Goal: Information Seeking & Learning: Learn about a topic

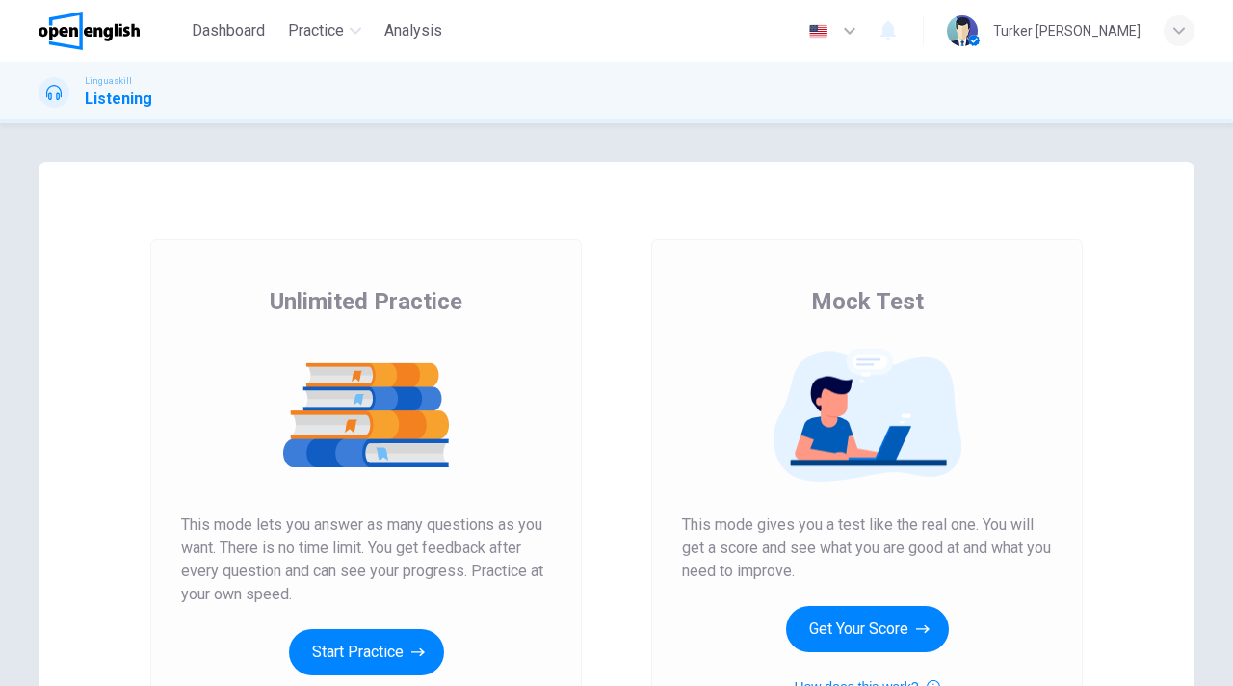
click at [752, 633] on div "Mock Test This mode gives you a test like the real one. You will get a score an…" at bounding box center [867, 492] width 370 height 412
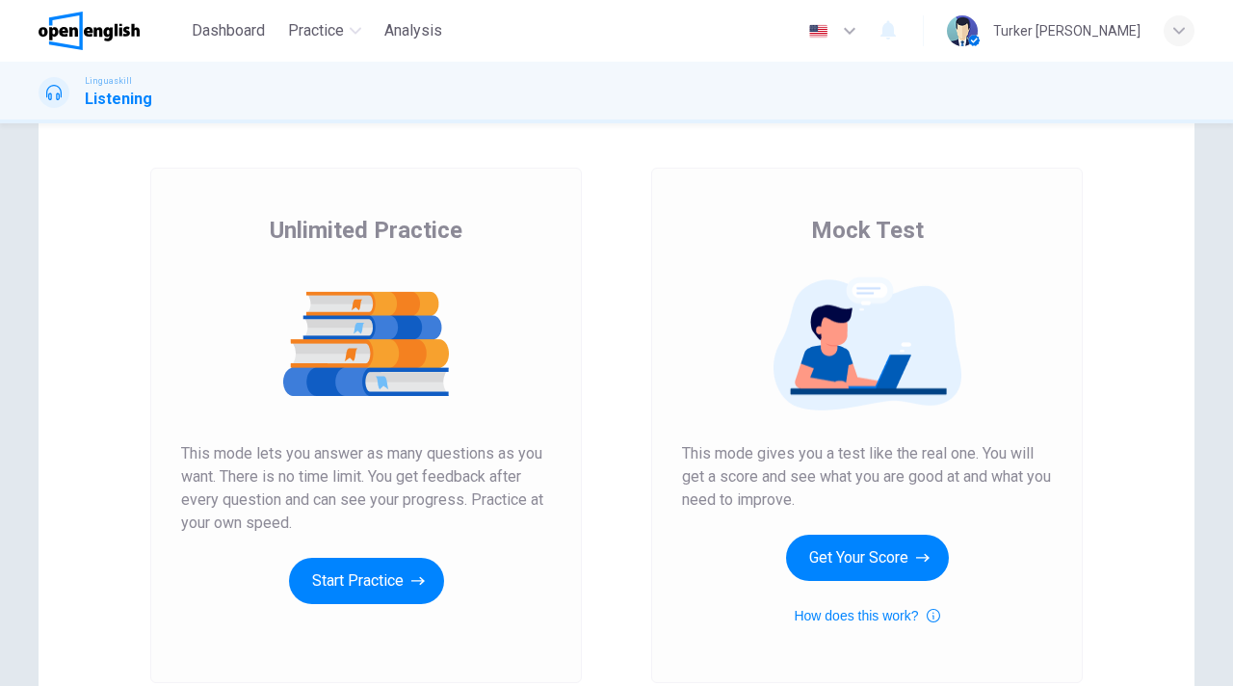
scroll to position [77, 0]
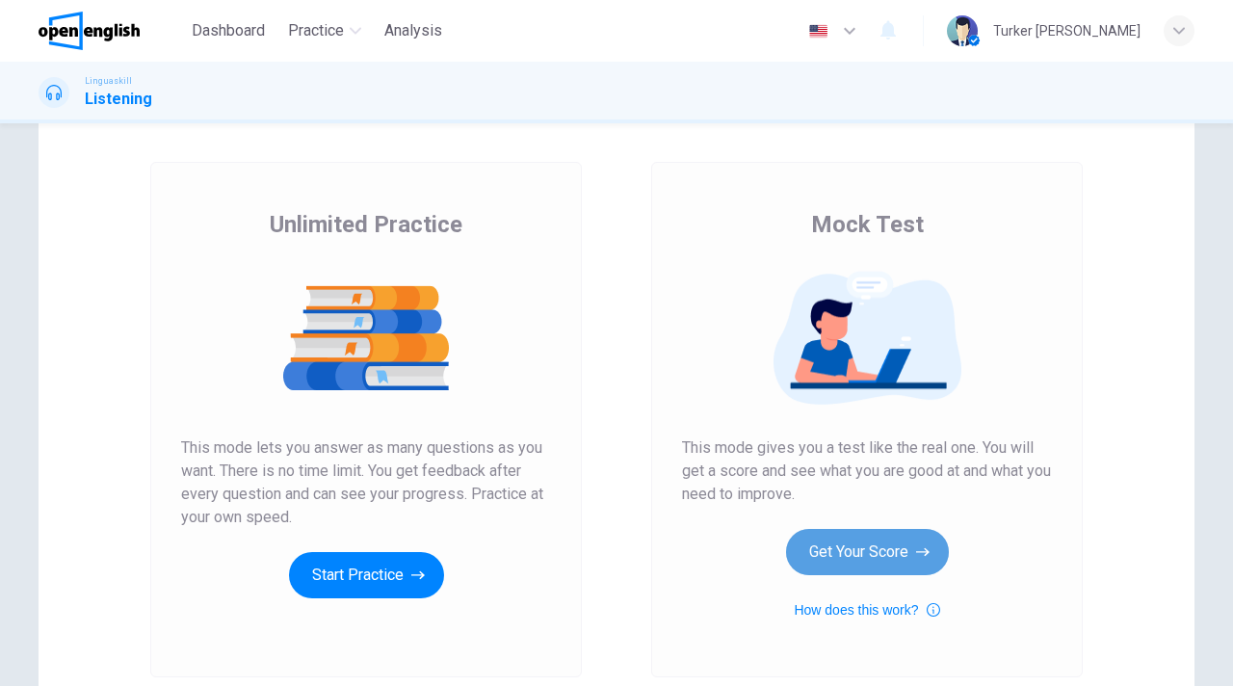
click at [868, 551] on button "Get Your Score" at bounding box center [867, 552] width 163 height 46
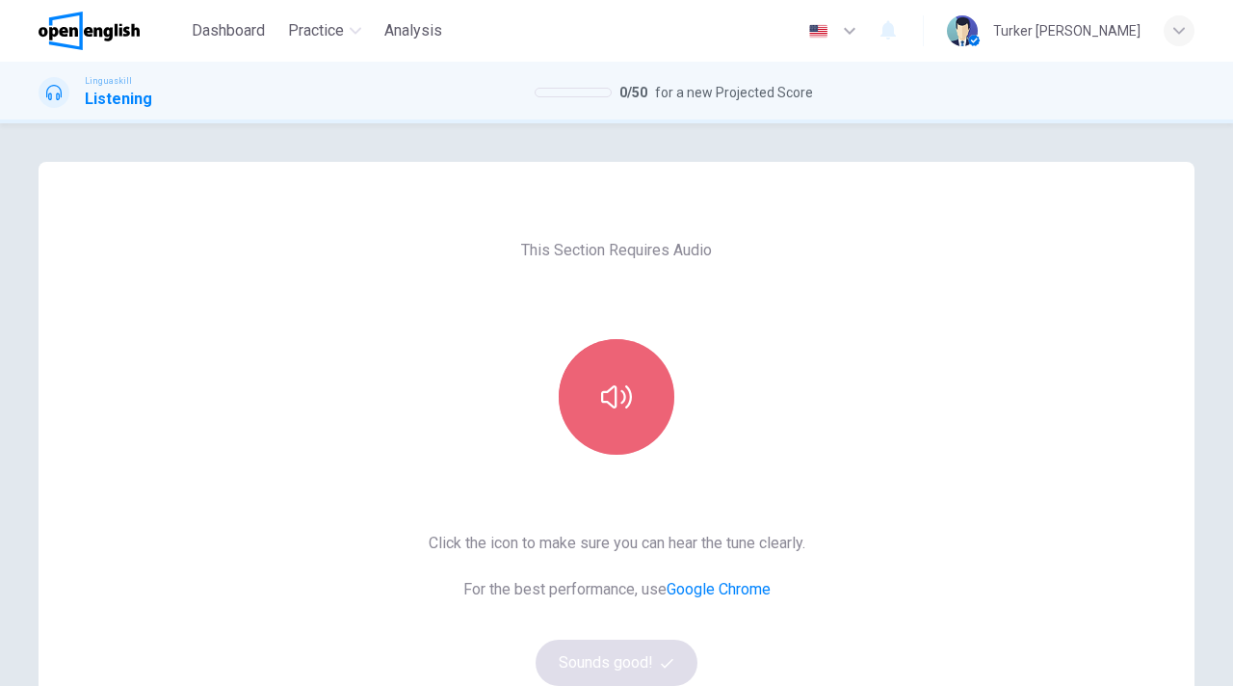
click at [621, 405] on icon "button" at bounding box center [616, 396] width 31 height 31
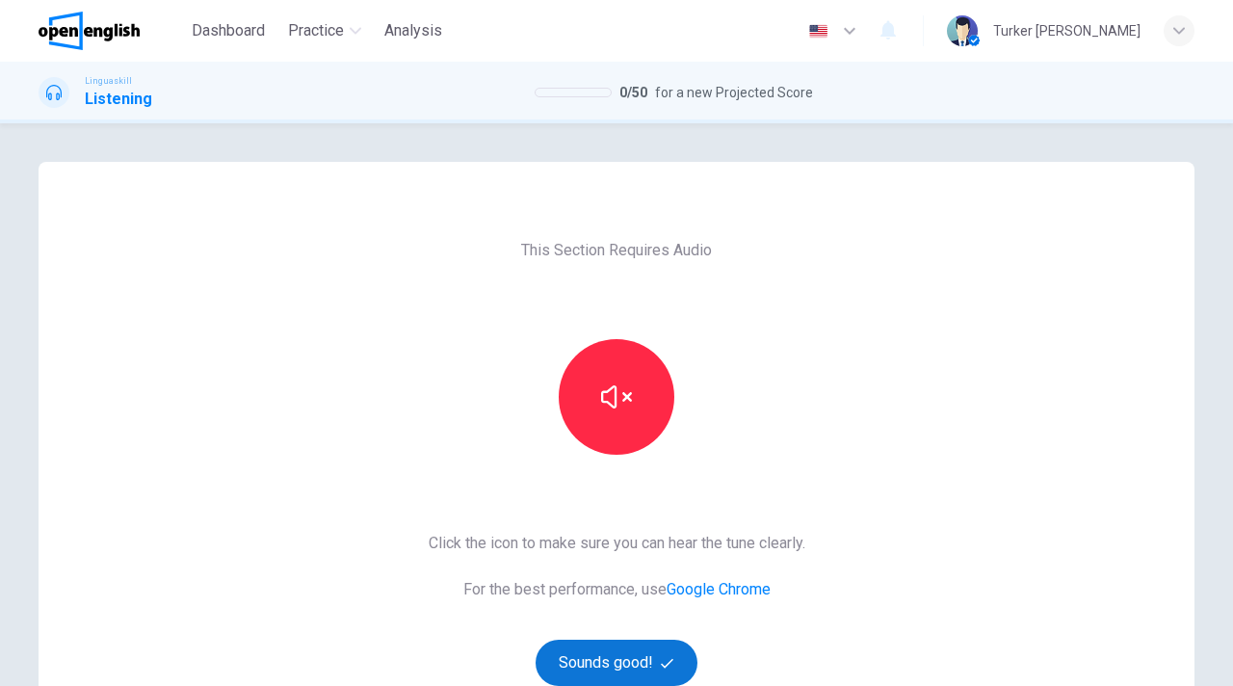
click at [621, 661] on button "Sounds good!" at bounding box center [617, 663] width 162 height 46
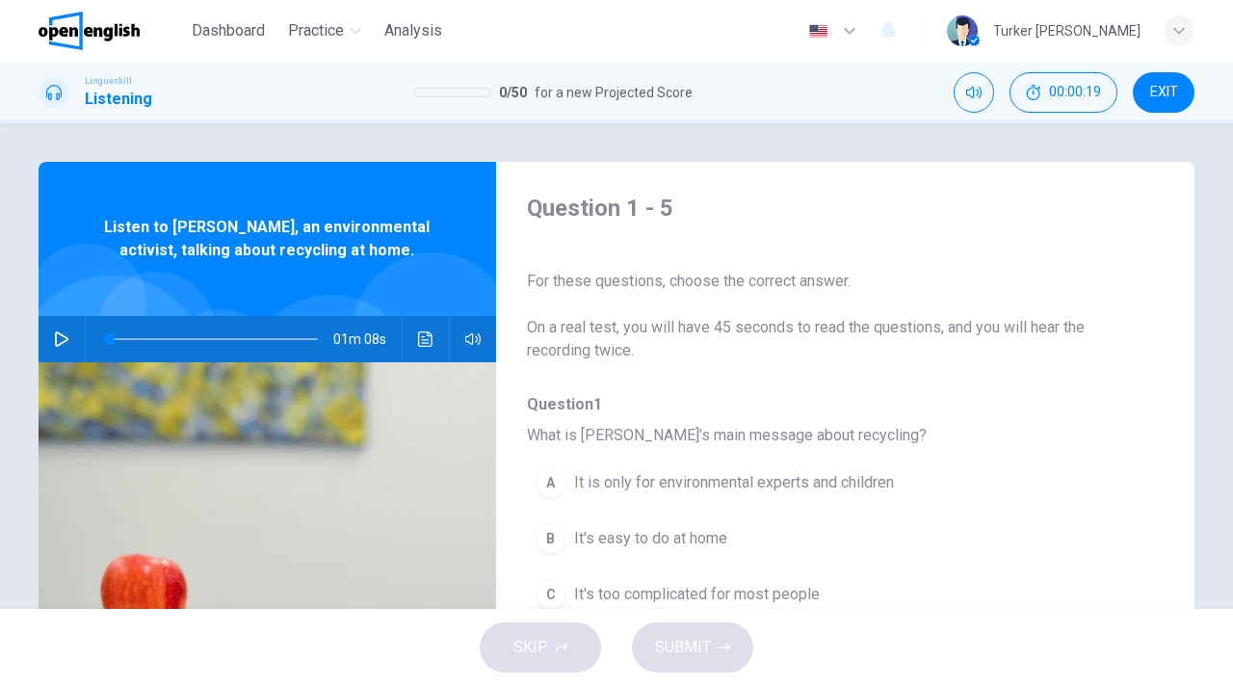
click at [959, 512] on div "A It is only for environmental experts and children B It's easy to do at home C…" at bounding box center [830, 539] width 606 height 168
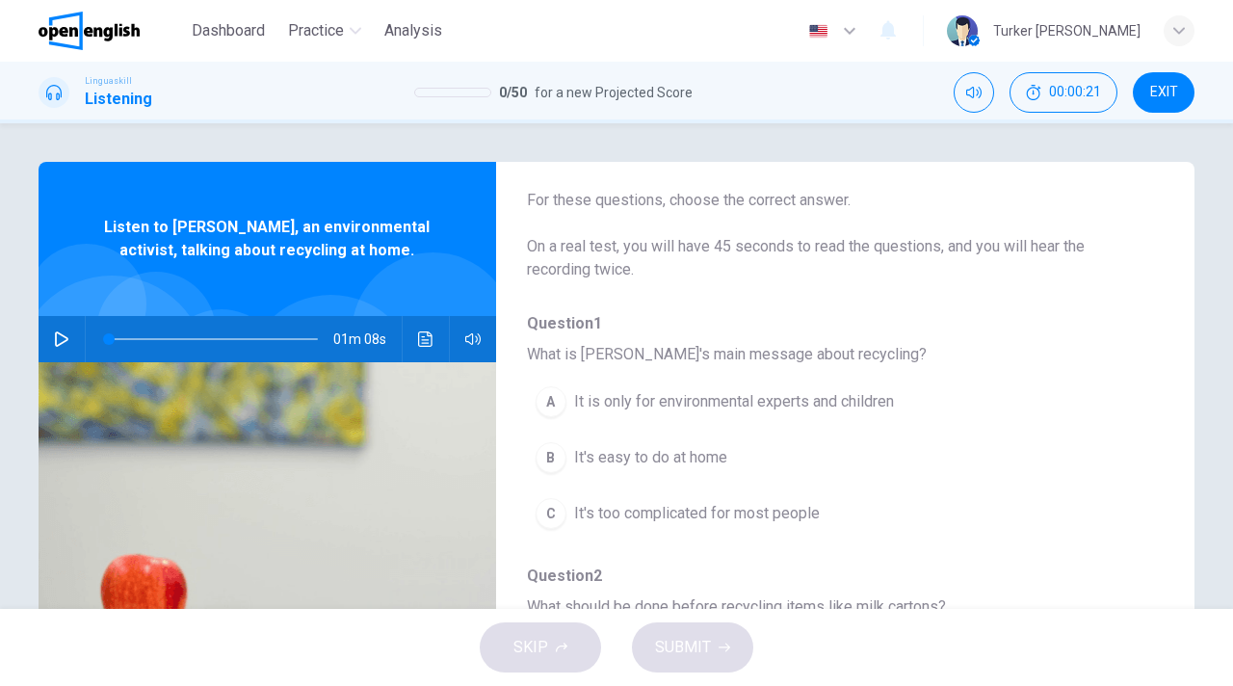
scroll to position [77, 0]
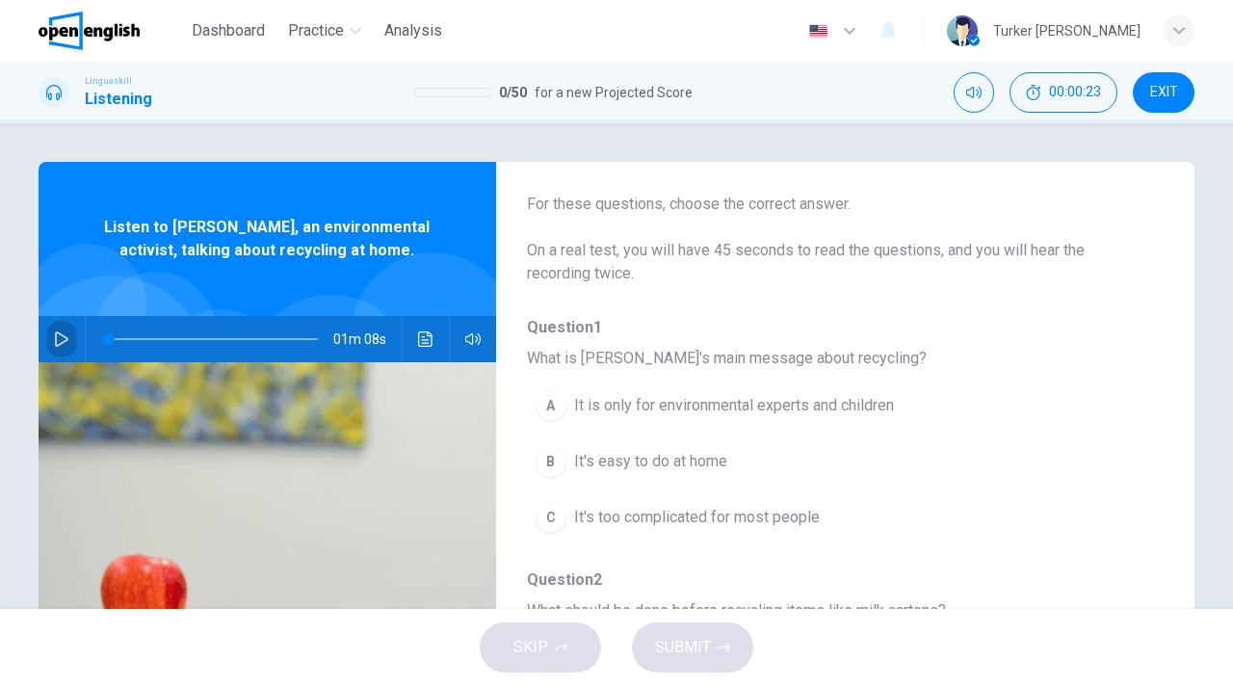
click at [61, 341] on icon "button" at bounding box center [61, 338] width 15 height 15
type input "*"
click at [553, 465] on div "B" at bounding box center [551, 461] width 31 height 31
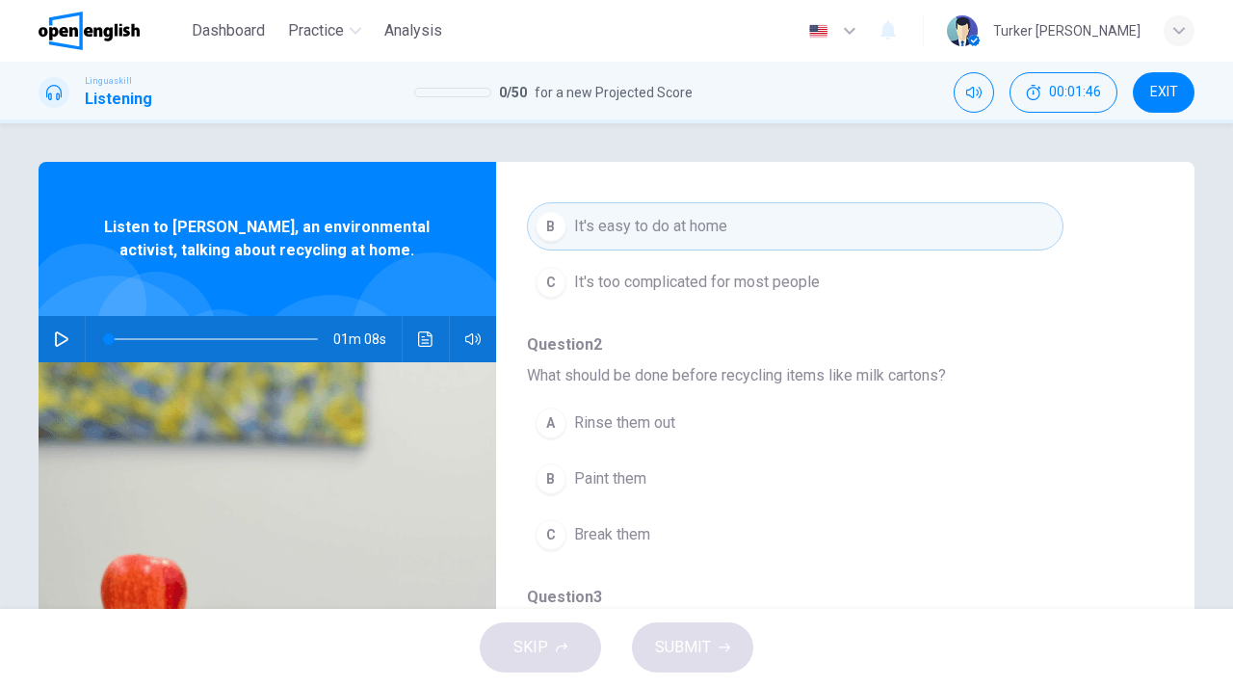
scroll to position [308, 0]
click at [559, 431] on div "A" at bounding box center [551, 426] width 31 height 31
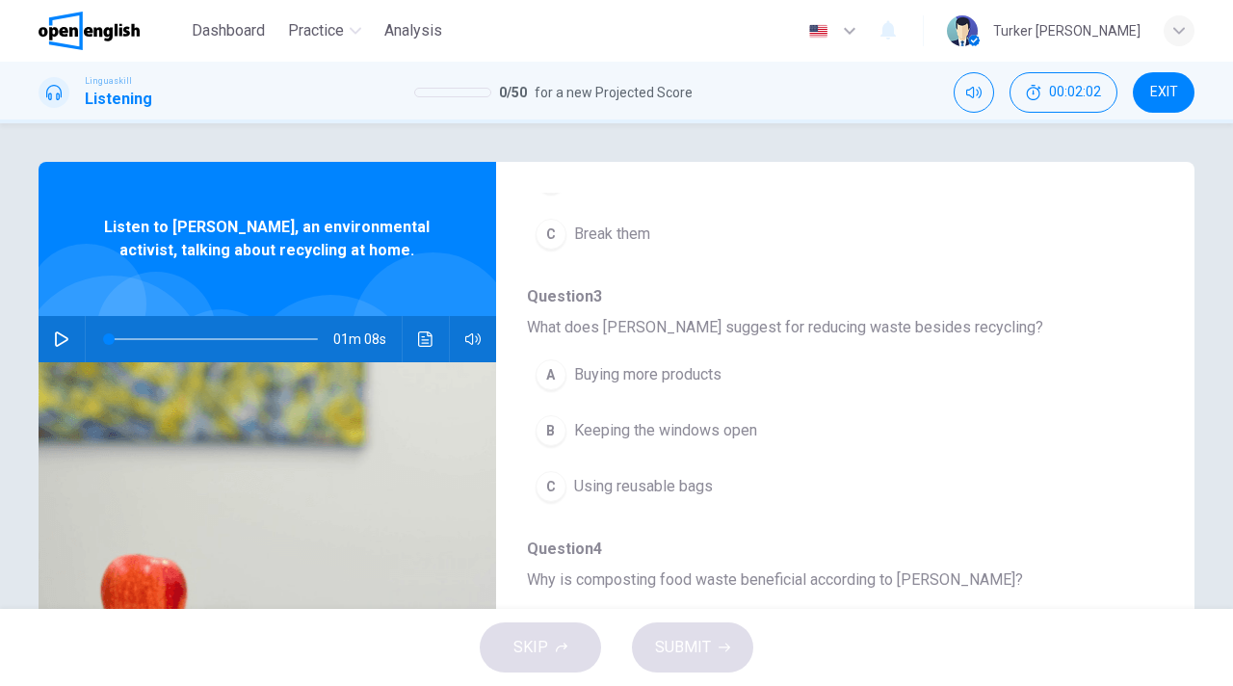
scroll to position [617, 0]
click at [552, 485] on div "C" at bounding box center [551, 482] width 31 height 31
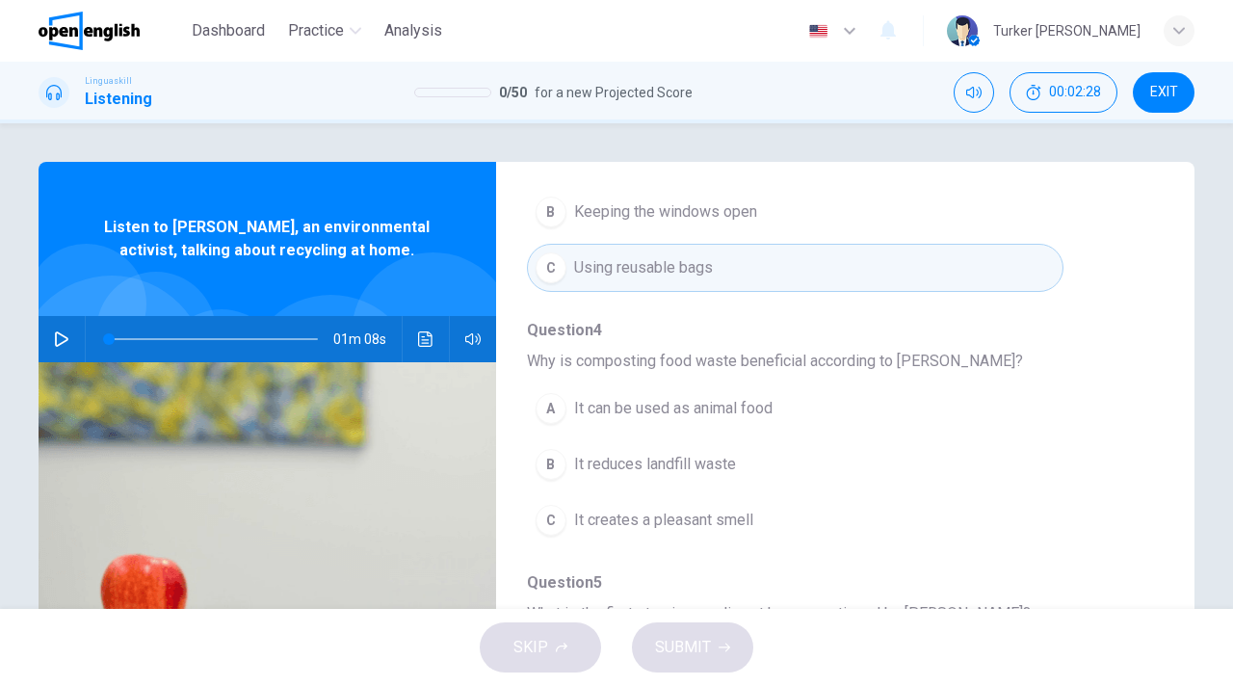
scroll to position [39, 0]
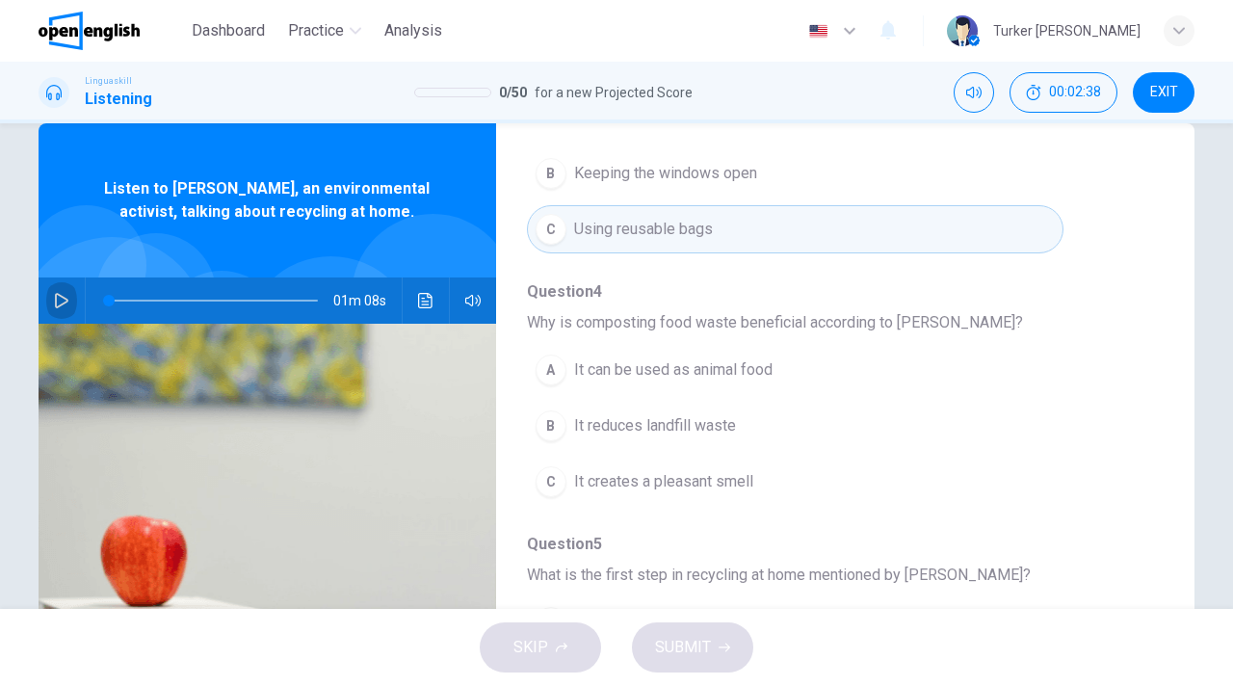
click at [67, 305] on icon "button" at bounding box center [61, 300] width 15 height 15
click at [179, 299] on span at bounding box center [213, 300] width 209 height 27
click at [189, 299] on span at bounding box center [213, 300] width 209 height 27
click at [186, 300] on span at bounding box center [192, 301] width 12 height 12
click at [1049, 327] on span "Why is composting food waste beneficial according to [PERSON_NAME]?" at bounding box center [830, 322] width 606 height 23
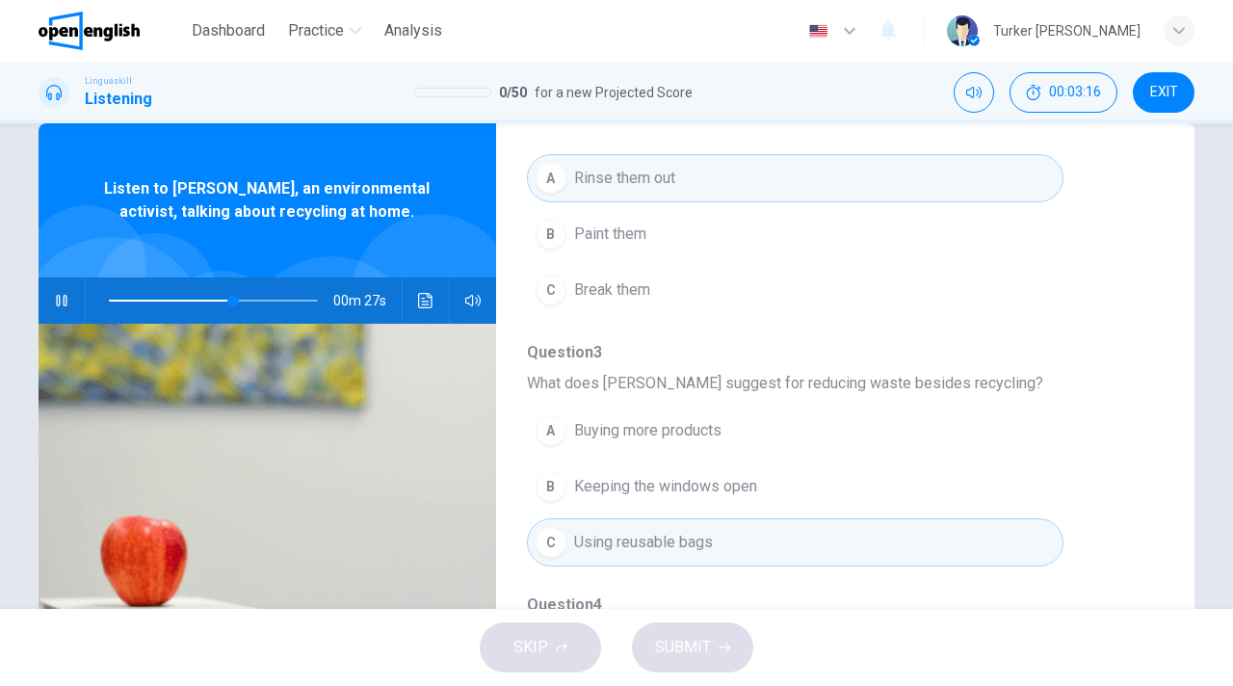
scroll to position [523, 0]
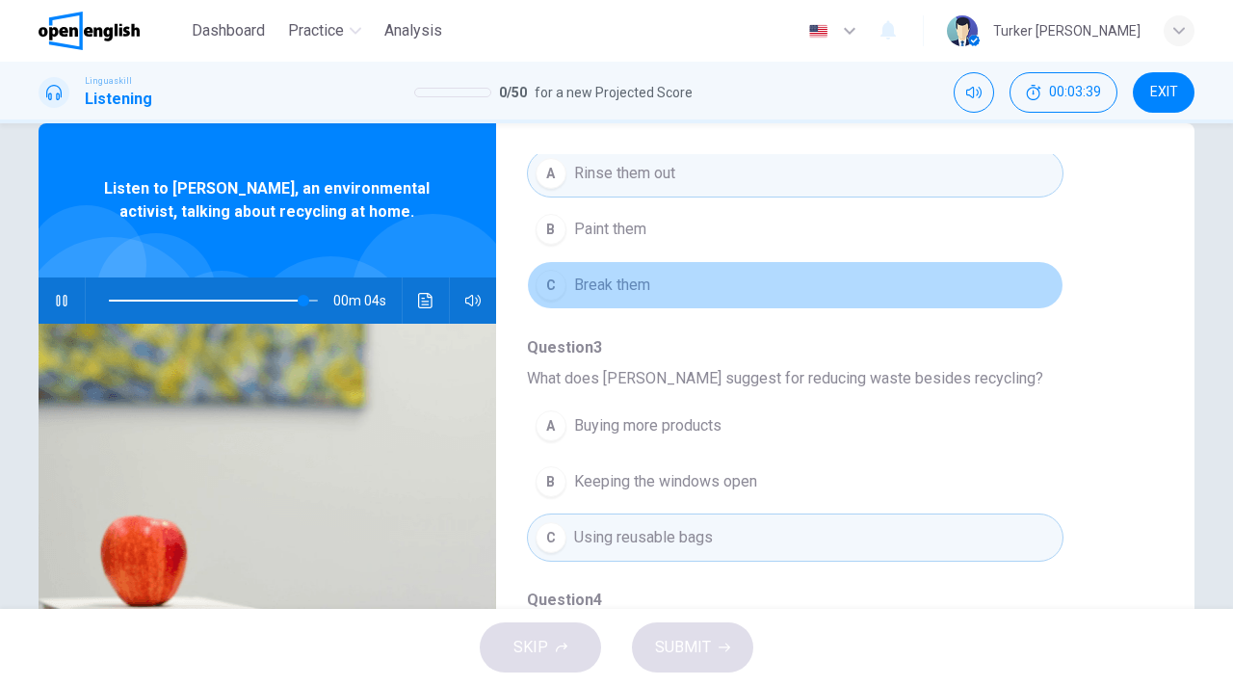
click at [603, 280] on span "Break them" at bounding box center [612, 285] width 76 height 23
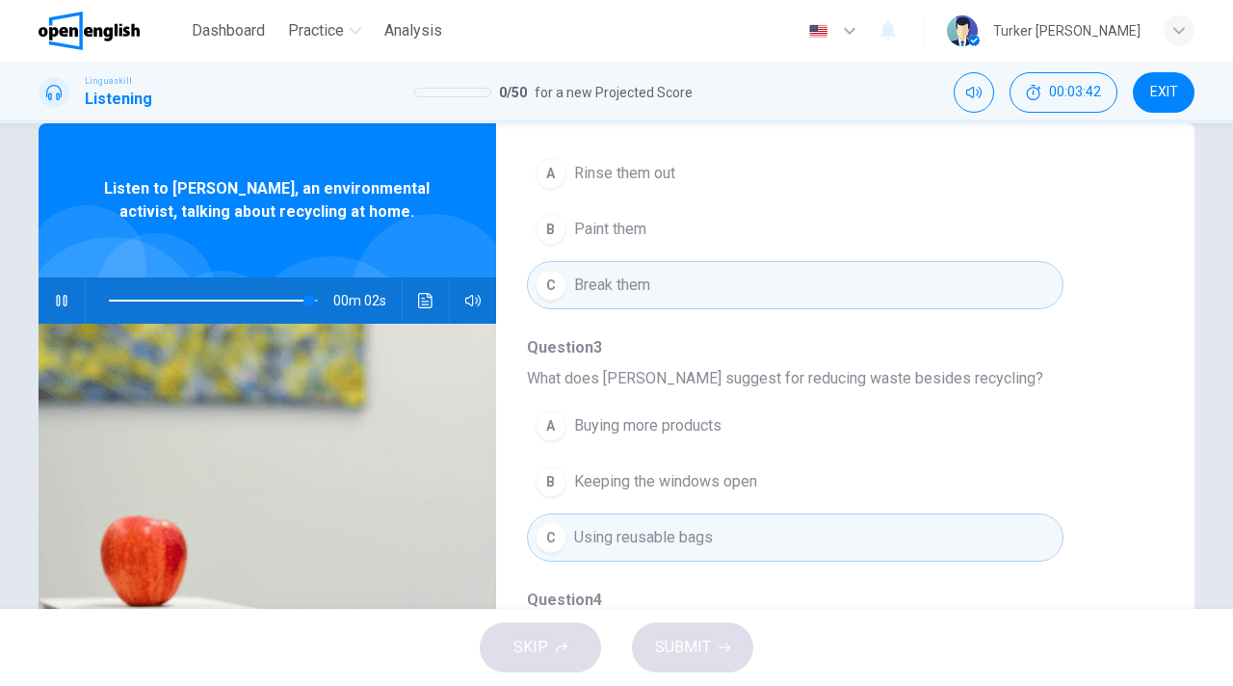
click at [1104, 381] on span "What does [PERSON_NAME] suggest for reducing waste besides recycling?" at bounding box center [830, 378] width 606 height 23
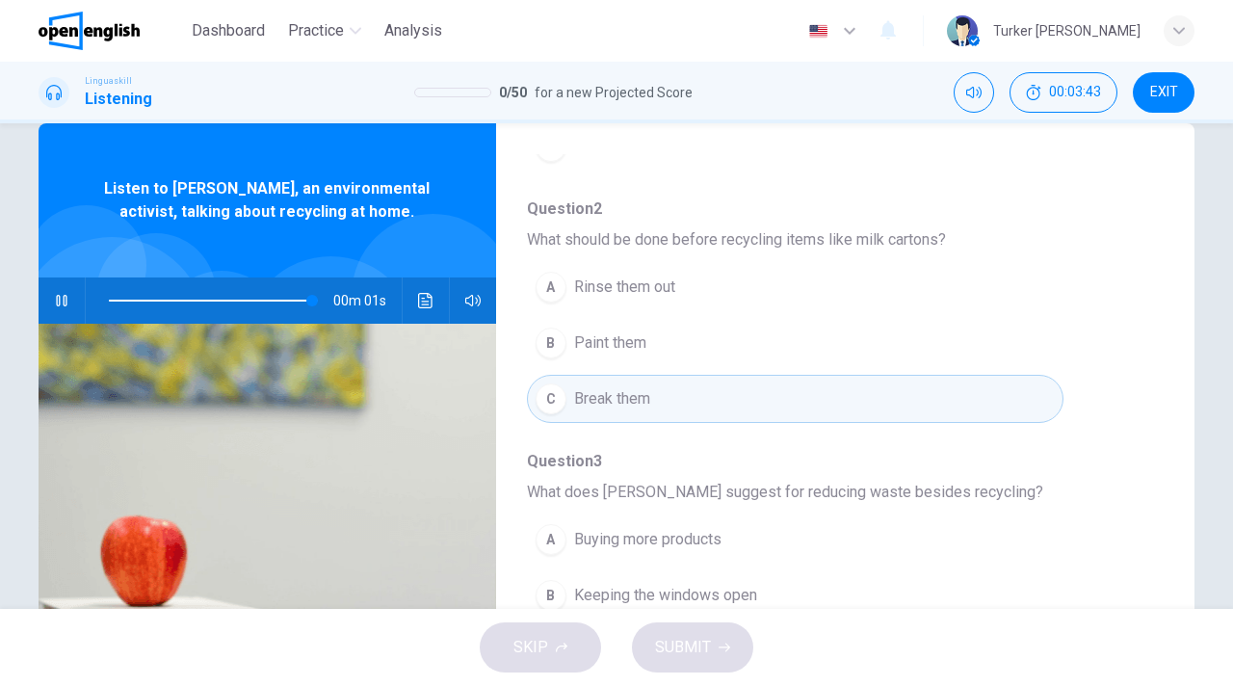
scroll to position [407, 0]
type input "*"
click at [589, 294] on span "Rinse them out" at bounding box center [624, 288] width 101 height 23
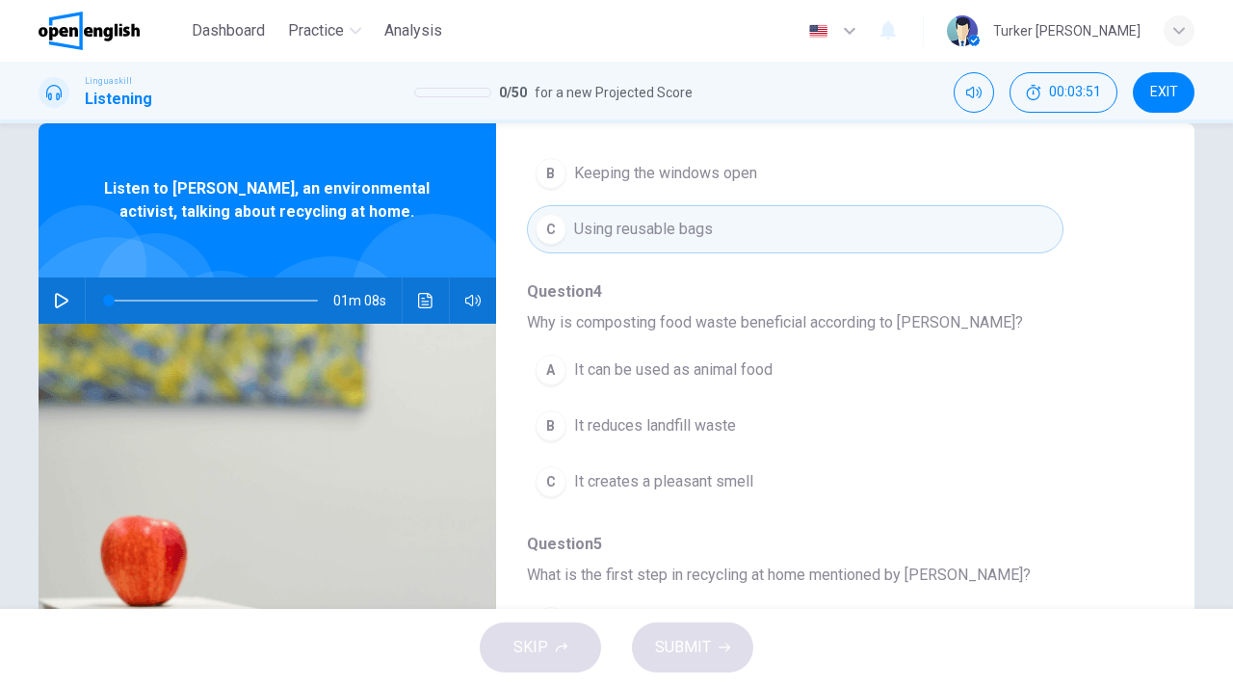
scroll to position [77, 0]
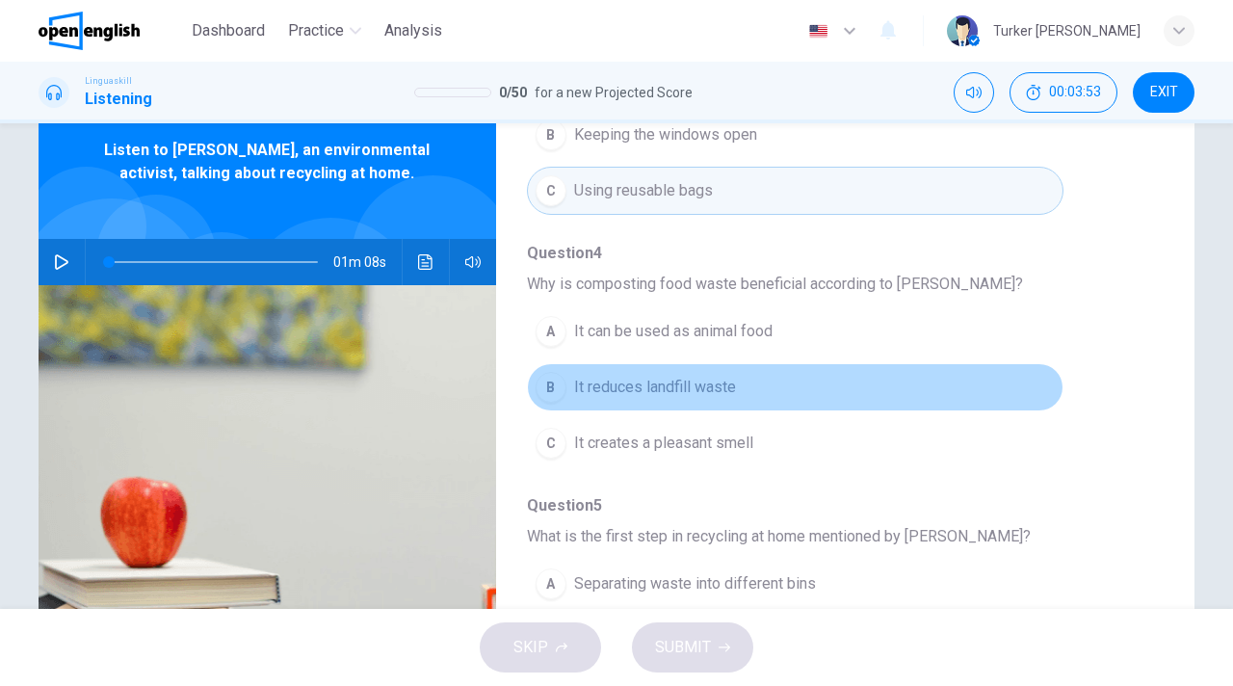
click at [641, 387] on span "It reduces landfill waste" at bounding box center [655, 387] width 162 height 23
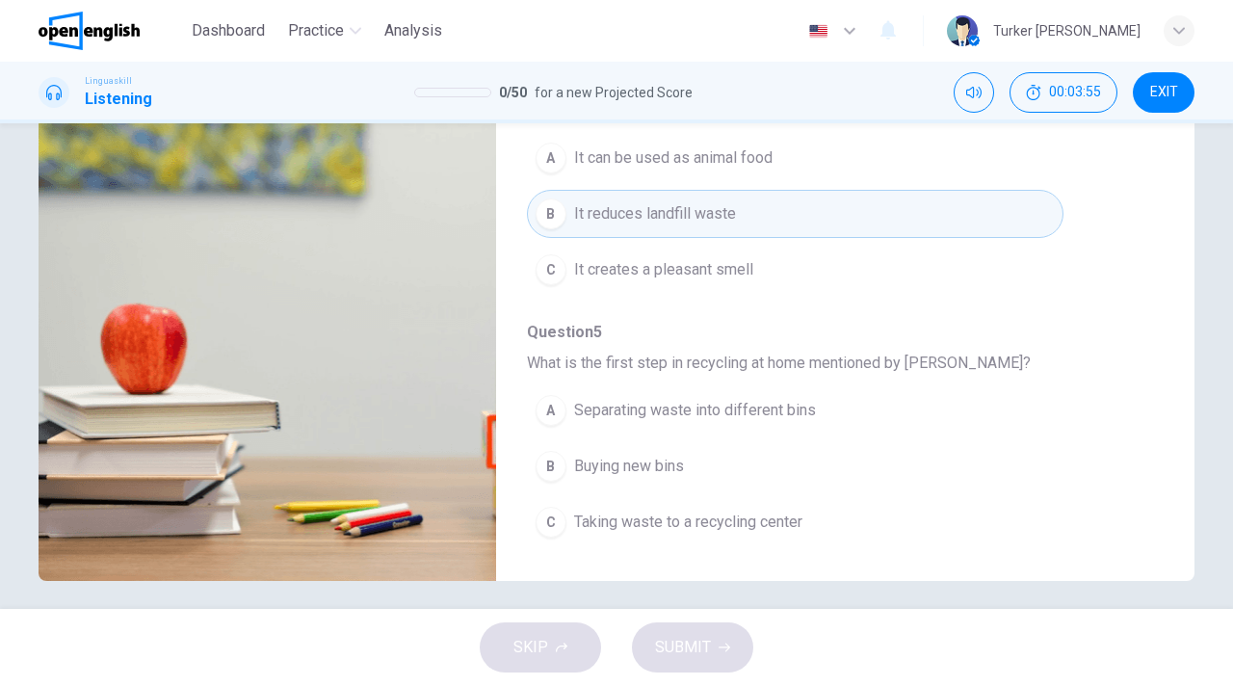
scroll to position [261, 0]
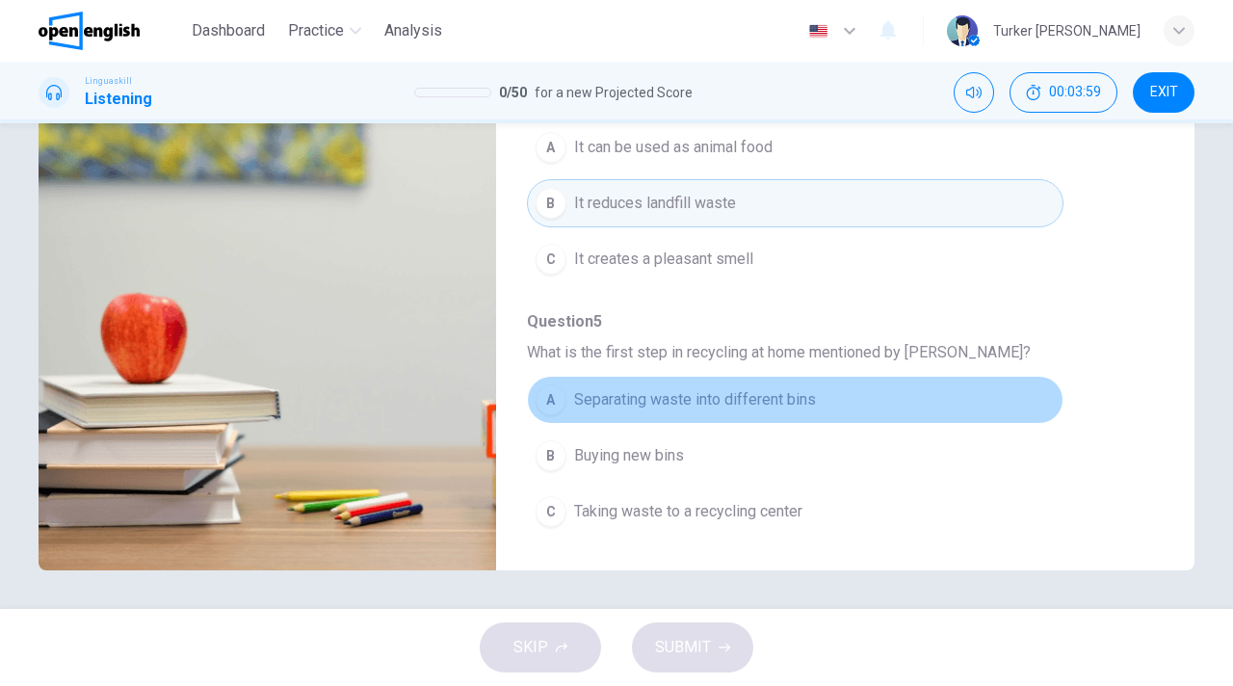
click at [549, 406] on div "A" at bounding box center [551, 399] width 31 height 31
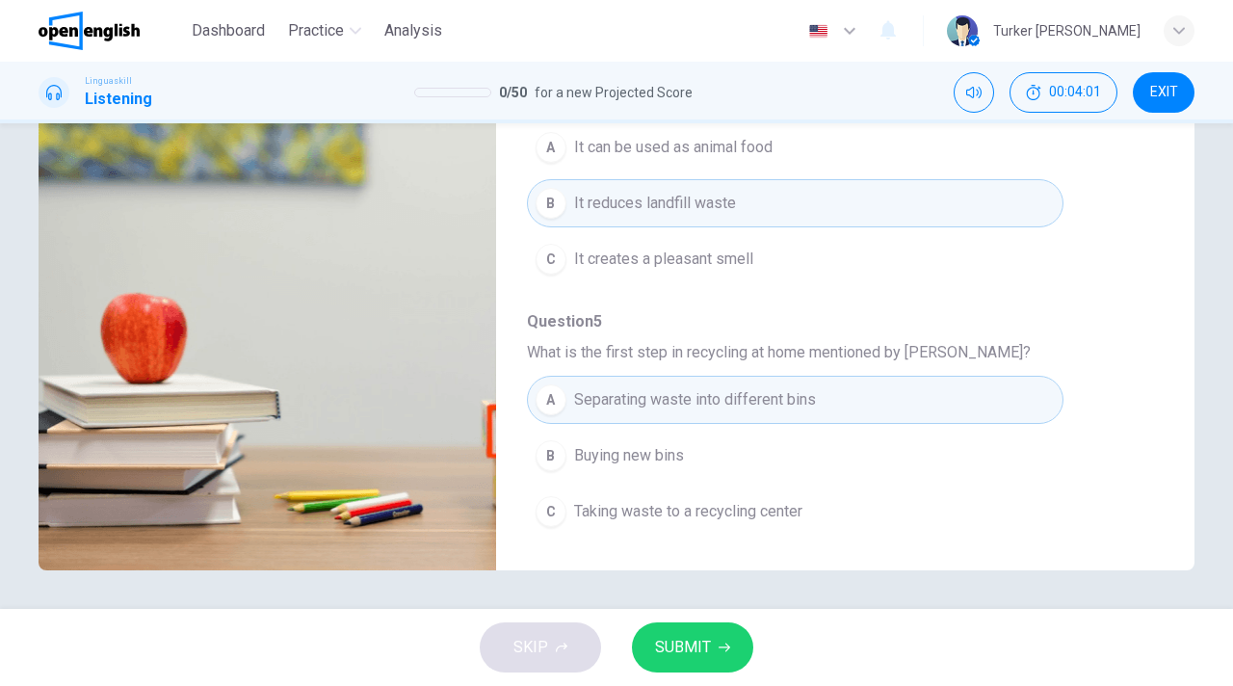
click at [681, 656] on span "SUBMIT" at bounding box center [683, 647] width 56 height 27
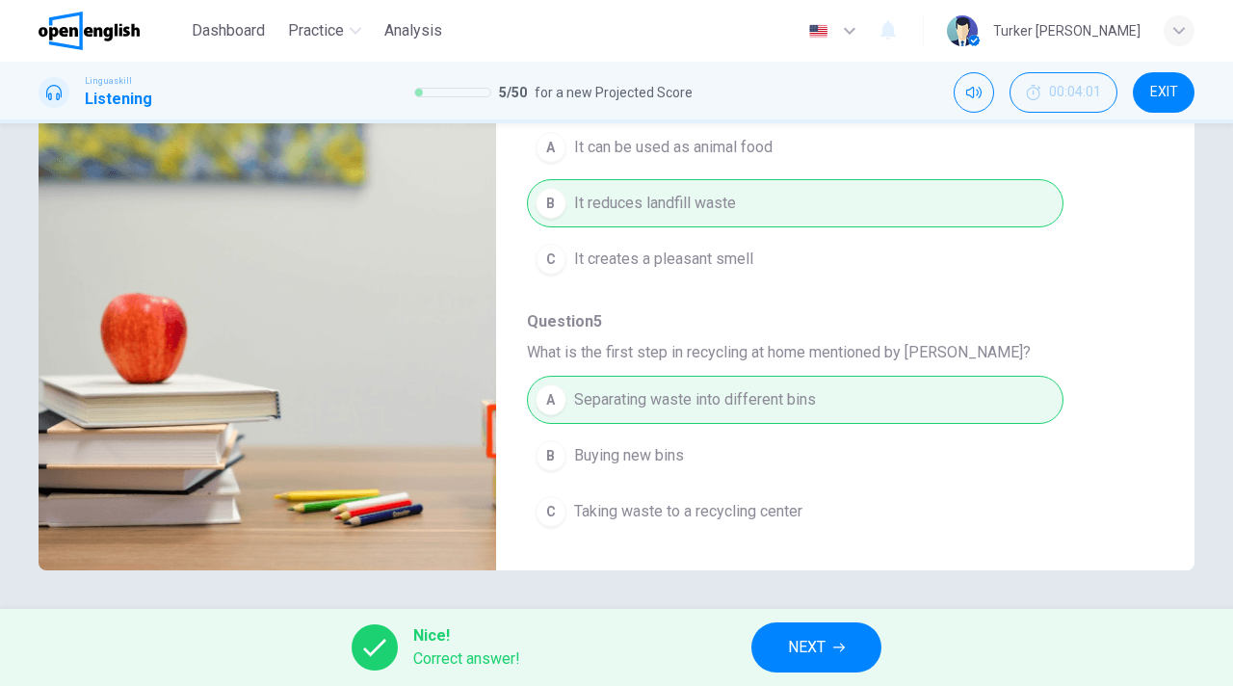
click at [824, 644] on span "NEXT" at bounding box center [807, 647] width 38 height 27
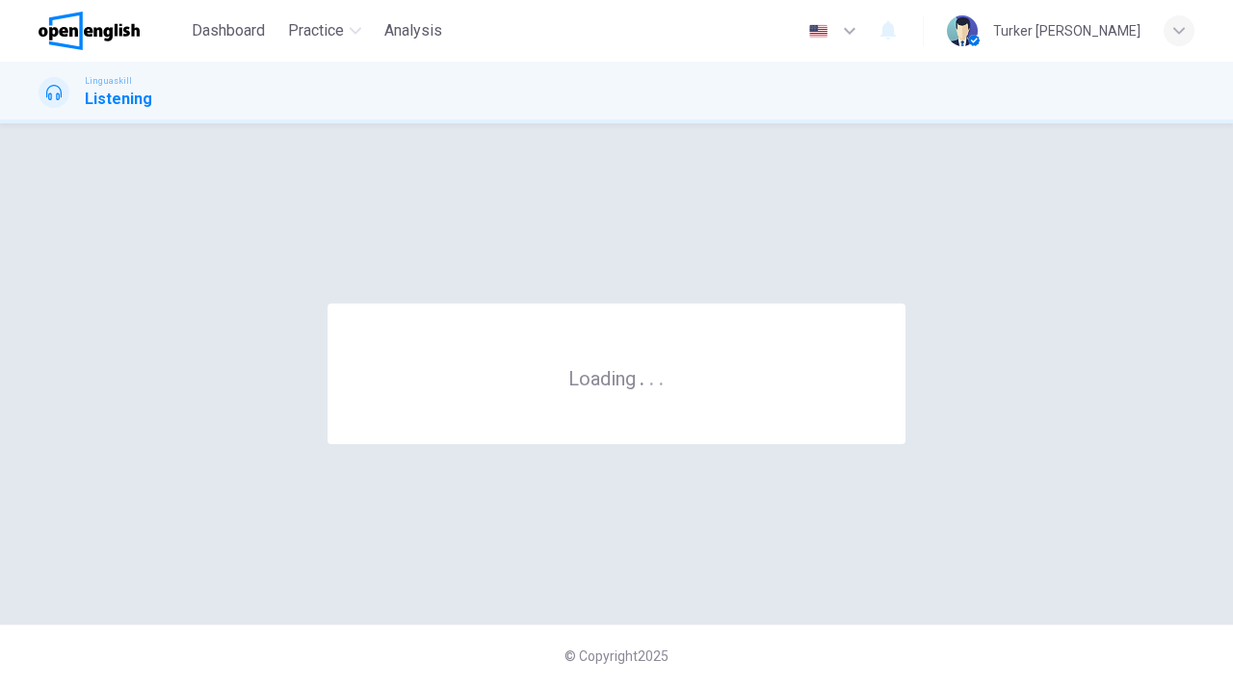
scroll to position [0, 0]
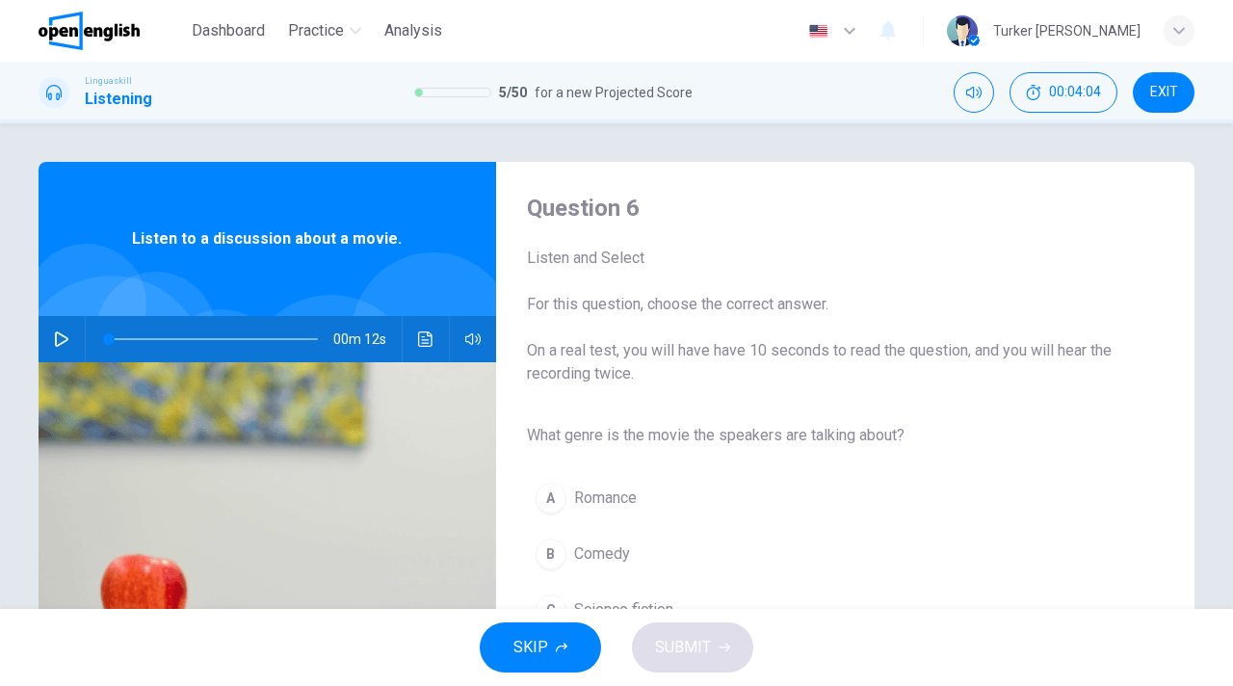
click at [421, 513] on img at bounding box center [268, 596] width 458 height 469
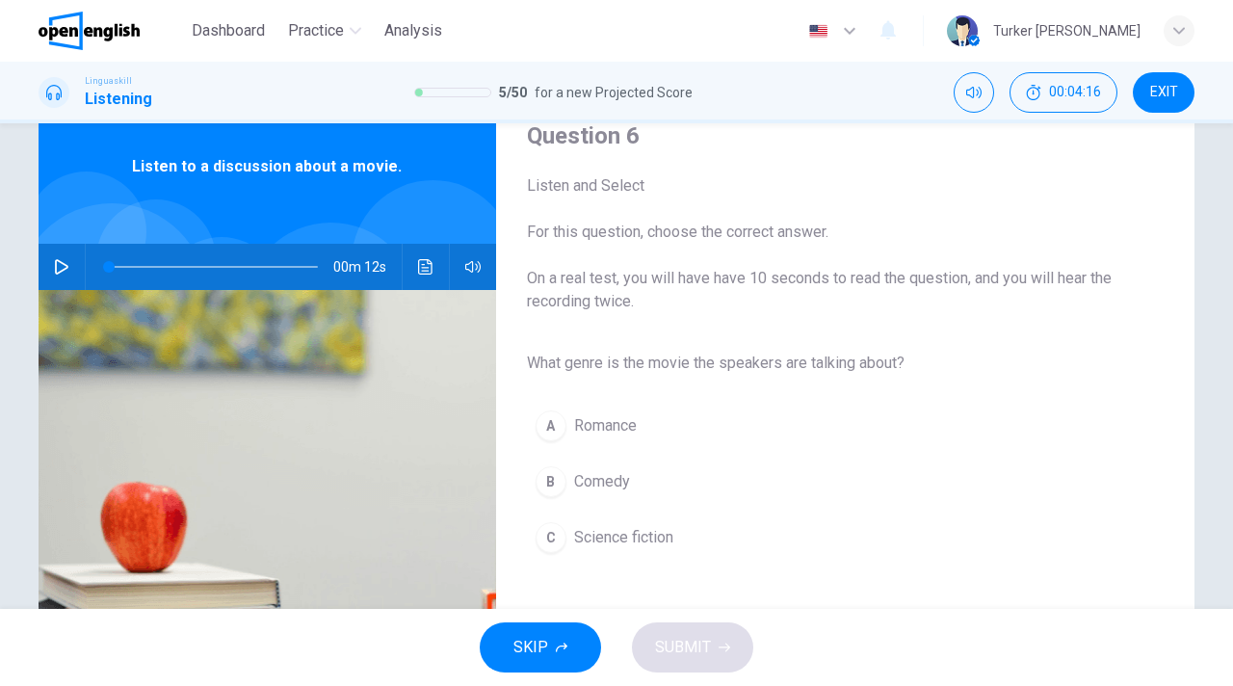
scroll to position [68, 0]
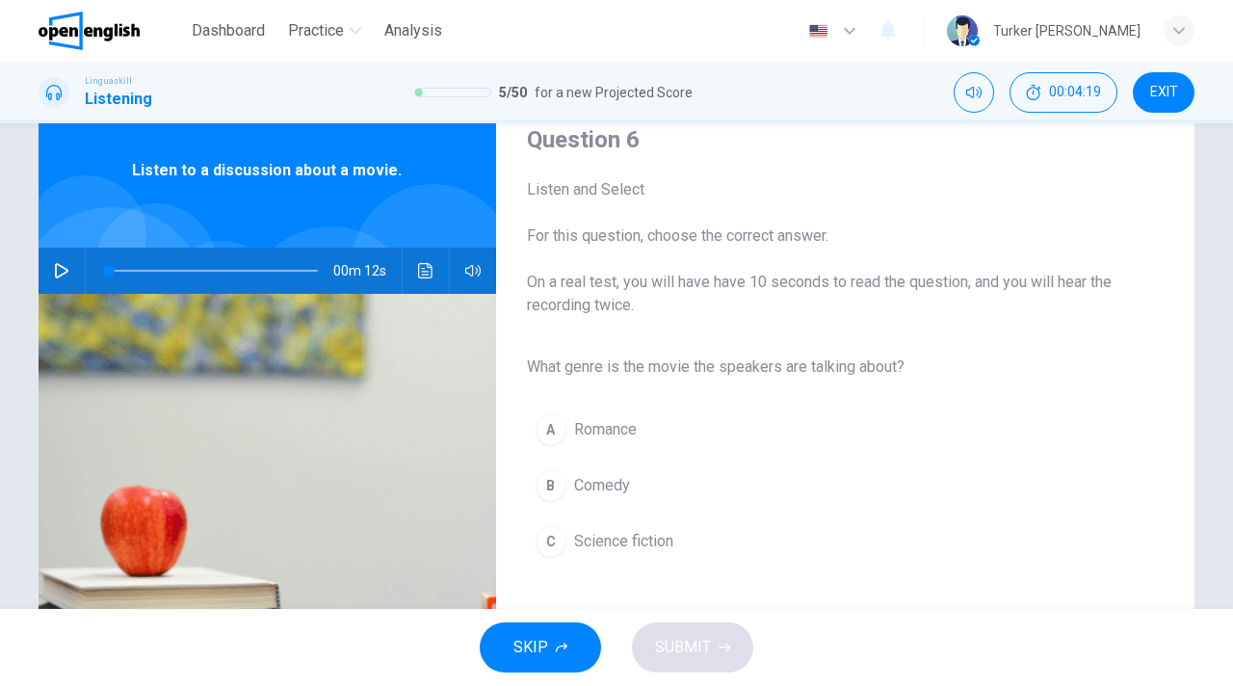
click at [60, 273] on icon "button" at bounding box center [61, 270] width 15 height 15
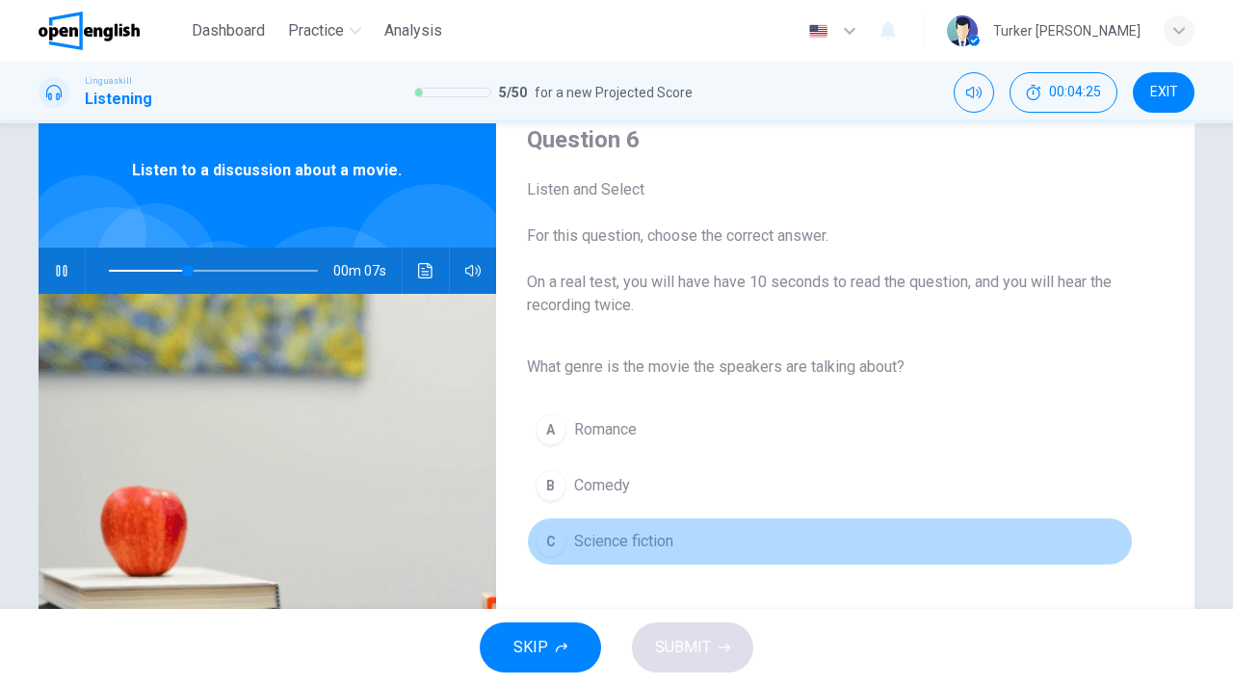
click at [599, 546] on span "Science fiction" at bounding box center [623, 541] width 99 height 23
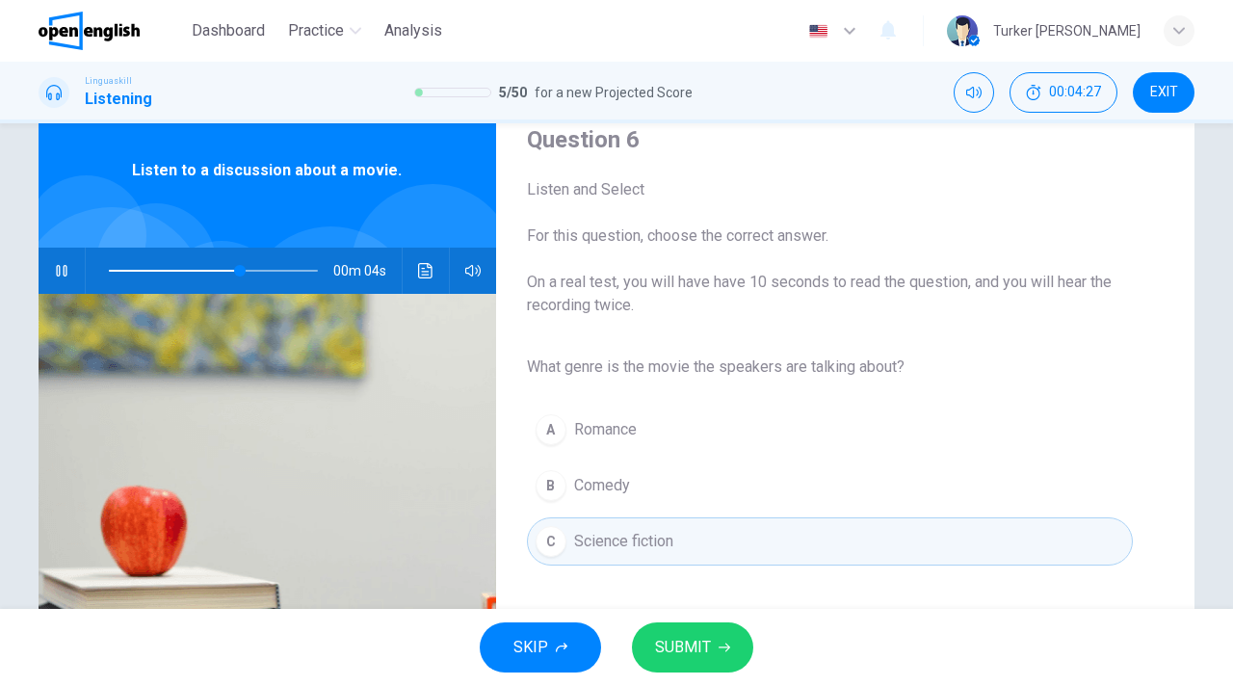
click at [690, 653] on span "SUBMIT" at bounding box center [683, 647] width 56 height 27
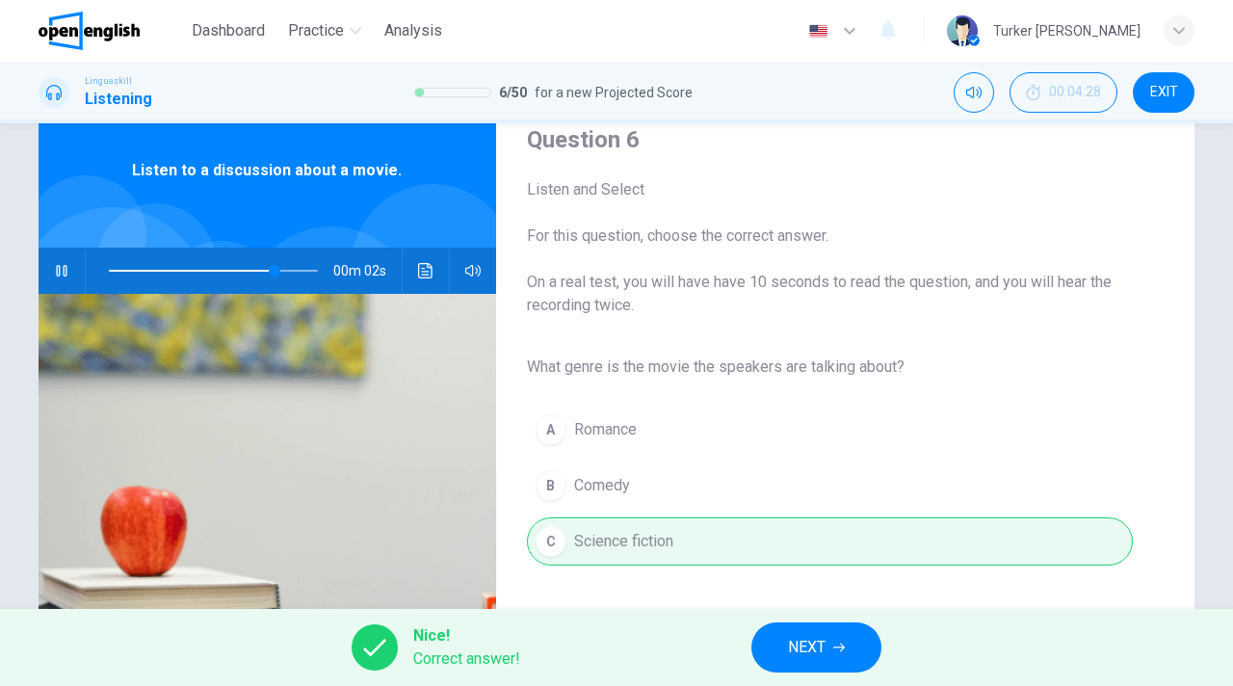
type input "**"
click at [790, 649] on span "NEXT" at bounding box center [807, 647] width 38 height 27
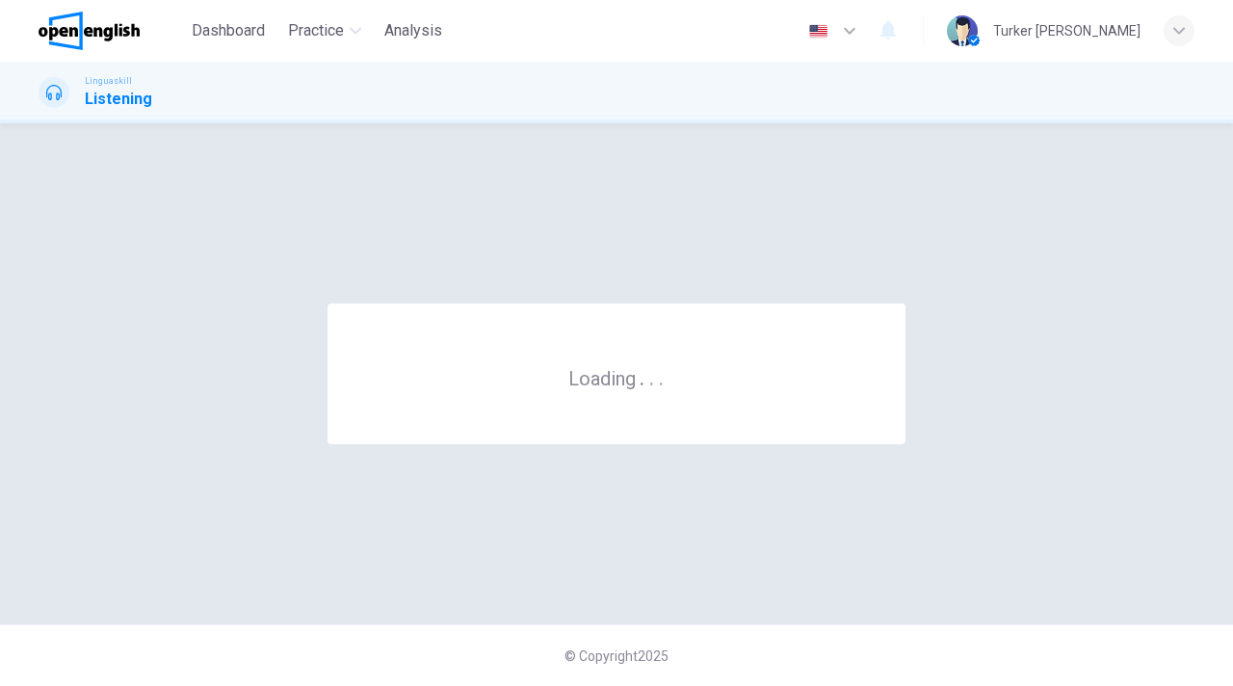
scroll to position [0, 0]
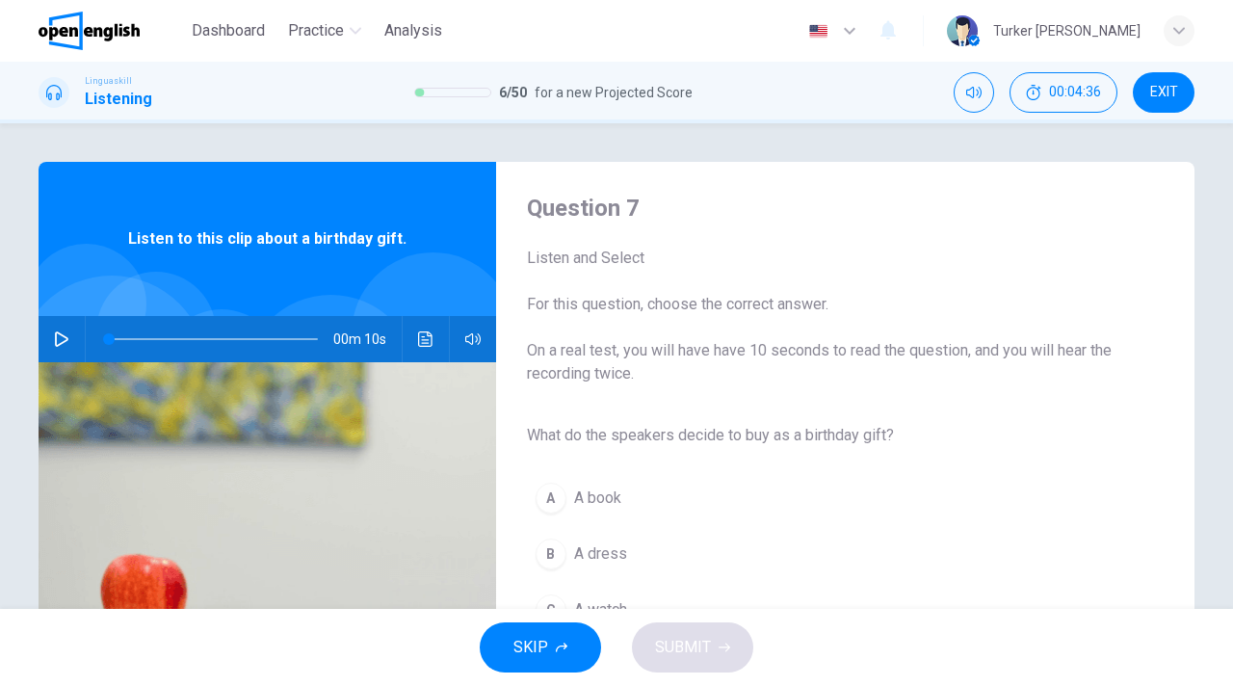
click at [64, 341] on icon "button" at bounding box center [61, 338] width 13 height 15
click at [955, 446] on span "What do the speakers decide to buy as a birthday gift?" at bounding box center [830, 435] width 606 height 23
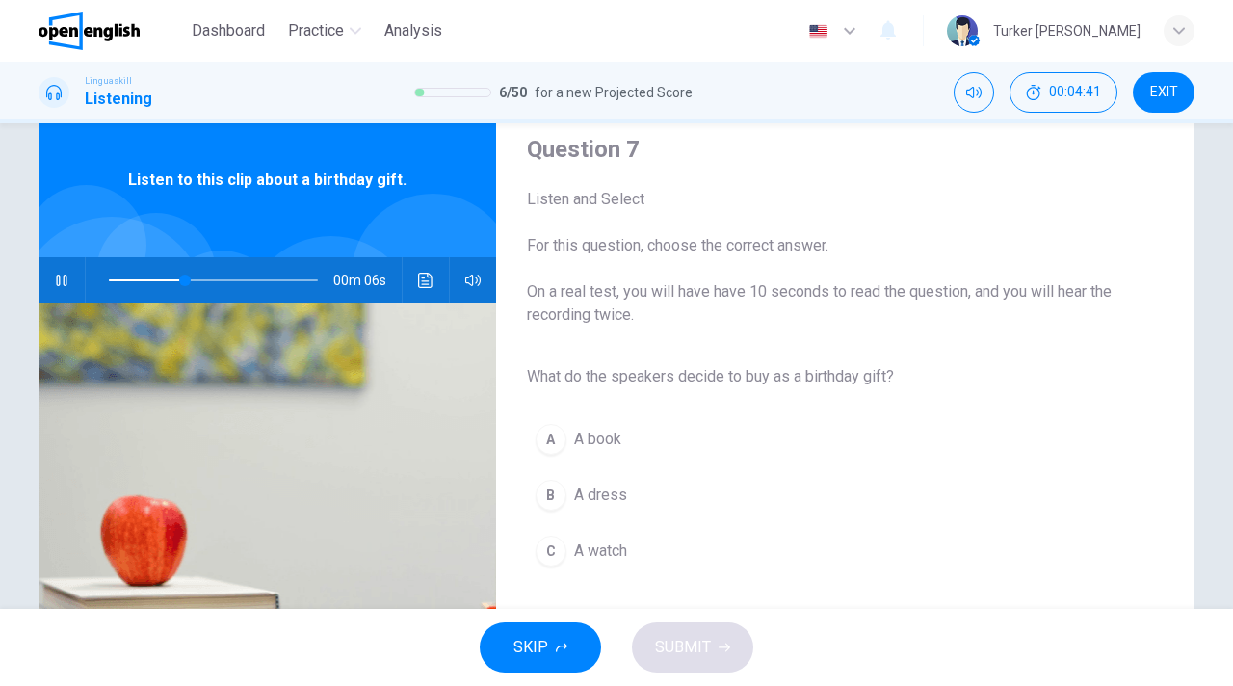
scroll to position [77, 0]
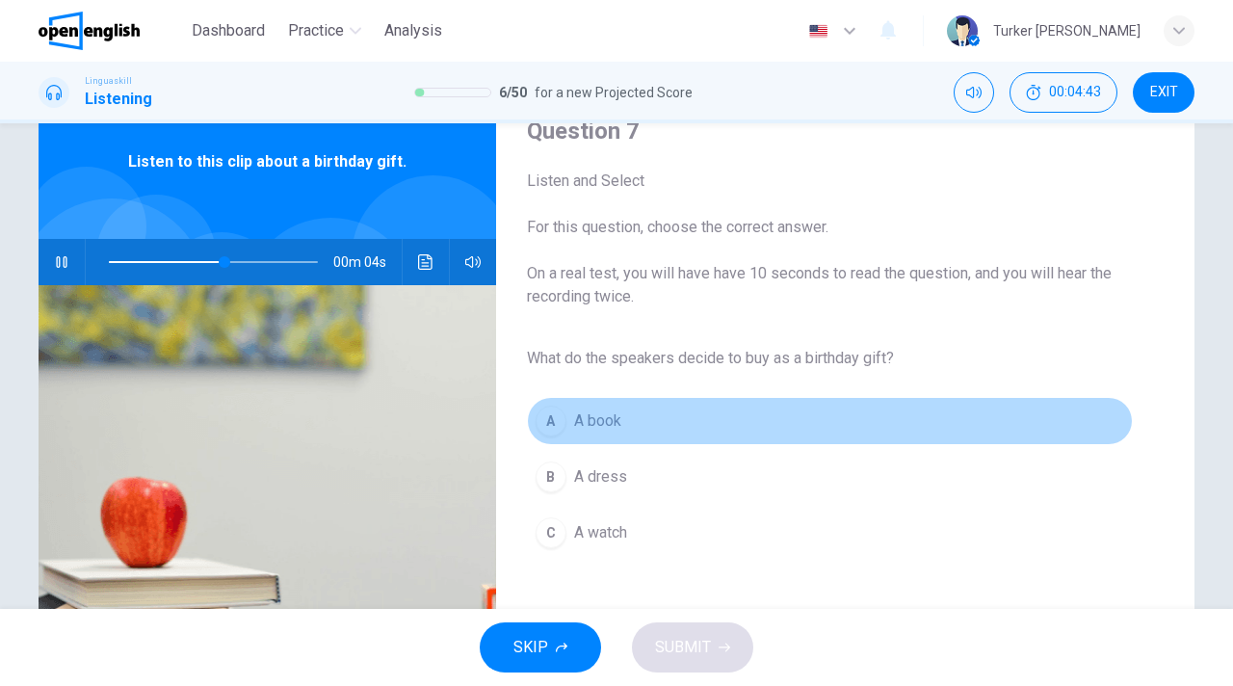
click at [554, 431] on div "A" at bounding box center [551, 421] width 31 height 31
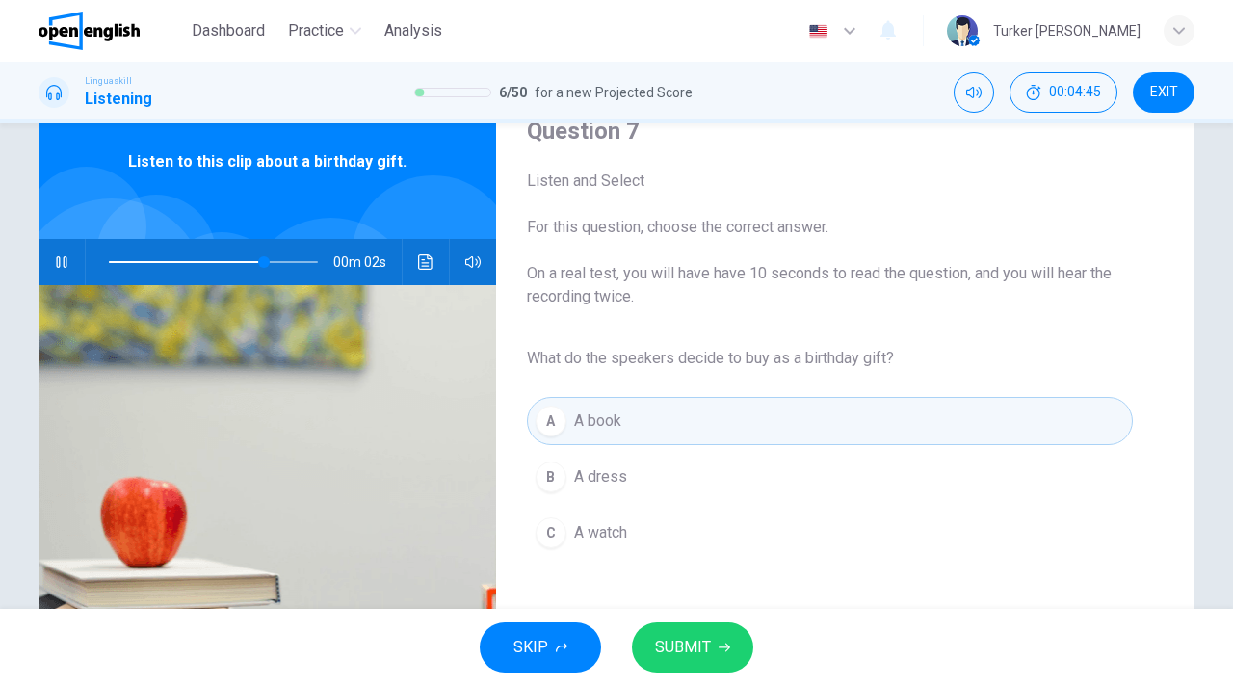
click at [675, 644] on span "SUBMIT" at bounding box center [683, 647] width 56 height 27
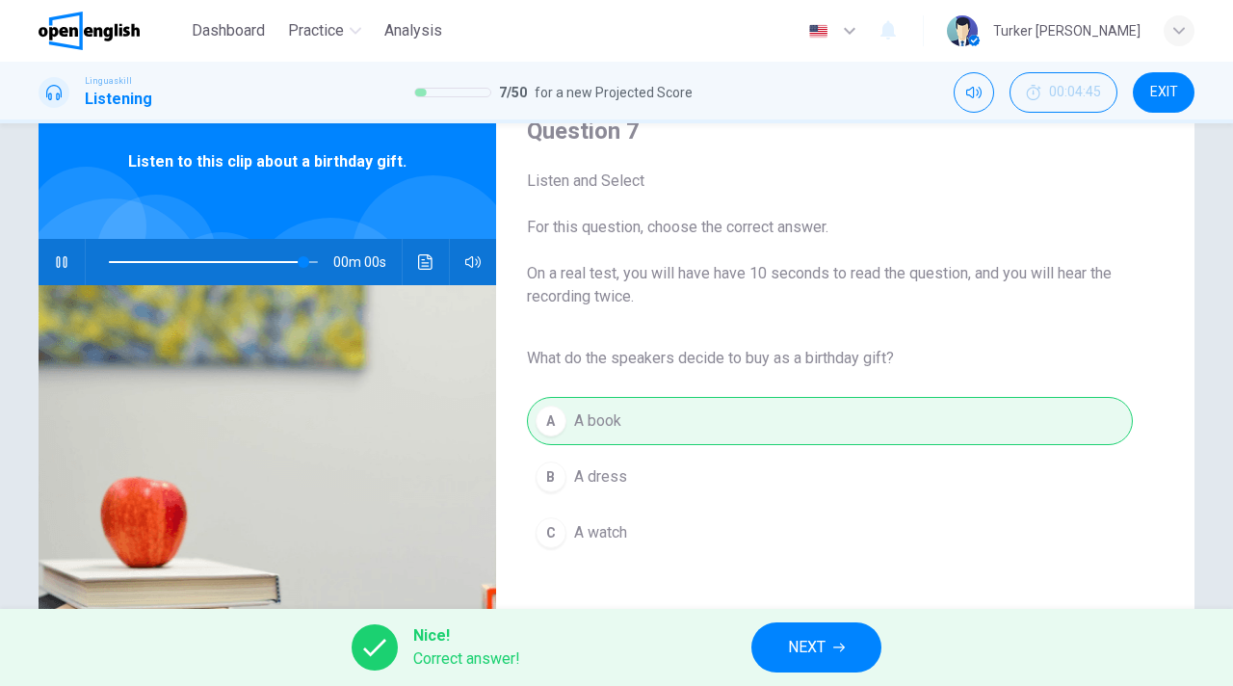
type input "*"
click at [791, 657] on span "NEXT" at bounding box center [807, 647] width 38 height 27
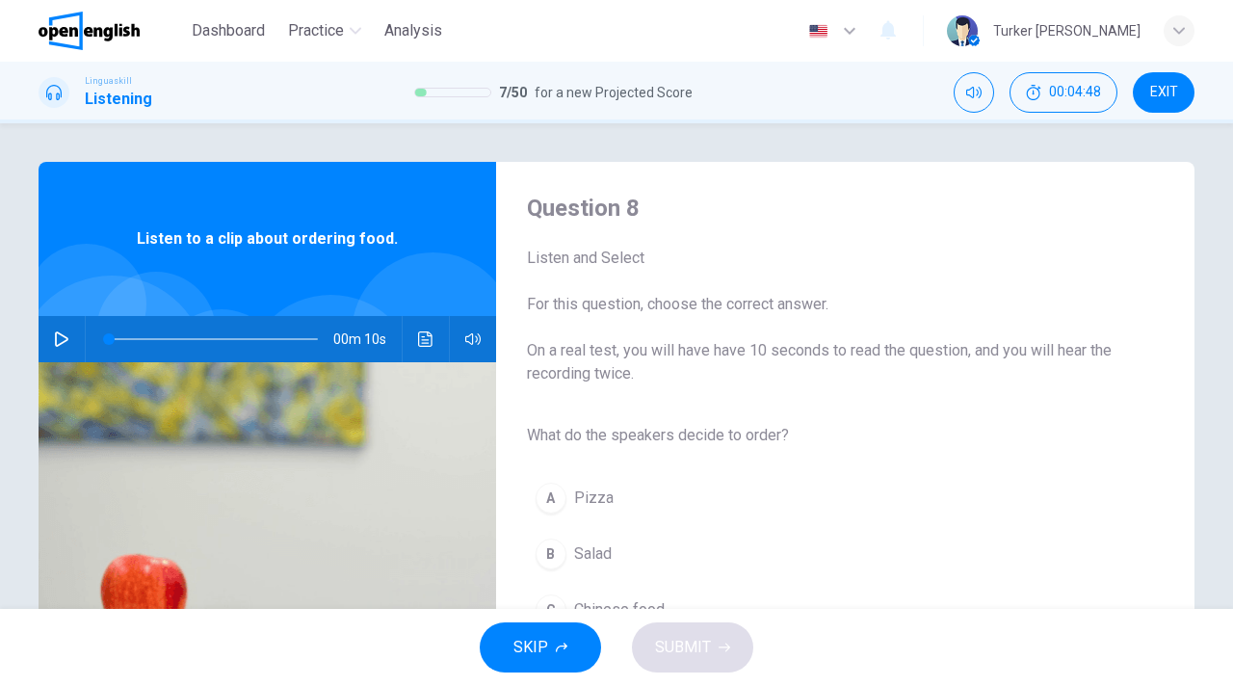
click at [878, 413] on div "Question 8 Listen and Select For this question, choose the correct answer. On a…" at bounding box center [830, 497] width 668 height 608
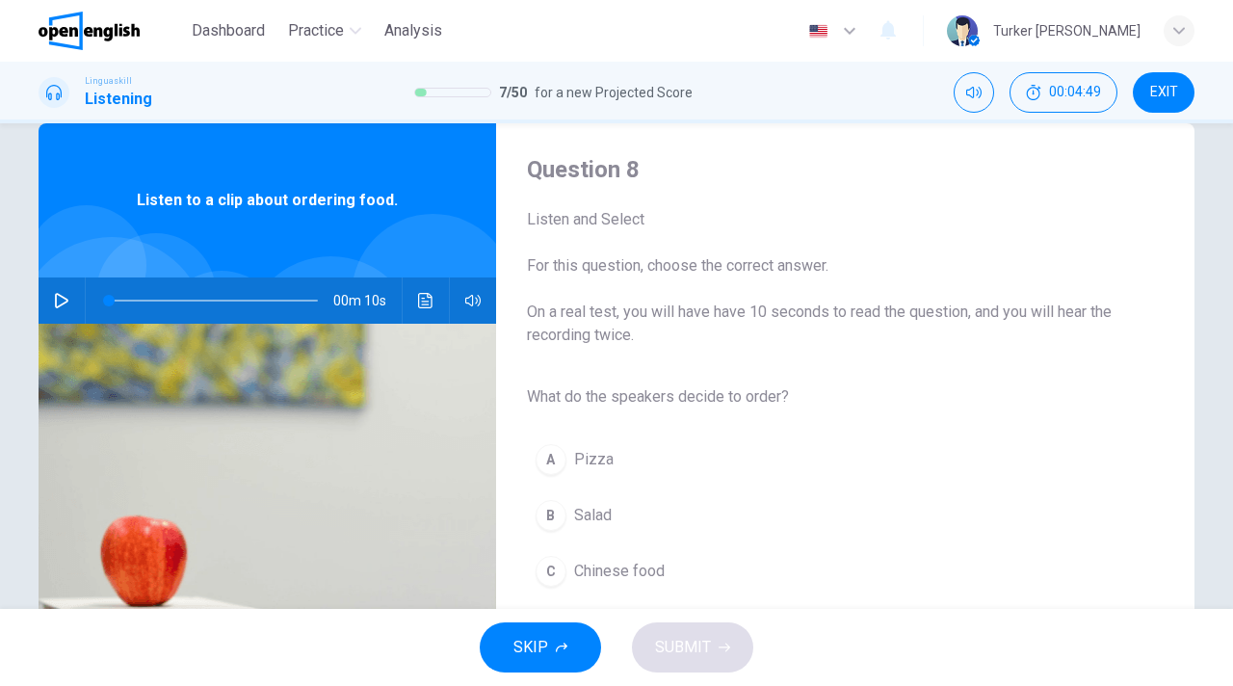
scroll to position [77, 0]
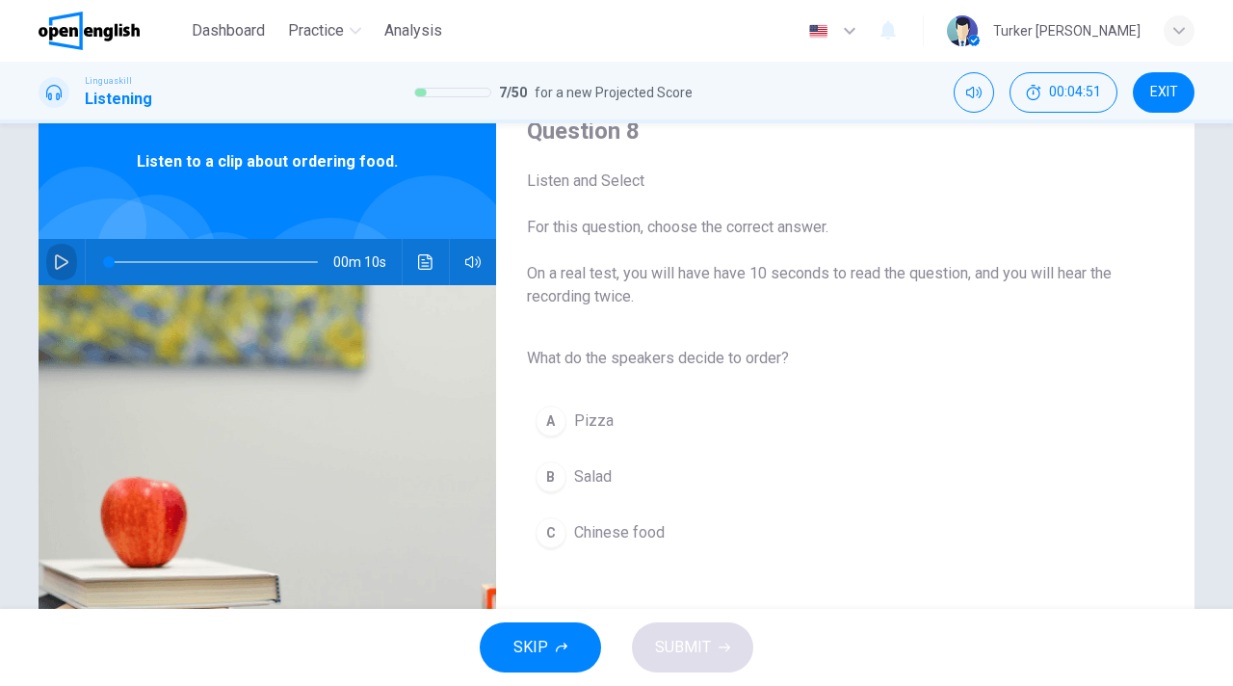
click at [57, 273] on button "button" at bounding box center [61, 262] width 31 height 46
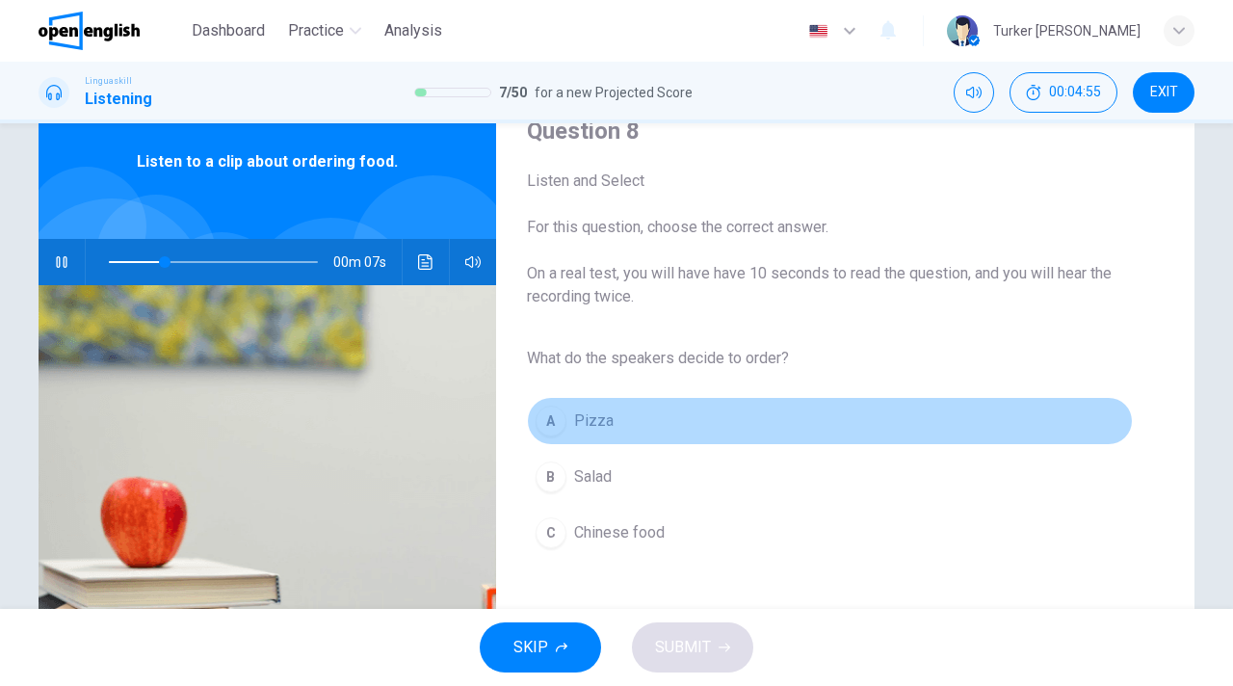
click at [590, 423] on span "Pizza" at bounding box center [593, 420] width 39 height 23
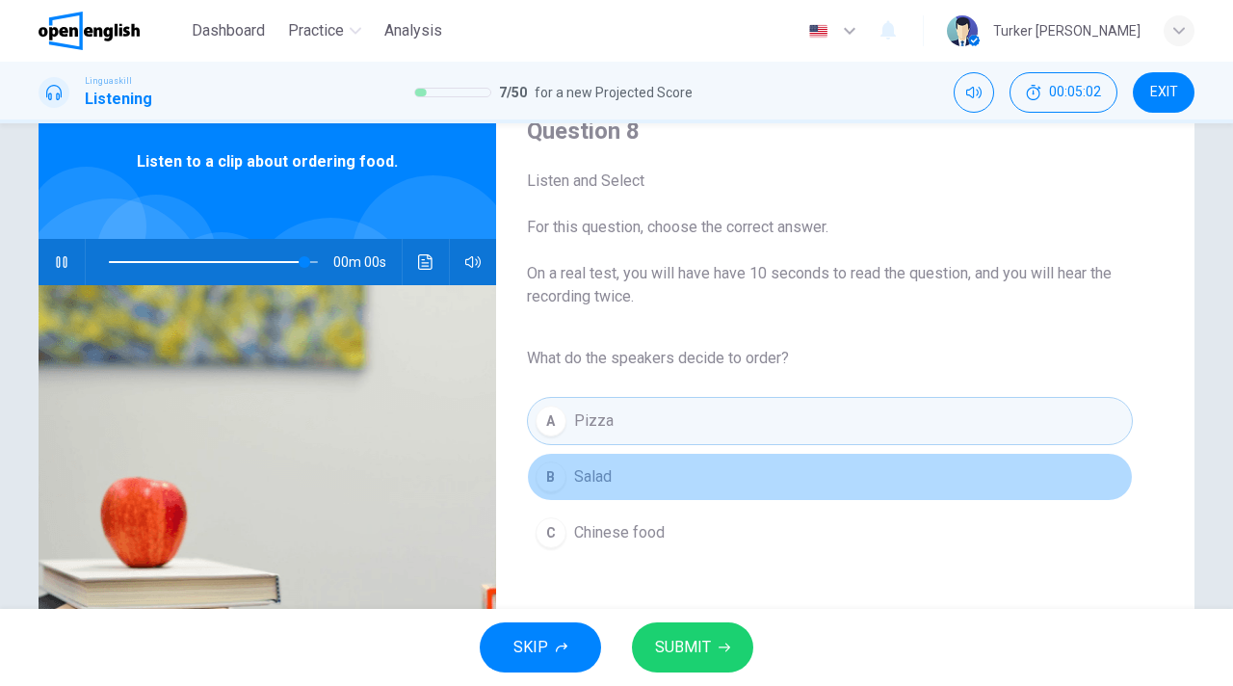
click at [600, 482] on span "Salad" at bounding box center [593, 476] width 38 height 23
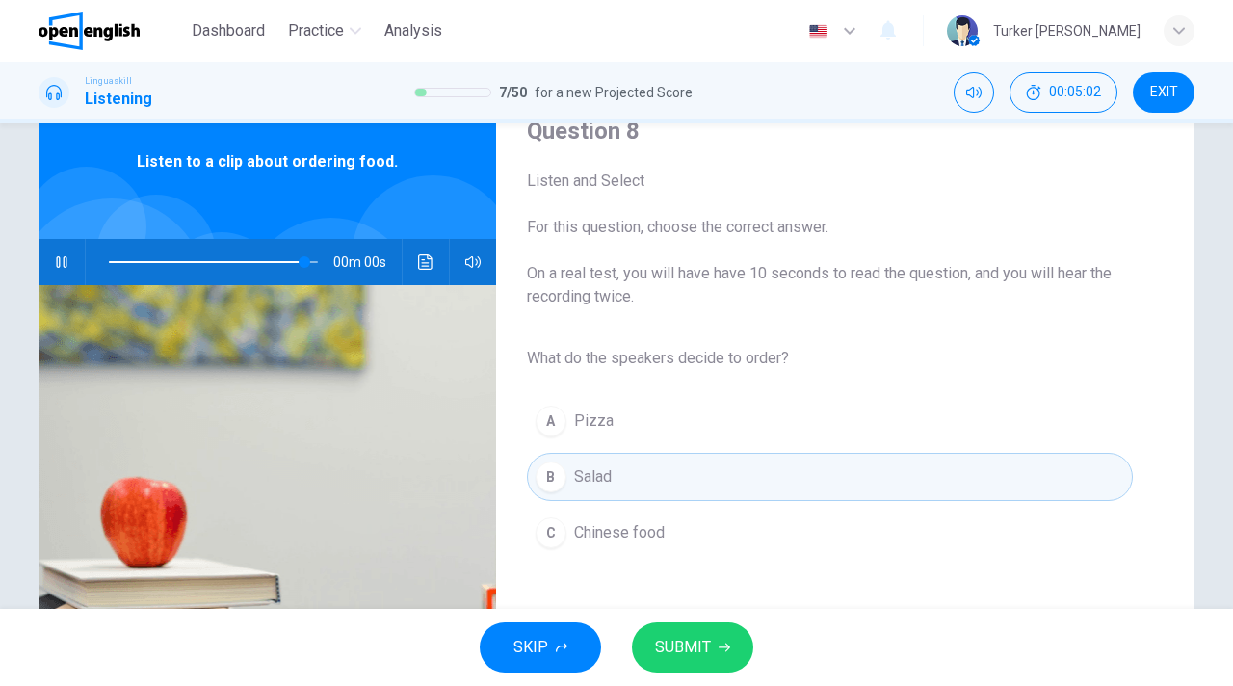
type input "*"
click at [690, 631] on button "SUBMIT" at bounding box center [692, 647] width 121 height 50
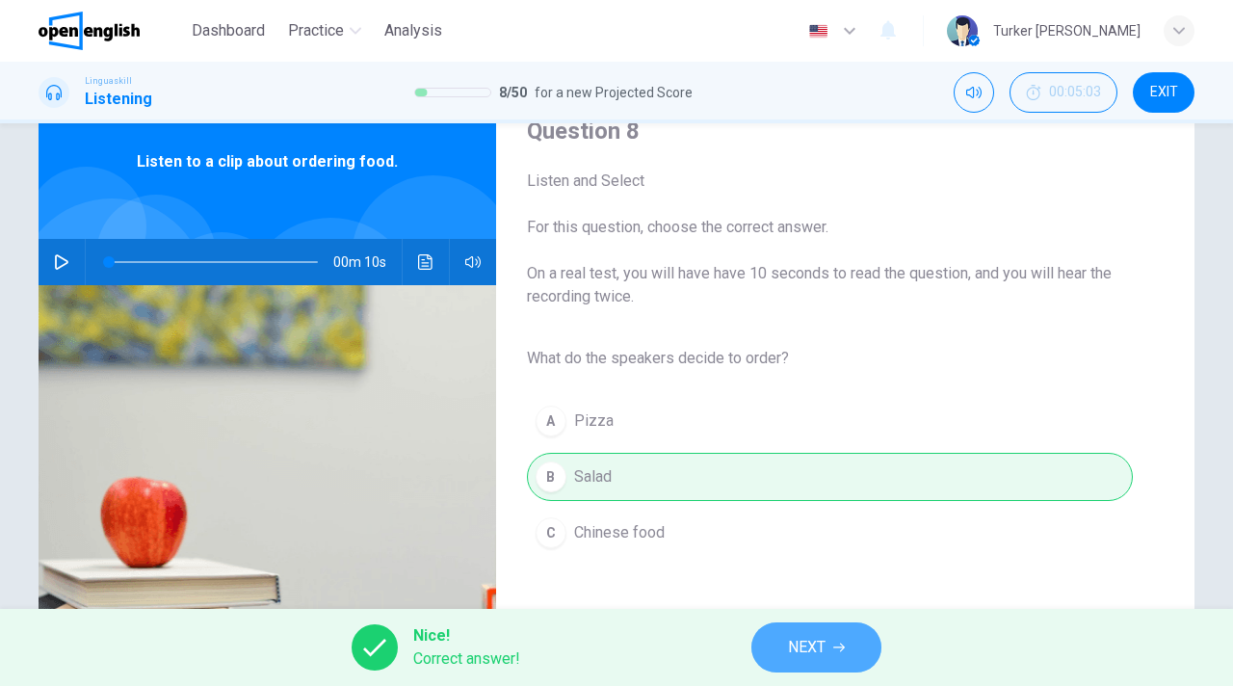
click at [795, 670] on button "NEXT" at bounding box center [816, 647] width 130 height 50
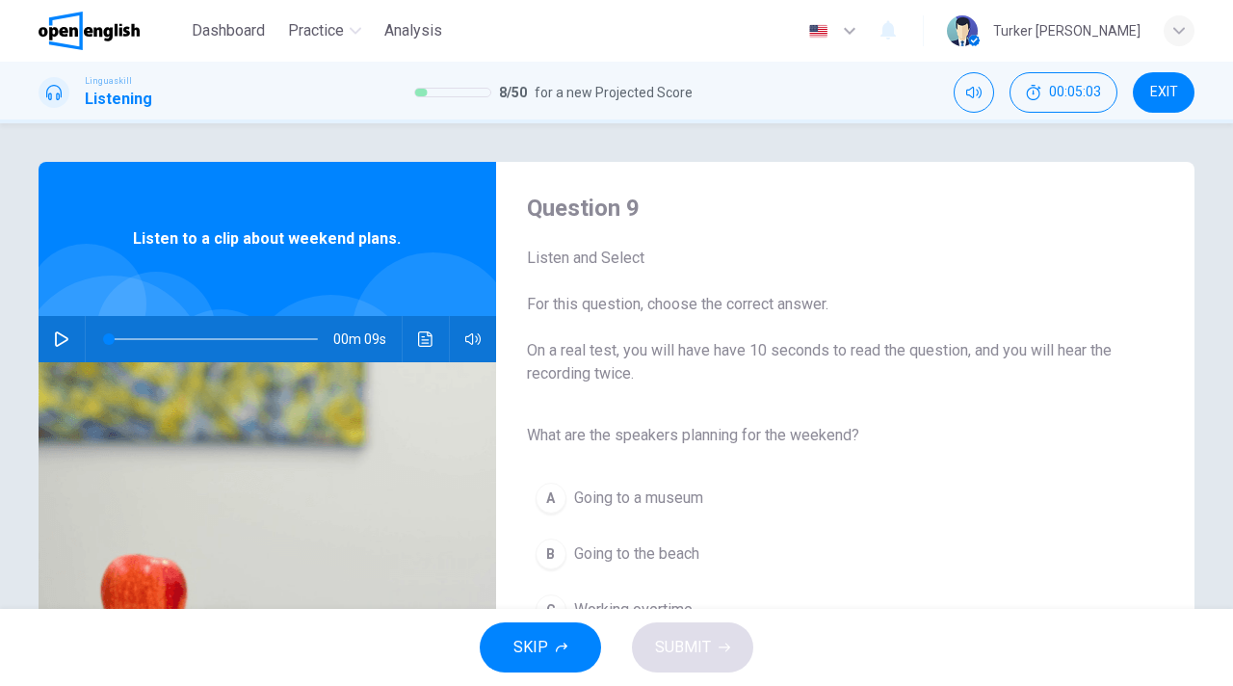
click at [801, 512] on button "A Going to a museum" at bounding box center [830, 498] width 606 height 48
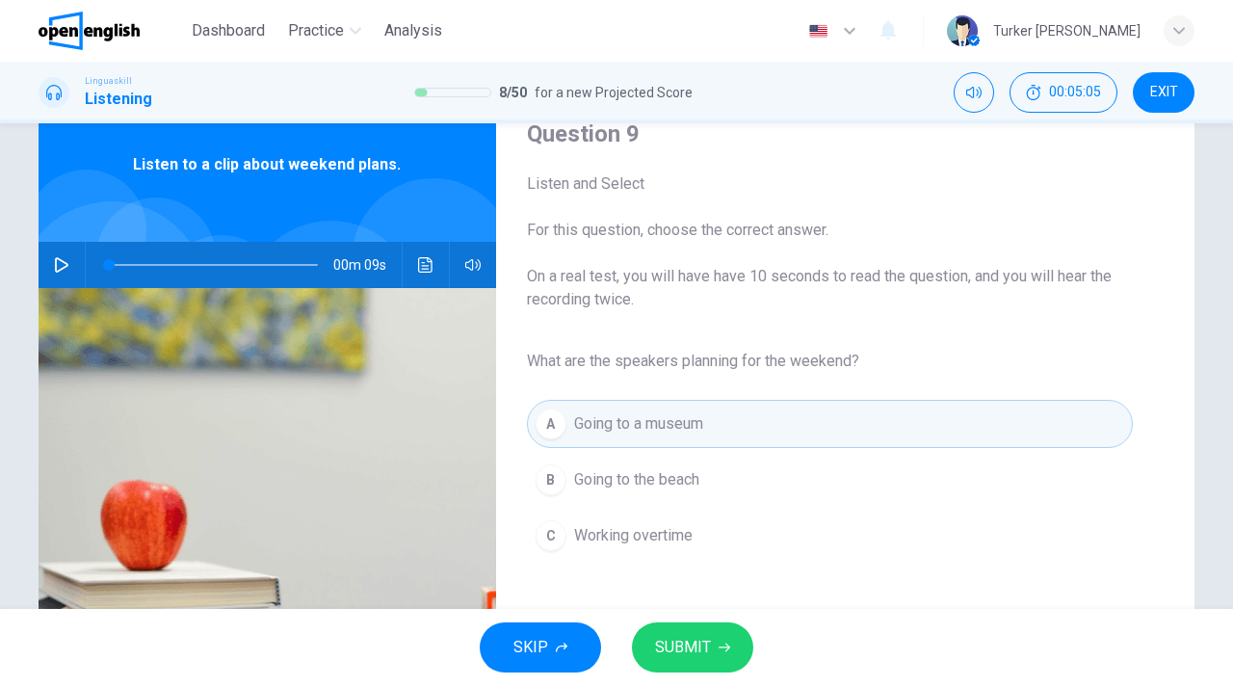
scroll to position [77, 0]
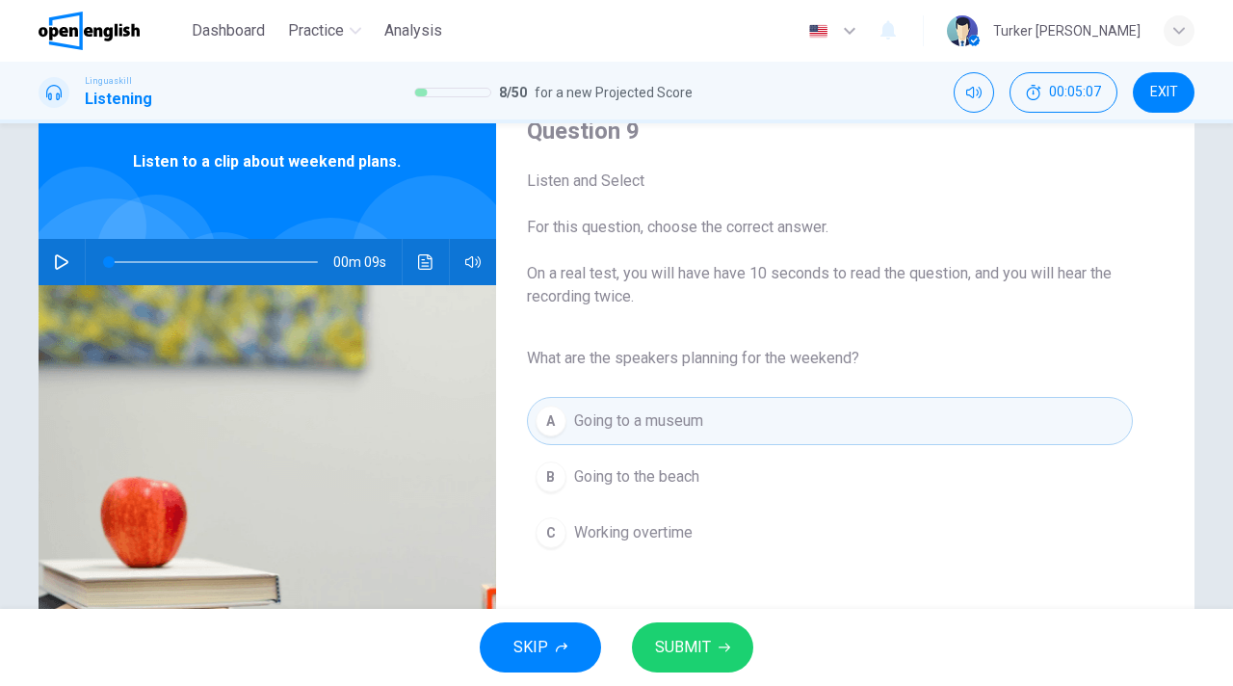
click at [57, 267] on icon "button" at bounding box center [61, 261] width 15 height 15
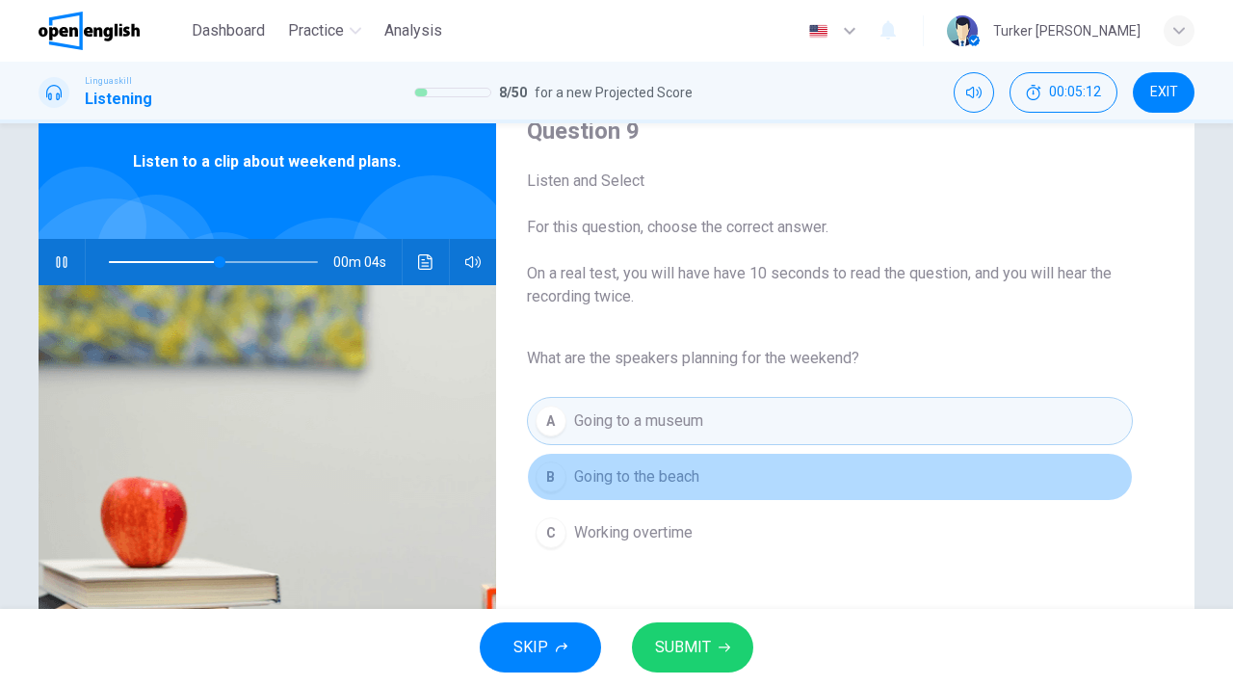
click at [674, 482] on span "Going to the beach" at bounding box center [636, 476] width 125 height 23
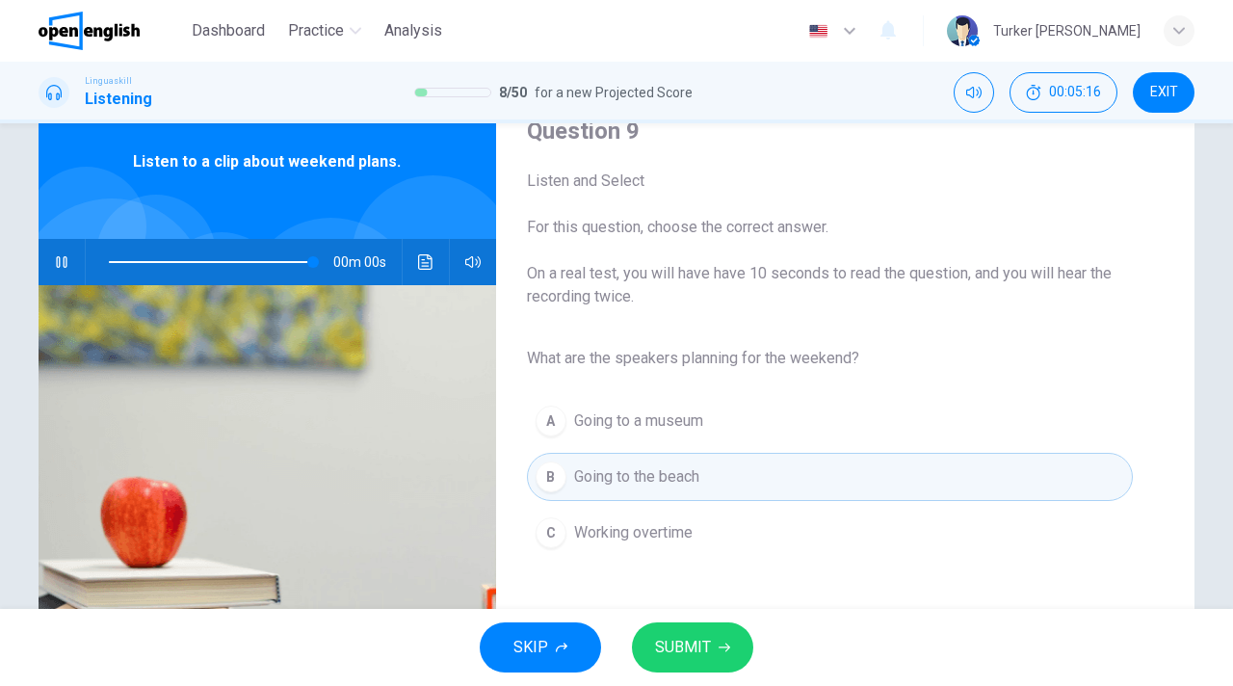
type input "*"
click at [688, 644] on span "SUBMIT" at bounding box center [683, 647] width 56 height 27
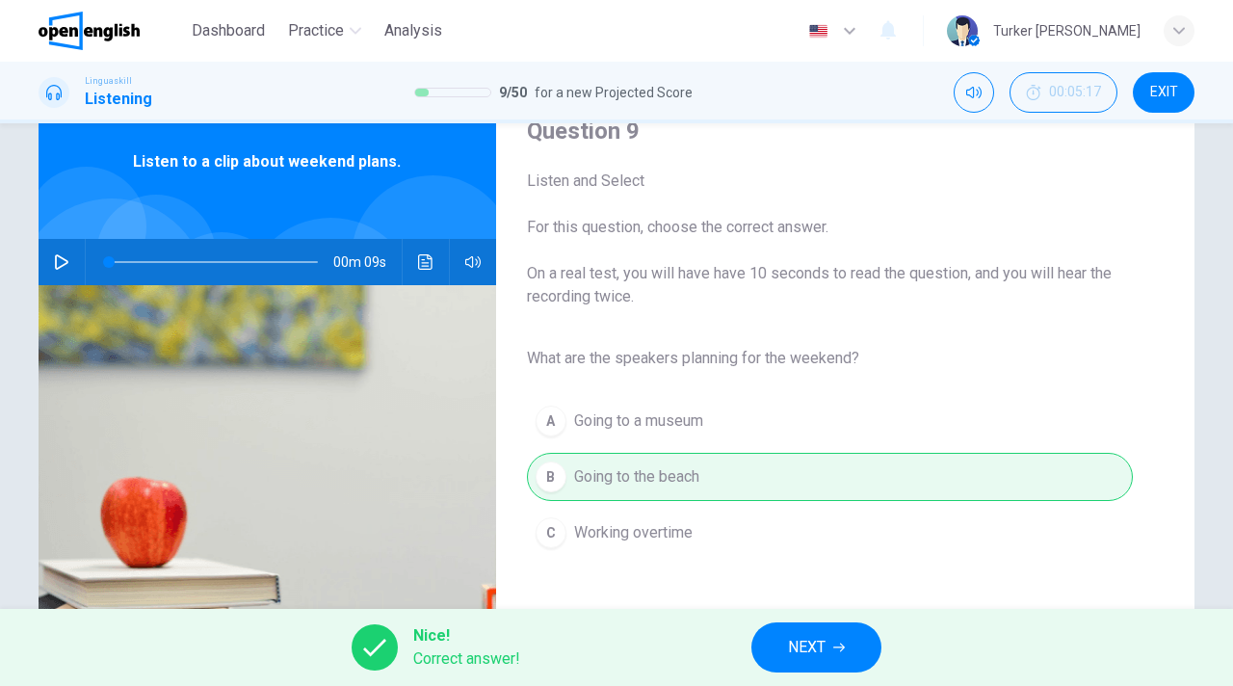
click at [799, 651] on span "NEXT" at bounding box center [807, 647] width 38 height 27
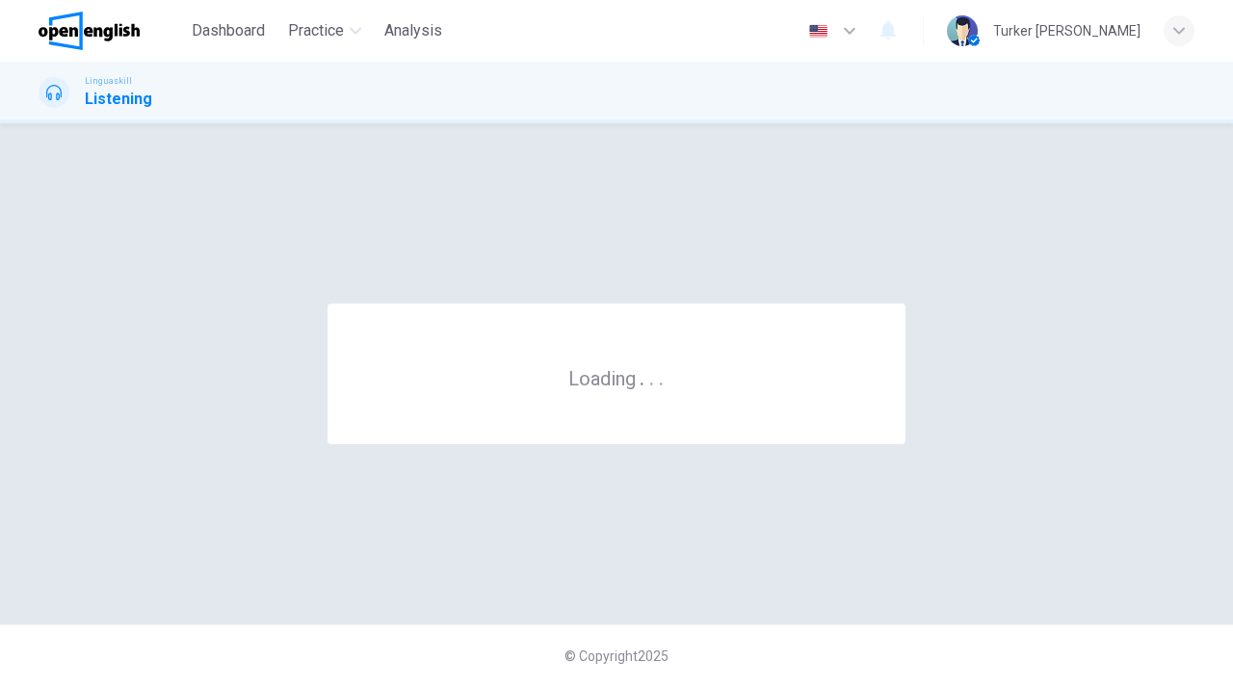
scroll to position [0, 0]
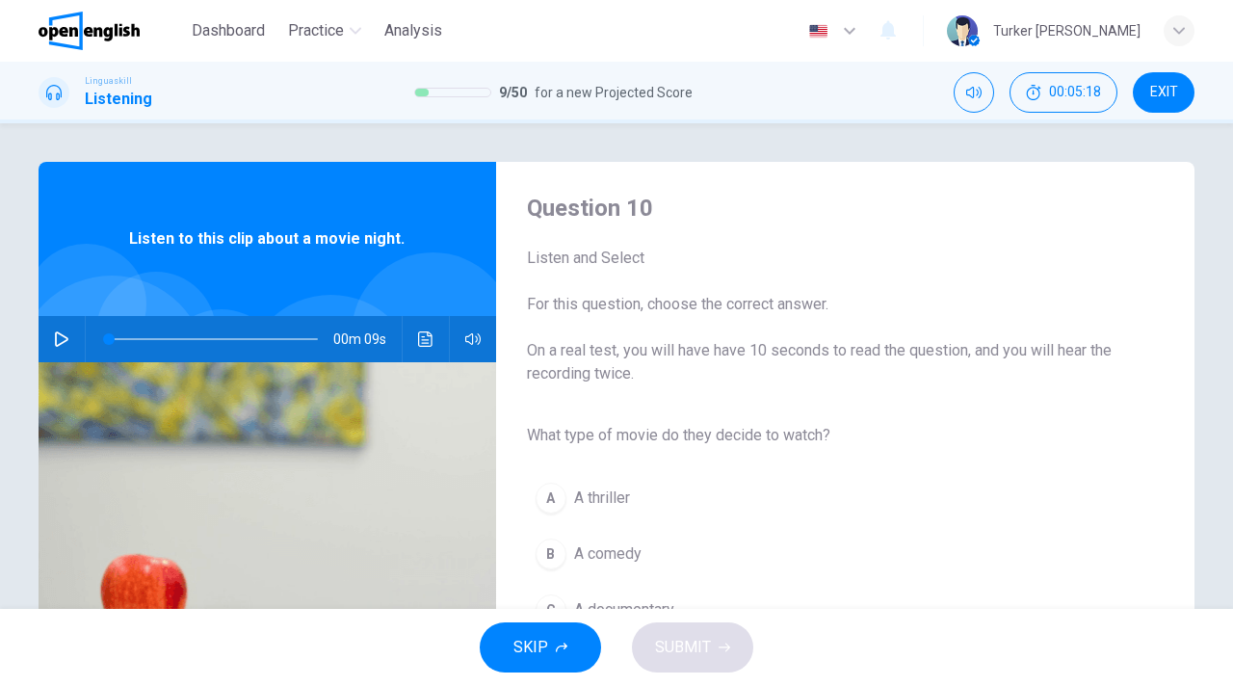
click at [775, 544] on button "B A comedy" at bounding box center [830, 554] width 606 height 48
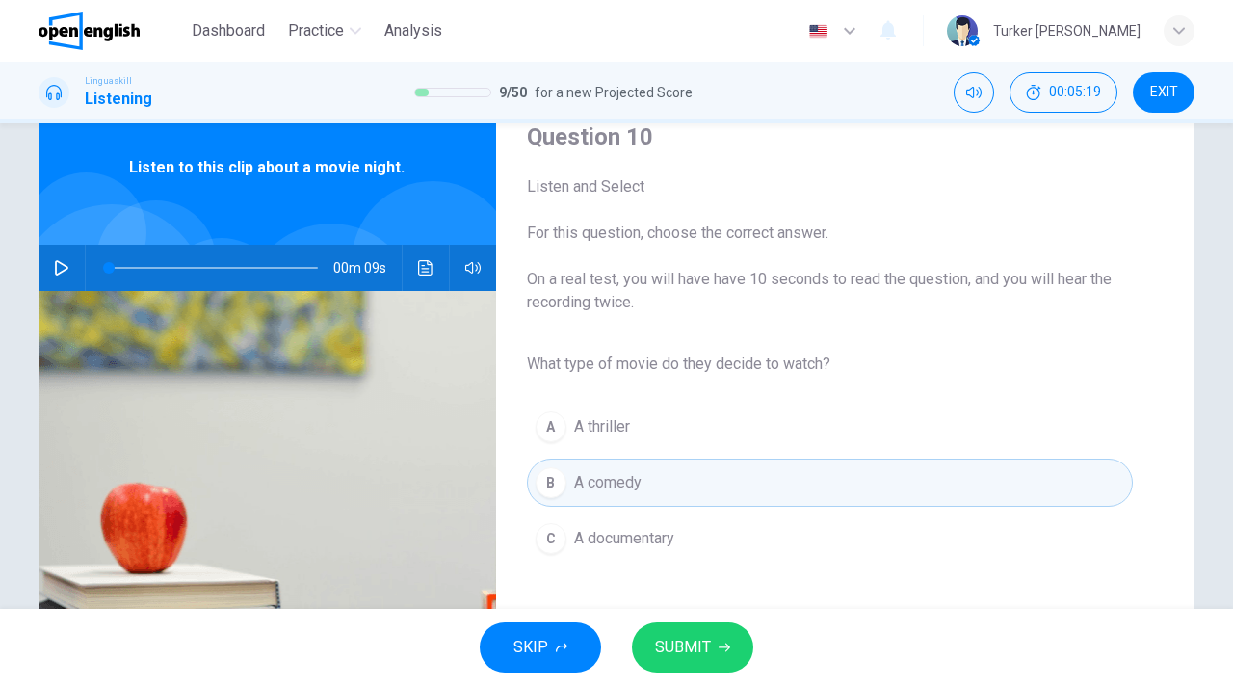
scroll to position [77, 0]
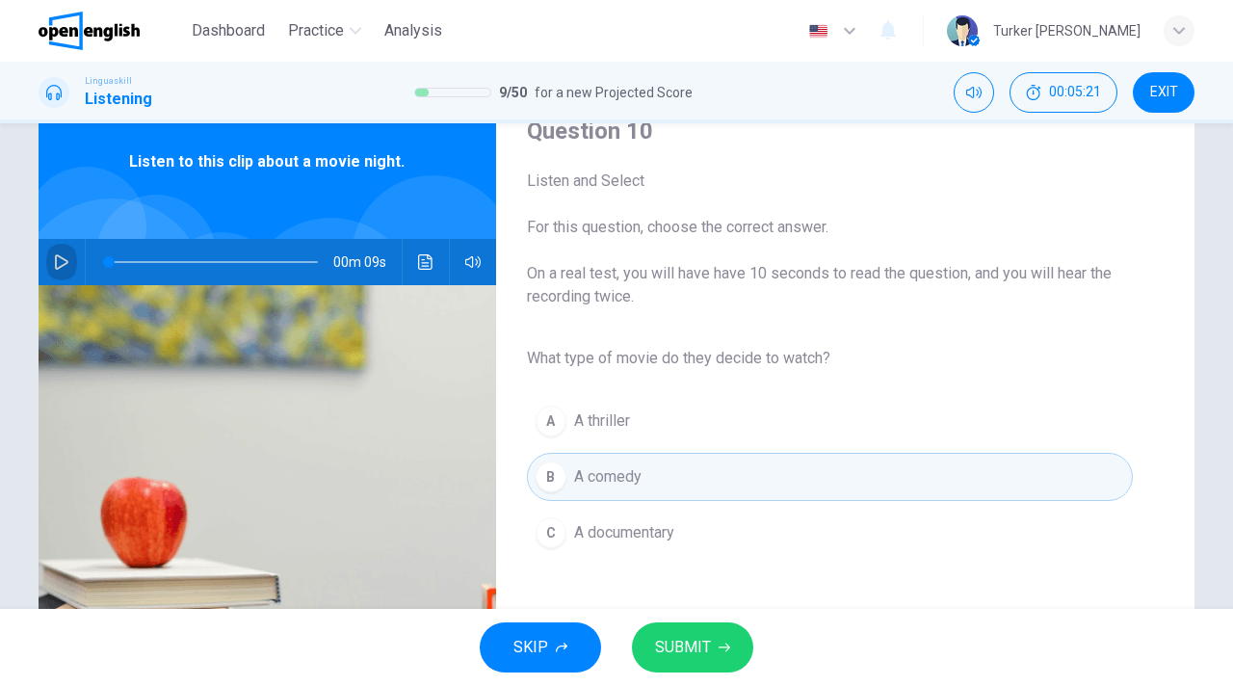
click at [53, 268] on button "button" at bounding box center [61, 262] width 31 height 46
click at [689, 644] on span "SUBMIT" at bounding box center [683, 647] width 56 height 27
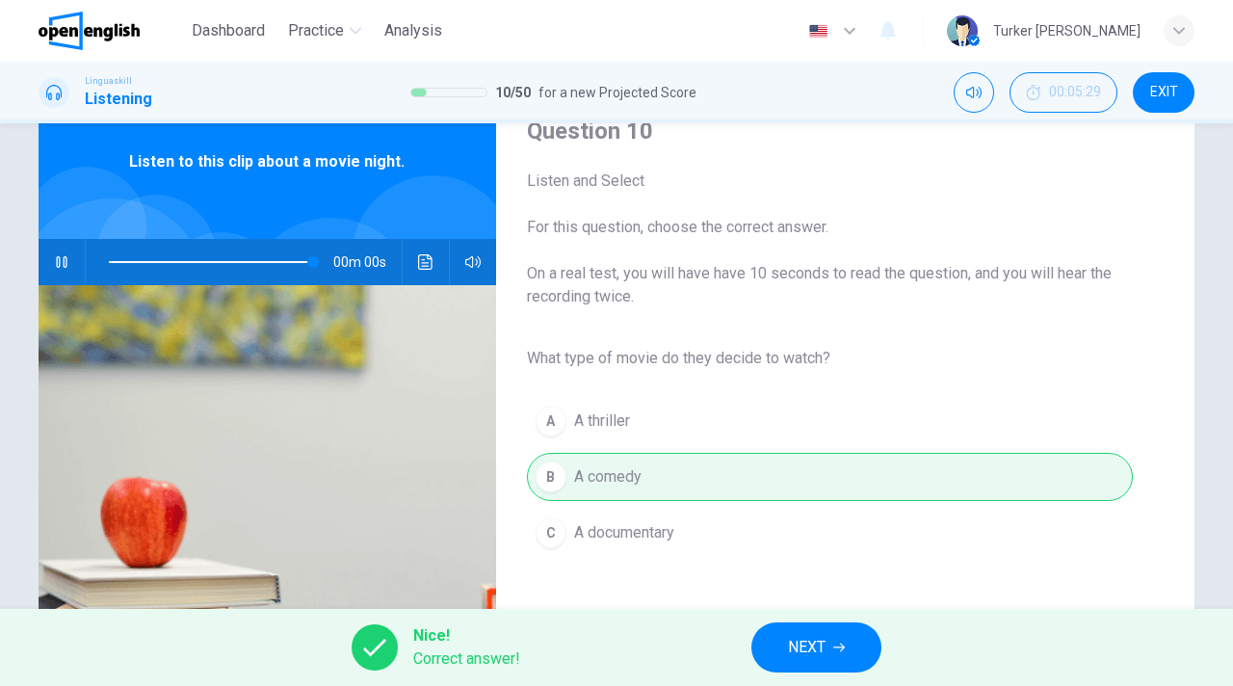
type input "*"
click at [812, 643] on span "NEXT" at bounding box center [807, 647] width 38 height 27
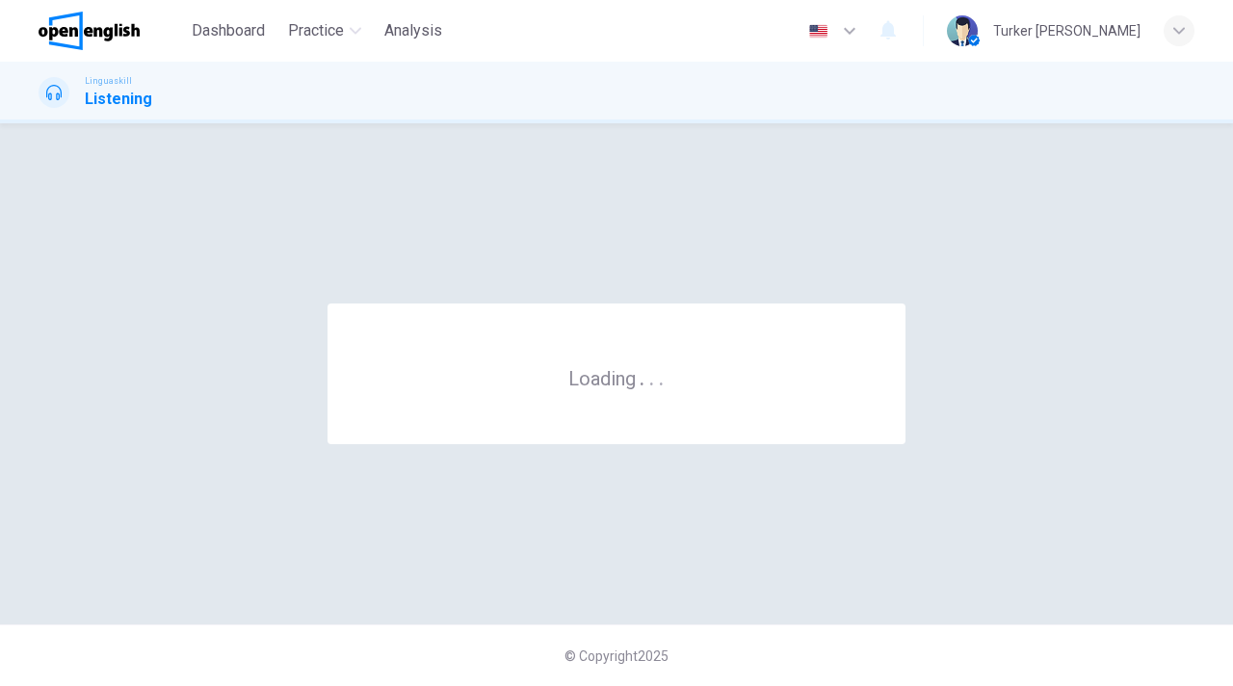
scroll to position [0, 0]
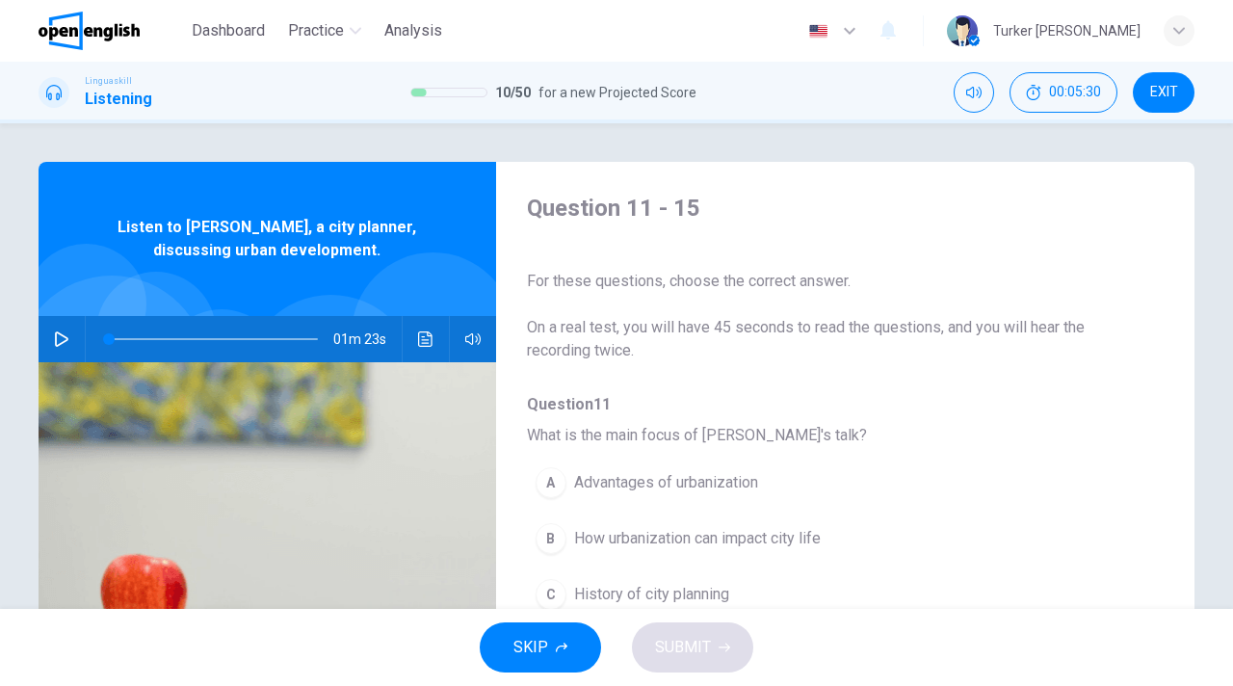
click at [918, 508] on div "A Advantages of urbanization B How urbanization can impact city life C History …" at bounding box center [830, 539] width 606 height 168
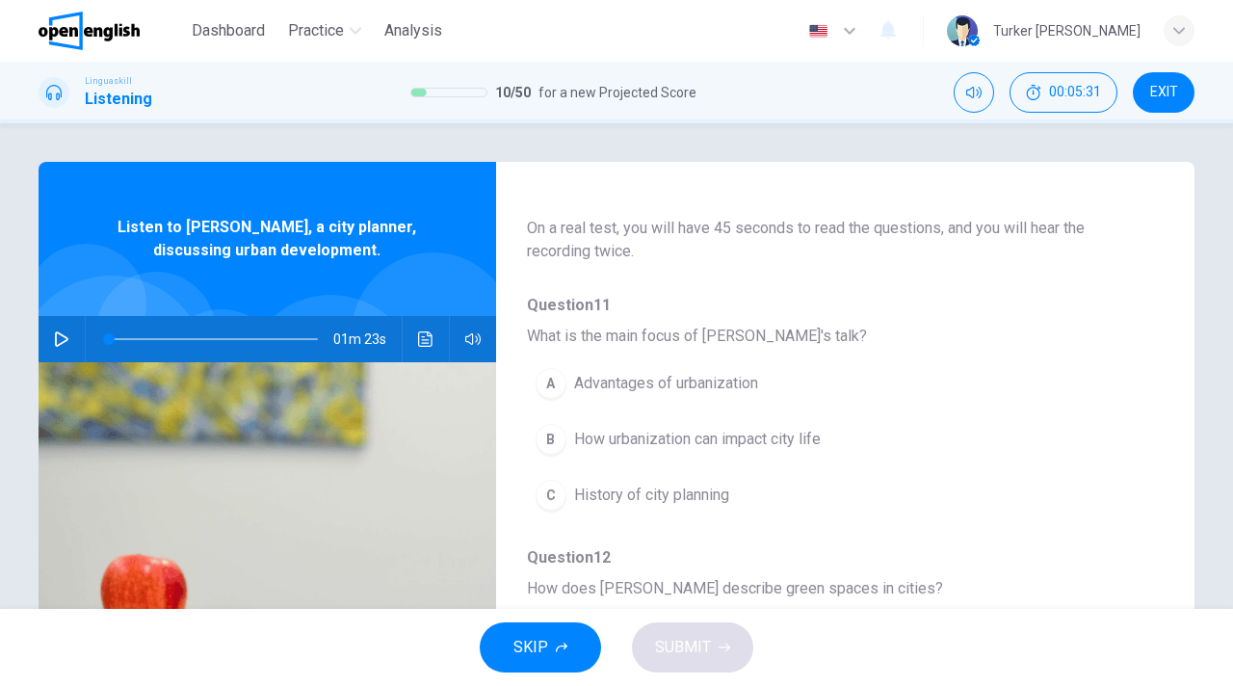
scroll to position [116, 0]
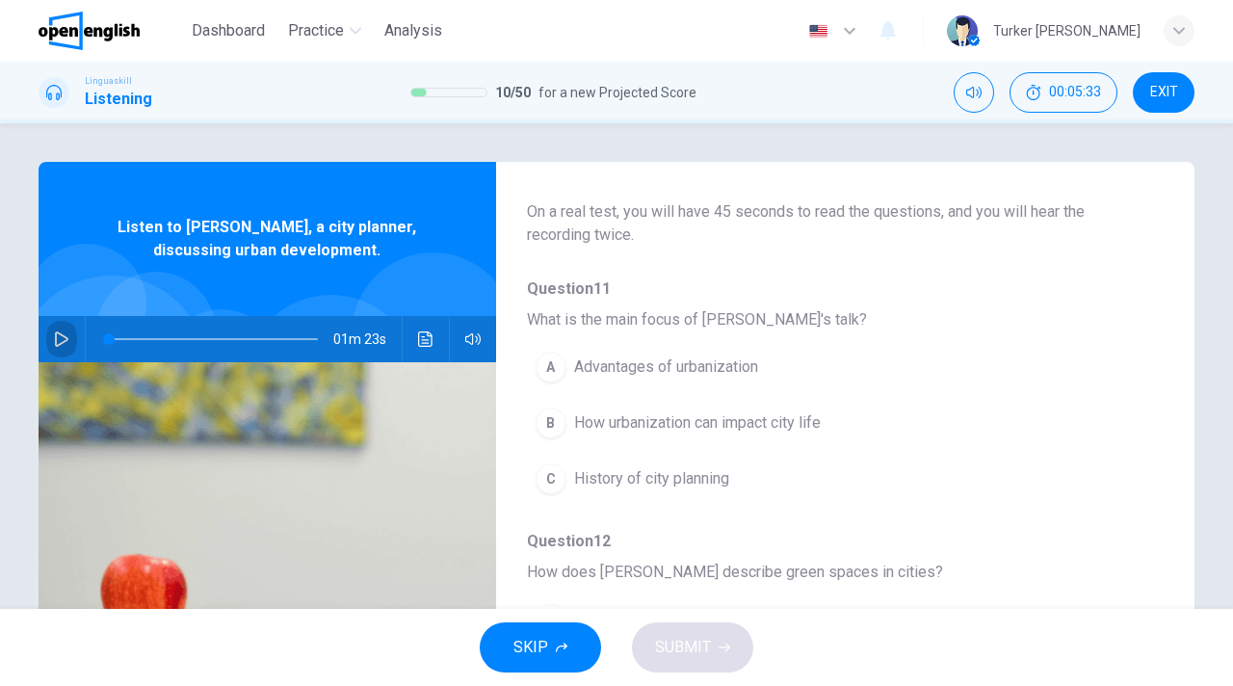
click at [59, 344] on icon "button" at bounding box center [61, 338] width 13 height 15
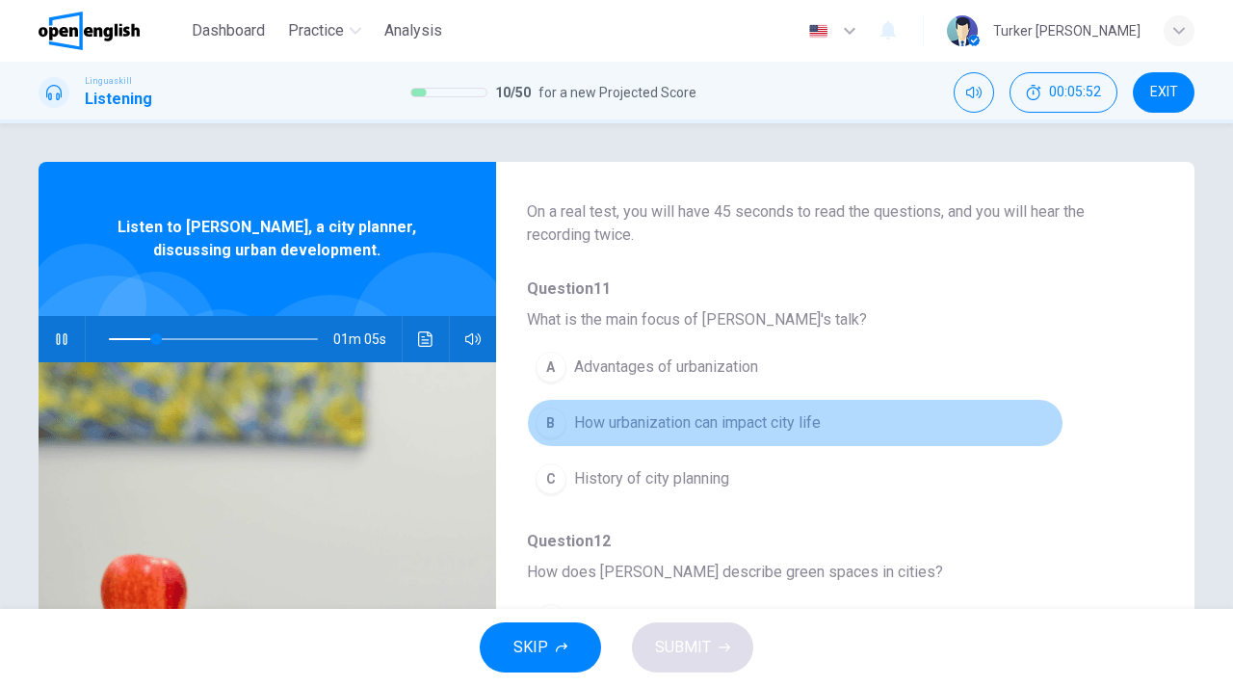
click at [664, 429] on span "How urbanization can impact city life" at bounding box center [697, 422] width 247 height 23
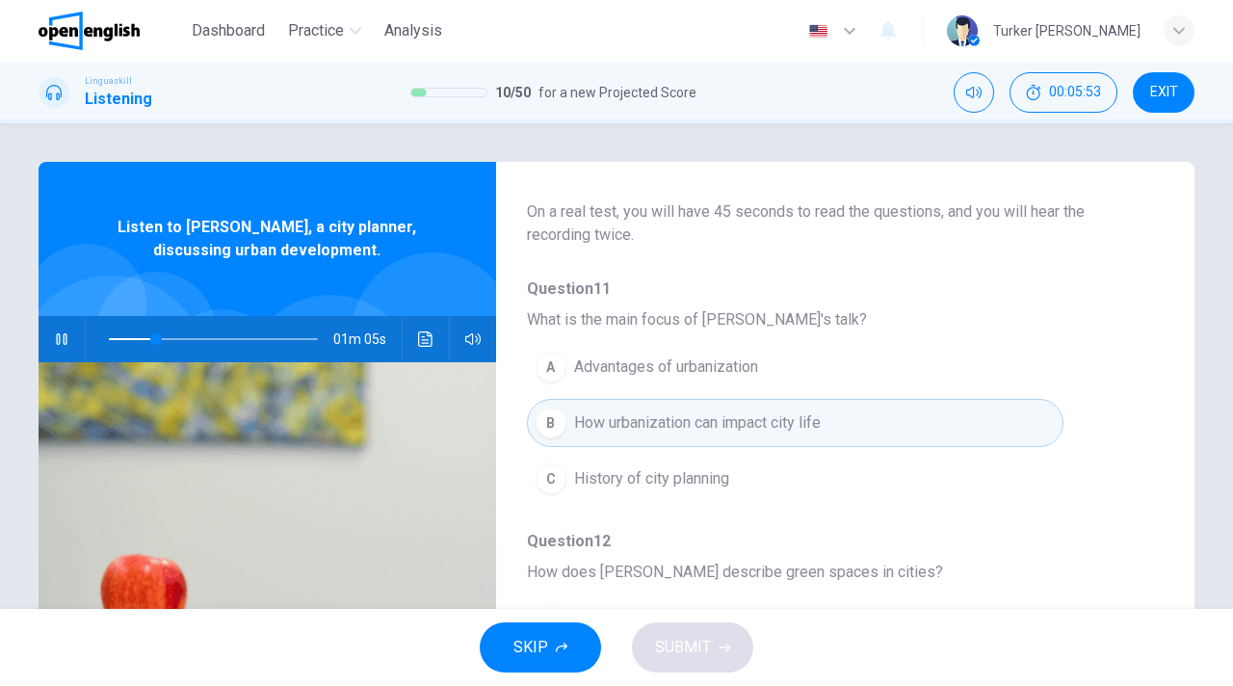
type input "**"
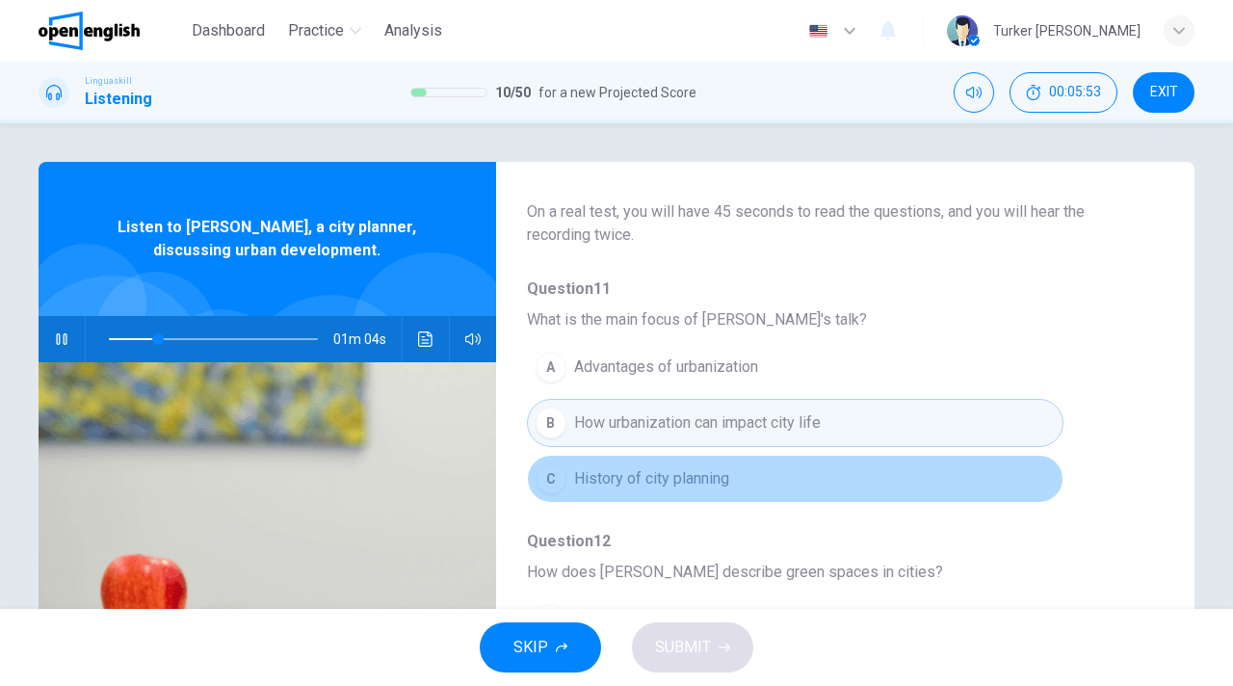
click at [877, 492] on button "C History of city planning" at bounding box center [795, 479] width 537 height 48
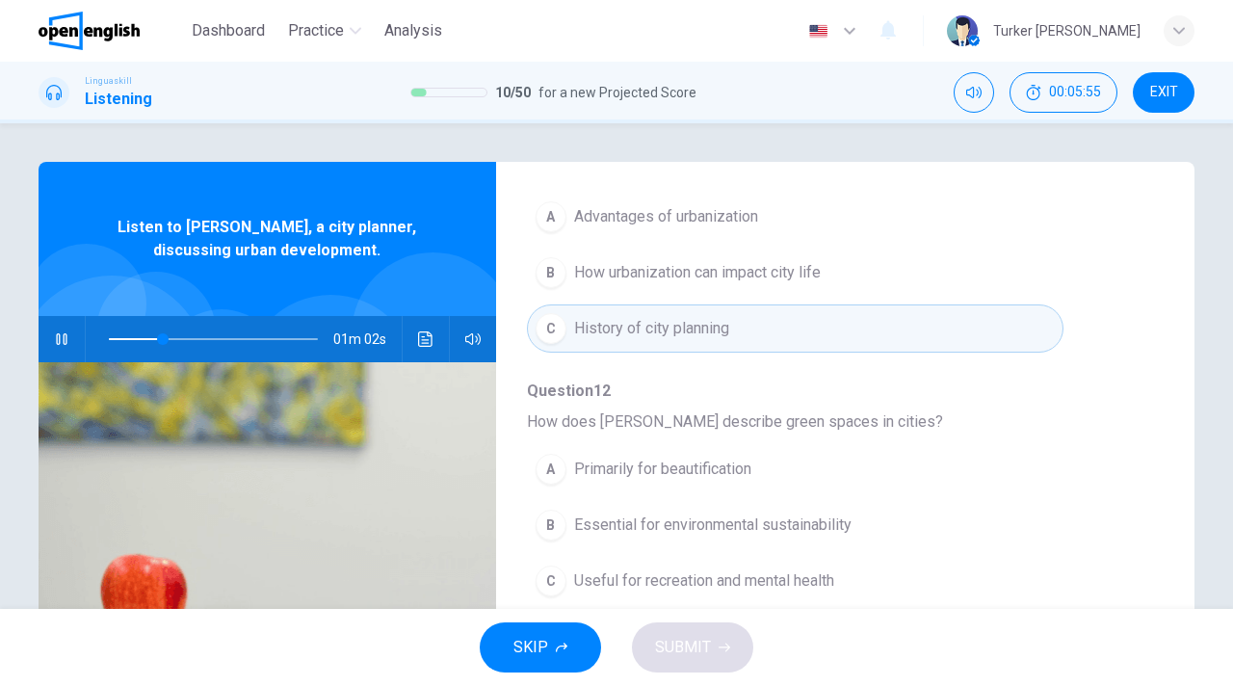
scroll to position [270, 0]
click at [721, 262] on span "How urbanization can impact city life" at bounding box center [697, 268] width 247 height 23
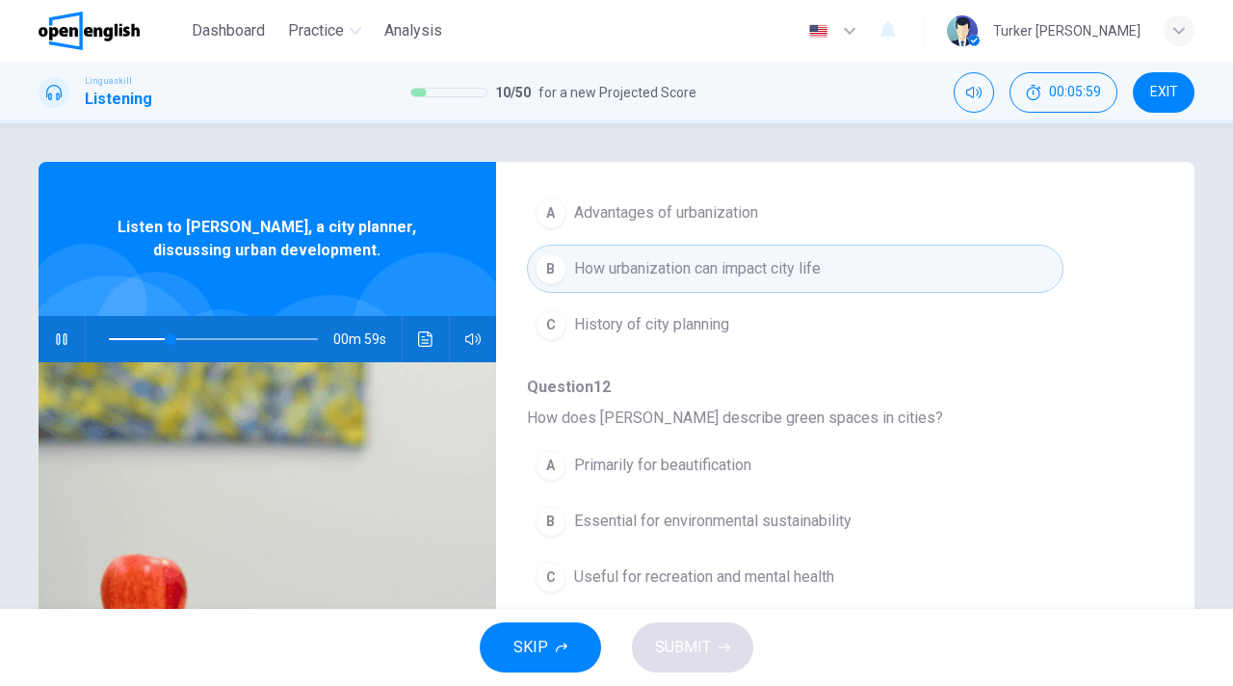
type input "**"
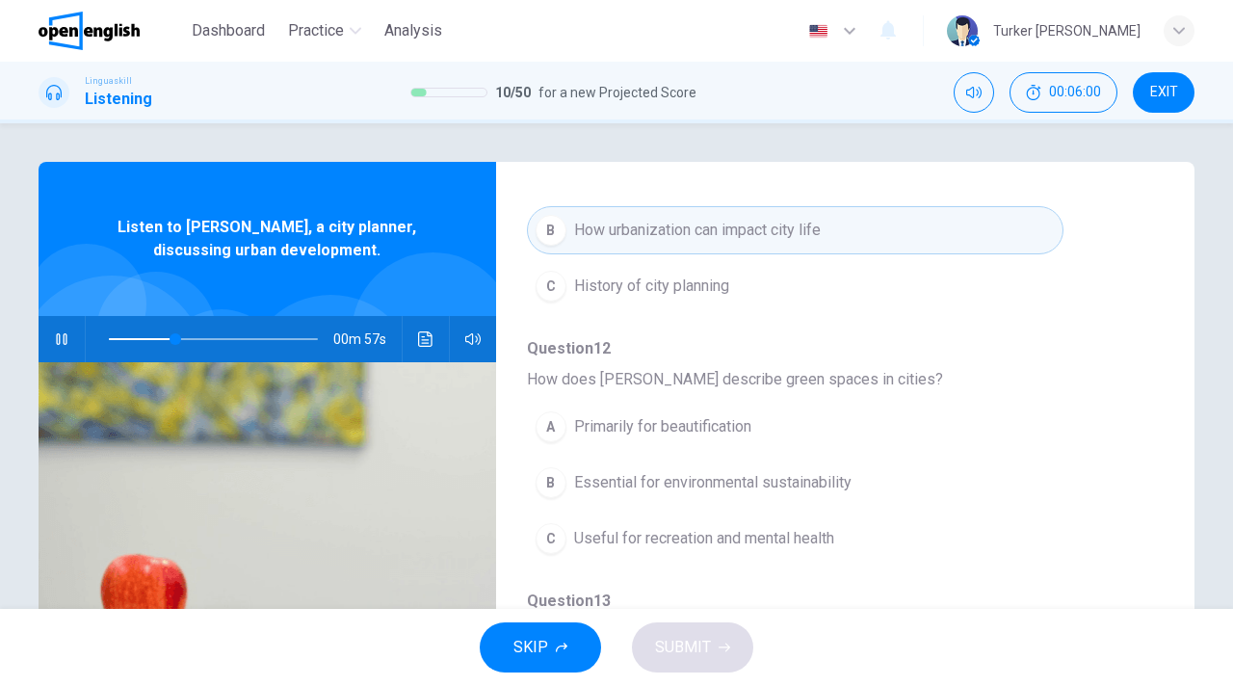
scroll to position [347, 0]
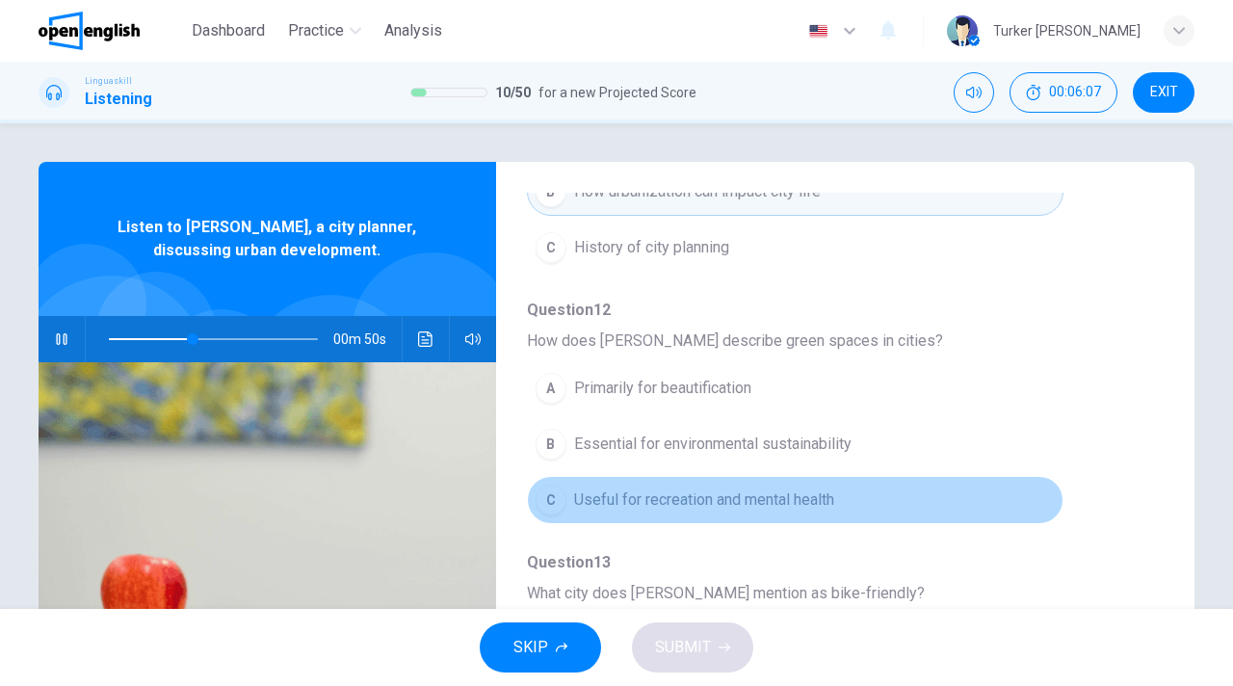
click at [557, 502] on div "C" at bounding box center [551, 500] width 31 height 31
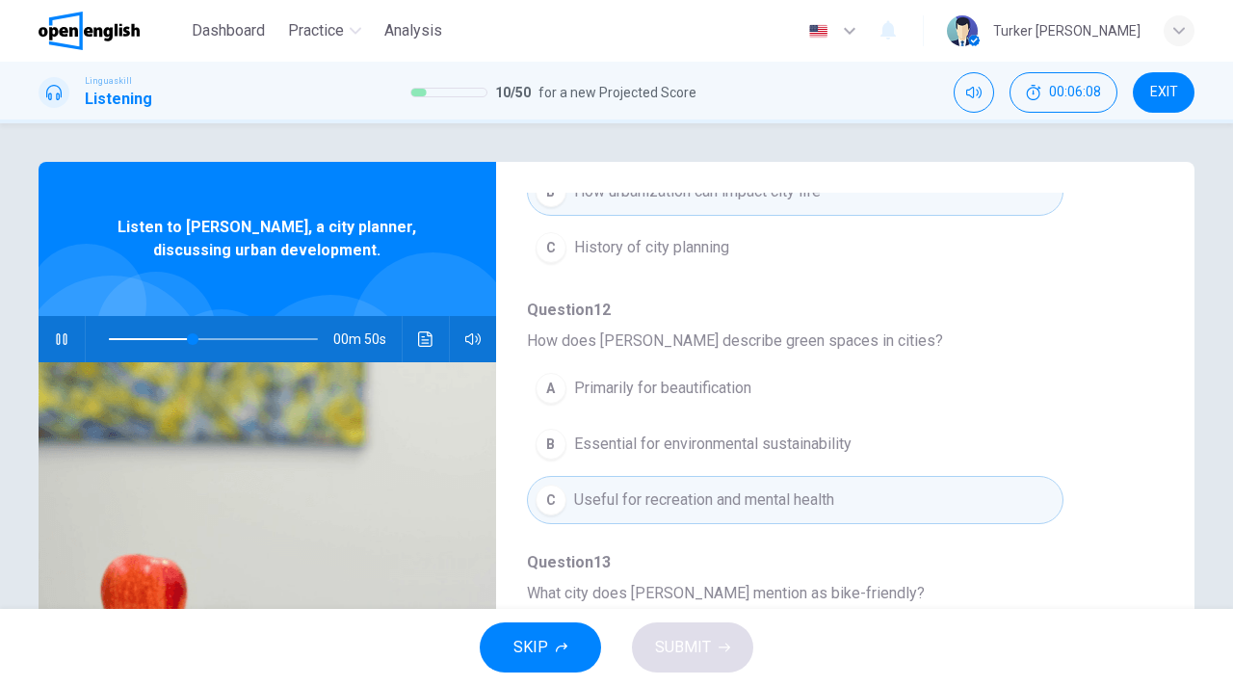
type input "**"
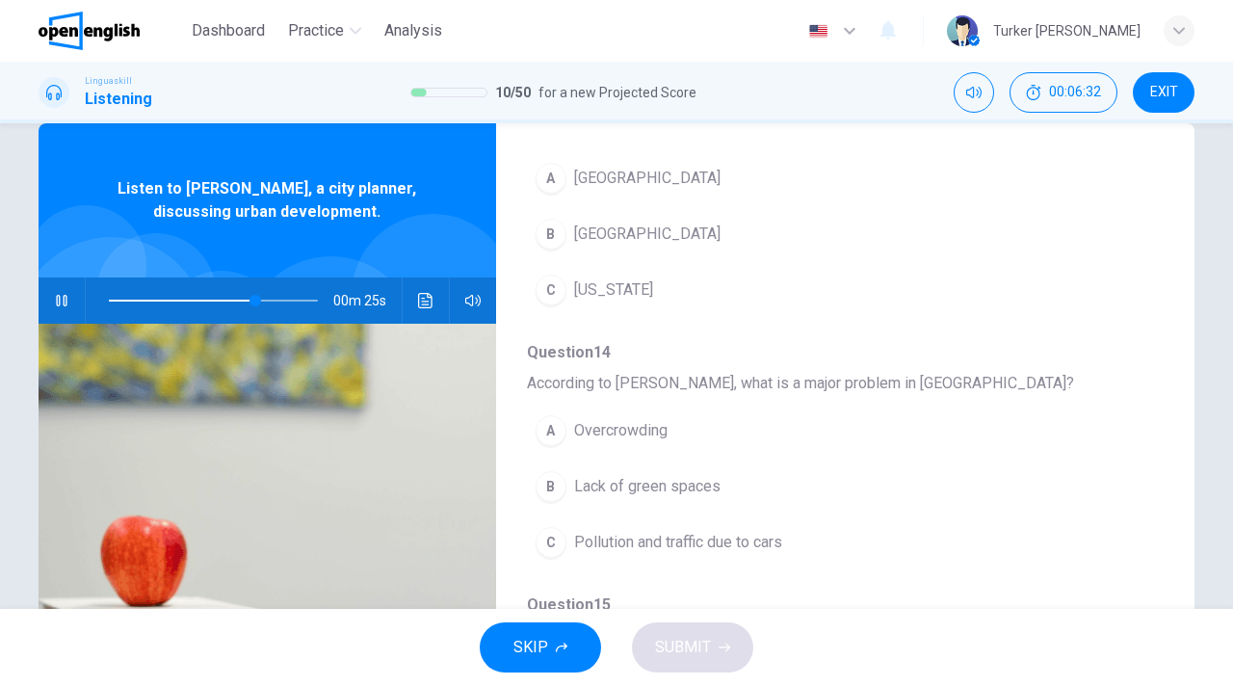
scroll to position [716, 0]
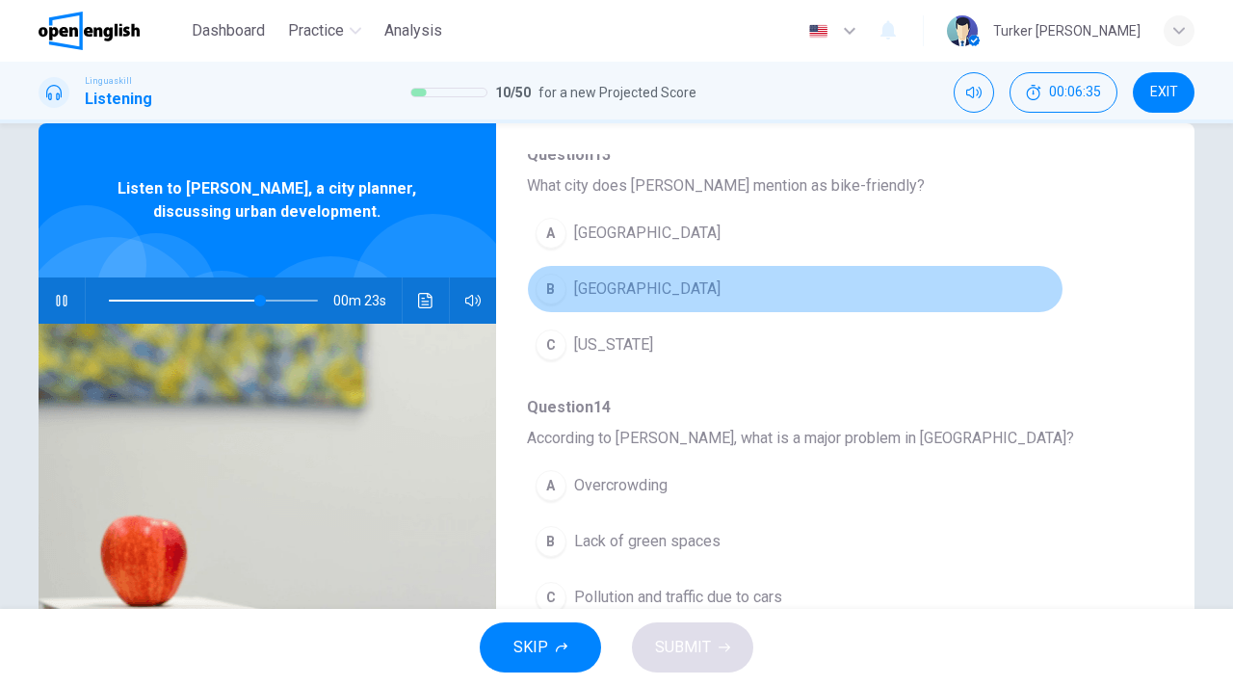
click at [618, 286] on span "[GEOGRAPHIC_DATA]" at bounding box center [647, 288] width 146 height 23
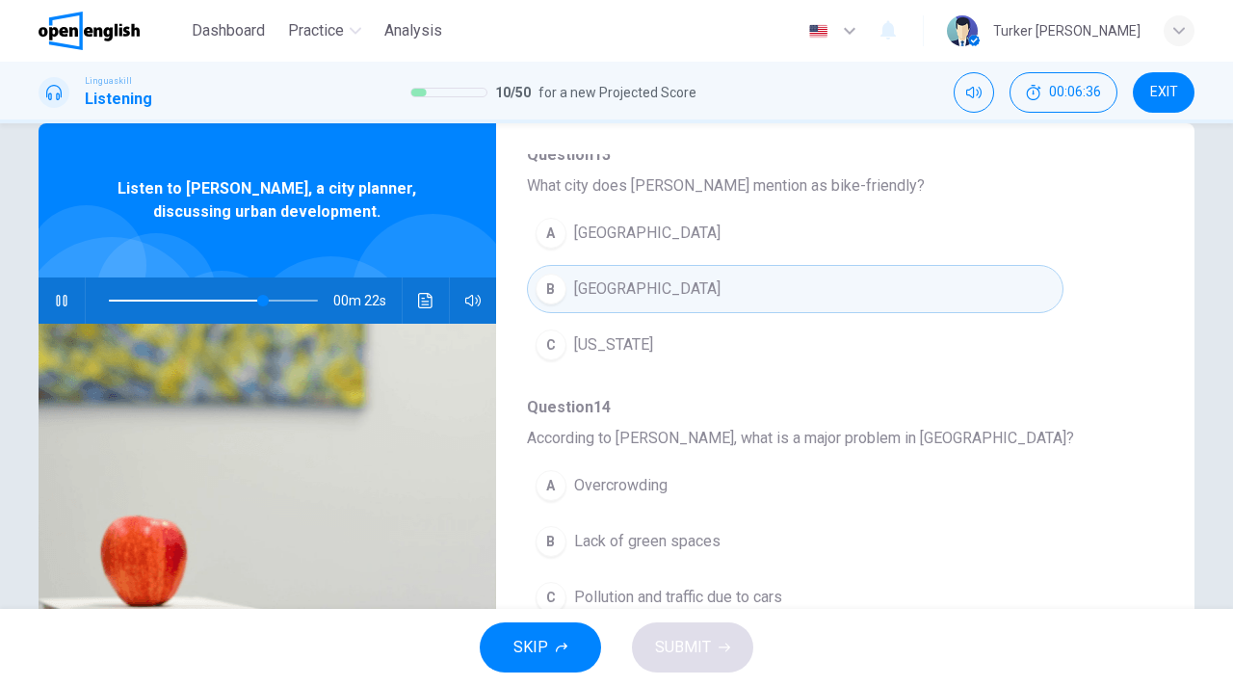
type input "**"
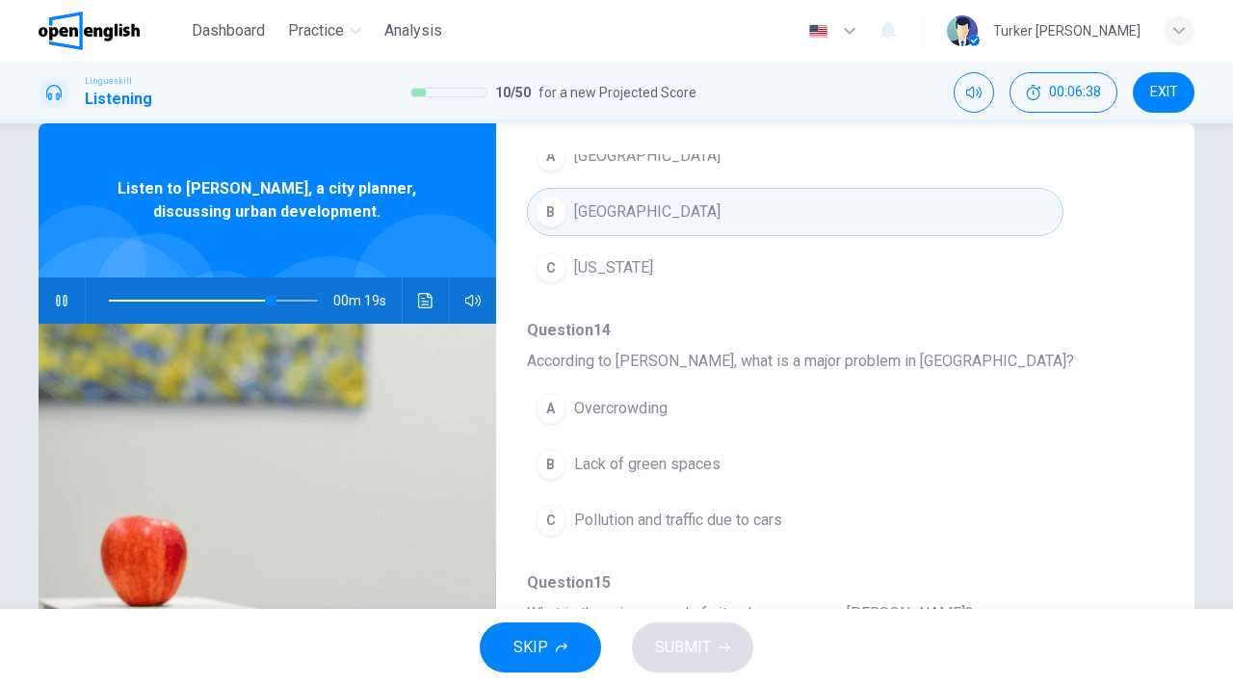
scroll to position [831, 0]
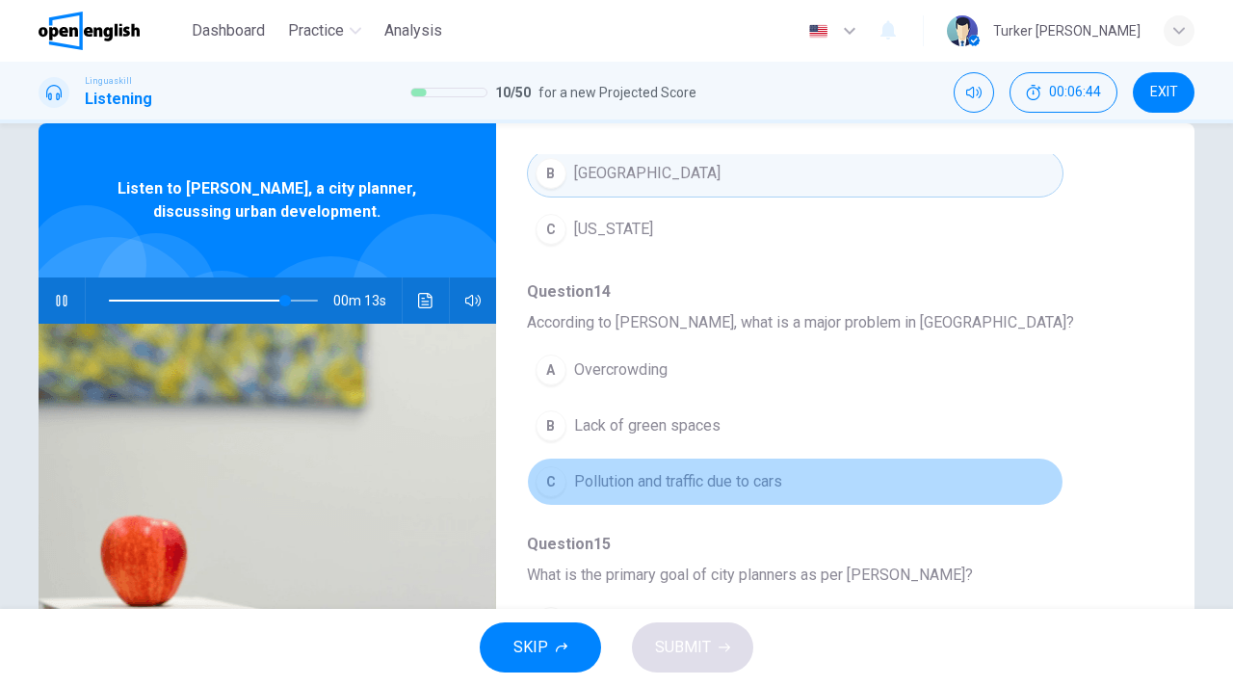
click at [714, 480] on span "Pollution and traffic due to cars" at bounding box center [678, 481] width 208 height 23
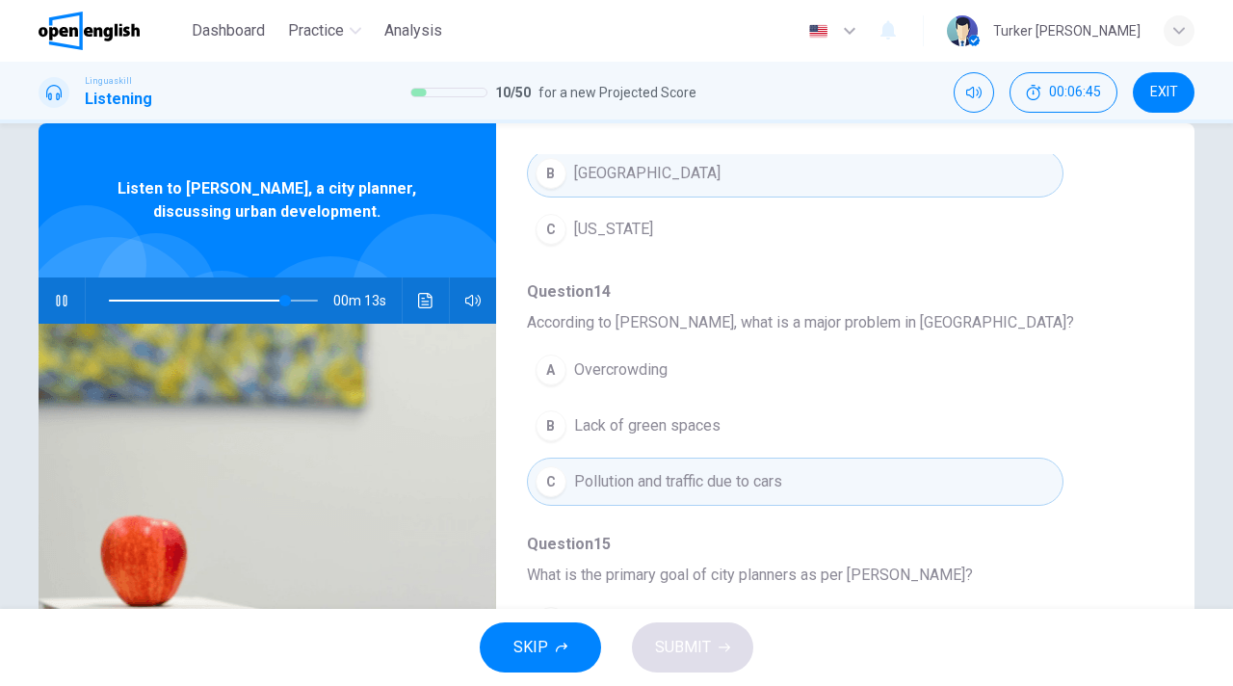
type input "**"
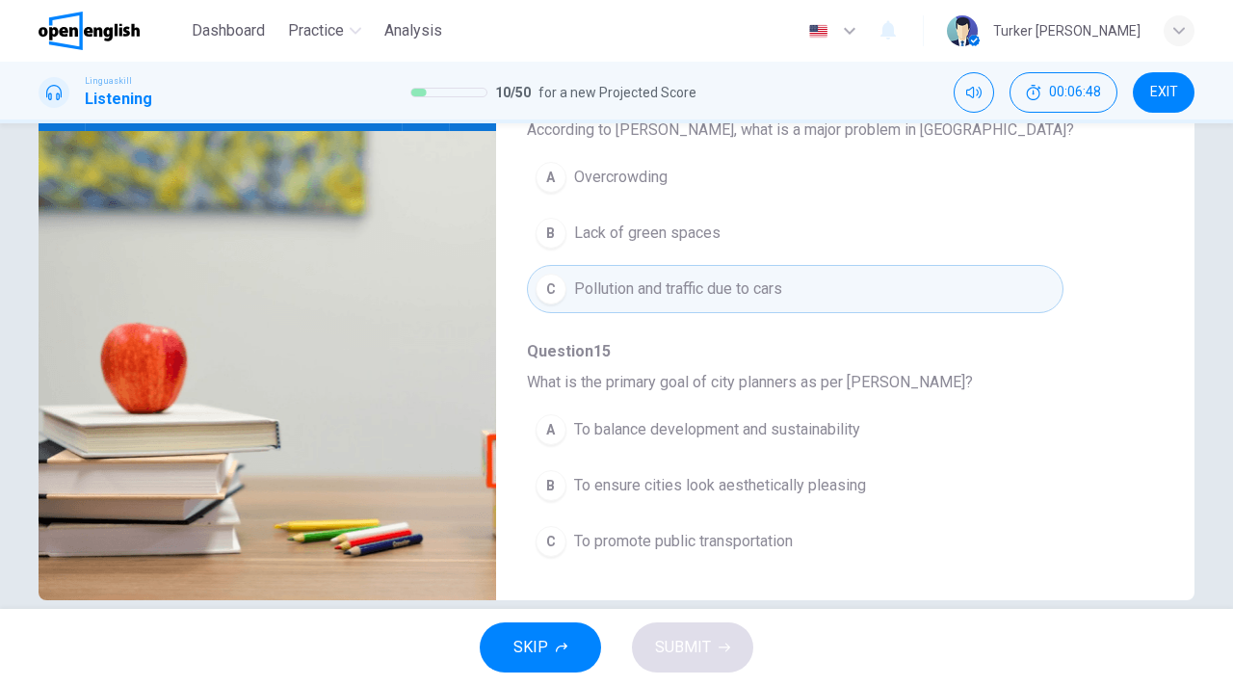
scroll to position [261, 0]
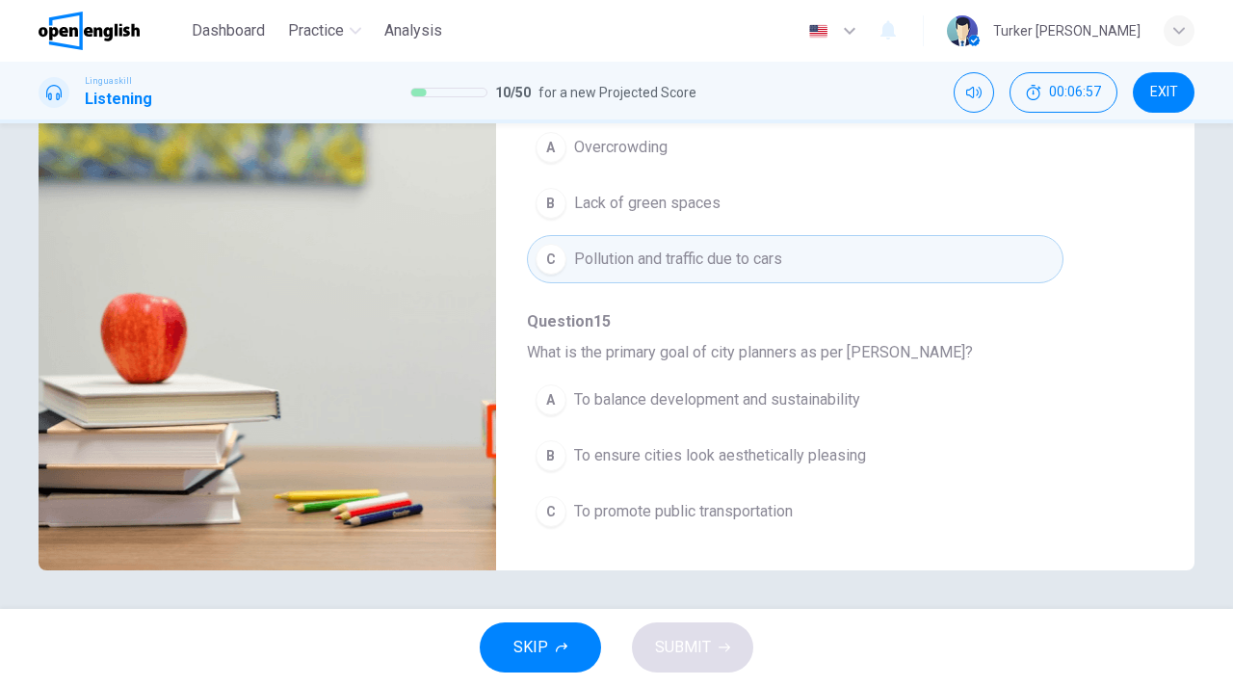
type input "*"
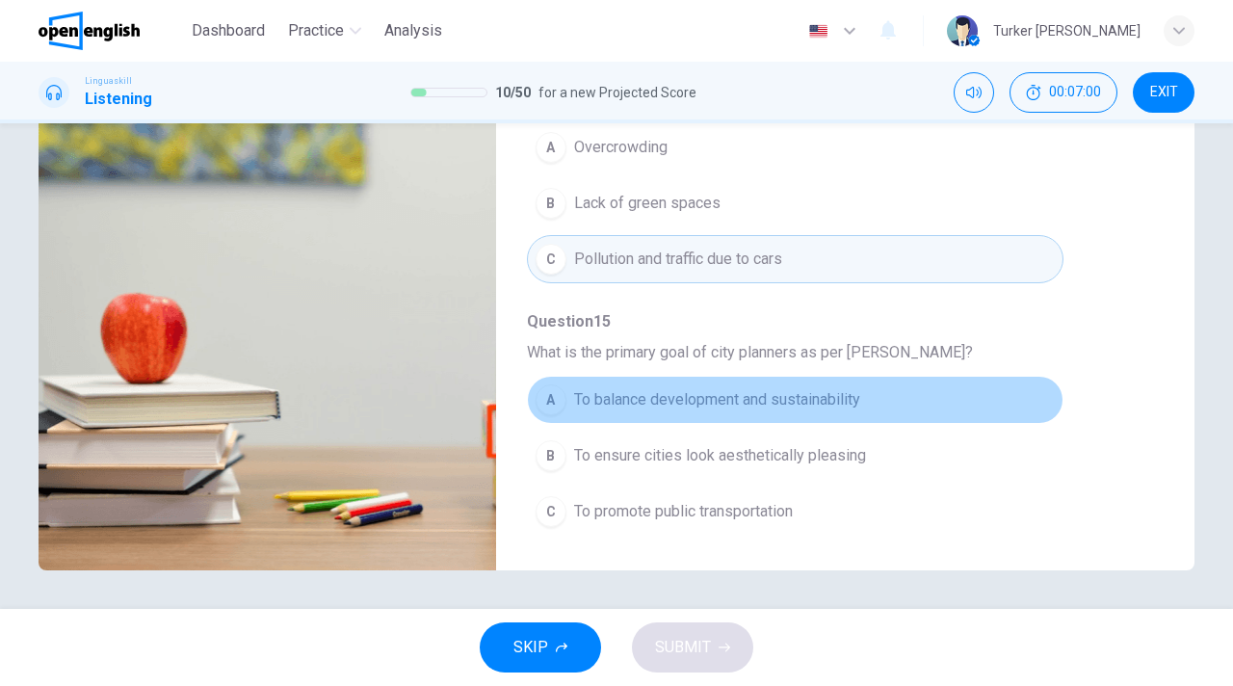
click at [820, 394] on span "To balance development and sustainability" at bounding box center [717, 399] width 286 height 23
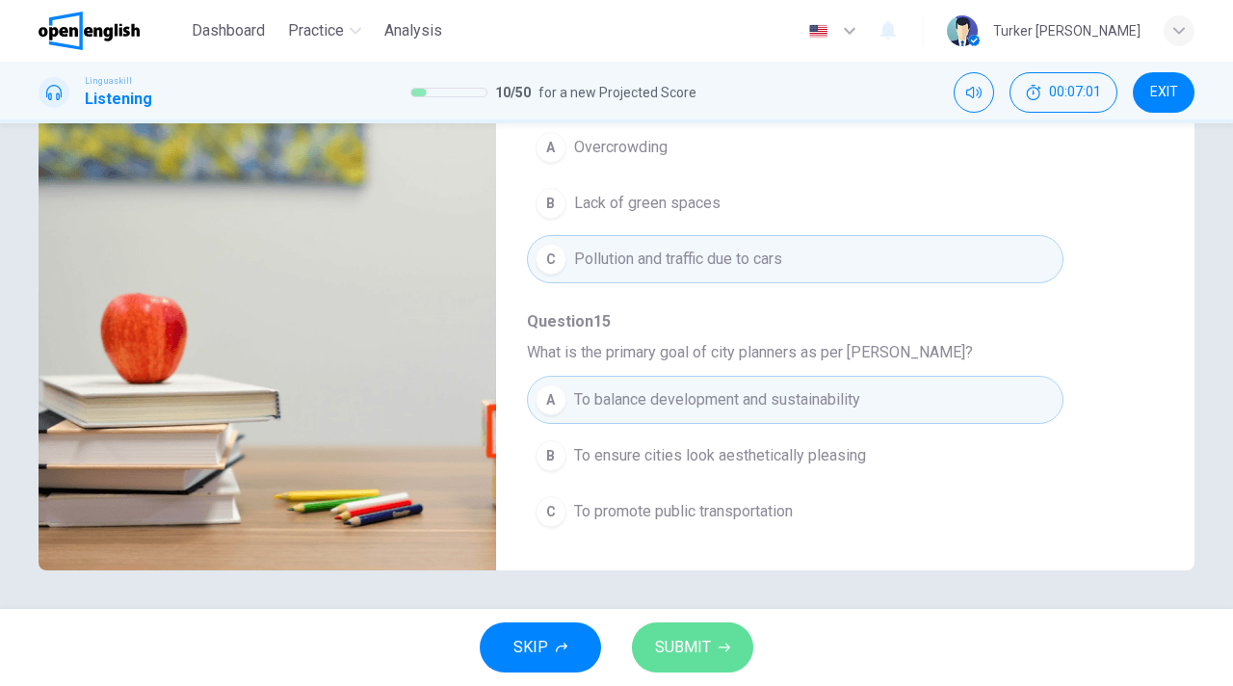
click at [697, 645] on span "SUBMIT" at bounding box center [683, 647] width 56 height 27
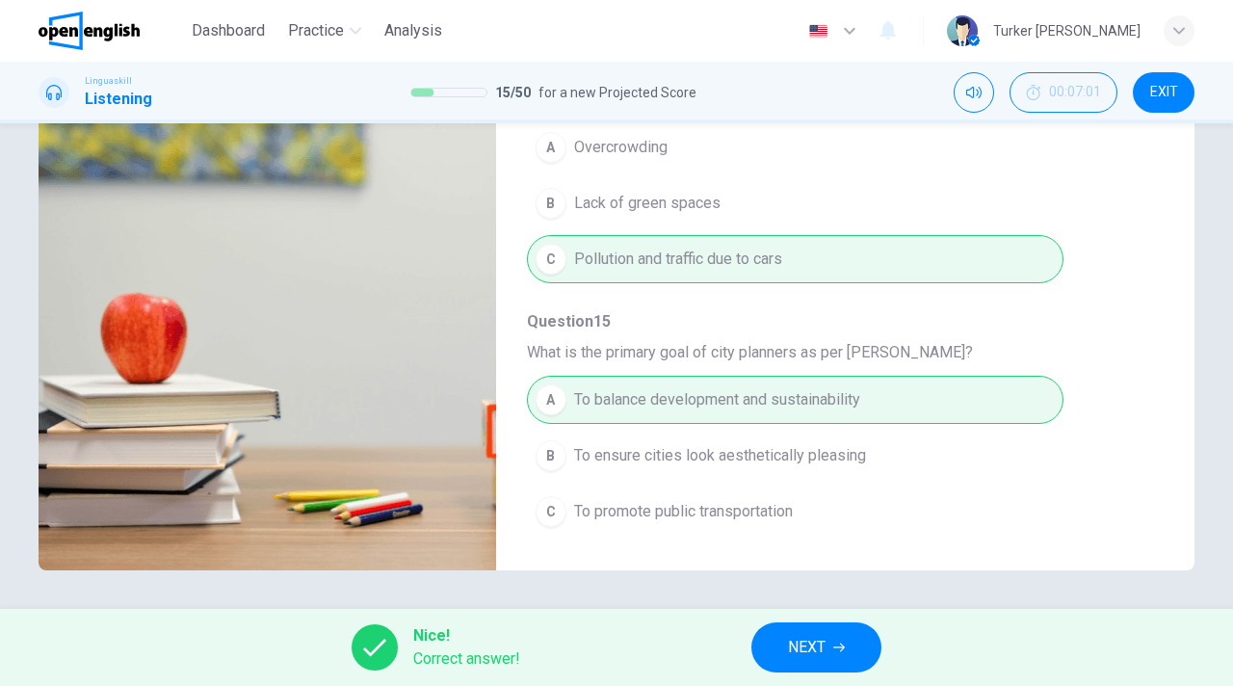
click at [820, 641] on span "NEXT" at bounding box center [807, 647] width 38 height 27
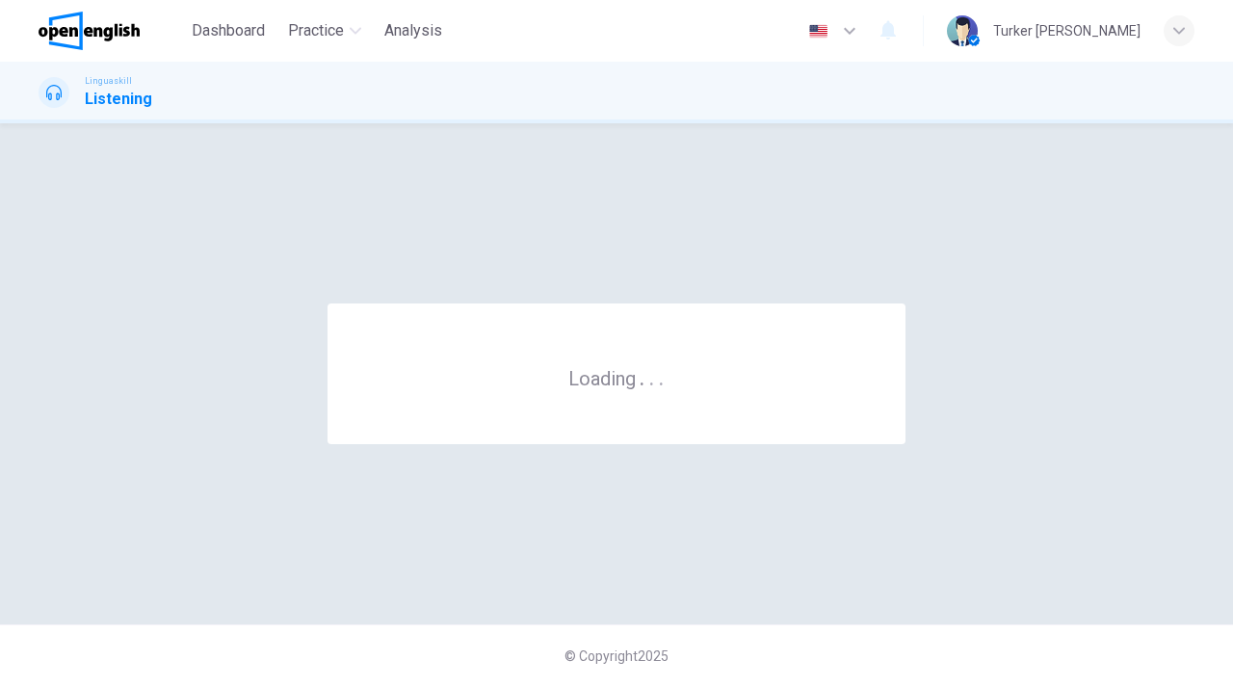
scroll to position [0, 0]
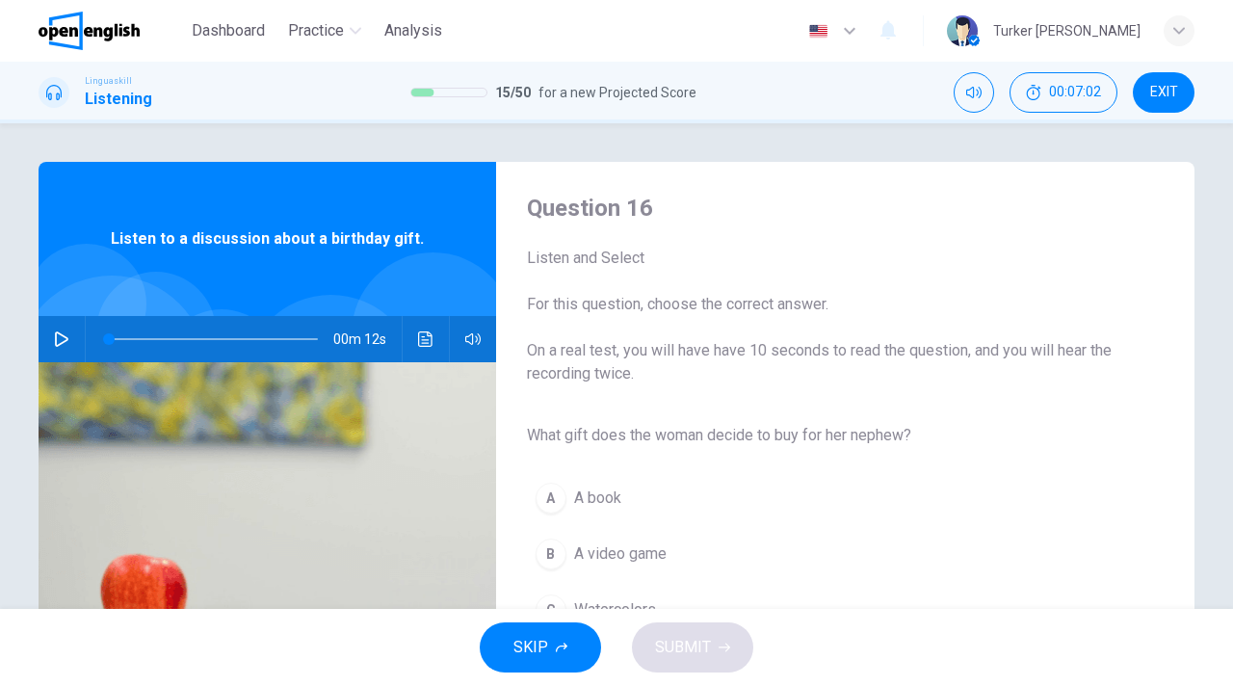
click at [873, 525] on div "A A book B A video game C Watercolors" at bounding box center [830, 554] width 606 height 168
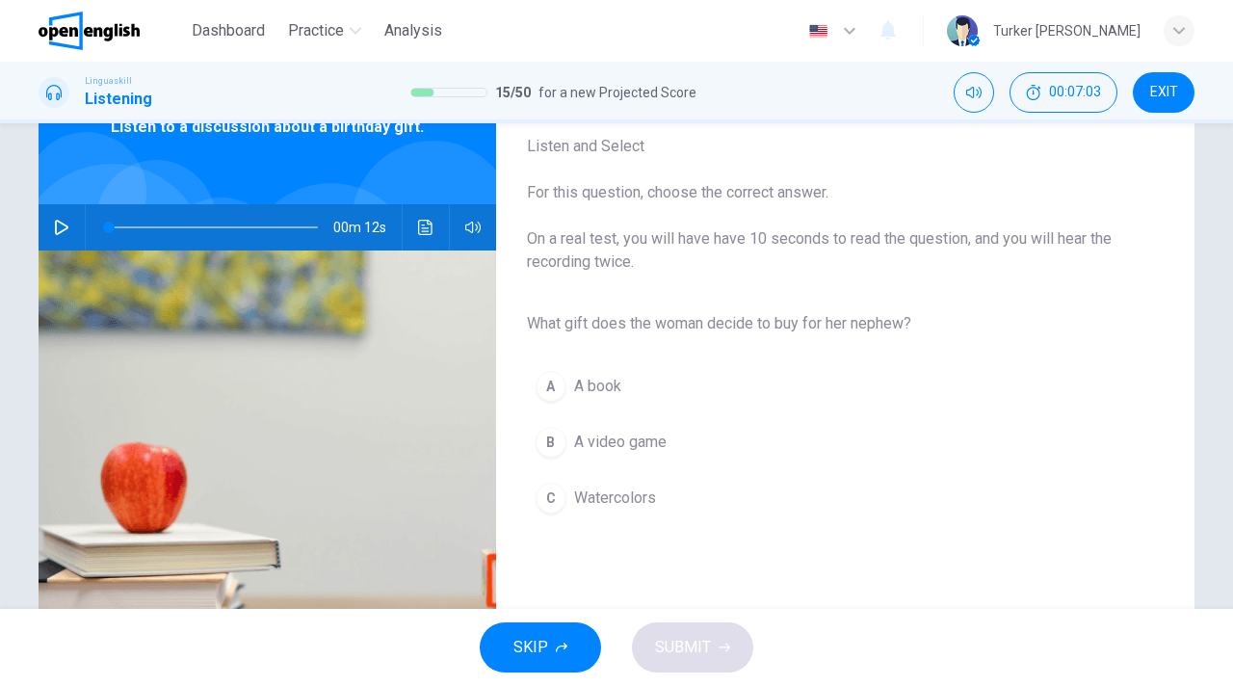
scroll to position [116, 0]
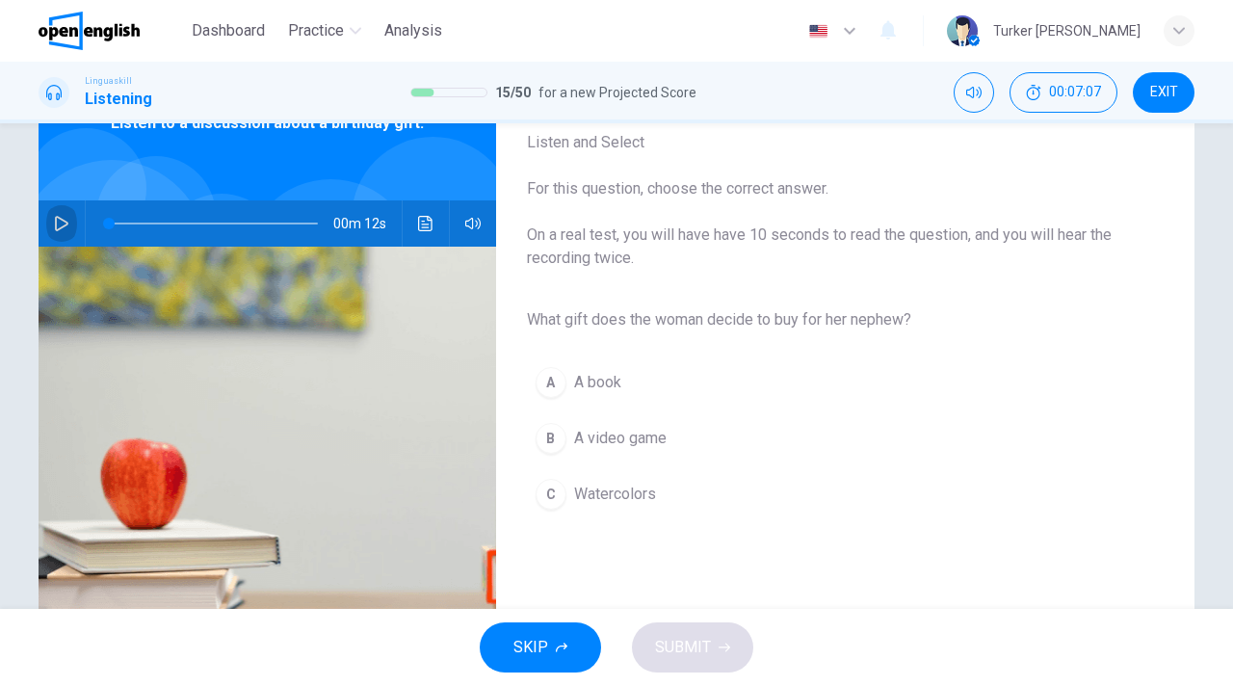
click at [55, 226] on icon "button" at bounding box center [61, 223] width 13 height 15
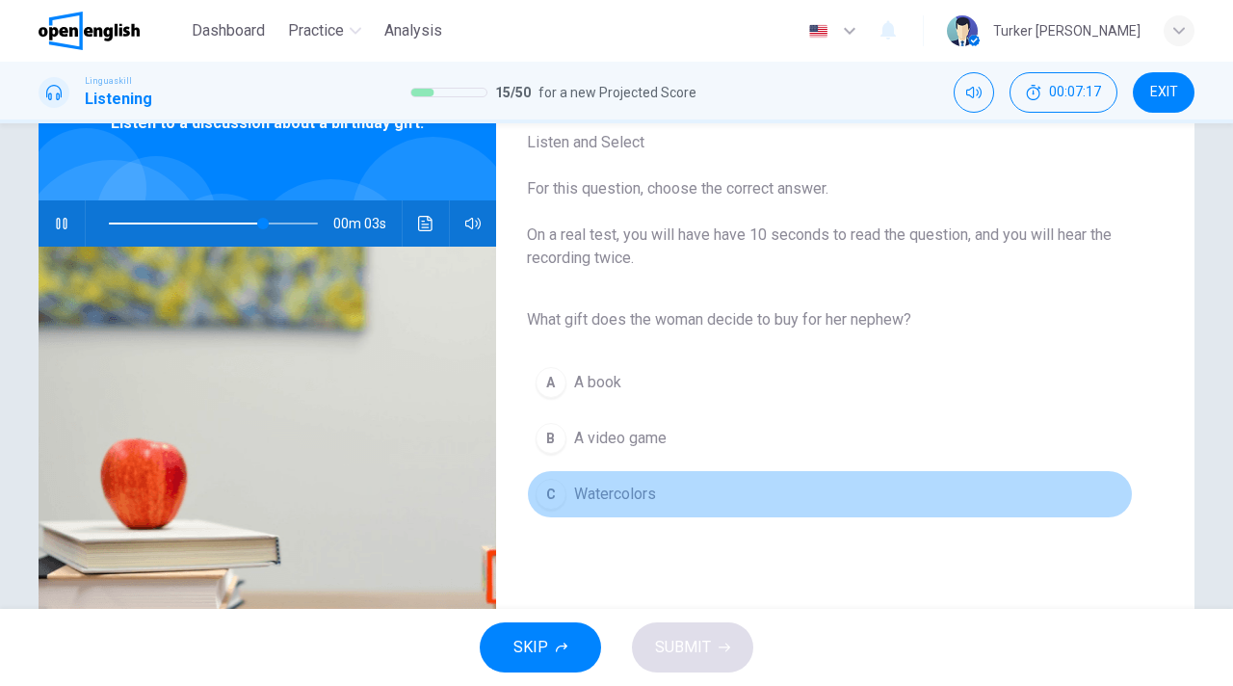
click at [643, 501] on span "Watercolors" at bounding box center [615, 494] width 82 height 23
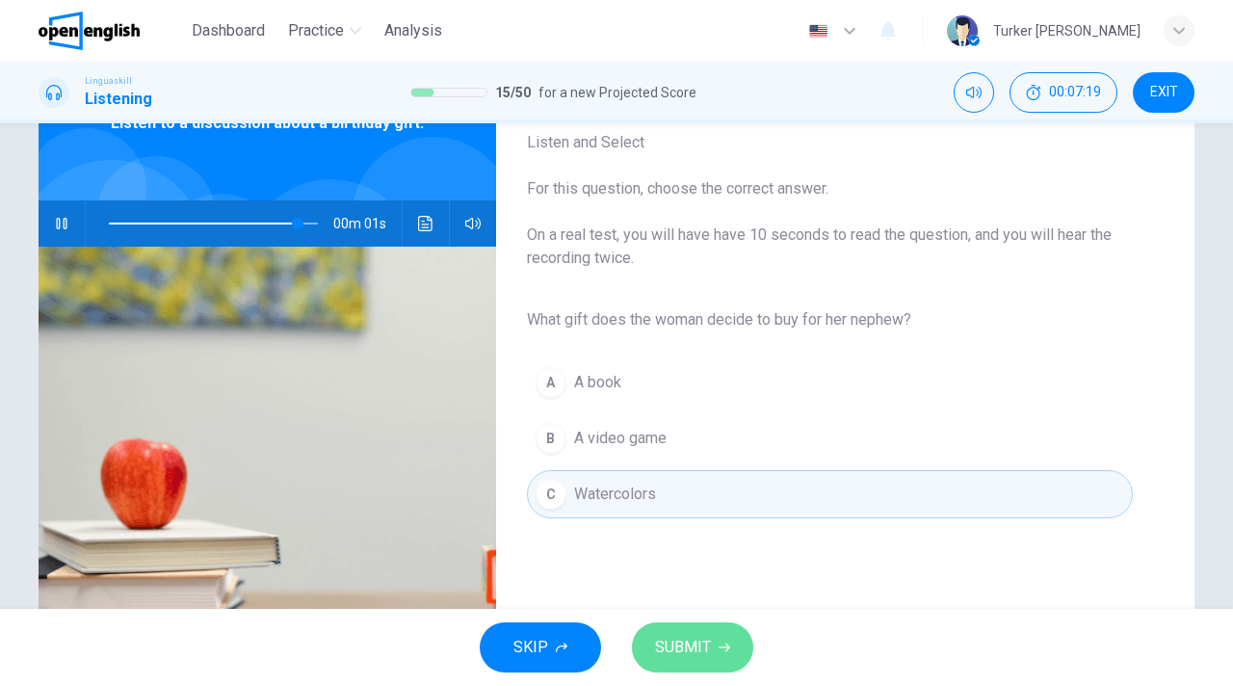
click at [682, 645] on span "SUBMIT" at bounding box center [683, 647] width 56 height 27
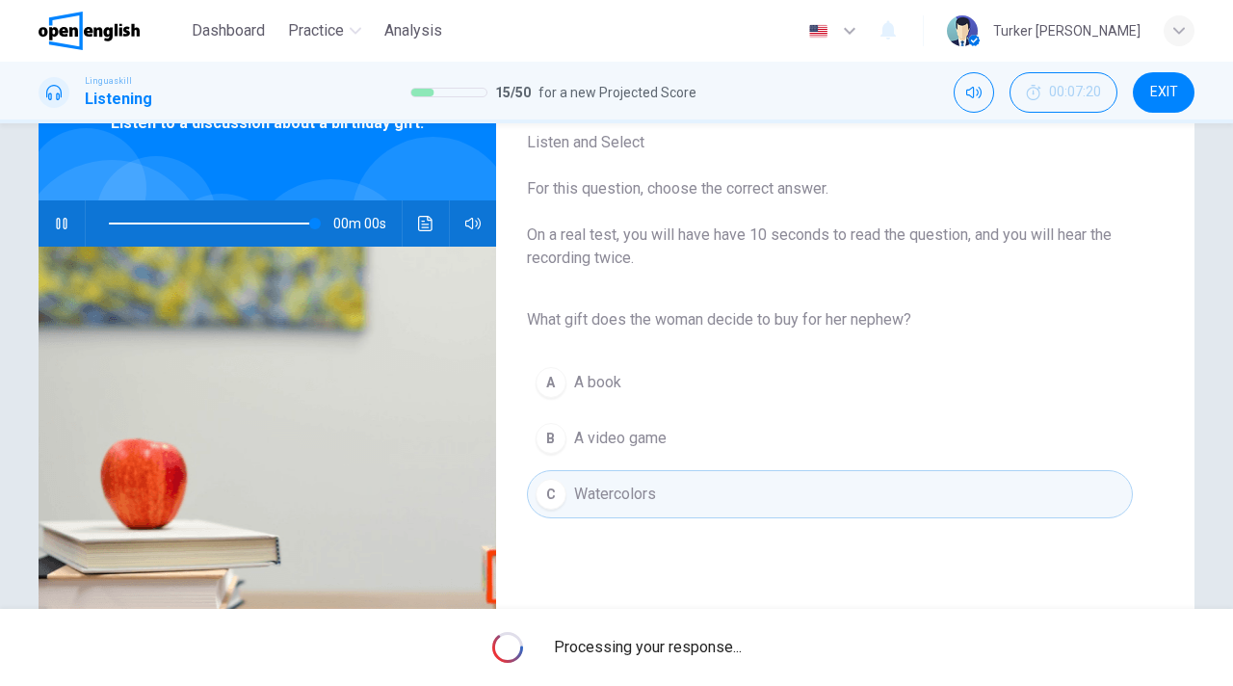
type input "*"
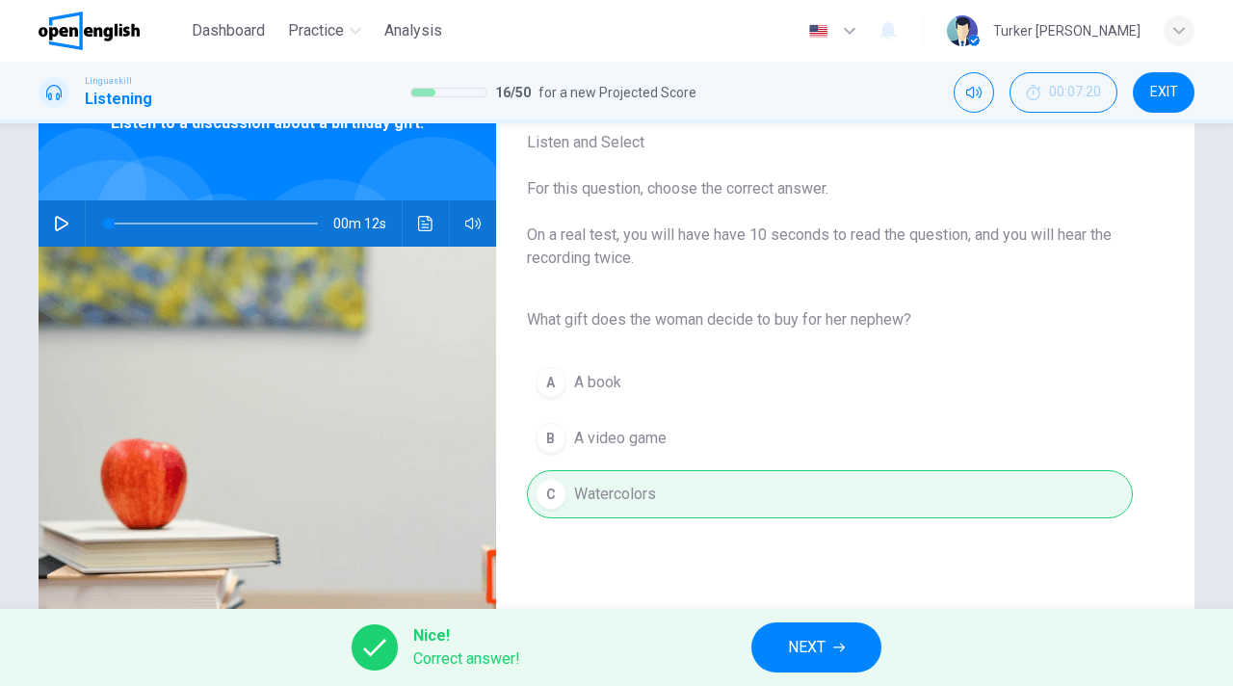
click at [820, 644] on span "NEXT" at bounding box center [807, 647] width 38 height 27
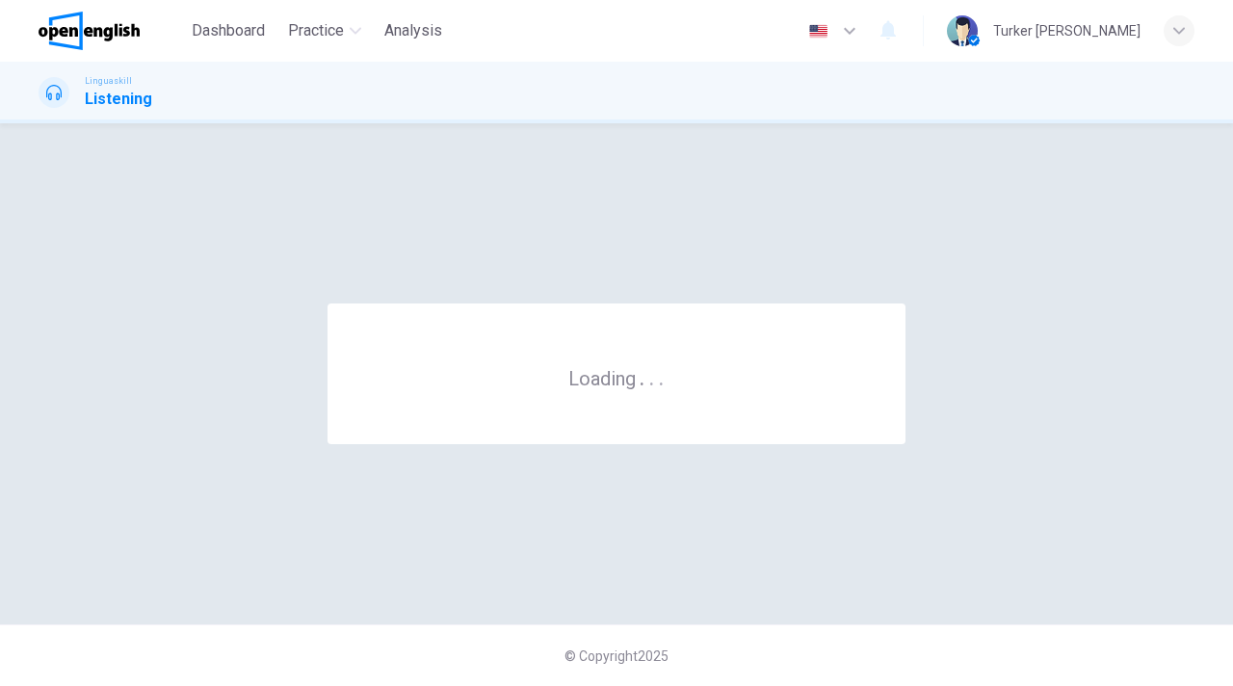
scroll to position [0, 0]
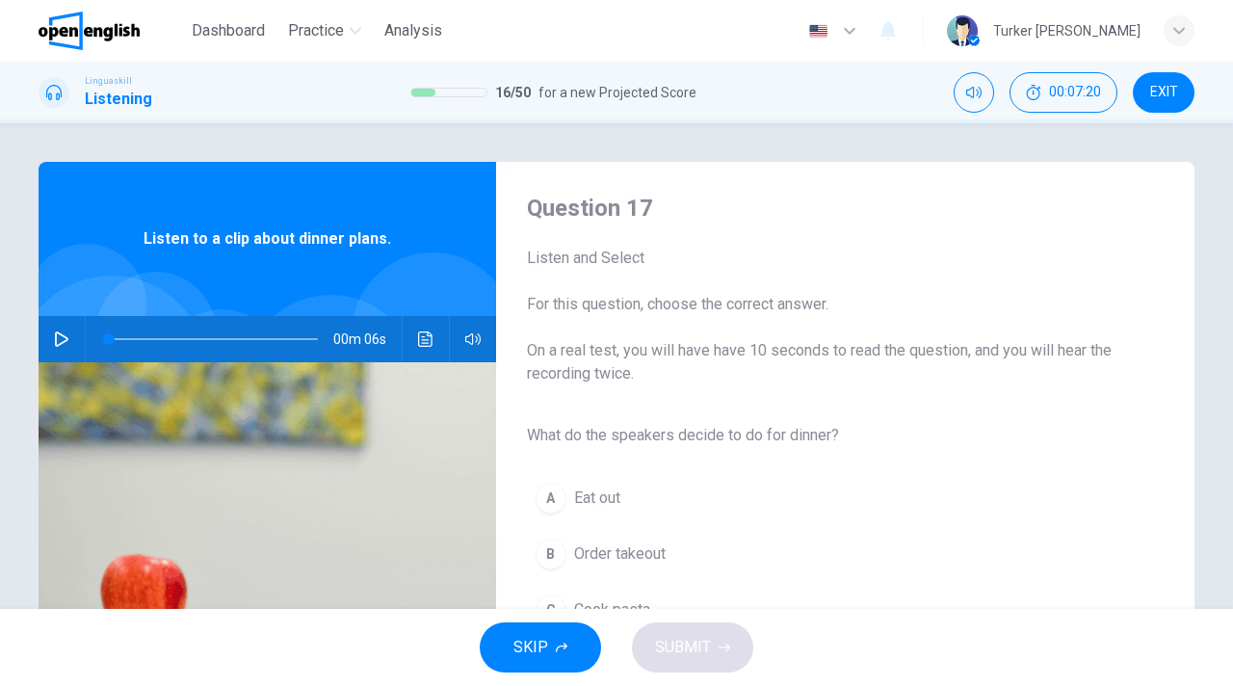
click at [813, 545] on button "B Order takeout" at bounding box center [830, 554] width 606 height 48
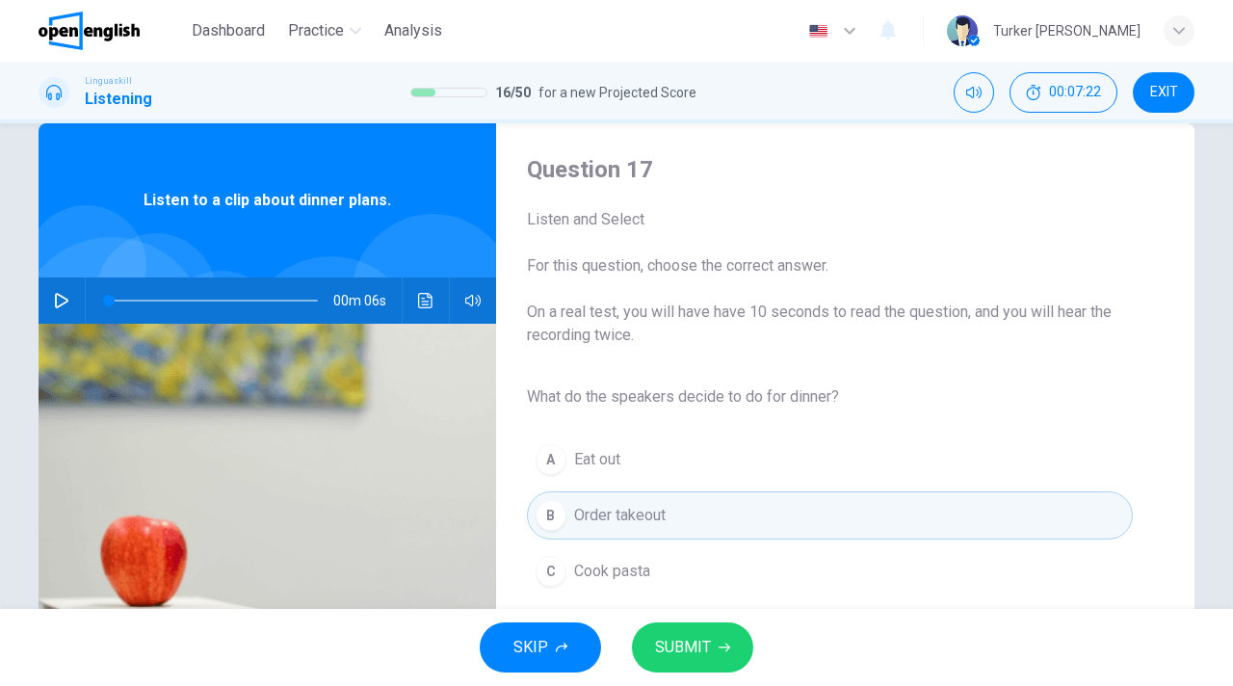
scroll to position [77, 0]
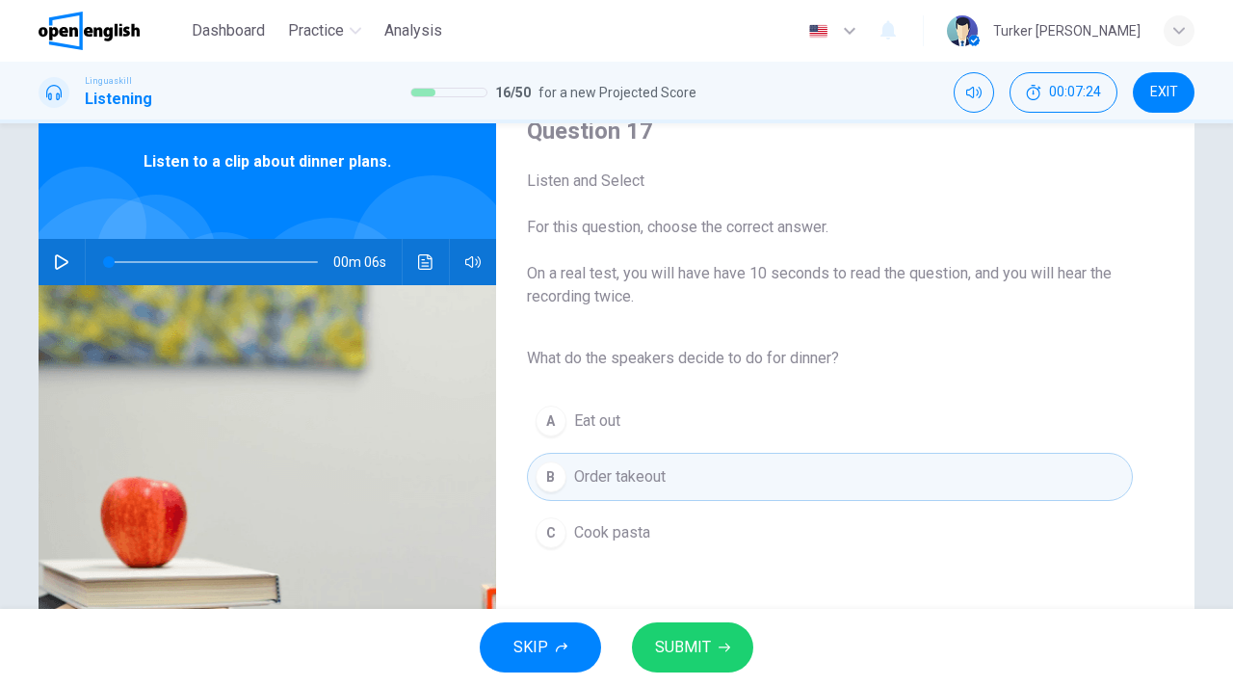
click at [63, 264] on icon "button" at bounding box center [61, 261] width 13 height 15
type input "*"
click at [630, 531] on span "Cook pasta" at bounding box center [612, 532] width 76 height 23
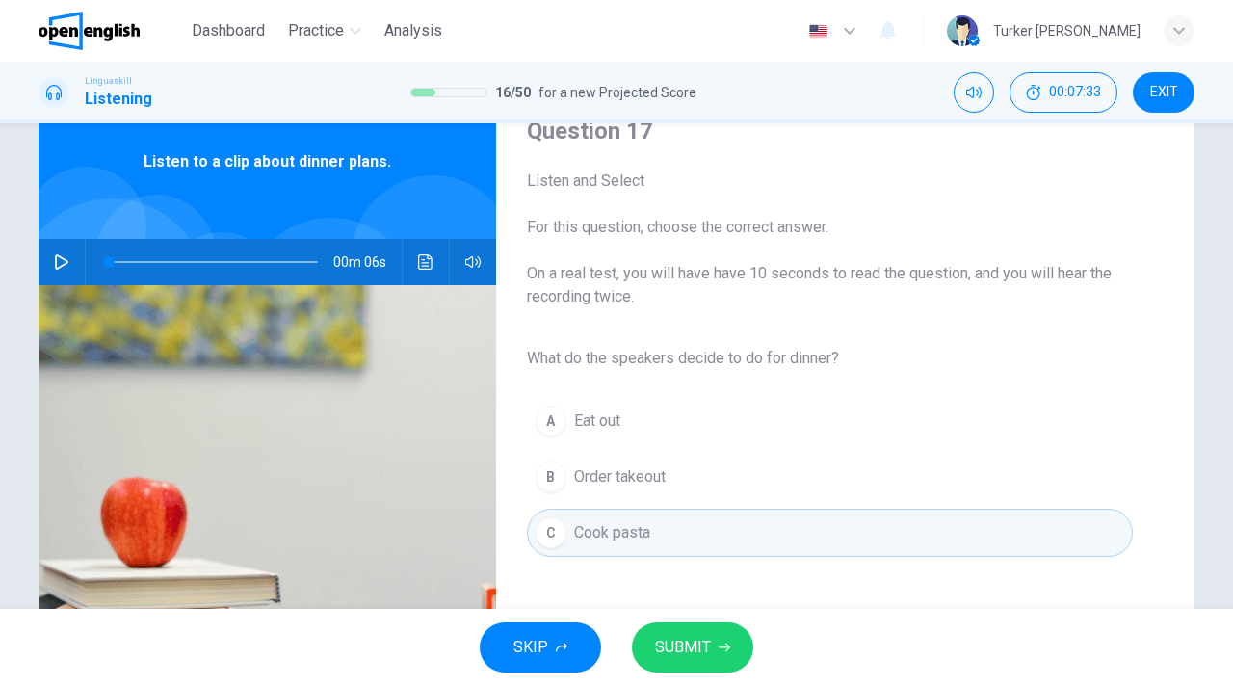
click at [696, 654] on span "SUBMIT" at bounding box center [683, 647] width 56 height 27
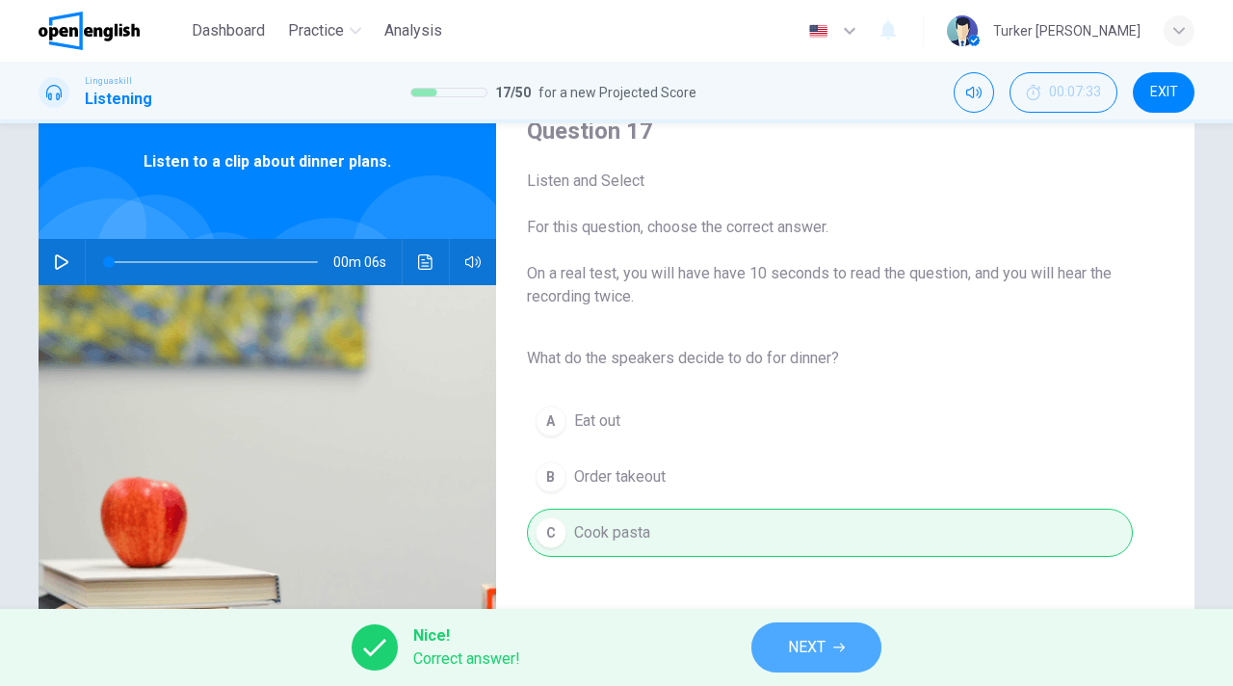
click at [812, 656] on span "NEXT" at bounding box center [807, 647] width 38 height 27
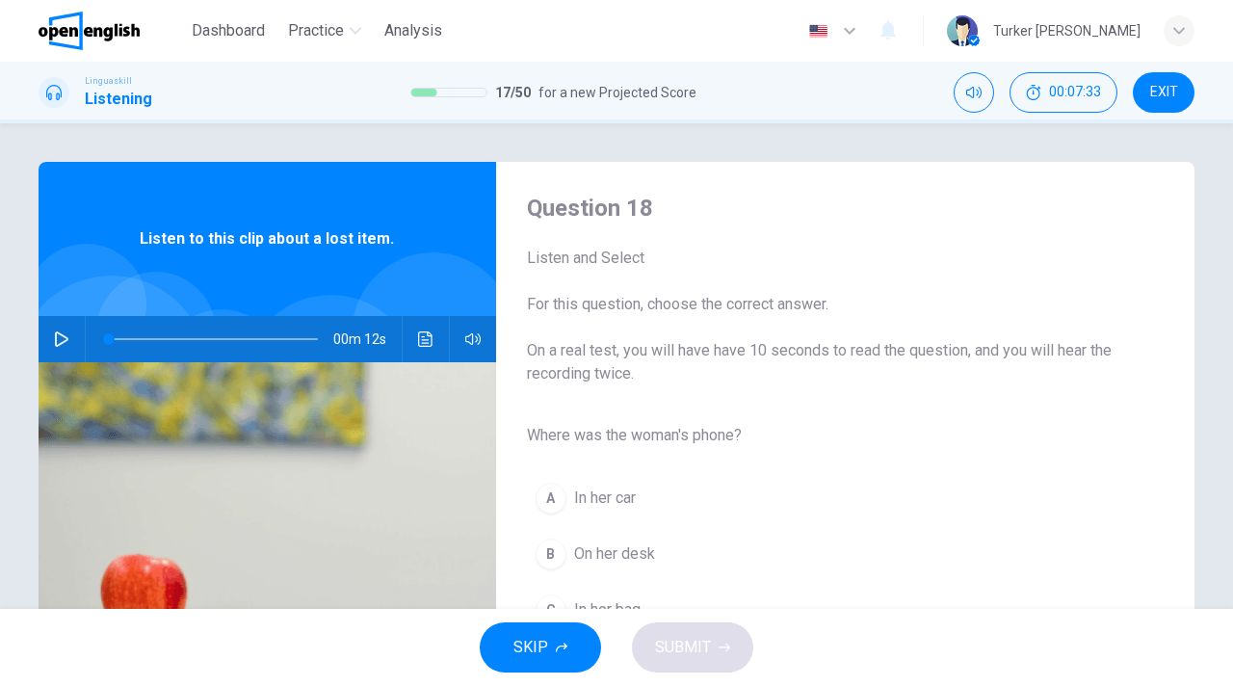
click at [756, 501] on button "A In her car" at bounding box center [830, 498] width 606 height 48
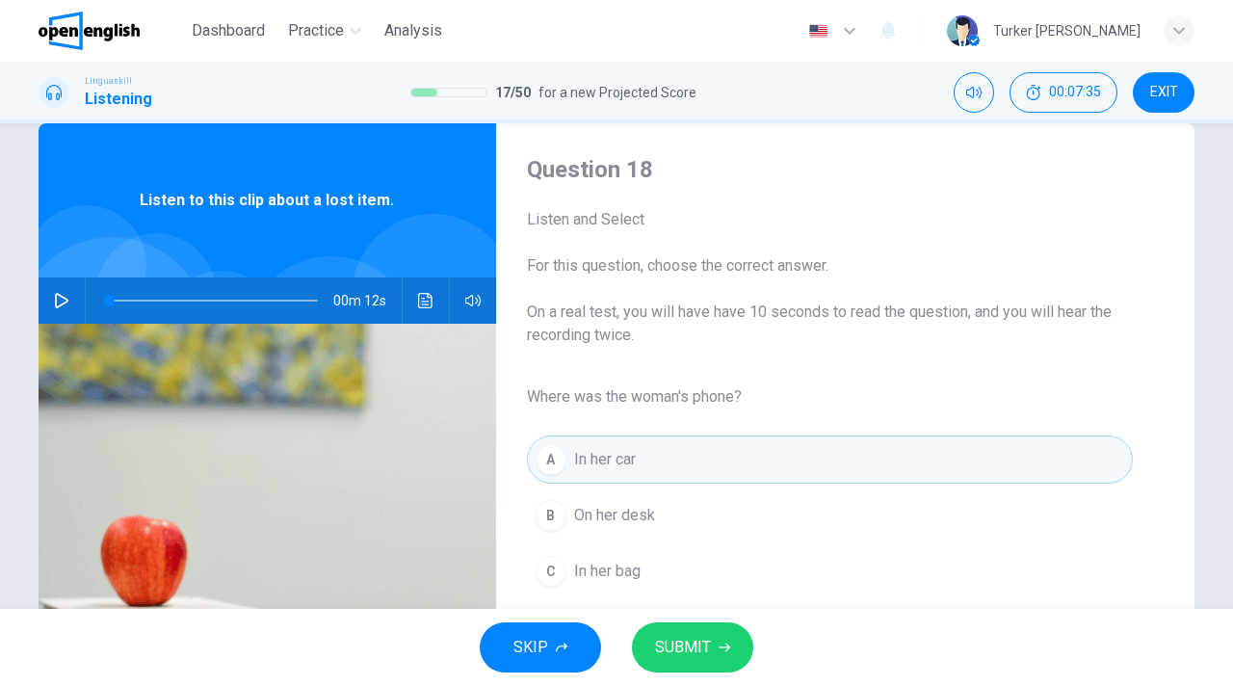
scroll to position [77, 0]
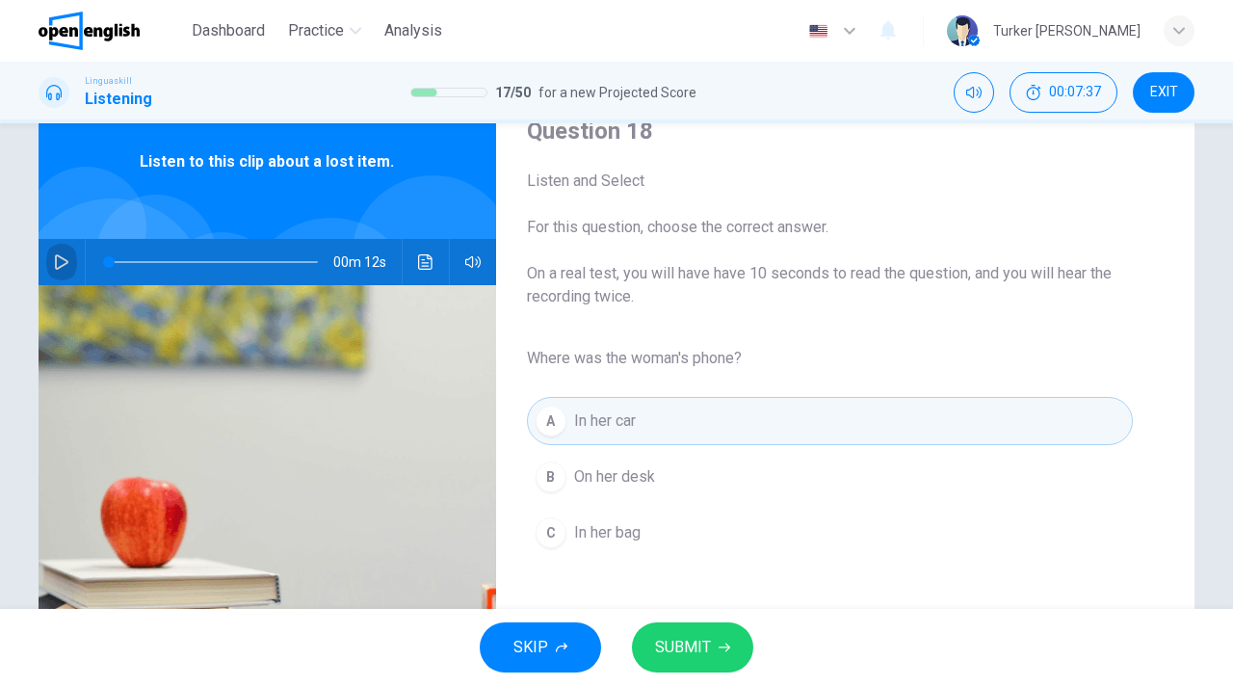
click at [67, 266] on icon "button" at bounding box center [61, 261] width 15 height 15
click at [644, 534] on button "C In her bag" at bounding box center [830, 533] width 606 height 48
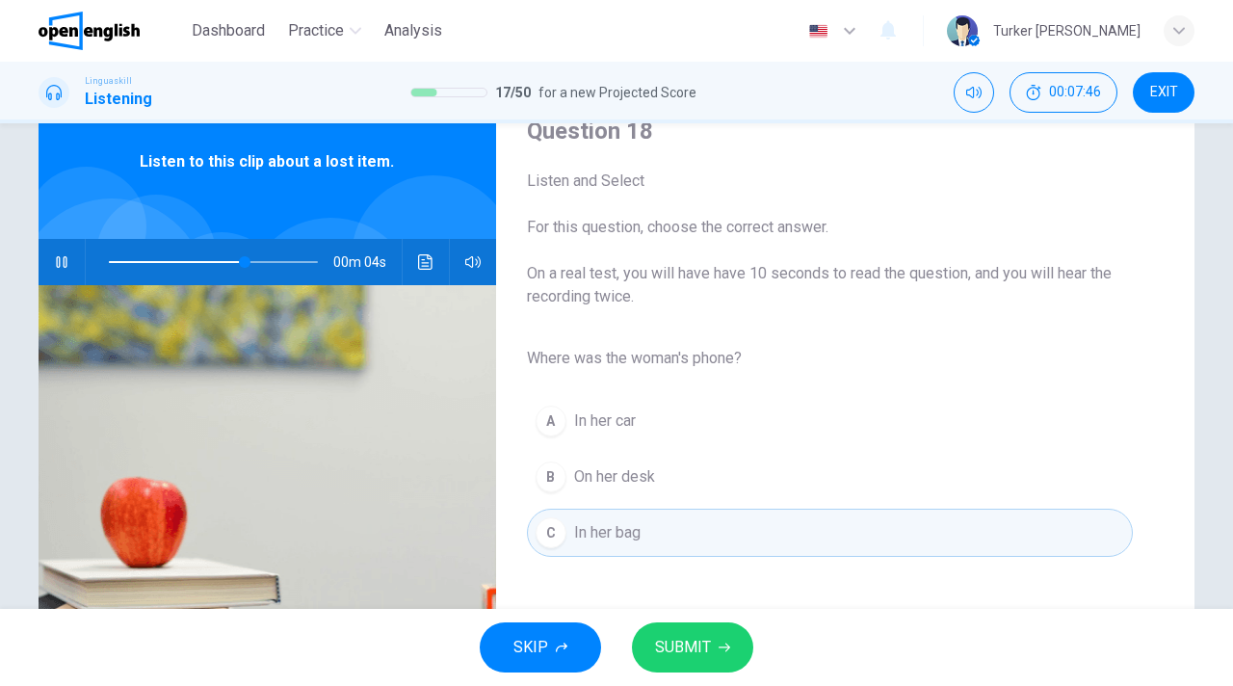
click at [702, 645] on span "SUBMIT" at bounding box center [683, 647] width 56 height 27
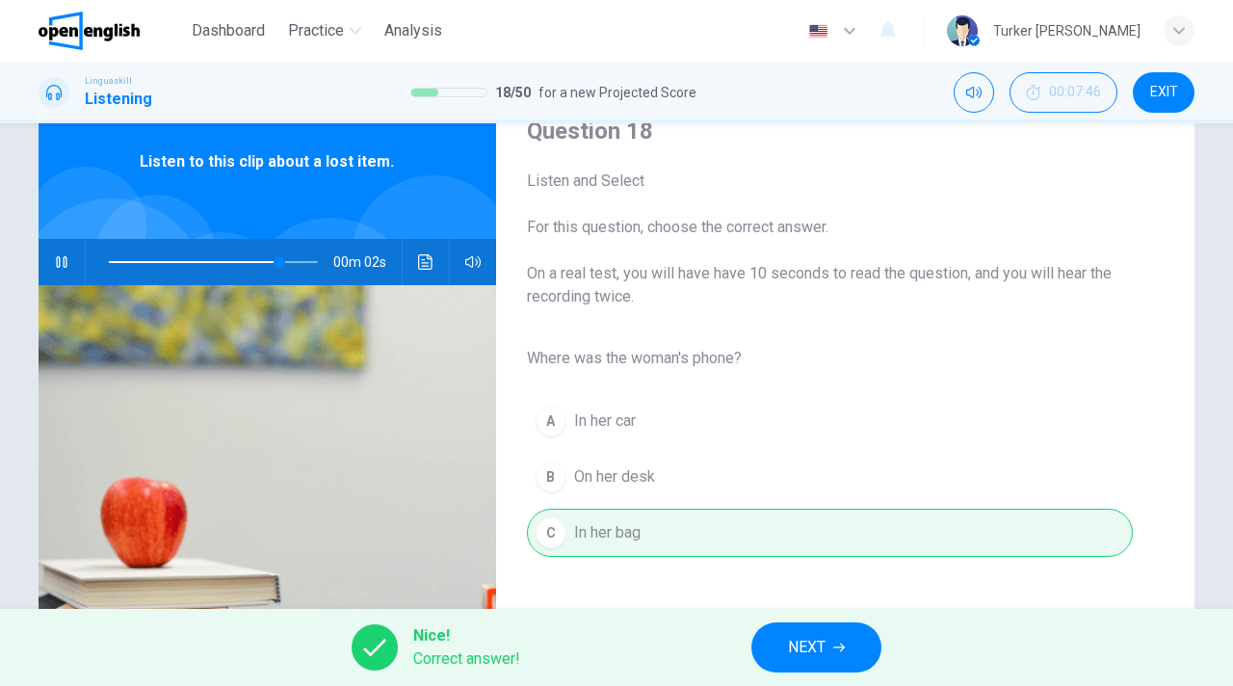
type input "**"
click at [808, 661] on button "NEXT" at bounding box center [816, 647] width 130 height 50
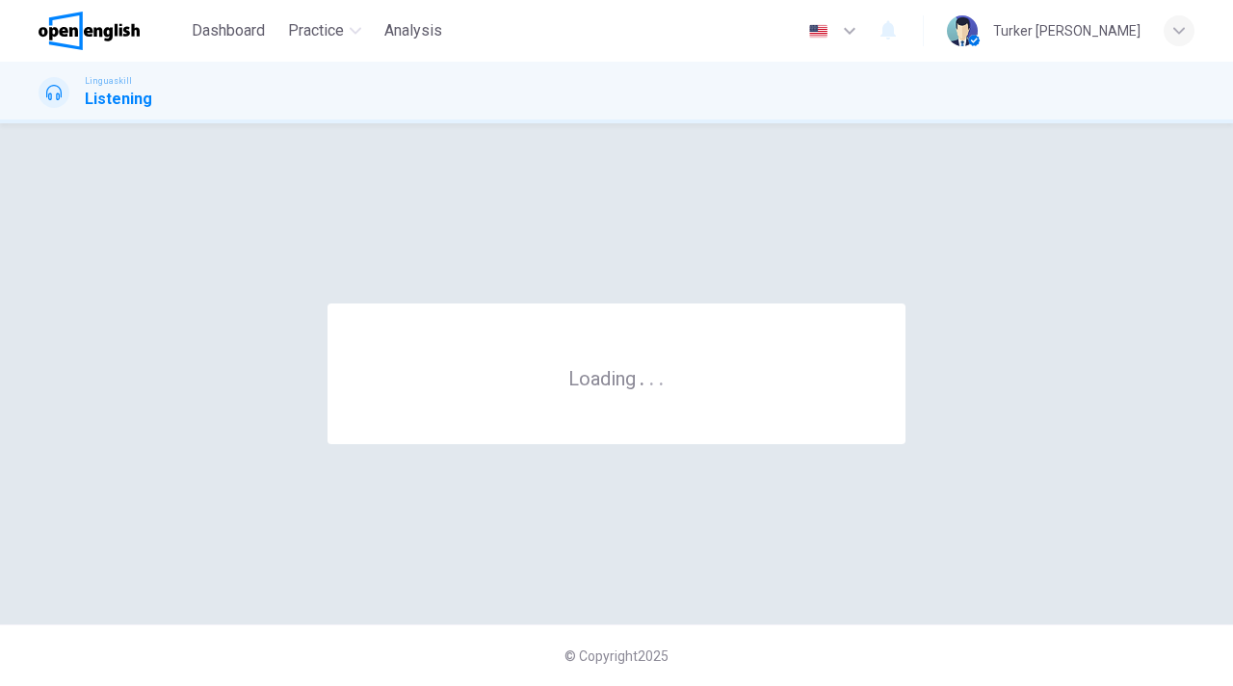
scroll to position [0, 0]
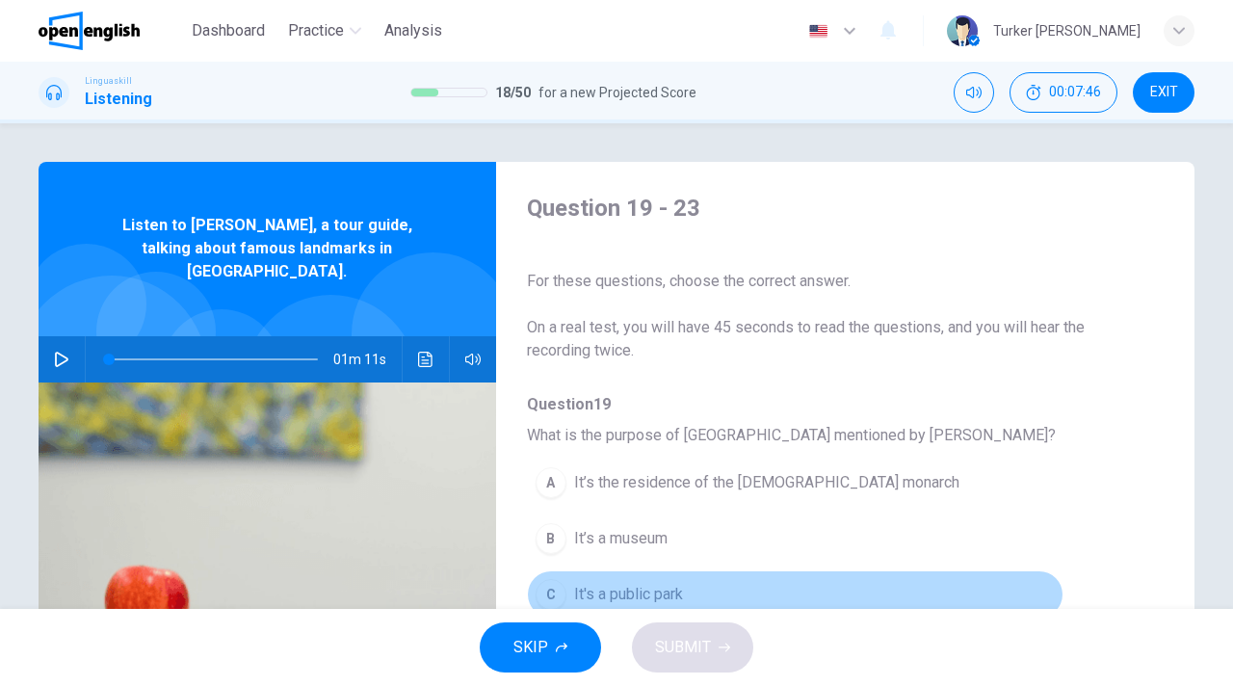
click at [817, 581] on button "C It's a public park" at bounding box center [795, 594] width 537 height 48
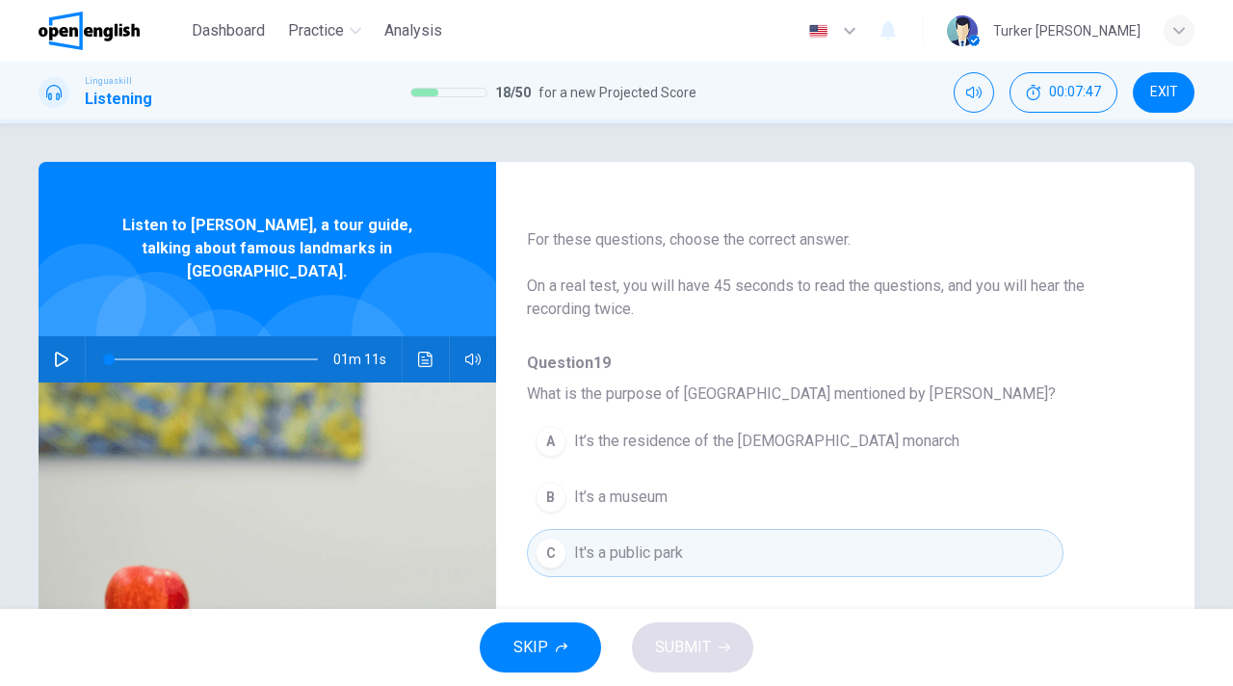
scroll to position [77, 0]
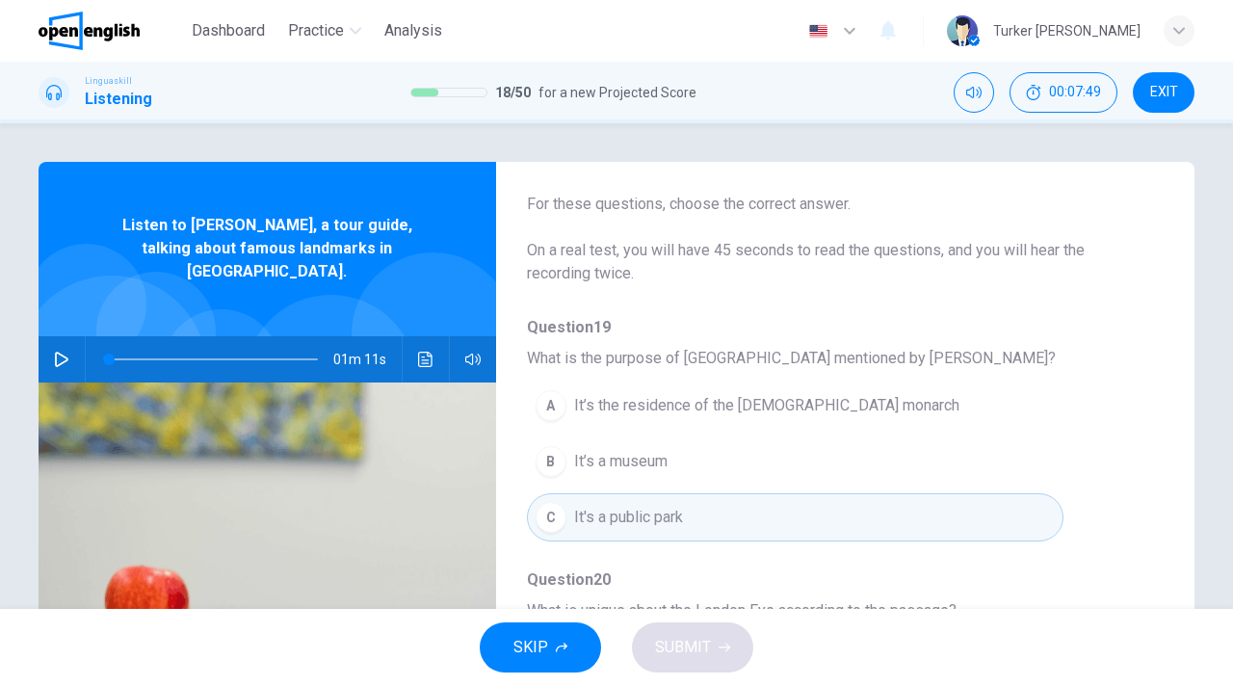
click at [66, 352] on icon "button" at bounding box center [61, 359] width 13 height 15
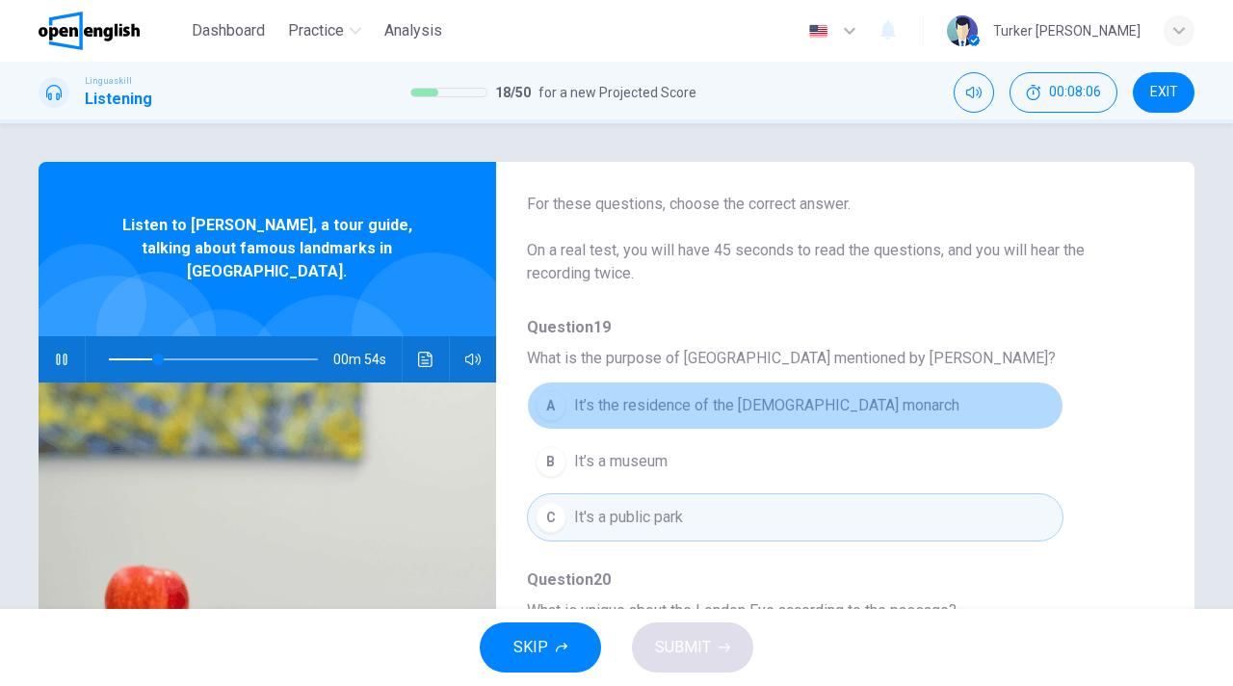
click at [636, 406] on span "It’s the residence of the [DEMOGRAPHIC_DATA] monarch" at bounding box center [766, 405] width 385 height 23
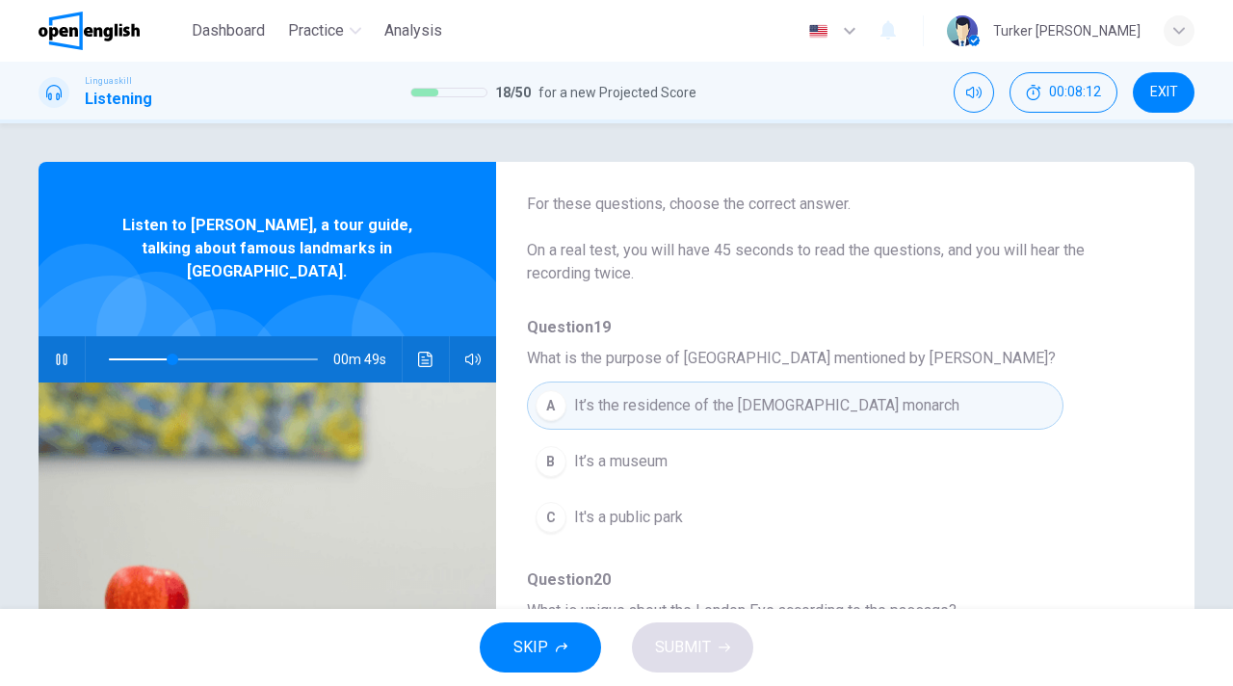
click at [827, 493] on button "C It's a public park" at bounding box center [795, 517] width 537 height 48
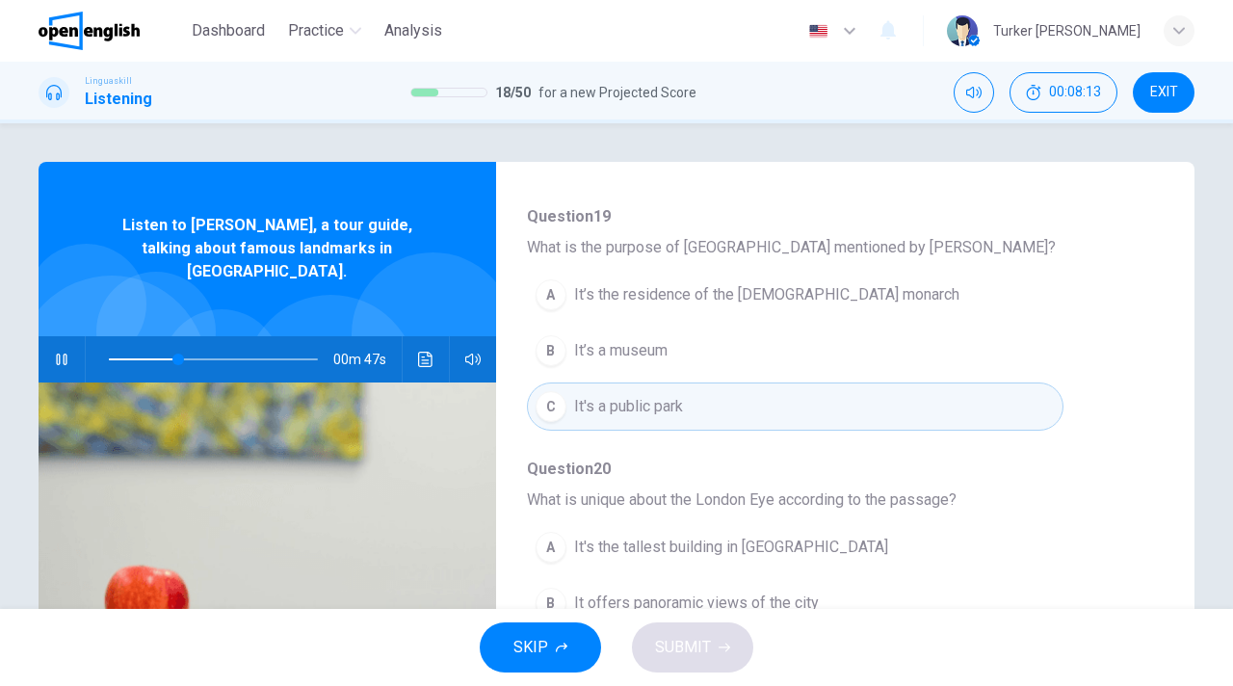
scroll to position [193, 0]
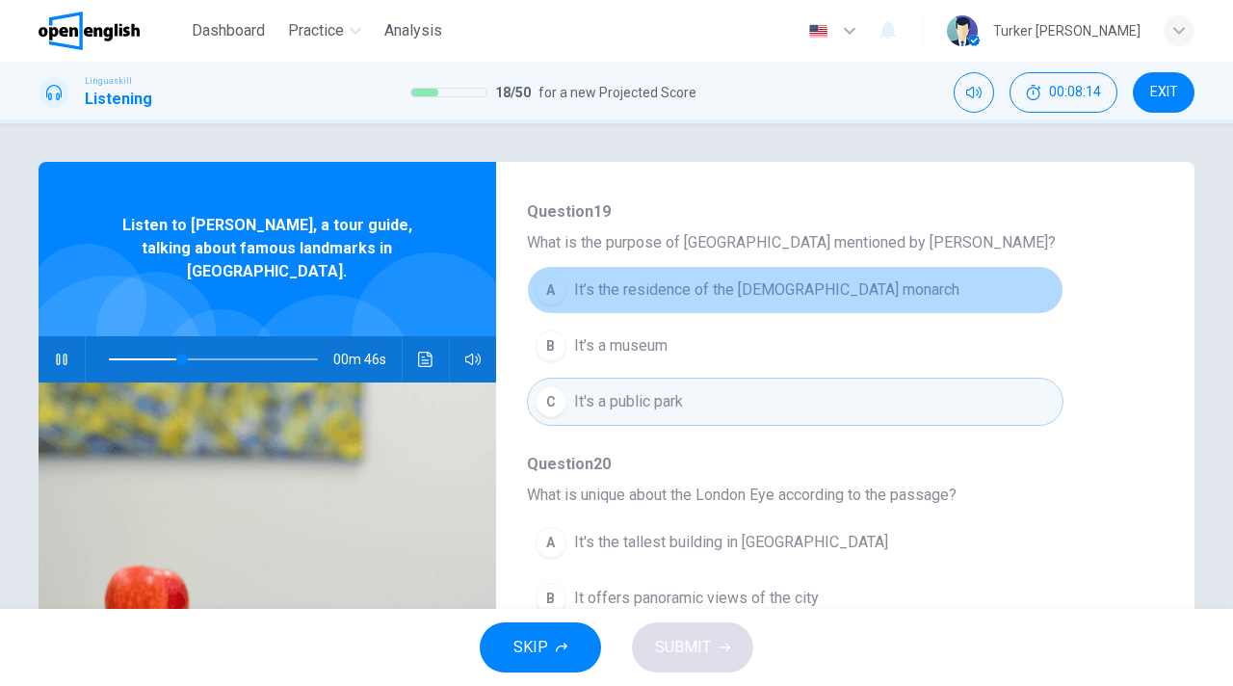
click at [739, 291] on span "It’s the residence of the [DEMOGRAPHIC_DATA] monarch" at bounding box center [766, 289] width 385 height 23
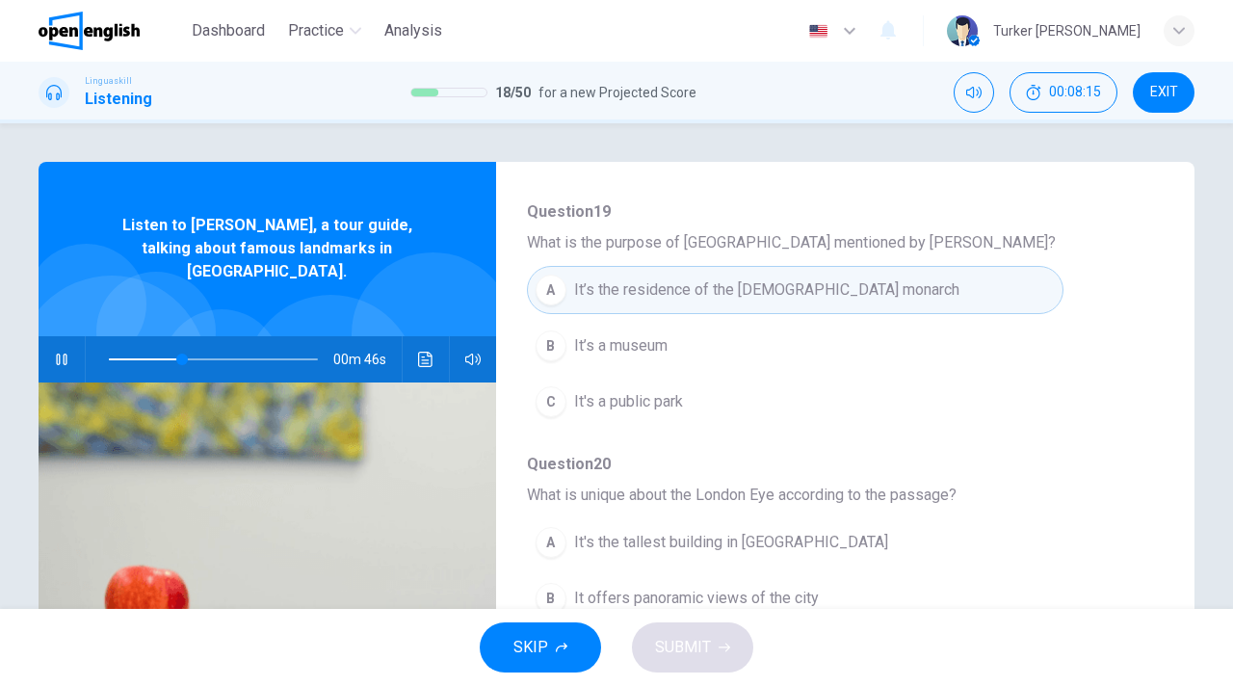
type input "**"
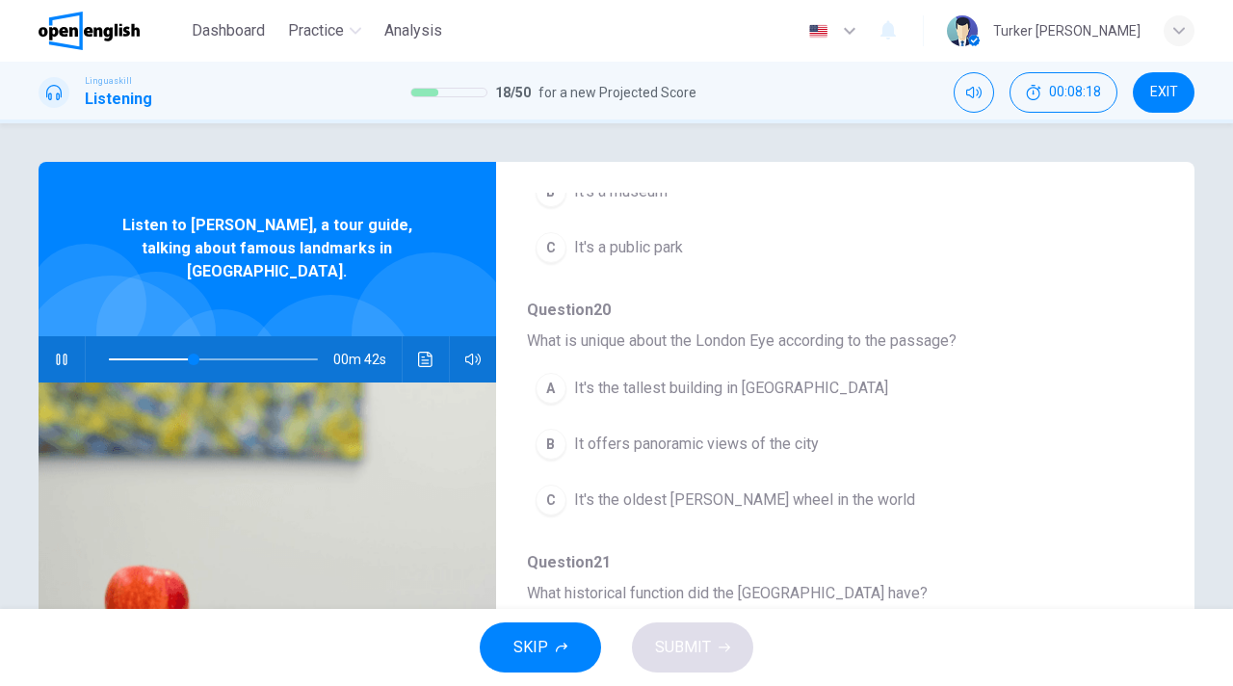
scroll to position [385, 0]
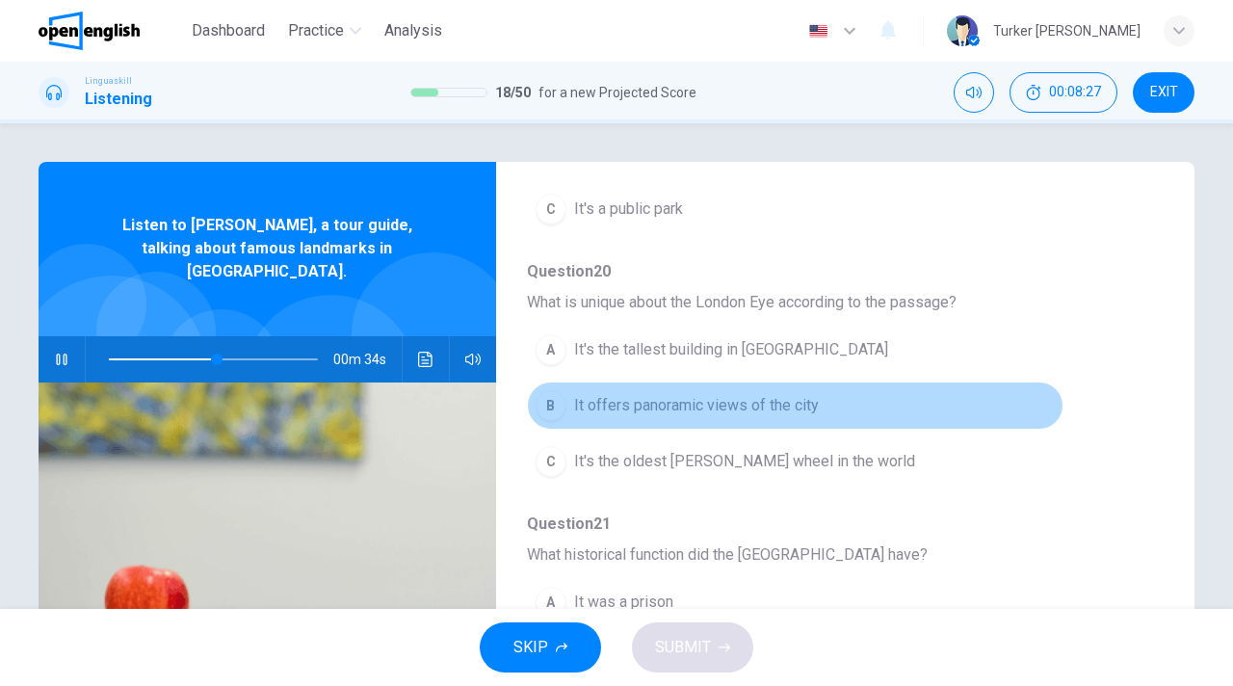
click at [593, 406] on span "It offers panoramic views of the city" at bounding box center [696, 405] width 245 height 23
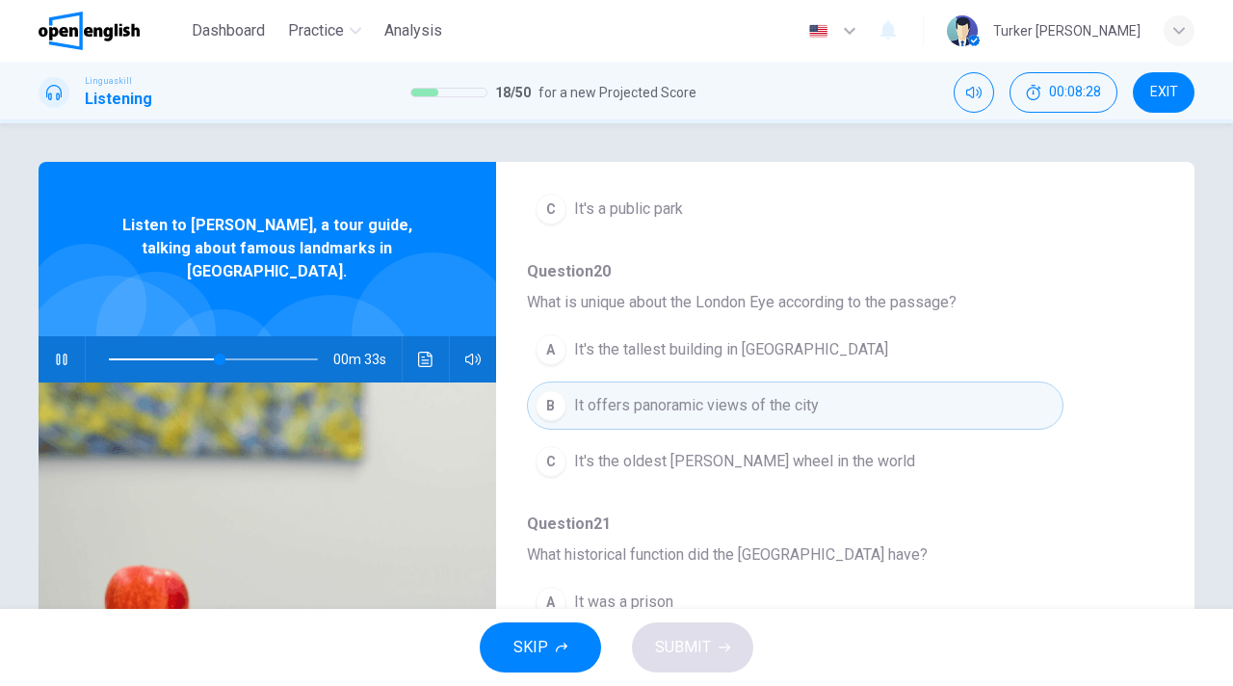
type input "**"
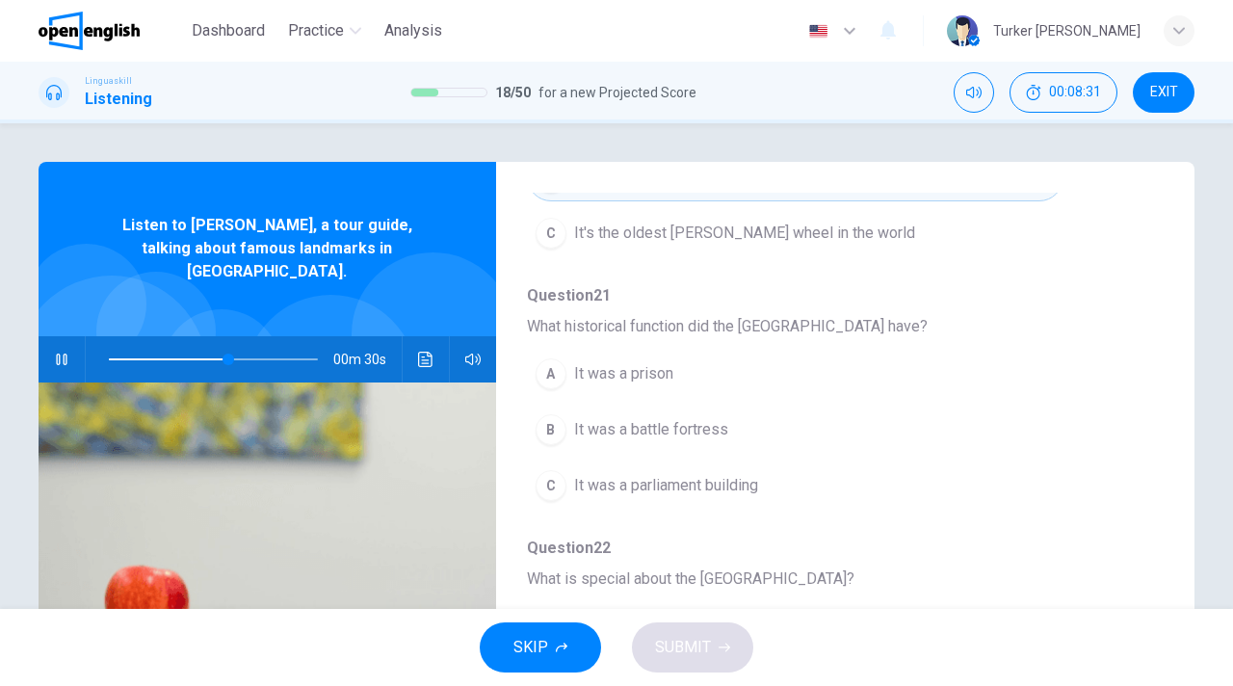
scroll to position [617, 0]
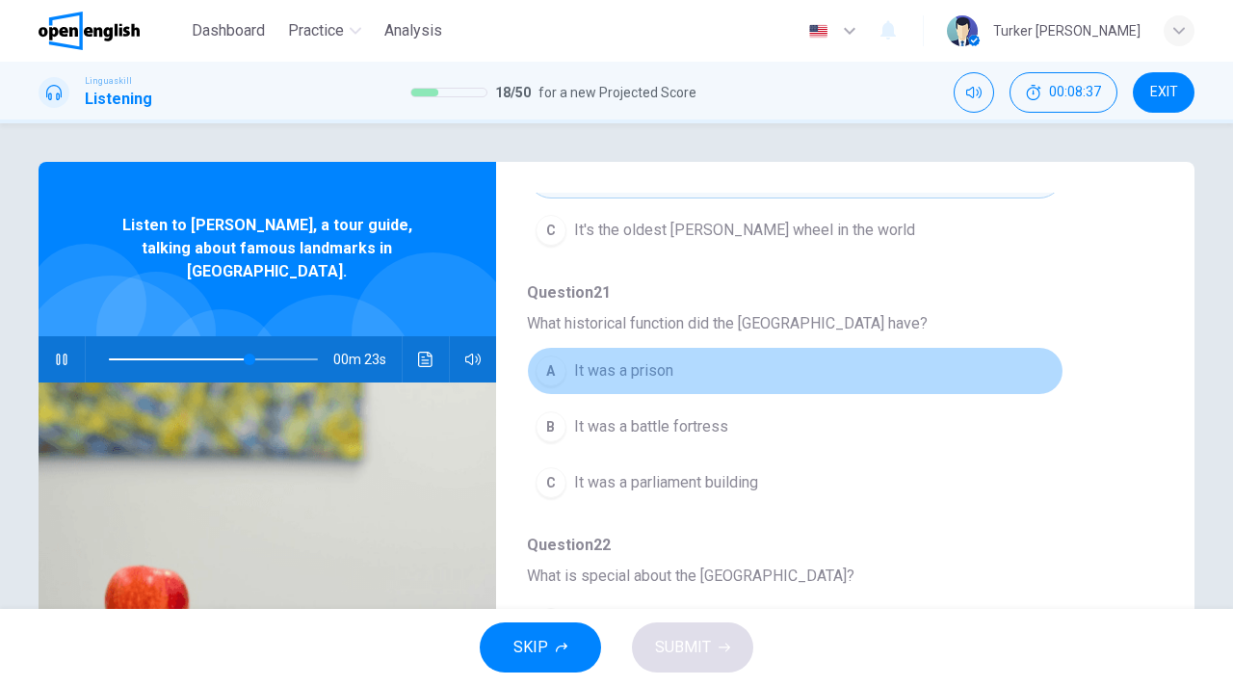
click at [677, 372] on button "A It was a prison" at bounding box center [795, 371] width 537 height 48
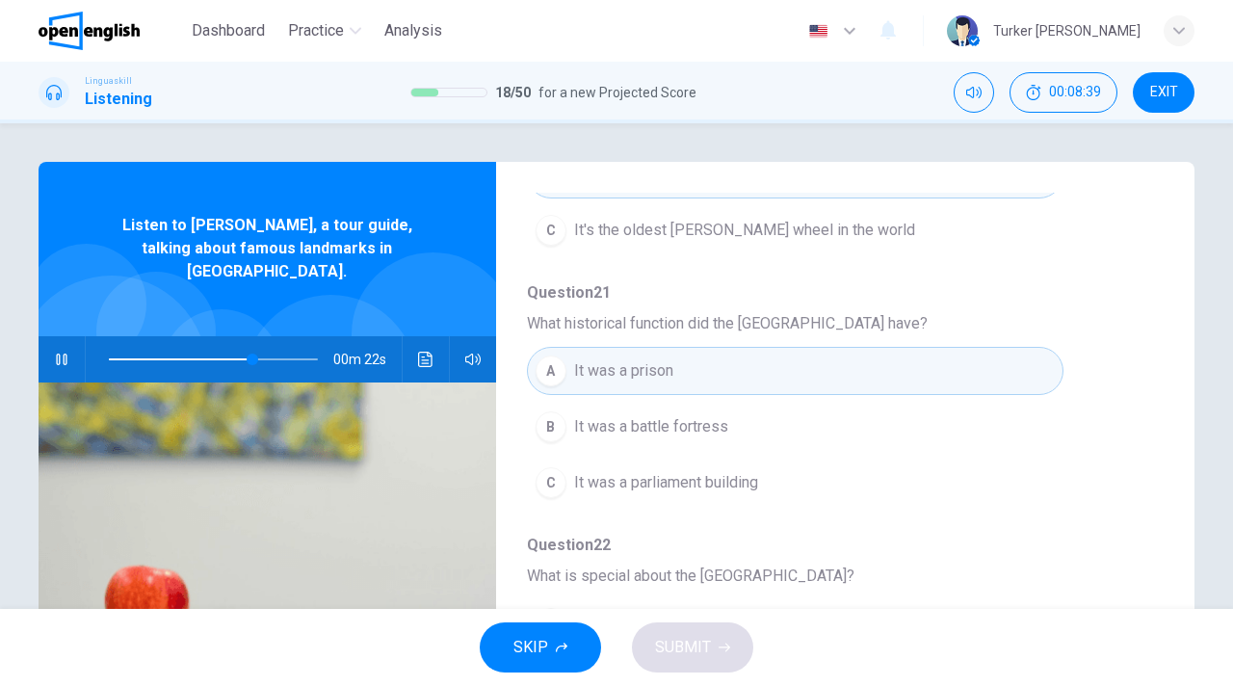
type input "**"
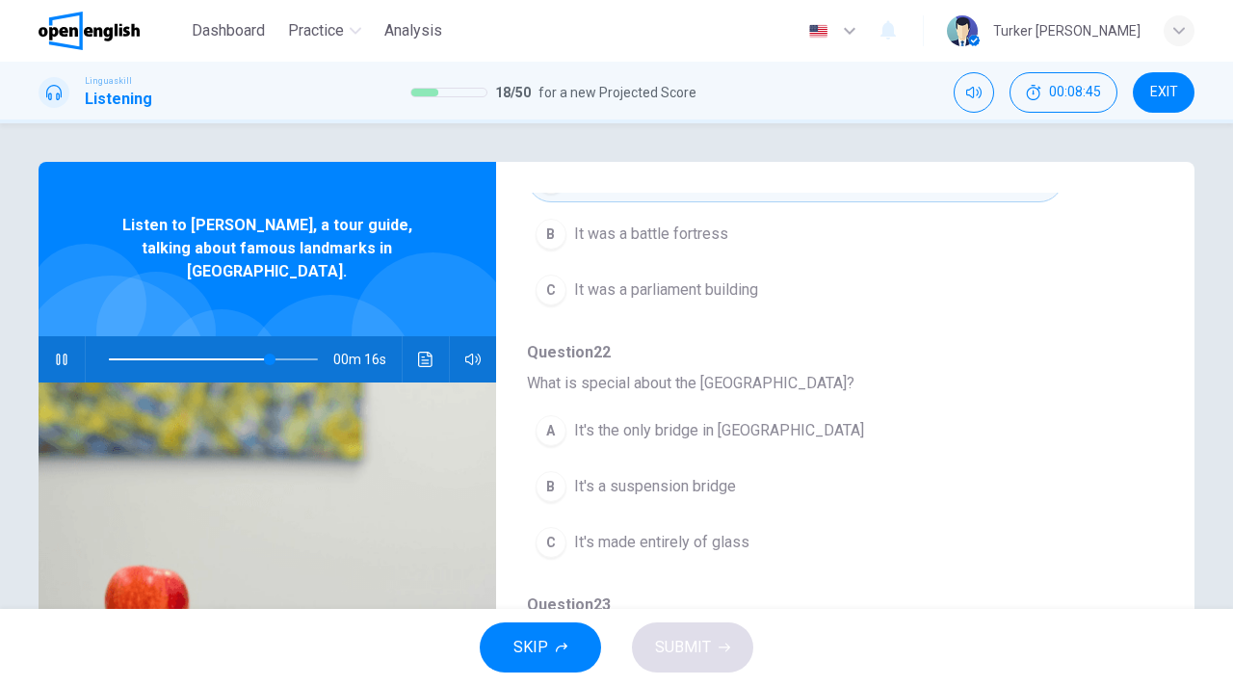
scroll to position [831, 0]
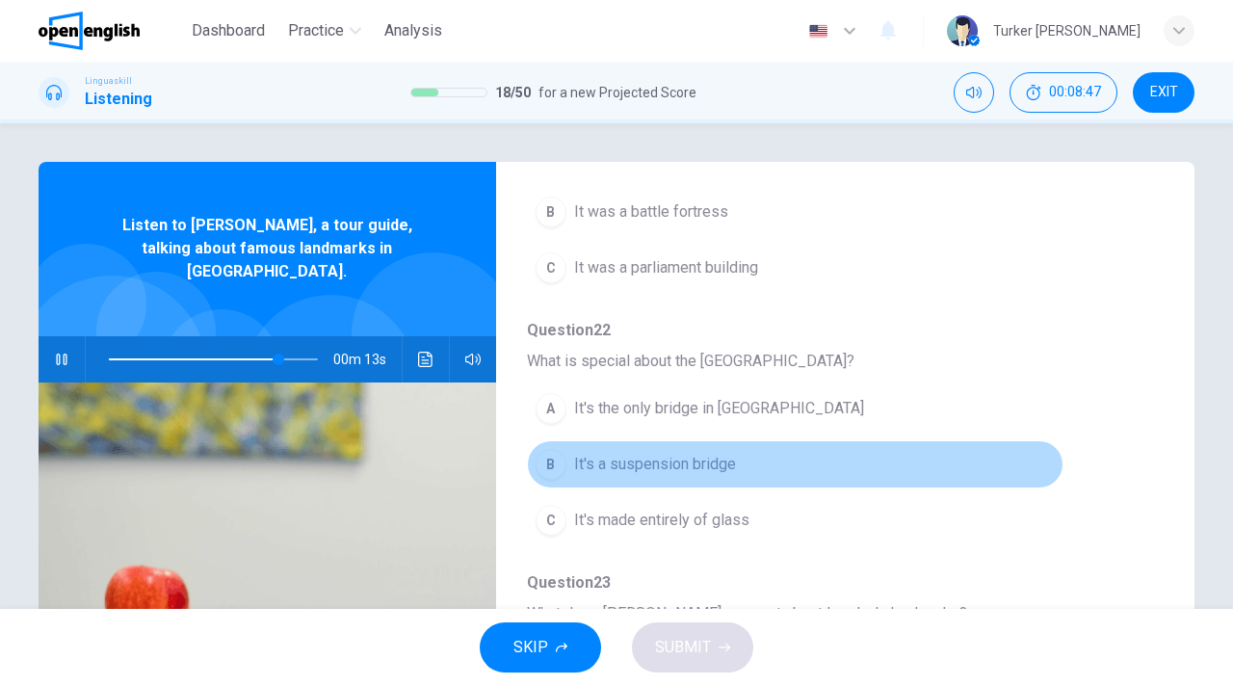
click at [704, 471] on span "It's a suspension bridge" at bounding box center [655, 464] width 162 height 23
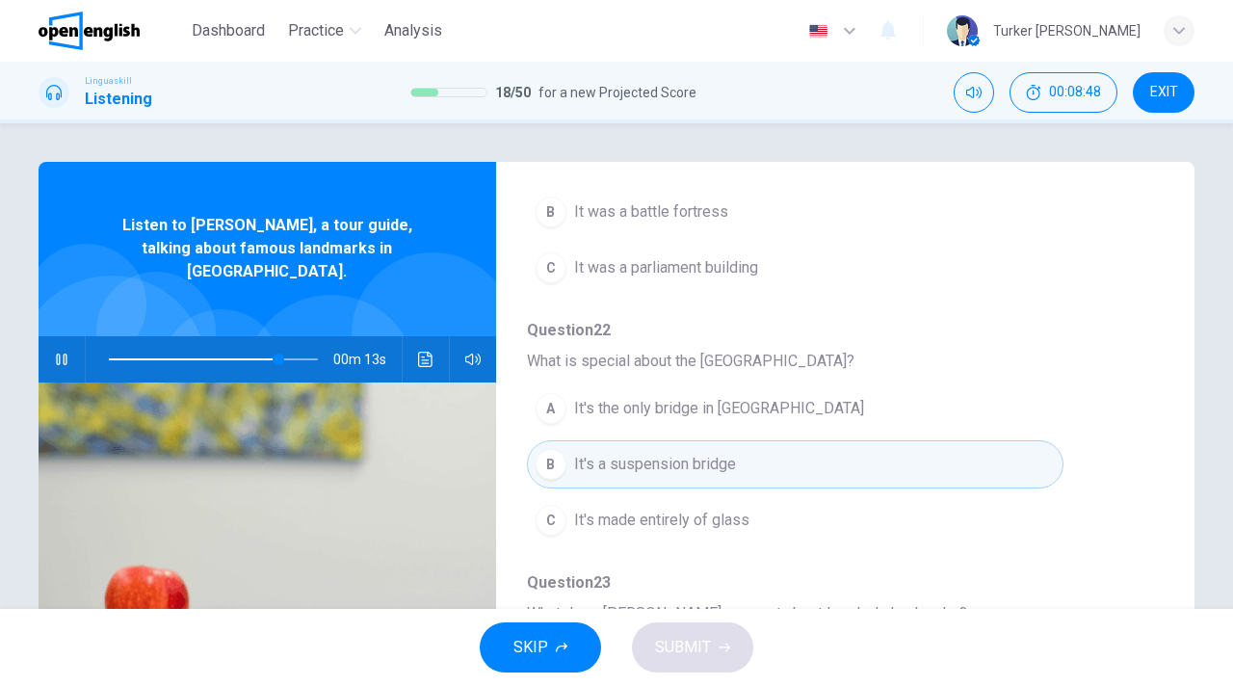
type input "**"
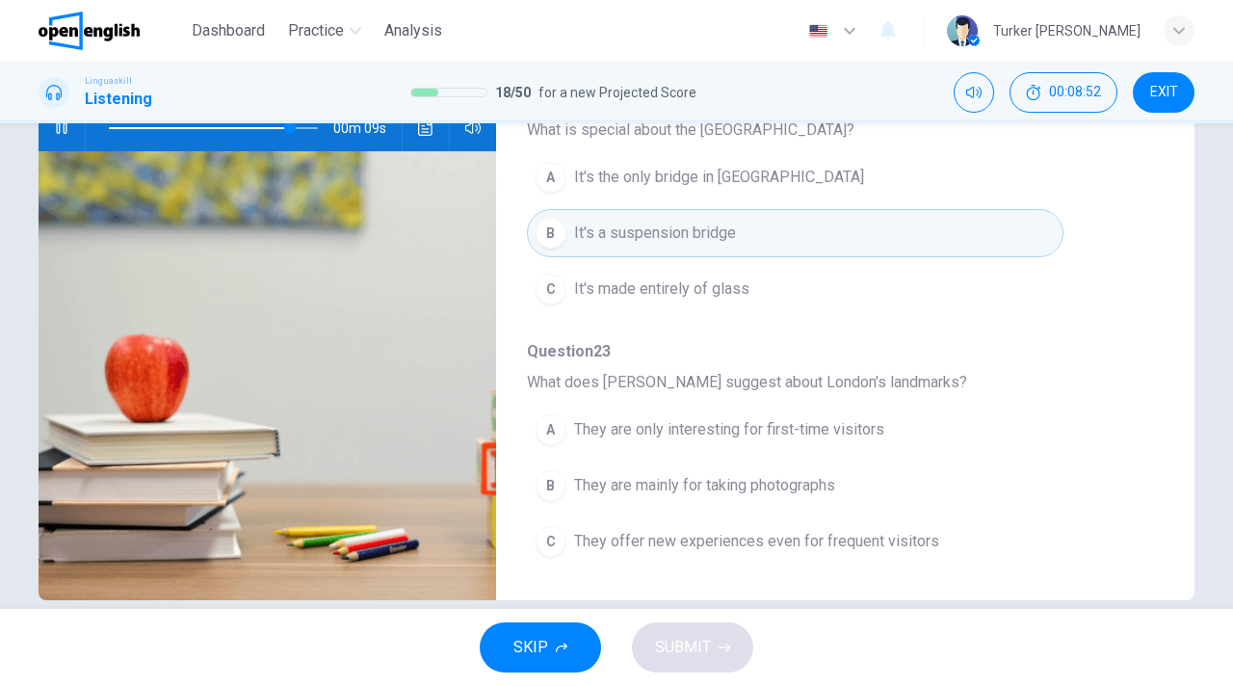
scroll to position [261, 0]
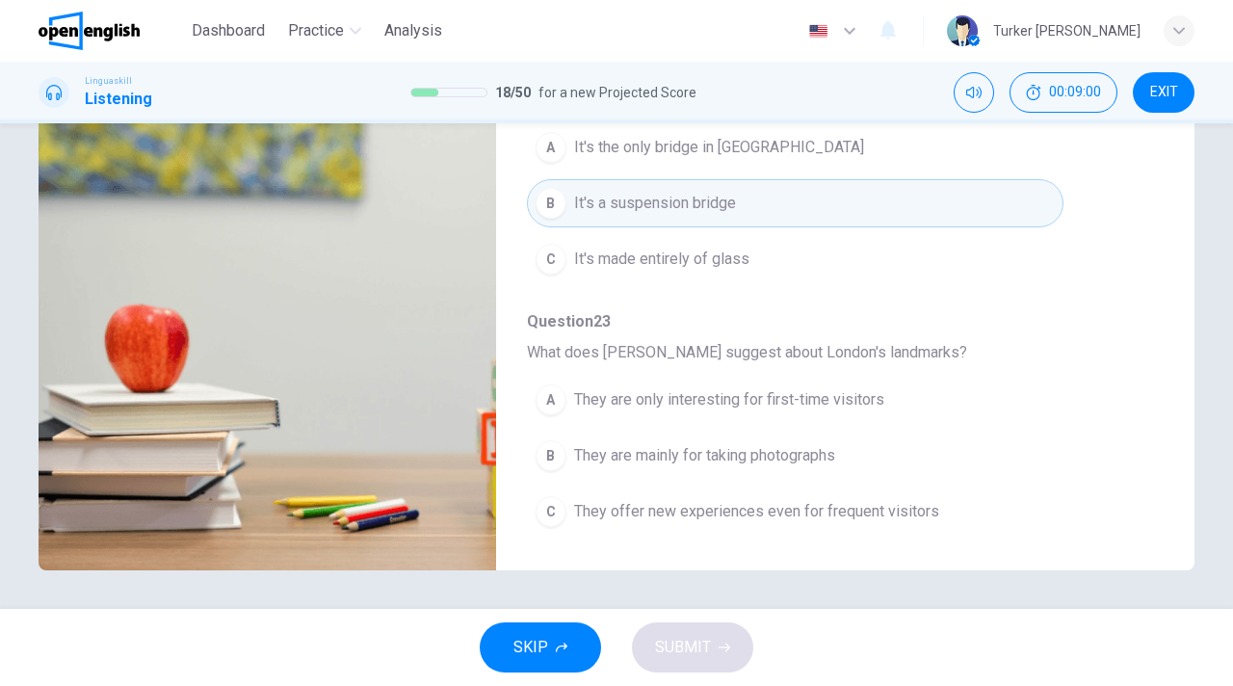
type input "*"
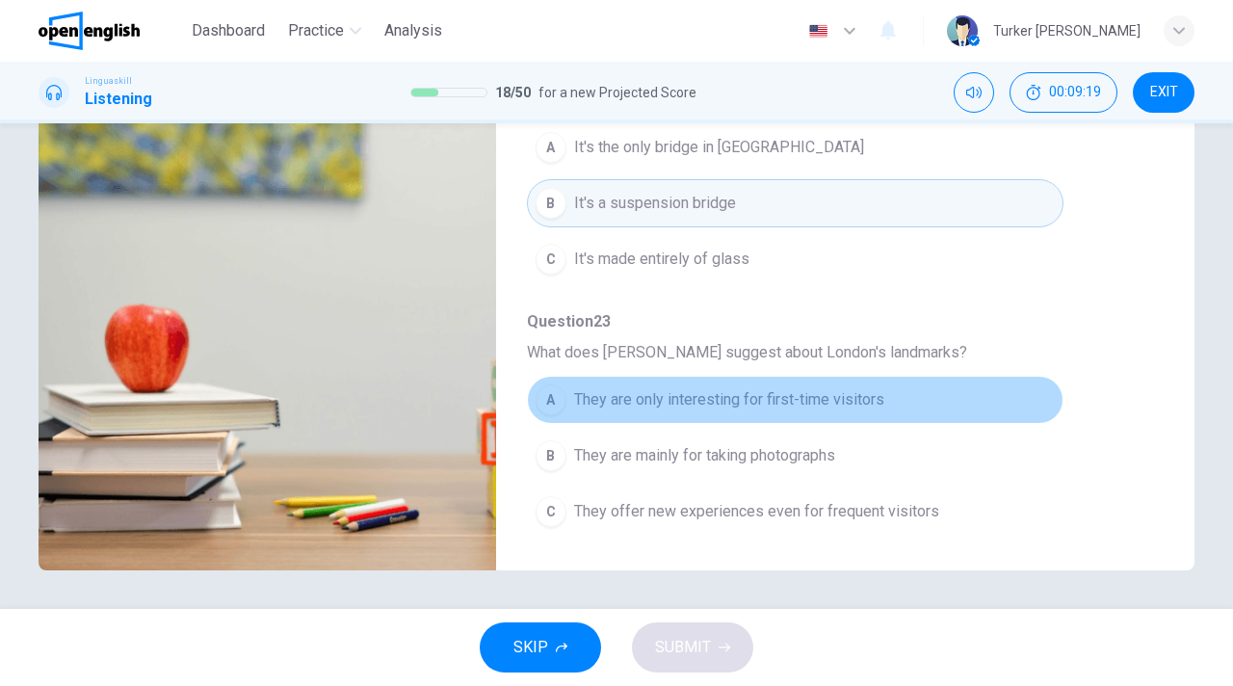
click at [797, 405] on span "They are only interesting for first-time visitors" at bounding box center [729, 399] width 310 height 23
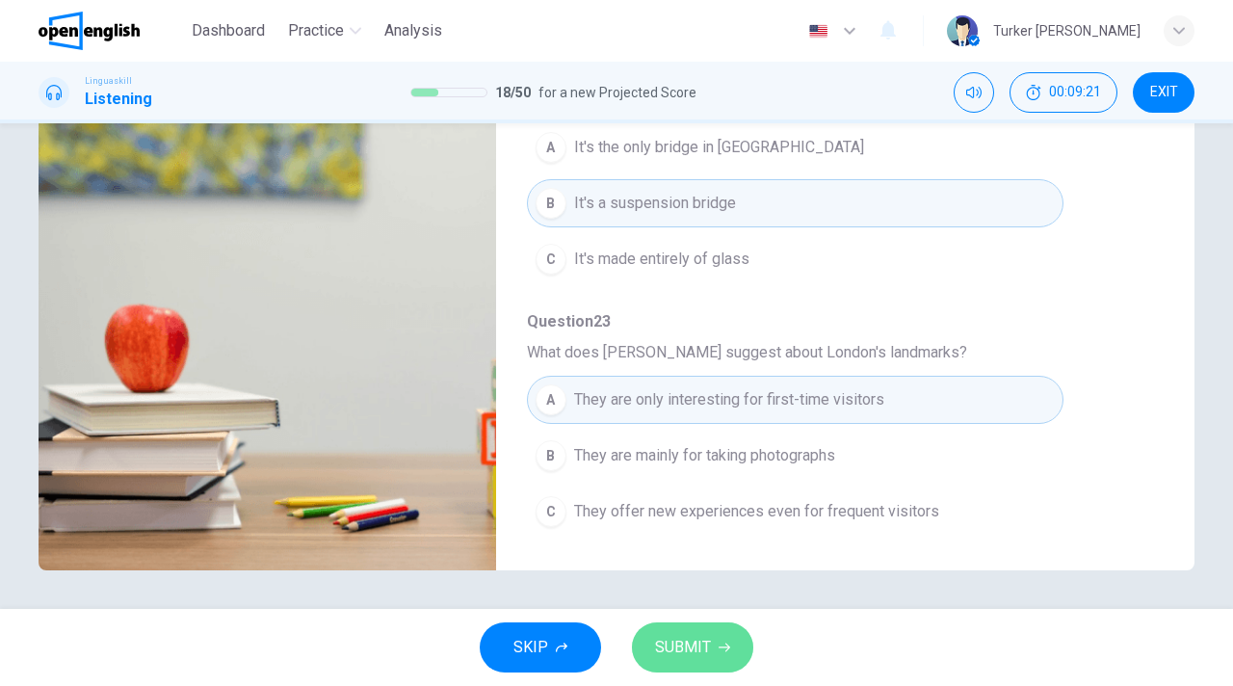
click at [716, 658] on button "SUBMIT" at bounding box center [692, 647] width 121 height 50
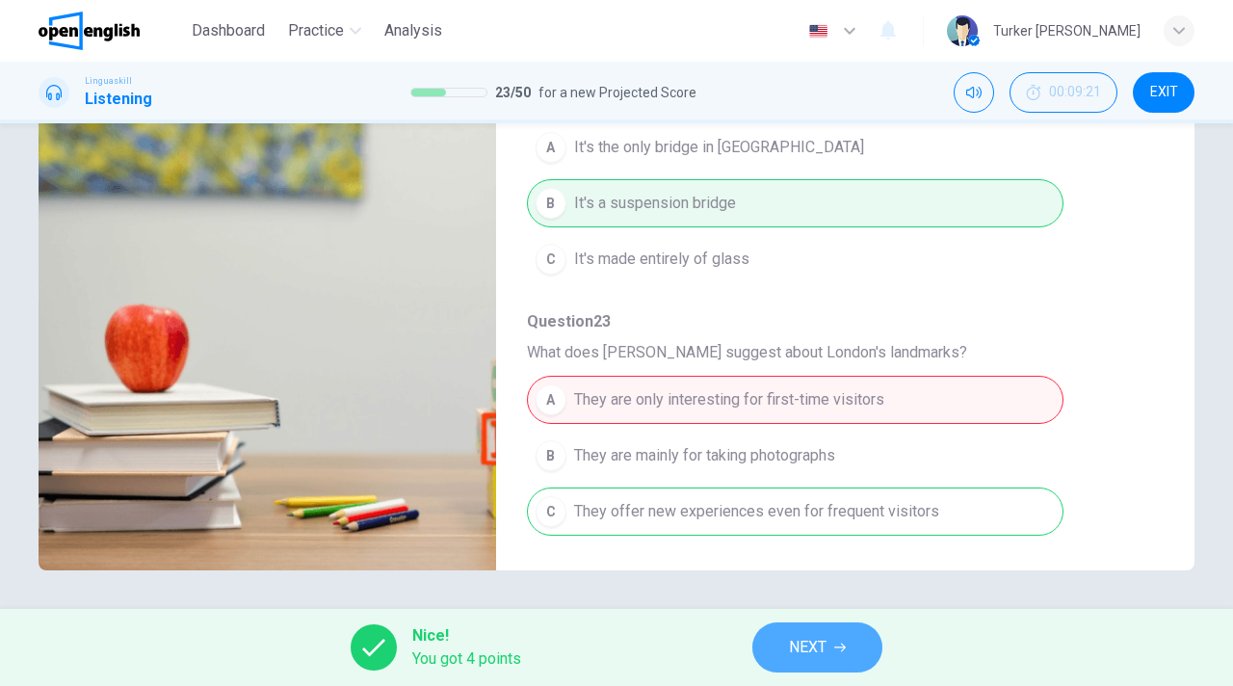
click at [835, 651] on icon "button" at bounding box center [840, 648] width 12 height 12
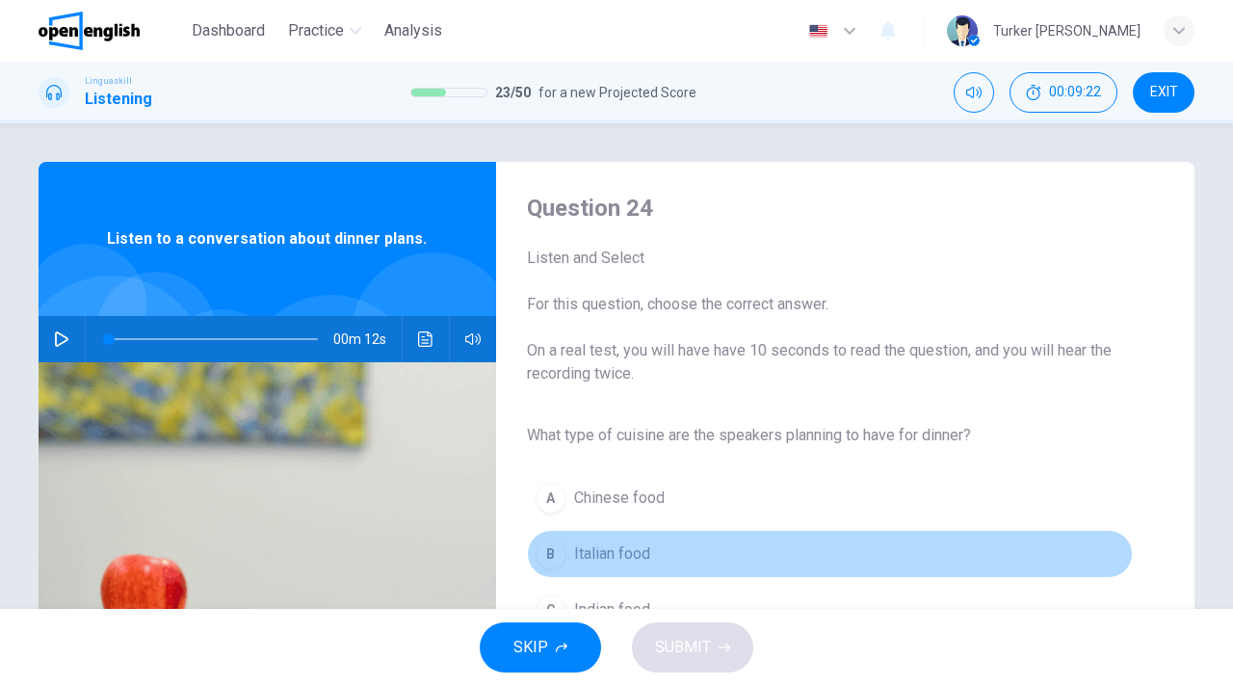
click at [847, 570] on button "B Italian food" at bounding box center [830, 554] width 606 height 48
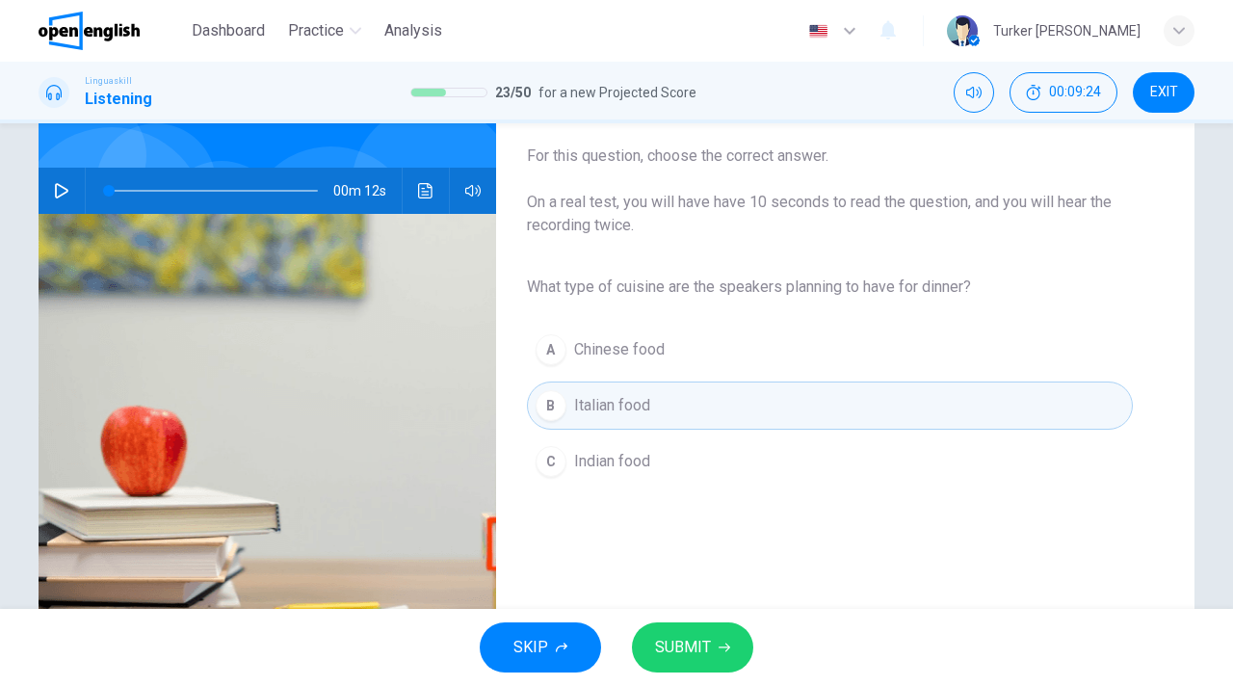
scroll to position [154, 0]
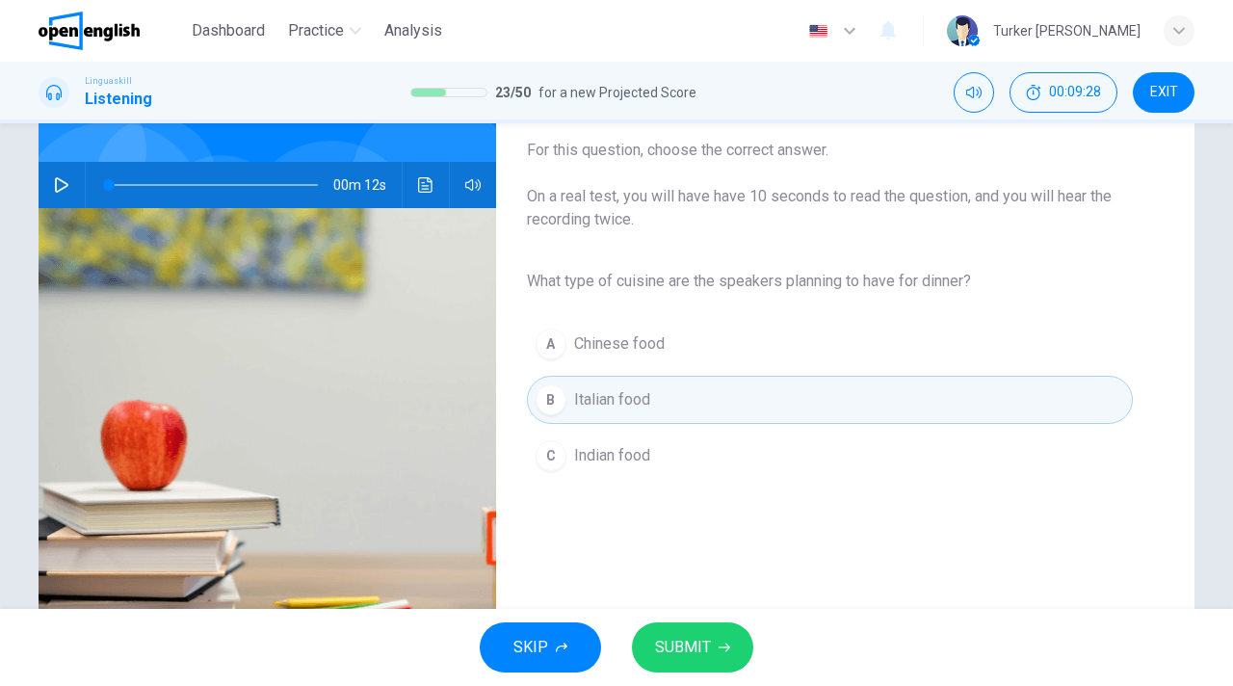
click at [57, 187] on icon "button" at bounding box center [61, 184] width 15 height 15
click at [703, 648] on span "SUBMIT" at bounding box center [683, 647] width 56 height 27
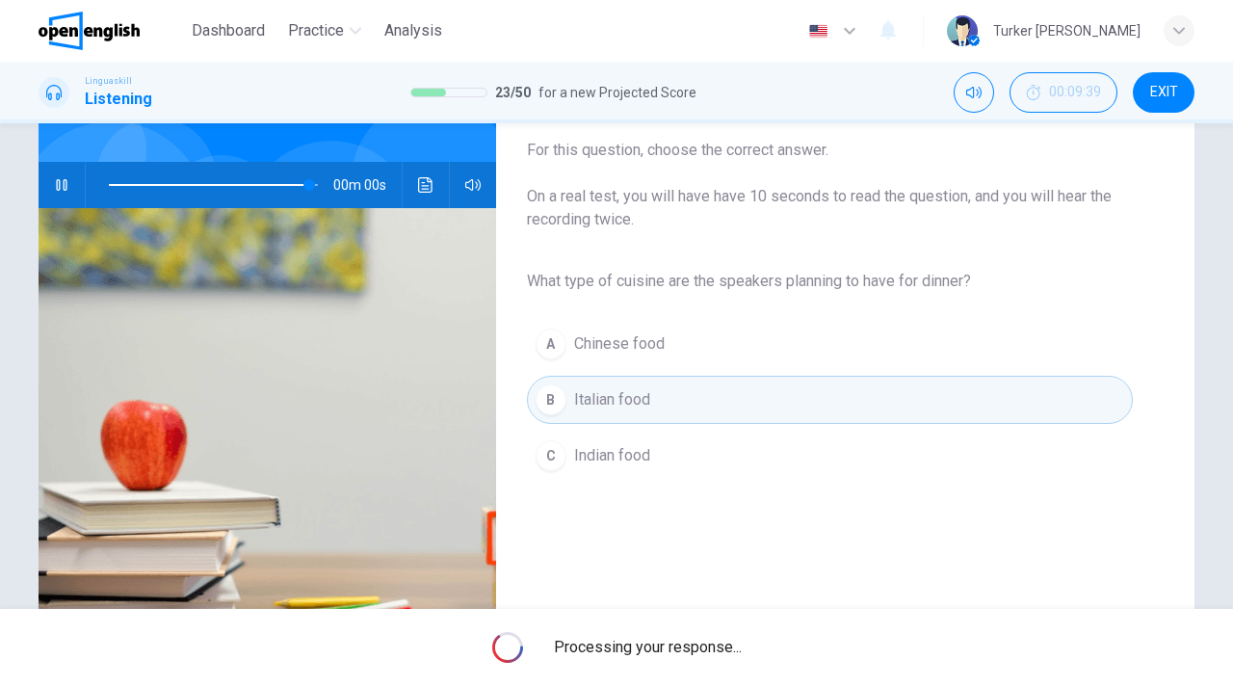
type input "*"
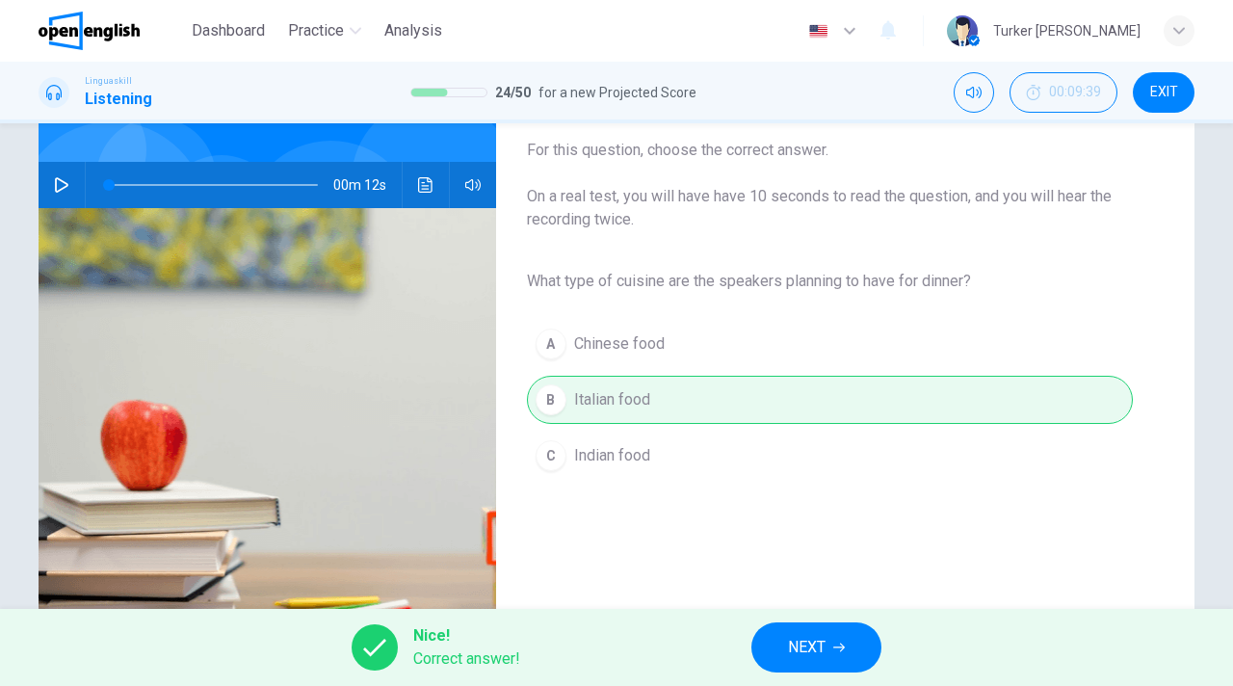
click at [800, 646] on span "NEXT" at bounding box center [807, 647] width 38 height 27
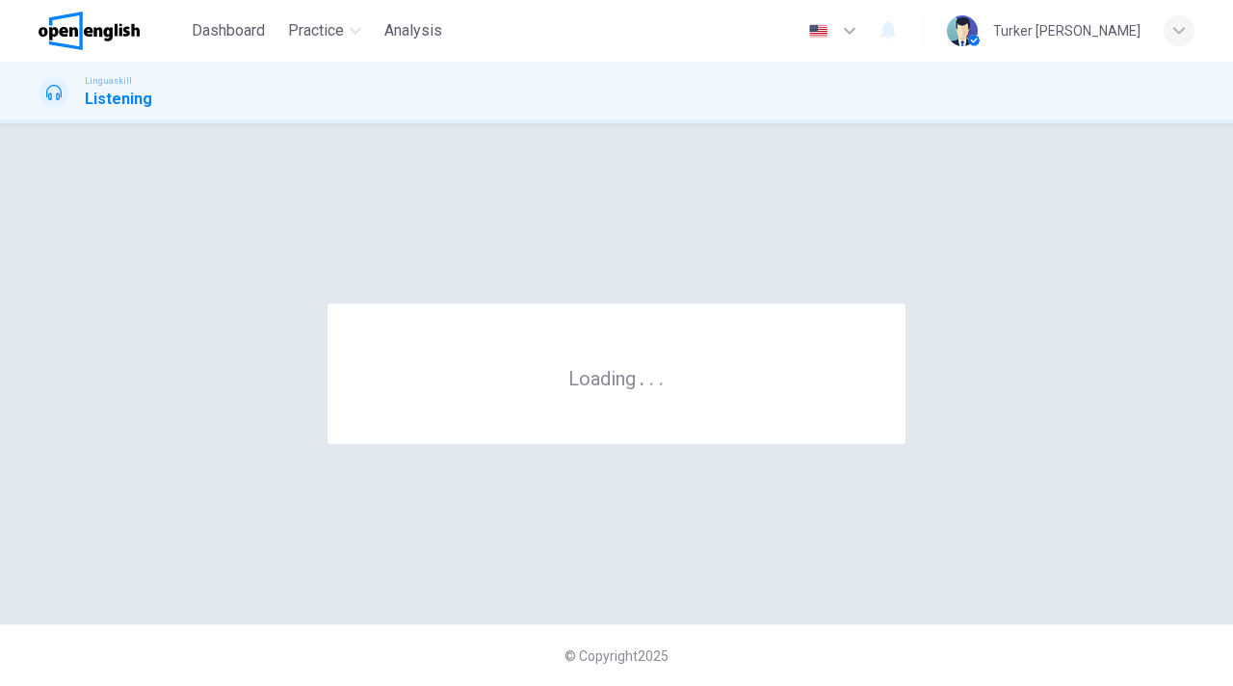
scroll to position [0, 0]
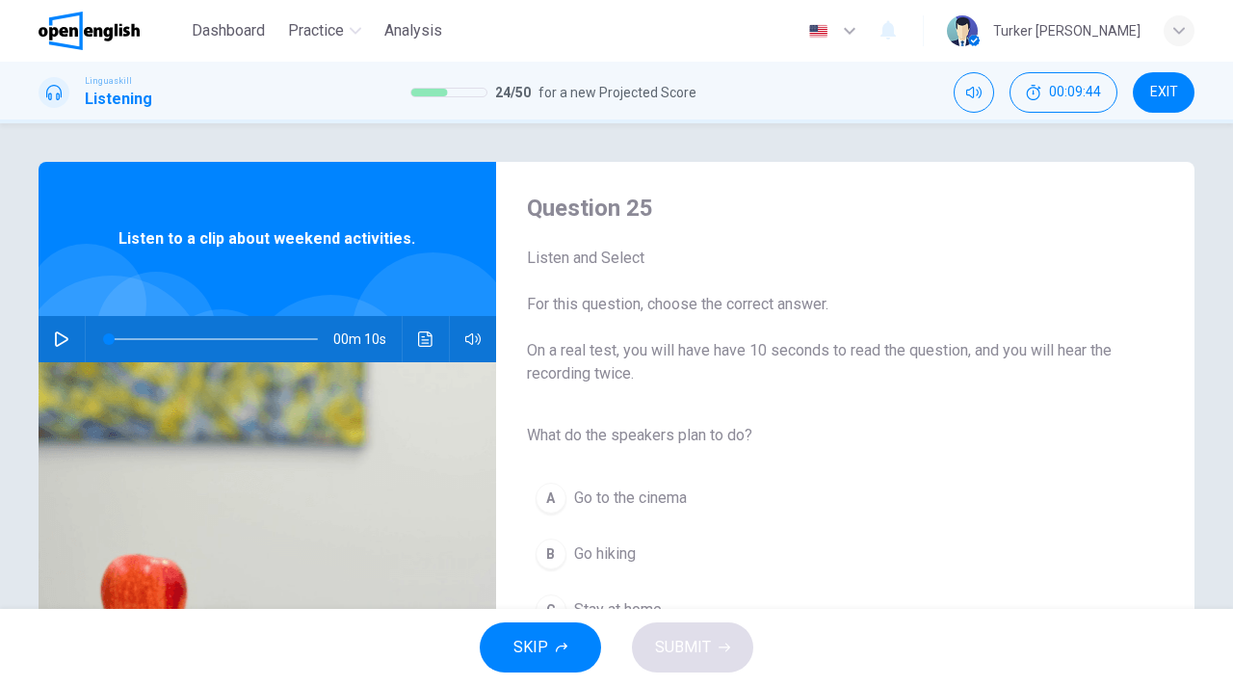
click at [830, 609] on div "SKIP SUBMIT" at bounding box center [616, 647] width 1233 height 77
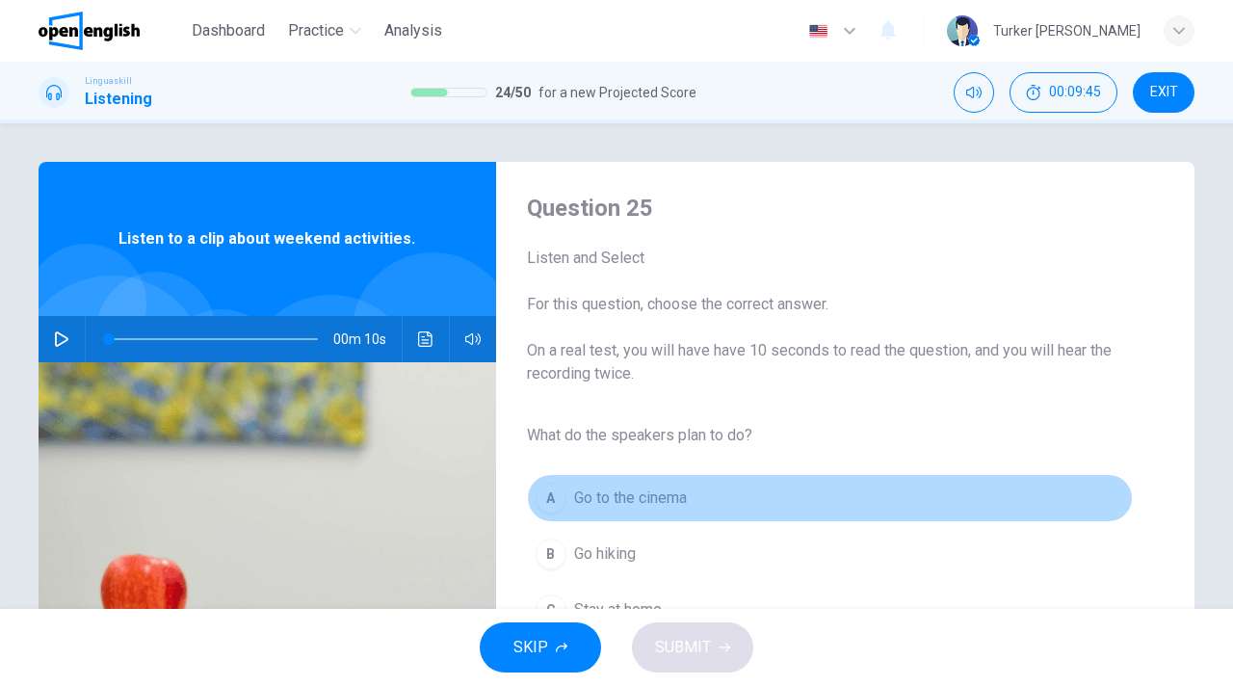
click at [902, 485] on button "A Go to the cinema" at bounding box center [830, 498] width 606 height 48
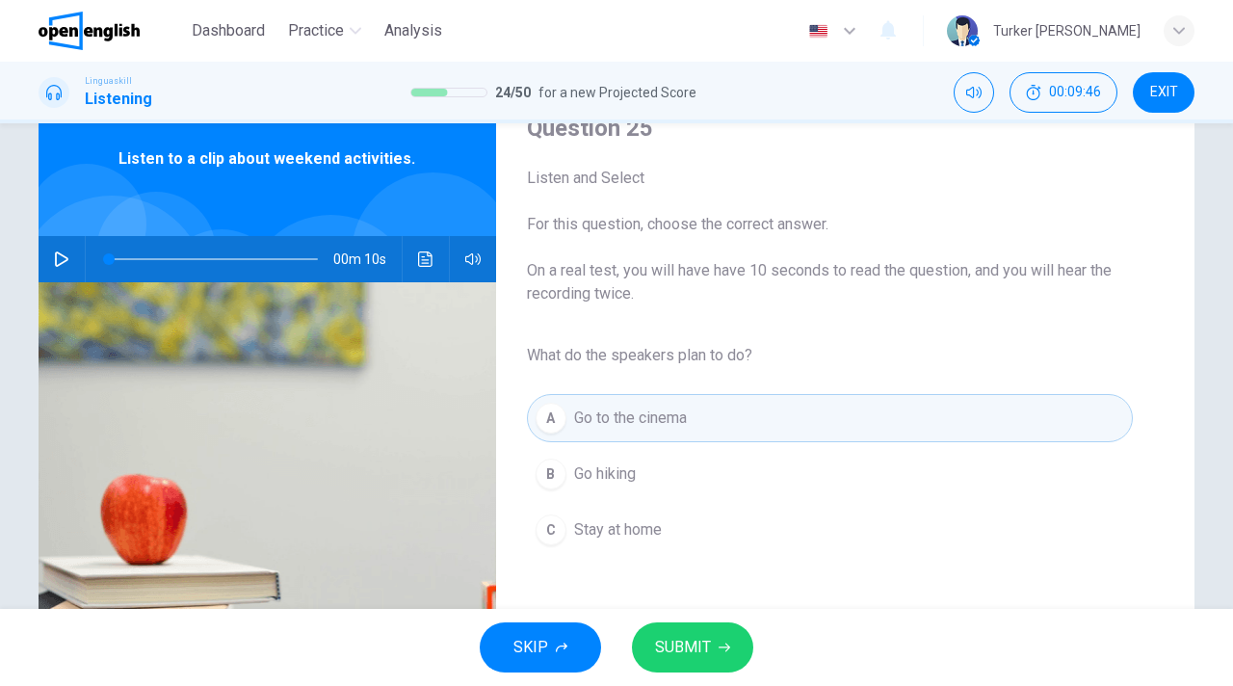
scroll to position [116, 0]
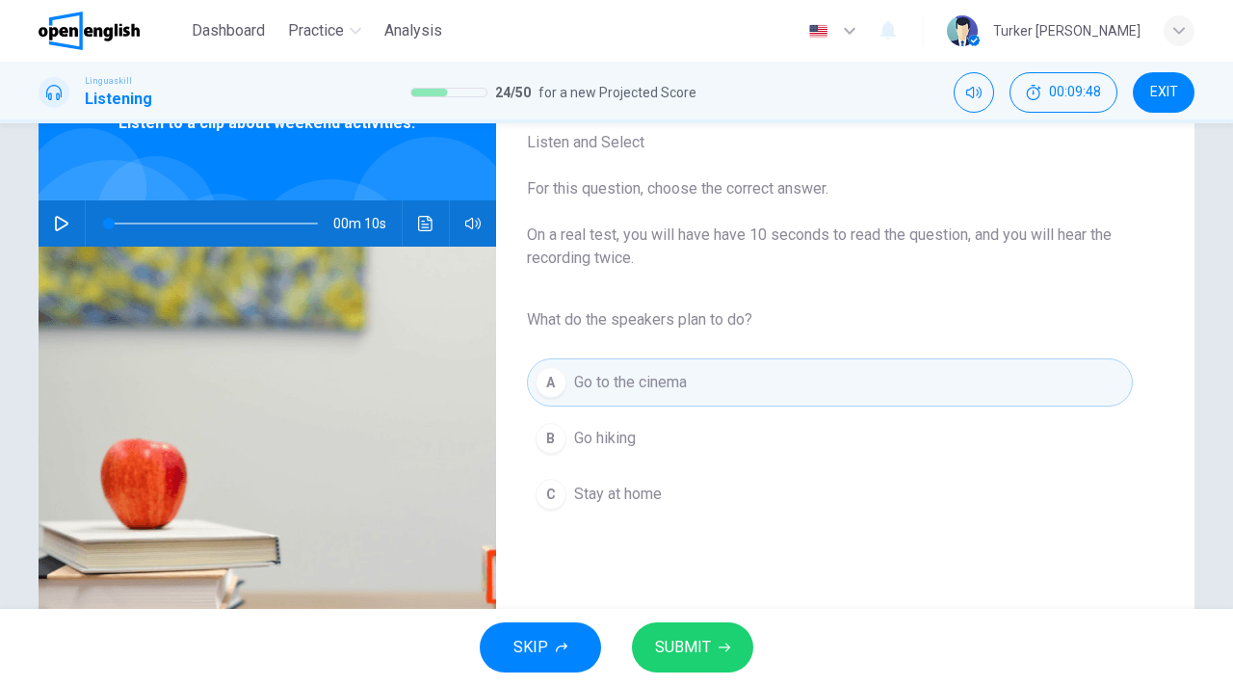
click at [71, 225] on button "button" at bounding box center [61, 223] width 31 height 46
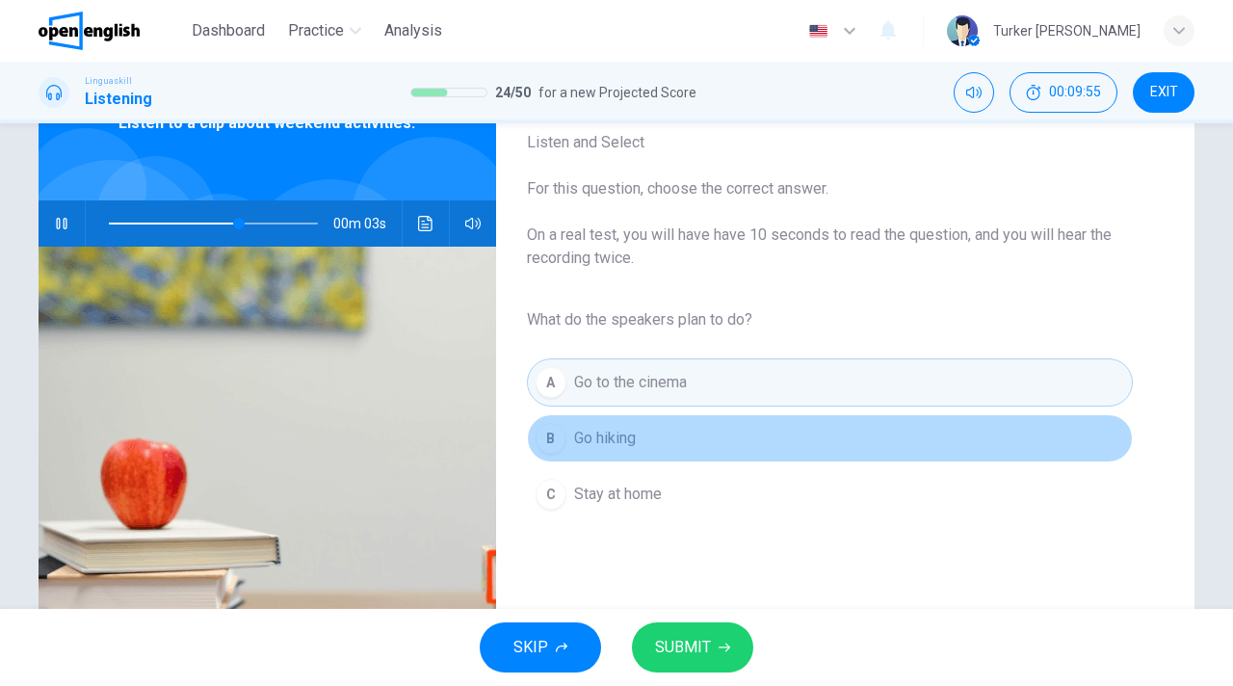
click at [717, 428] on button "B Go hiking" at bounding box center [830, 438] width 606 height 48
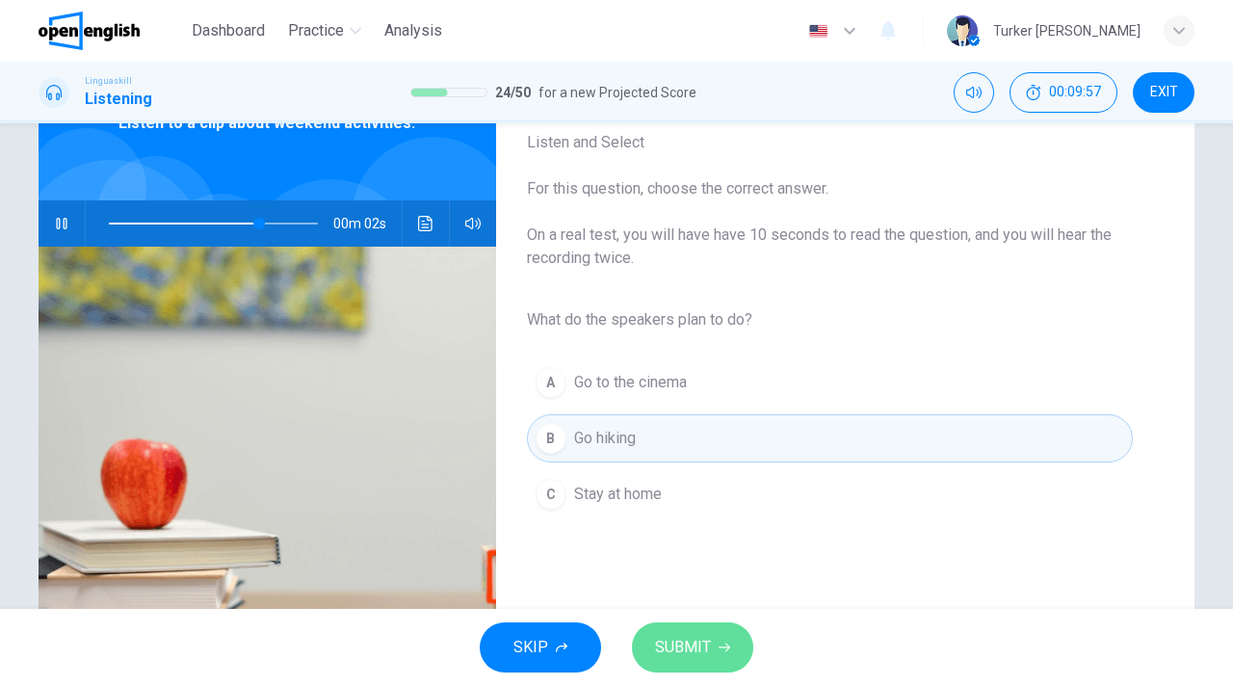
click at [702, 648] on span "SUBMIT" at bounding box center [683, 647] width 56 height 27
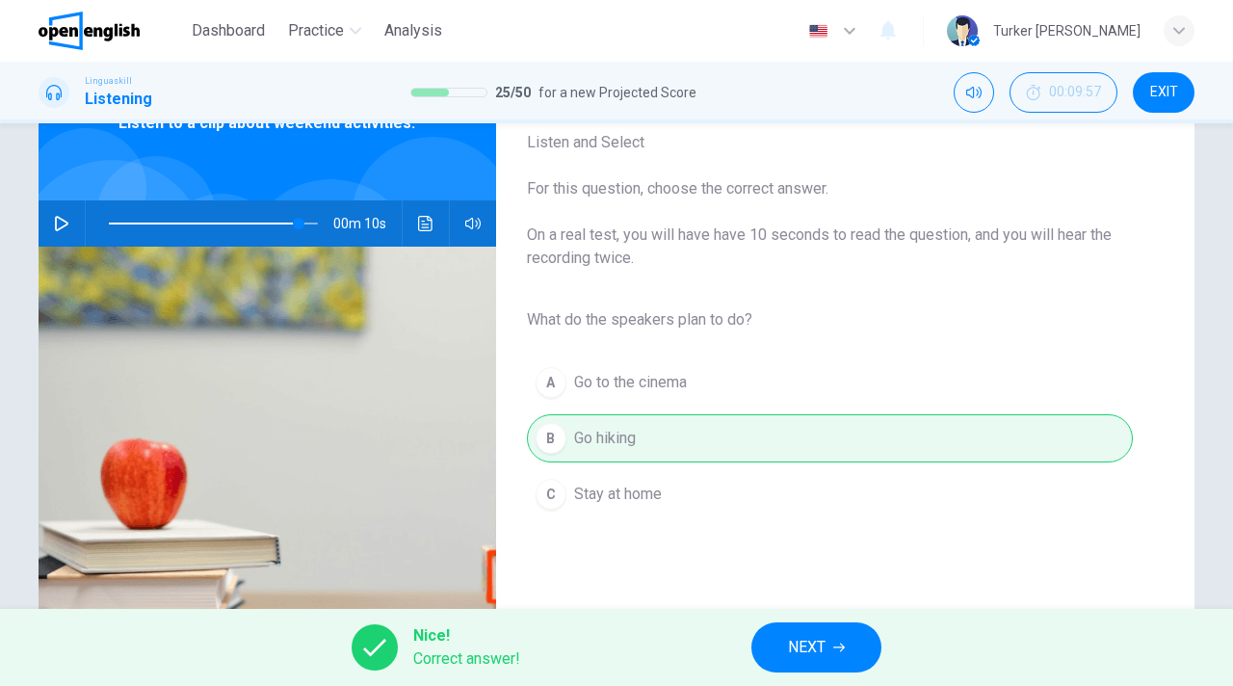
type input "*"
click at [820, 646] on span "NEXT" at bounding box center [807, 647] width 38 height 27
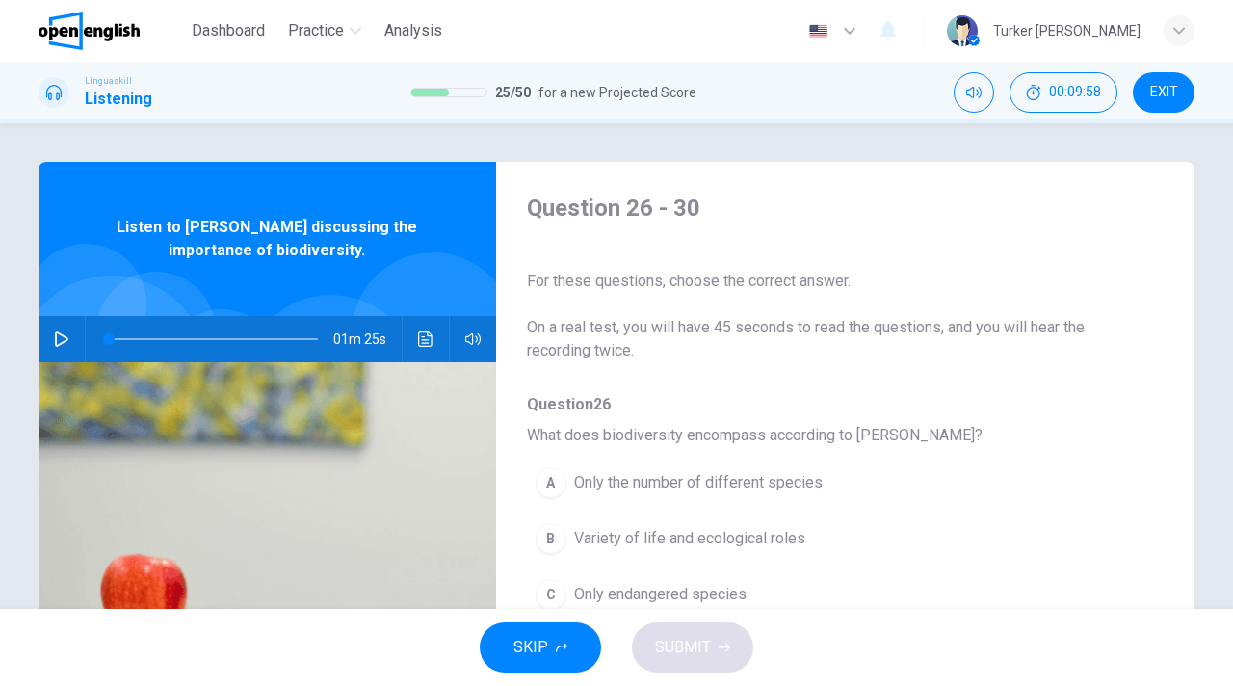
click at [1064, 476] on div "A Only the number of different species B Variety of life and ecological roles C…" at bounding box center [830, 539] width 606 height 168
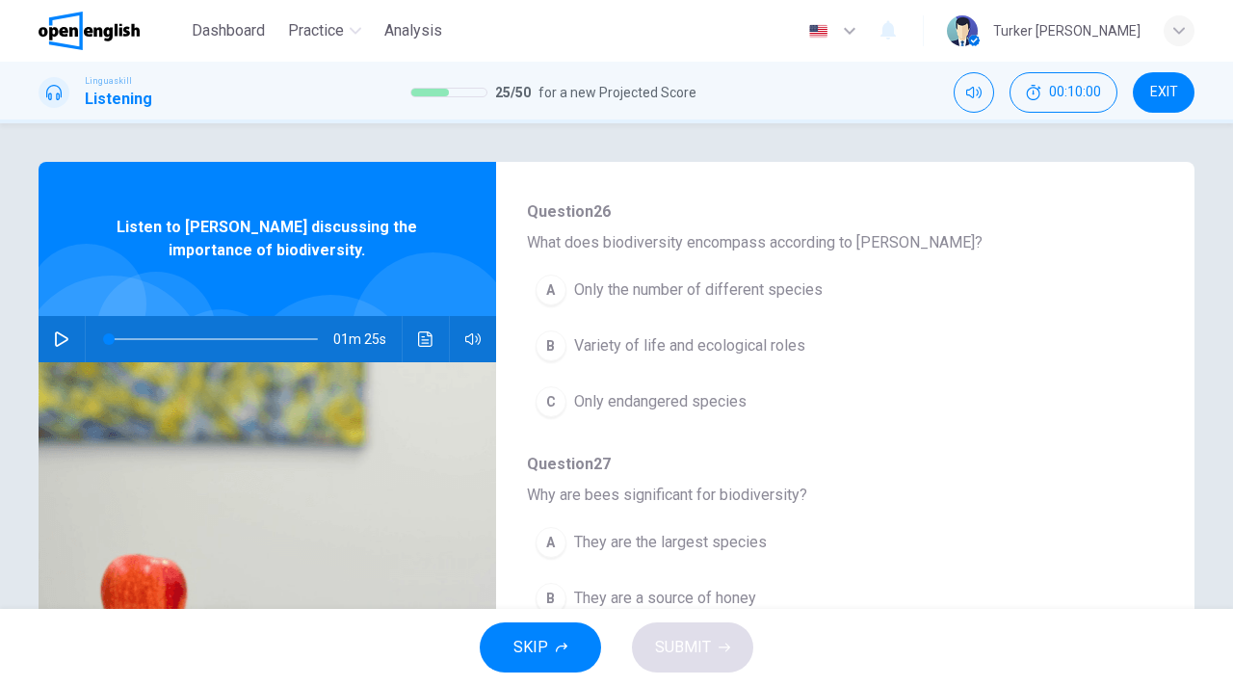
scroll to position [231, 0]
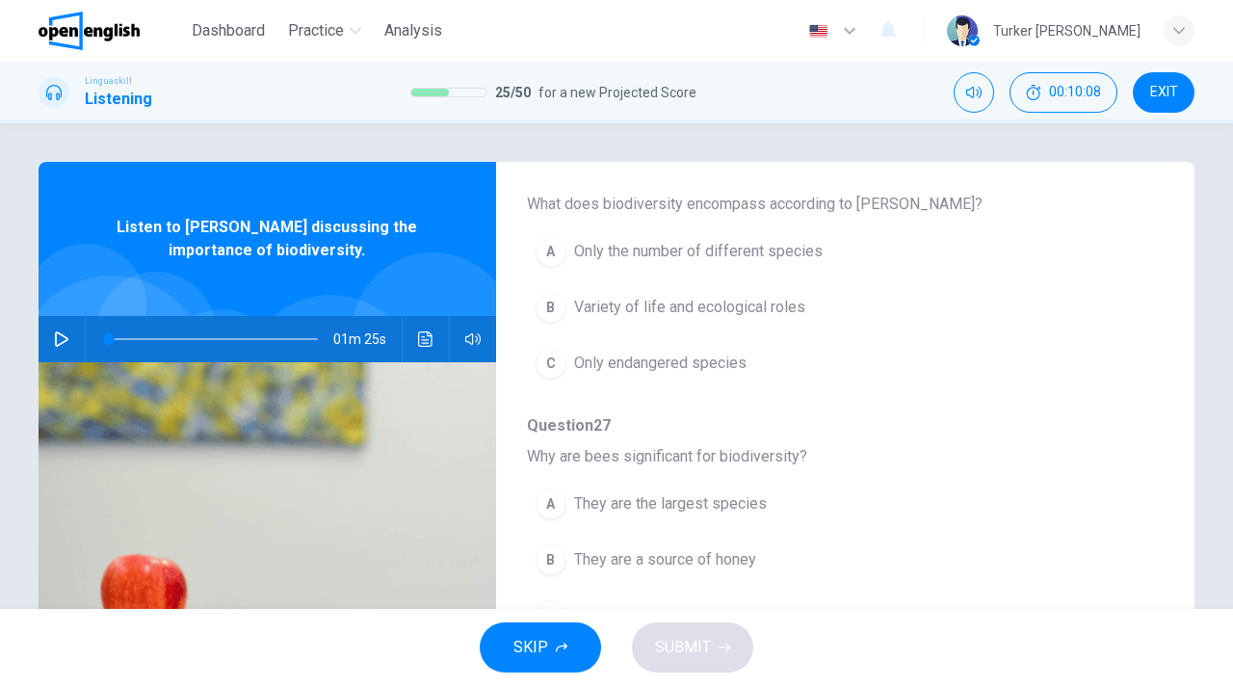
click at [62, 333] on icon "button" at bounding box center [61, 338] width 15 height 15
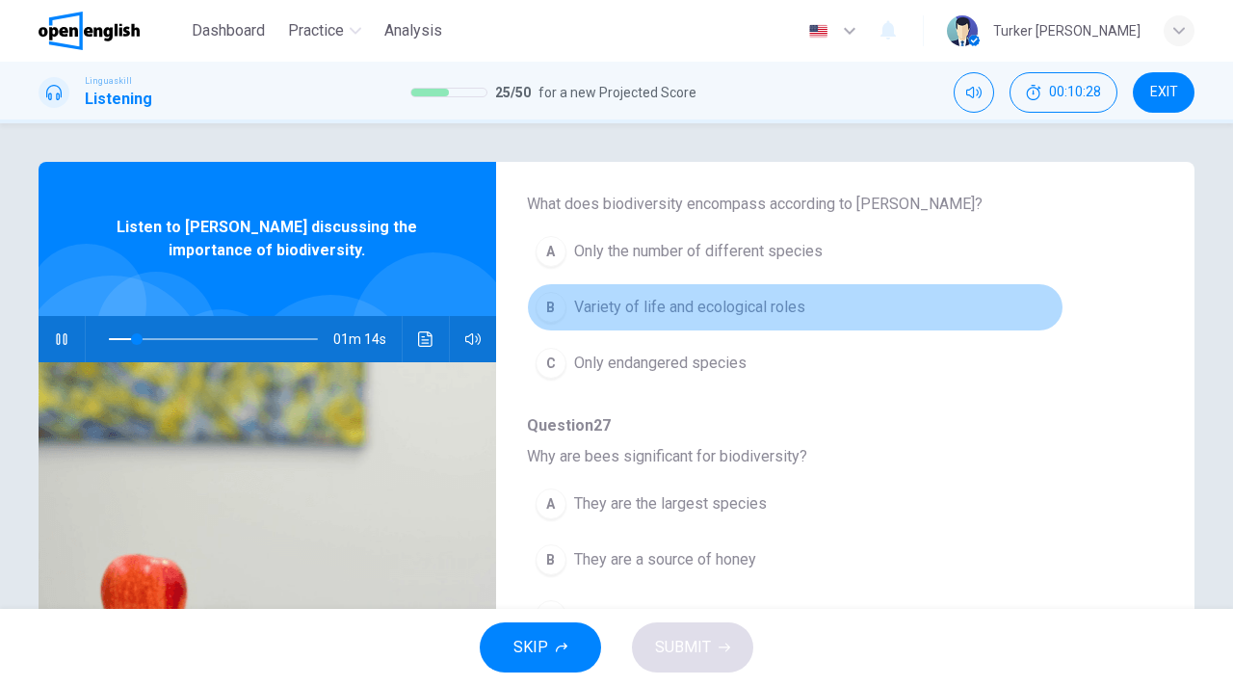
click at [621, 311] on span "Variety of life and ecological roles" at bounding box center [689, 307] width 231 height 23
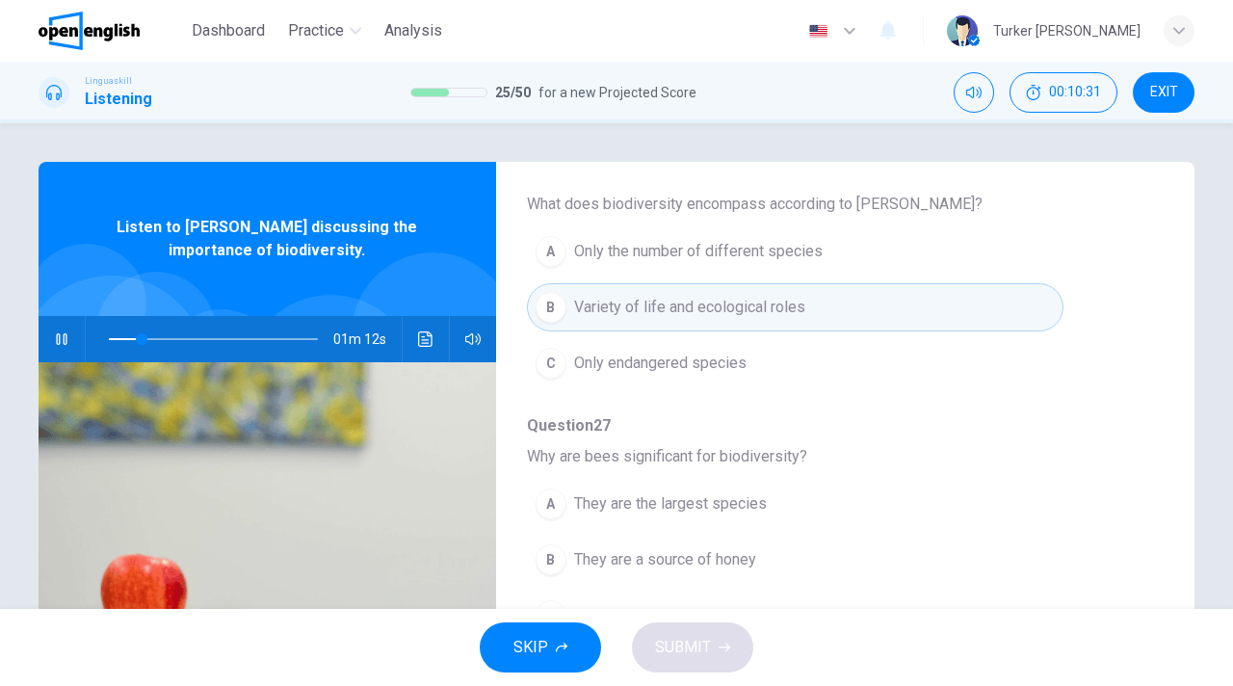
type input "**"
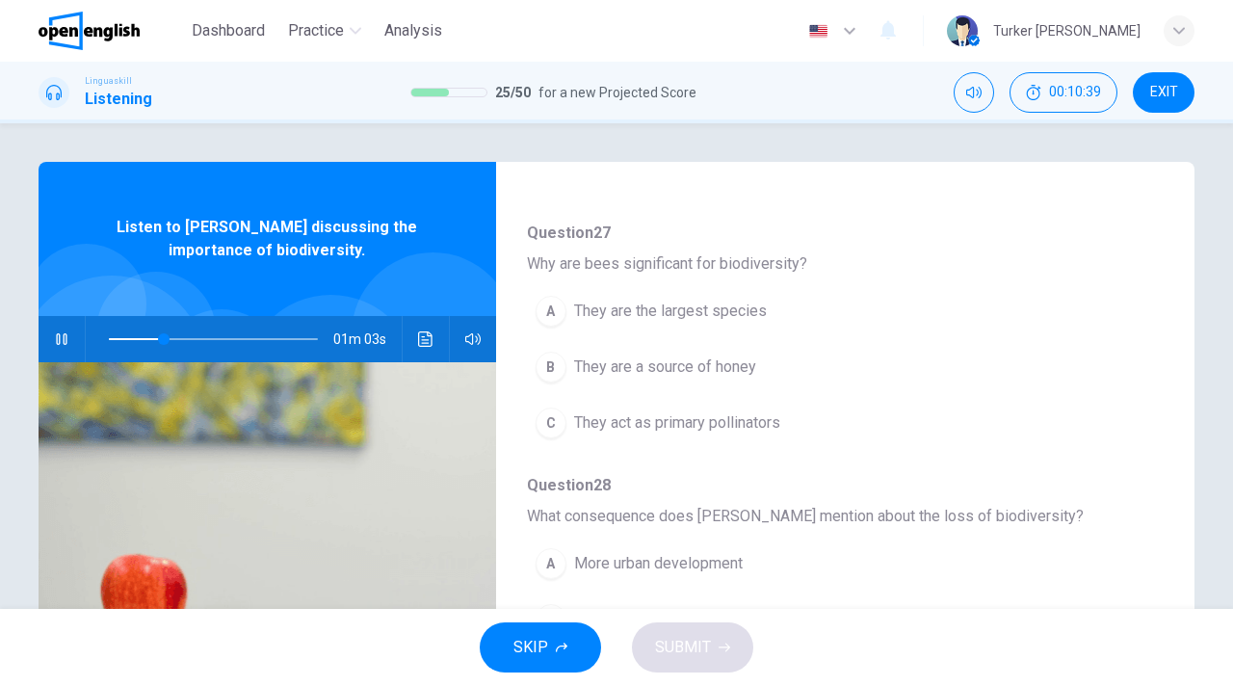
scroll to position [462, 0]
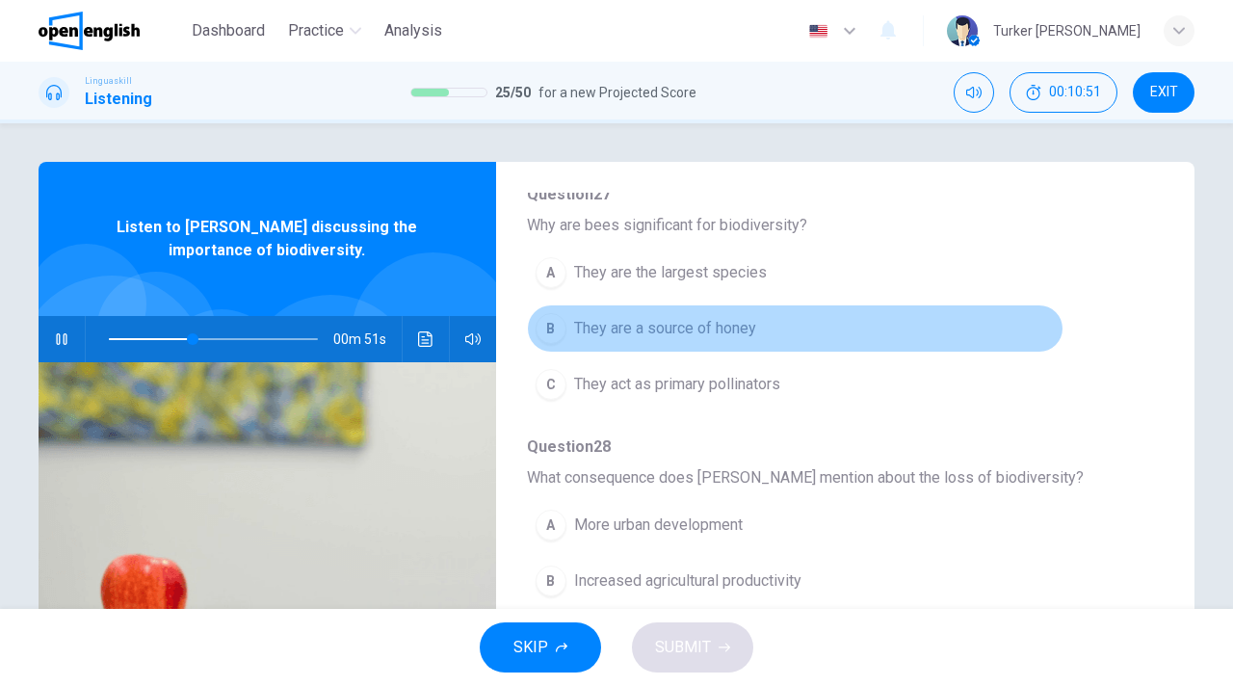
click at [1003, 323] on button "B They are a source of honey" at bounding box center [795, 328] width 537 height 48
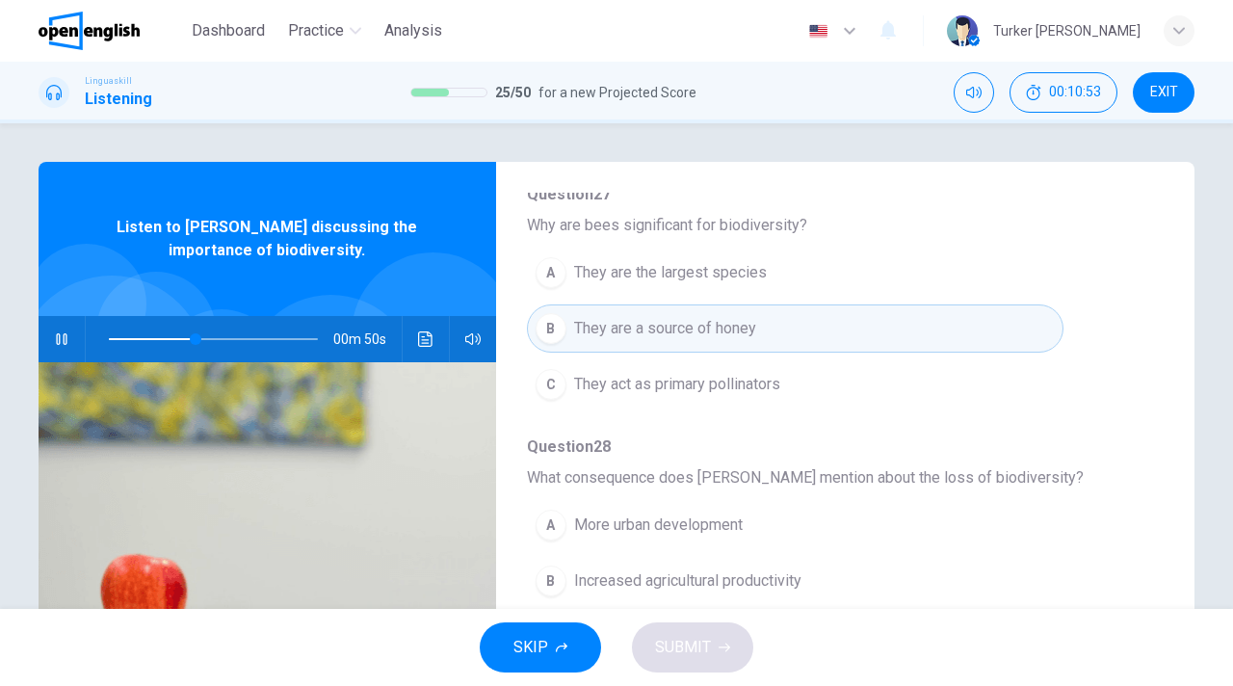
type input "**"
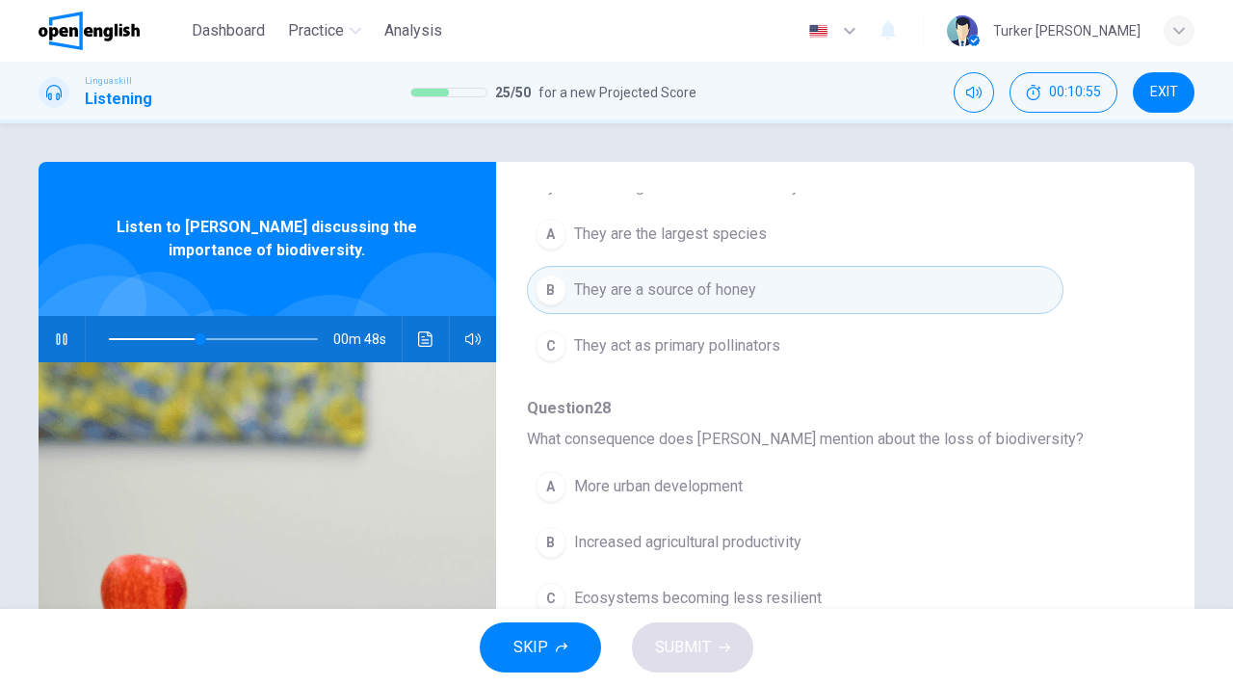
scroll to position [539, 0]
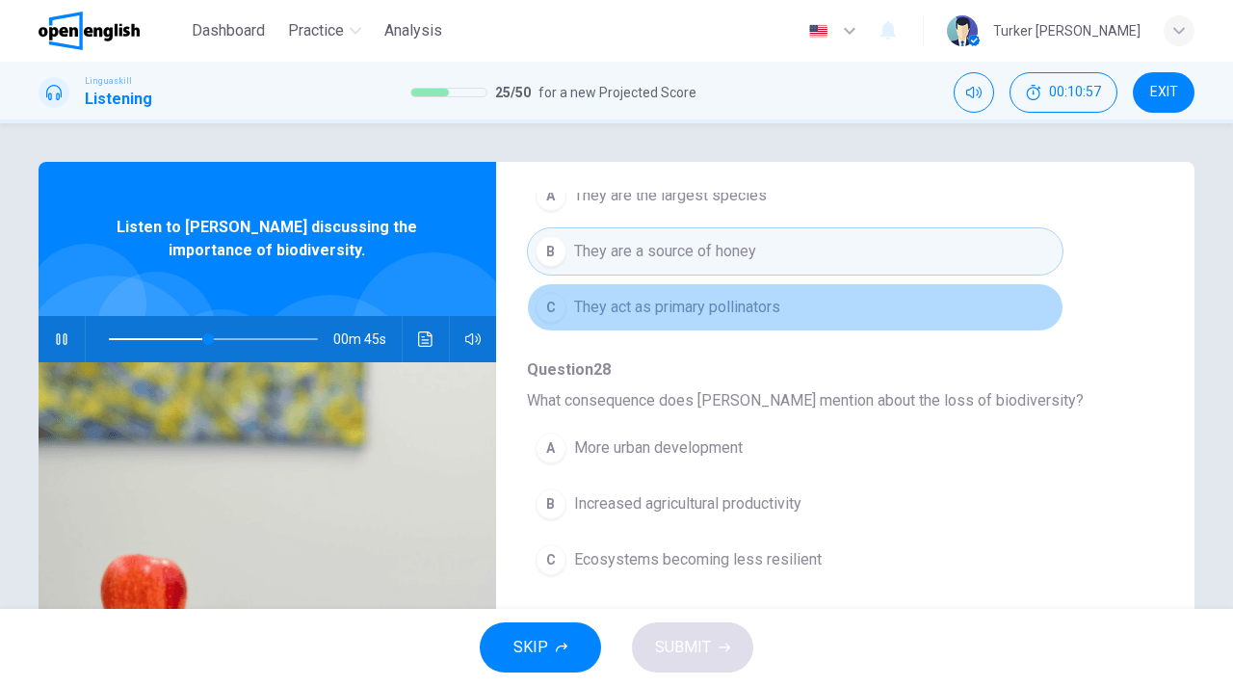
click at [769, 312] on span "They act as primary pollinators" at bounding box center [677, 307] width 206 height 23
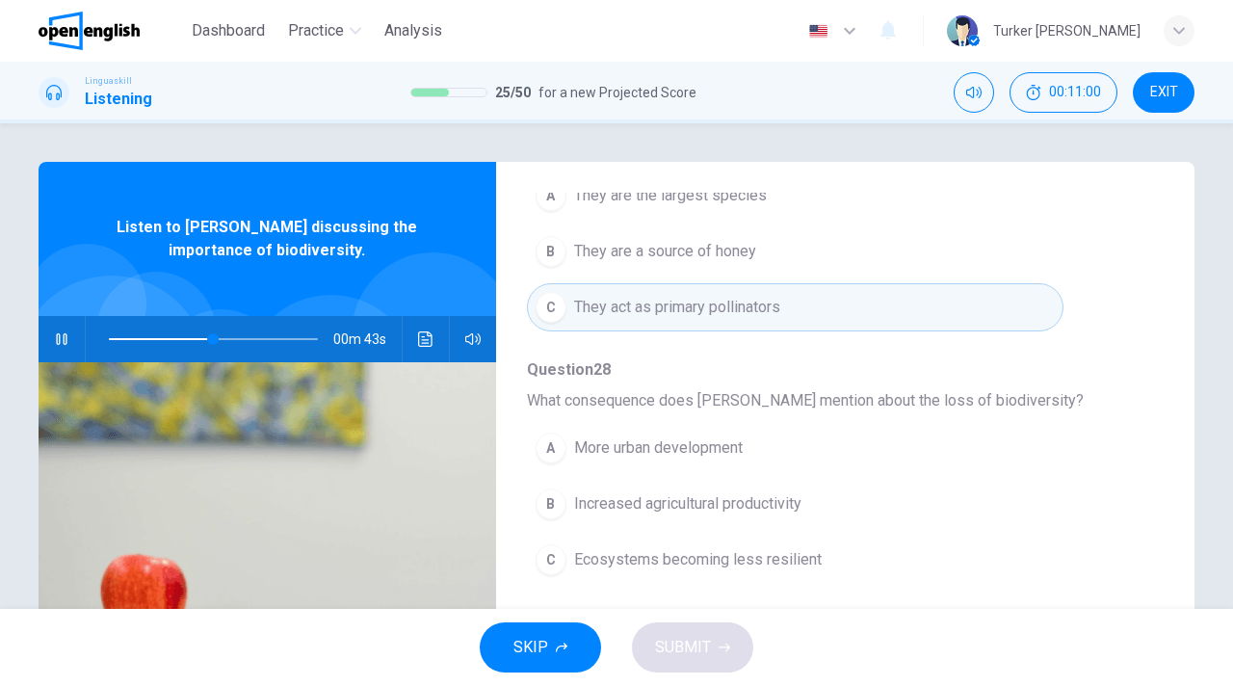
type input "**"
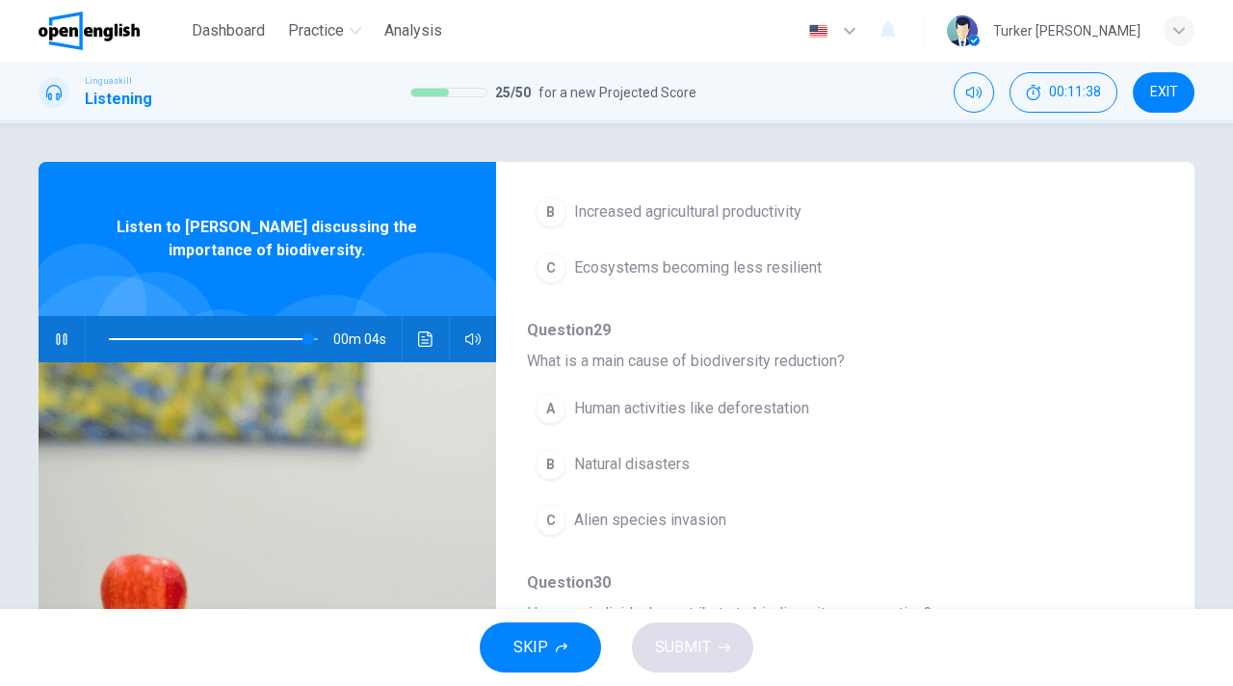
scroll to position [39, 0]
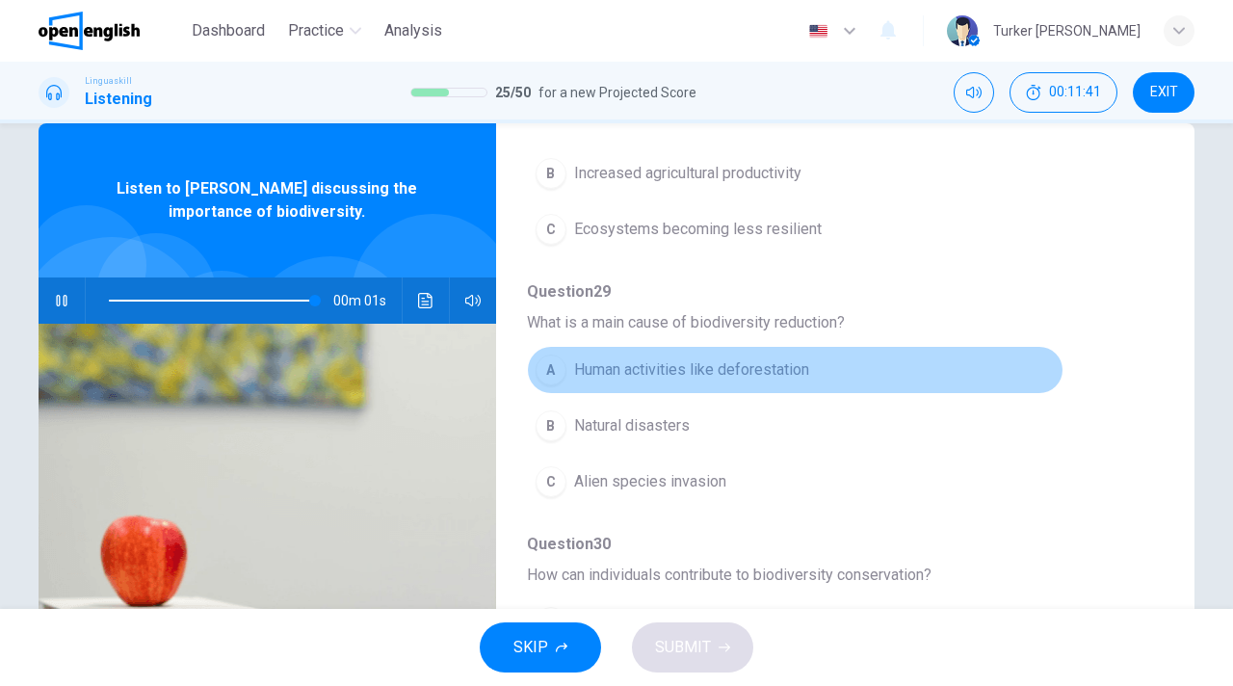
click at [670, 374] on span "Human activities like deforestation" at bounding box center [691, 369] width 235 height 23
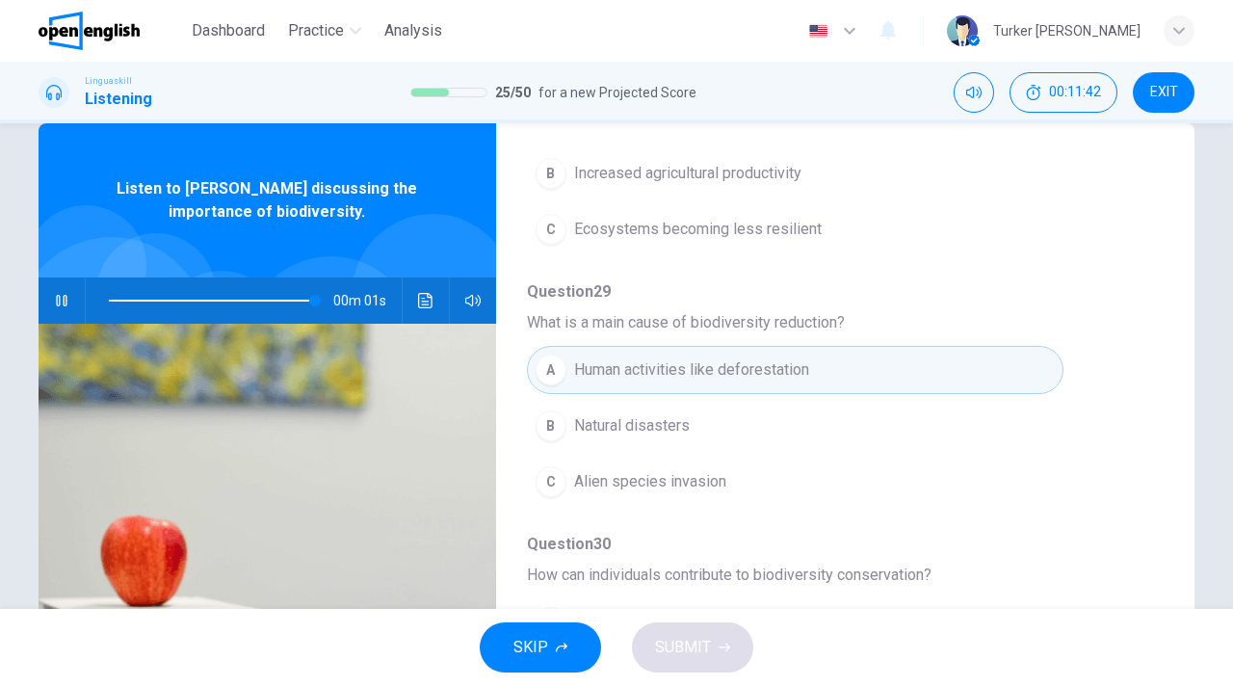
type input "*"
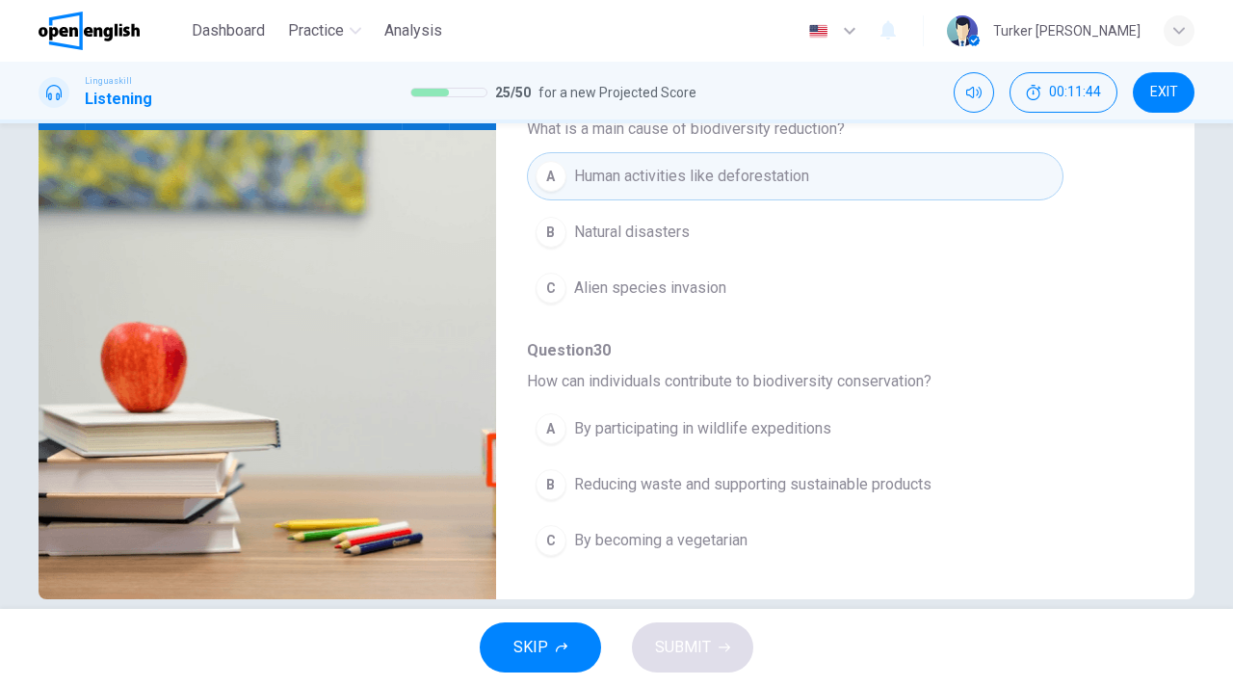
scroll to position [261, 0]
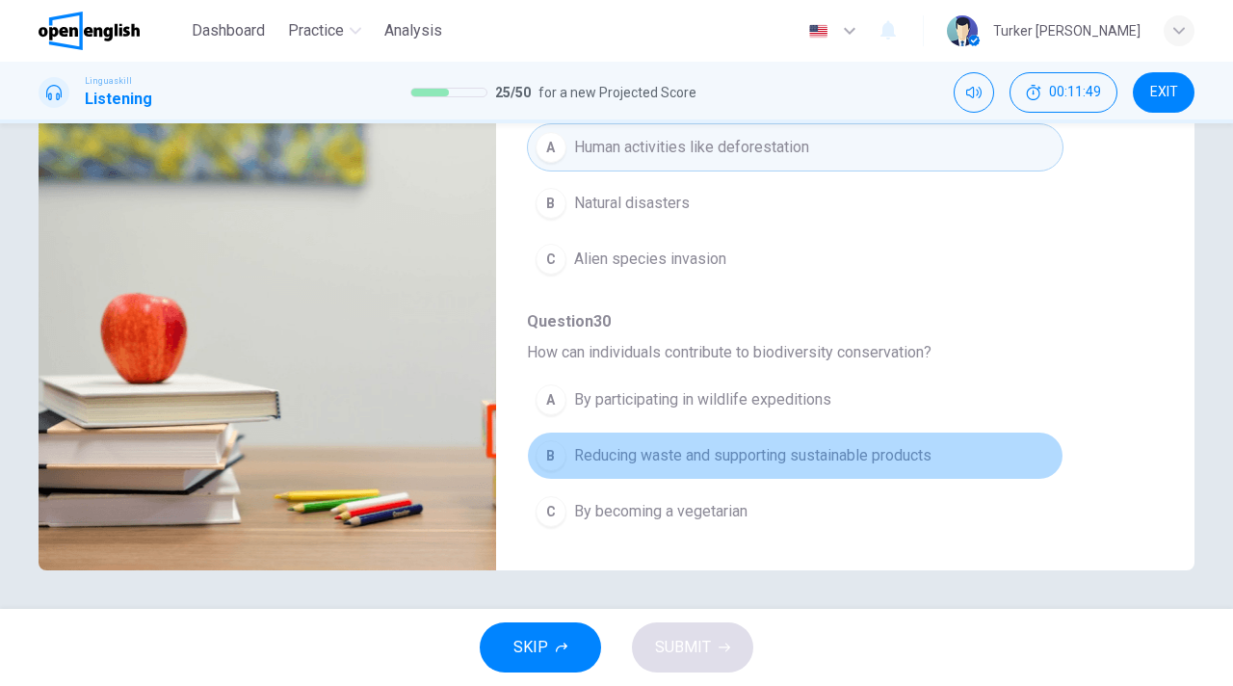
click at [890, 456] on span "Reducing waste and supporting sustainable products" at bounding box center [752, 455] width 357 height 23
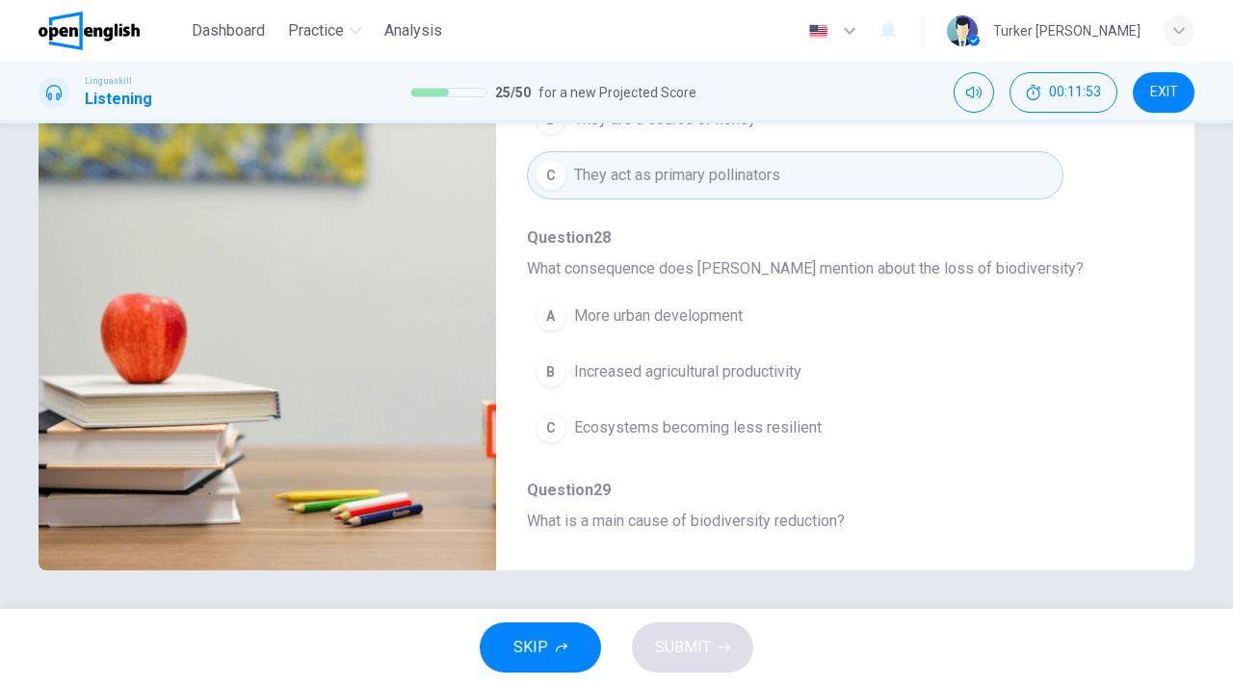
scroll to position [407, 0]
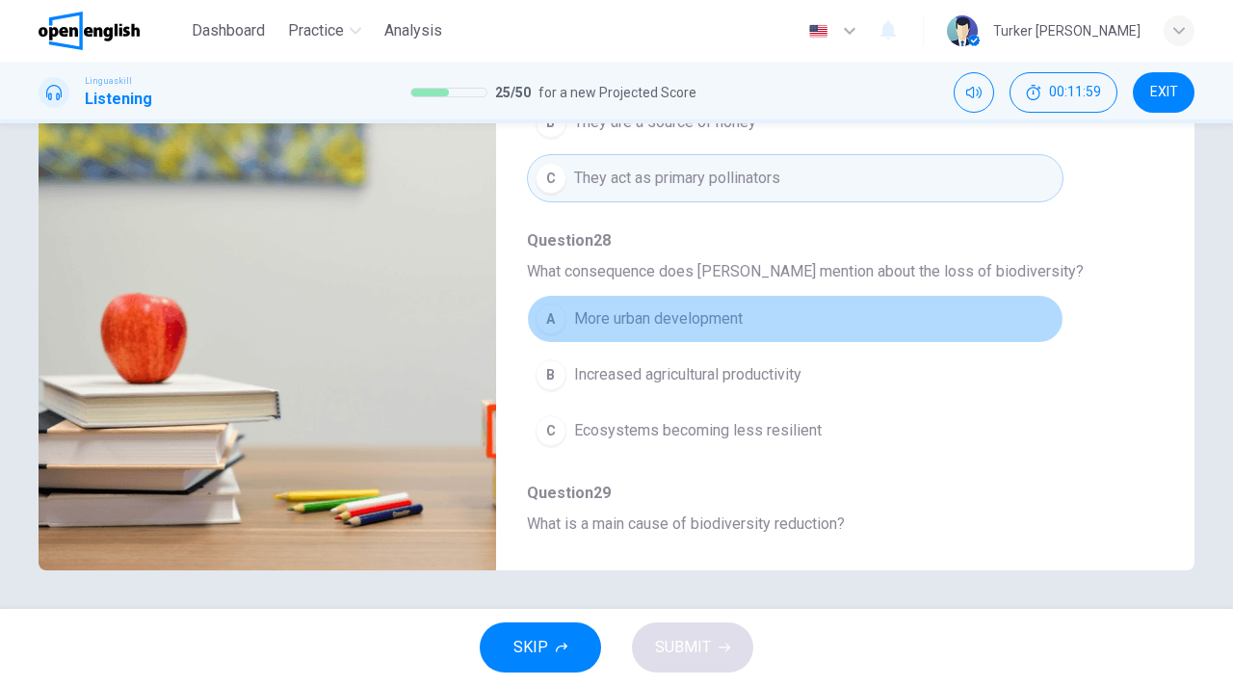
click at [659, 314] on span "More urban development" at bounding box center [658, 318] width 169 height 23
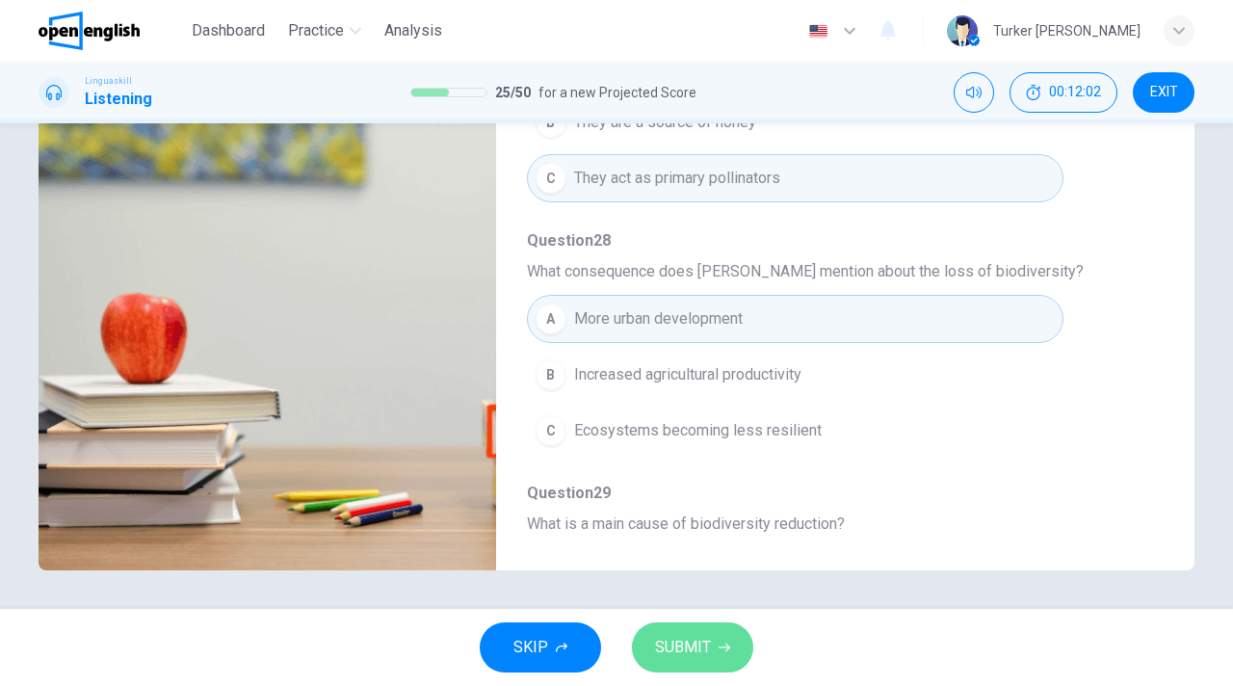
click at [691, 645] on span "SUBMIT" at bounding box center [683, 647] width 56 height 27
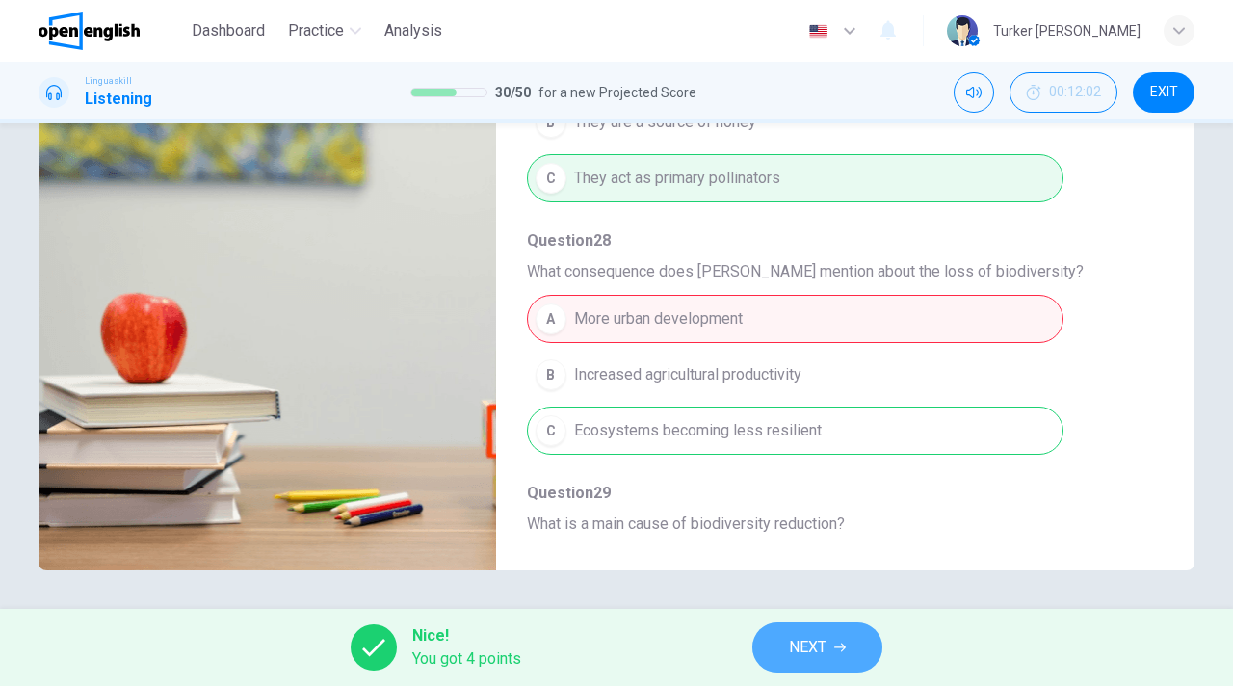
click at [820, 652] on span "NEXT" at bounding box center [808, 647] width 38 height 27
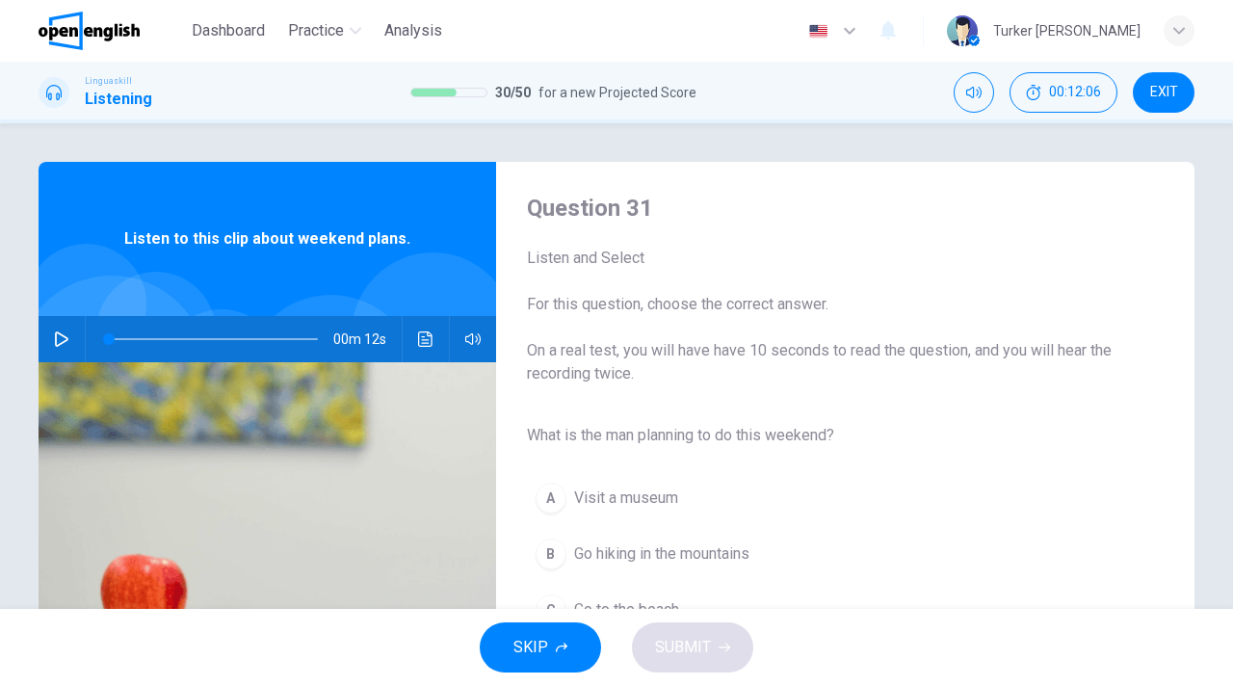
click at [1038, 430] on span "What is the man planning to do this weekend?" at bounding box center [830, 435] width 606 height 23
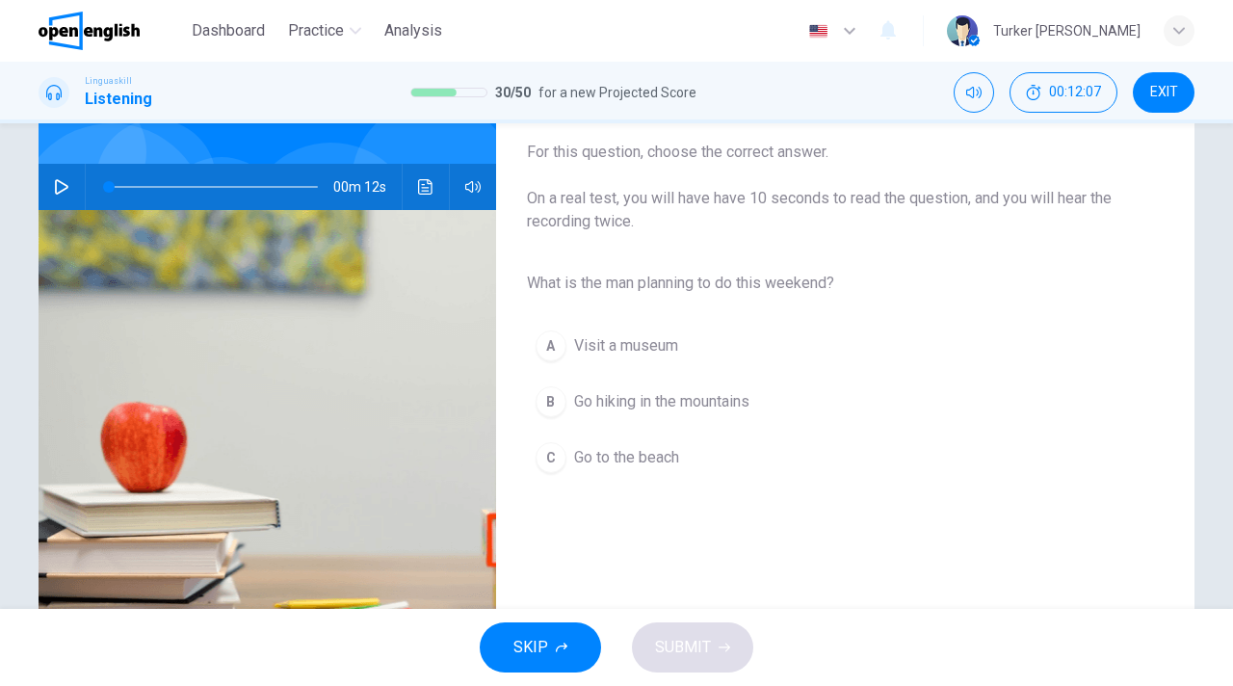
scroll to position [154, 0]
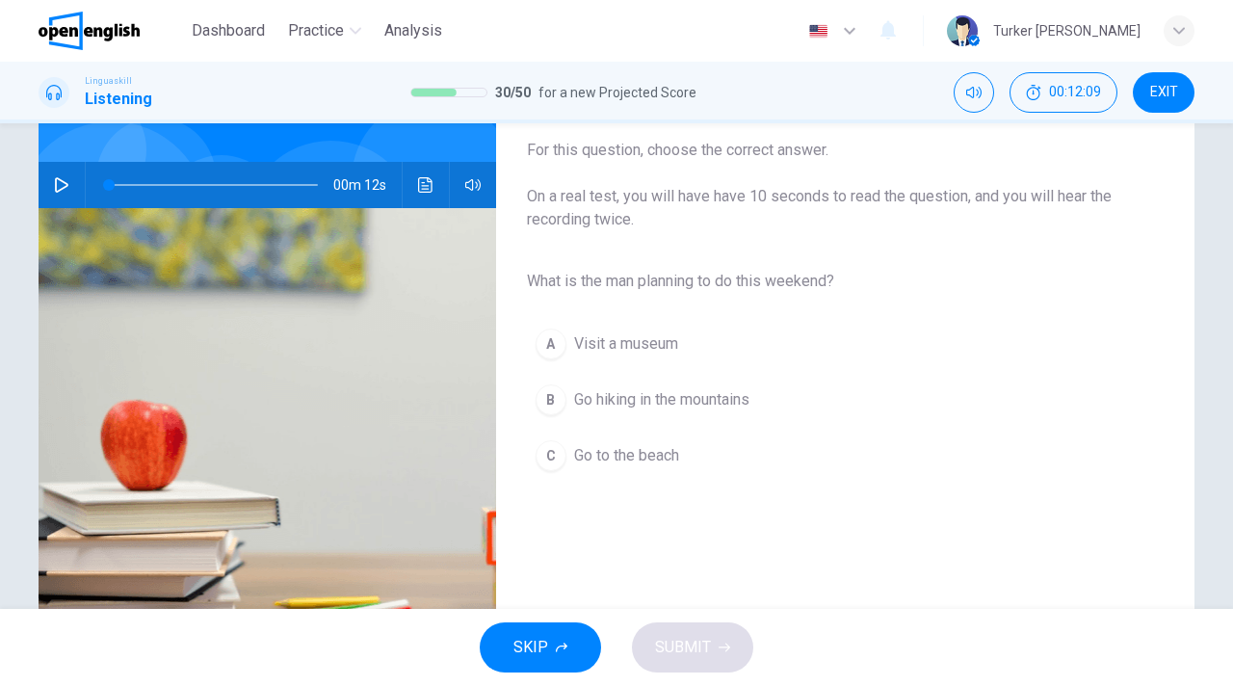
click at [64, 179] on icon "button" at bounding box center [61, 184] width 15 height 15
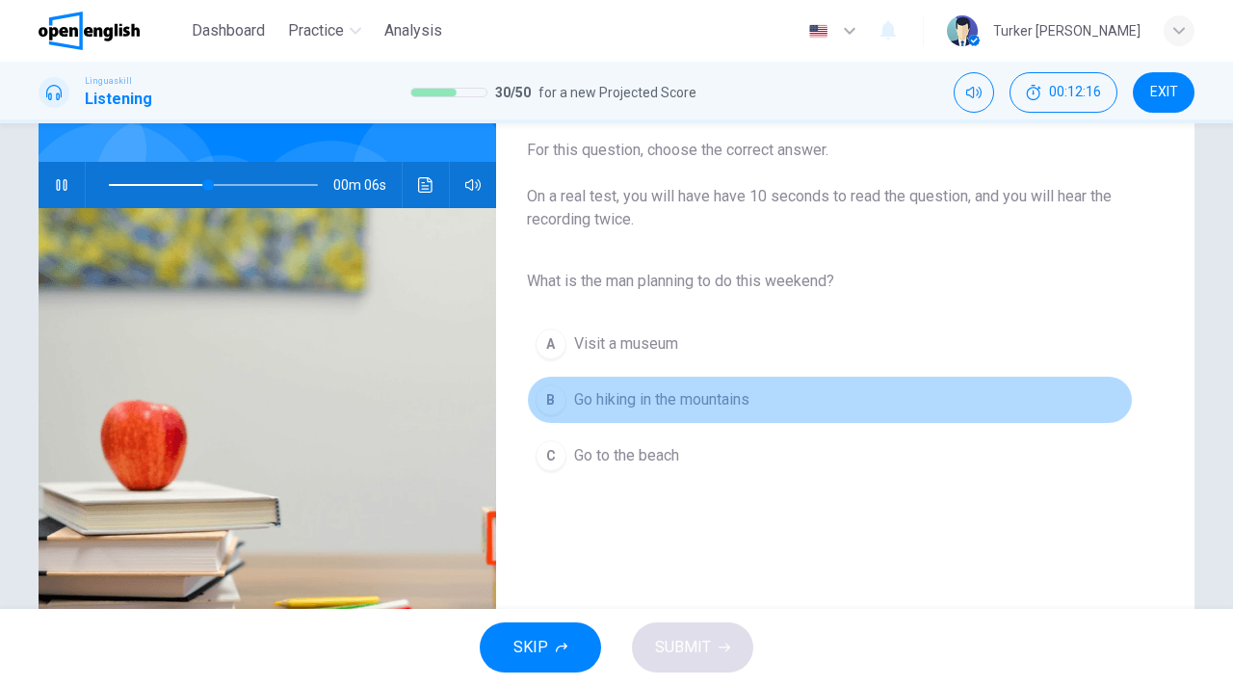
click at [706, 404] on span "Go hiking in the mountains" at bounding box center [661, 399] width 175 height 23
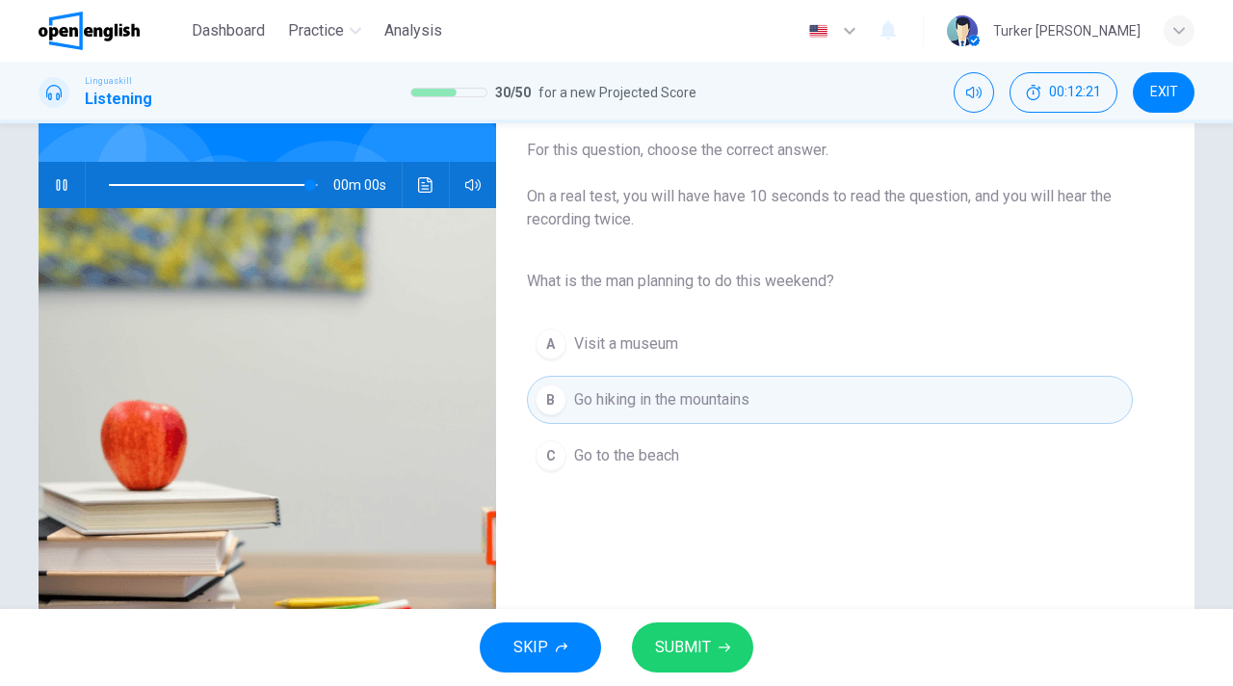
type input "*"
click at [690, 650] on span "SUBMIT" at bounding box center [683, 647] width 56 height 27
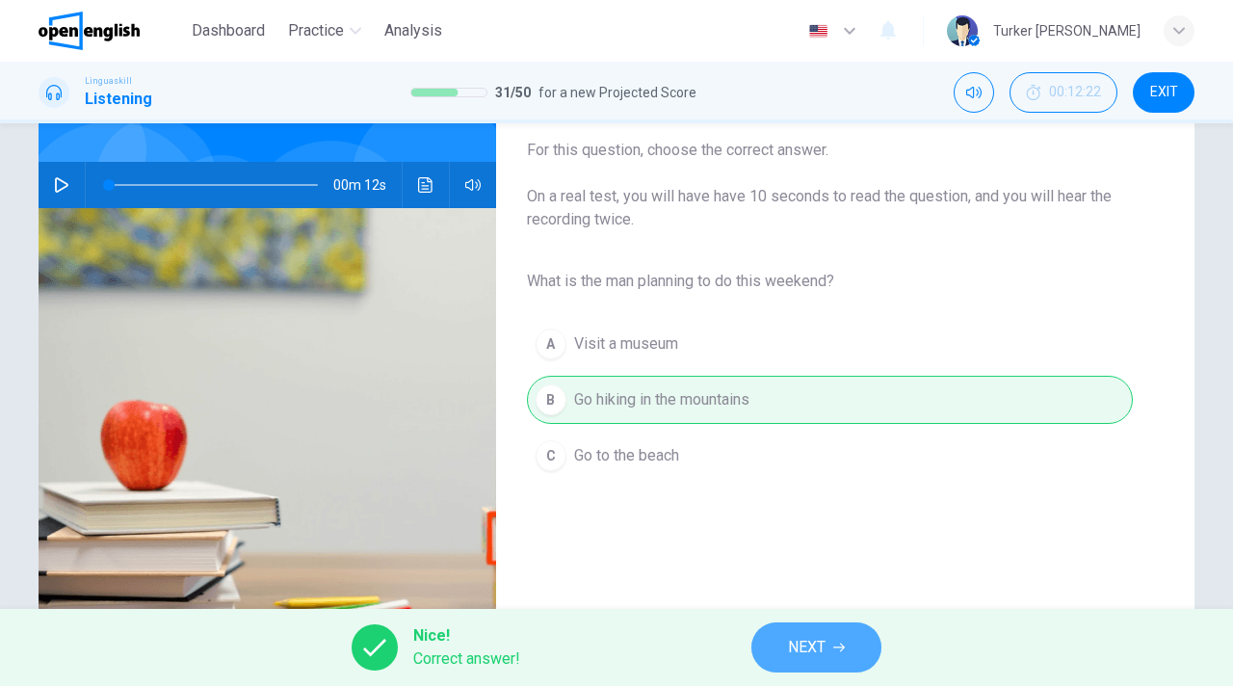
click at [809, 637] on span "NEXT" at bounding box center [807, 647] width 38 height 27
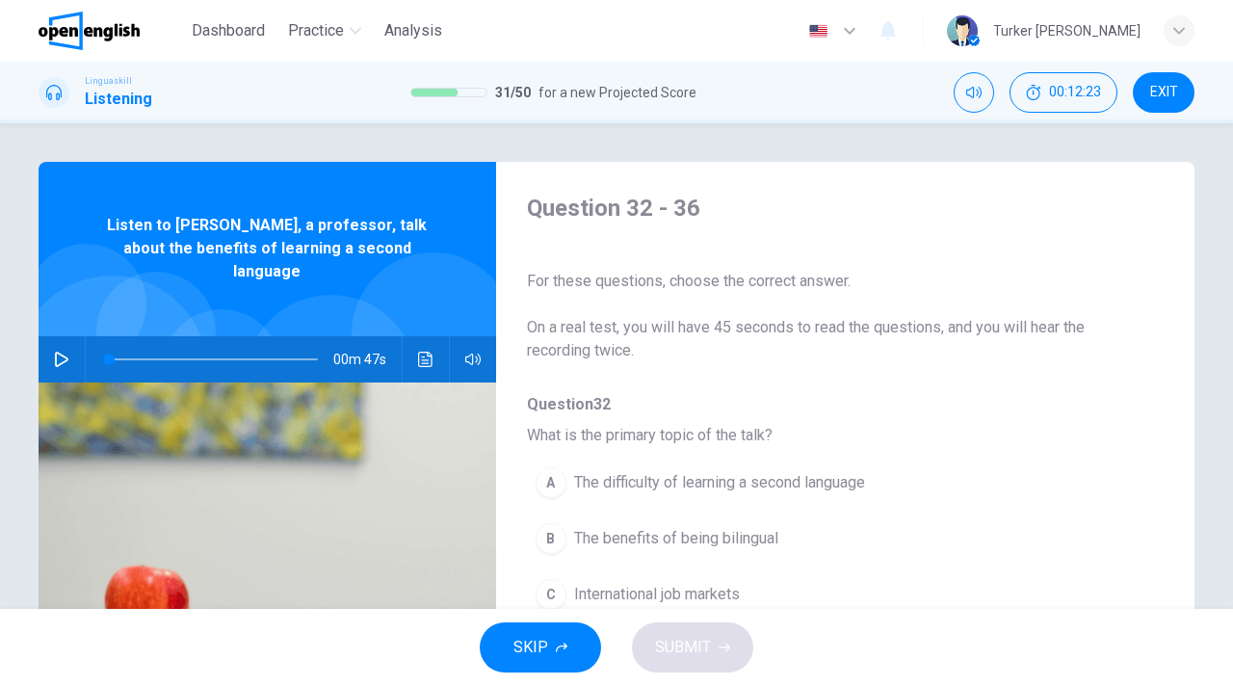
click at [1038, 381] on div "Question 32 - 36 For these questions, choose the correct answer. On a real test…" at bounding box center [830, 497] width 668 height 608
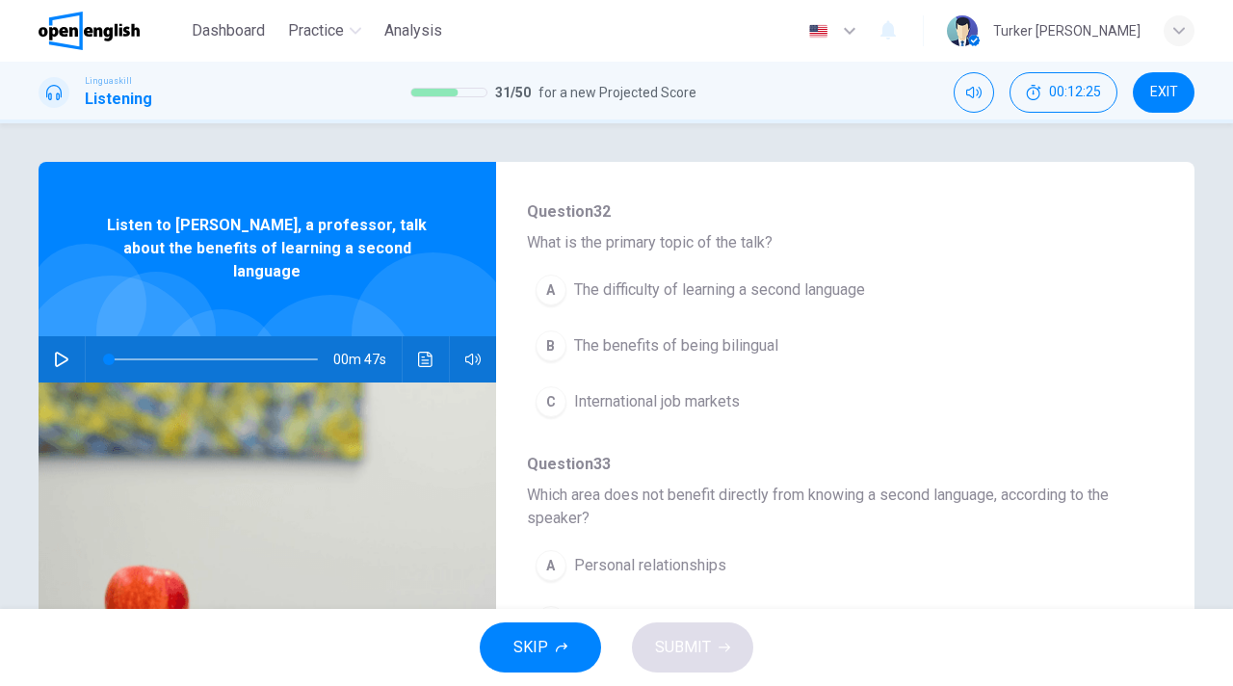
scroll to position [231, 0]
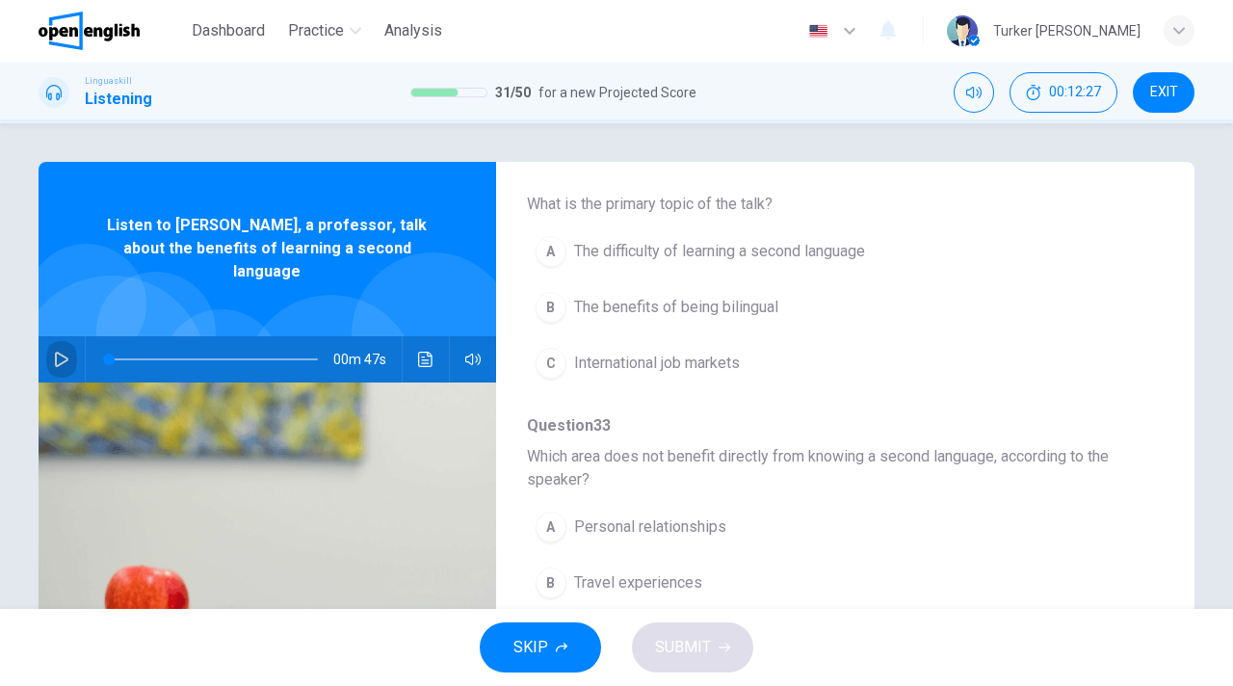
click at [62, 352] on icon "button" at bounding box center [61, 359] width 13 height 15
click at [765, 311] on span "The benefits of being bilingual" at bounding box center [676, 307] width 204 height 23
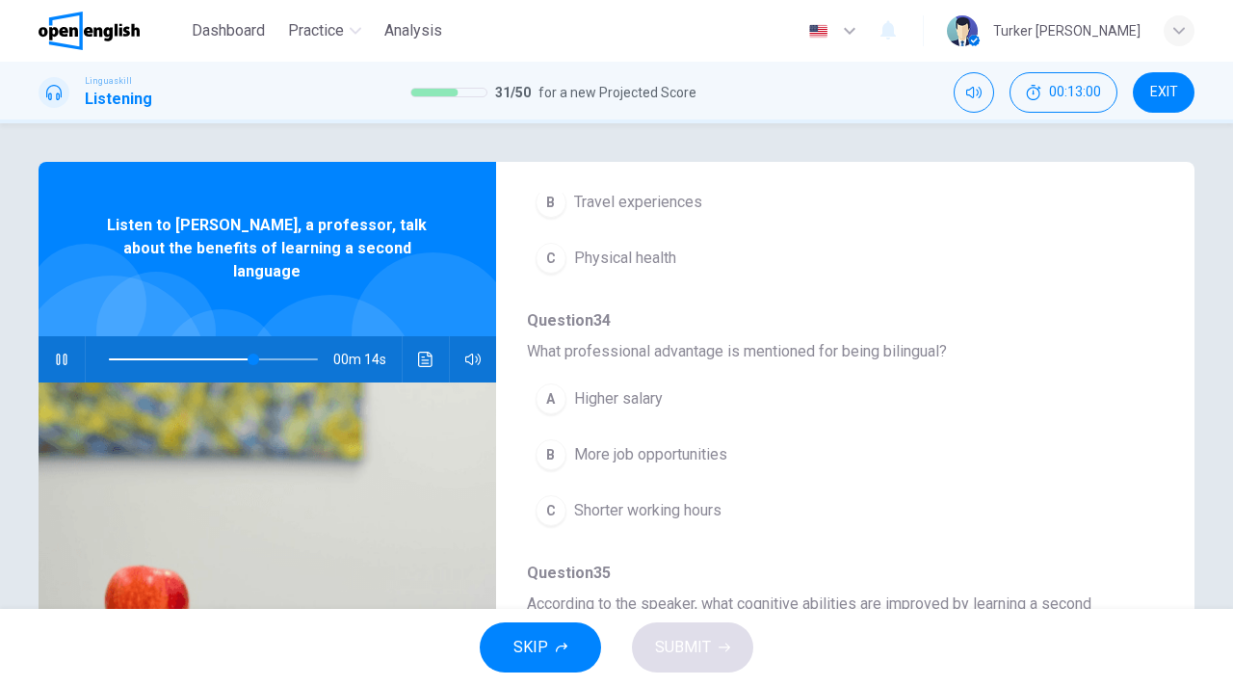
scroll to position [617, 0]
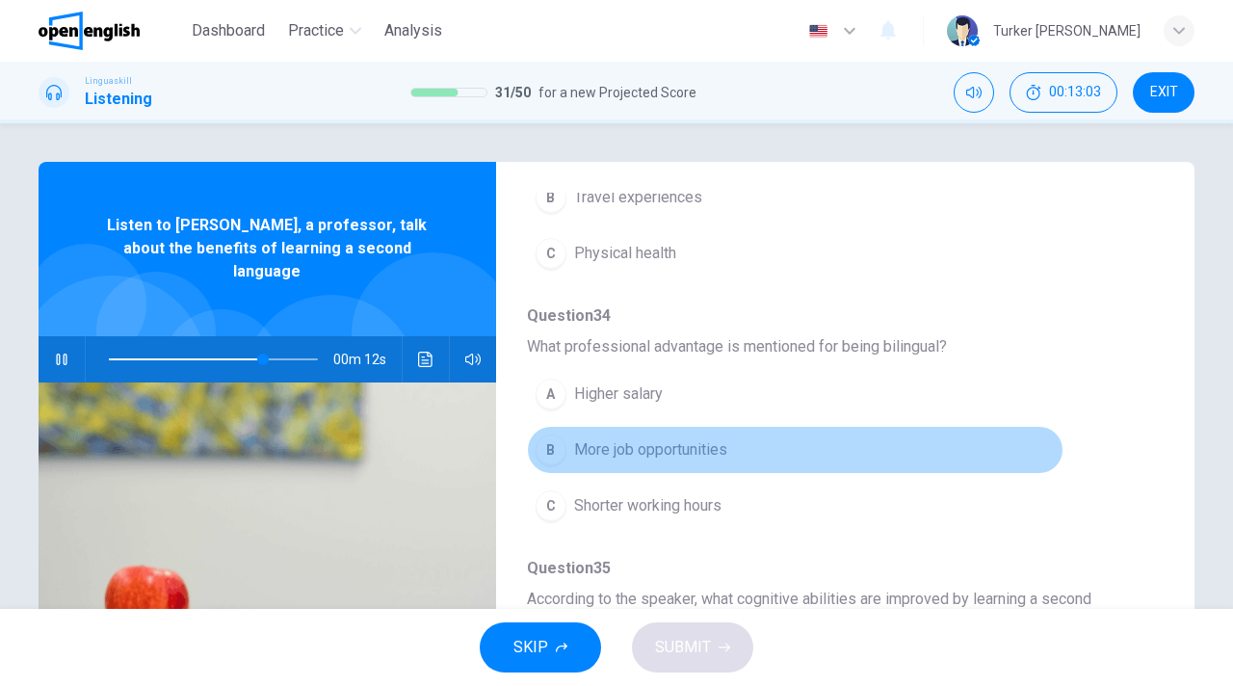
click at [709, 454] on span "More job opportunities" at bounding box center [650, 449] width 153 height 23
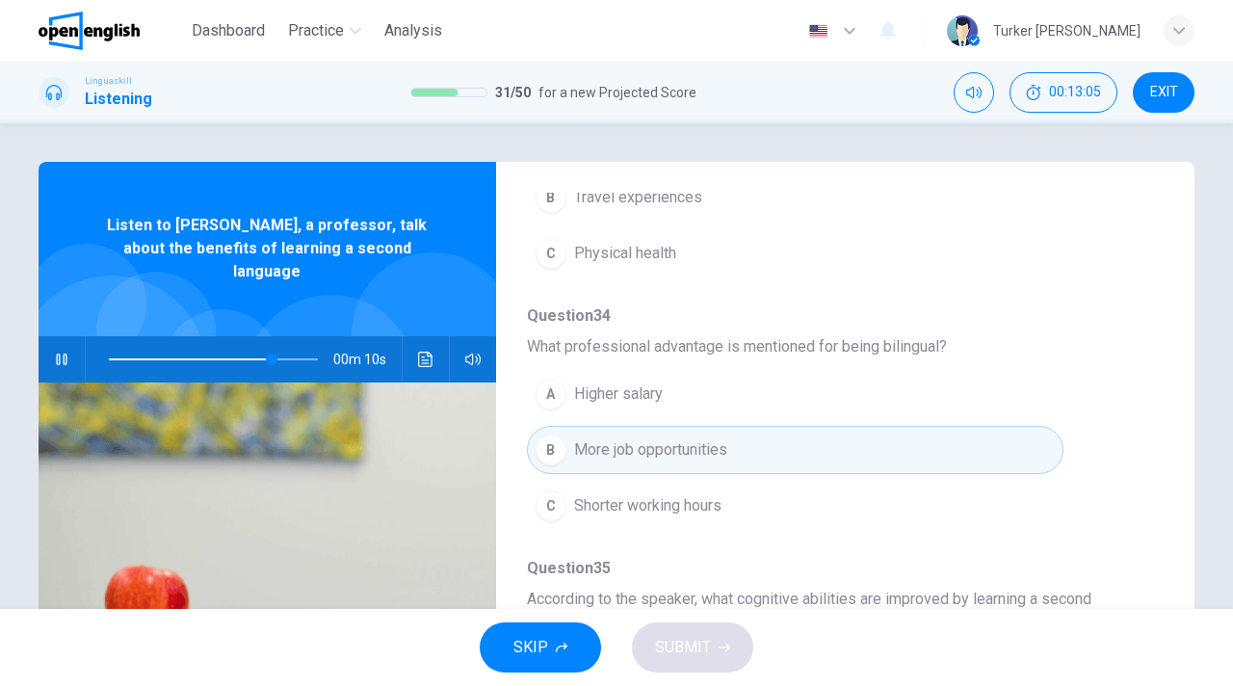
type input "**"
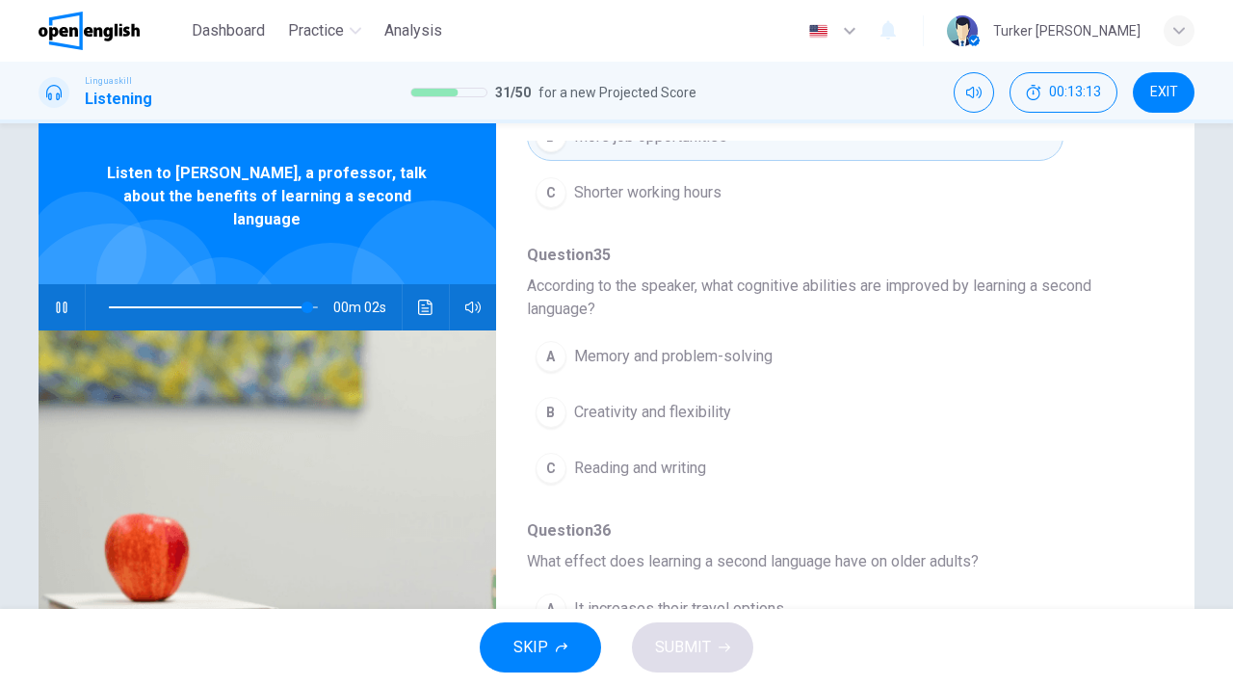
scroll to position [77, 0]
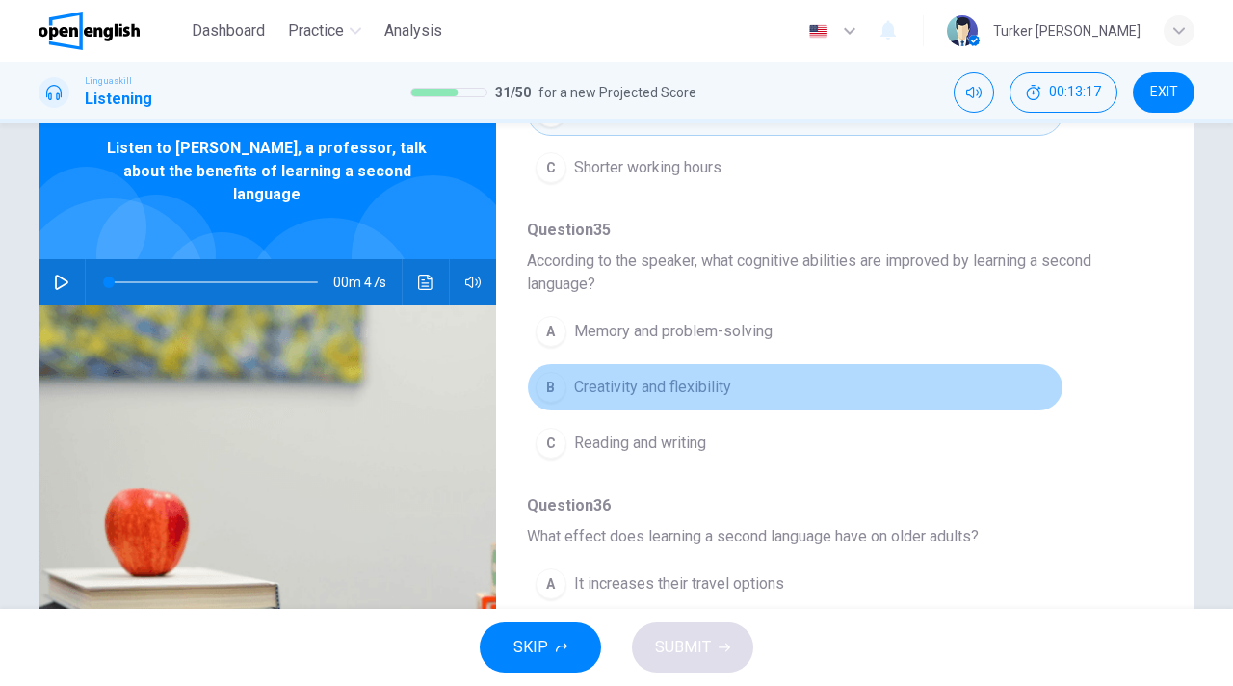
click at [711, 391] on span "Creativity and flexibility" at bounding box center [652, 387] width 157 height 23
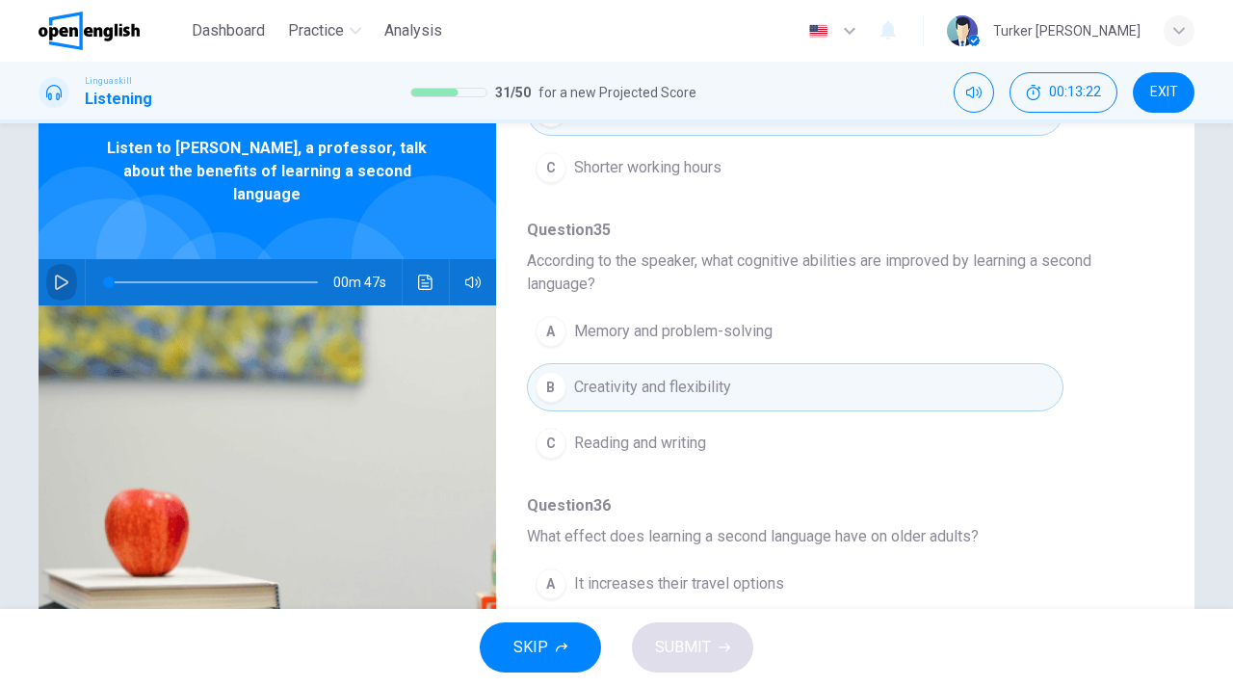
click at [66, 275] on icon "button" at bounding box center [61, 282] width 15 height 15
type input "*"
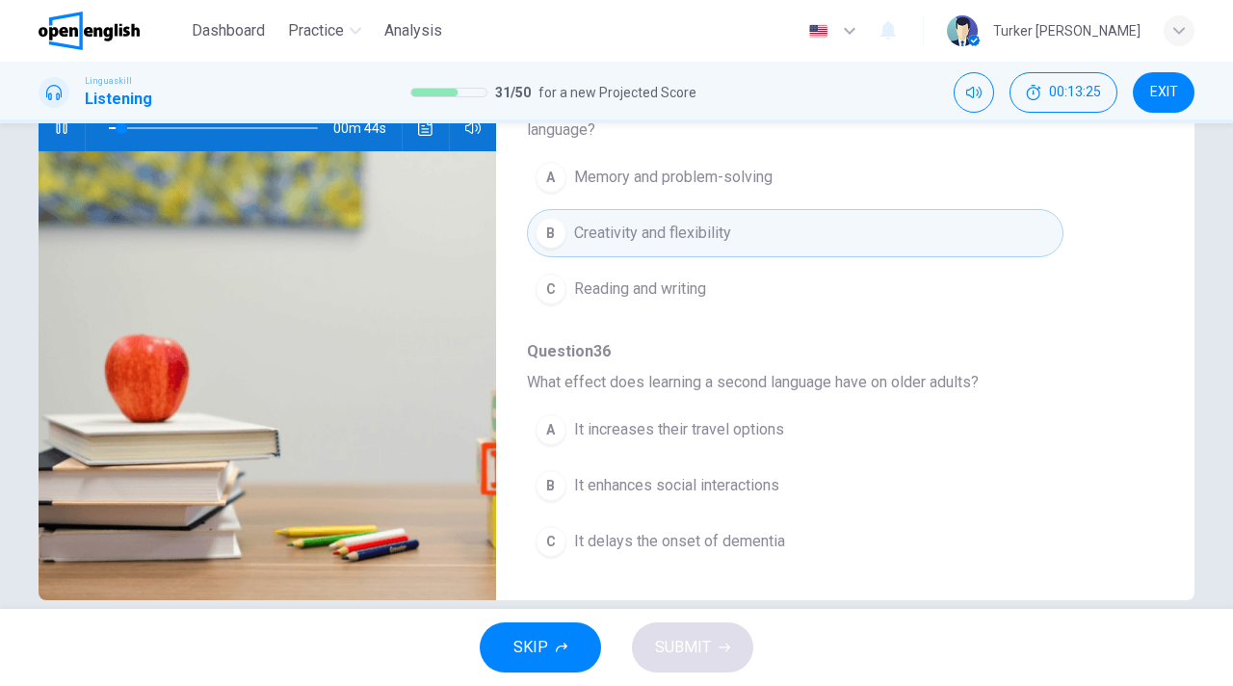
scroll to position [261, 0]
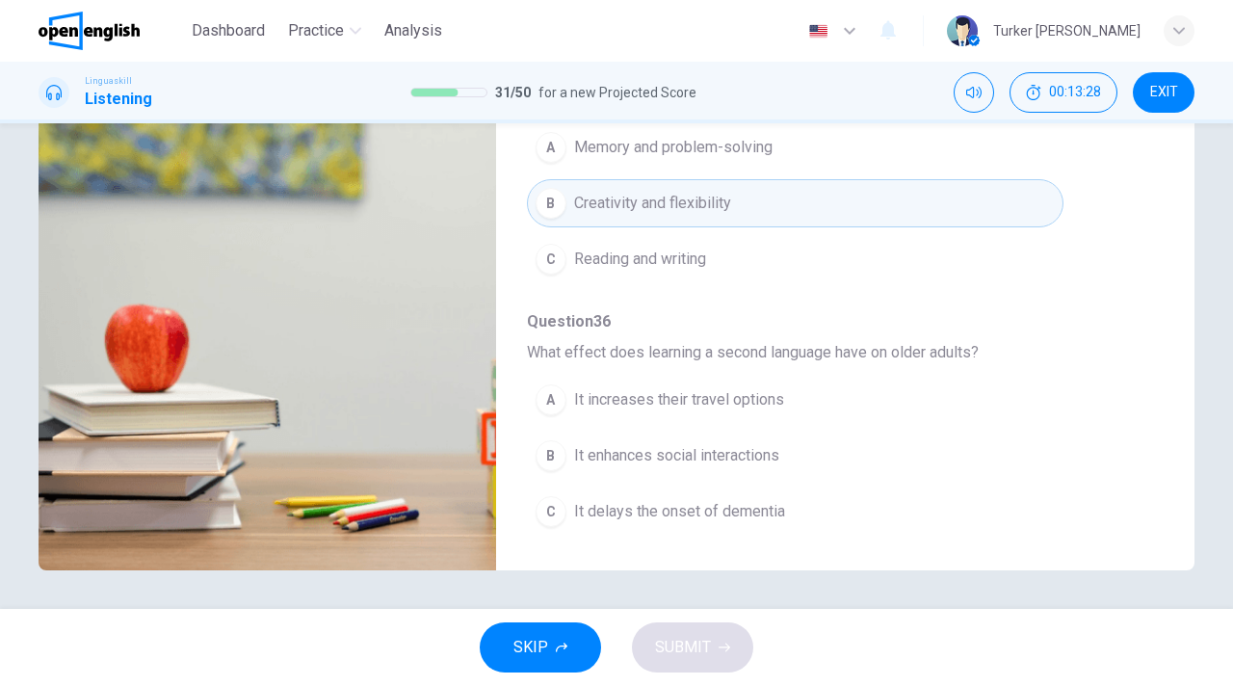
click at [717, 457] on span "It enhances social interactions" at bounding box center [676, 455] width 205 height 23
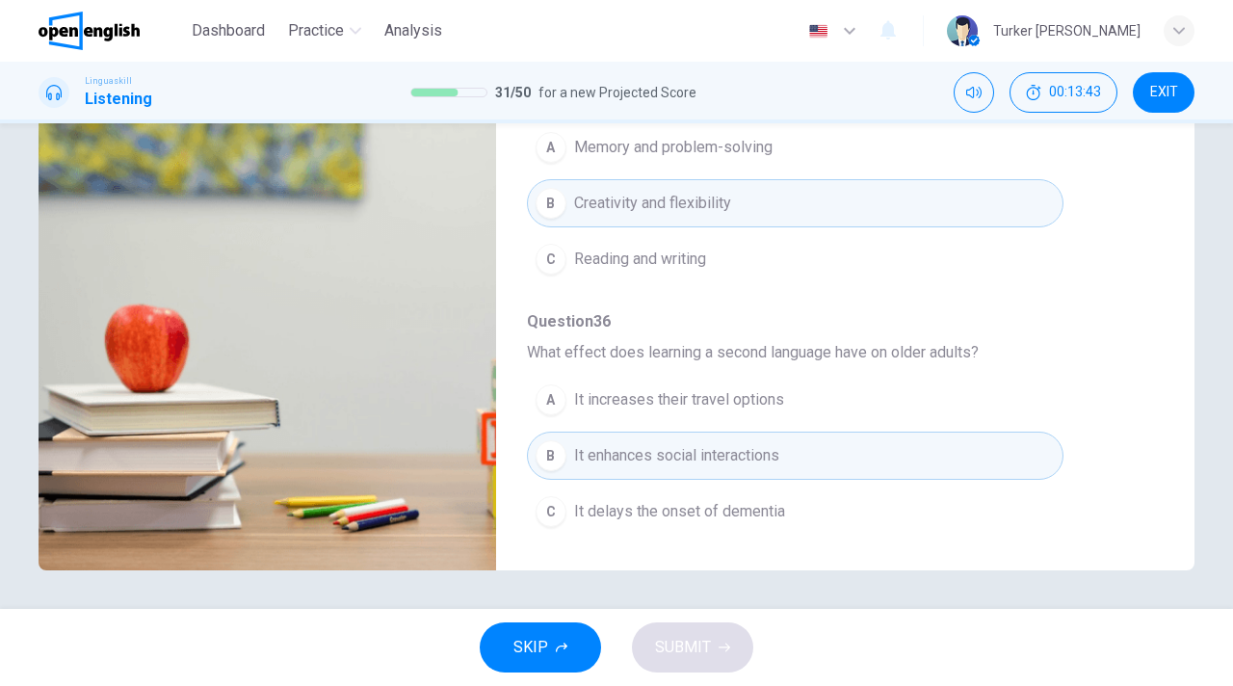
type input "**"
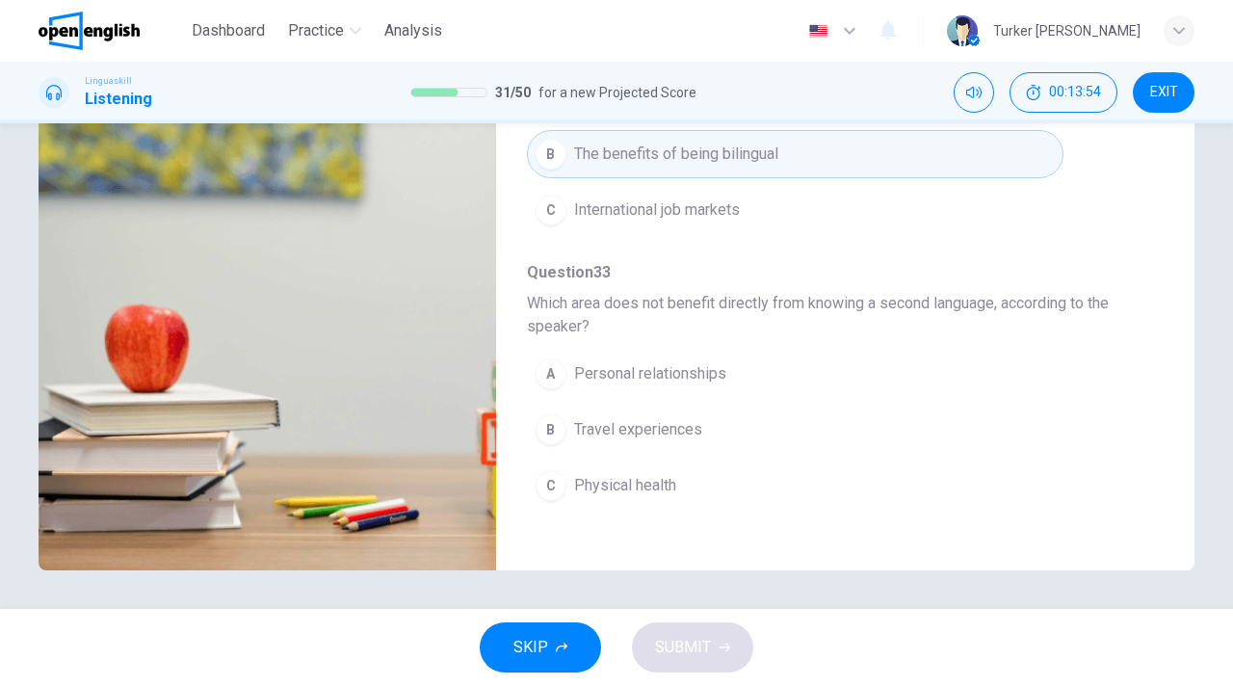
scroll to position [107, 0]
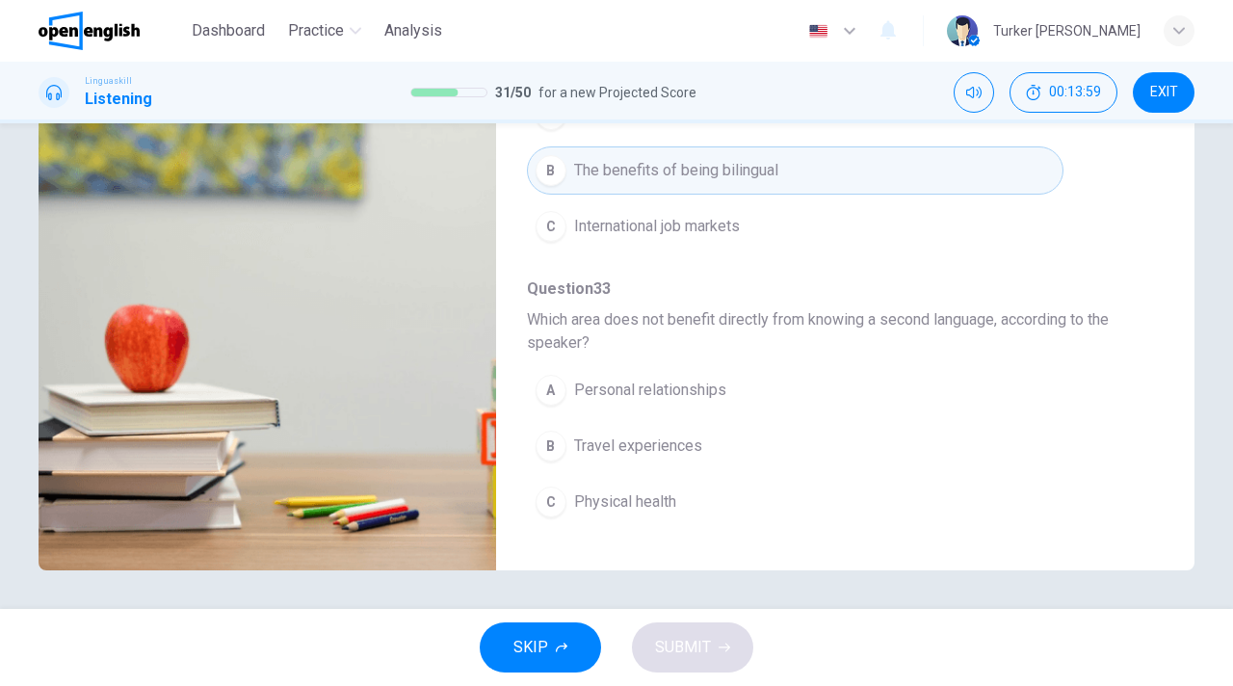
click at [673, 389] on span "Personal relationships" at bounding box center [650, 390] width 152 height 23
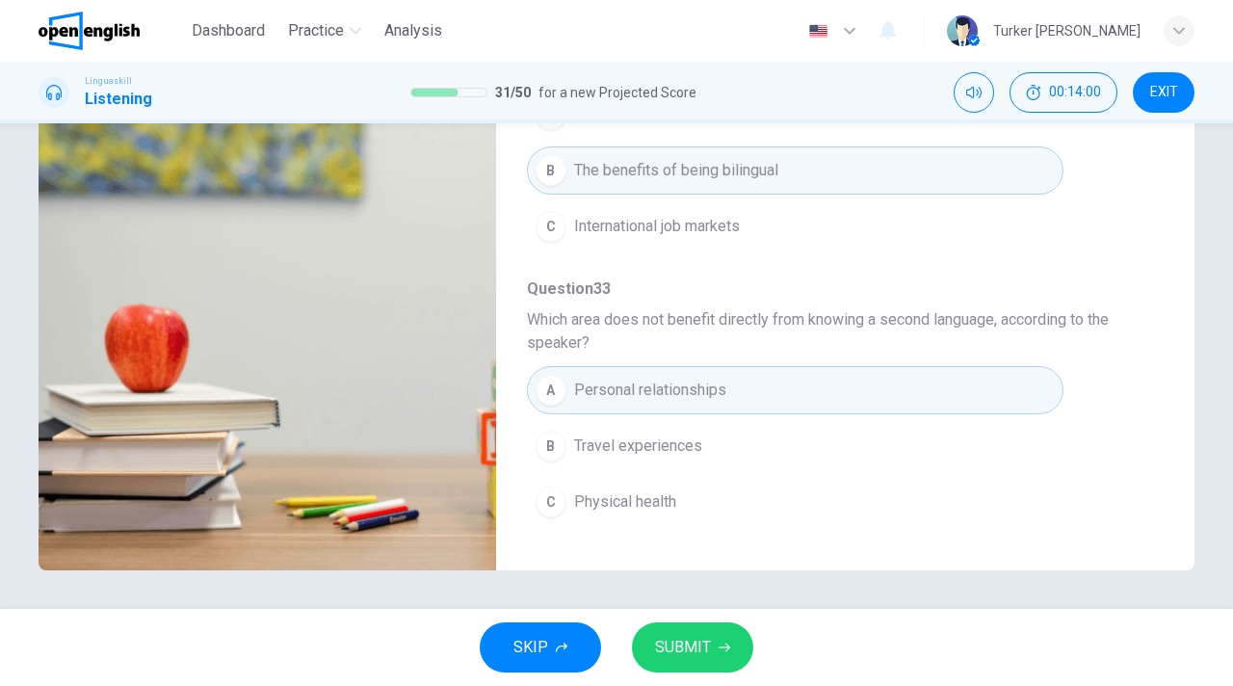
type input "**"
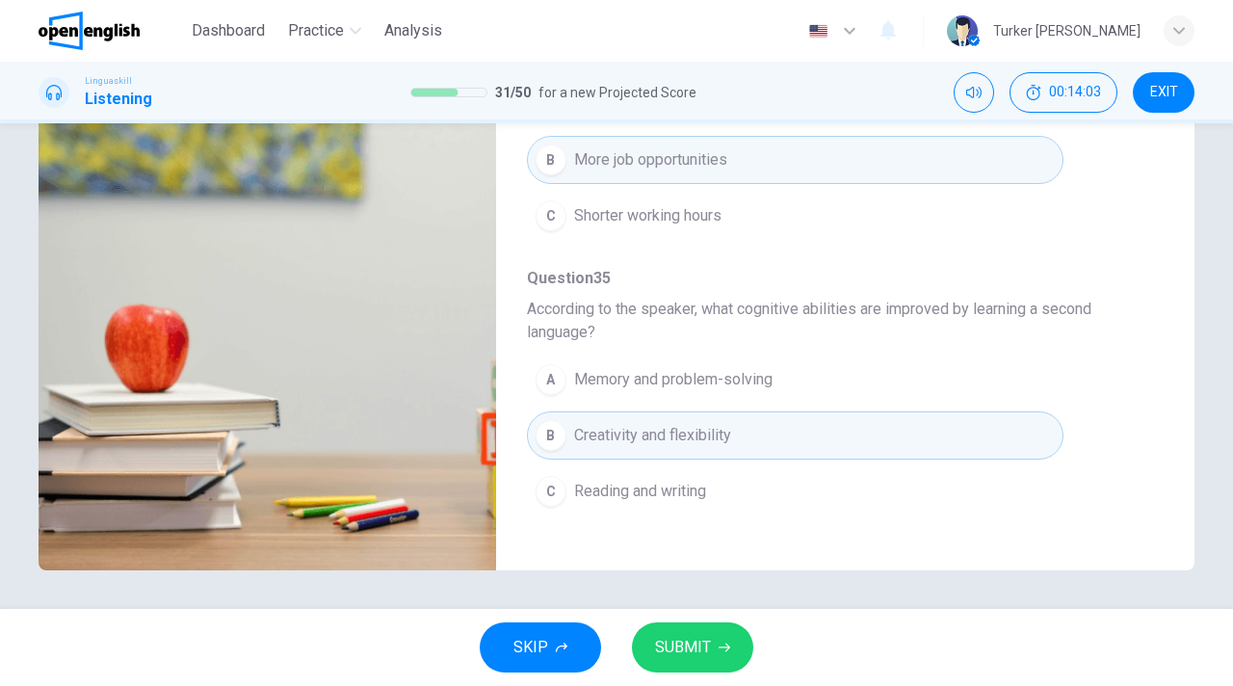
scroll to position [685, 0]
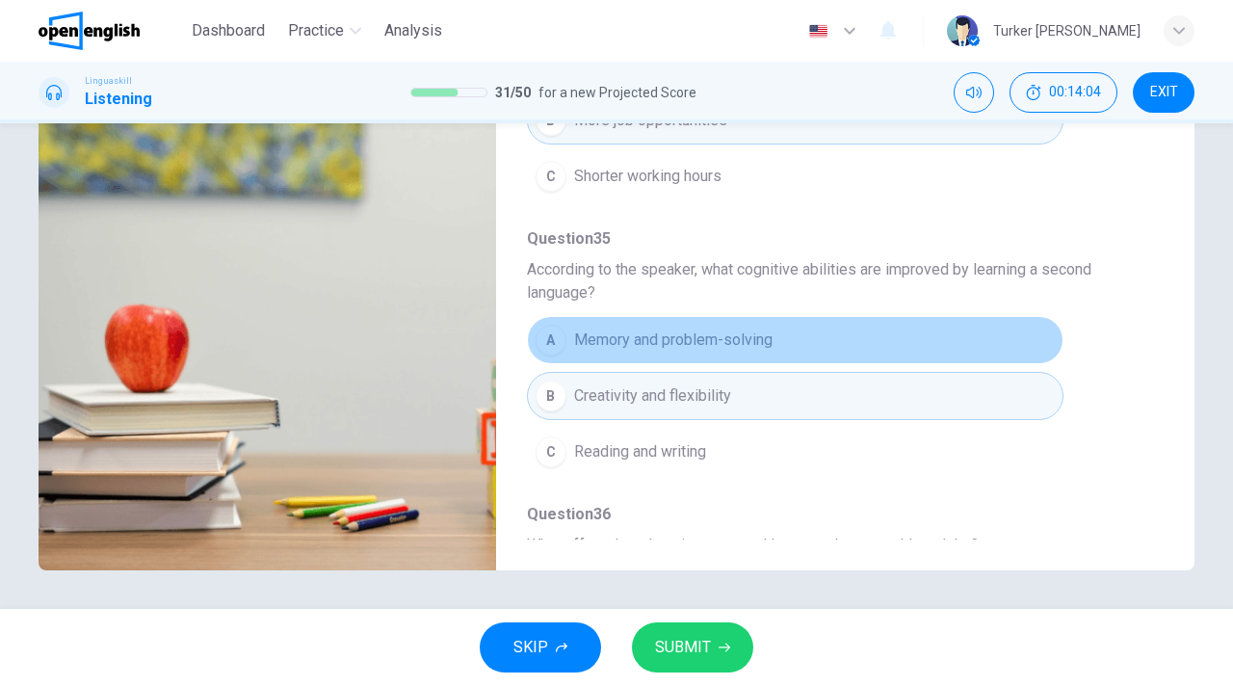
click at [705, 341] on span "Memory and problem-solving" at bounding box center [673, 339] width 198 height 23
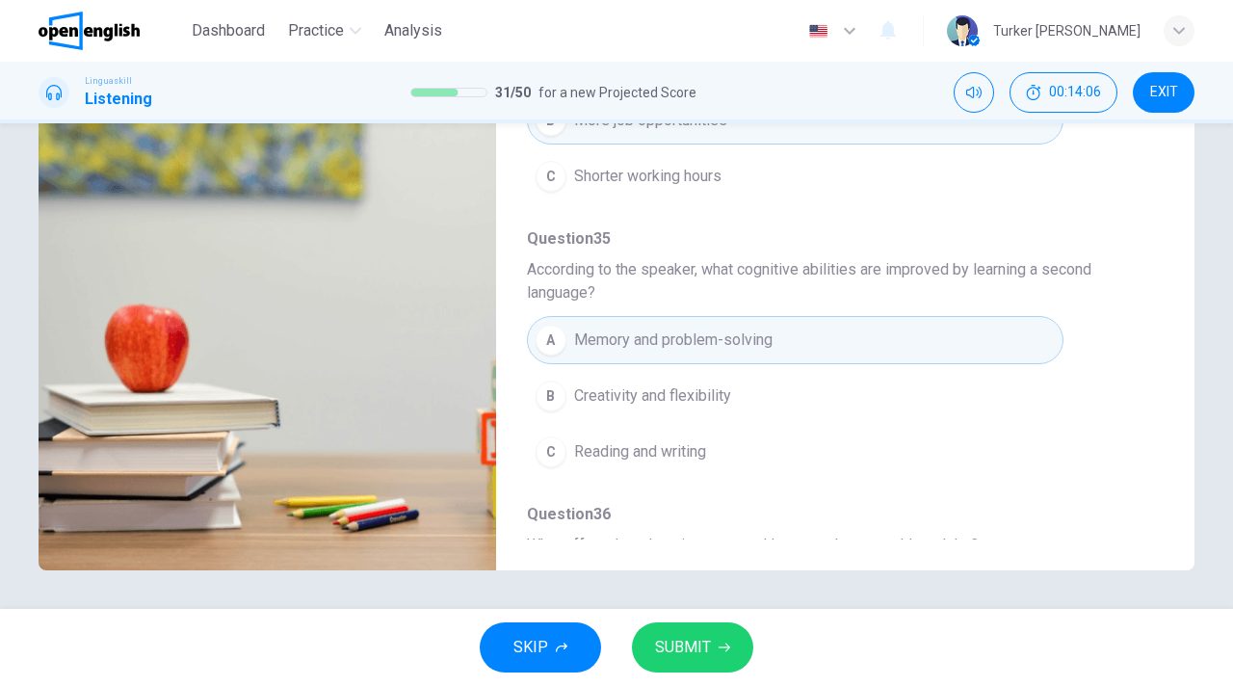
type input "**"
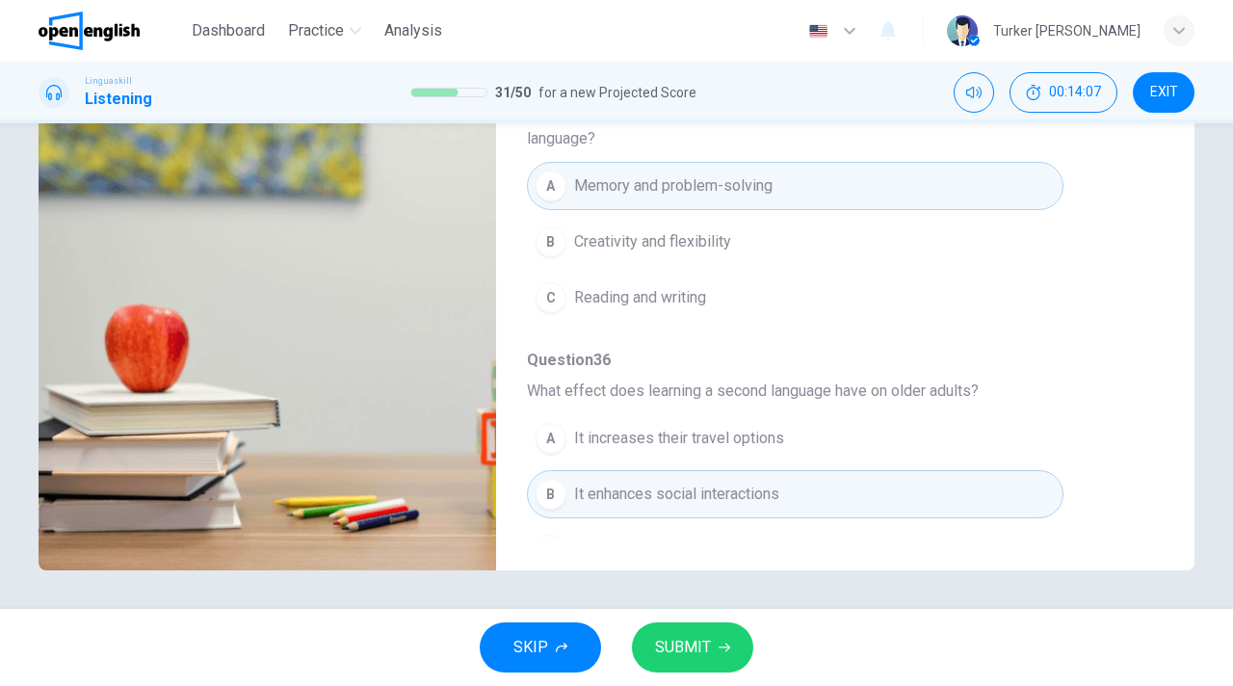
scroll to position [878, 0]
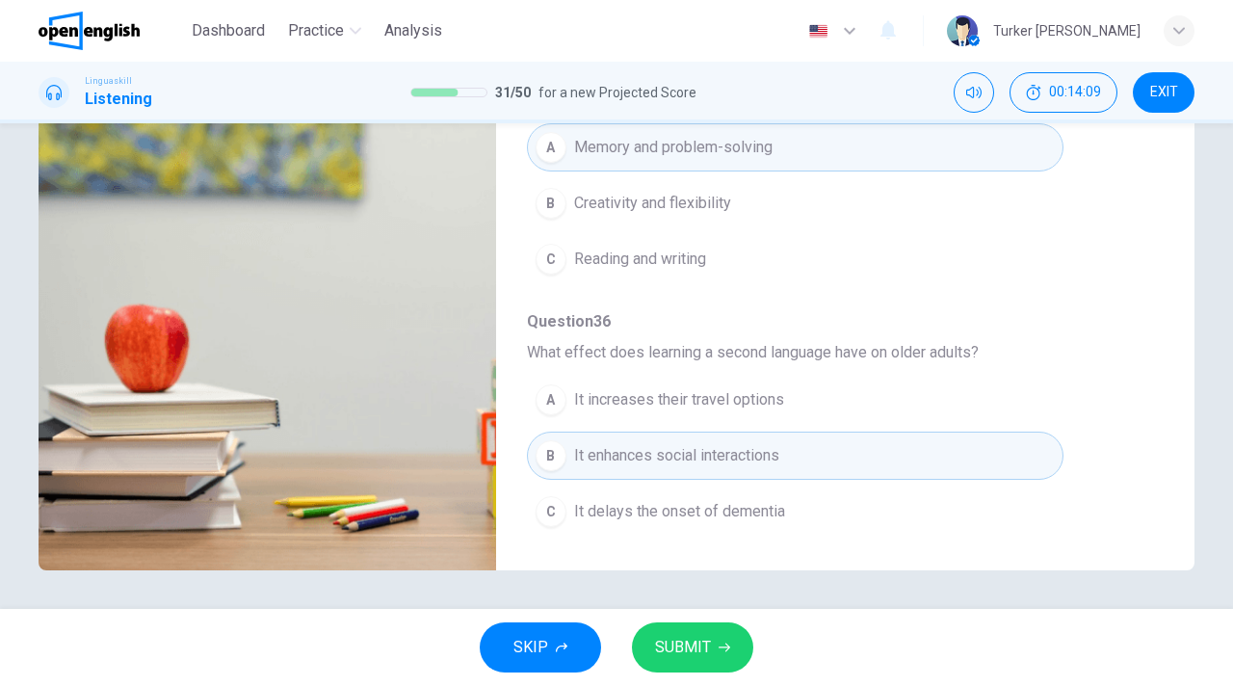
type input "*"
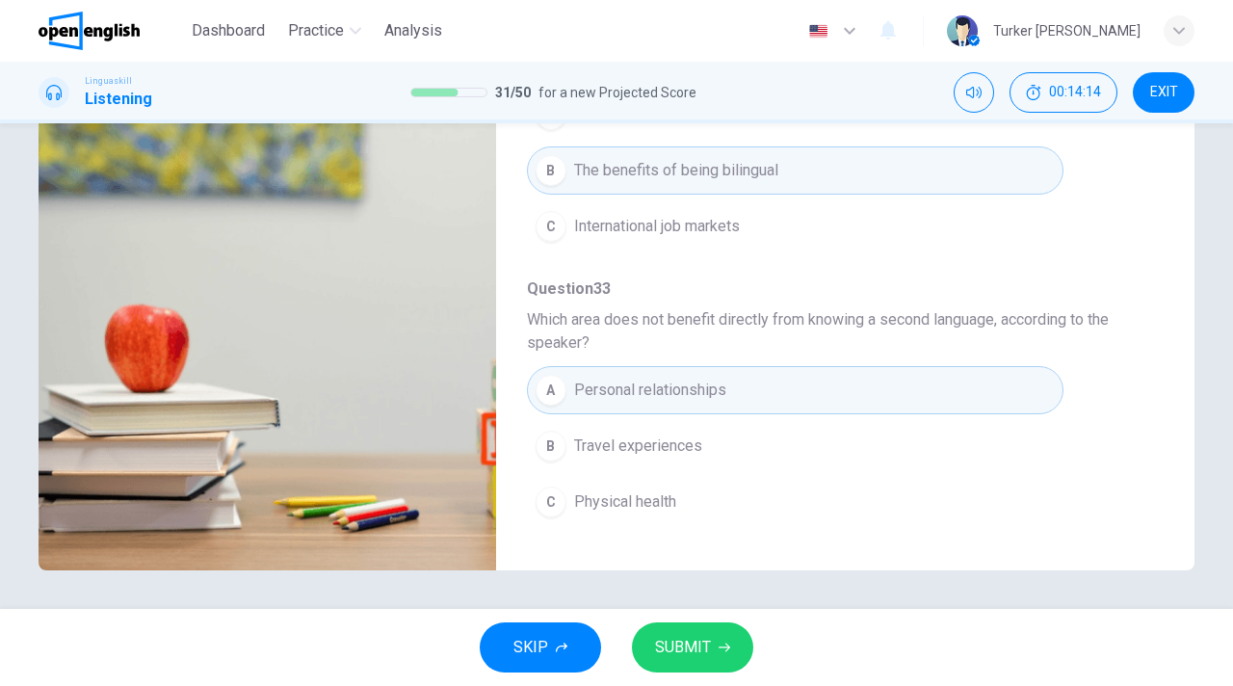
scroll to position [68, 0]
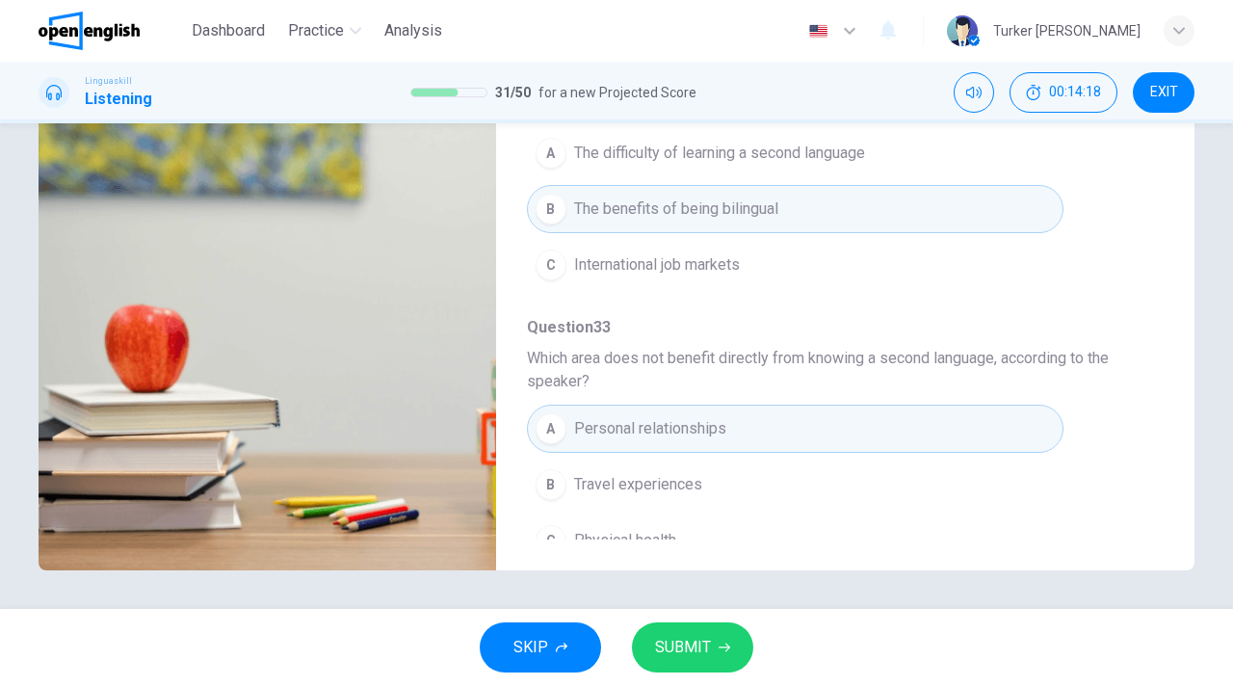
click at [678, 264] on span "International job markets" at bounding box center [657, 264] width 166 height 23
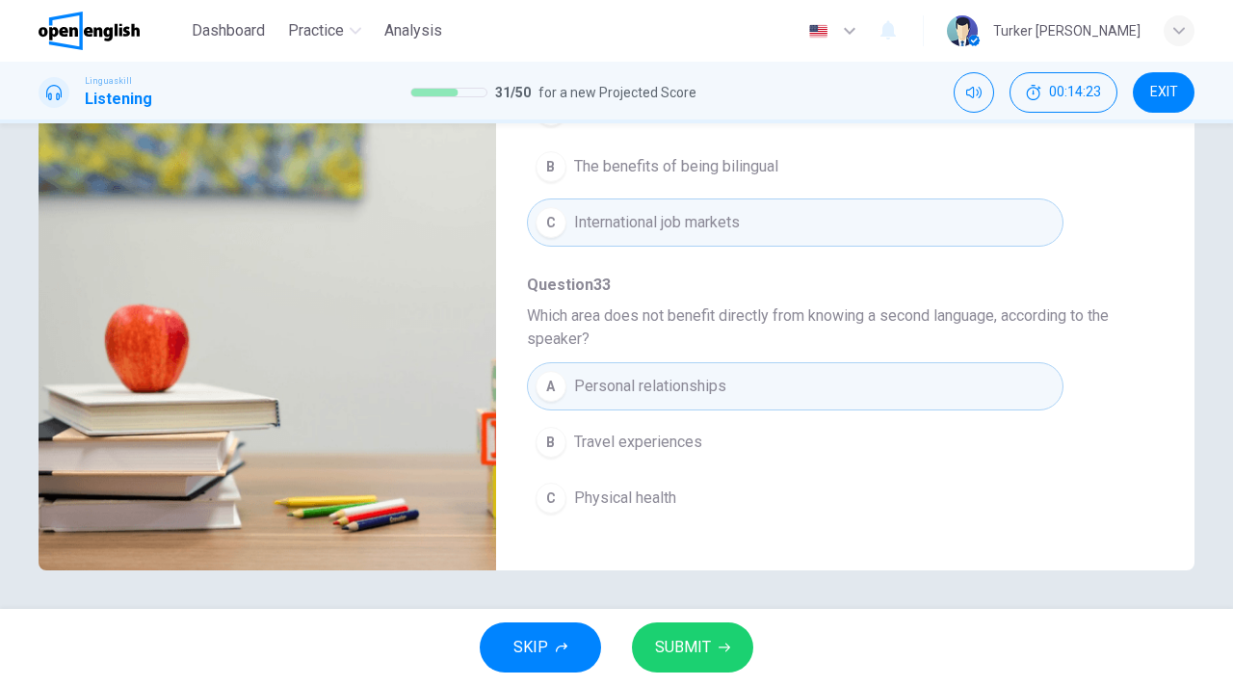
scroll to position [116, 0]
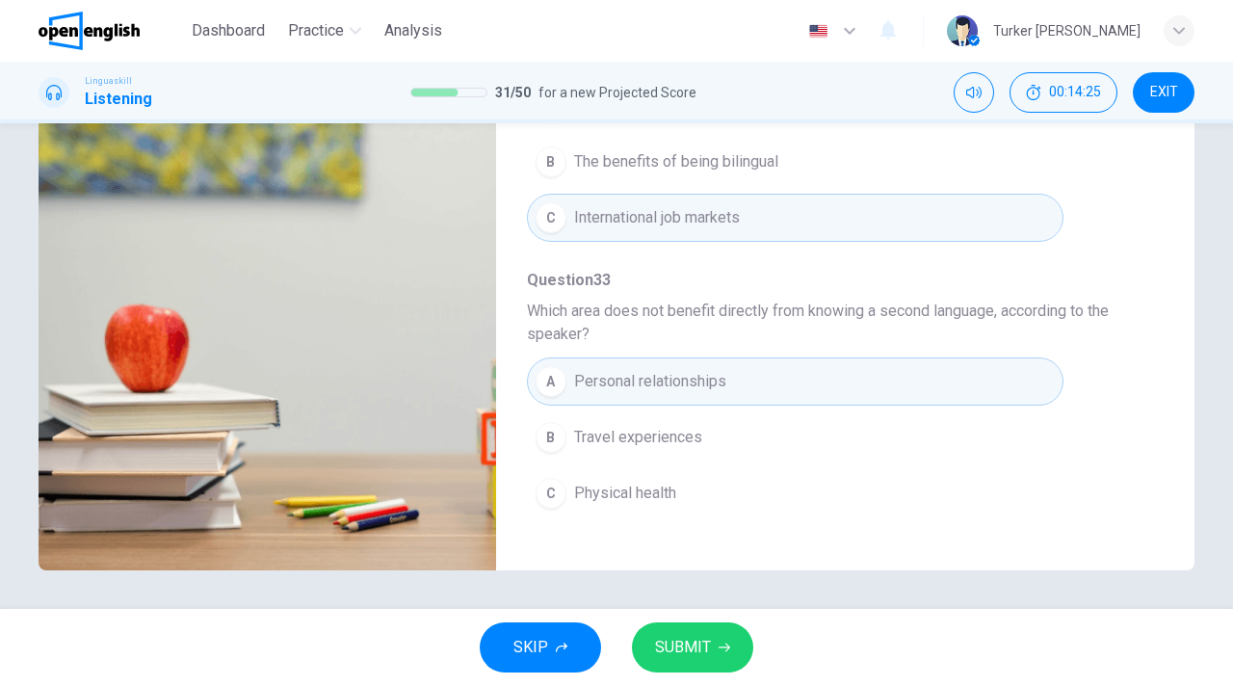
click at [674, 160] on span "The benefits of being bilingual" at bounding box center [676, 161] width 204 height 23
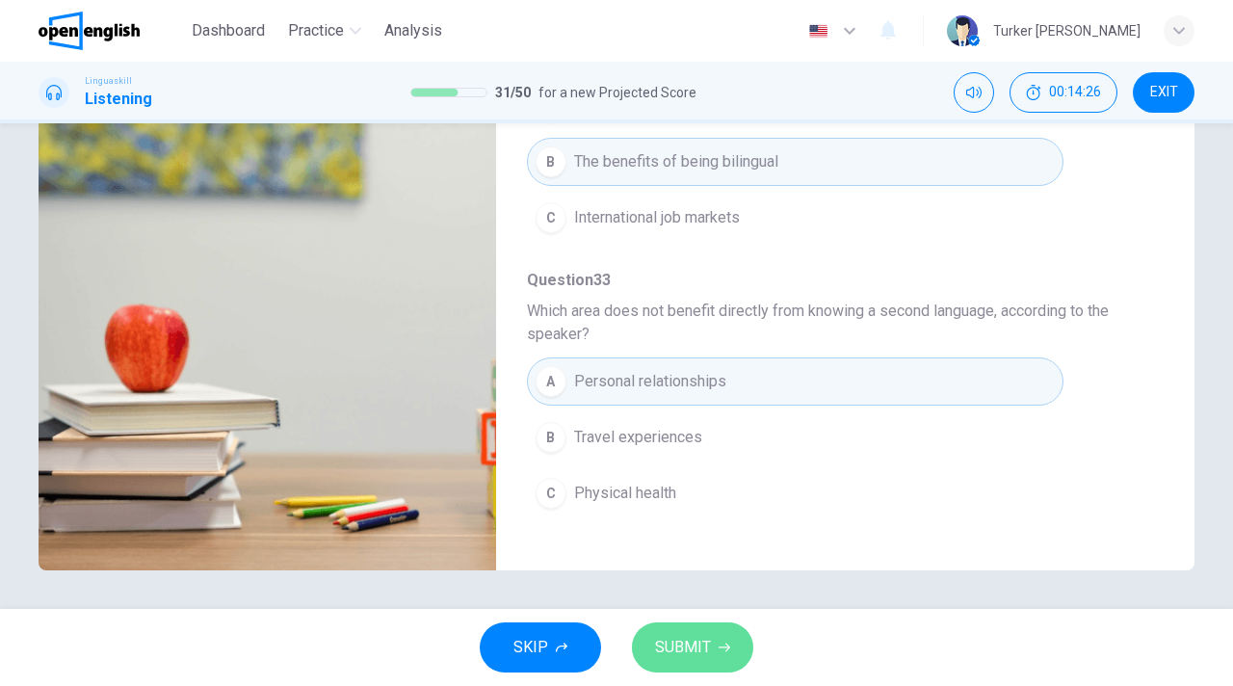
click at [686, 649] on span "SUBMIT" at bounding box center [683, 647] width 56 height 27
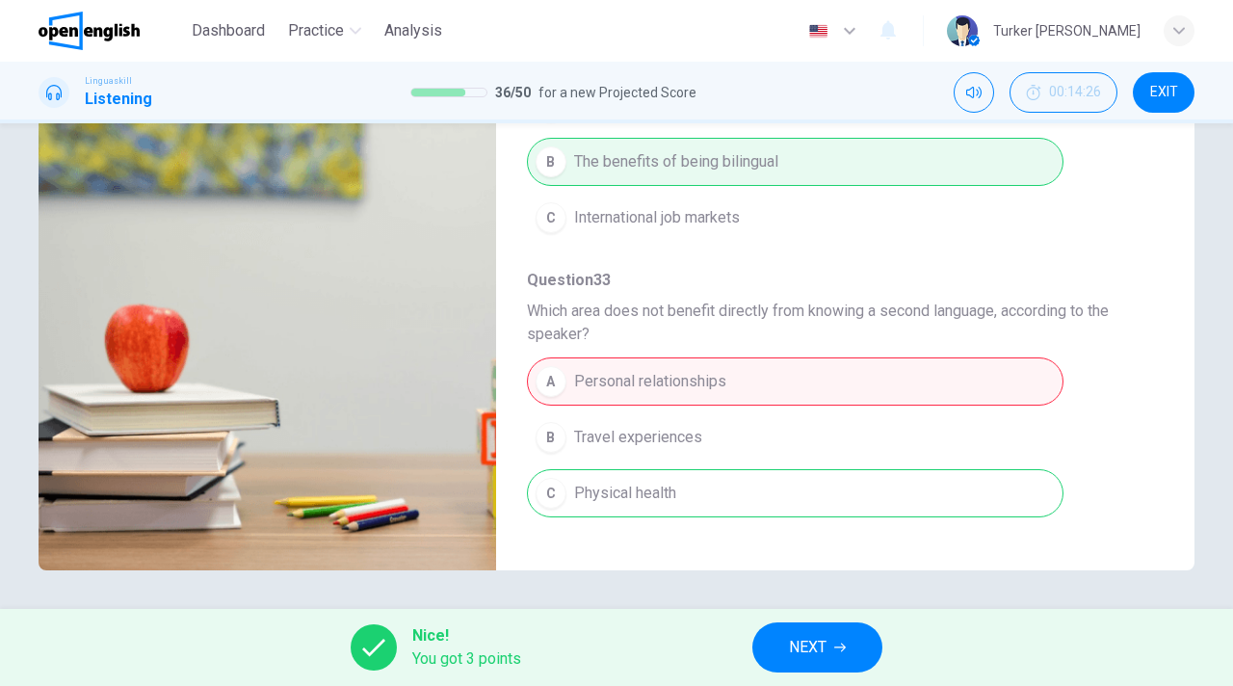
click at [824, 640] on span "NEXT" at bounding box center [808, 647] width 38 height 27
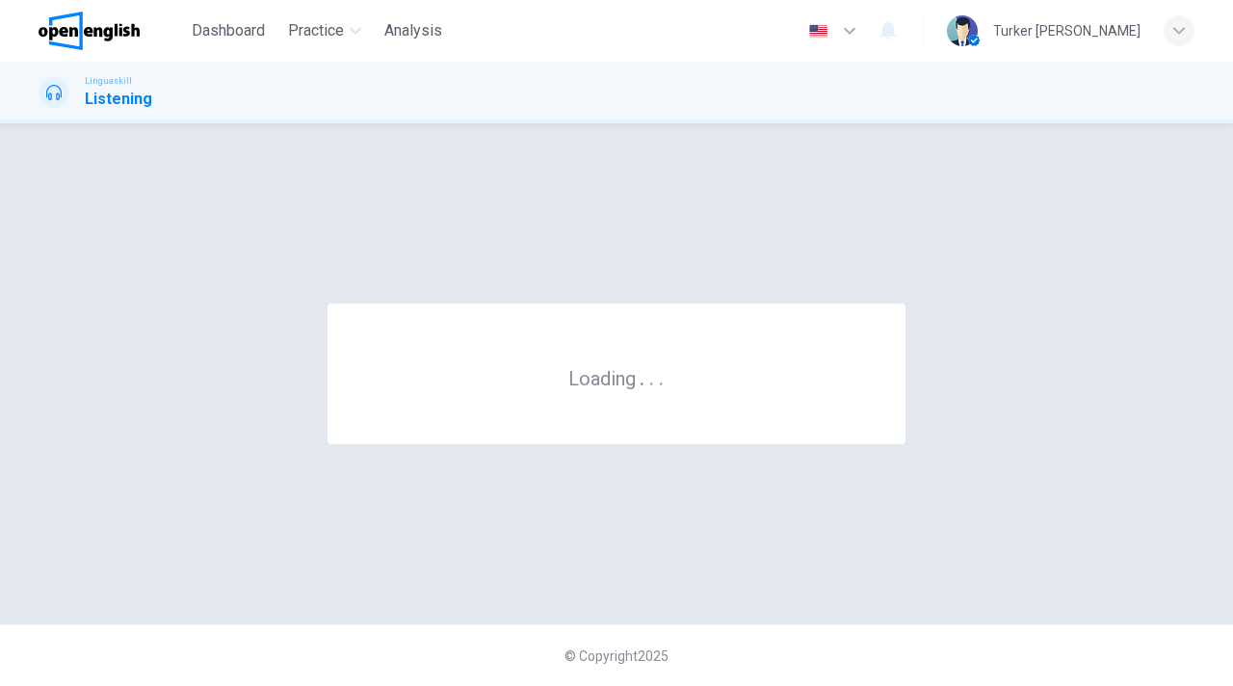
scroll to position [0, 0]
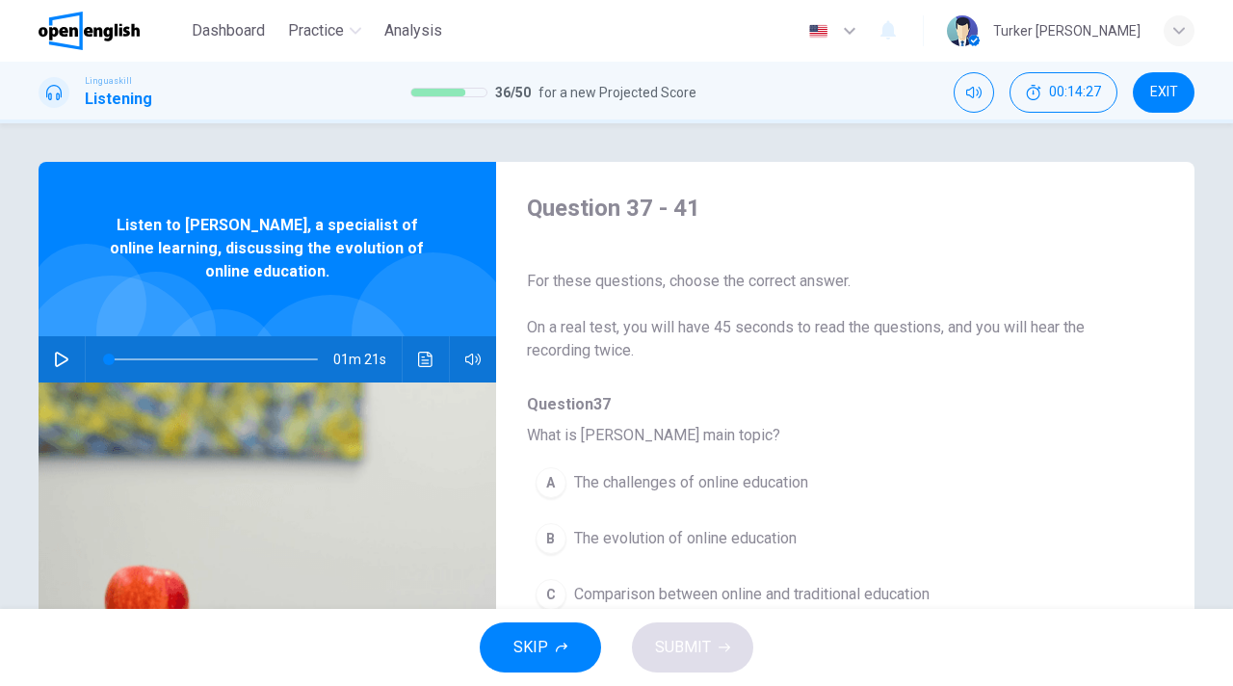
click at [939, 484] on button "A The challenges of online education" at bounding box center [795, 483] width 537 height 48
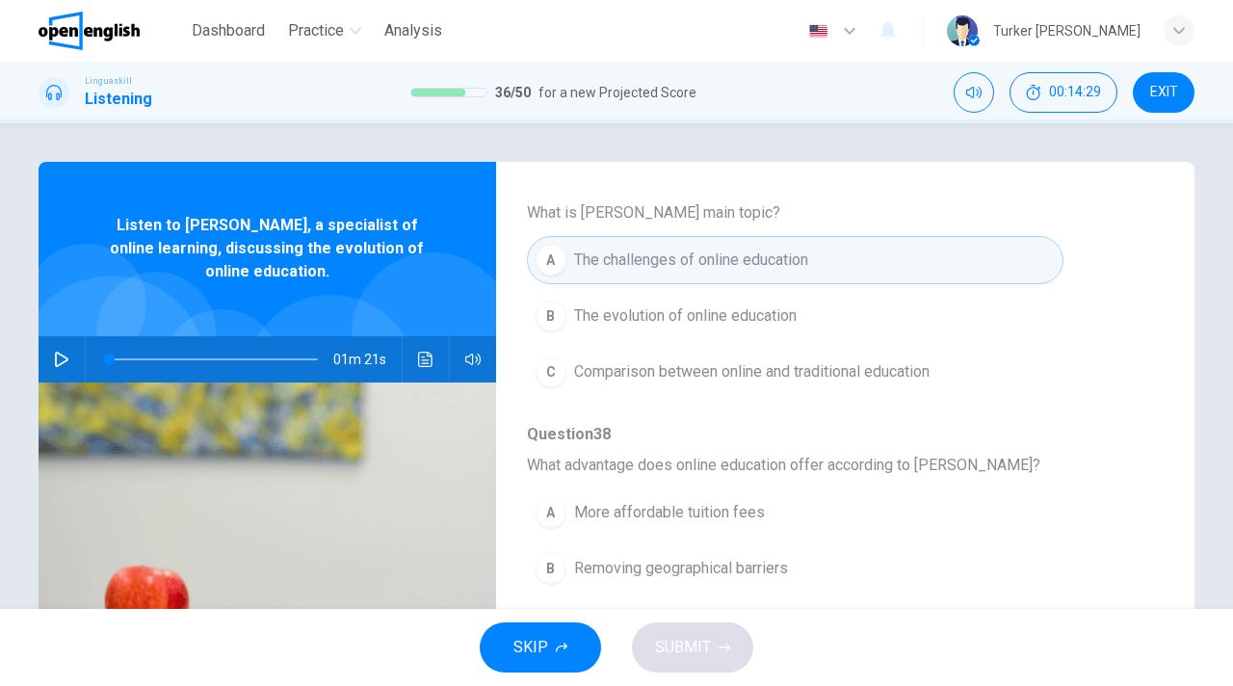
scroll to position [231, 0]
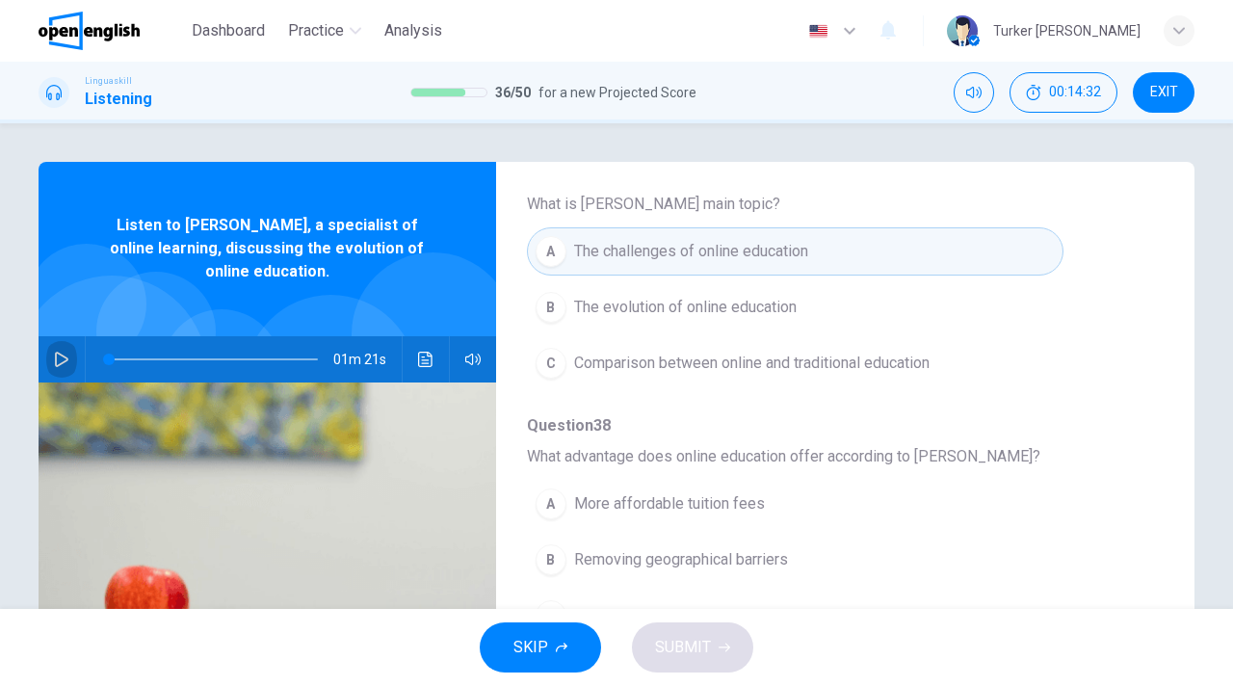
click at [61, 362] on icon "button" at bounding box center [61, 359] width 15 height 15
type input "*"
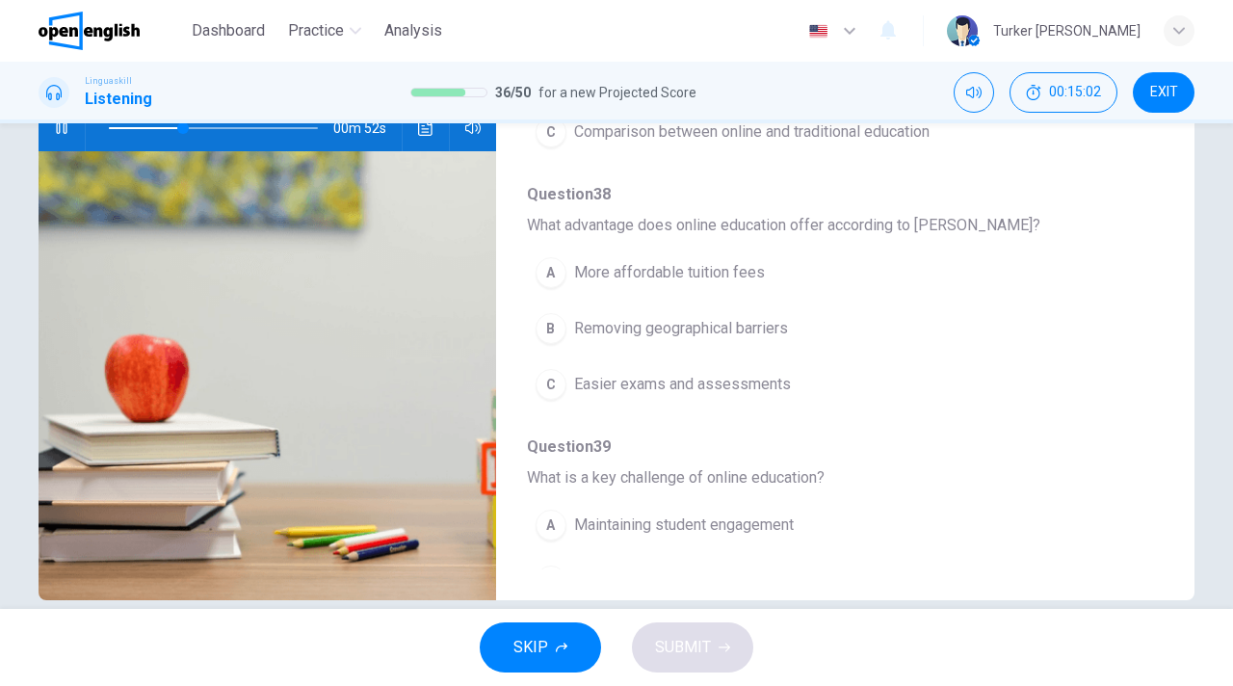
click at [749, 390] on span "Easier exams and assessments" at bounding box center [682, 384] width 217 height 23
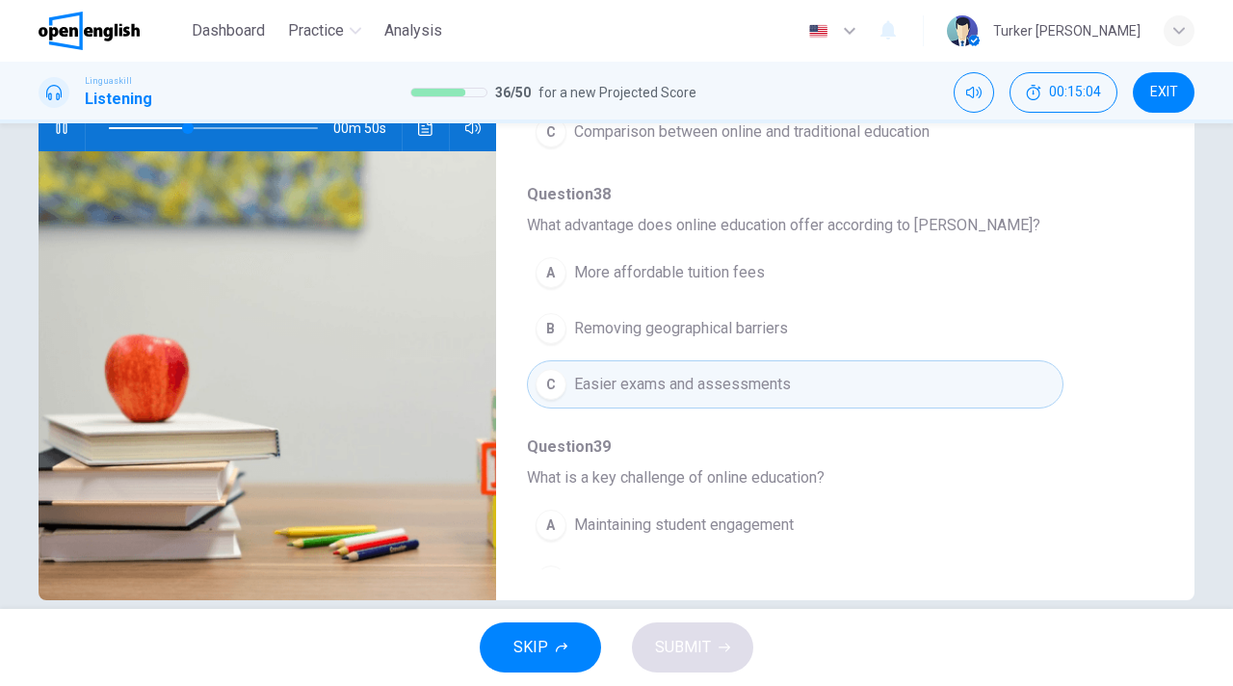
type input "**"
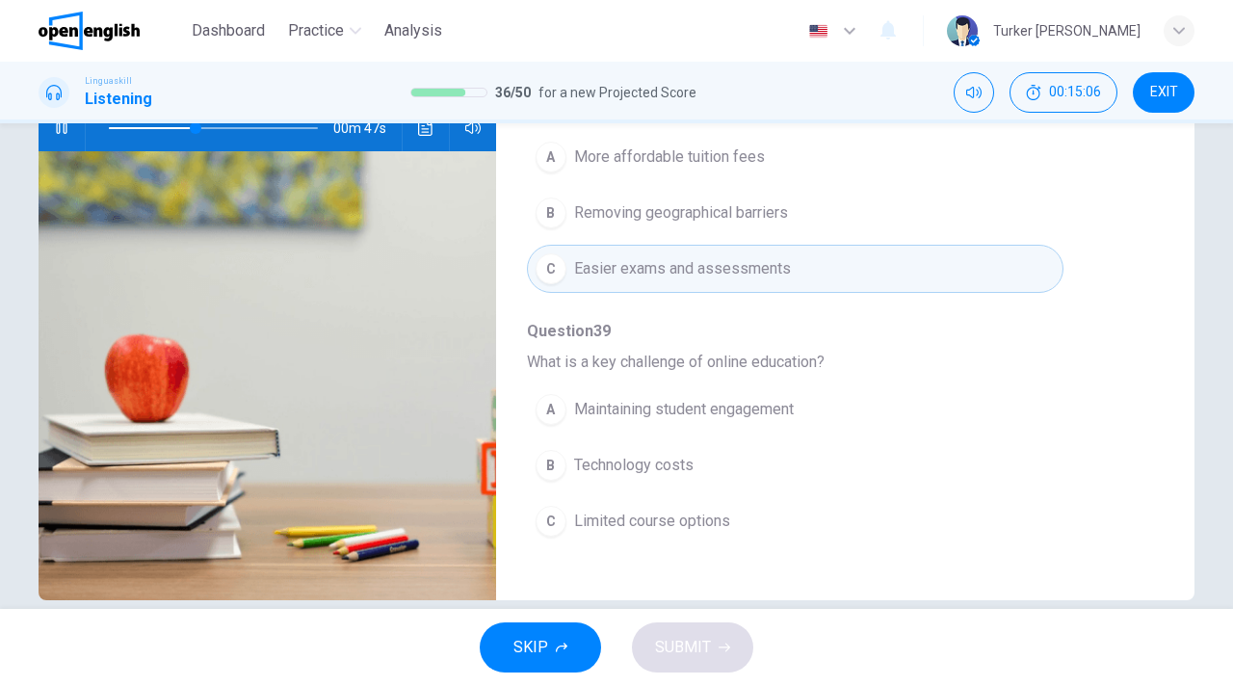
scroll to position [385, 0]
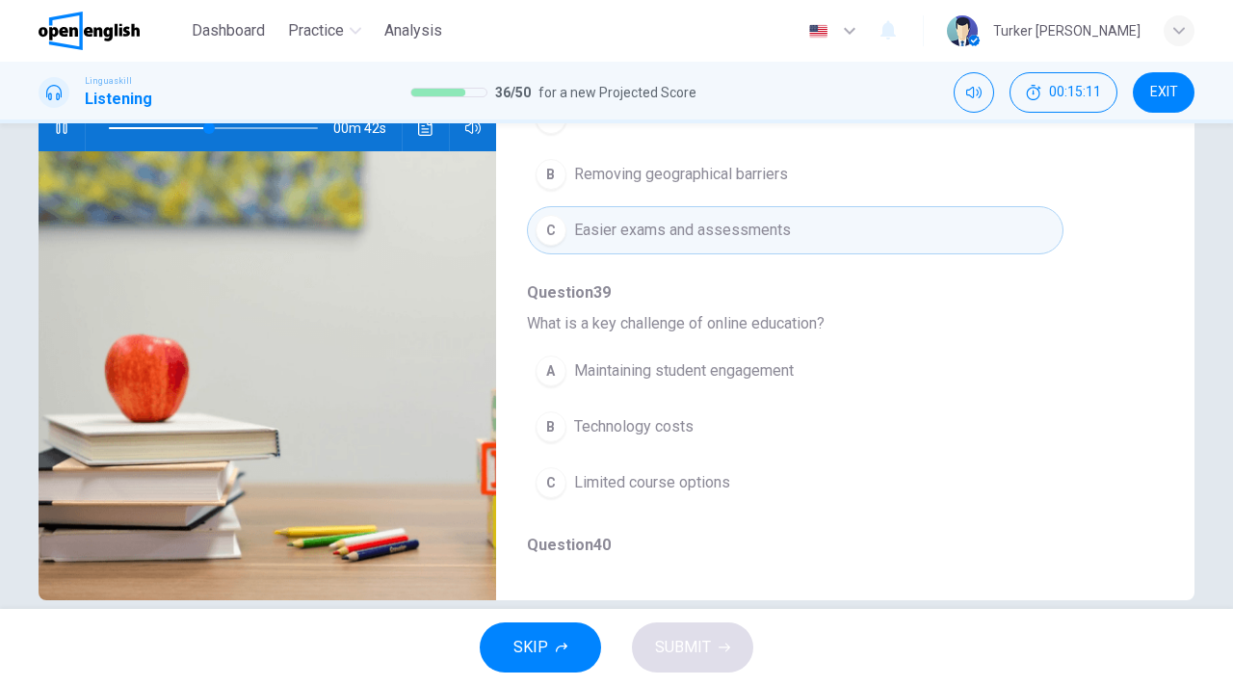
click at [660, 377] on span "Maintaining student engagement" at bounding box center [684, 370] width 220 height 23
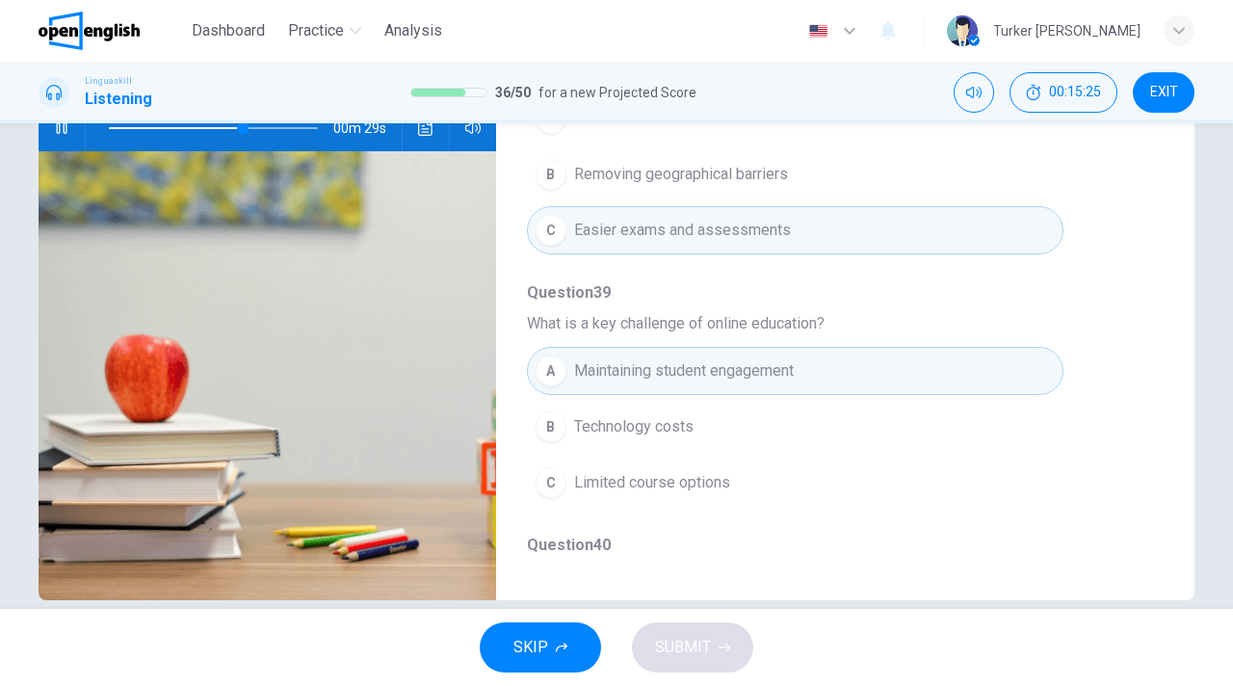
type input "**"
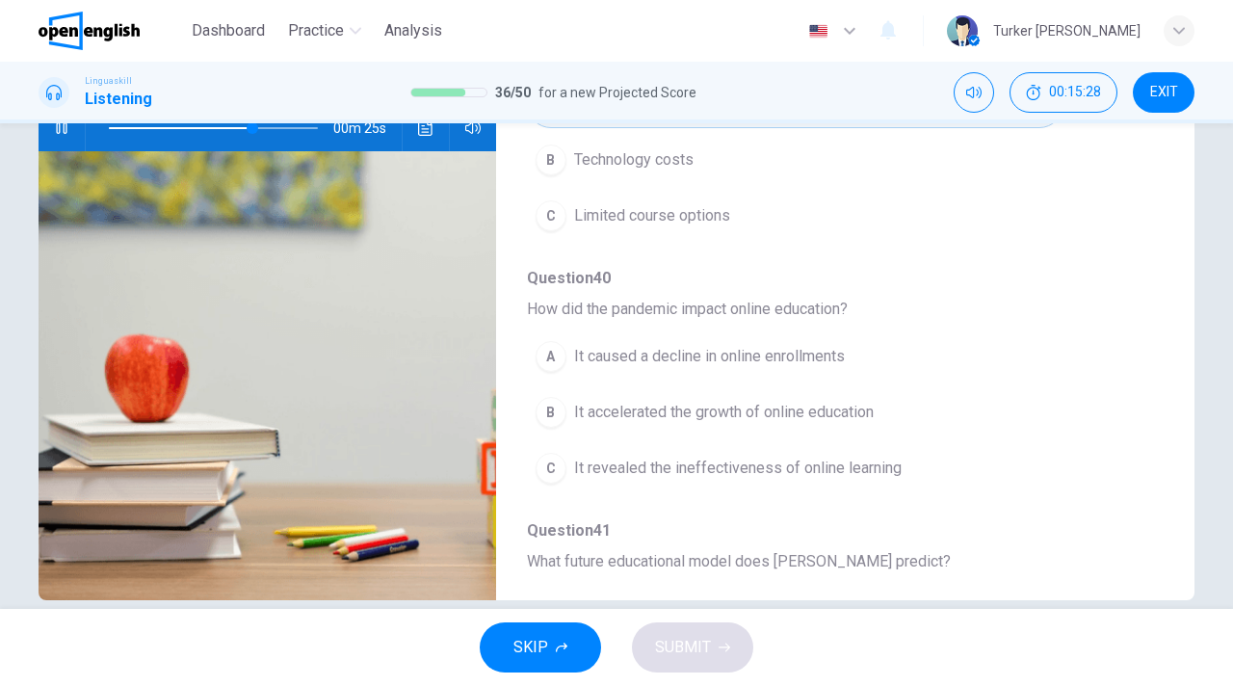
scroll to position [655, 0]
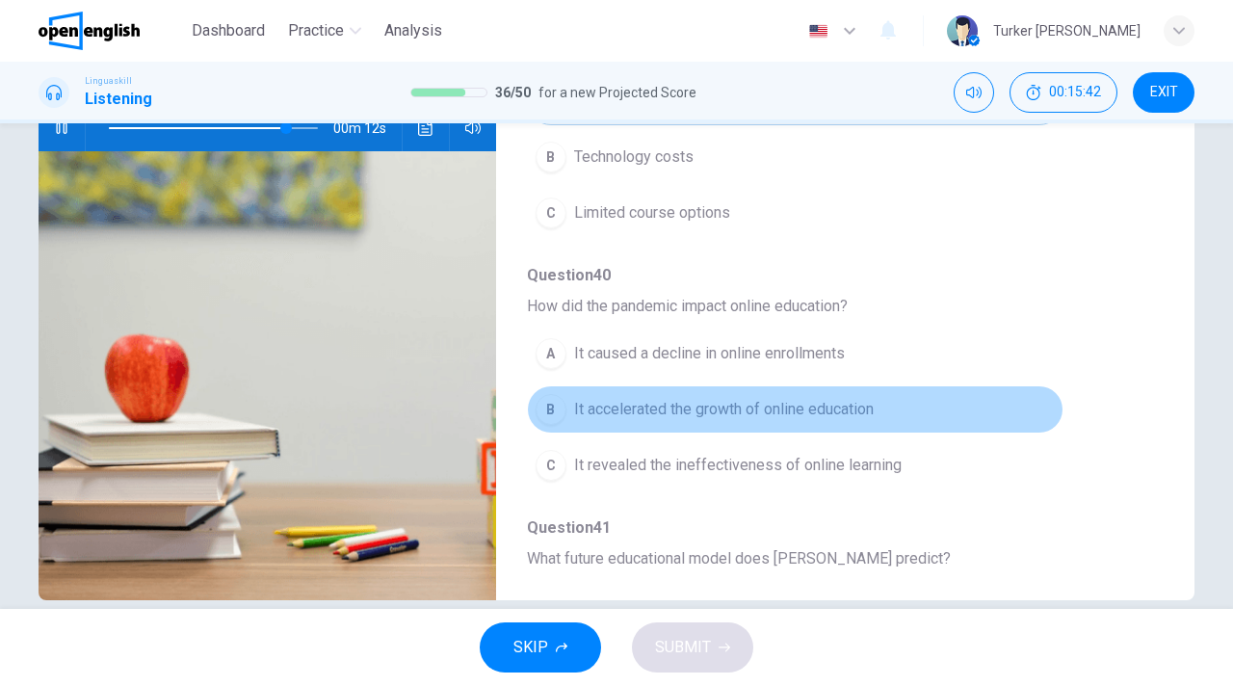
click at [700, 413] on span "It accelerated the growth of online education" at bounding box center [724, 409] width 300 height 23
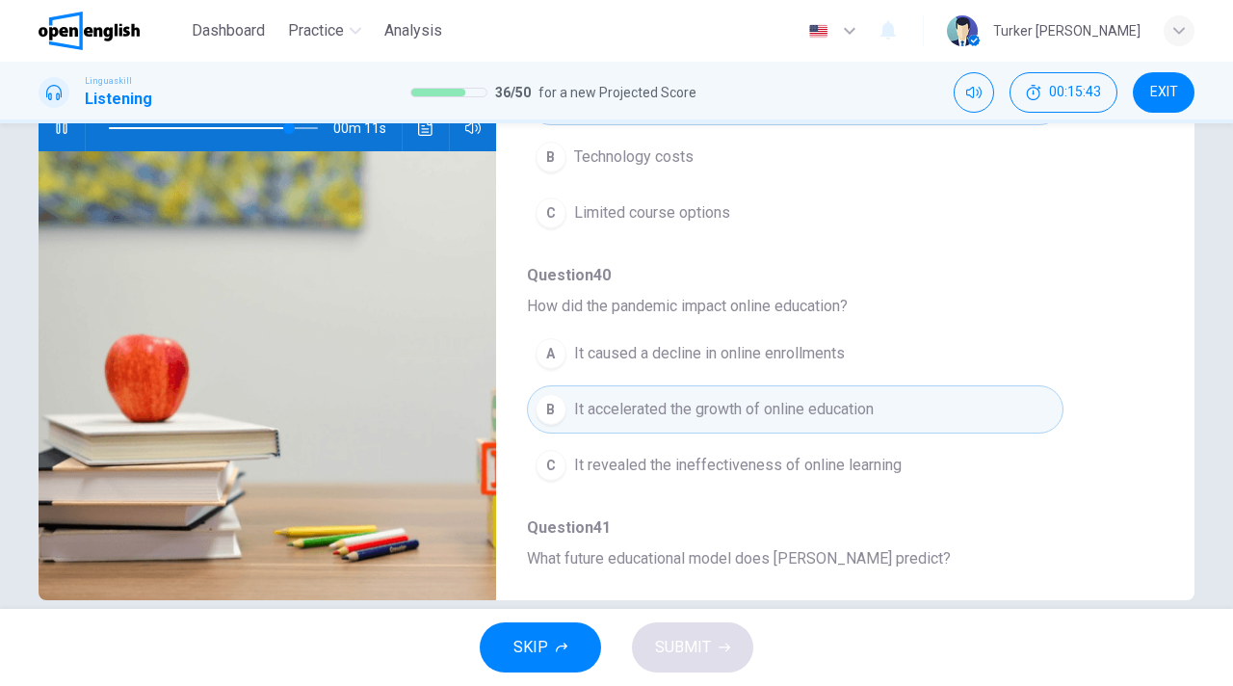
type input "**"
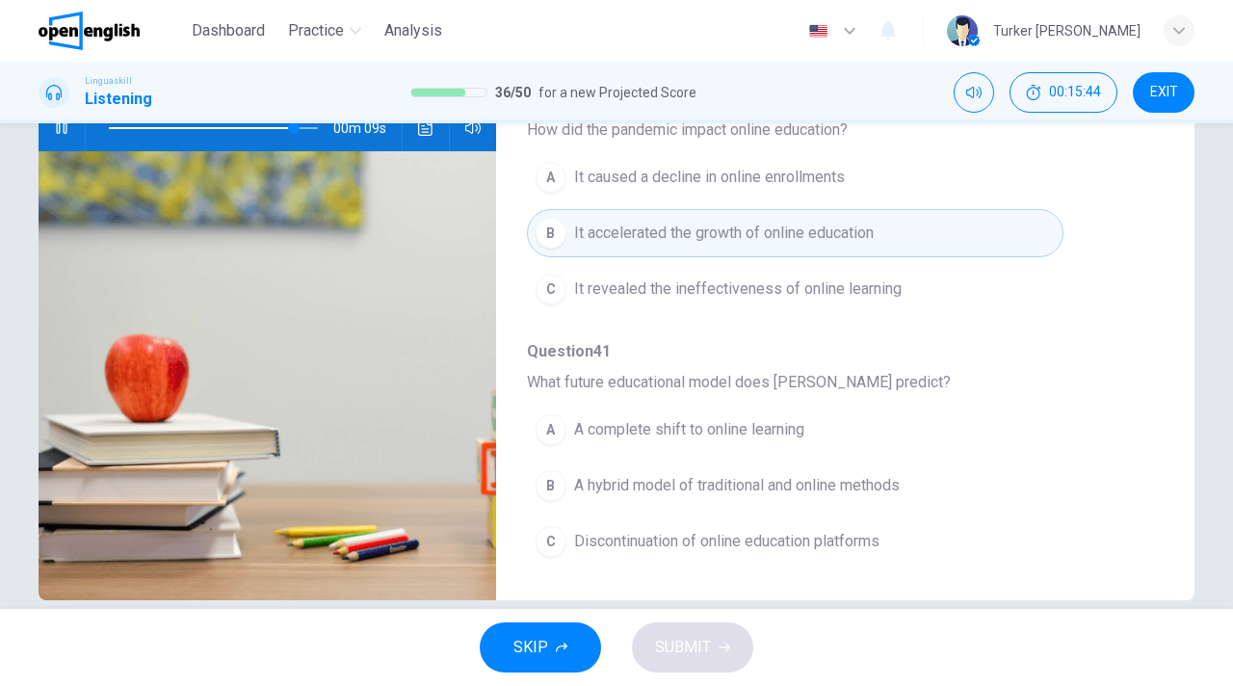
scroll to position [261, 0]
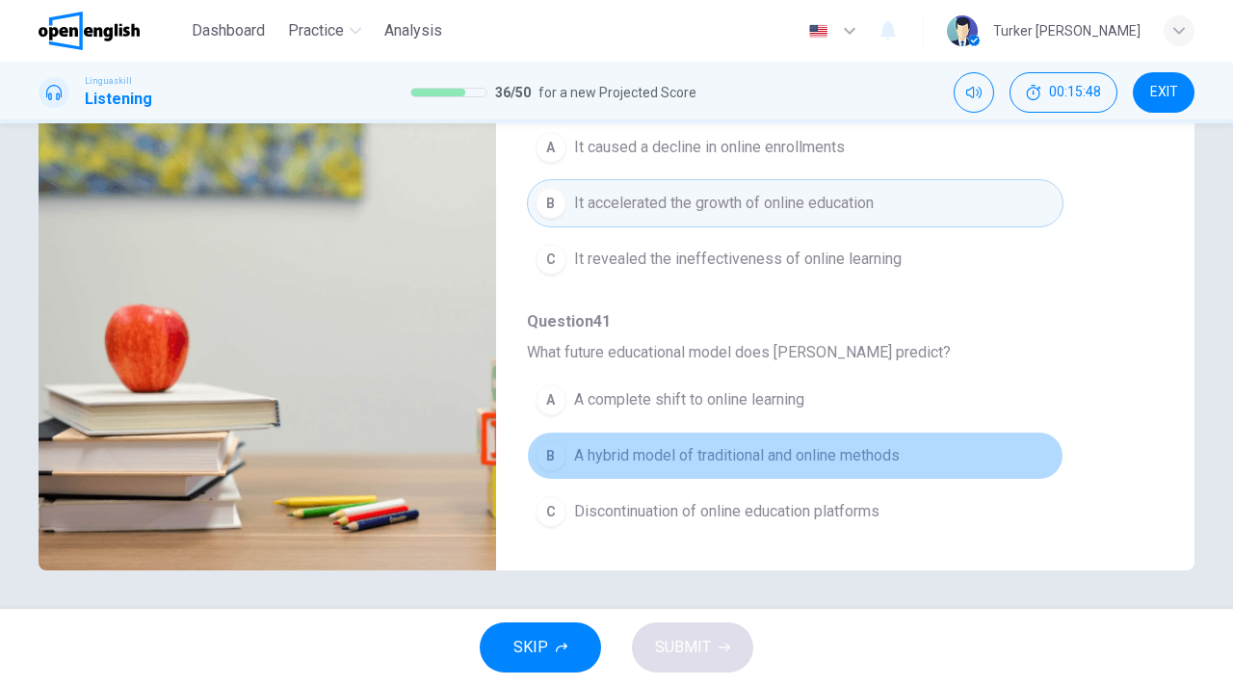
click at [694, 462] on span "A hybrid model of traditional and online methods" at bounding box center [737, 455] width 326 height 23
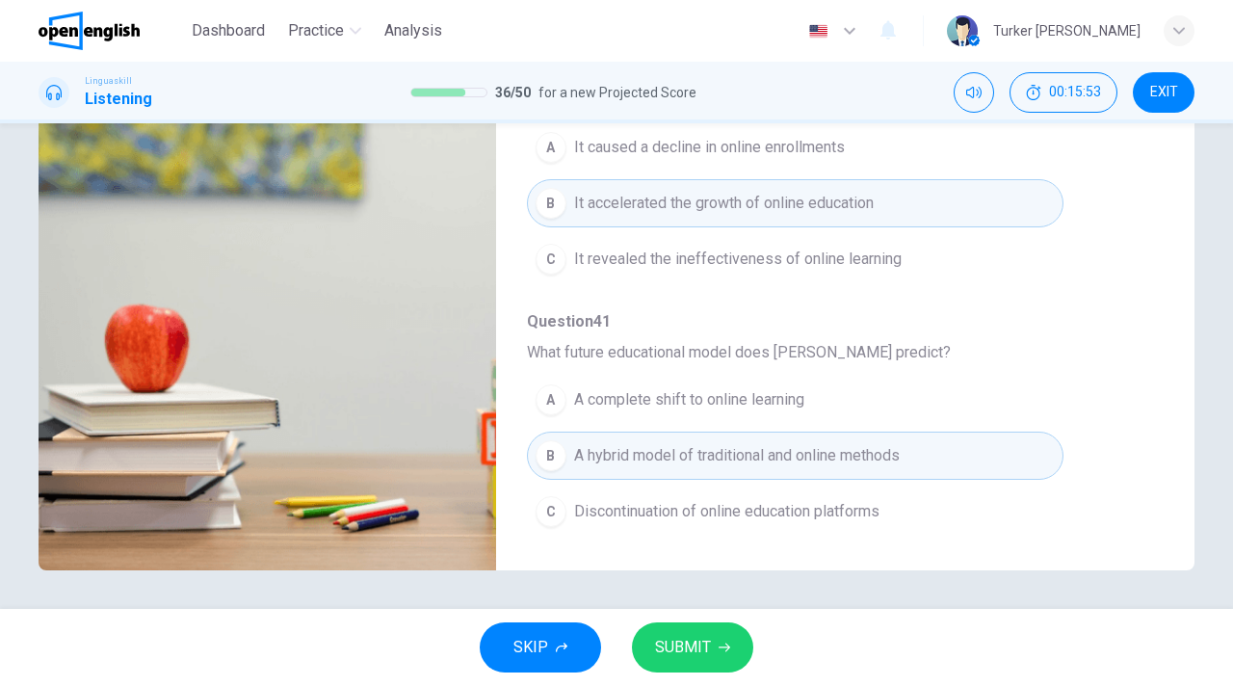
type input "*"
click at [649, 647] on button "SUBMIT" at bounding box center [692, 647] width 121 height 50
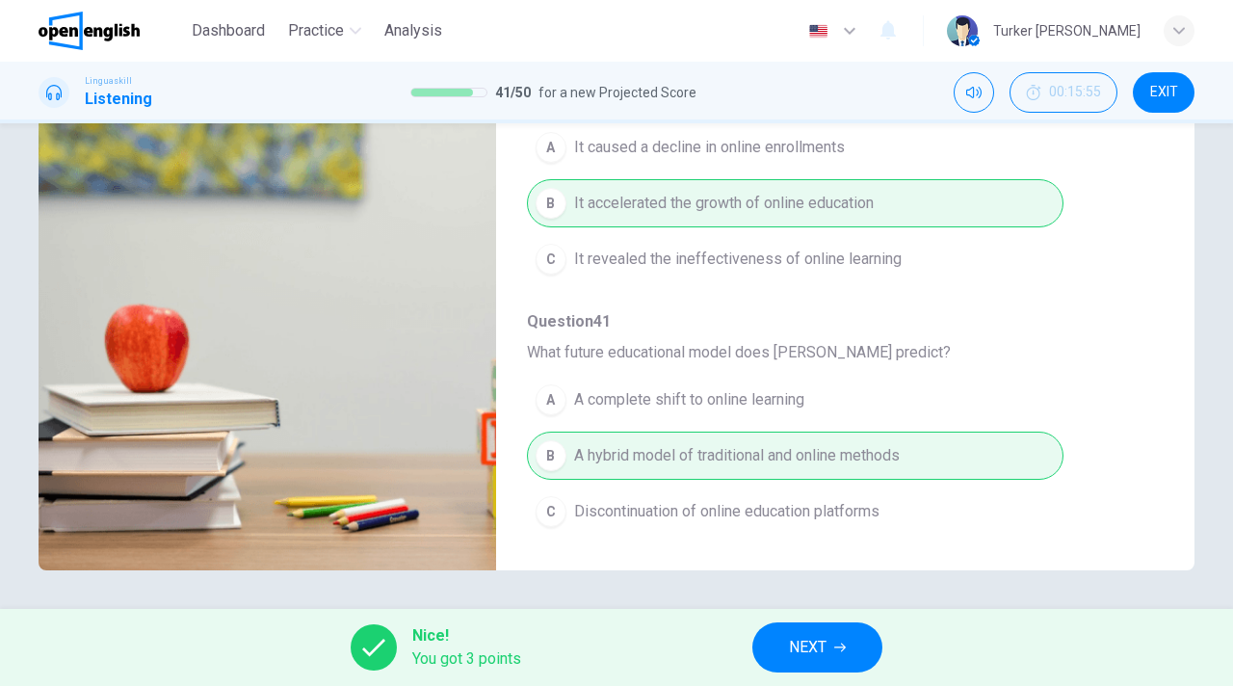
click at [1118, 399] on div "A A complete shift to online learning B A hybrid model of traditional and onlin…" at bounding box center [830, 456] width 606 height 168
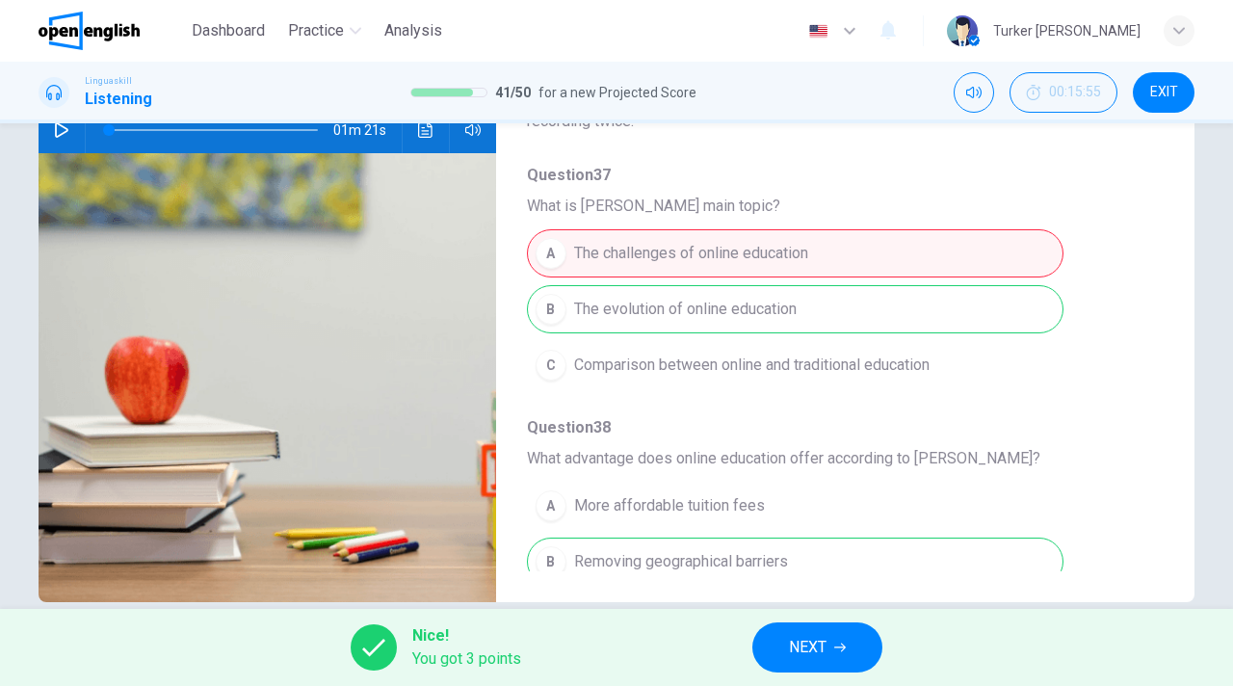
scroll to position [223, 0]
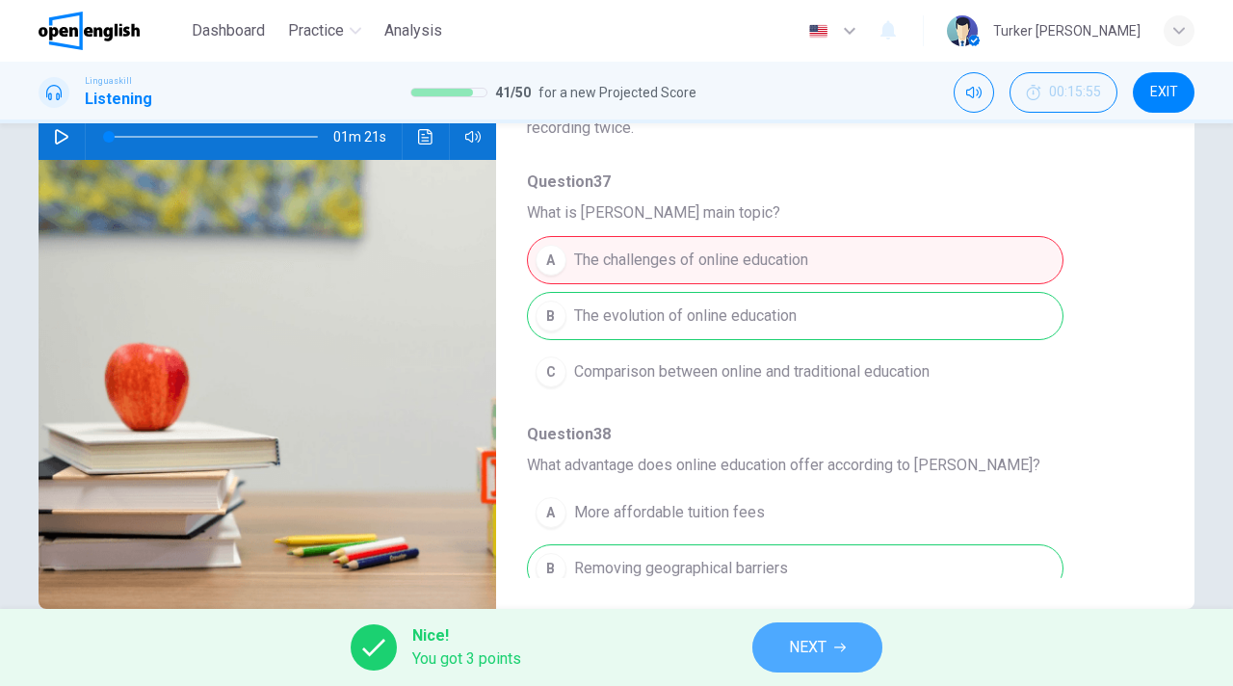
click at [819, 644] on span "NEXT" at bounding box center [808, 647] width 38 height 27
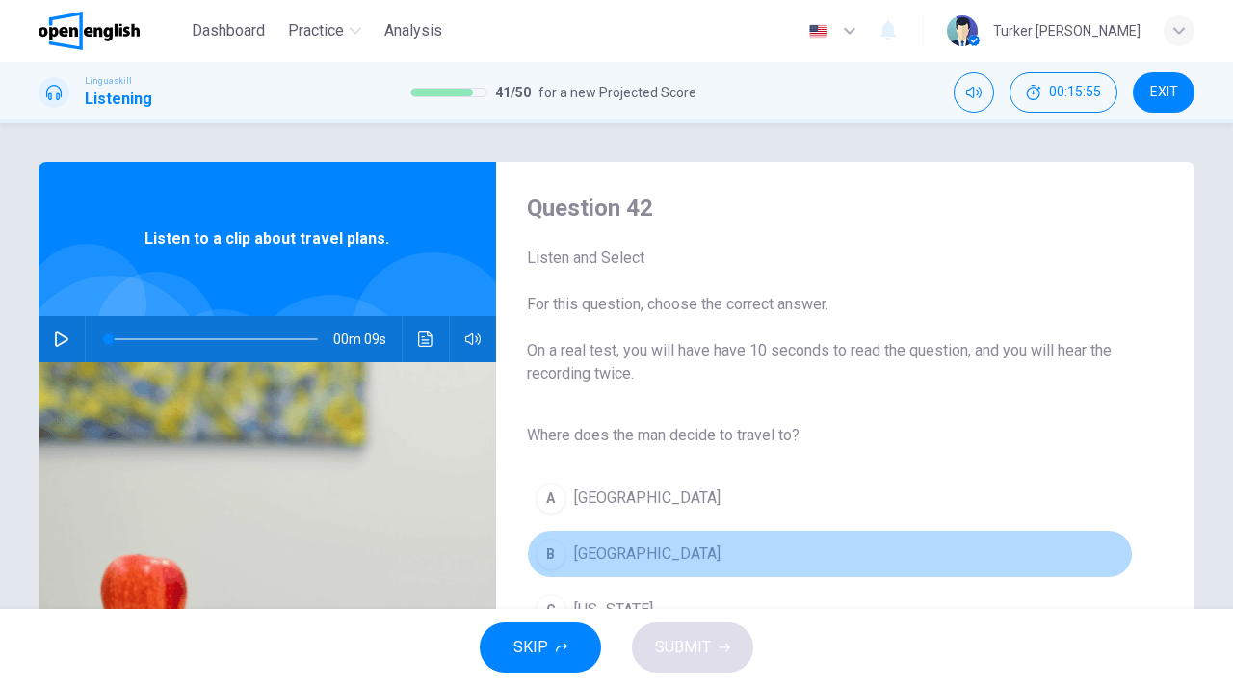
click at [822, 567] on button "B [GEOGRAPHIC_DATA]" at bounding box center [830, 554] width 606 height 48
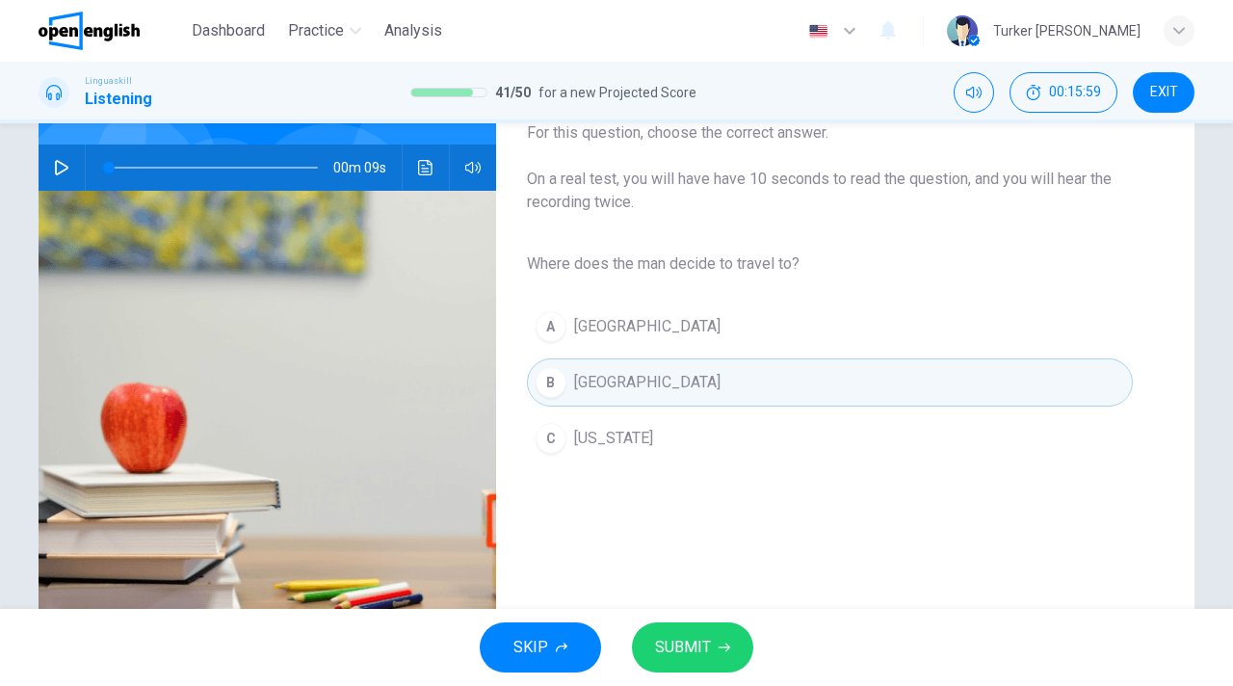
scroll to position [154, 0]
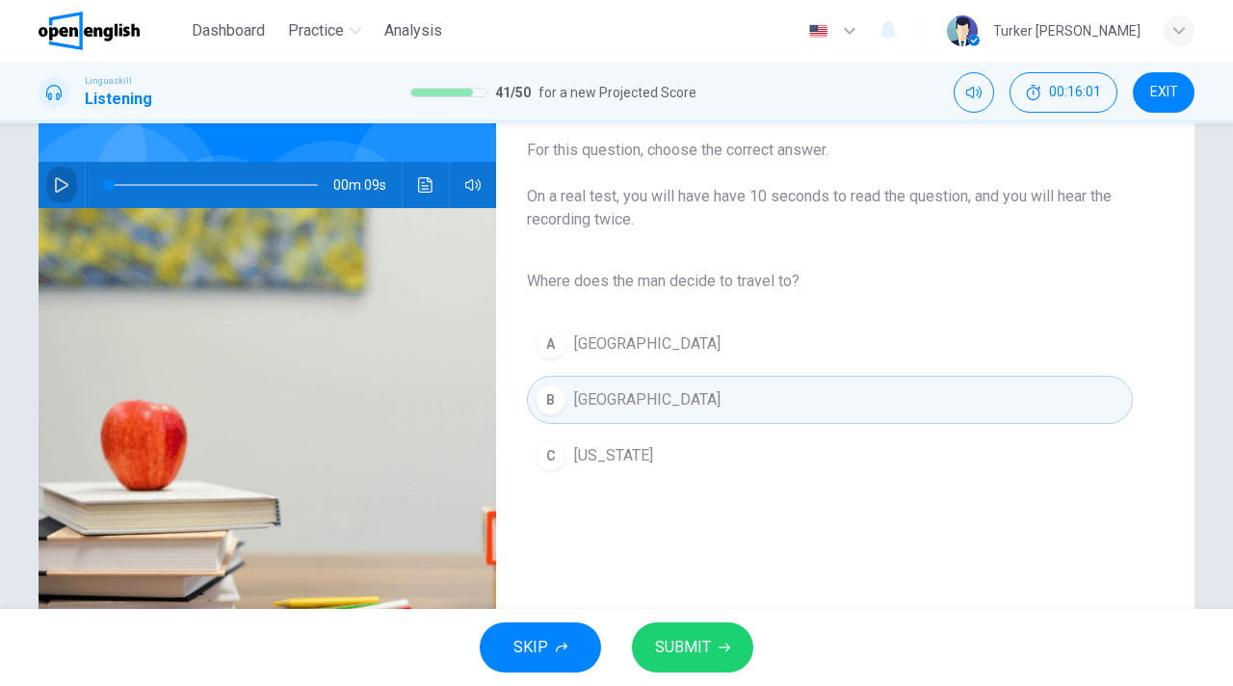
click at [67, 184] on icon "button" at bounding box center [61, 184] width 15 height 15
type input "*"
click at [677, 642] on span "SUBMIT" at bounding box center [683, 647] width 56 height 27
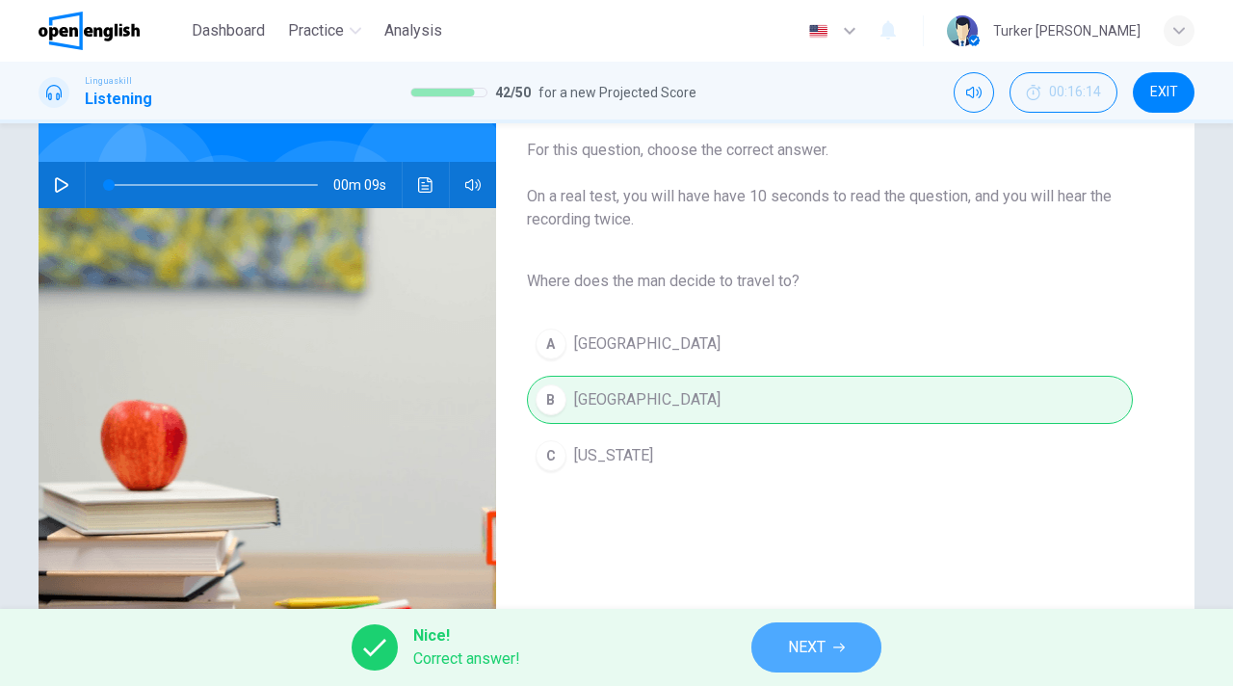
click at [809, 644] on span "NEXT" at bounding box center [807, 647] width 38 height 27
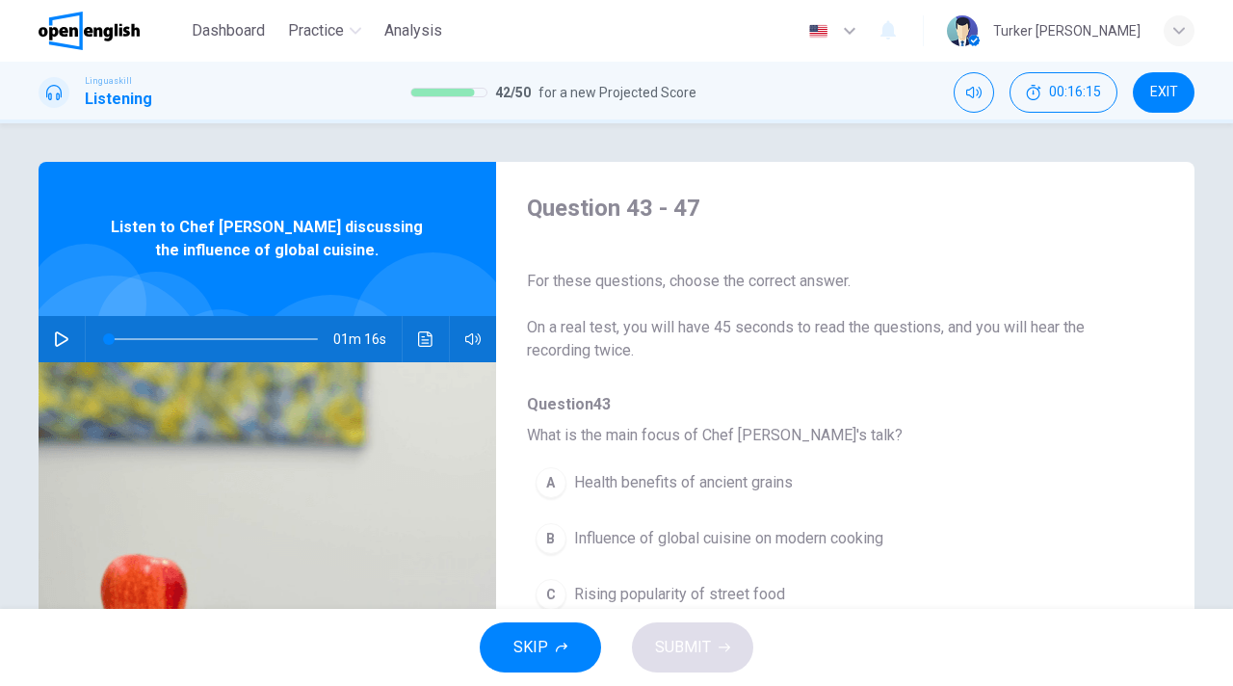
click at [1016, 397] on span "Question 43" at bounding box center [830, 404] width 606 height 23
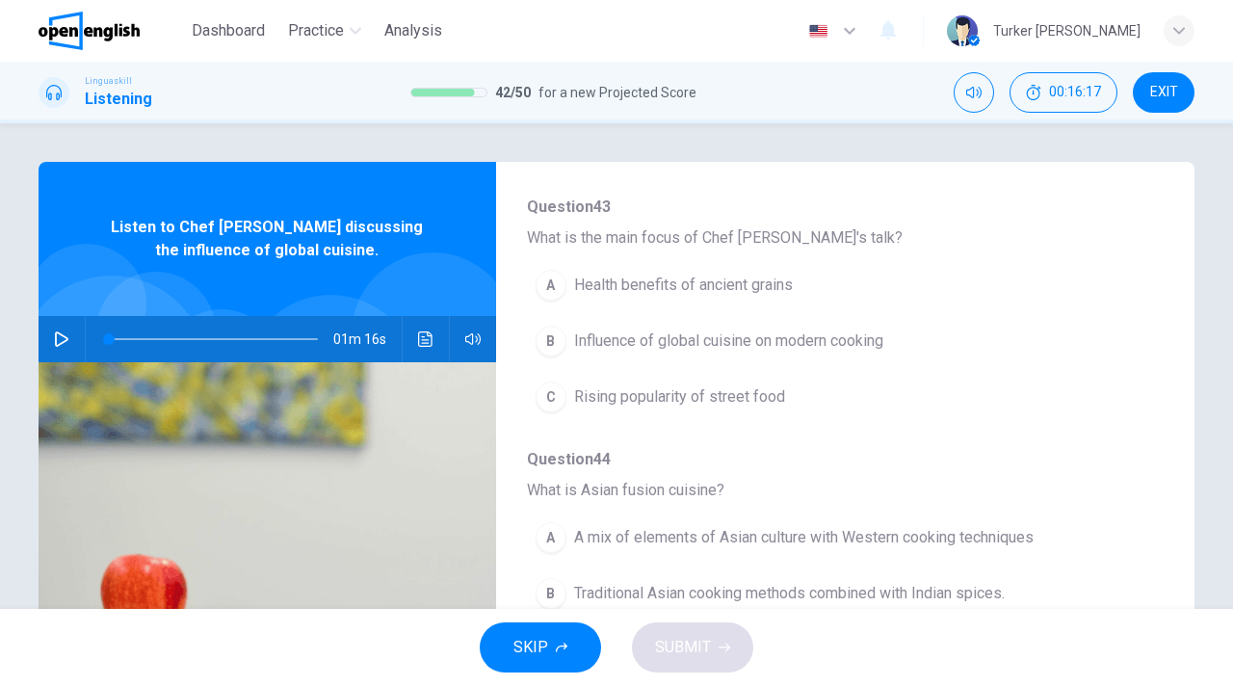
scroll to position [231, 0]
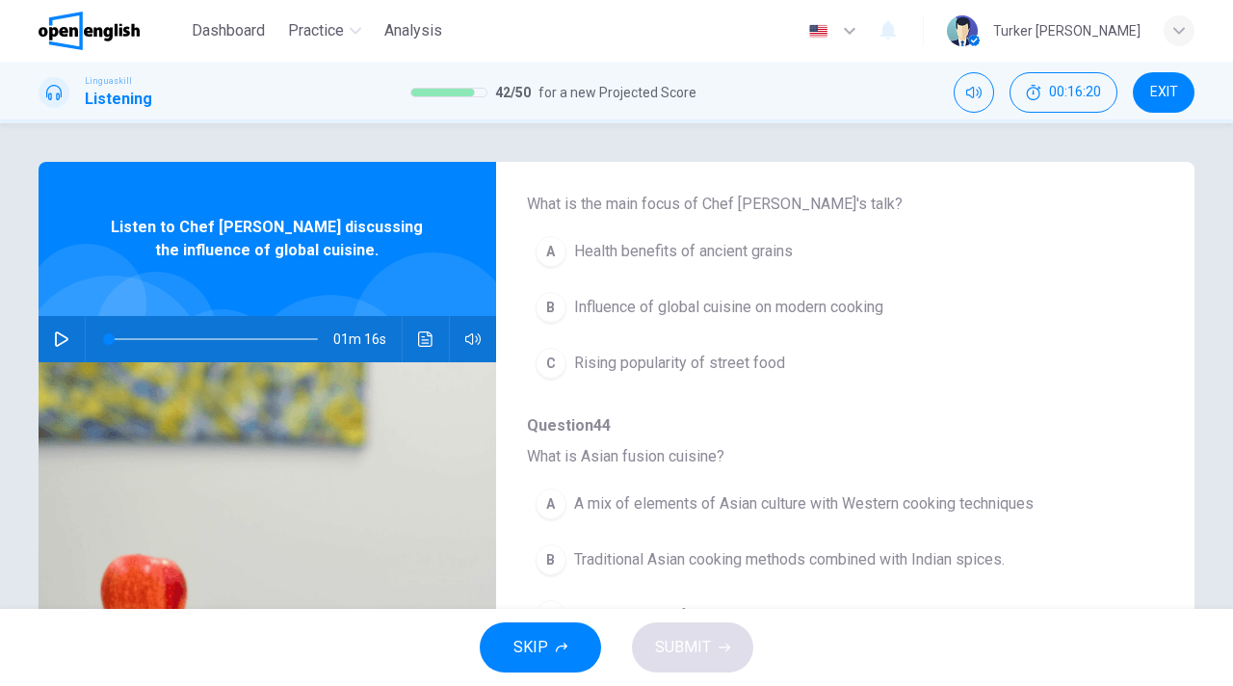
click at [66, 339] on icon "button" at bounding box center [61, 338] width 15 height 15
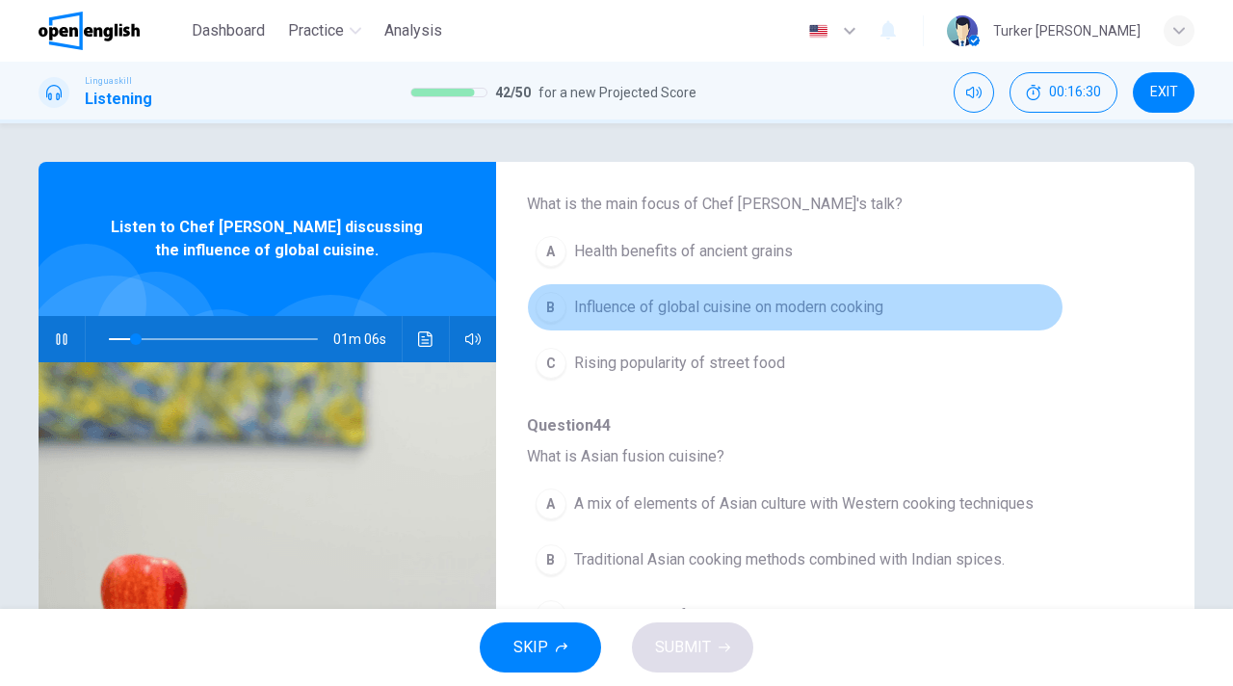
click at [668, 310] on span "Influence of global cuisine on modern cooking" at bounding box center [728, 307] width 309 height 23
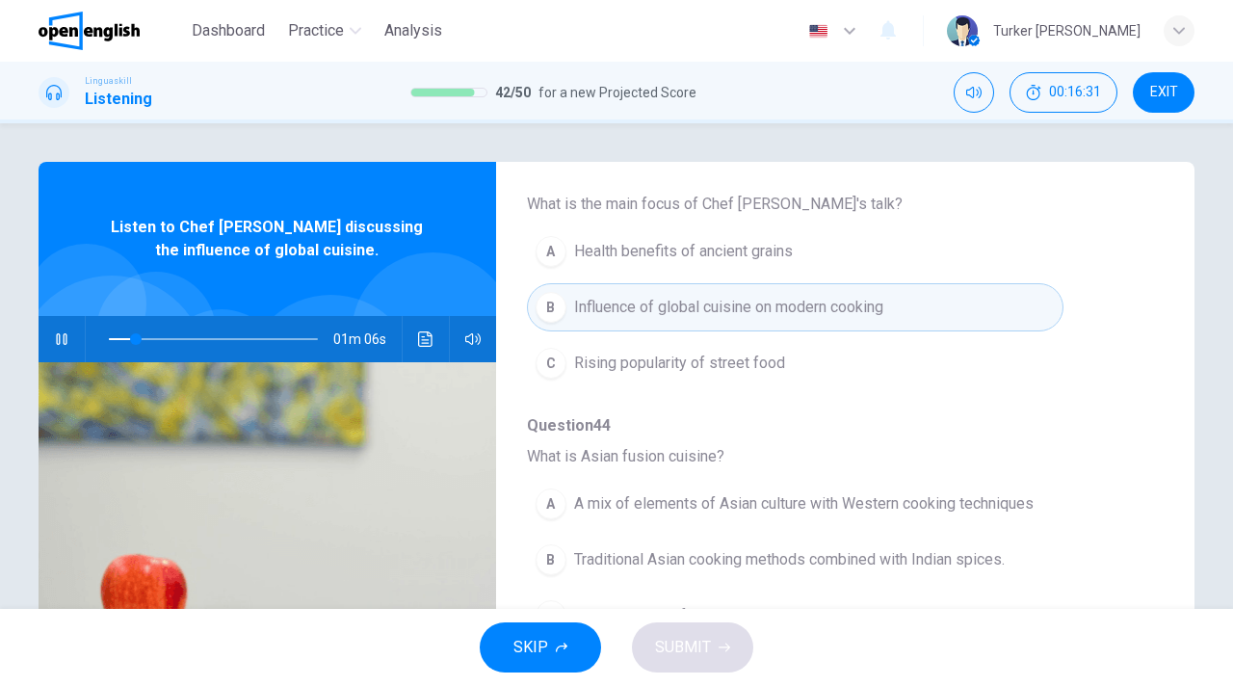
type input "**"
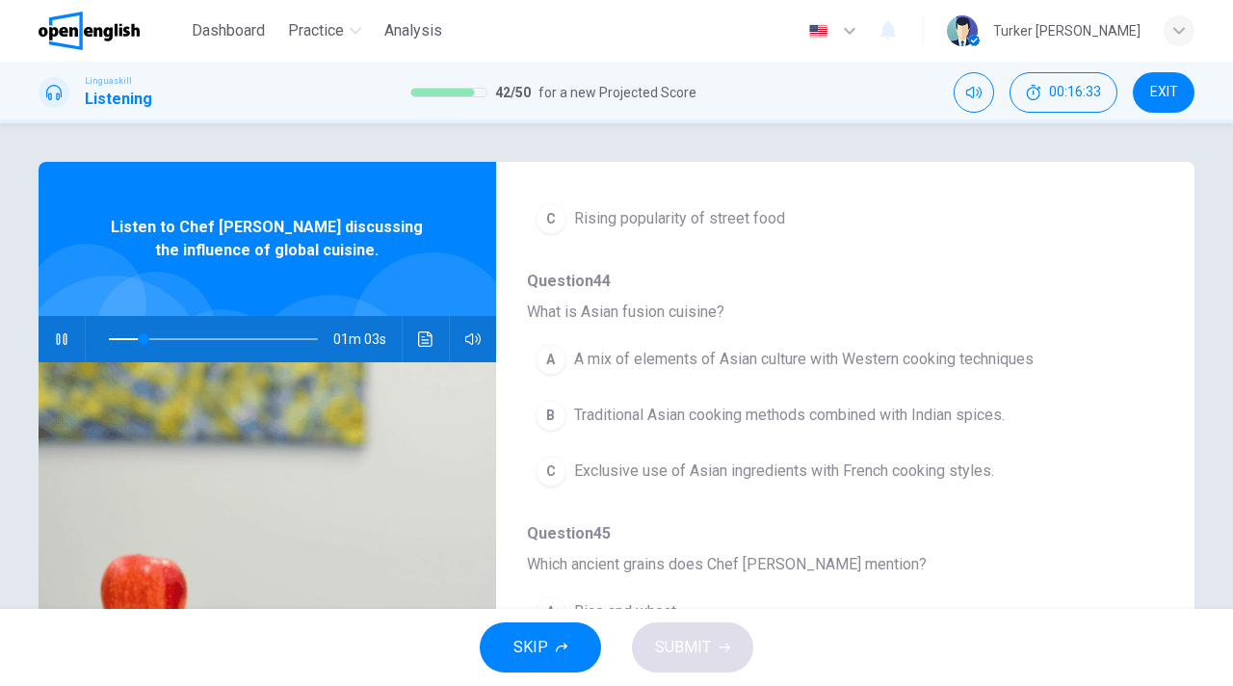
scroll to position [385, 0]
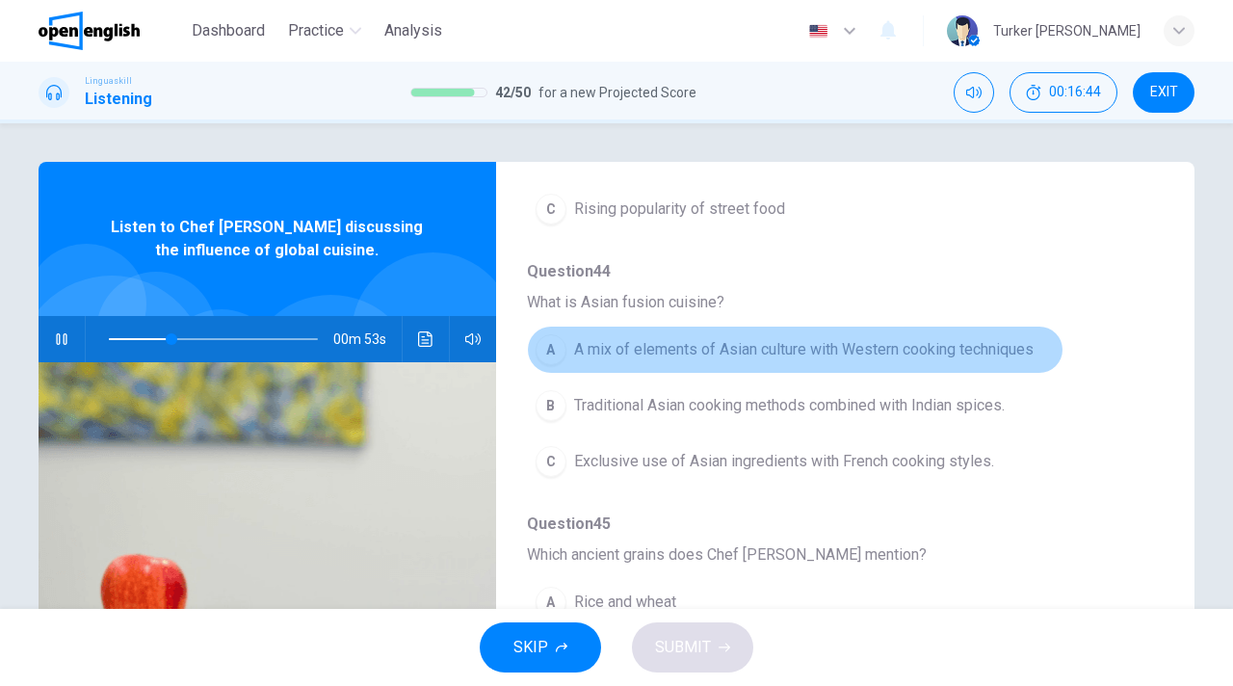
click at [786, 353] on span "A mix of elements of Asian culture with Western cooking techniques" at bounding box center [804, 349] width 460 height 23
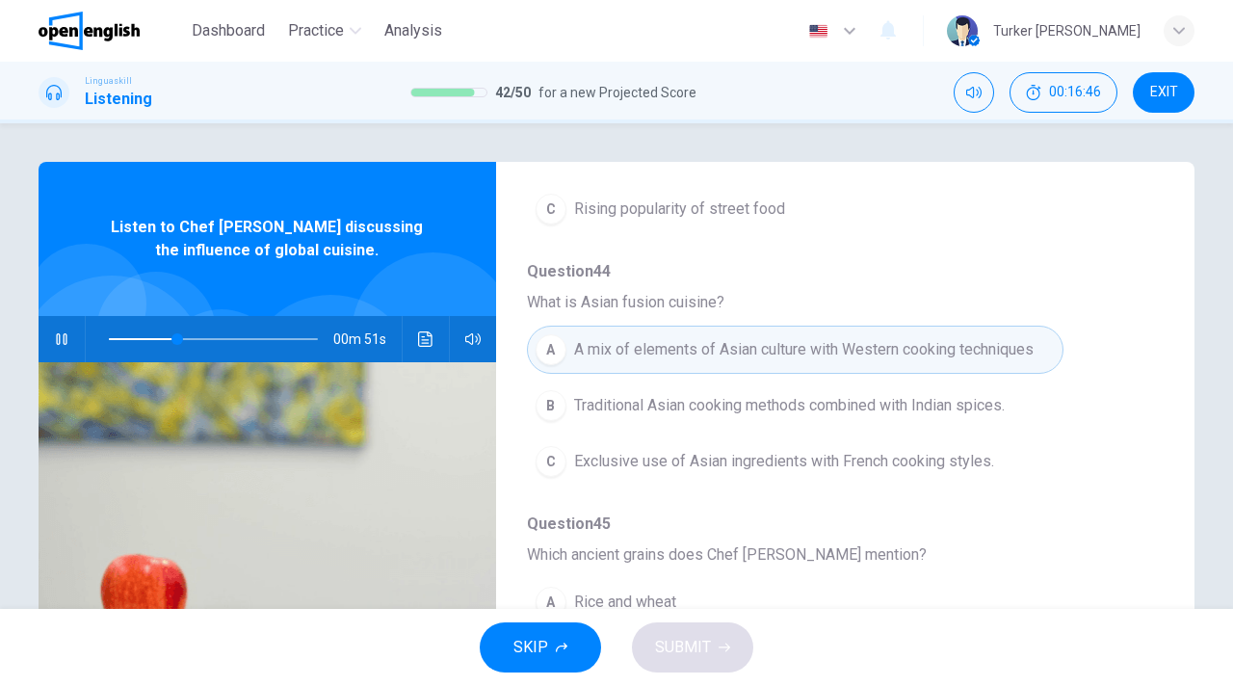
type input "**"
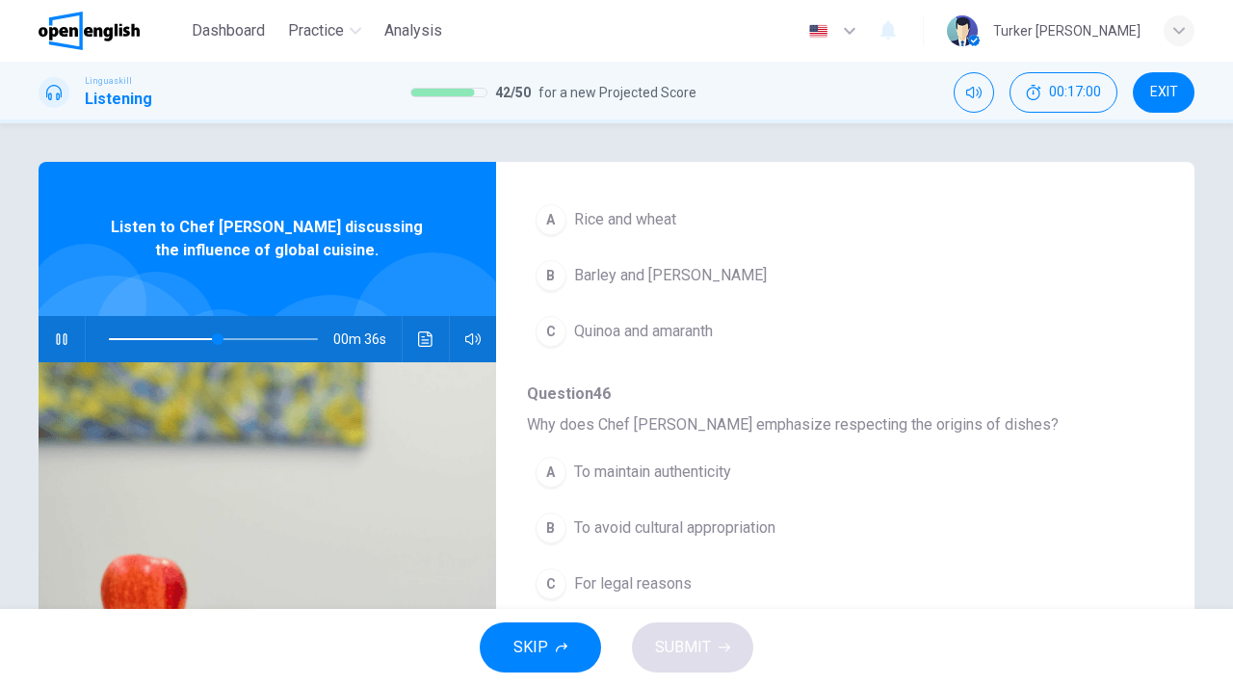
scroll to position [771, 0]
click at [185, 336] on span at bounding box center [213, 339] width 209 height 27
click at [163, 338] on span at bounding box center [213, 339] width 209 height 27
click at [156, 338] on span at bounding box center [157, 339] width 12 height 12
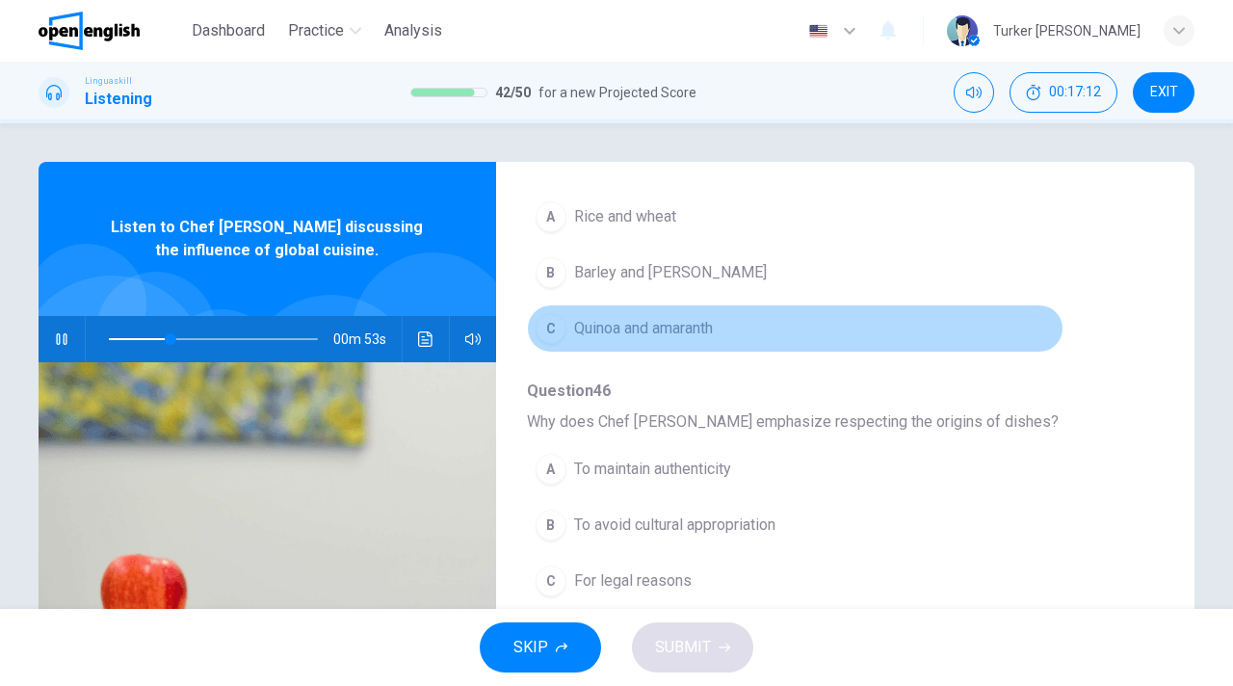
click at [925, 311] on button "C Quinoa and amaranth" at bounding box center [795, 328] width 537 height 48
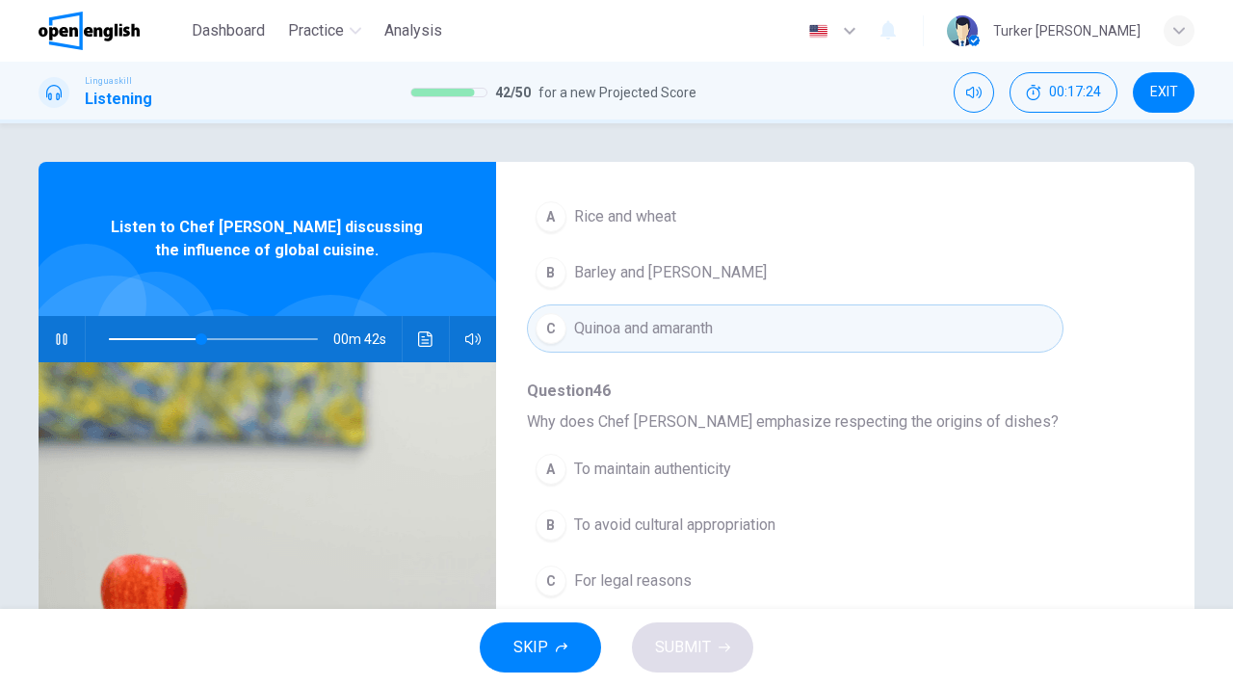
click at [920, 496] on div "A To maintain authenticity B To avoid cultural appropriation C For legal reasons" at bounding box center [830, 525] width 606 height 168
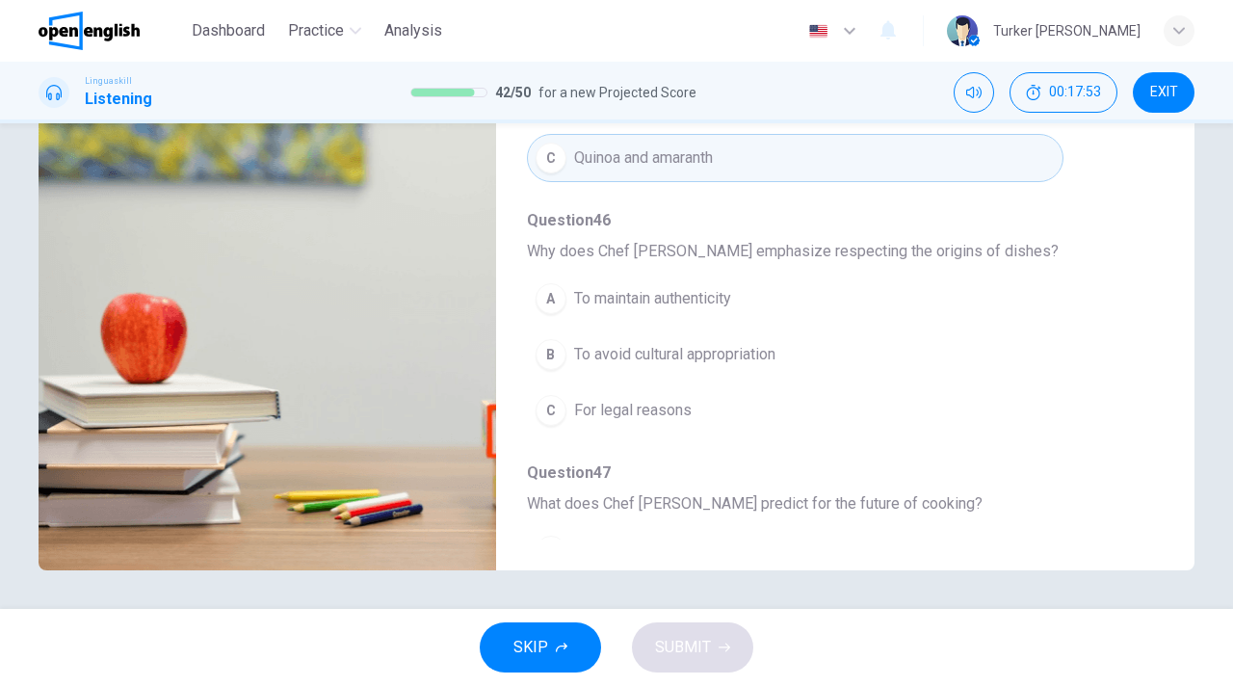
scroll to position [677, 0]
click at [733, 365] on span "To avoid cultural appropriation" at bounding box center [674, 357] width 201 height 23
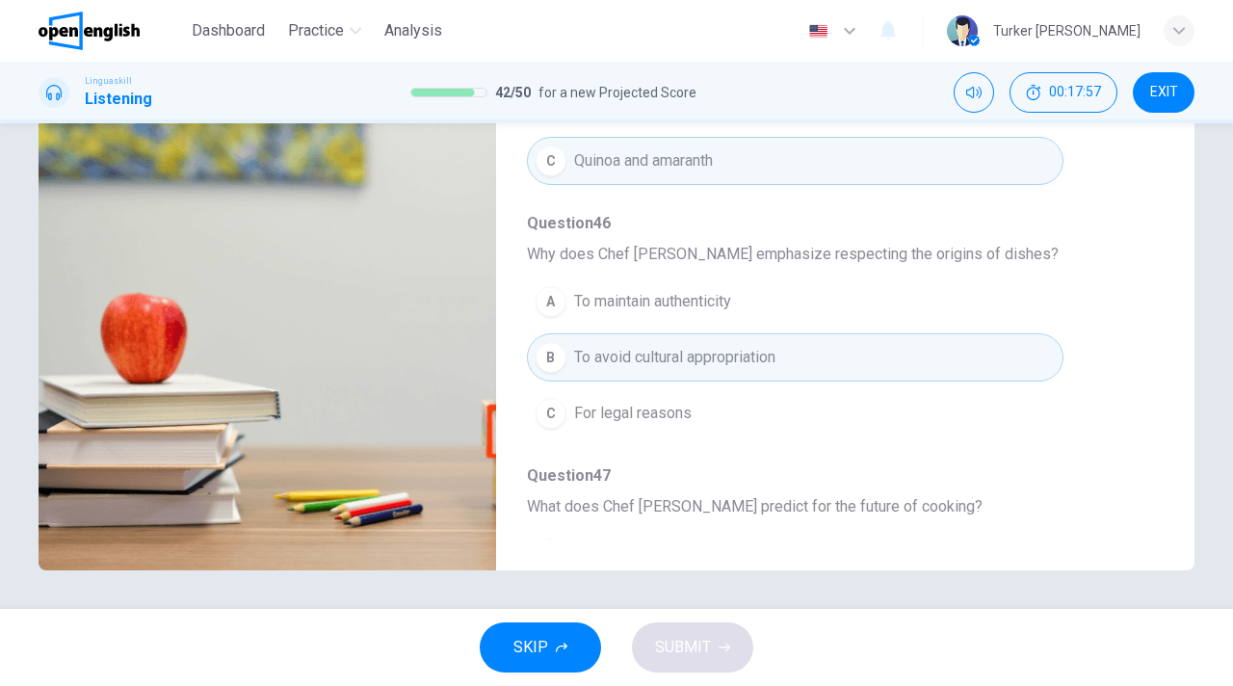
type input "**"
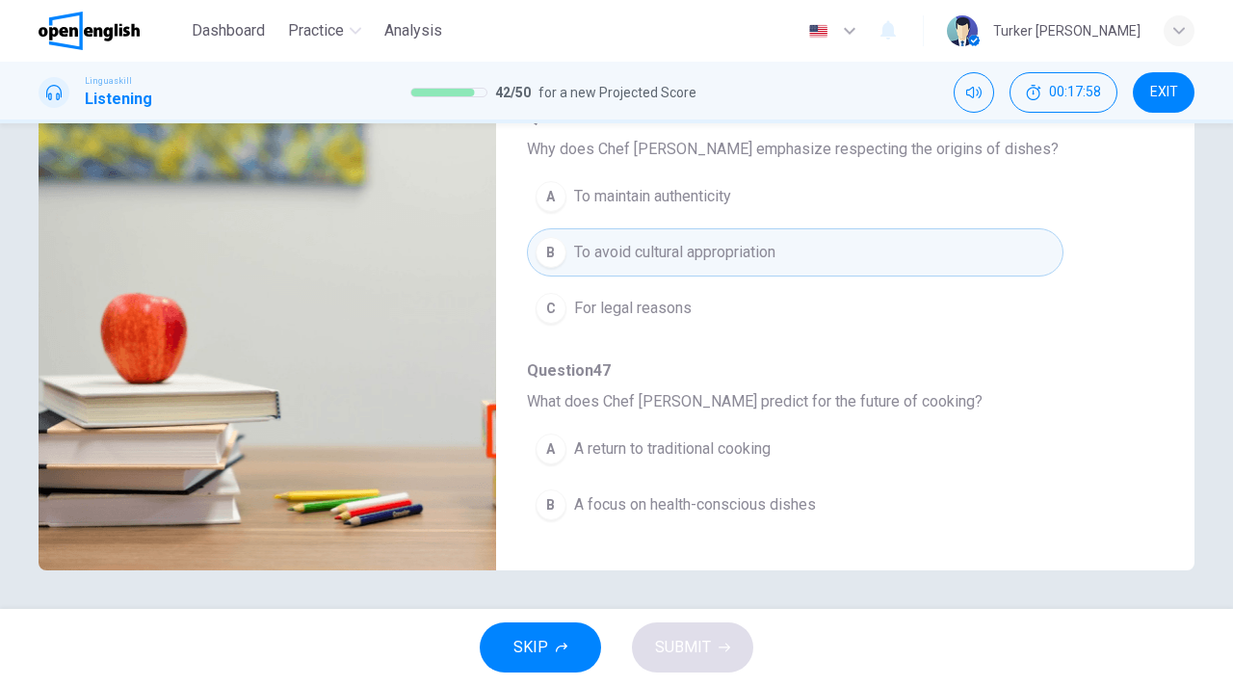
scroll to position [831, 0]
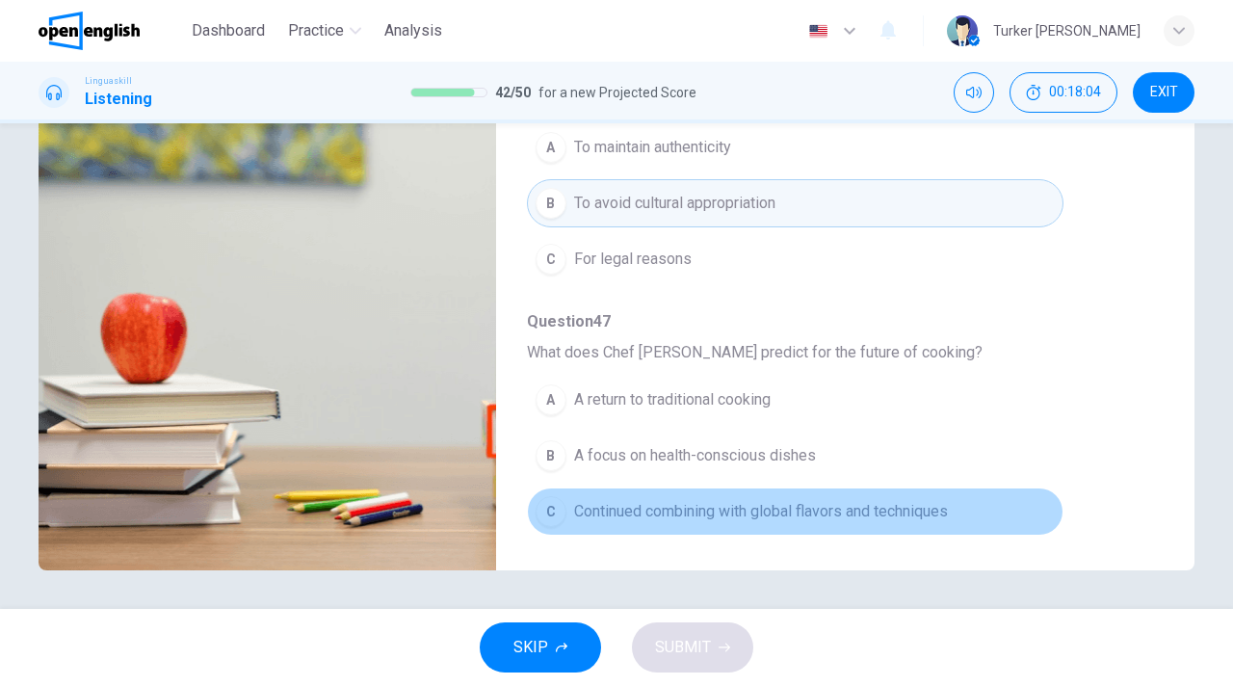
click at [830, 511] on span "Continued combining with global flavors and techniques" at bounding box center [761, 511] width 374 height 23
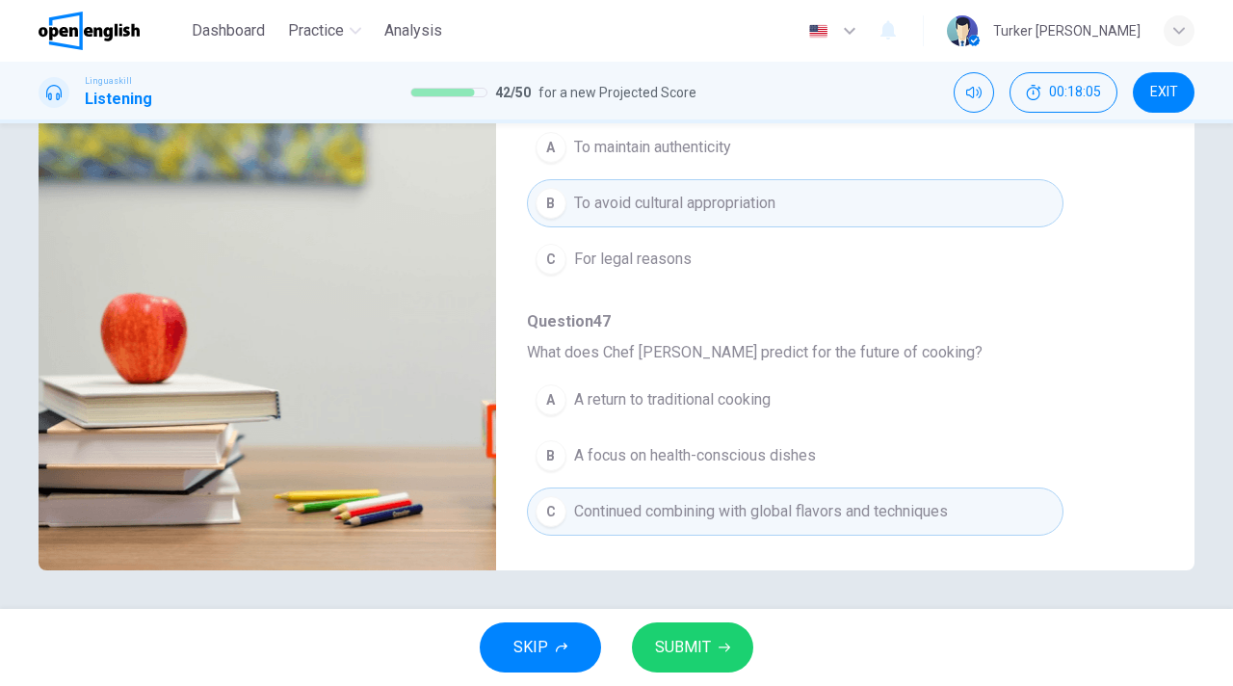
type input "*"
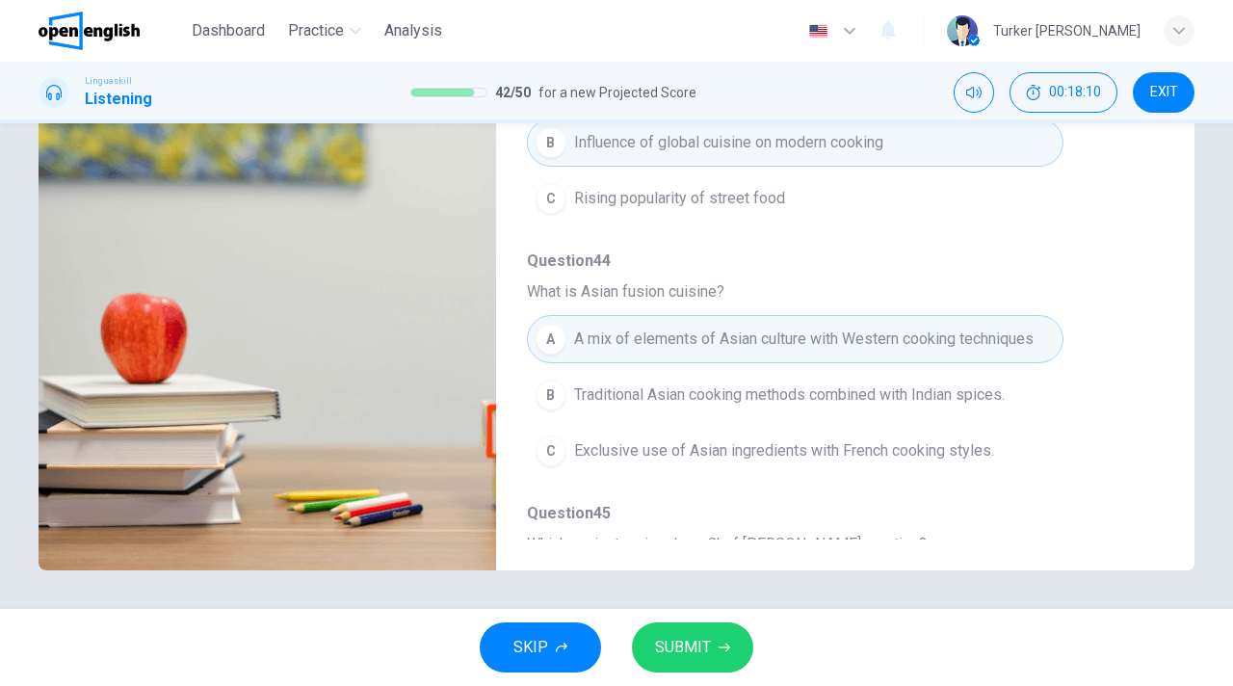
scroll to position [99, 0]
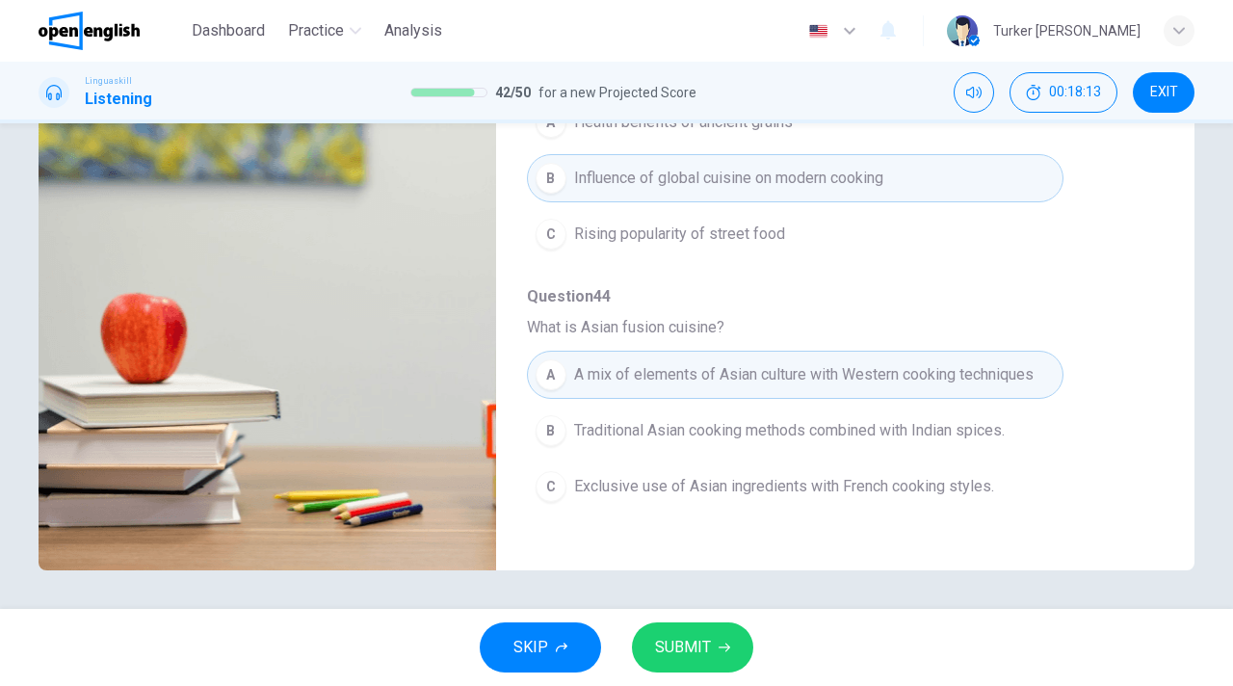
click at [710, 643] on button "SUBMIT" at bounding box center [692, 647] width 121 height 50
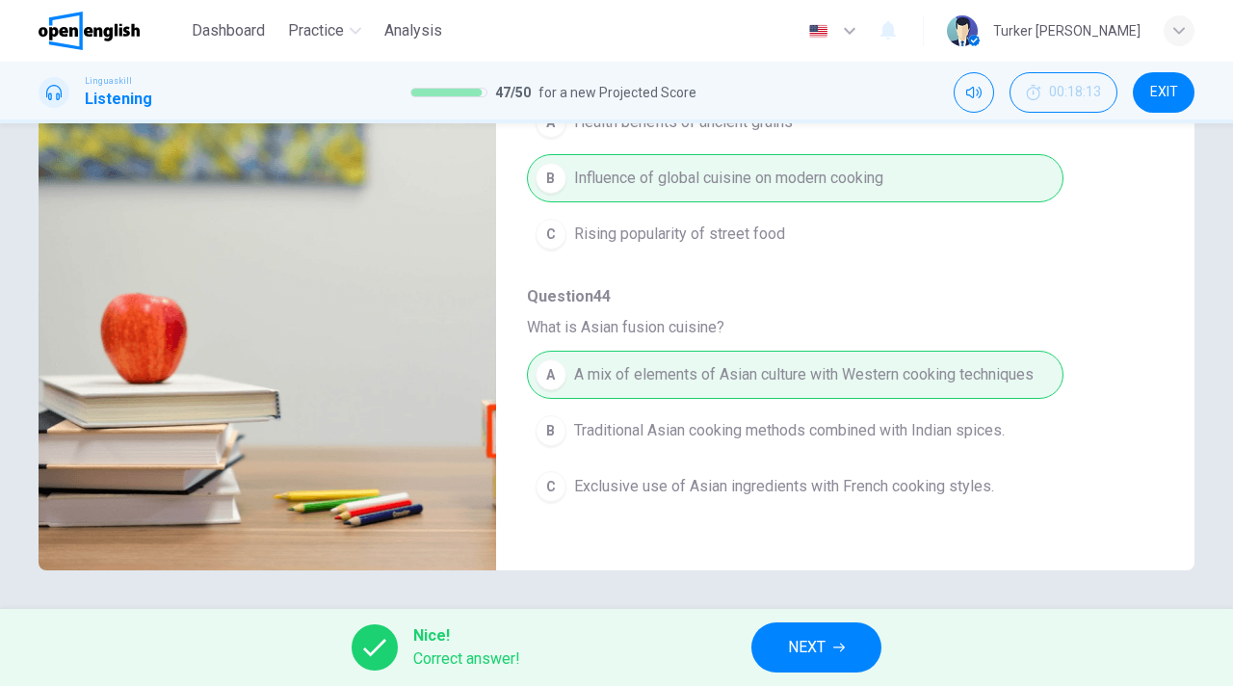
click at [809, 629] on button "NEXT" at bounding box center [816, 647] width 130 height 50
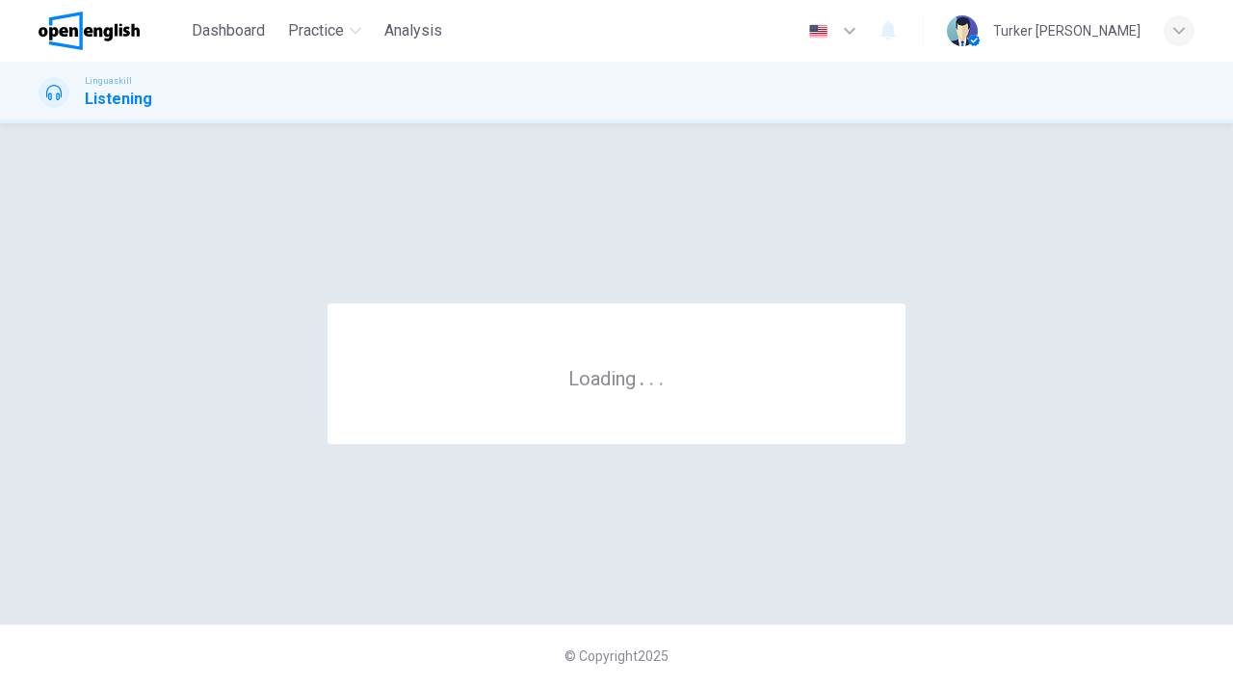
scroll to position [0, 0]
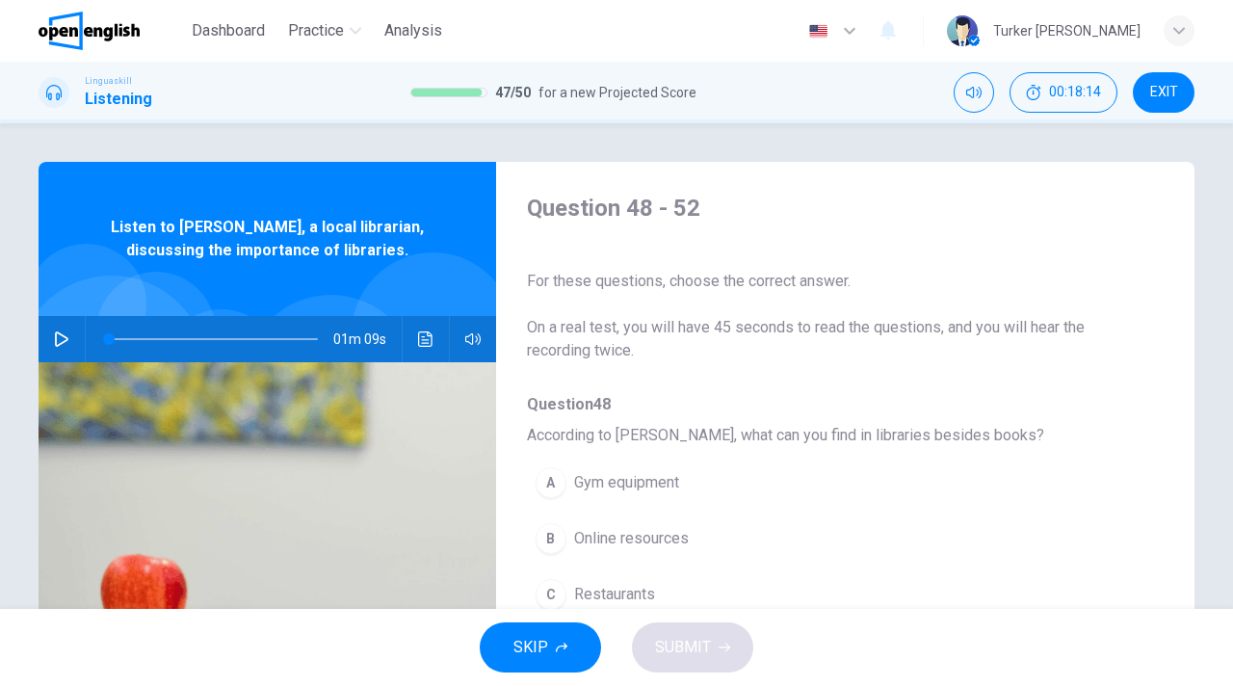
click at [1078, 407] on span "Question 48" at bounding box center [830, 404] width 606 height 23
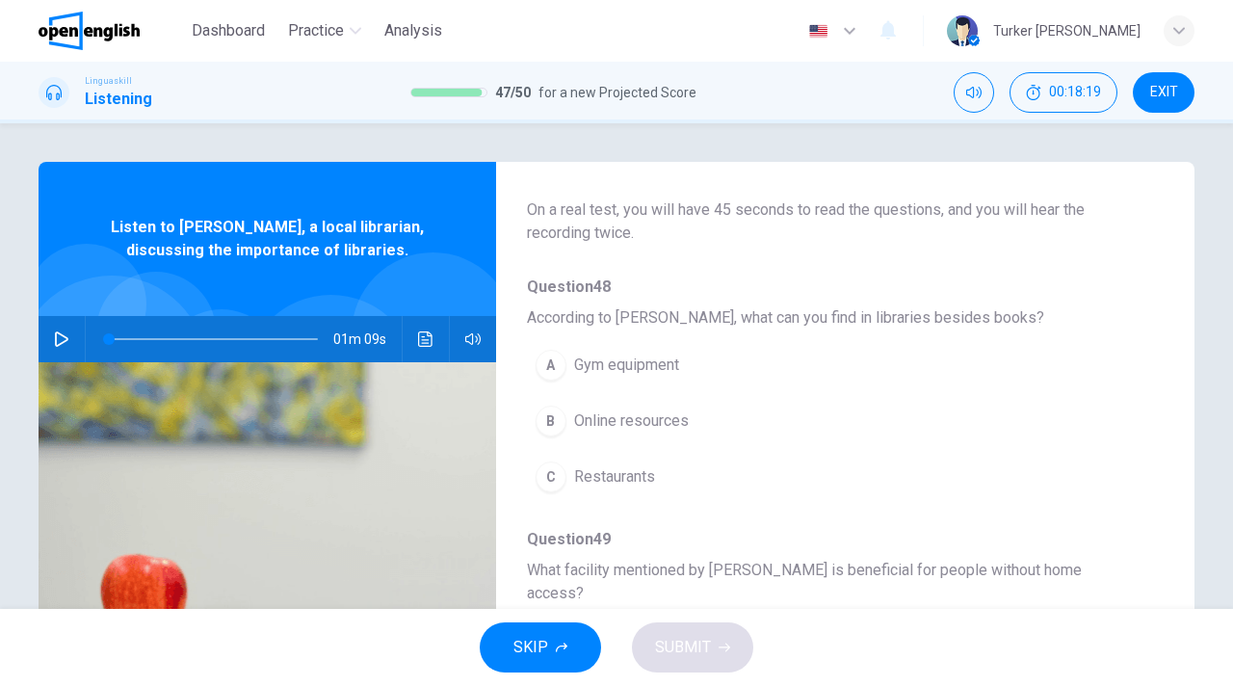
scroll to position [116, 0]
click at [65, 342] on icon "button" at bounding box center [61, 338] width 13 height 15
type input "*"
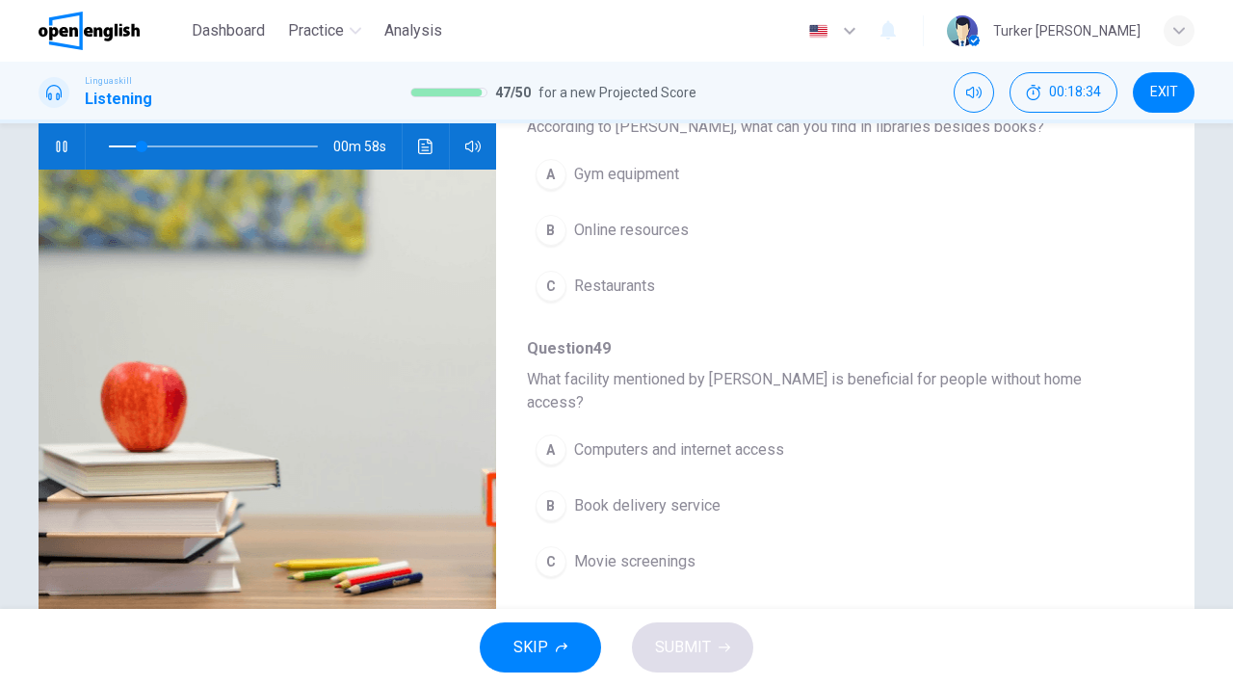
scroll to position [231, 0]
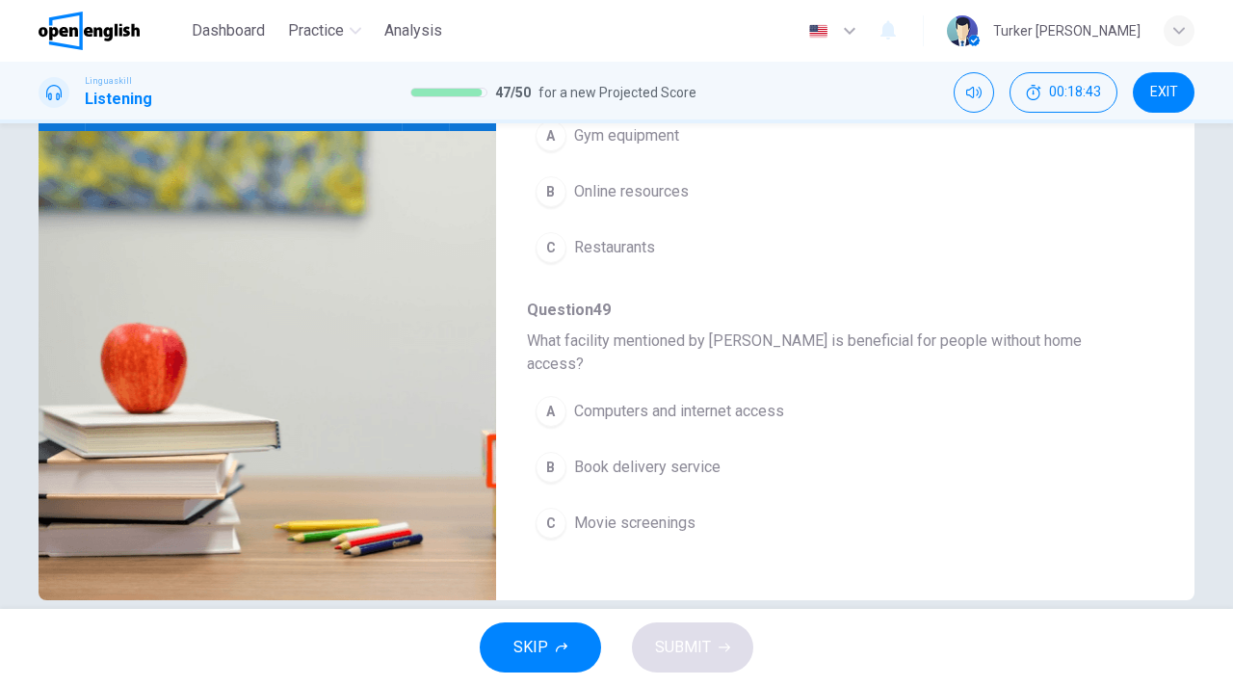
click at [638, 177] on button "B Online resources" at bounding box center [795, 192] width 537 height 48
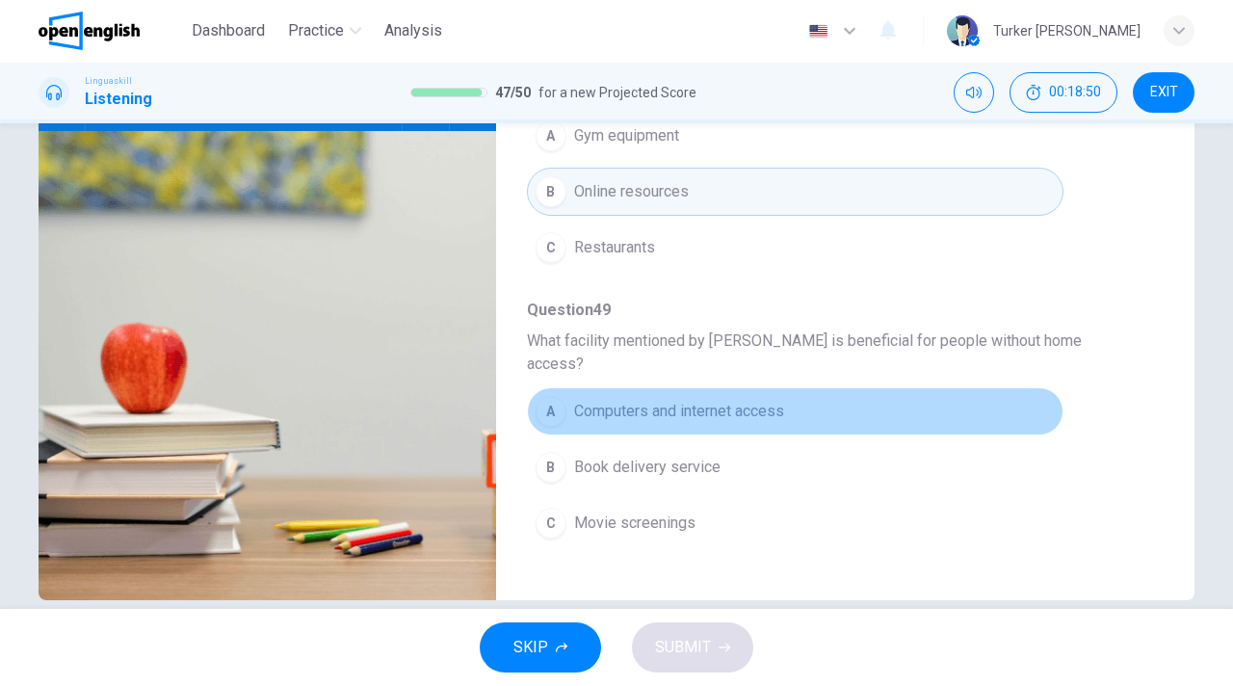
click at [762, 400] on span "Computers and internet access" at bounding box center [679, 411] width 210 height 23
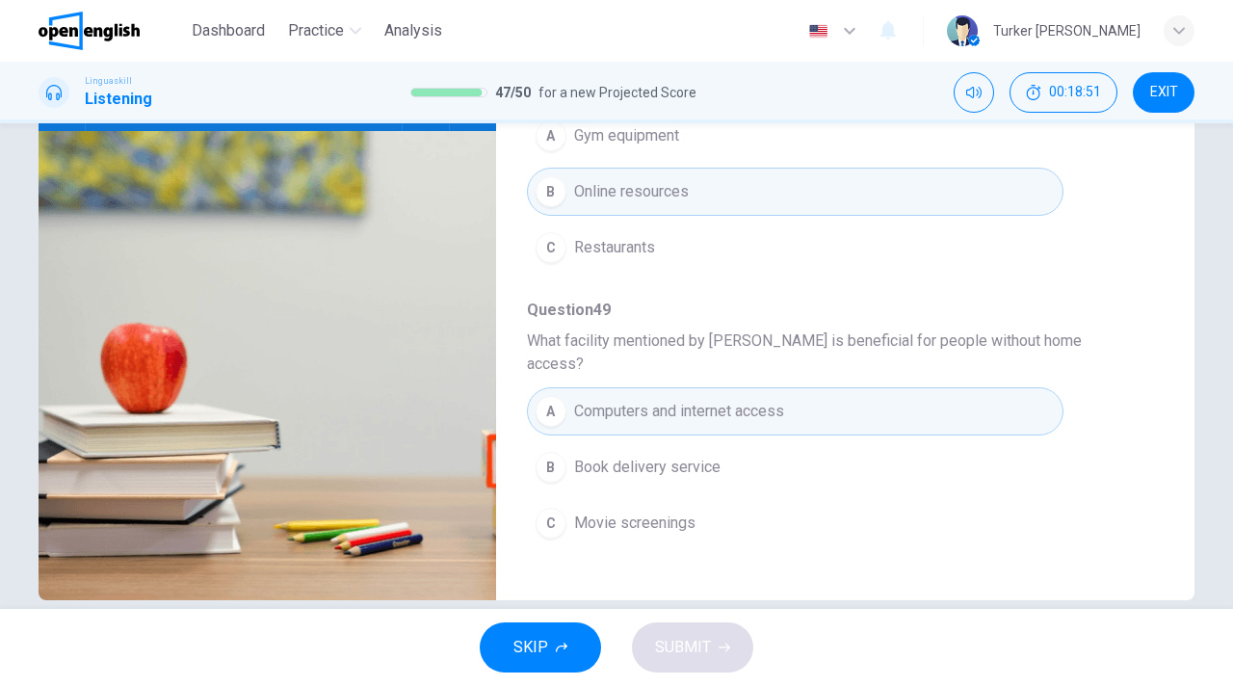
type input "**"
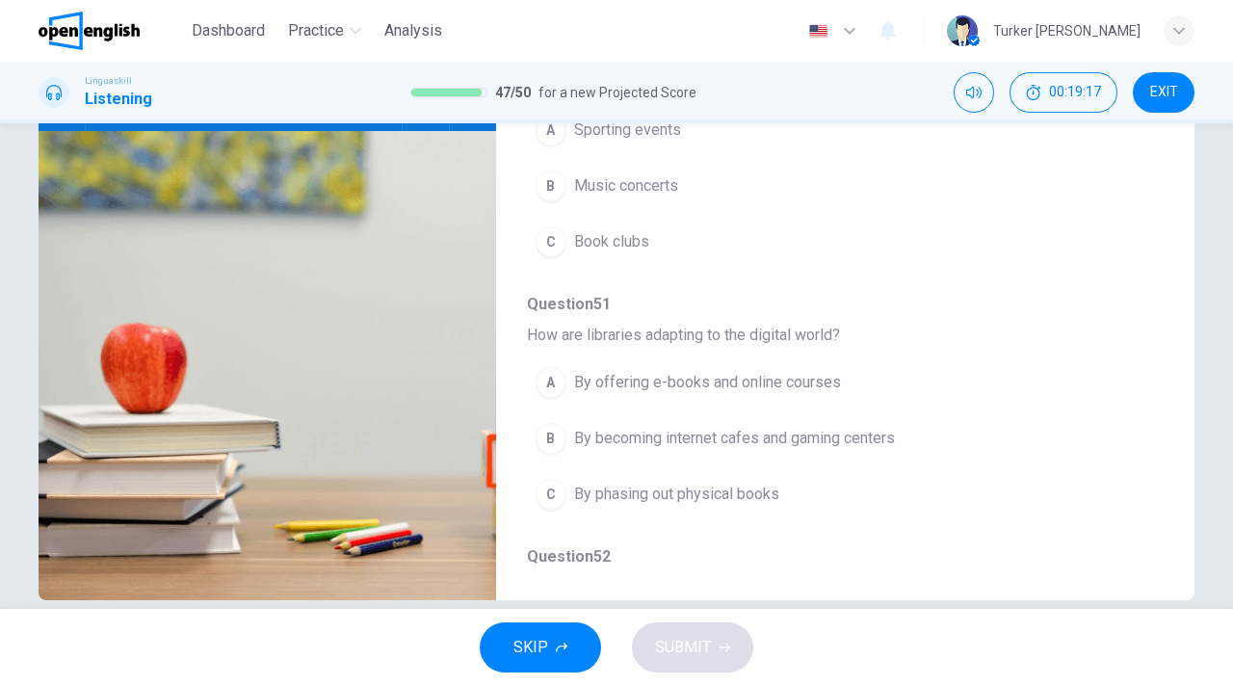
scroll to position [655, 0]
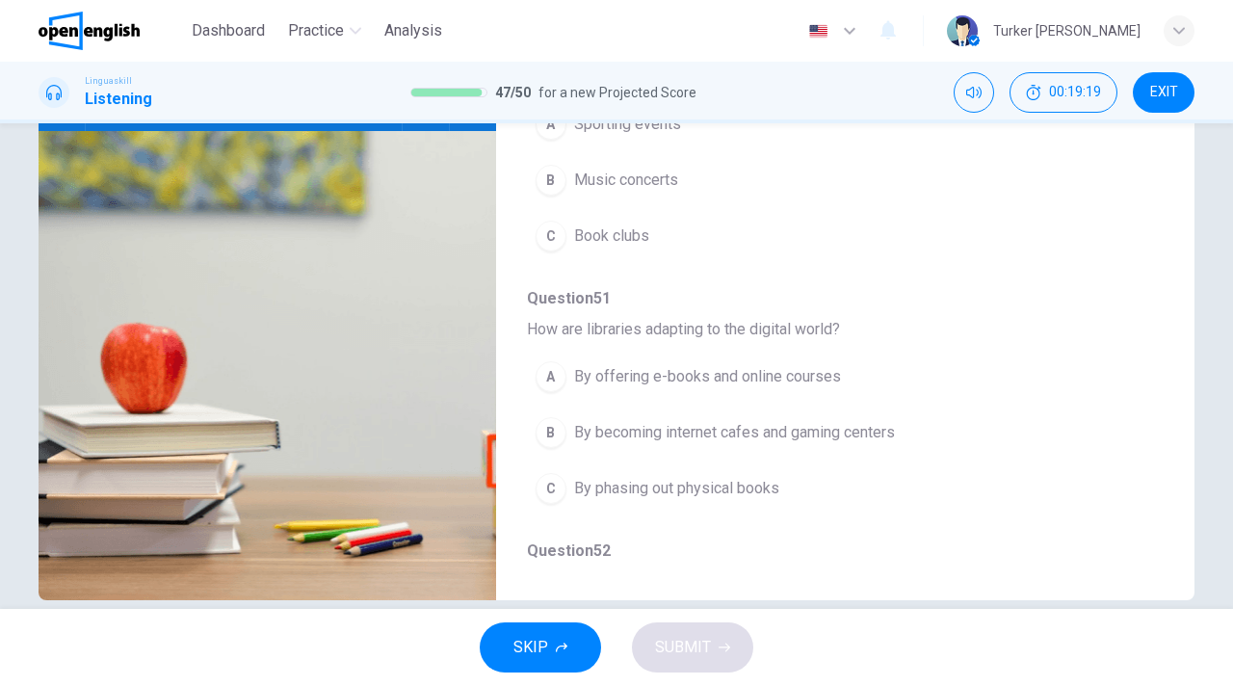
click at [802, 365] on span "By offering e-books and online courses" at bounding box center [707, 376] width 267 height 23
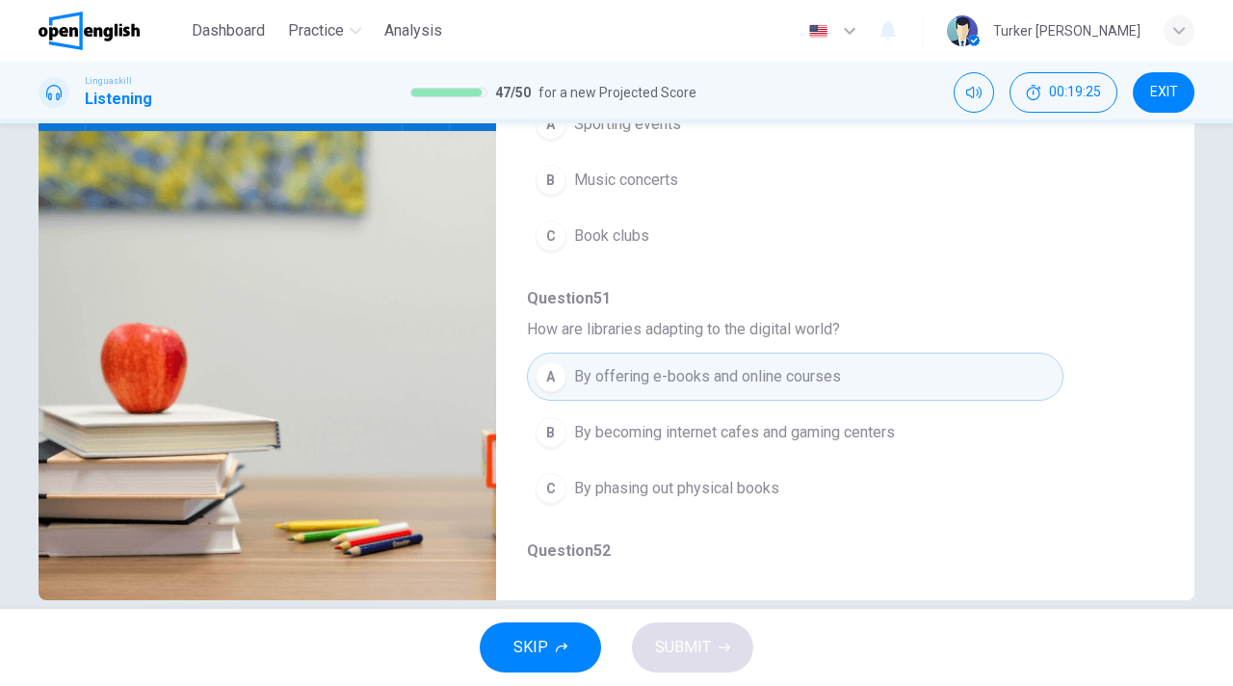
type input "**"
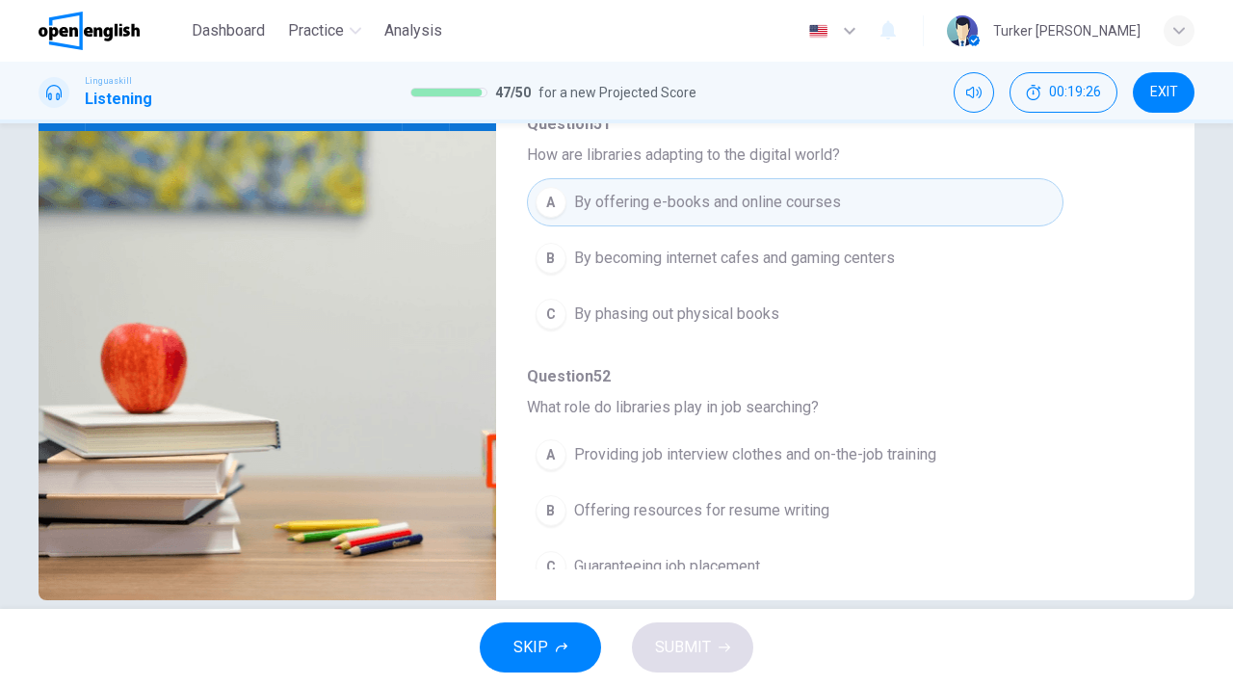
scroll to position [831, 0]
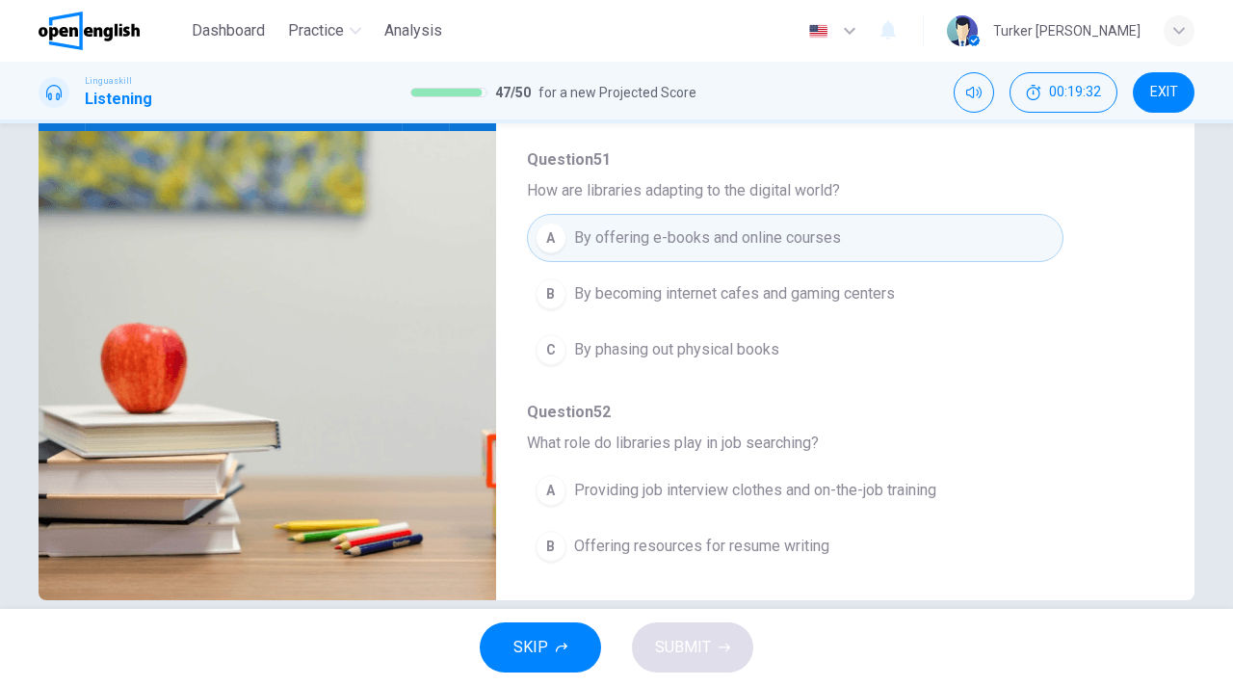
type input "*"
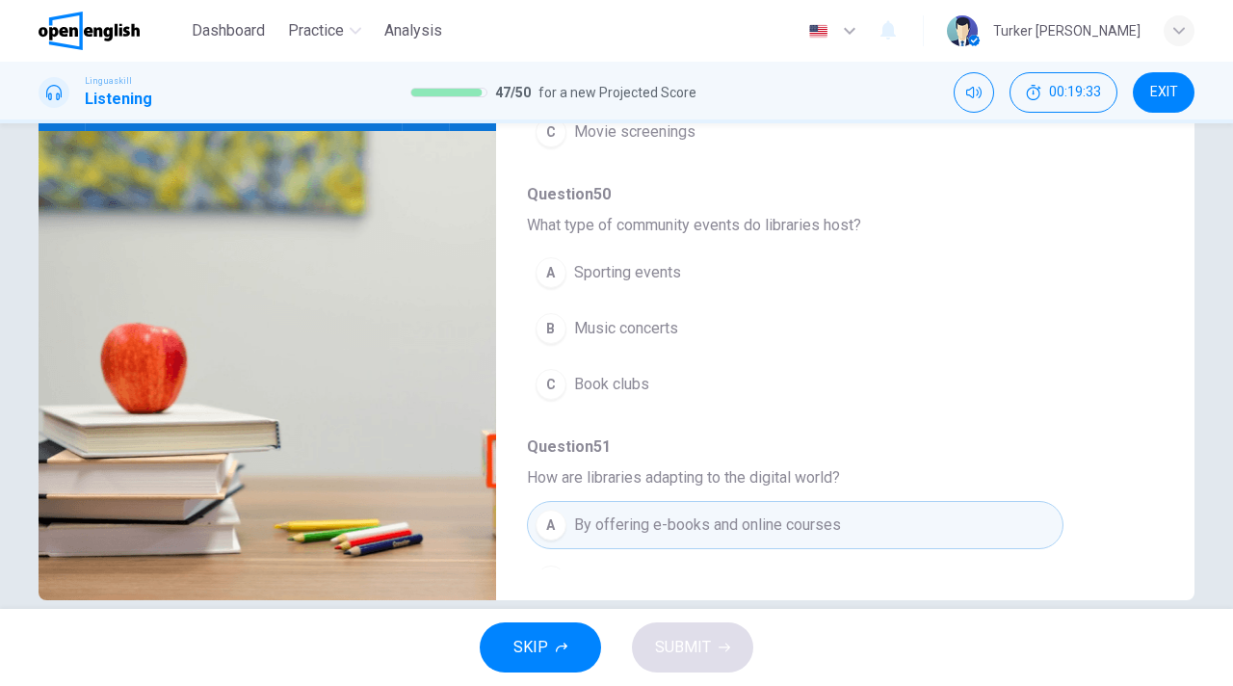
scroll to position [485, 0]
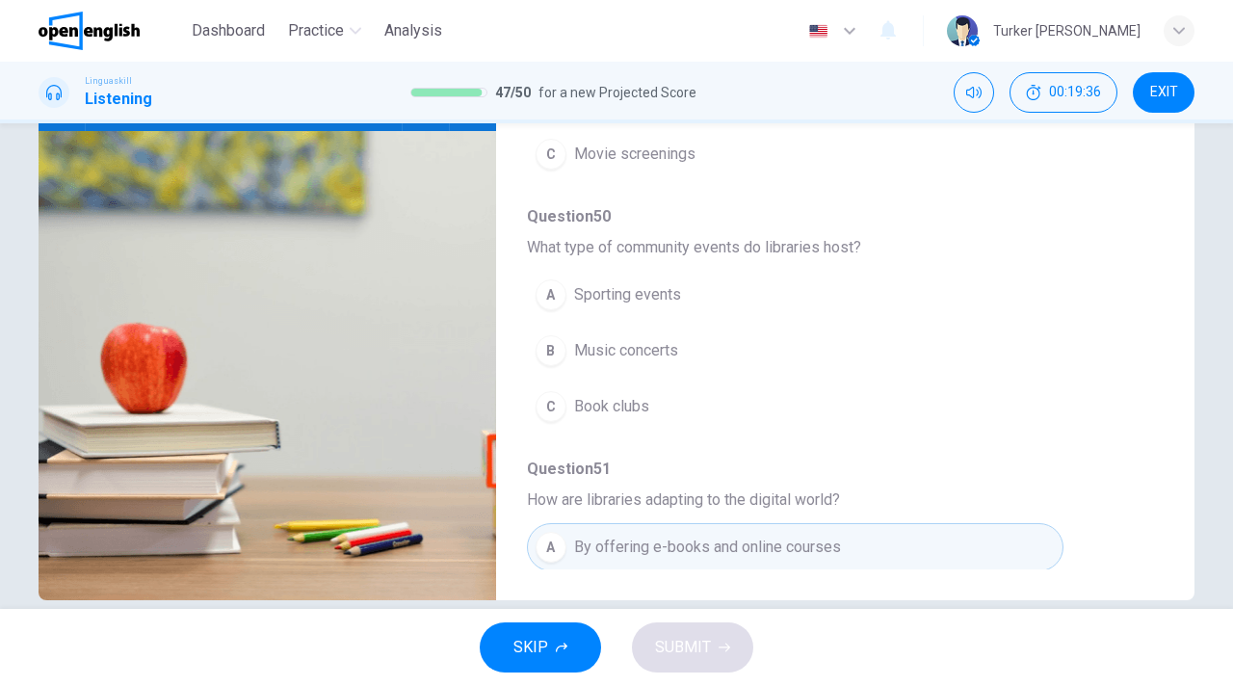
click at [721, 392] on button "C Book clubs" at bounding box center [795, 406] width 537 height 48
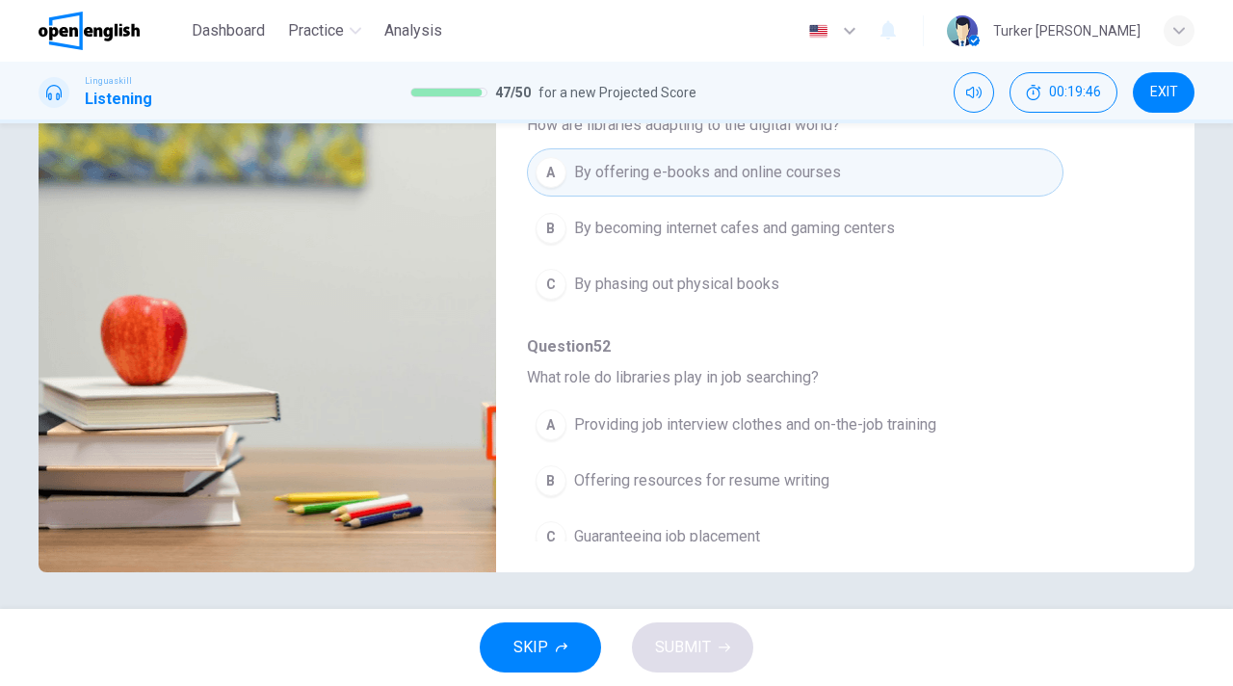
scroll to position [261, 0]
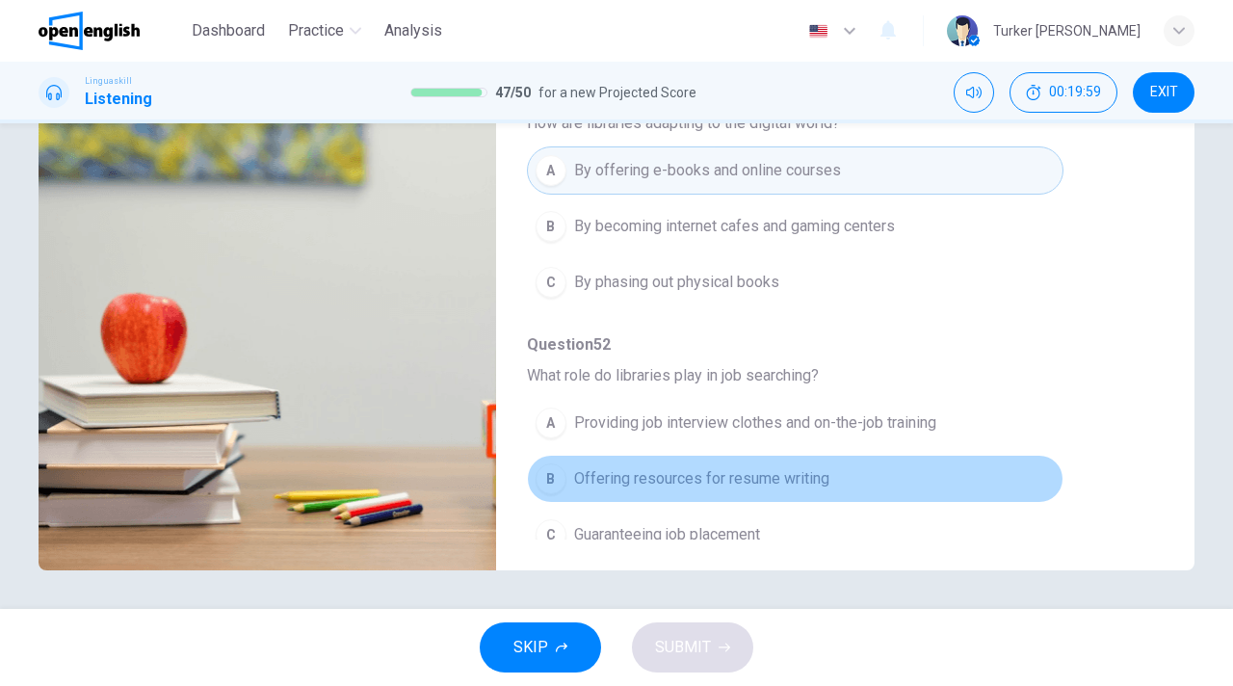
click at [741, 467] on span "Offering resources for resume writing" at bounding box center [701, 478] width 255 height 23
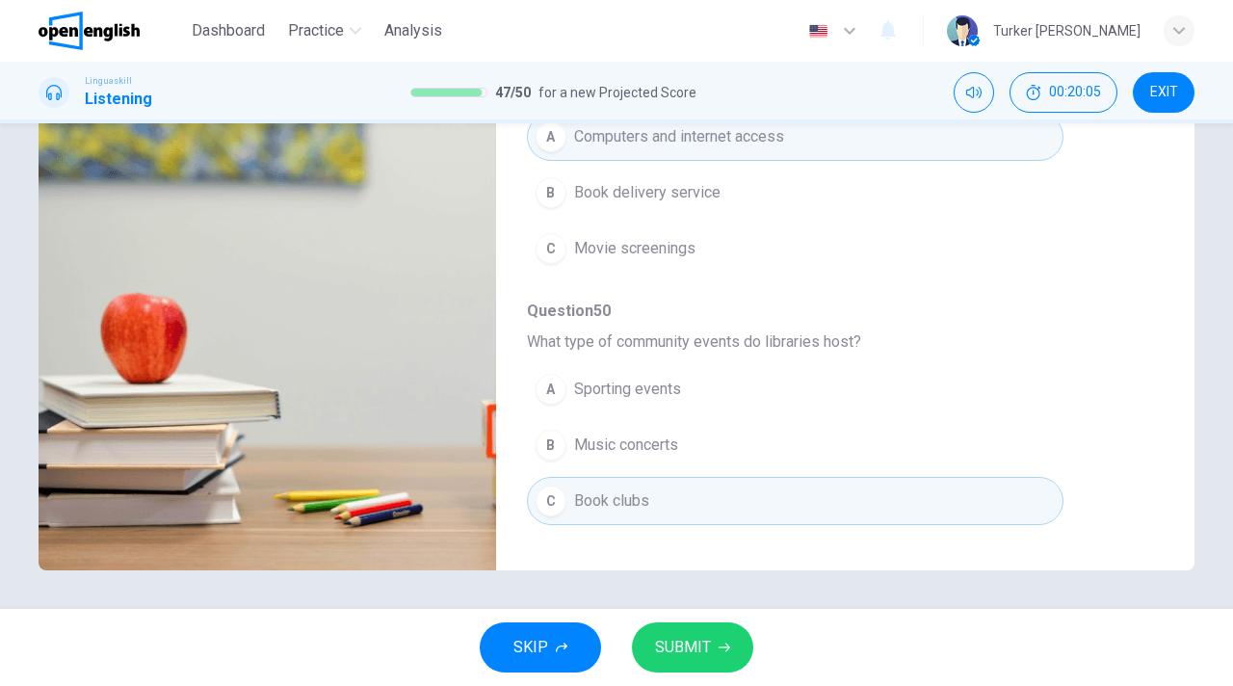
scroll to position [330, 0]
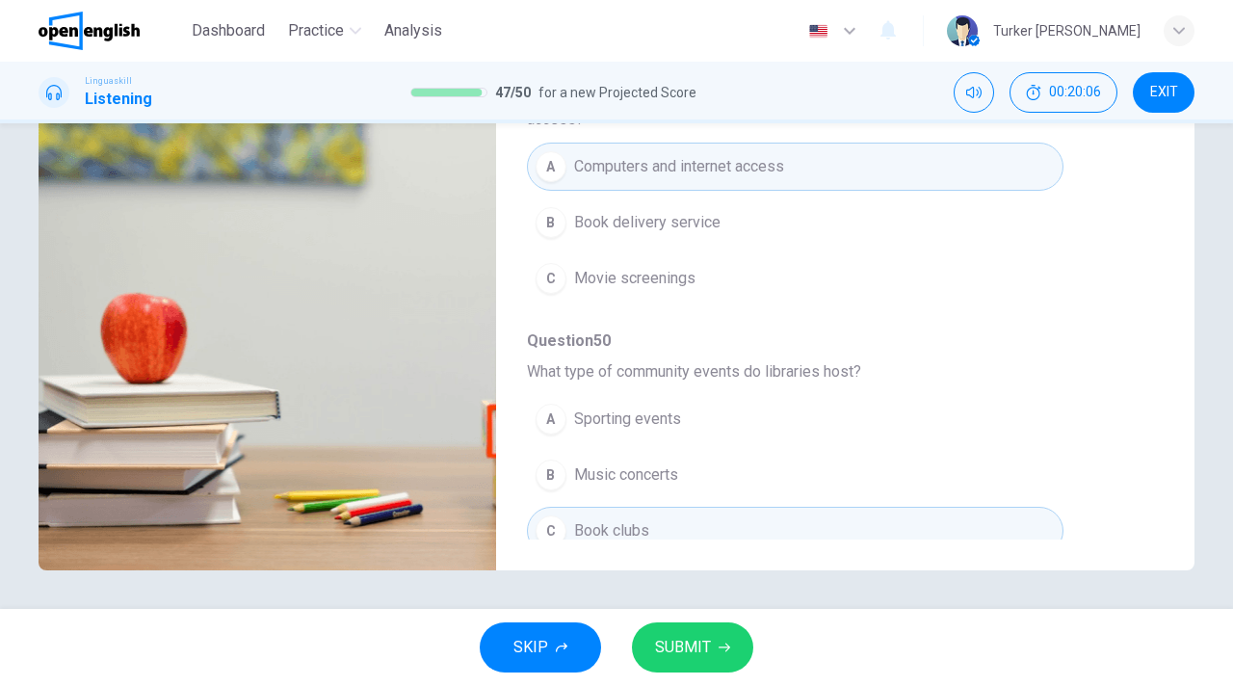
click at [623, 475] on button "B Music concerts" at bounding box center [795, 475] width 537 height 48
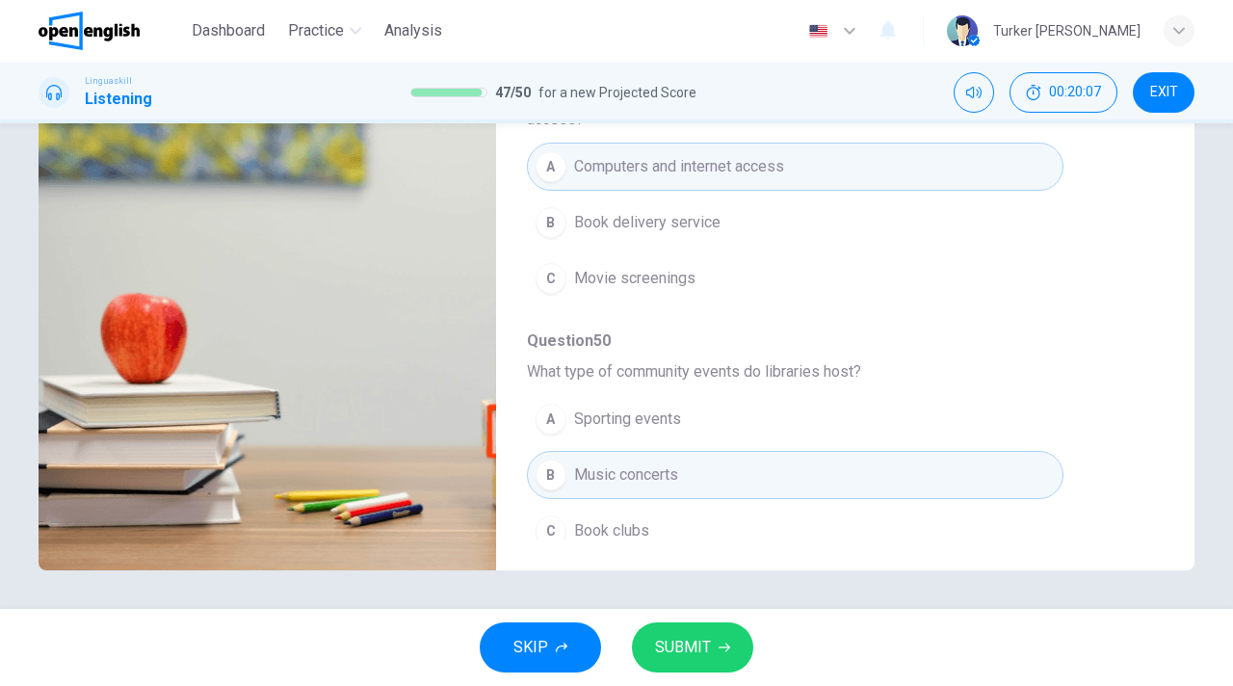
click at [410, 451] on img at bounding box center [268, 335] width 458 height 469
click at [410, 449] on img at bounding box center [268, 335] width 458 height 469
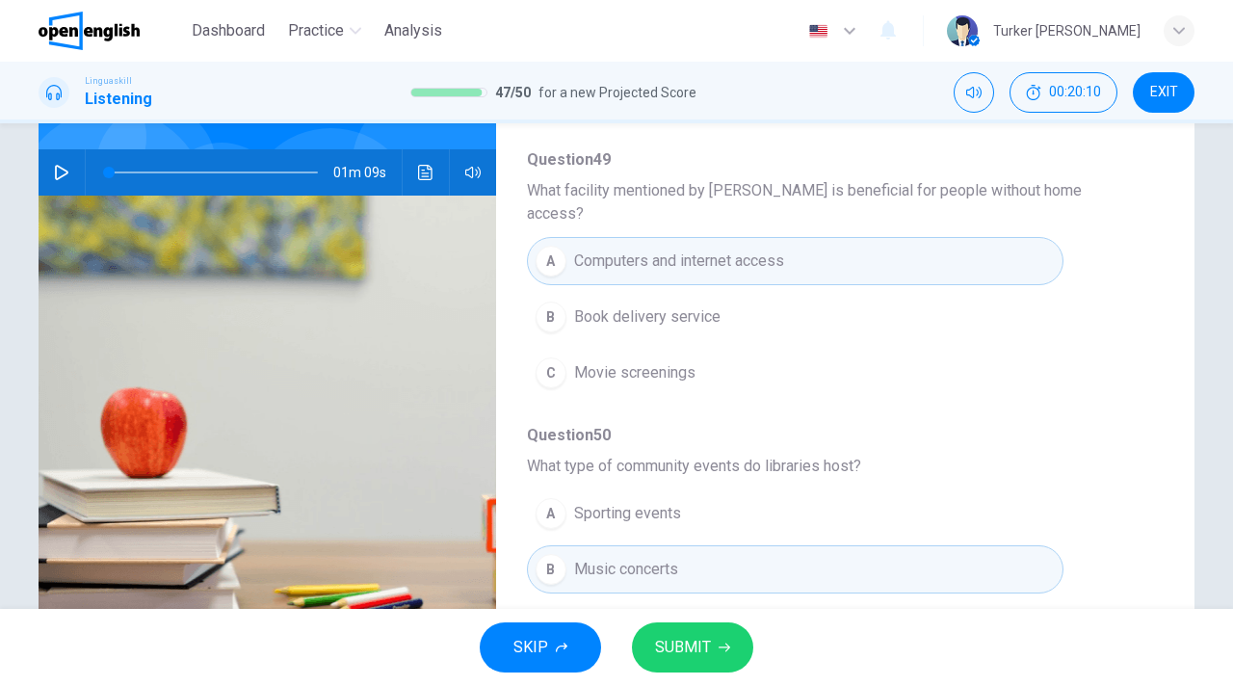
scroll to position [107, 0]
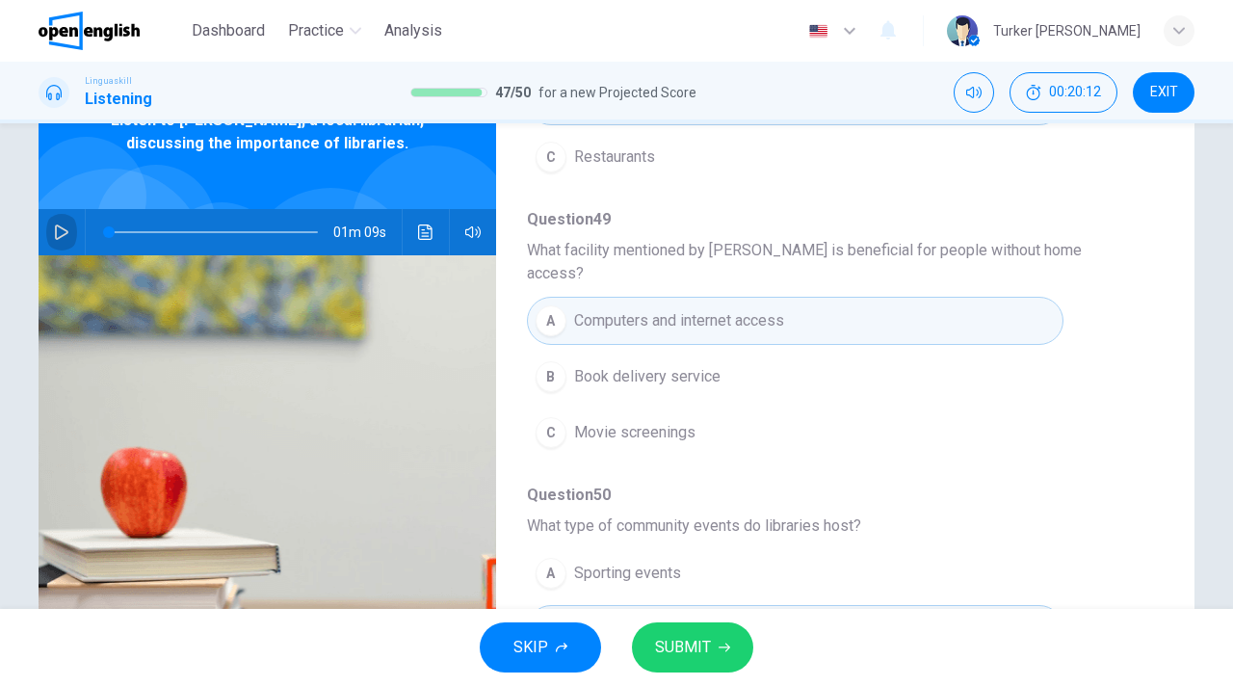
click at [68, 235] on icon "button" at bounding box center [61, 231] width 15 height 15
drag, startPoint x: 112, startPoint y: 237, endPoint x: 216, endPoint y: 232, distance: 104.2
click at [216, 232] on span at bounding box center [216, 232] width 12 height 12
click at [990, 457] on div "Question 48 According to [PERSON_NAME], what can you find in libraries besides …" at bounding box center [830, 587] width 606 height 1262
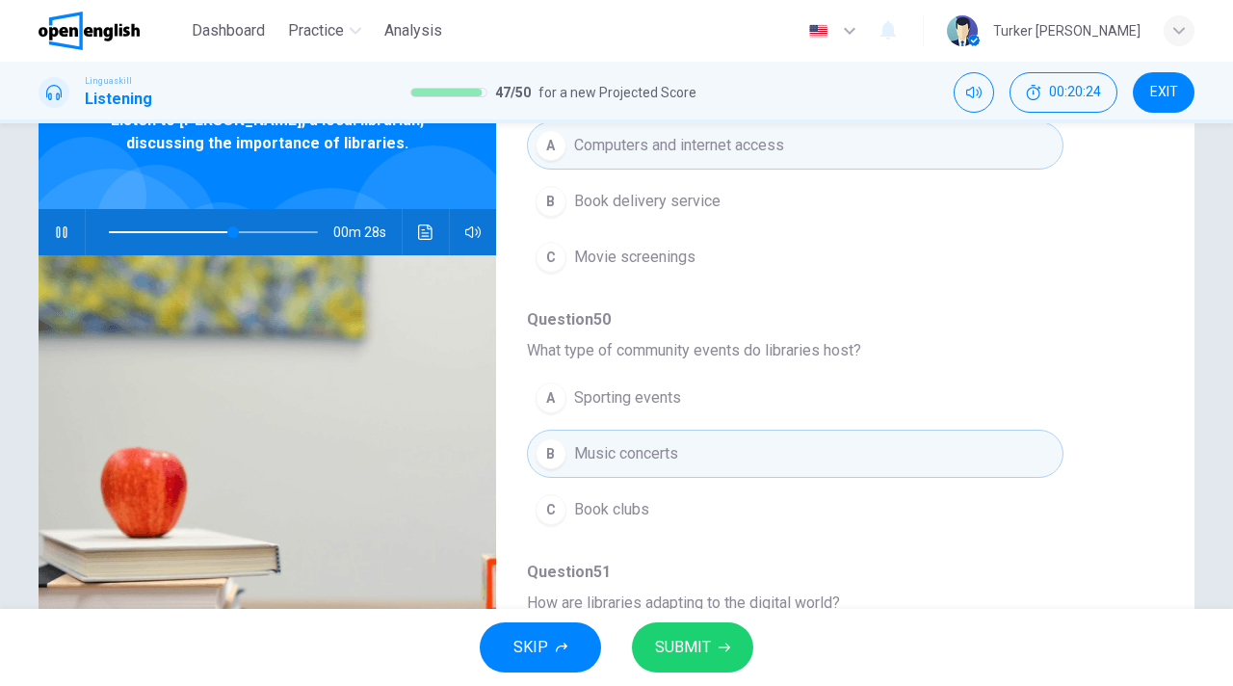
scroll to position [523, 0]
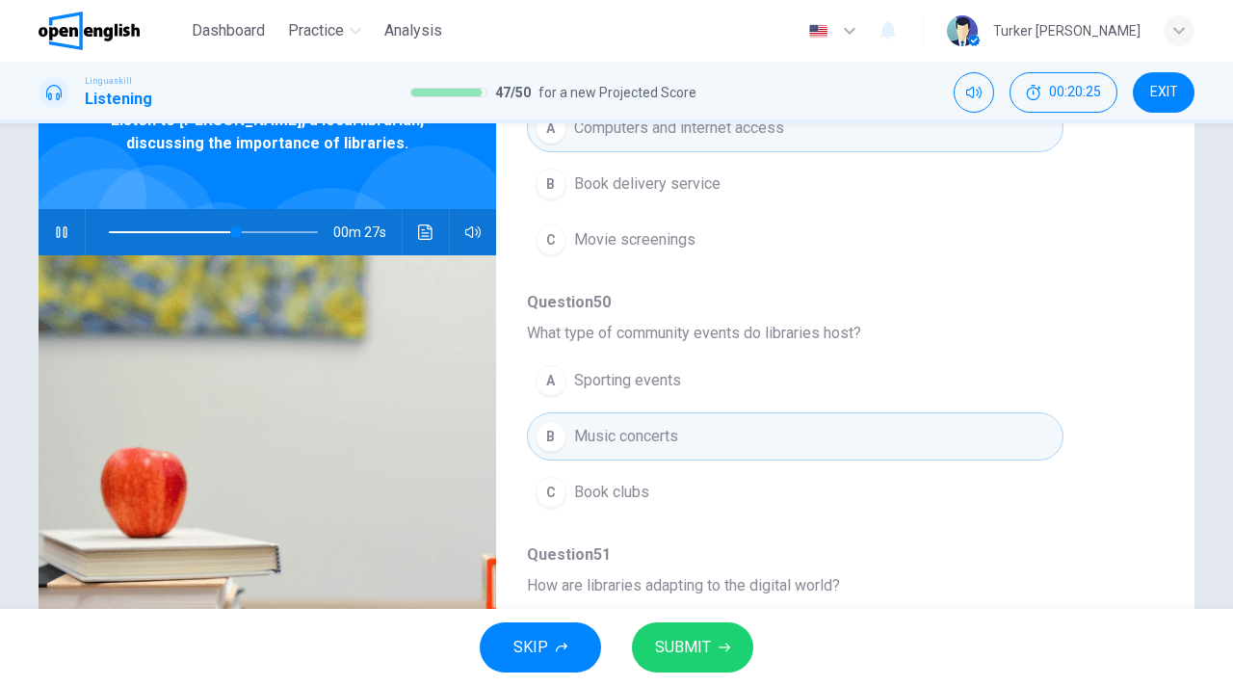
click at [676, 468] on button "C Book clubs" at bounding box center [795, 492] width 537 height 48
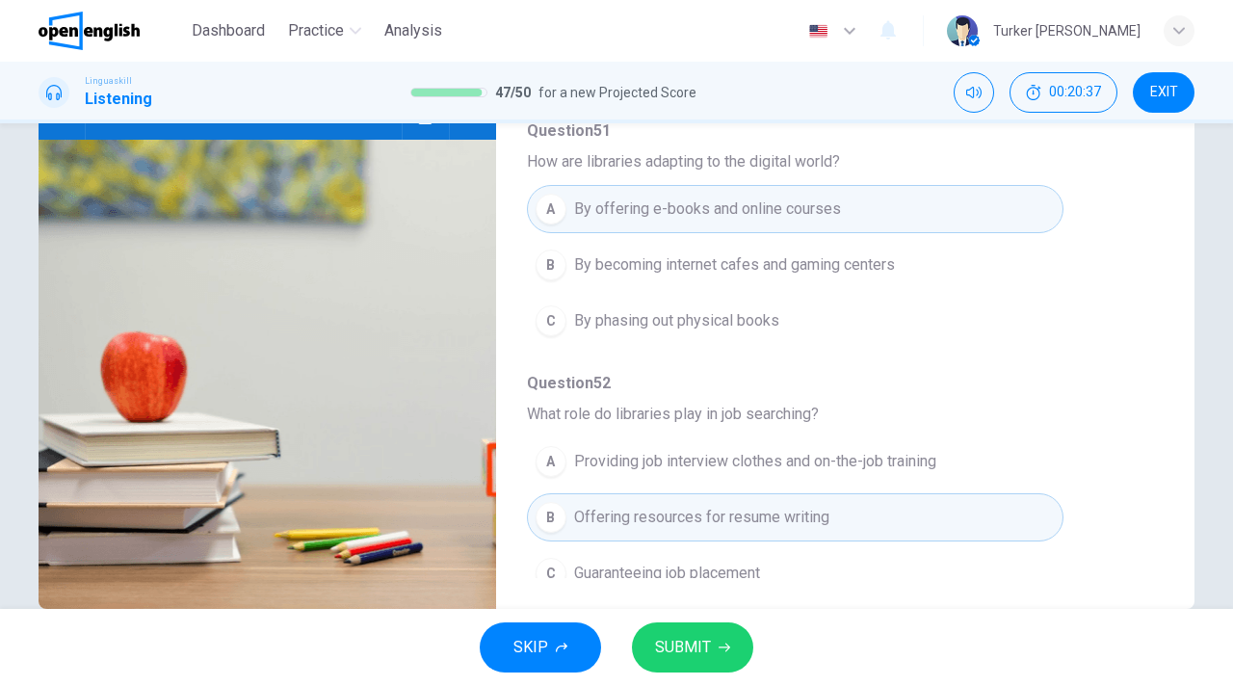
scroll to position [261, 0]
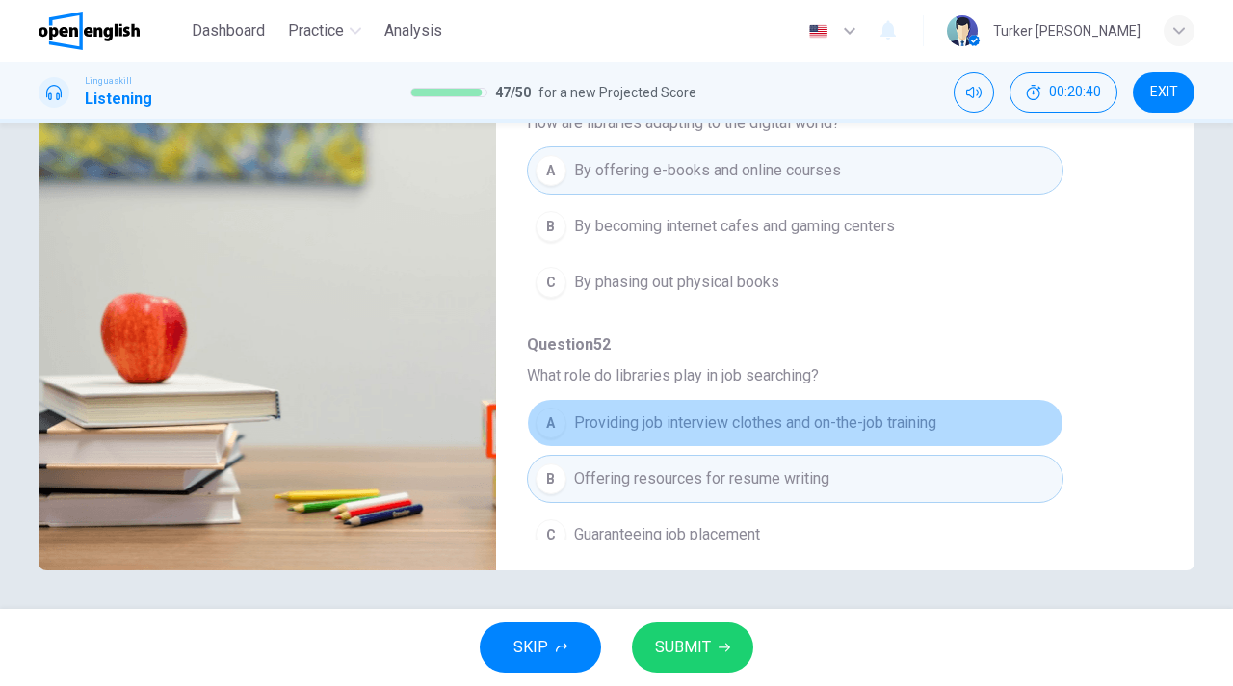
click at [874, 411] on span "Providing job interview clothes and on-the-job training" at bounding box center [755, 422] width 362 height 23
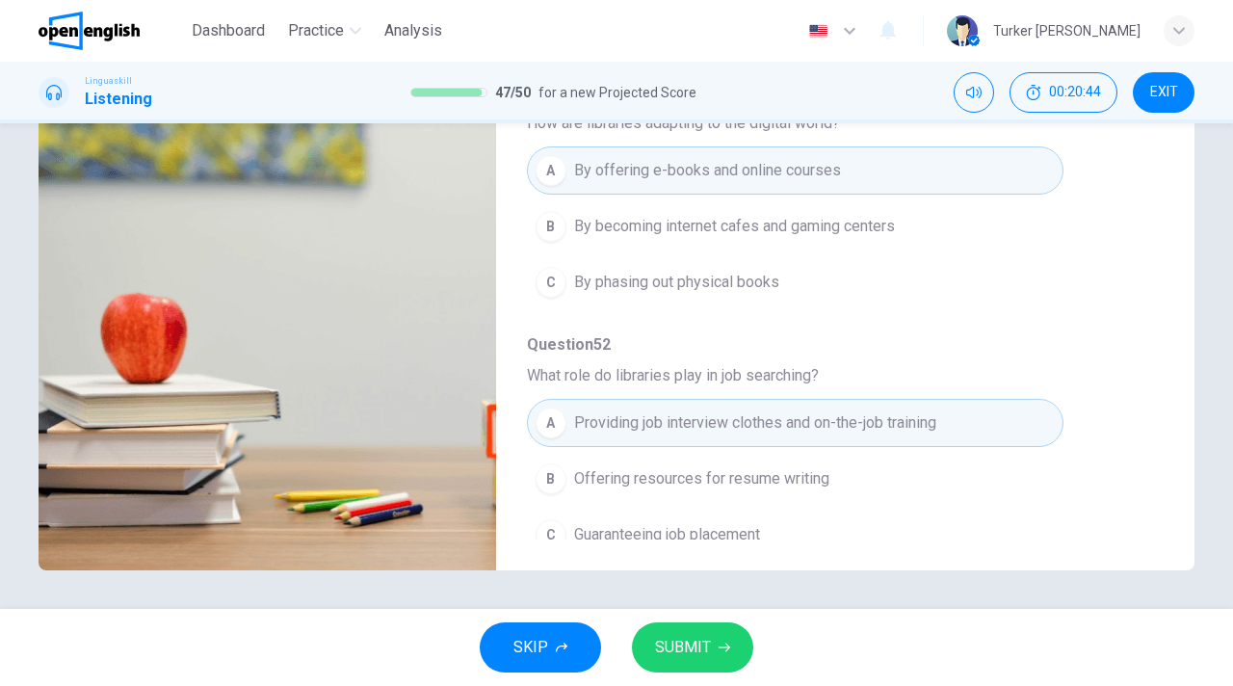
click at [697, 646] on span "SUBMIT" at bounding box center [683, 647] width 56 height 27
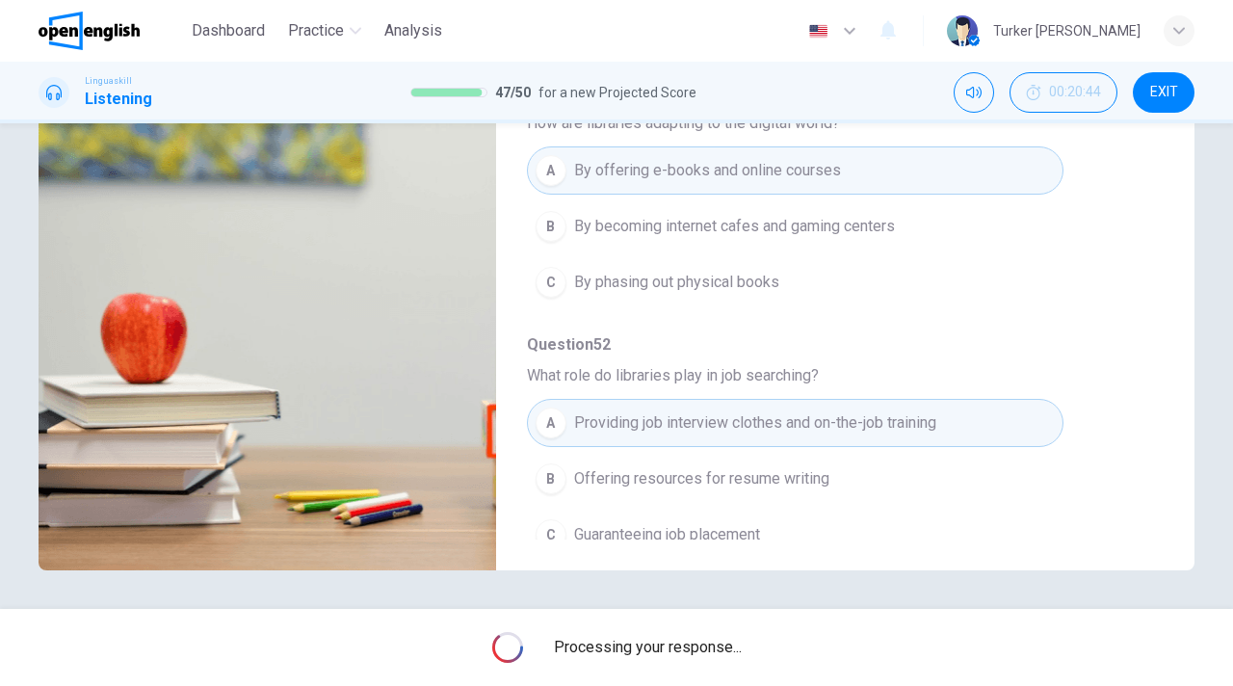
type input "**"
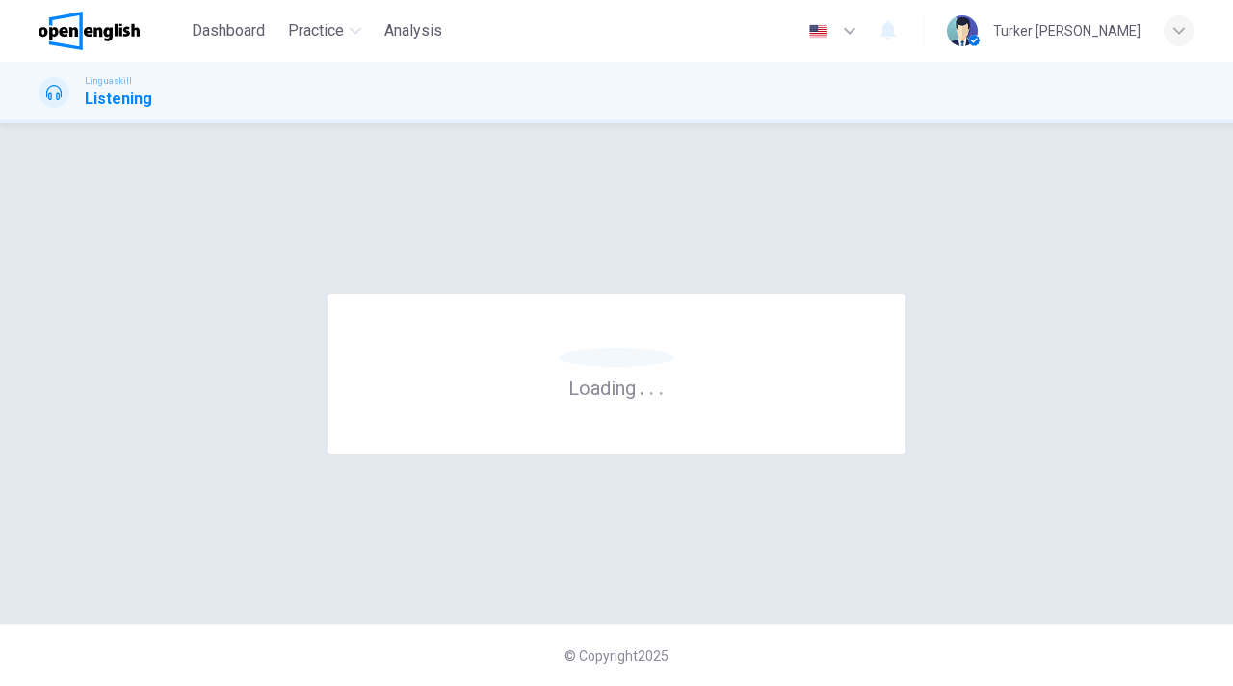
scroll to position [0, 0]
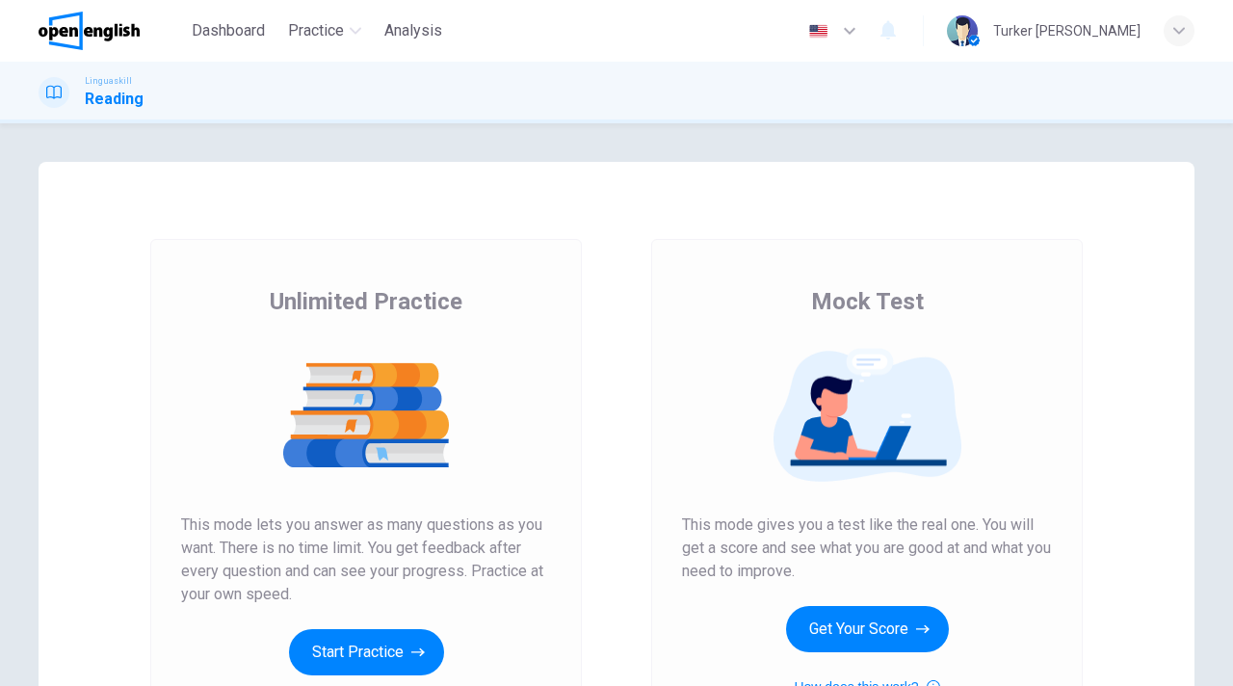
click at [738, 607] on div "Mock Test This mode gives you a test like the real one. You will get a score an…" at bounding box center [867, 492] width 370 height 412
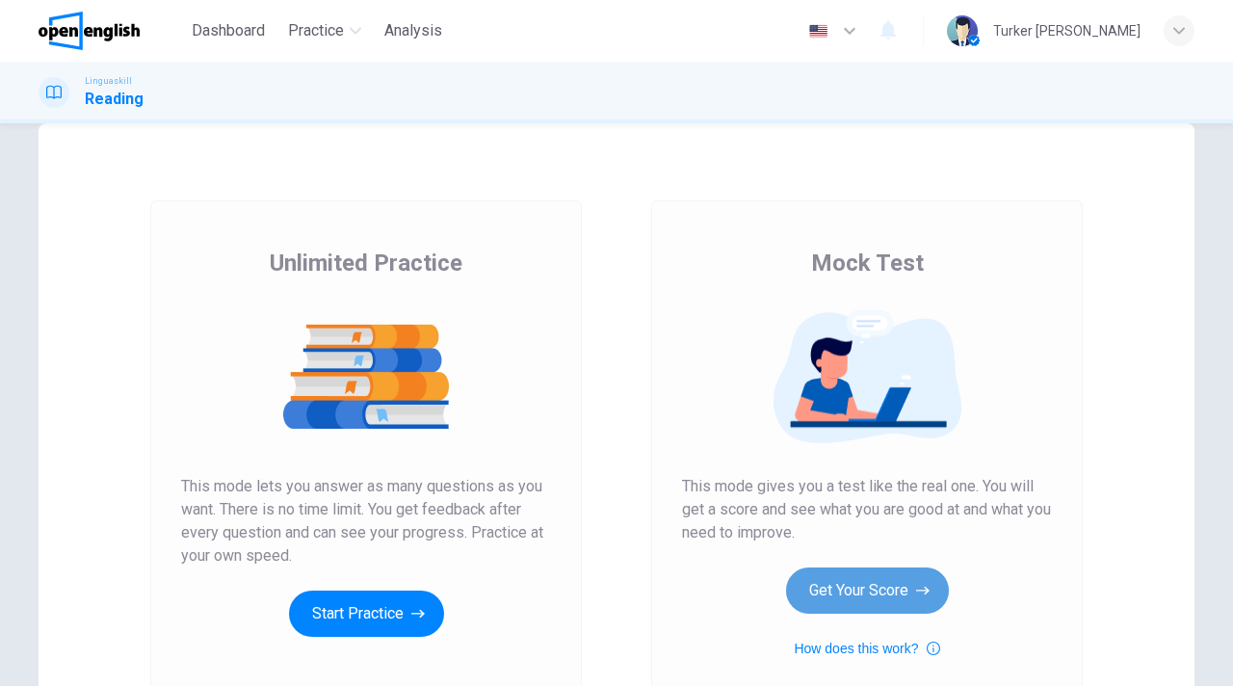
click at [873, 587] on button "Get Your Score" at bounding box center [867, 590] width 163 height 46
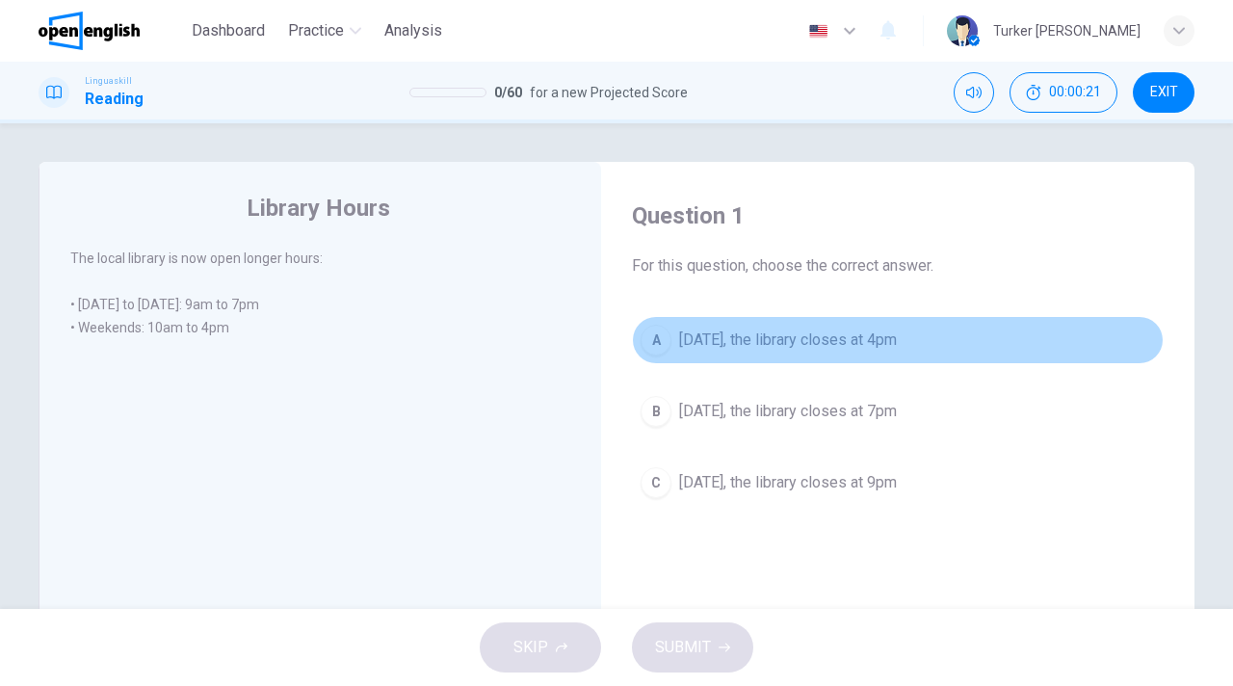
click at [766, 338] on span "On Saturday, the library closes at 4pm" at bounding box center [788, 339] width 218 height 23
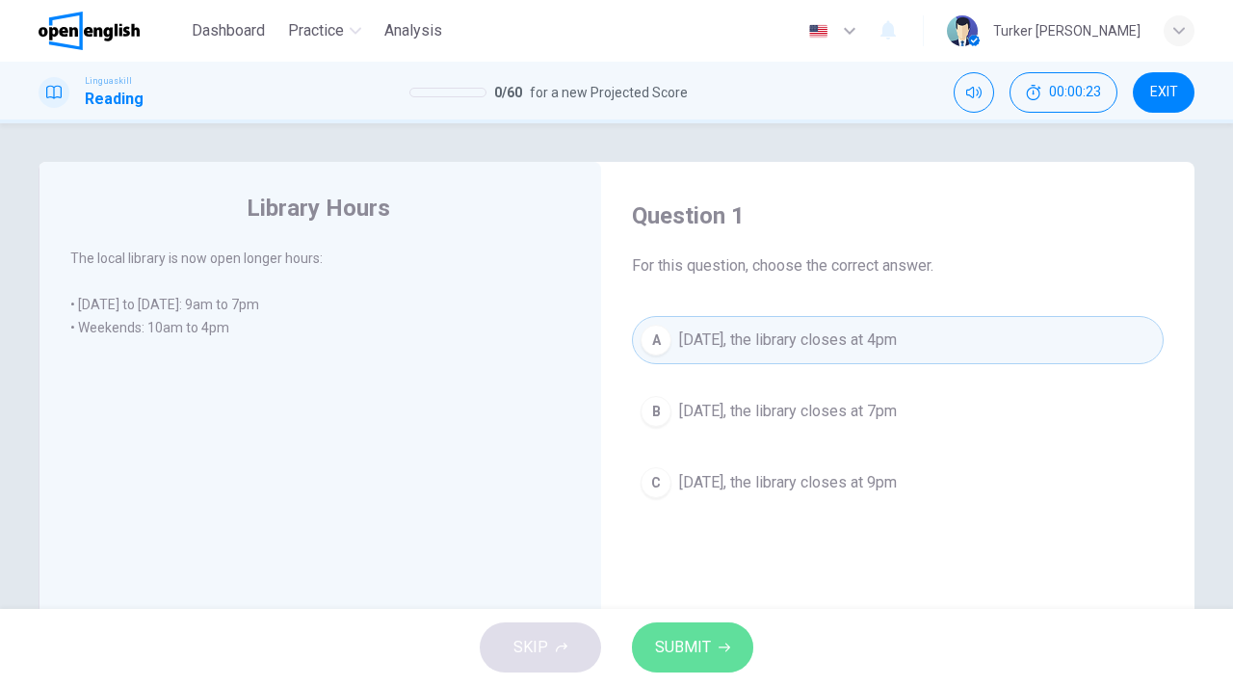
click at [698, 645] on span "SUBMIT" at bounding box center [683, 647] width 56 height 27
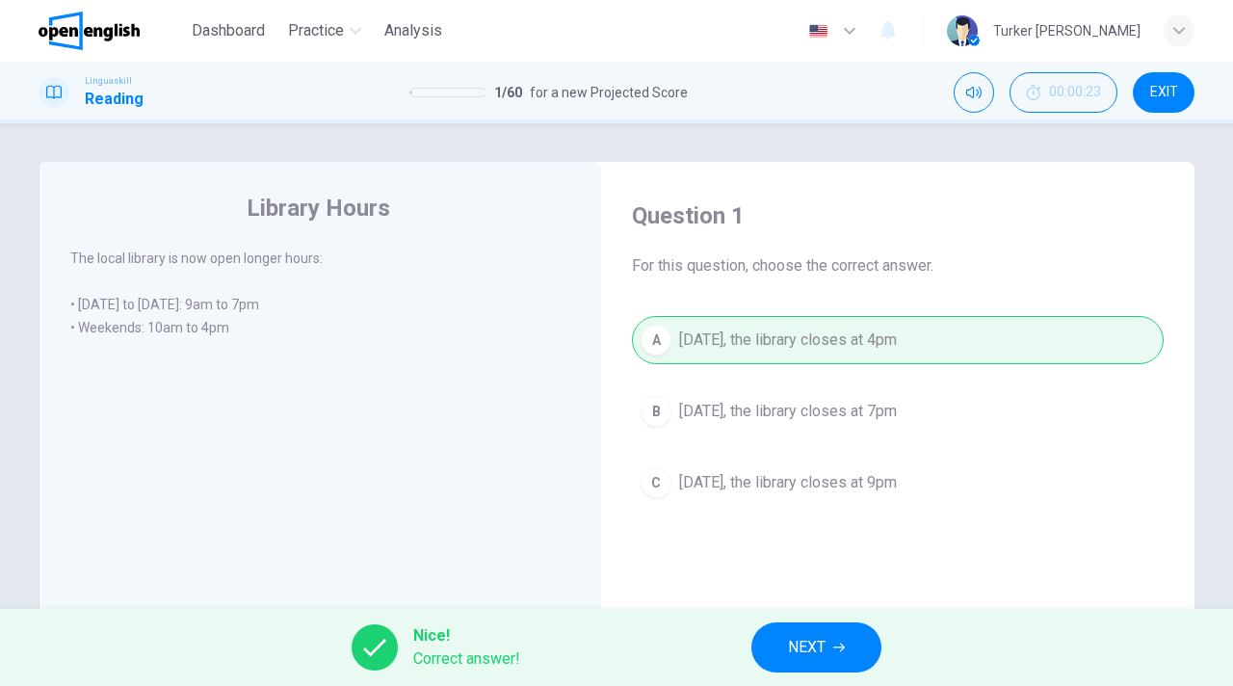
click at [783, 655] on button "NEXT" at bounding box center [816, 647] width 130 height 50
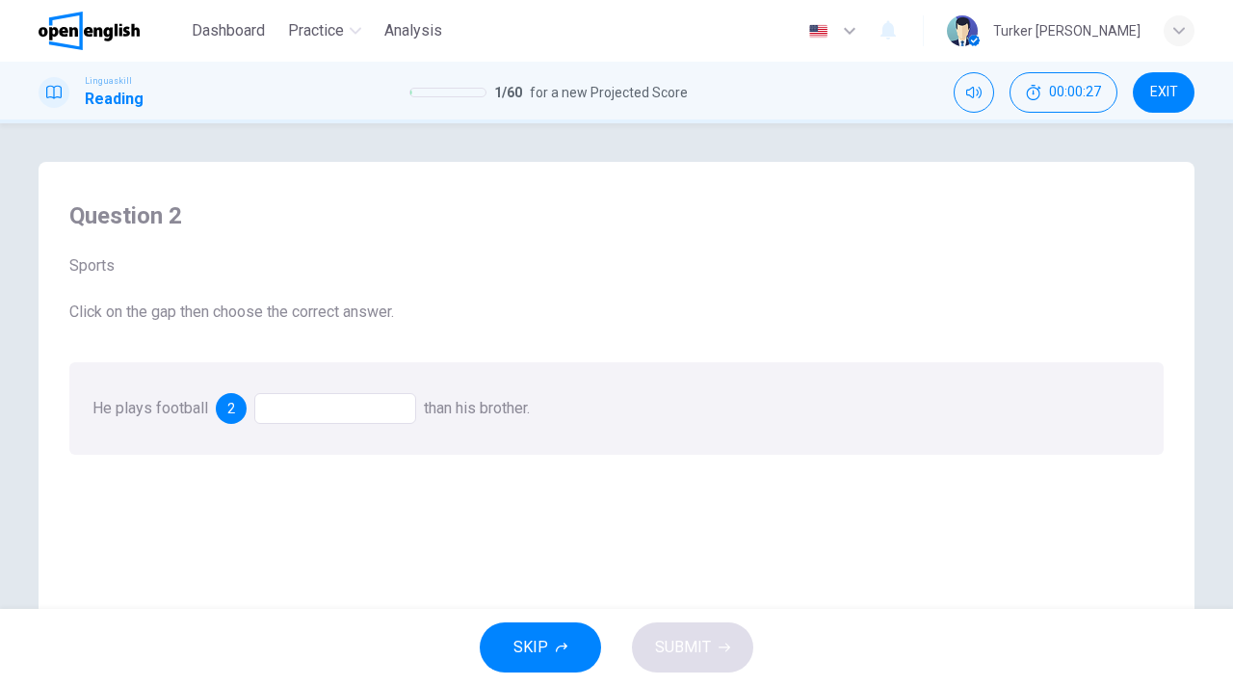
click at [357, 404] on div at bounding box center [335, 408] width 162 height 31
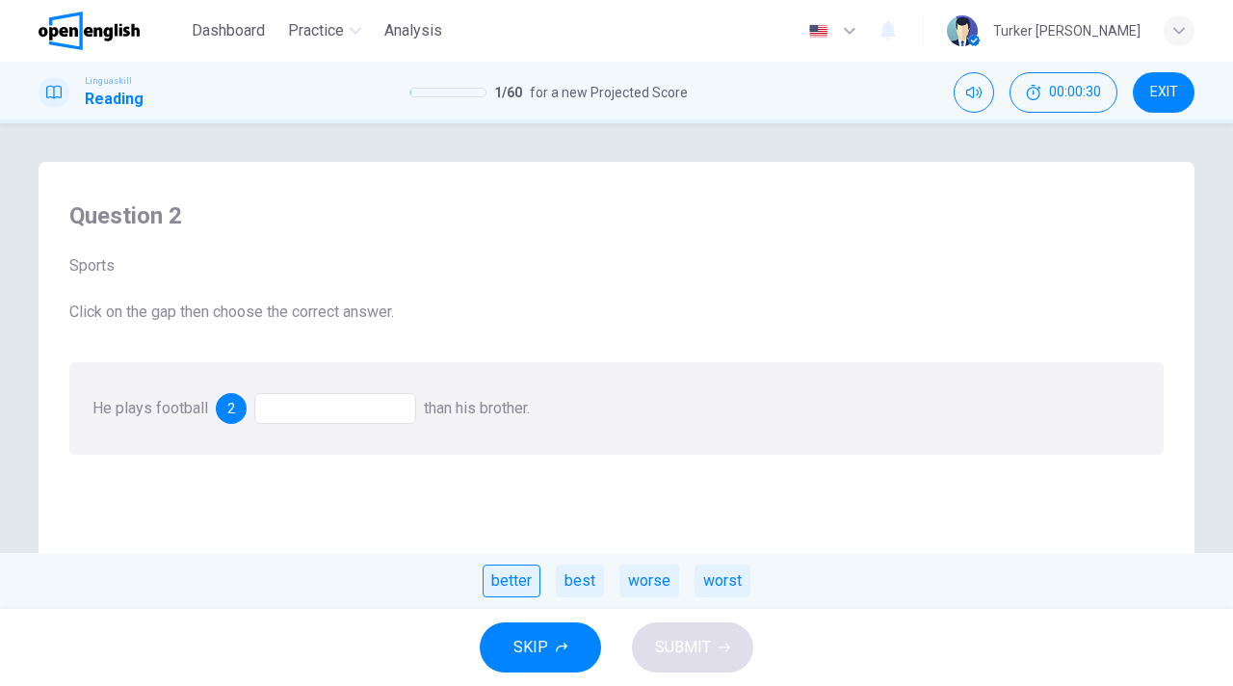
click at [519, 590] on div "better" at bounding box center [512, 581] width 58 height 33
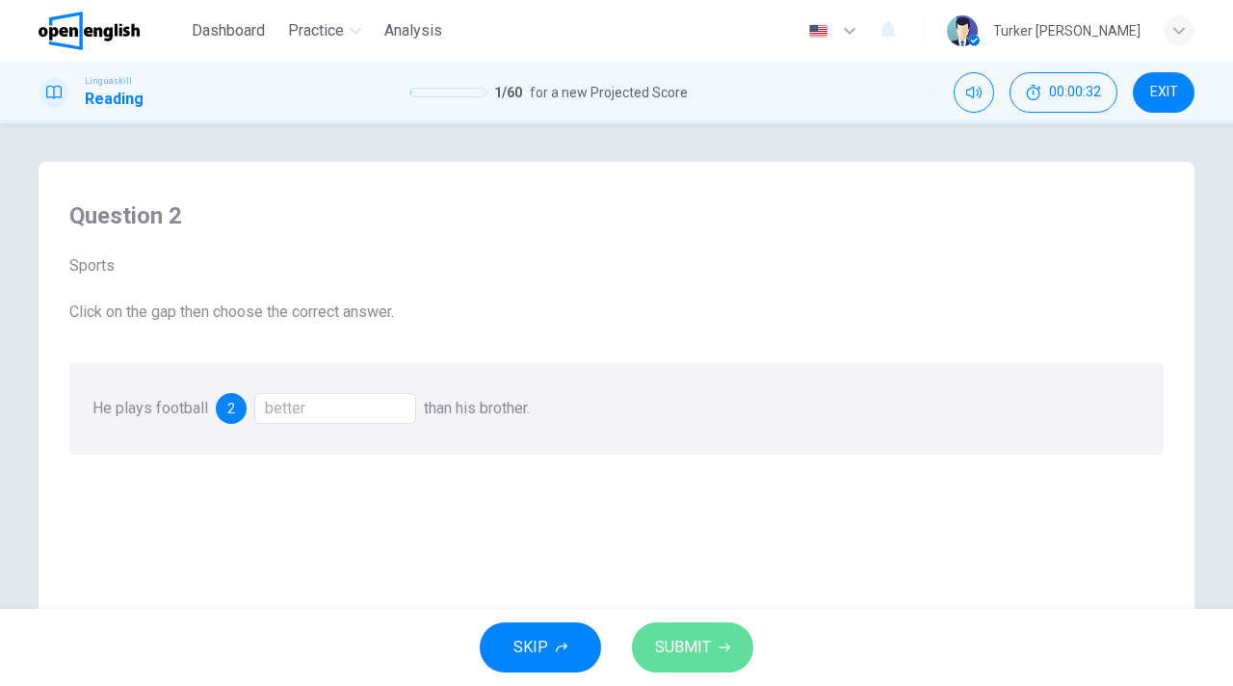
click at [677, 645] on span "SUBMIT" at bounding box center [683, 647] width 56 height 27
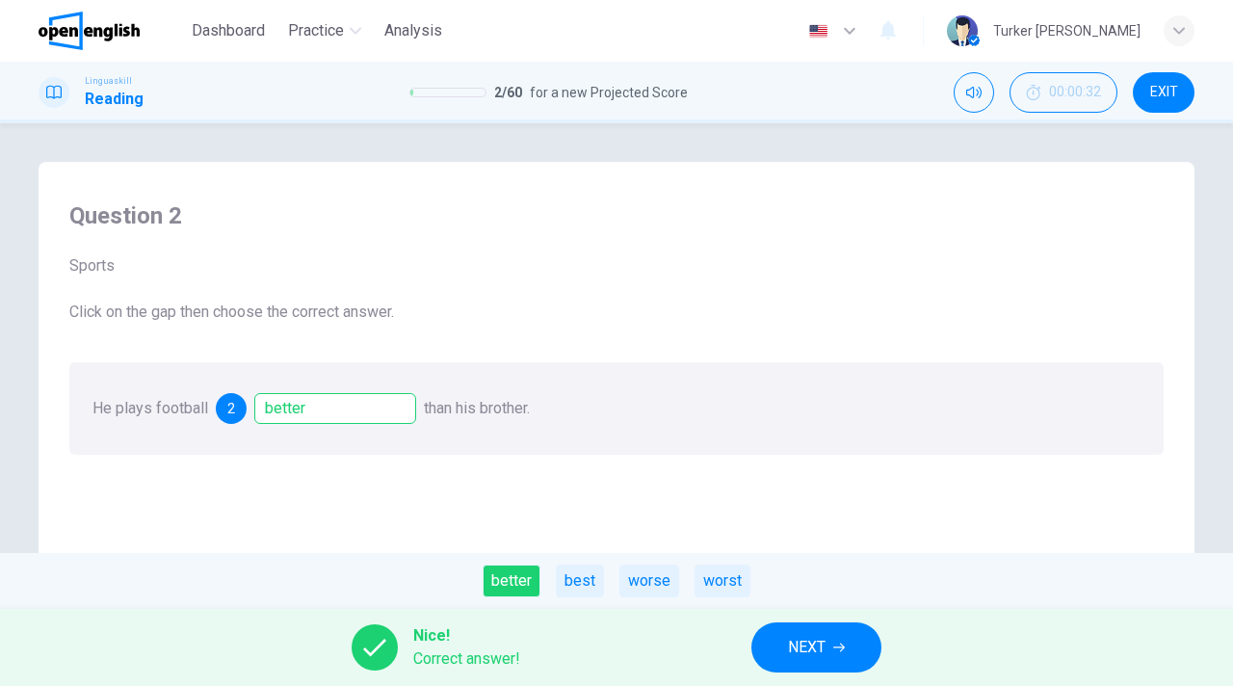
click at [777, 641] on button "NEXT" at bounding box center [816, 647] width 130 height 50
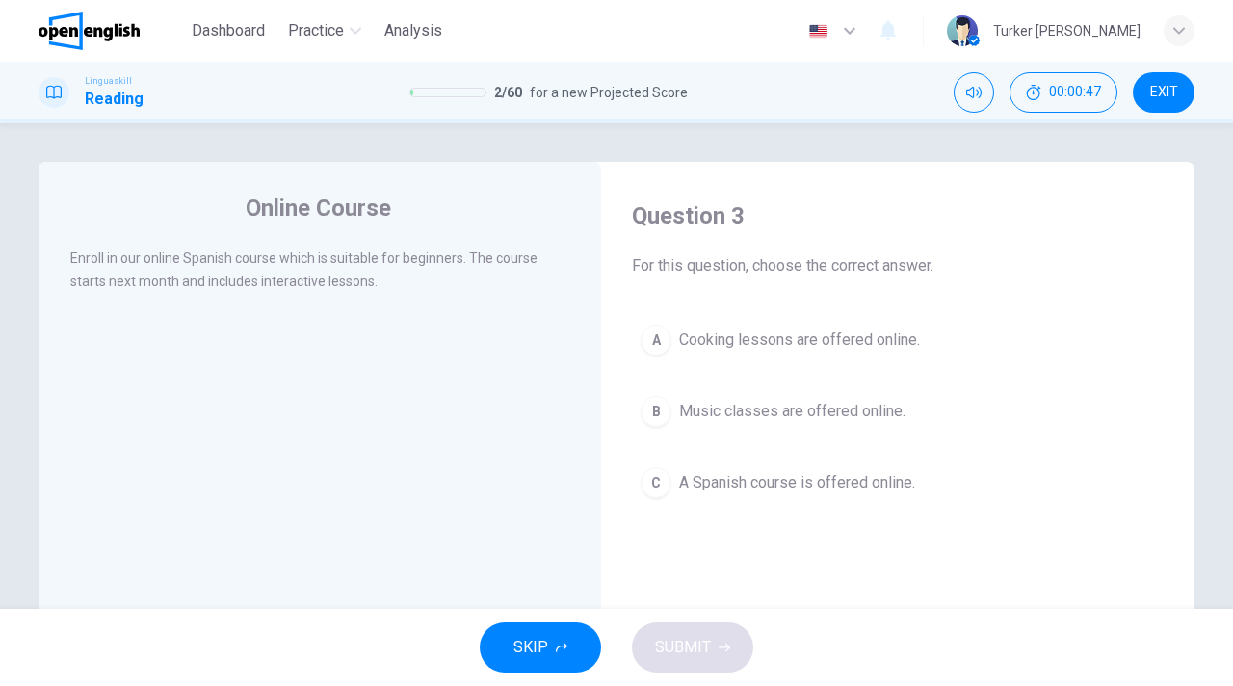
click at [788, 487] on span "A Spanish course is offered online." at bounding box center [797, 482] width 236 height 23
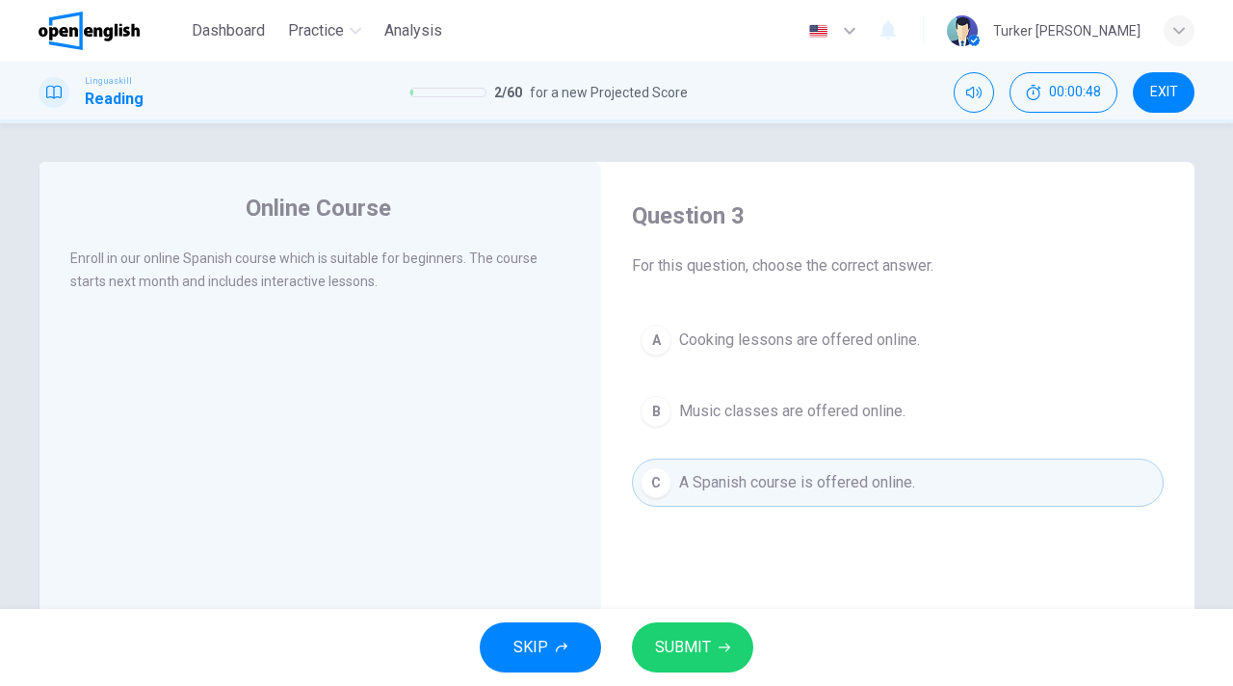
click at [694, 644] on span "SUBMIT" at bounding box center [683, 647] width 56 height 27
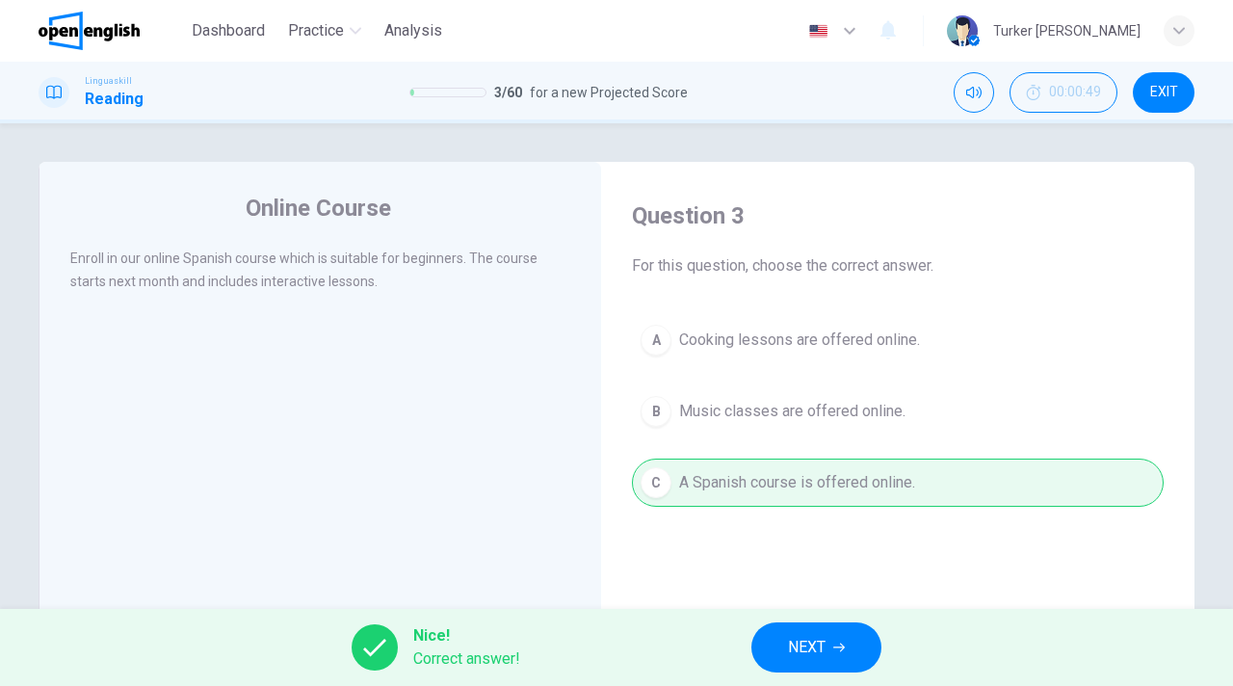
click at [779, 654] on button "NEXT" at bounding box center [816, 647] width 130 height 50
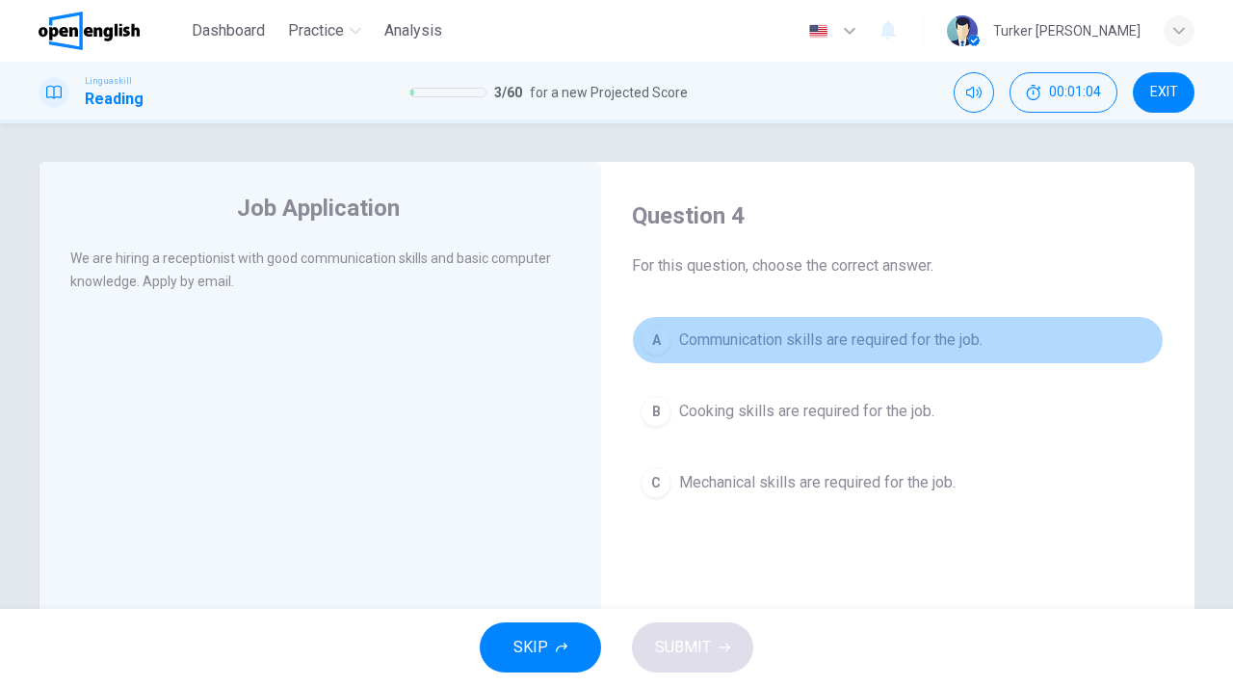
click at [782, 342] on span "Communication skills are required for the job." at bounding box center [830, 339] width 303 height 23
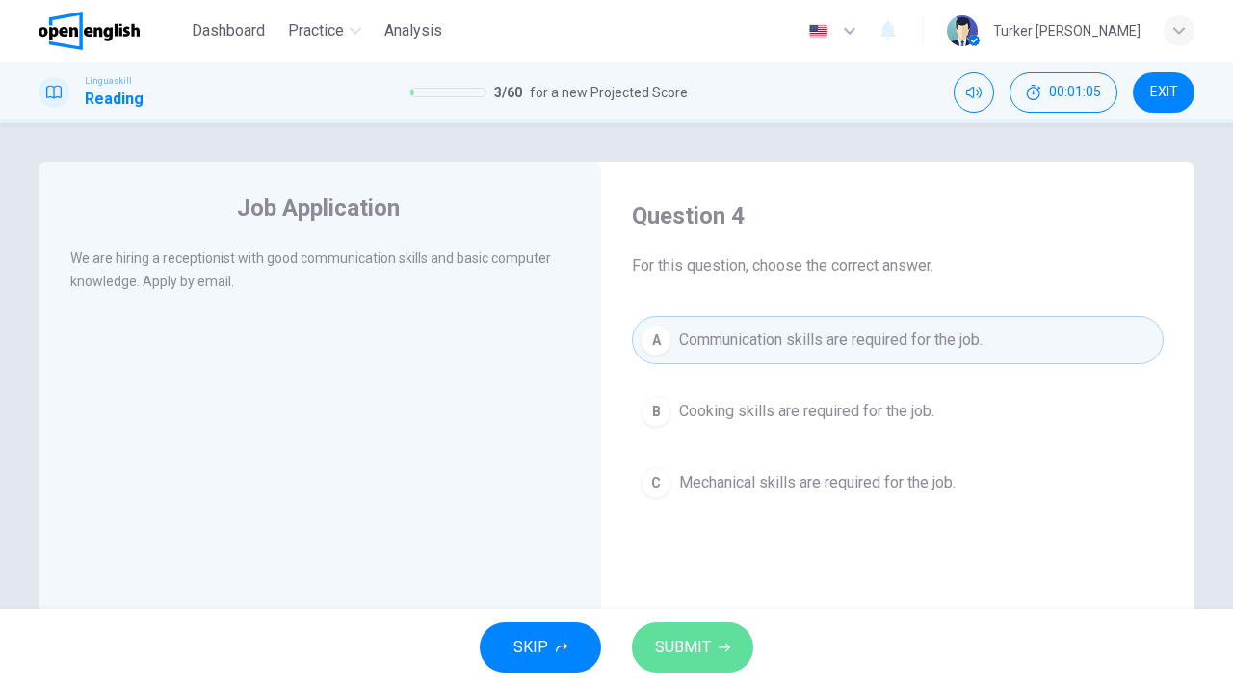
click at [690, 645] on span "SUBMIT" at bounding box center [683, 647] width 56 height 27
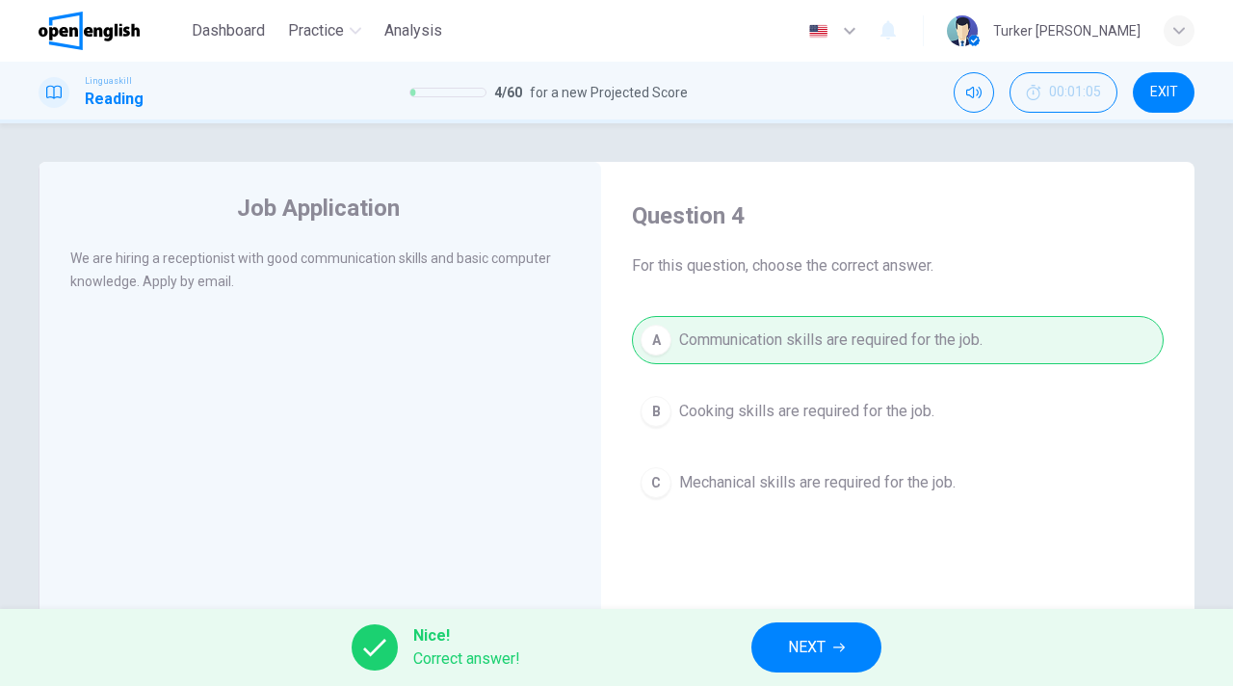
click at [779, 642] on button "NEXT" at bounding box center [816, 647] width 130 height 50
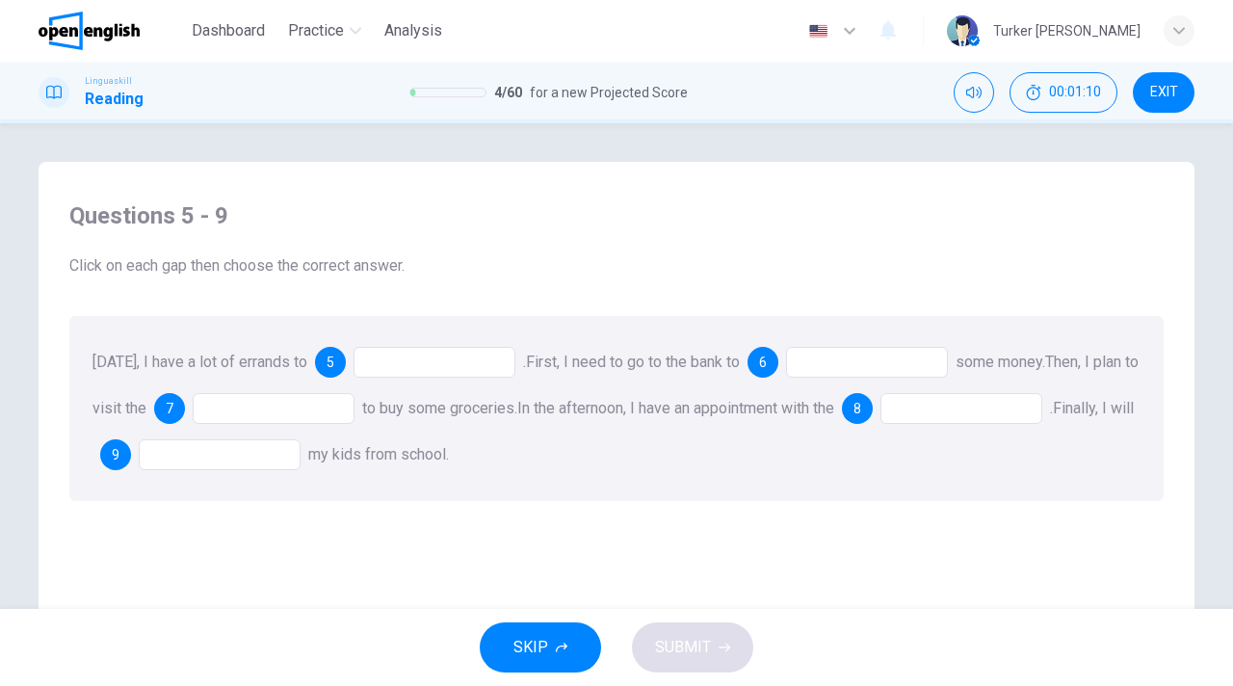
click at [439, 358] on div at bounding box center [435, 362] width 162 height 31
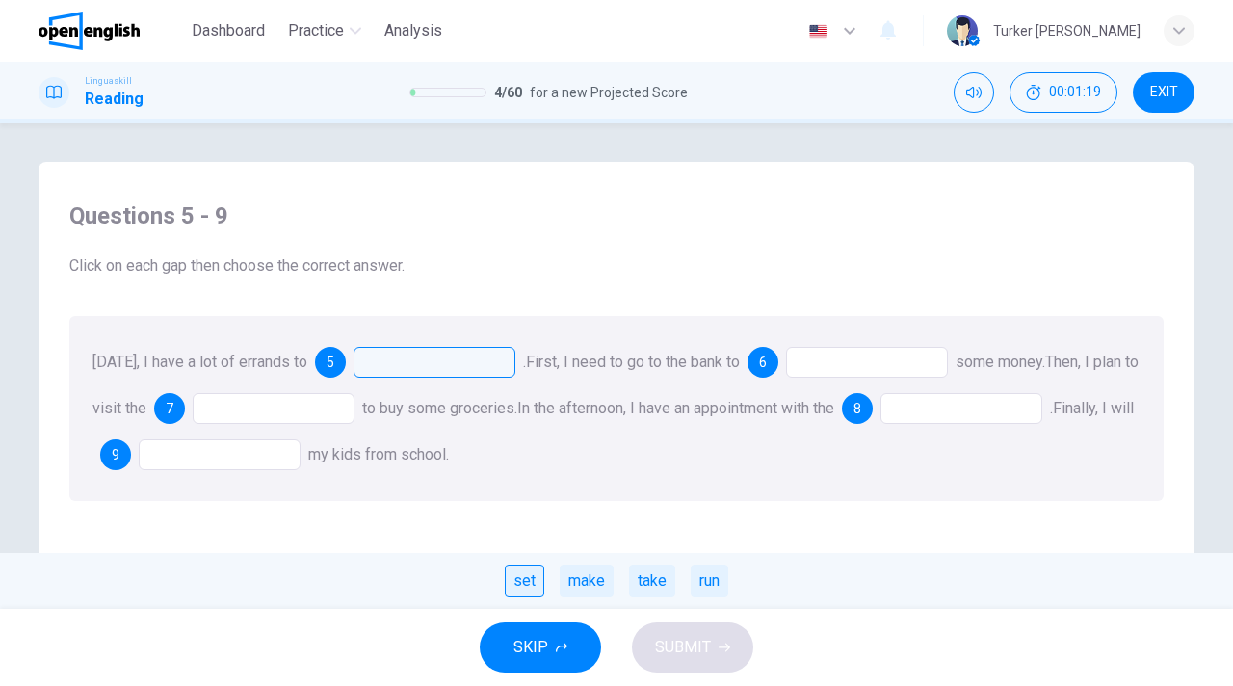
click at [520, 578] on div "set" at bounding box center [524, 581] width 39 height 33
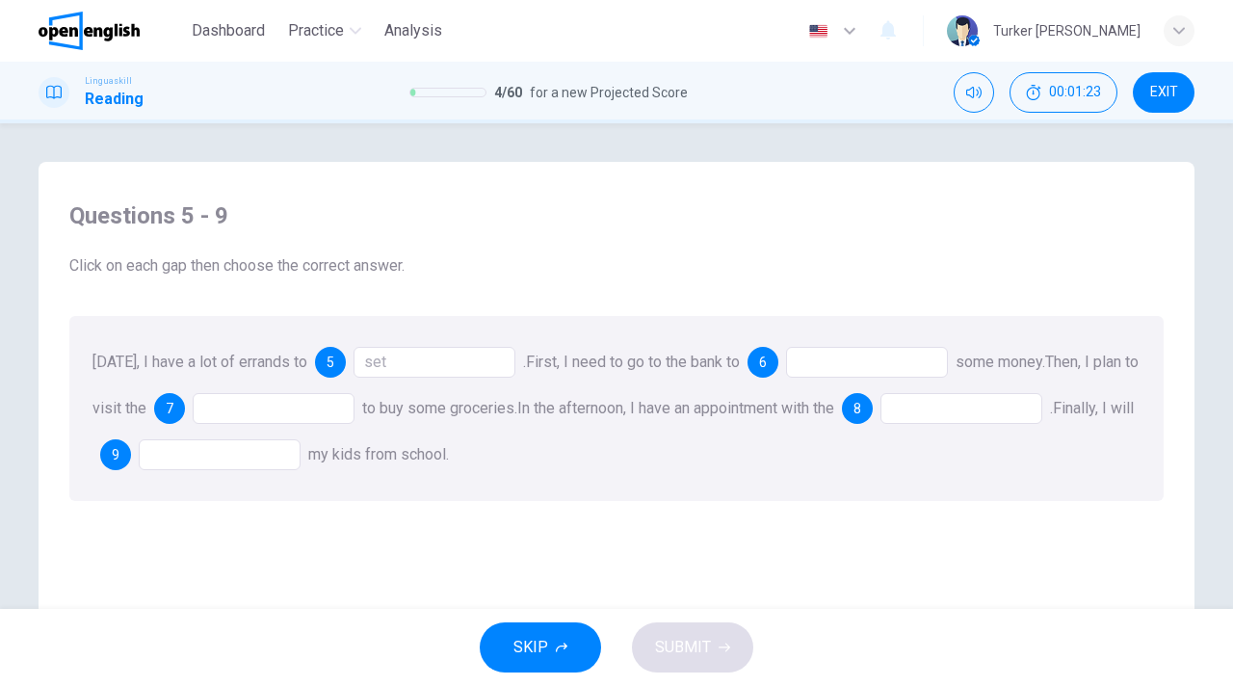
click at [844, 368] on div at bounding box center [867, 362] width 162 height 31
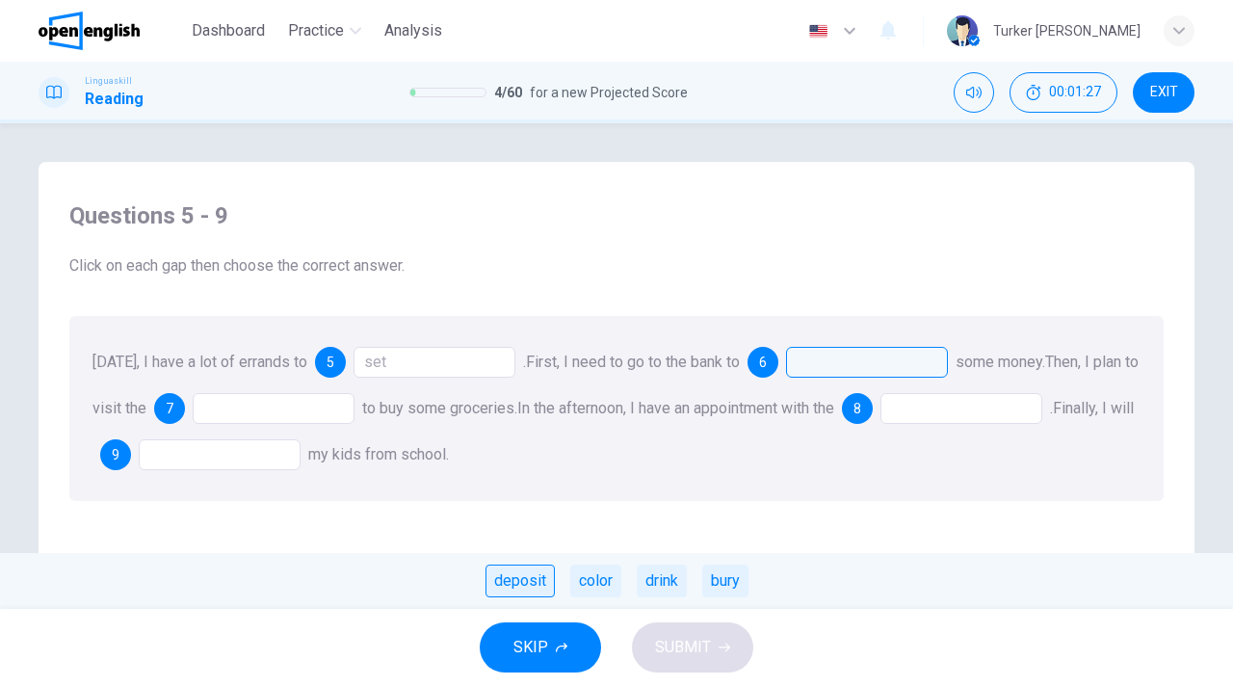
click at [526, 588] on div "deposit" at bounding box center [520, 581] width 69 height 33
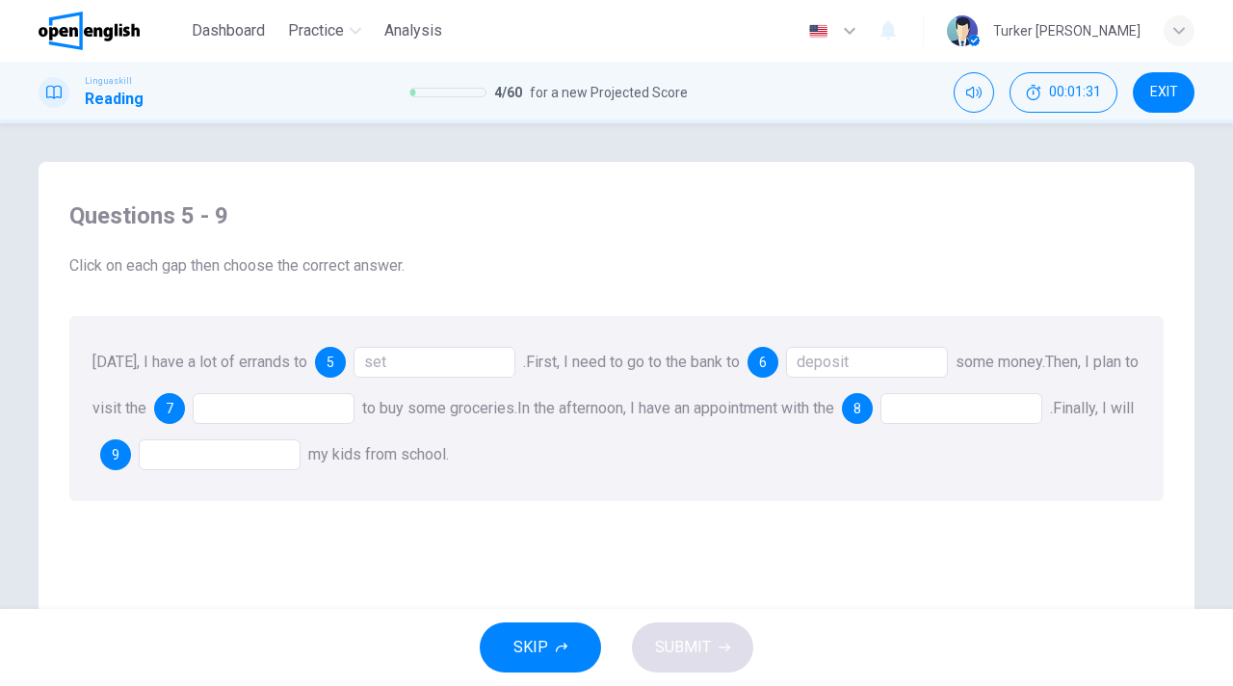
click at [293, 405] on div at bounding box center [274, 408] width 162 height 31
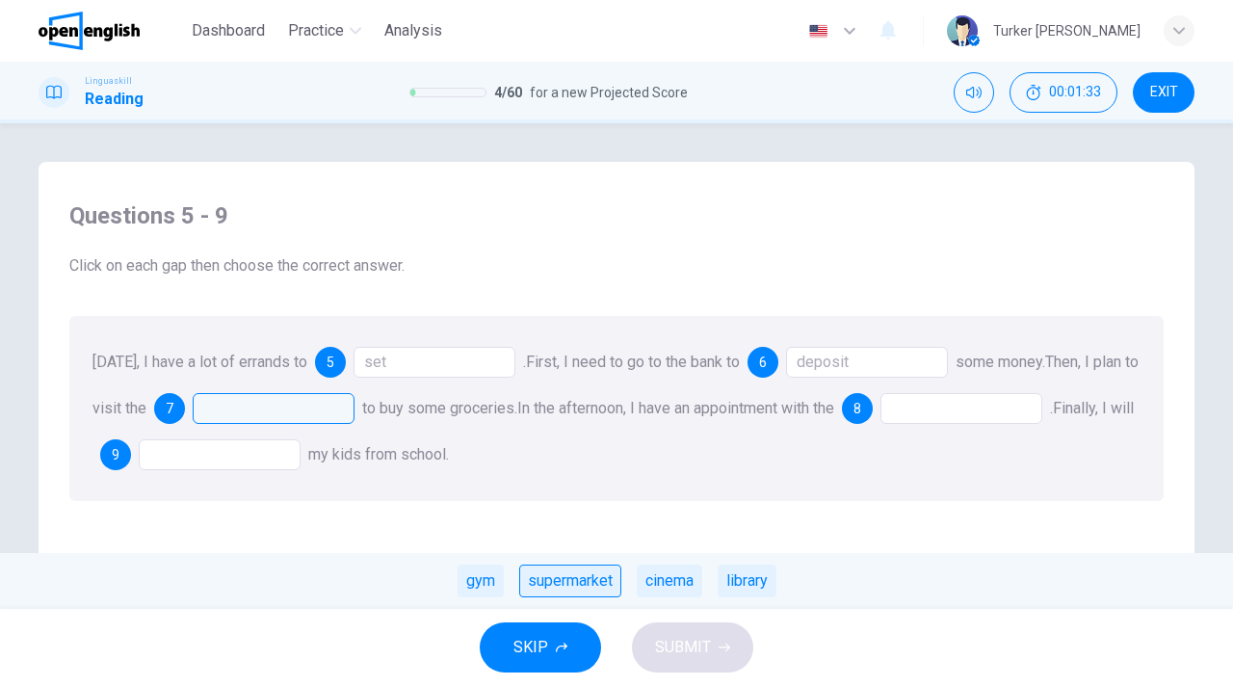
click at [571, 584] on div "supermarket" at bounding box center [570, 581] width 102 height 33
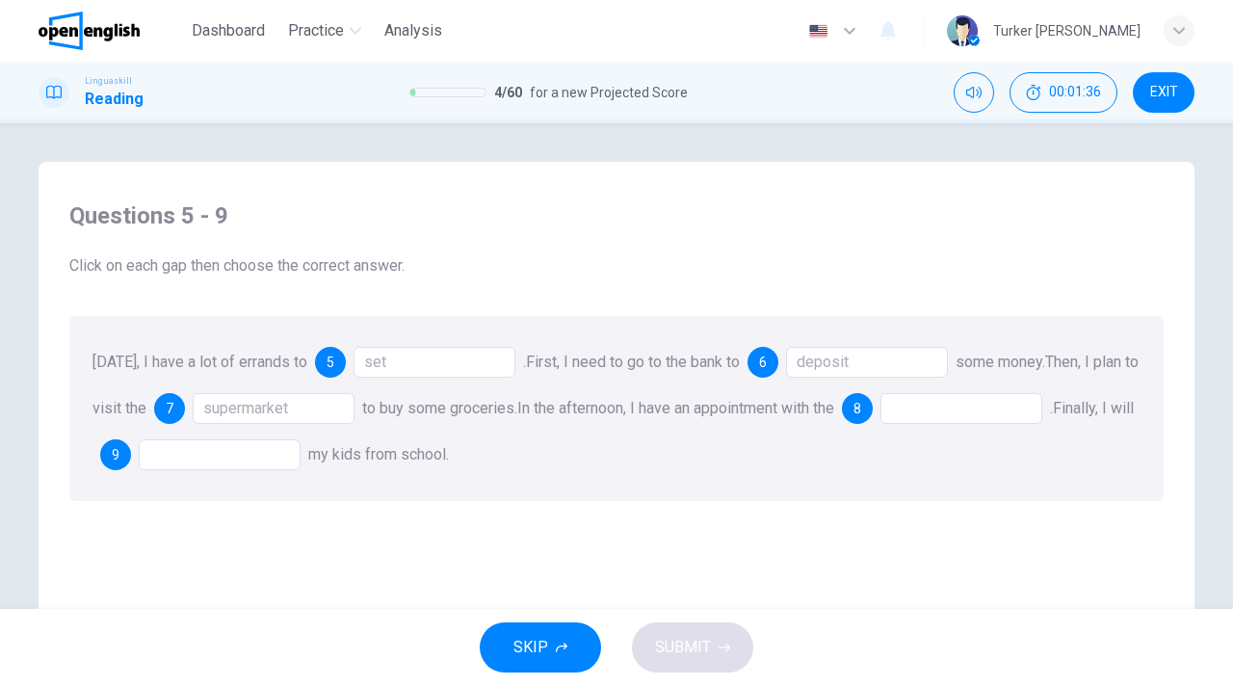
click at [956, 404] on div at bounding box center [961, 408] width 162 height 31
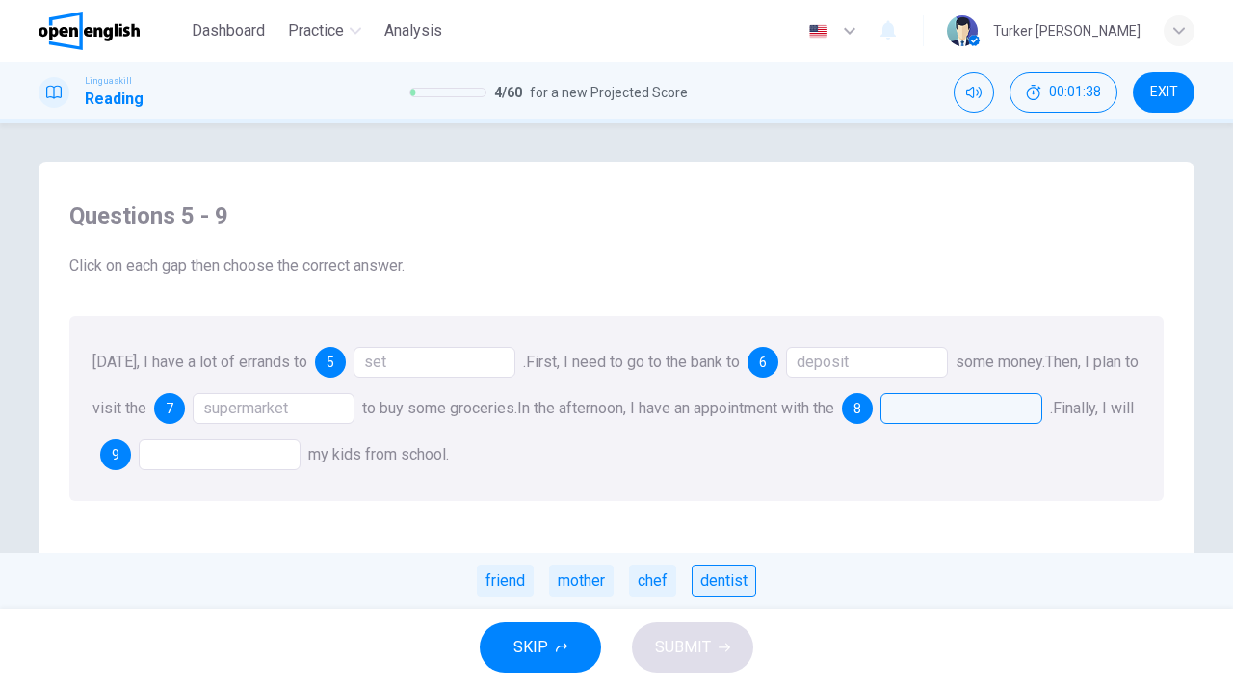
click at [704, 580] on div "dentist" at bounding box center [724, 581] width 65 height 33
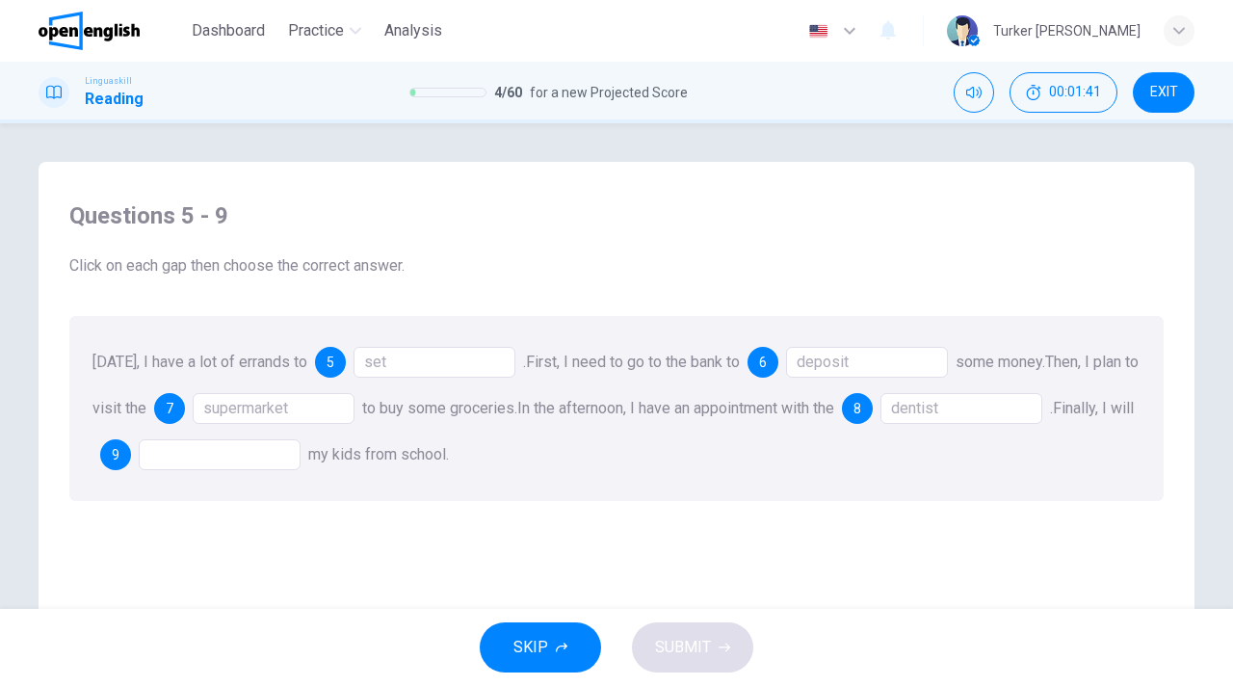
click at [291, 448] on div at bounding box center [220, 454] width 162 height 31
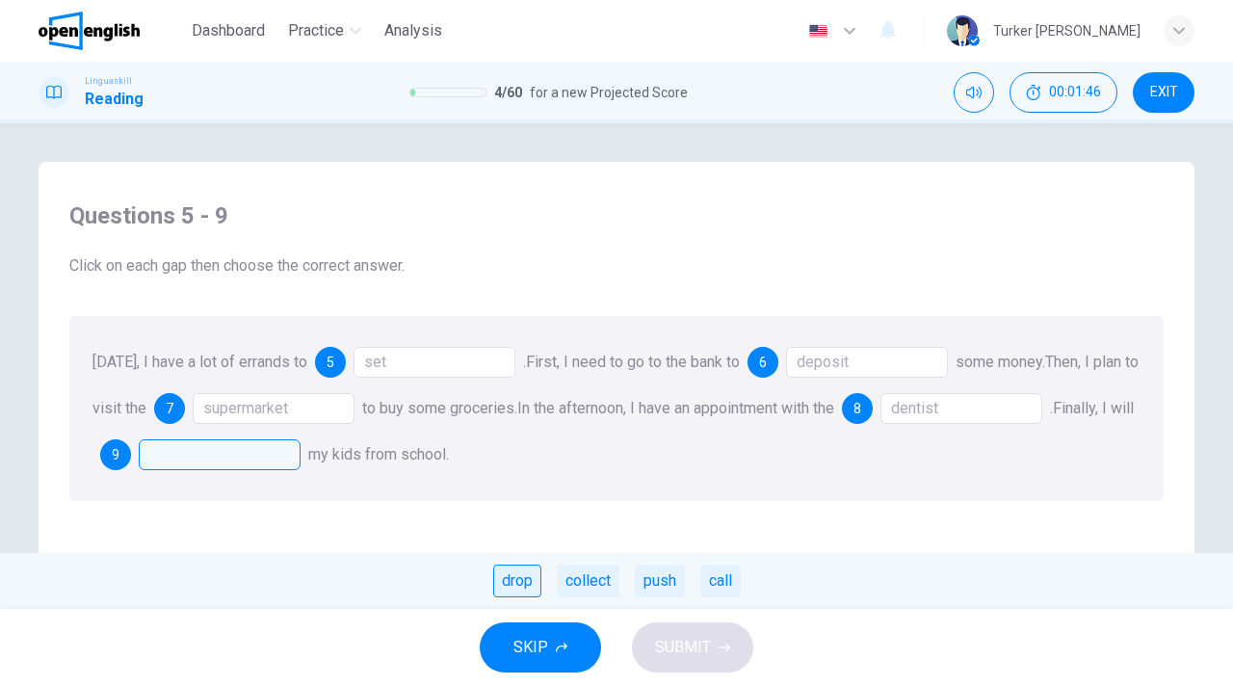
click at [523, 582] on div "drop" at bounding box center [517, 581] width 48 height 33
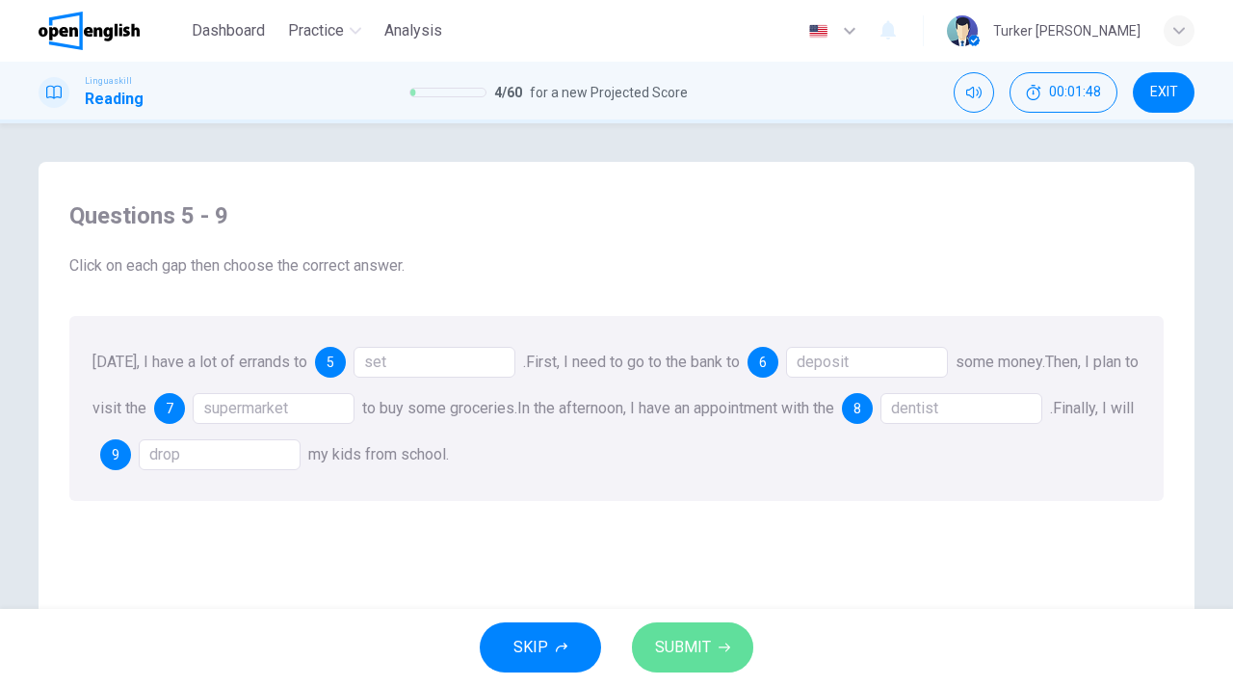
click at [669, 653] on span "SUBMIT" at bounding box center [683, 647] width 56 height 27
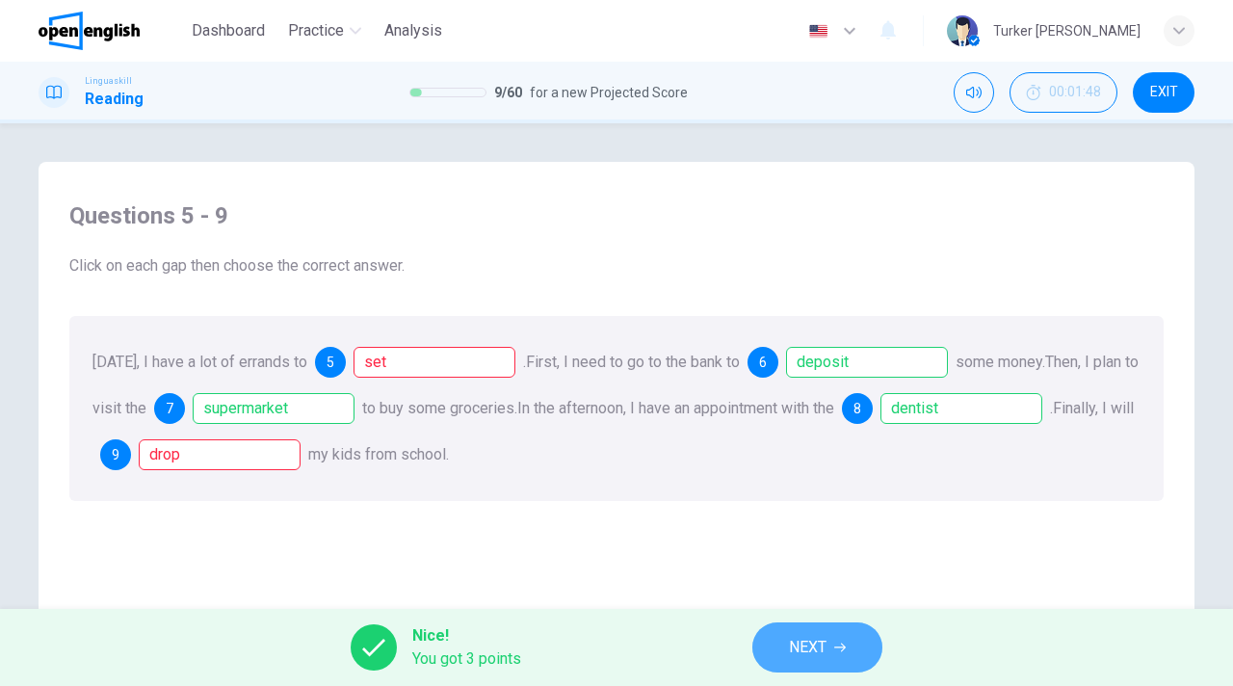
click at [837, 653] on button "NEXT" at bounding box center [817, 647] width 130 height 50
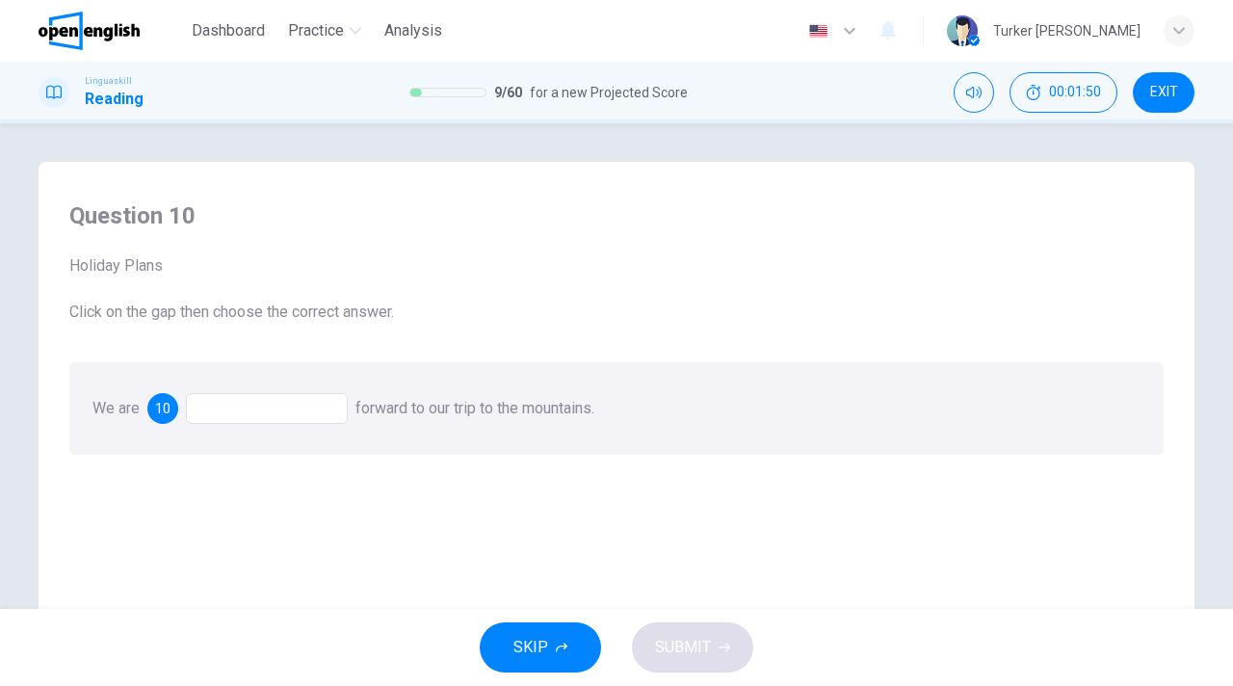
click at [276, 408] on div at bounding box center [267, 408] width 162 height 31
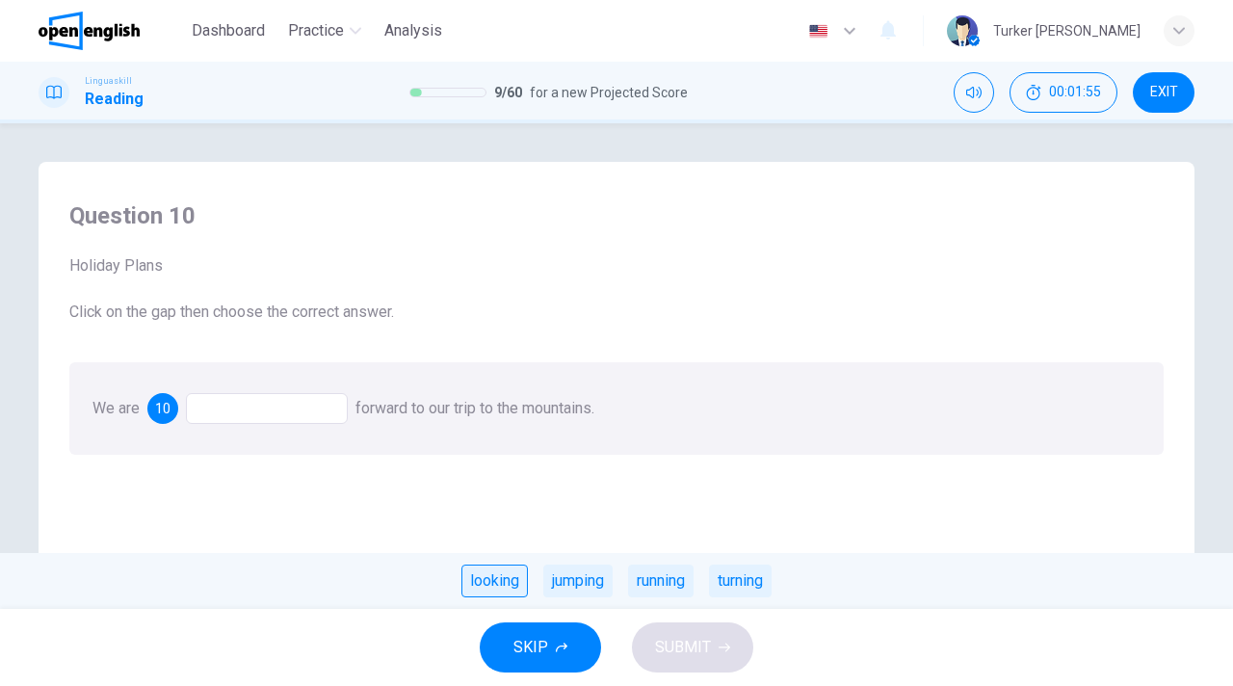
click at [489, 583] on div "looking" at bounding box center [494, 581] width 66 height 33
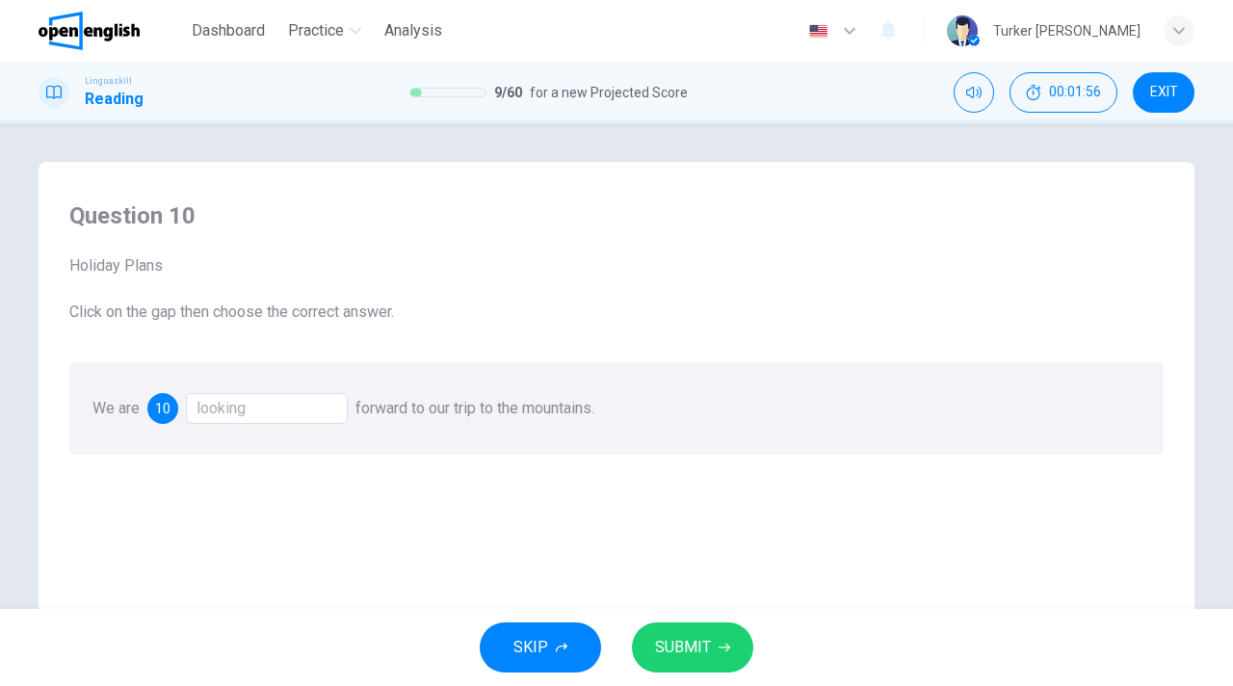
click at [675, 642] on span "SUBMIT" at bounding box center [683, 647] width 56 height 27
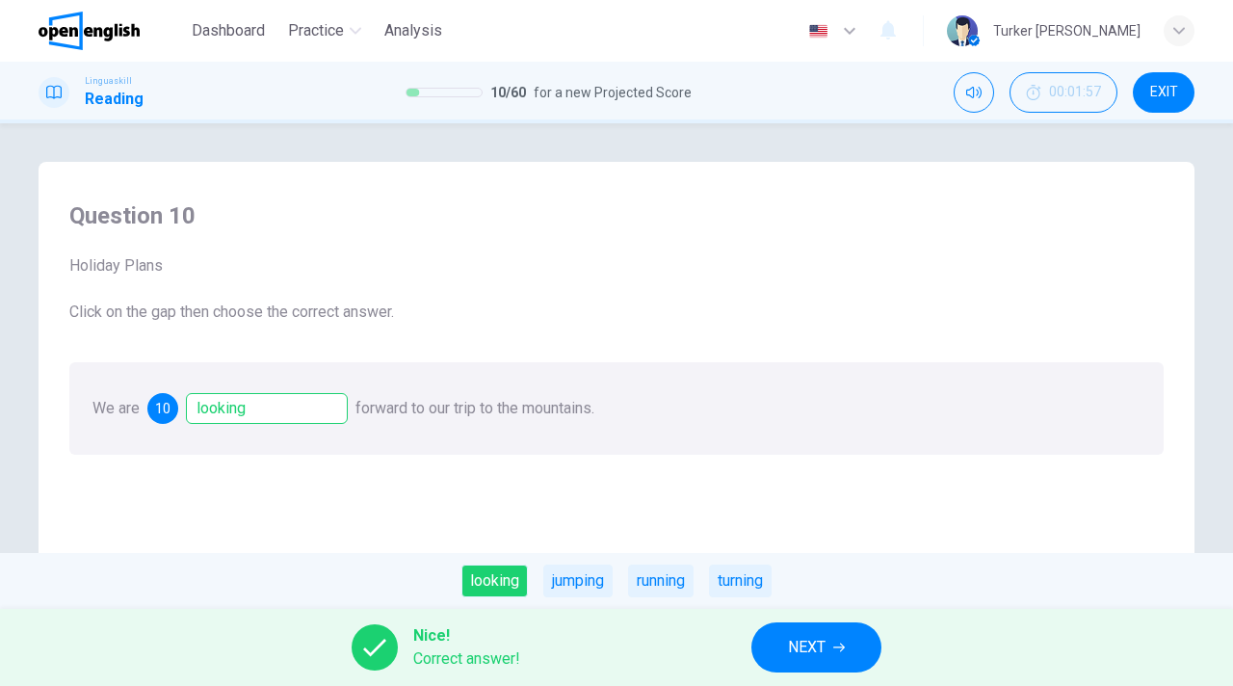
click at [798, 645] on span "NEXT" at bounding box center [807, 647] width 38 height 27
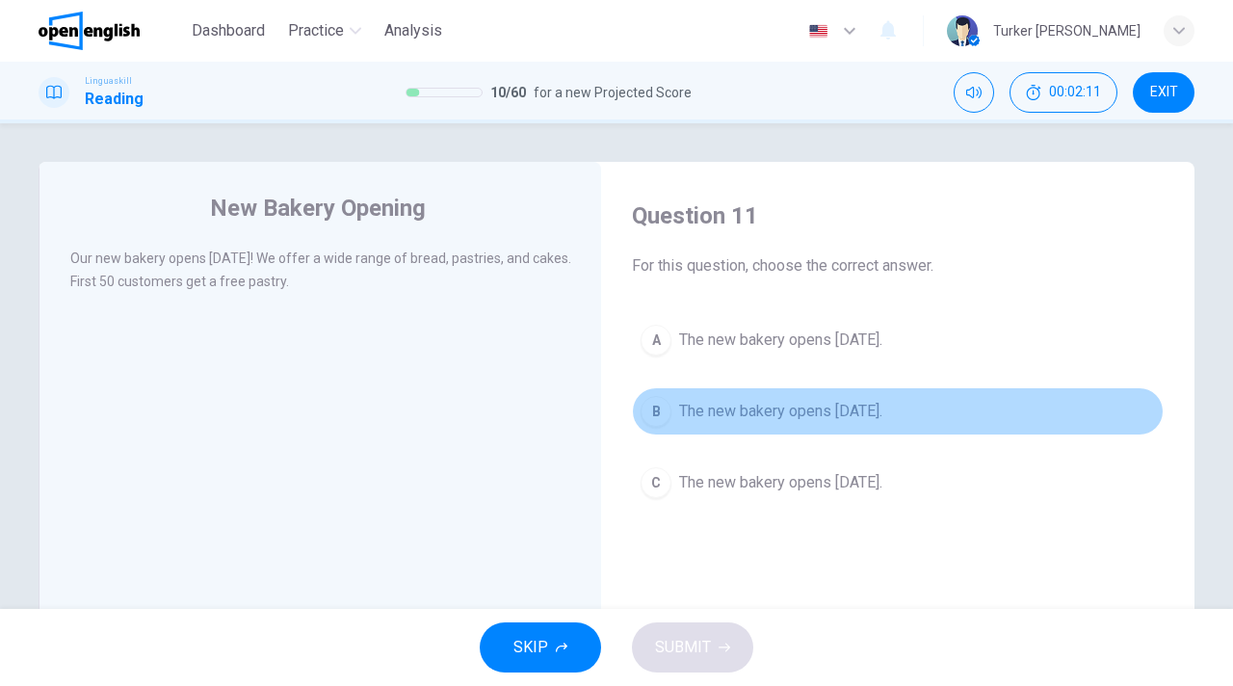
click at [792, 413] on span "The new bakery opens next Monday." at bounding box center [780, 411] width 203 height 23
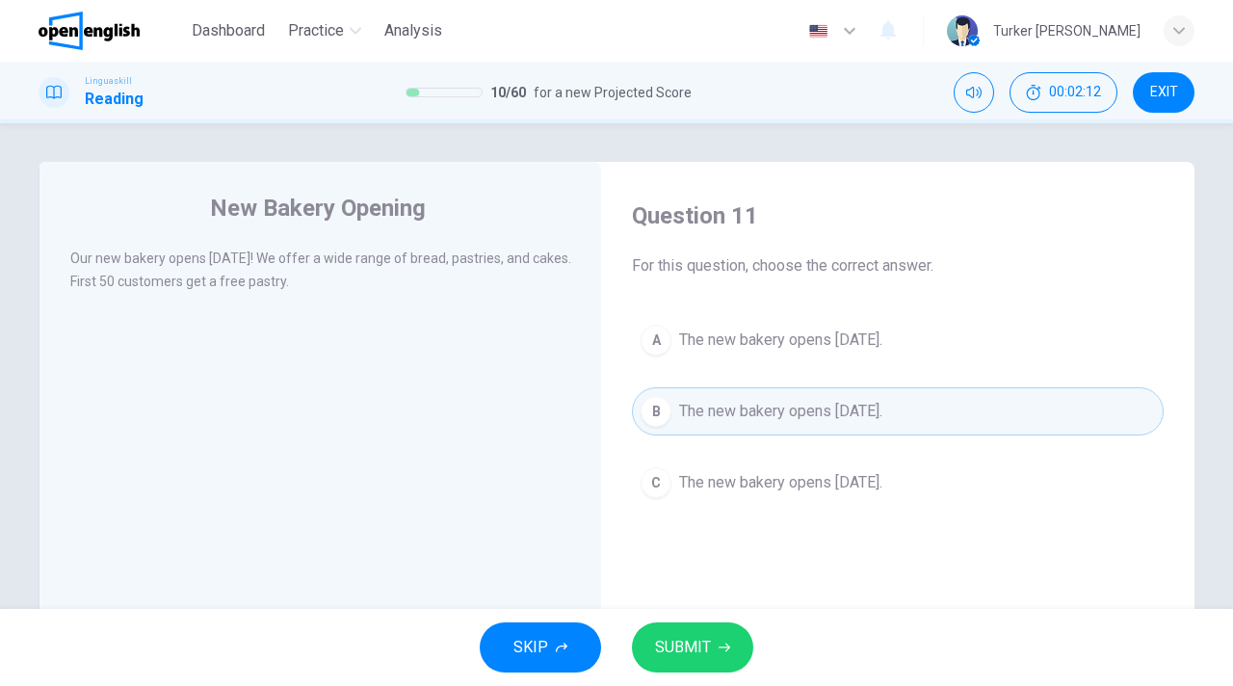
click at [689, 649] on span "SUBMIT" at bounding box center [683, 647] width 56 height 27
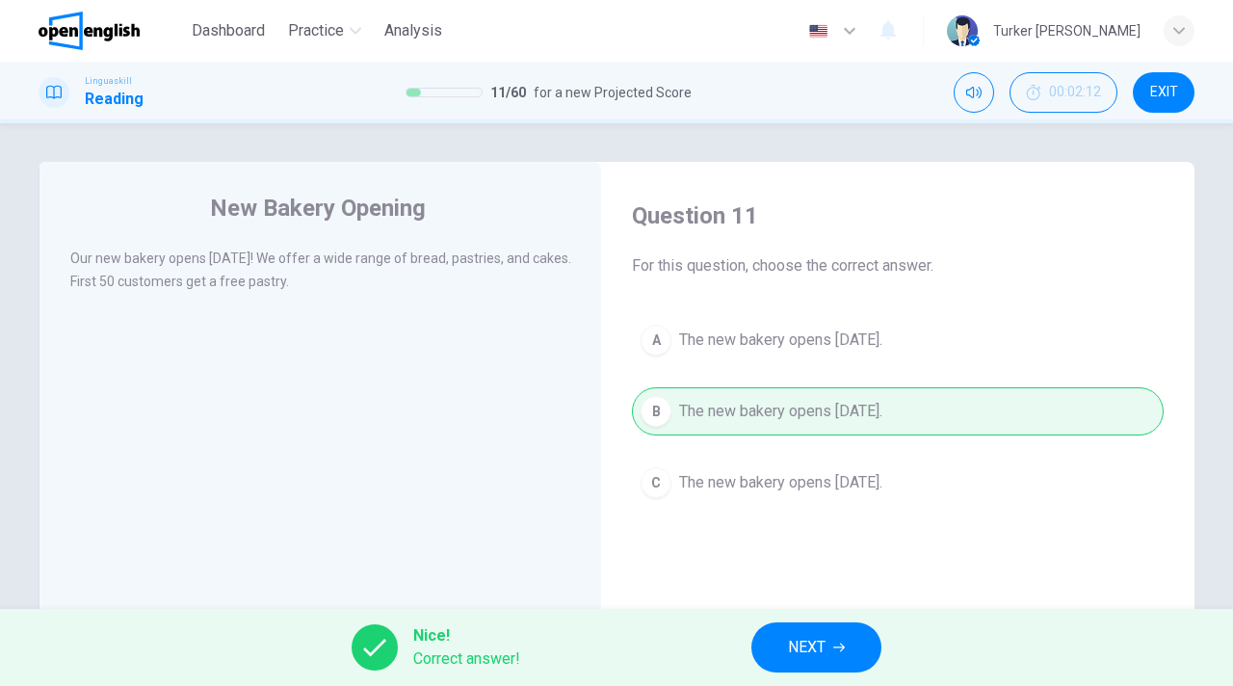
click at [790, 646] on span "NEXT" at bounding box center [807, 647] width 38 height 27
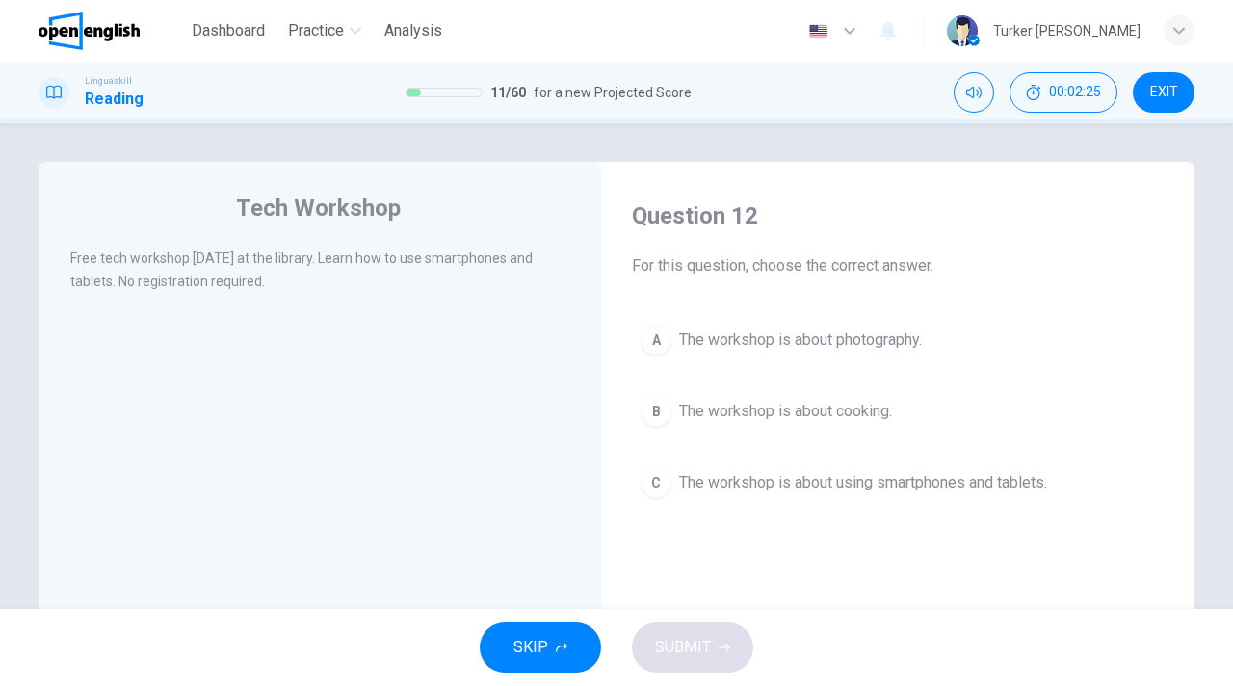
click at [738, 487] on span "The workshop is about using smartphones and tablets." at bounding box center [863, 482] width 368 height 23
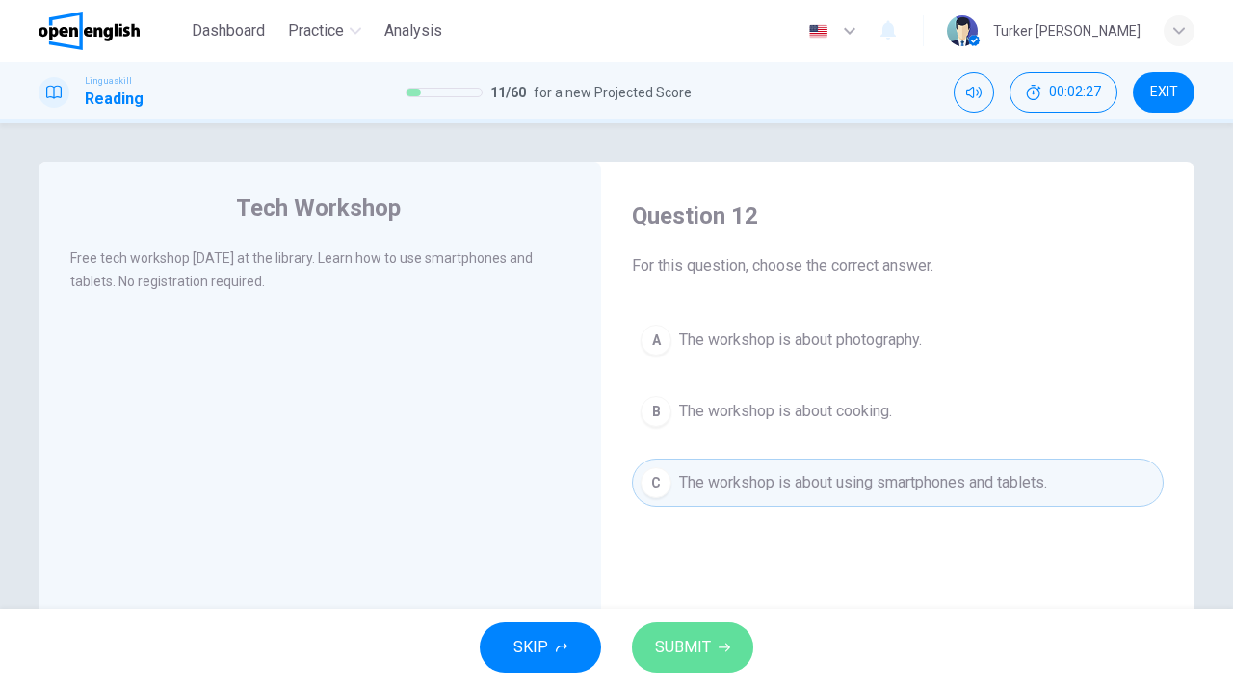
click at [690, 651] on span "SUBMIT" at bounding box center [683, 647] width 56 height 27
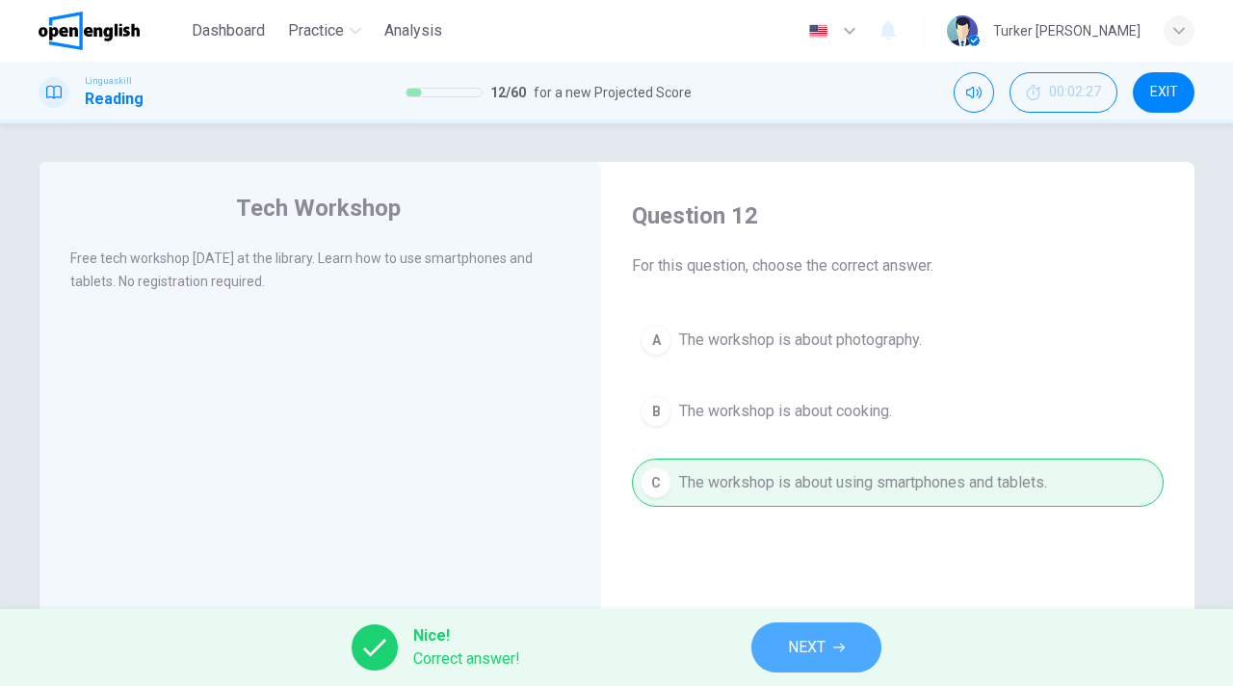
click at [802, 655] on span "NEXT" at bounding box center [807, 647] width 38 height 27
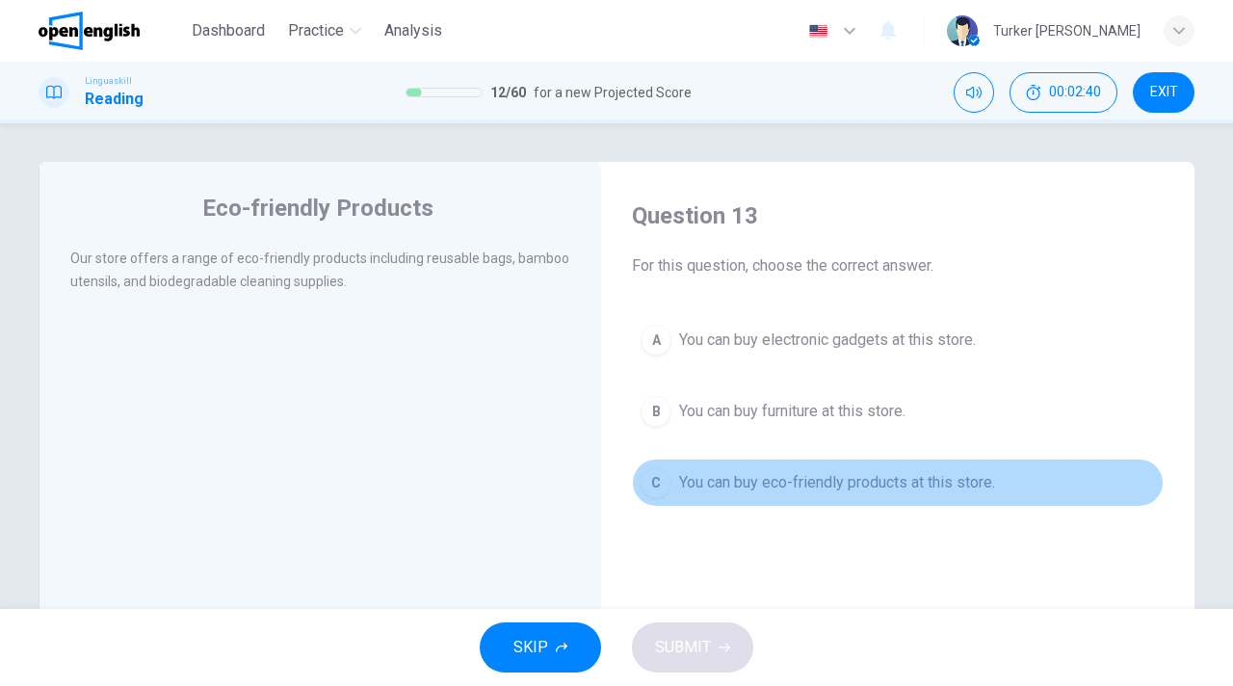
click at [799, 488] on span "You can buy eco-friendly products at this store." at bounding box center [837, 482] width 316 height 23
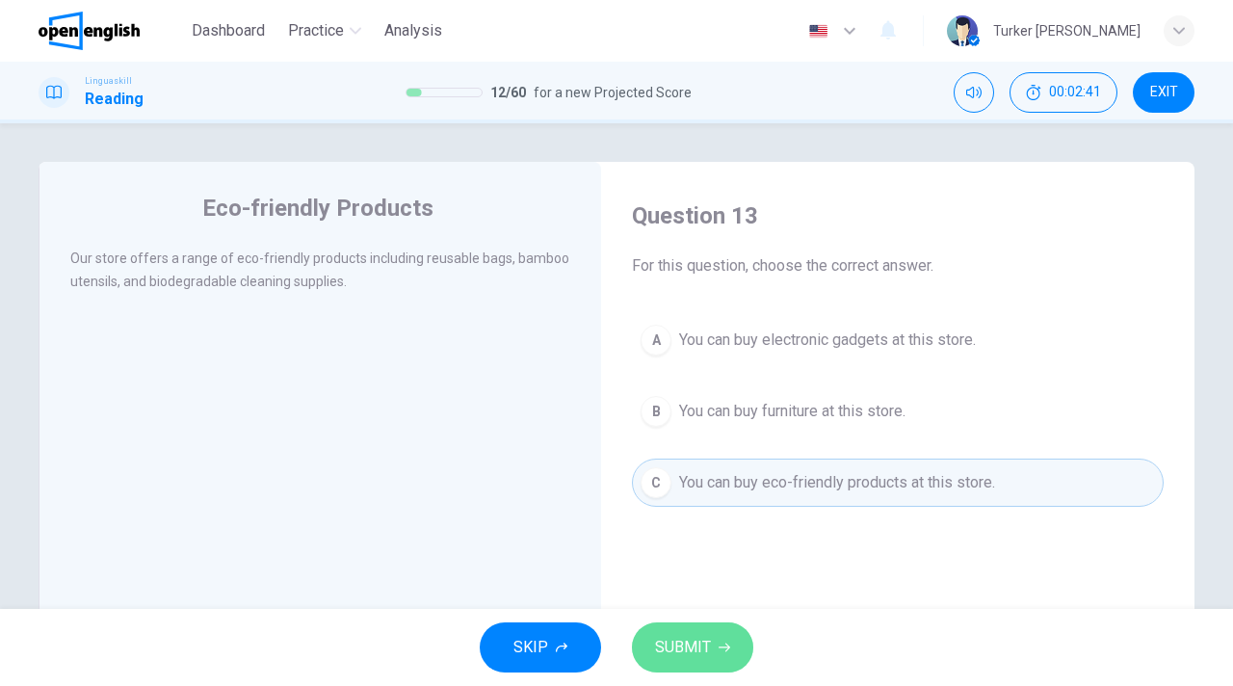
click at [699, 661] on button "SUBMIT" at bounding box center [692, 647] width 121 height 50
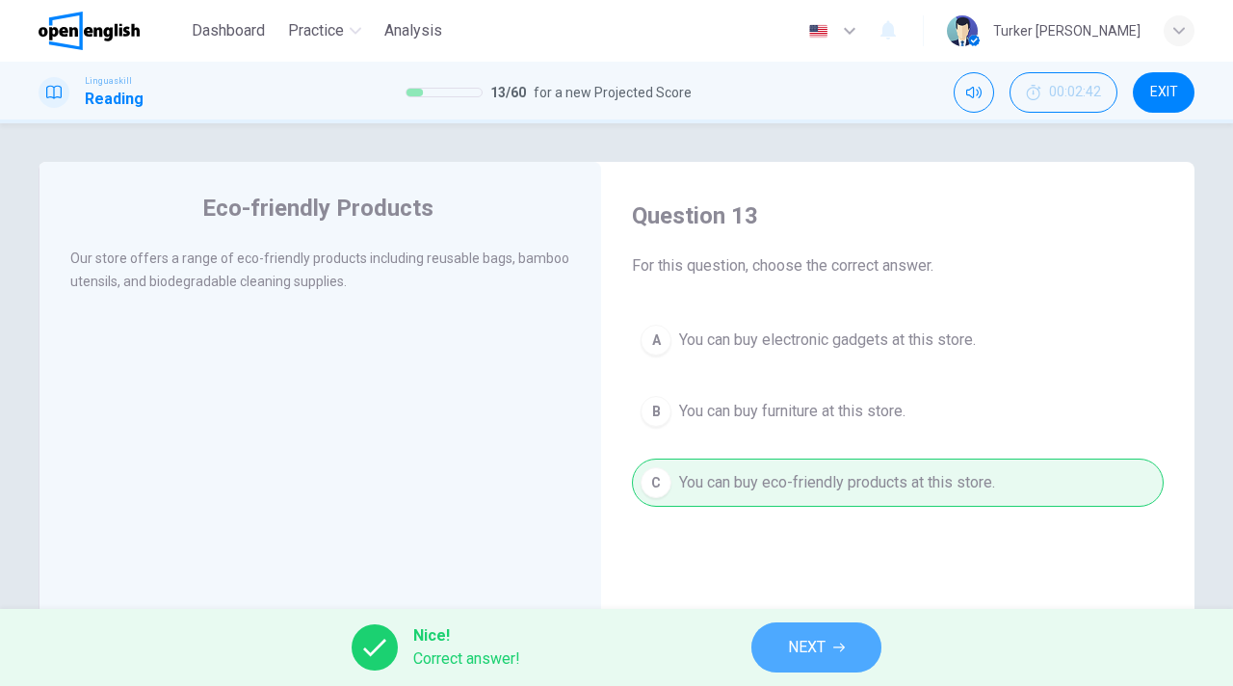
click at [788, 644] on span "NEXT" at bounding box center [807, 647] width 38 height 27
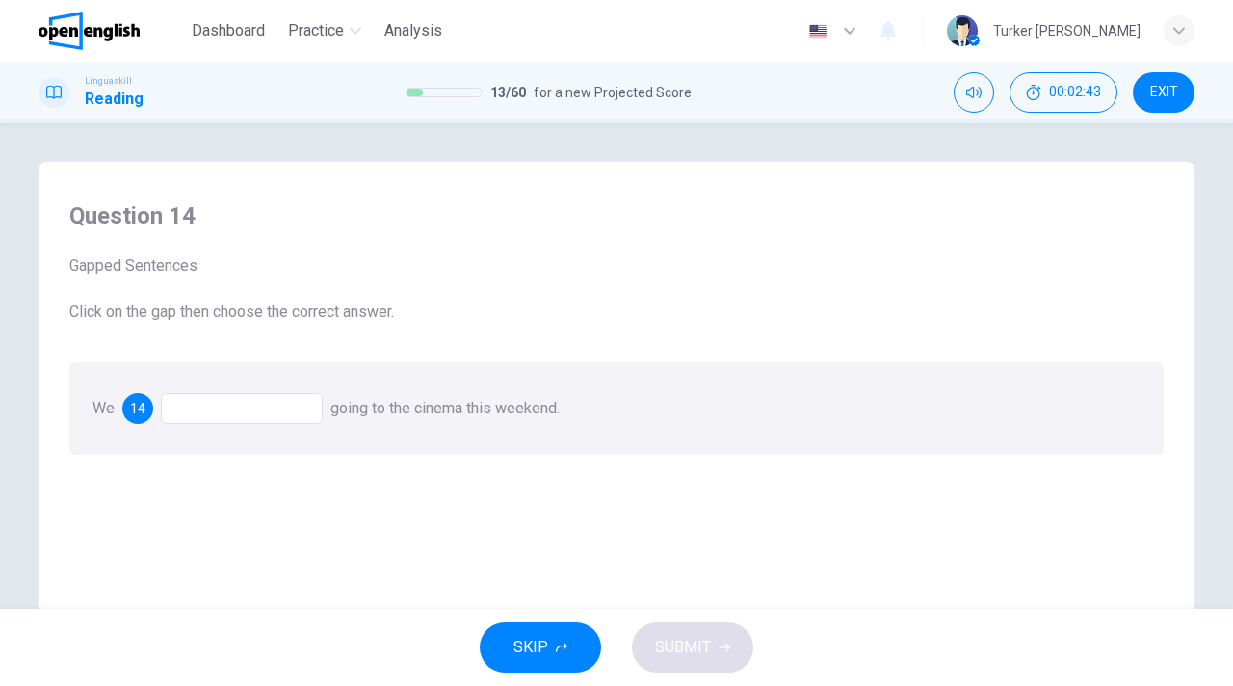
click at [224, 408] on div at bounding box center [242, 408] width 162 height 31
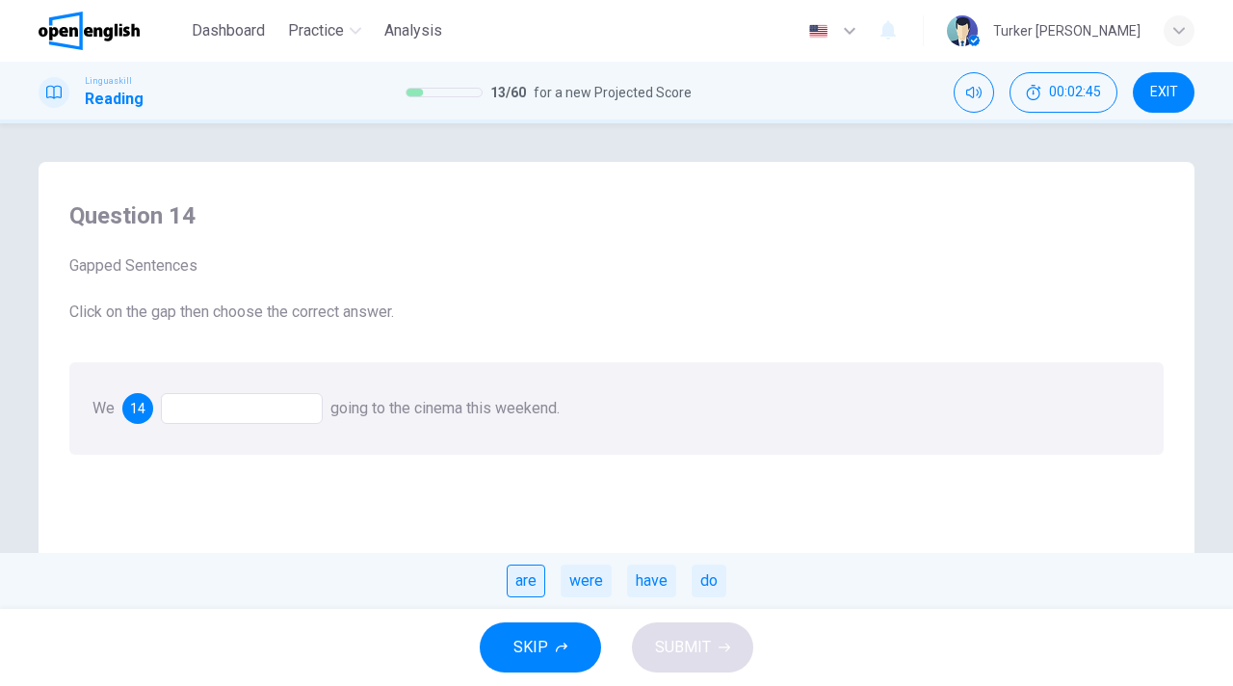
click at [527, 578] on div "are" at bounding box center [526, 581] width 39 height 33
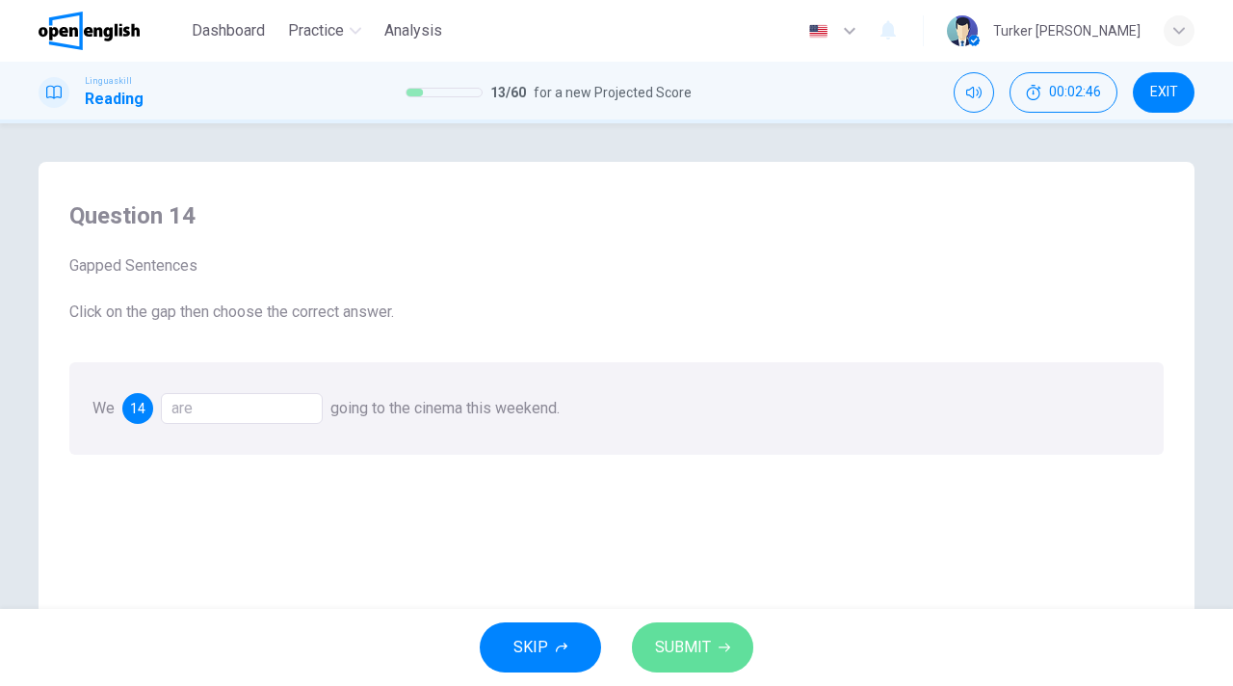
click at [669, 650] on span "SUBMIT" at bounding box center [683, 647] width 56 height 27
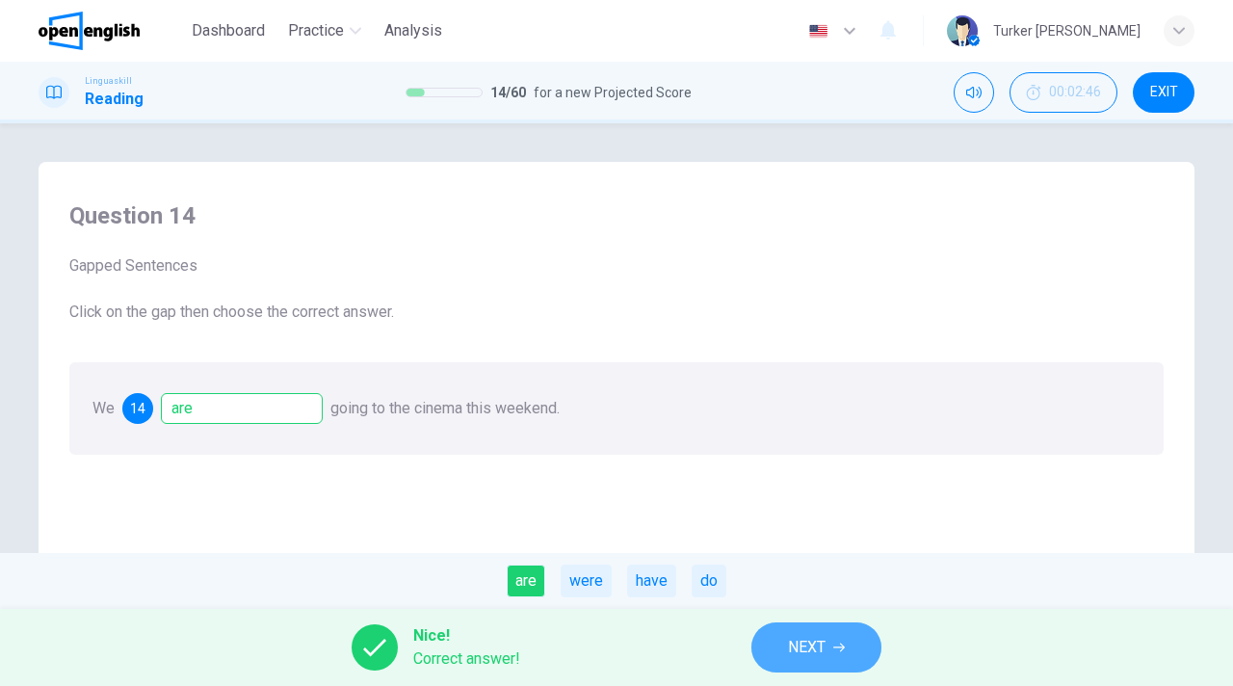
click at [825, 640] on span "NEXT" at bounding box center [807, 647] width 38 height 27
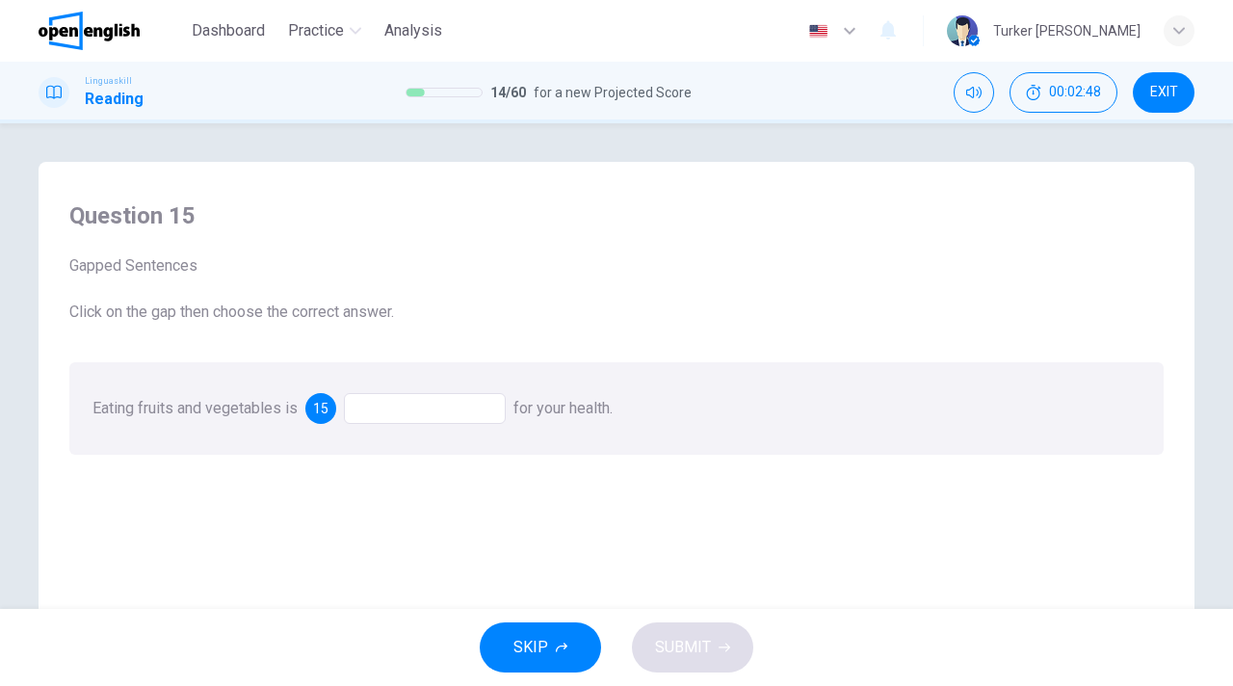
click at [435, 401] on div at bounding box center [425, 408] width 162 height 31
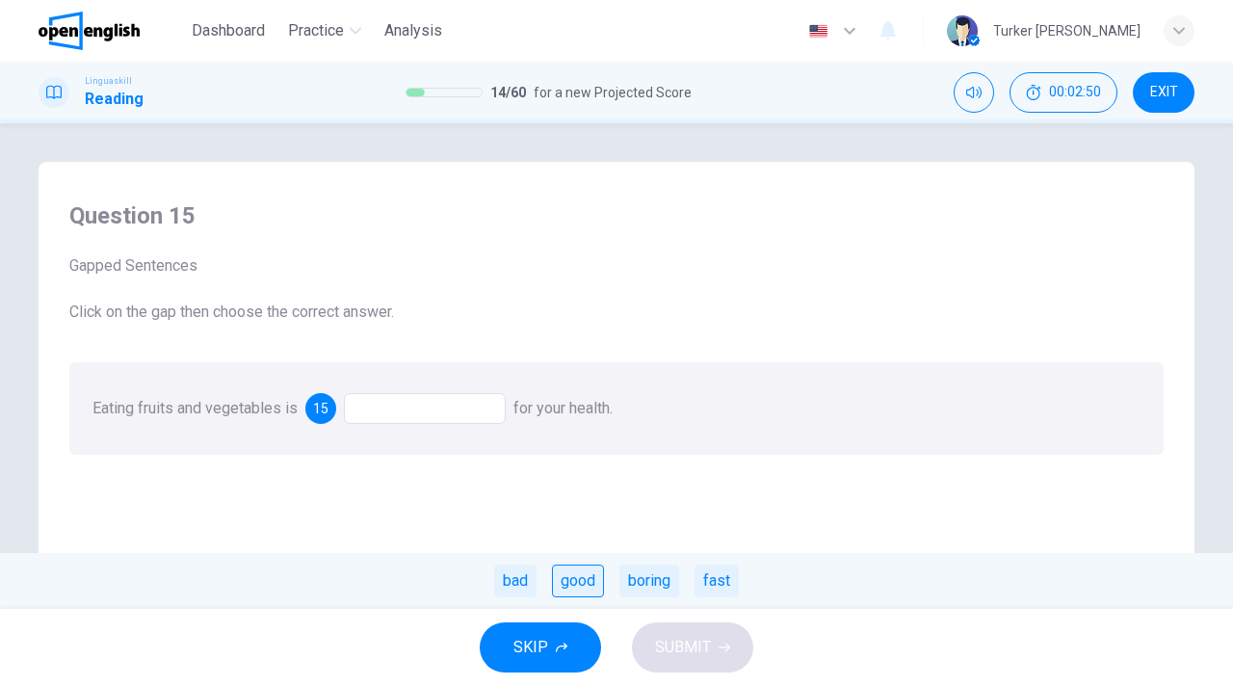
click at [578, 581] on div "good" at bounding box center [578, 581] width 52 height 33
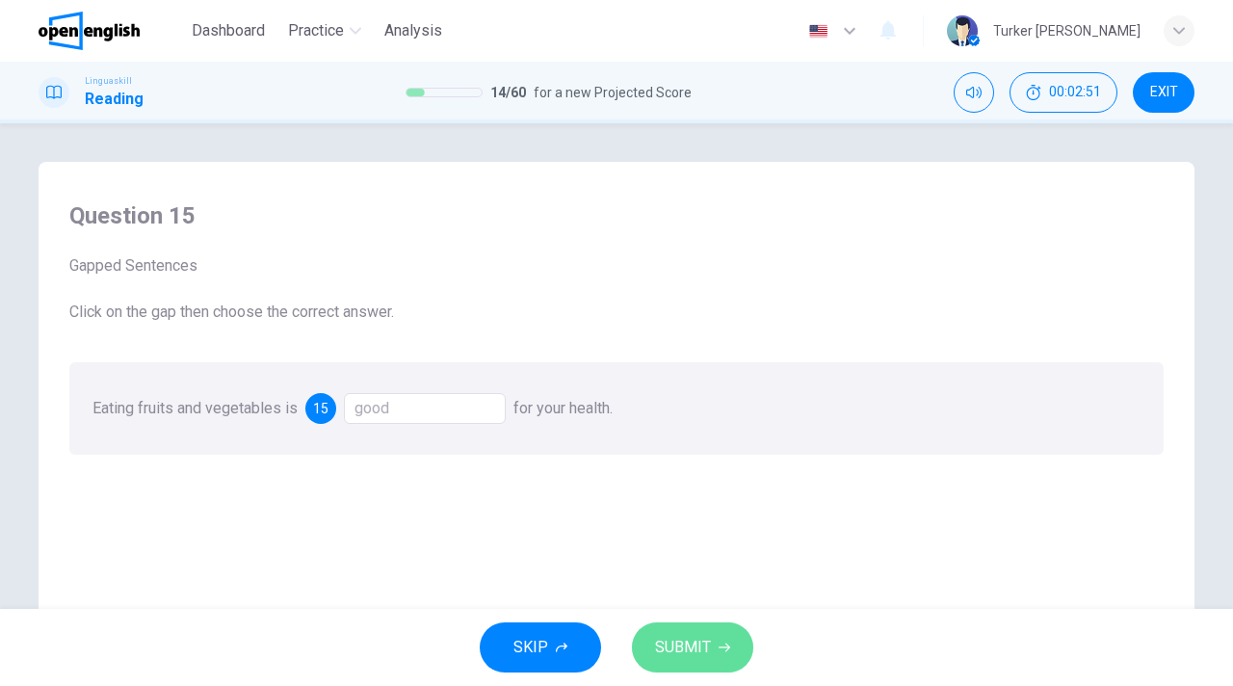
click at [690, 636] on span "SUBMIT" at bounding box center [683, 647] width 56 height 27
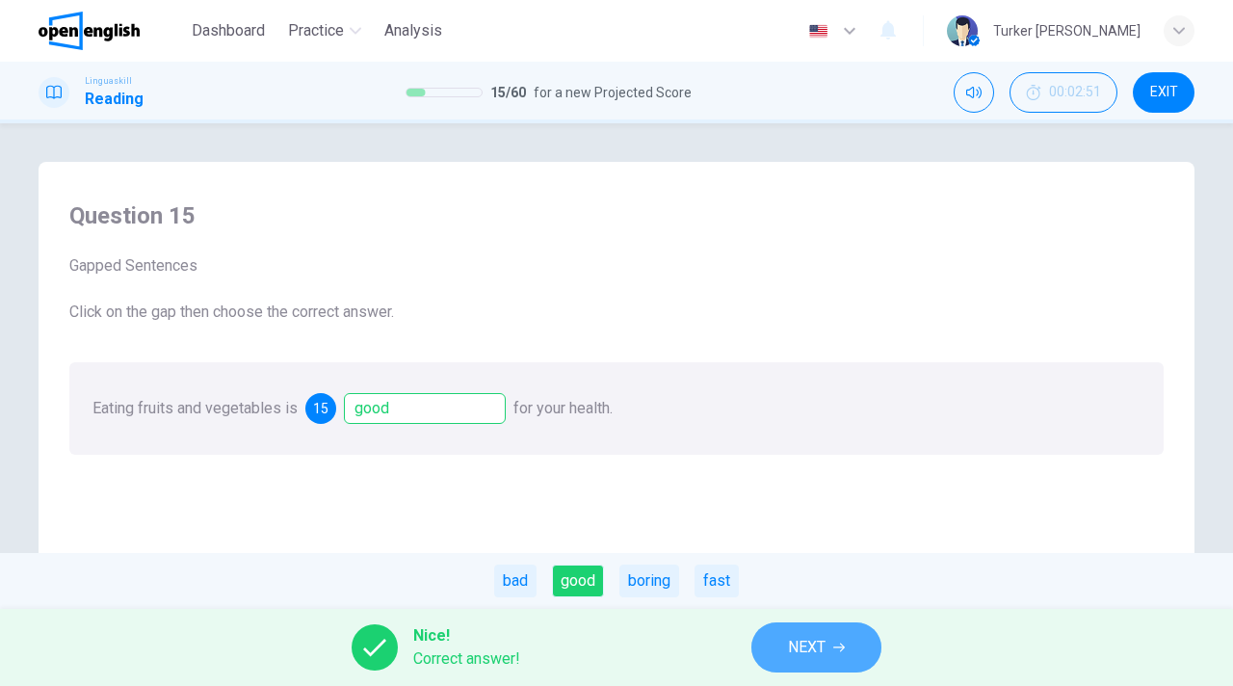
click at [792, 655] on span "NEXT" at bounding box center [807, 647] width 38 height 27
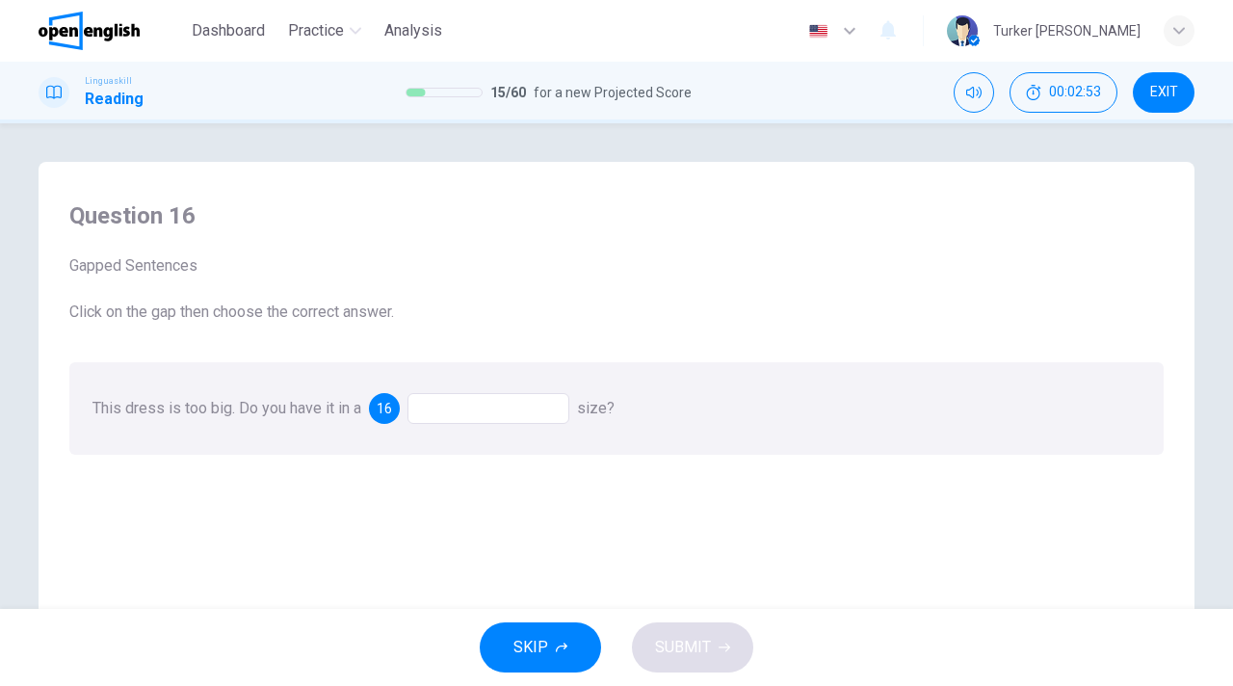
click at [476, 401] on div at bounding box center [488, 408] width 162 height 31
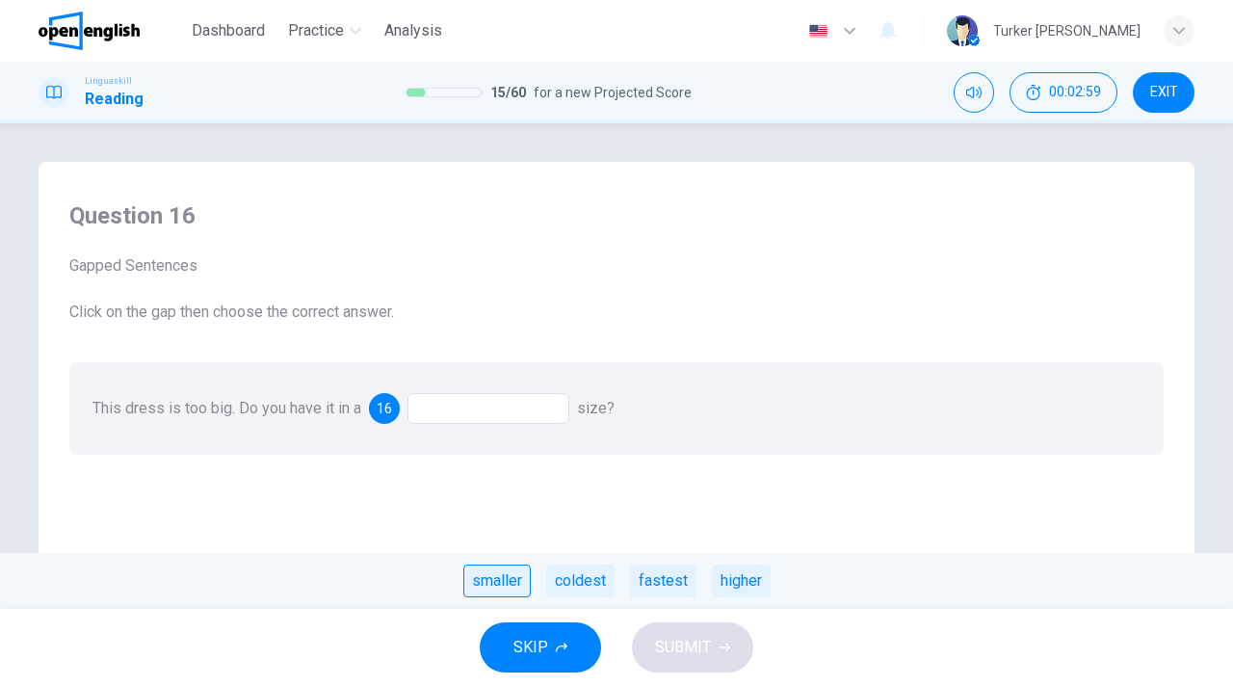
click at [507, 577] on div "smaller" at bounding box center [496, 581] width 67 height 33
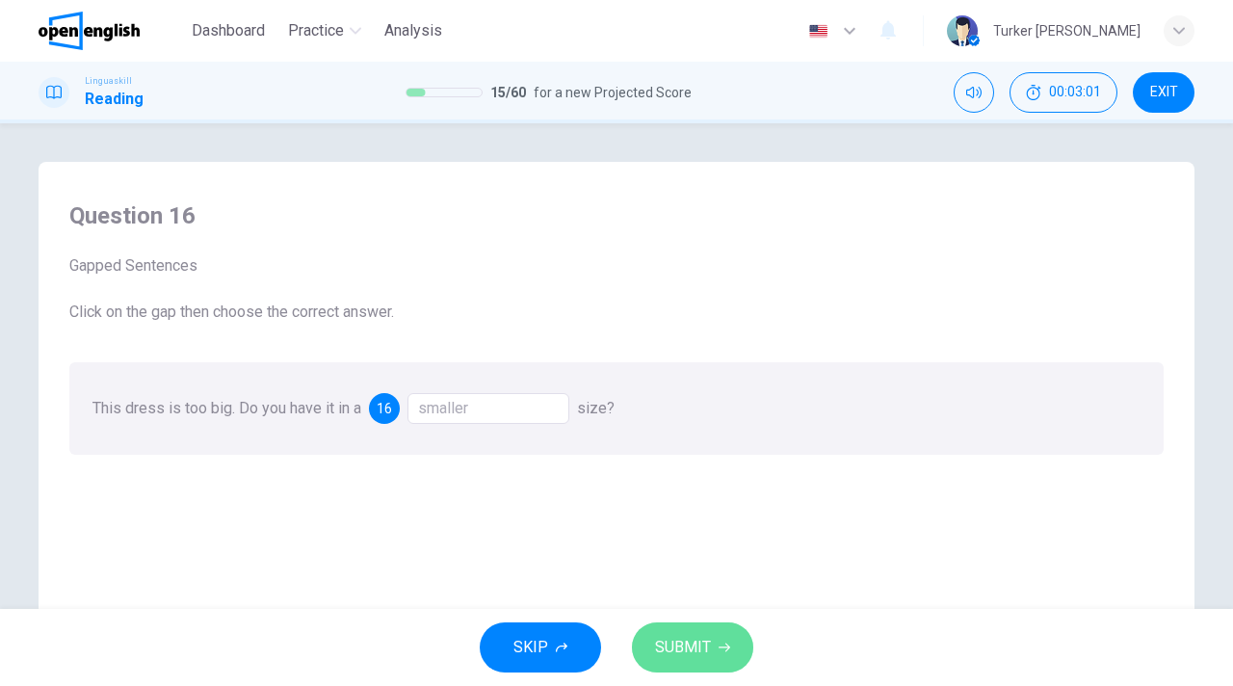
click at [714, 648] on button "SUBMIT" at bounding box center [692, 647] width 121 height 50
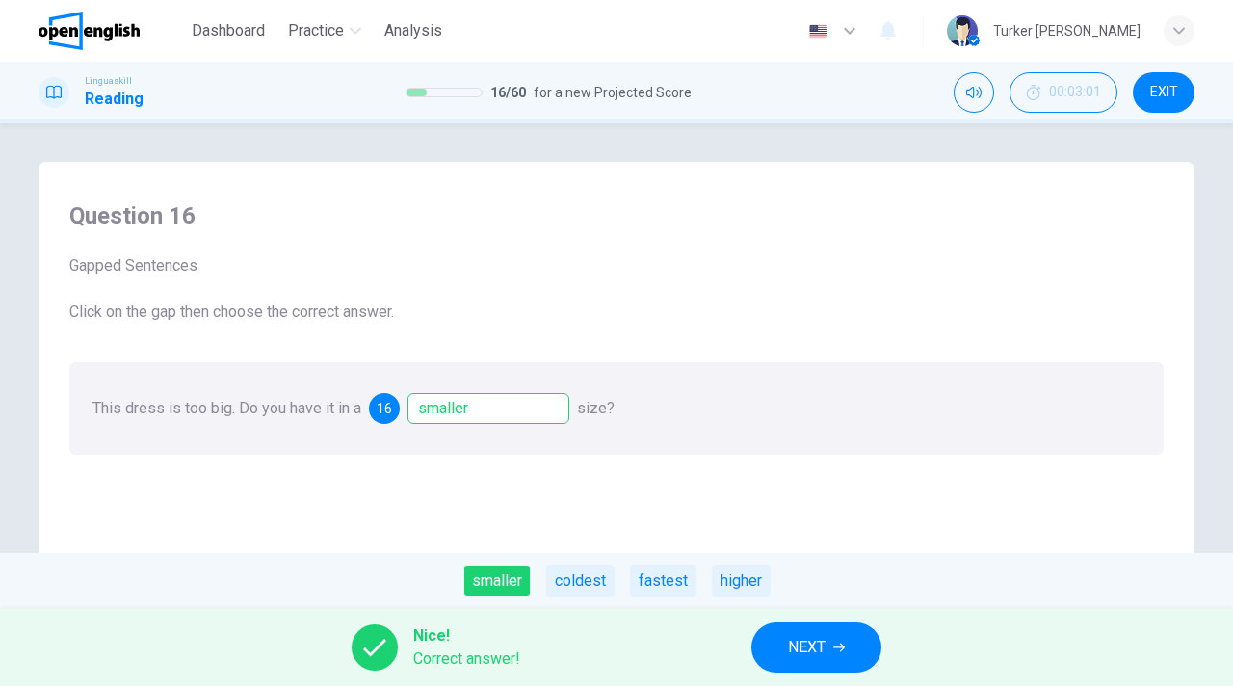
click at [817, 649] on span "NEXT" at bounding box center [807, 647] width 38 height 27
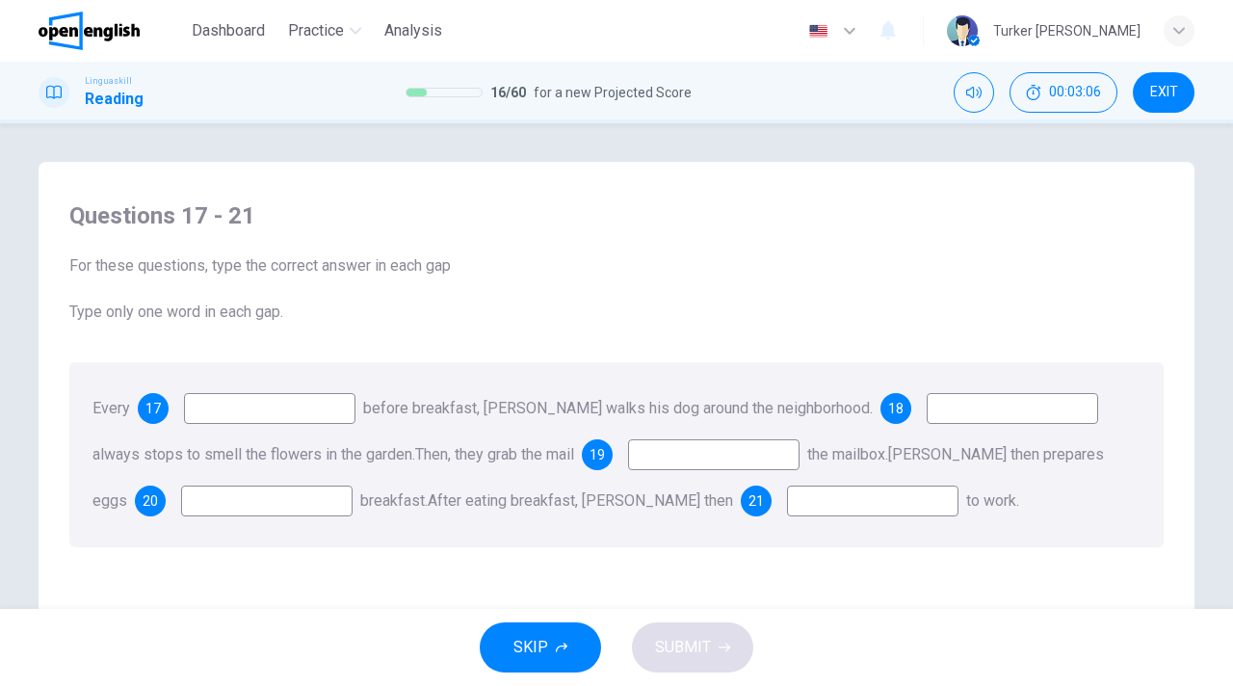
click at [285, 406] on input at bounding box center [269, 408] width 171 height 31
click at [245, 410] on input at bounding box center [269, 408] width 171 height 31
type input "*"
type input "*******"
click at [947, 411] on input at bounding box center [1012, 408] width 171 height 31
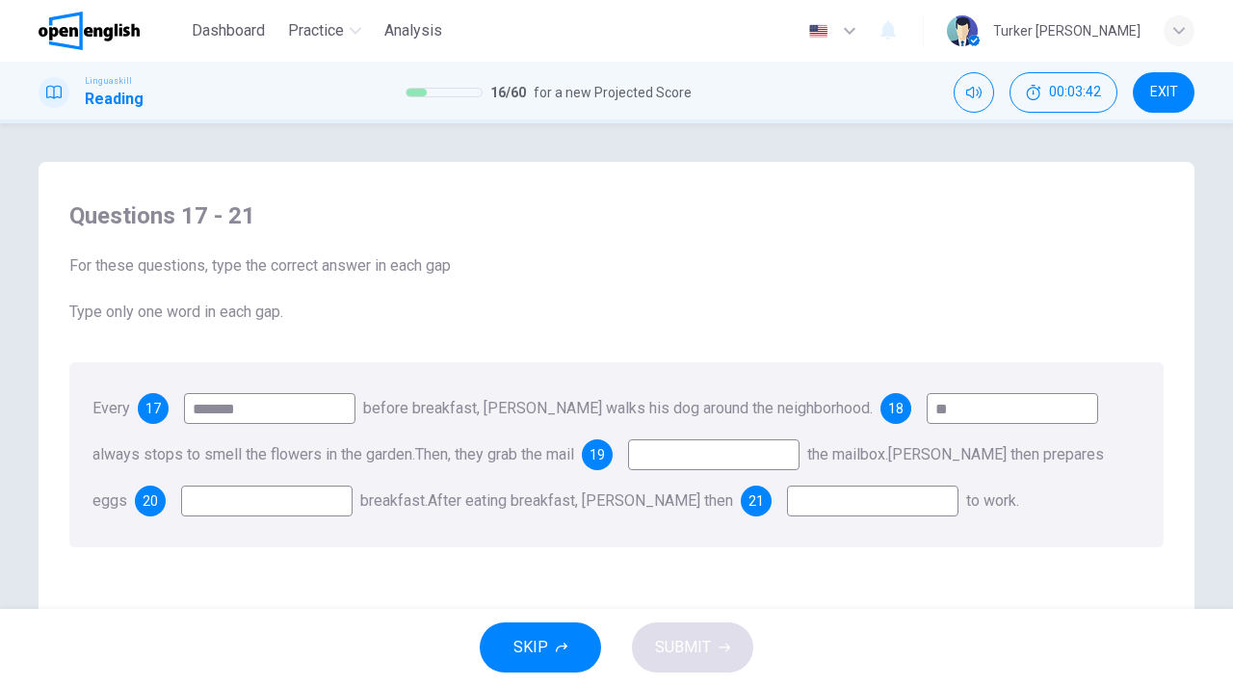
type input "**"
click at [645, 465] on input at bounding box center [713, 454] width 171 height 31
click at [590, 454] on span "19" at bounding box center [597, 454] width 15 height 13
click at [646, 453] on input at bounding box center [713, 454] width 171 height 31
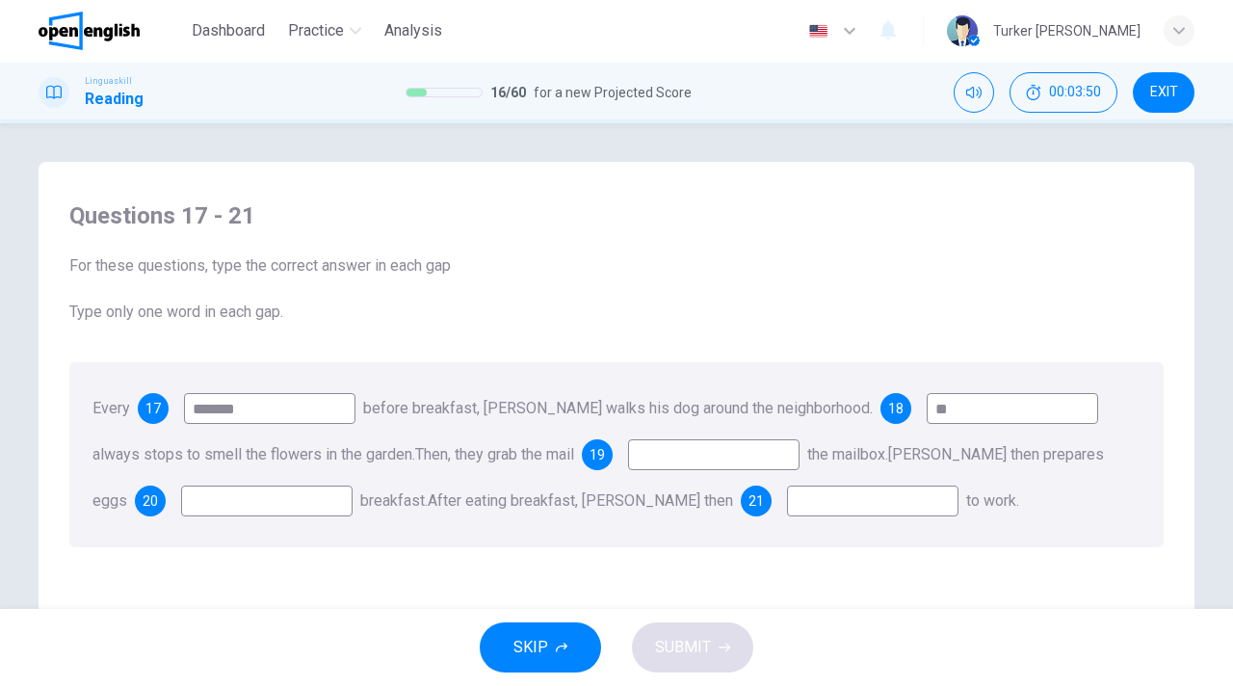
click at [865, 636] on div "SKIP SUBMIT" at bounding box center [616, 647] width 1233 height 77
click at [692, 463] on input at bounding box center [713, 454] width 171 height 31
click at [272, 502] on input at bounding box center [266, 501] width 171 height 31
type input "***"
click at [801, 510] on input at bounding box center [872, 501] width 171 height 31
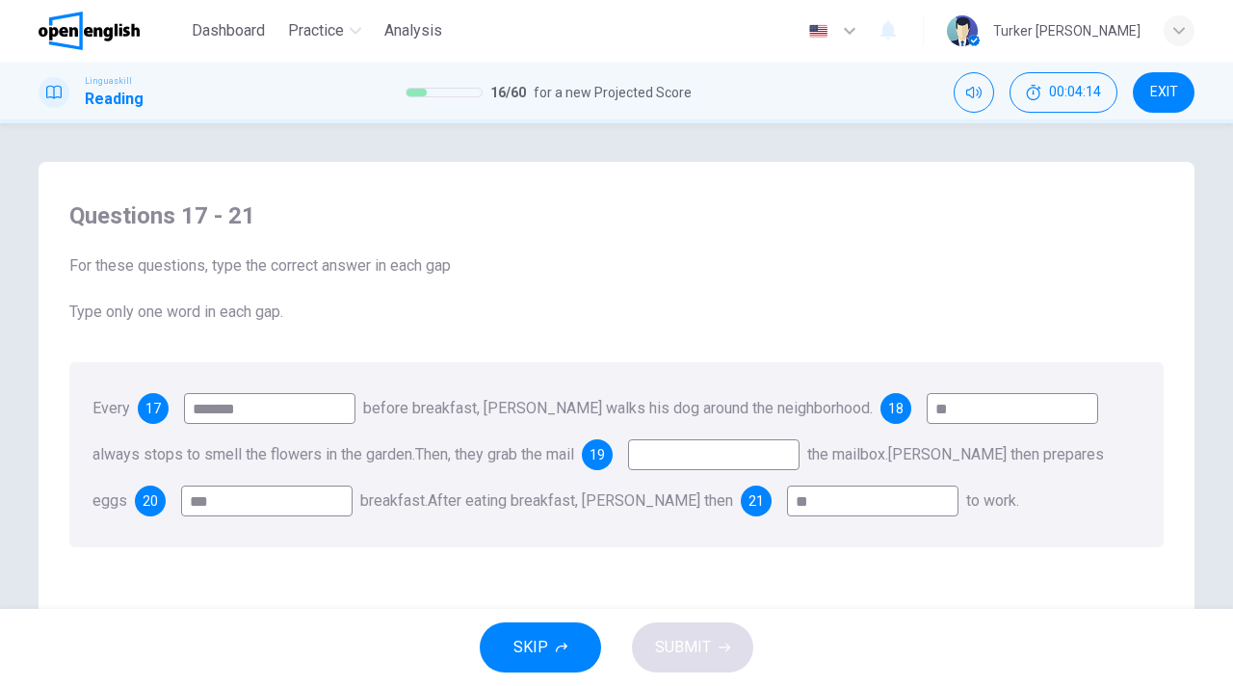
type input "**"
click at [717, 445] on input at bounding box center [713, 454] width 171 height 31
type input "****"
click at [703, 653] on span "SUBMIT" at bounding box center [683, 647] width 56 height 27
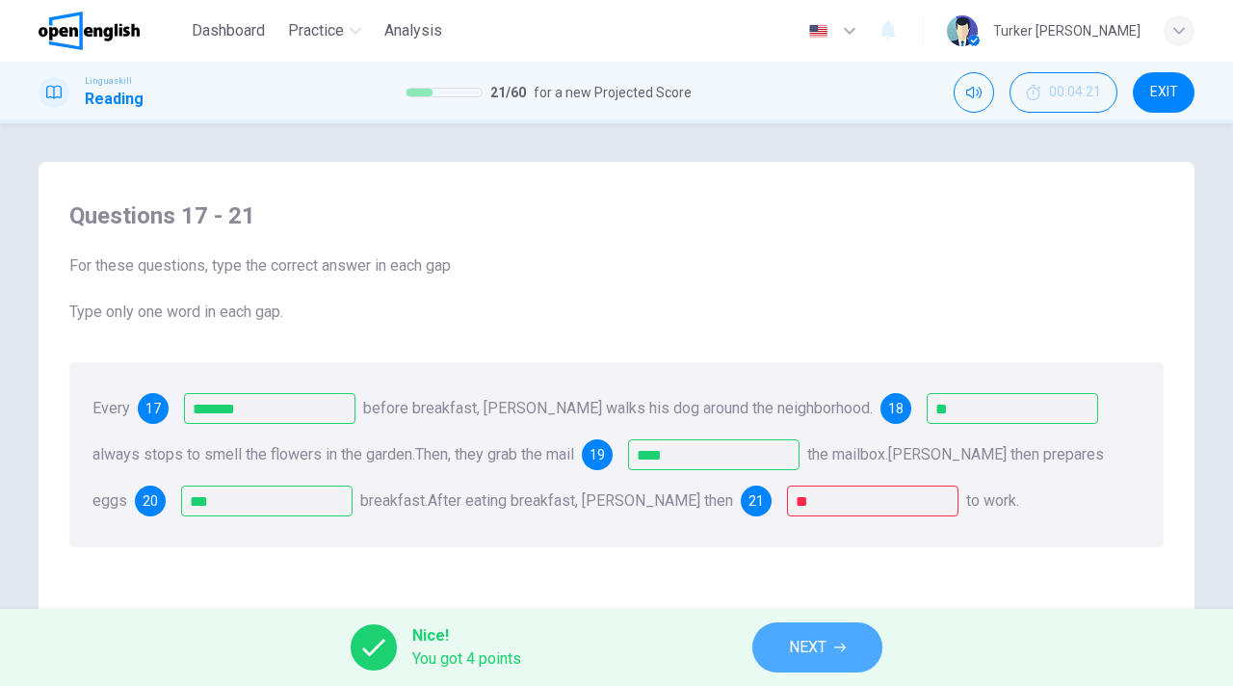
click at [793, 641] on span "NEXT" at bounding box center [808, 647] width 38 height 27
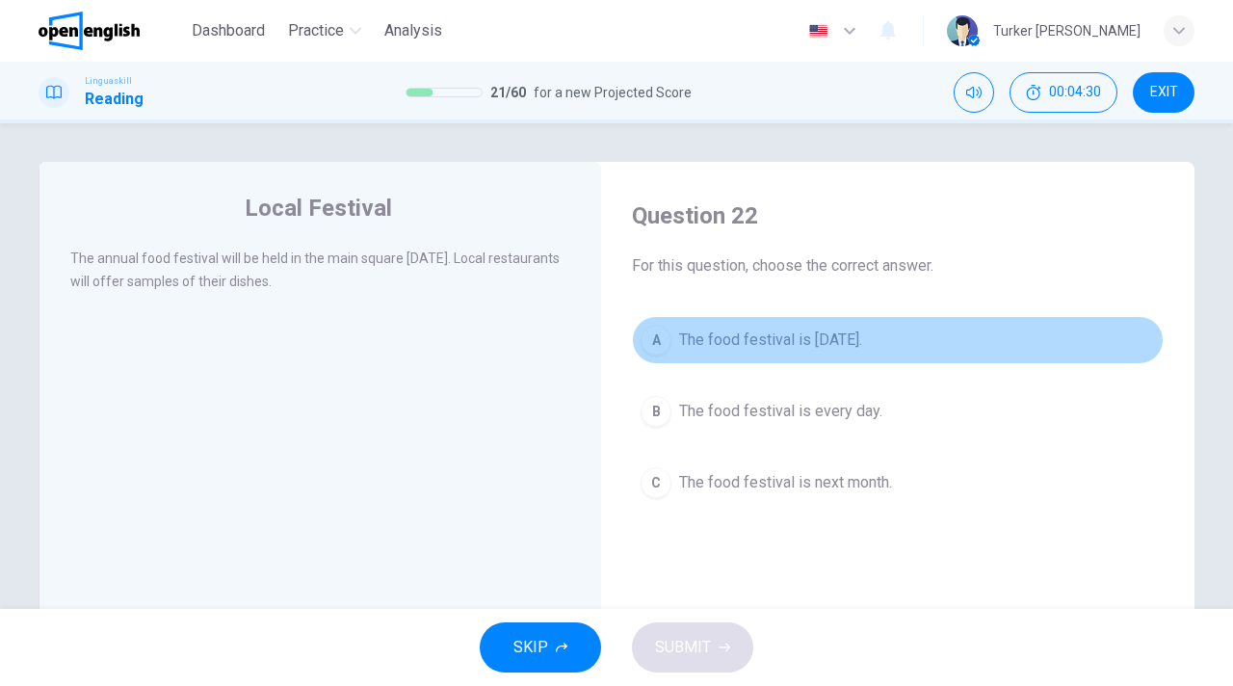
click at [862, 349] on span "The food festival is next Saturday." at bounding box center [770, 339] width 183 height 23
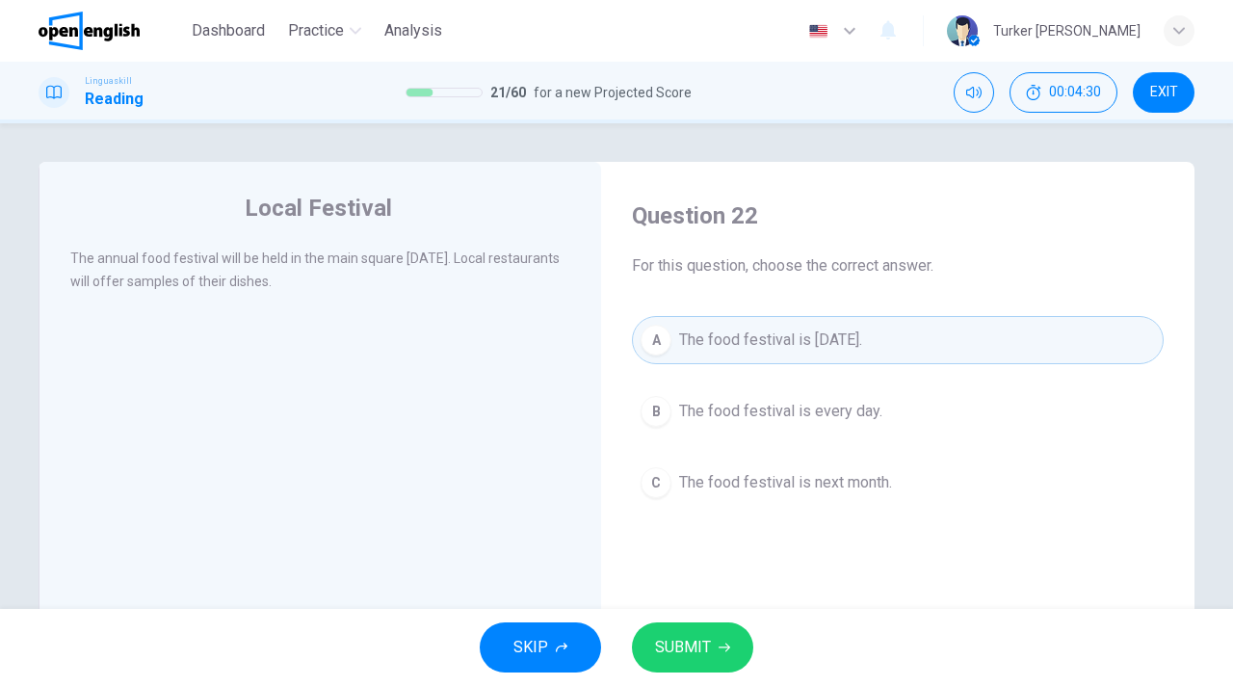
click at [862, 349] on span "The food festival is next Saturday." at bounding box center [770, 339] width 183 height 23
click at [707, 640] on span "SUBMIT" at bounding box center [683, 647] width 56 height 27
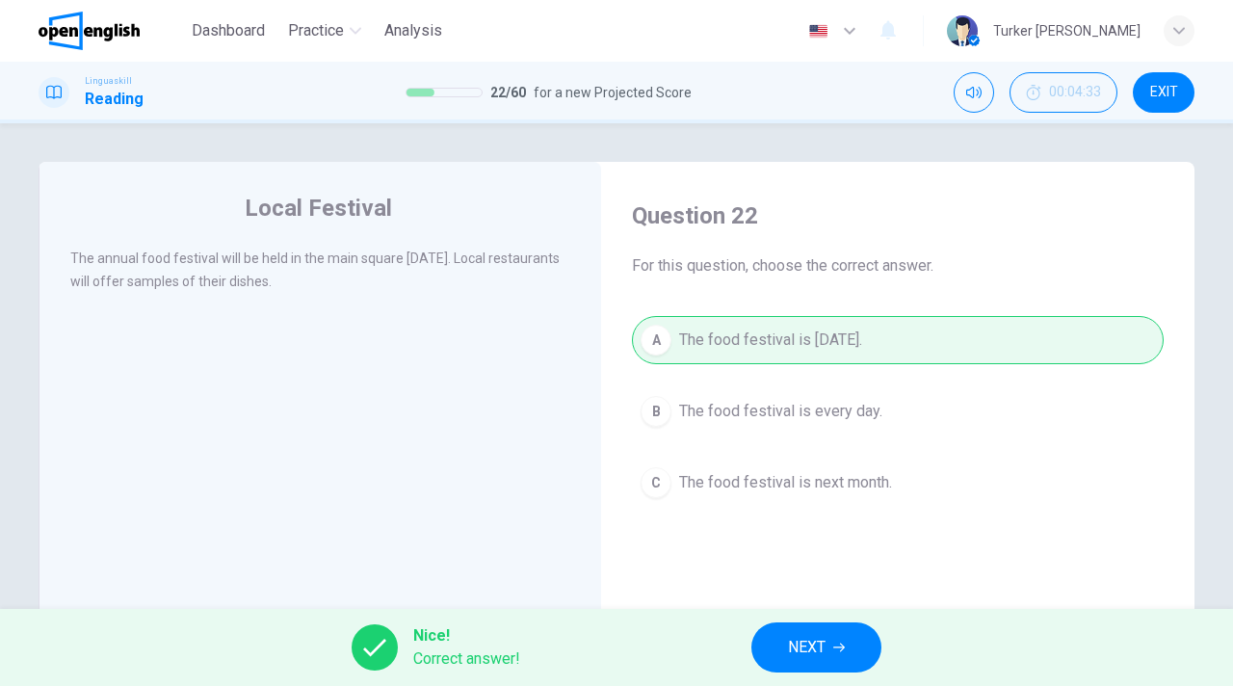
click at [819, 645] on span "NEXT" at bounding box center [807, 647] width 38 height 27
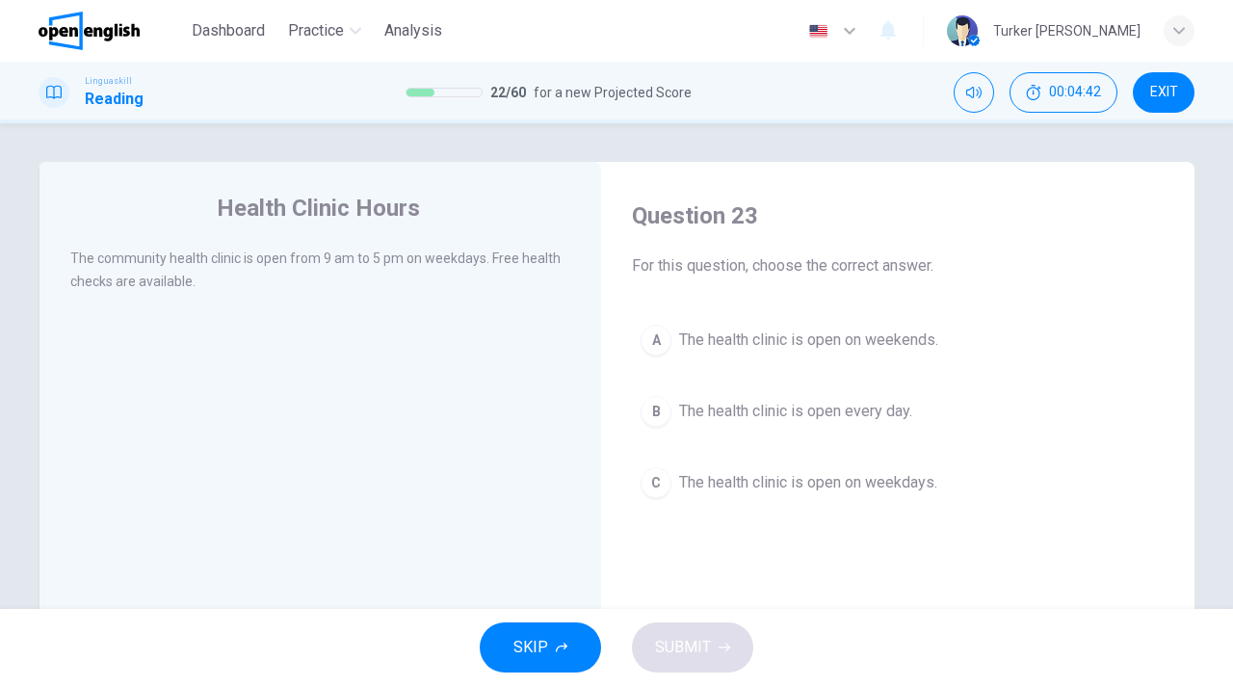
click at [767, 417] on span "The health clinic is open every day." at bounding box center [795, 411] width 233 height 23
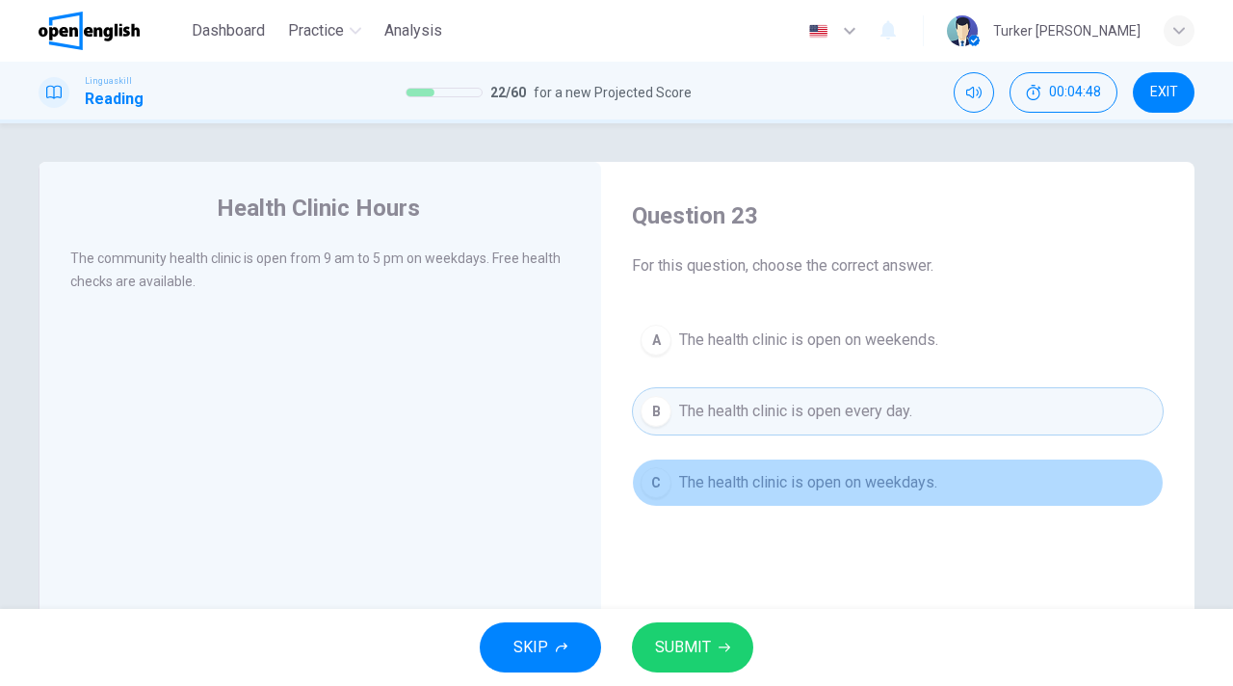
click at [774, 485] on span "The health clinic is open on weekdays." at bounding box center [808, 482] width 258 height 23
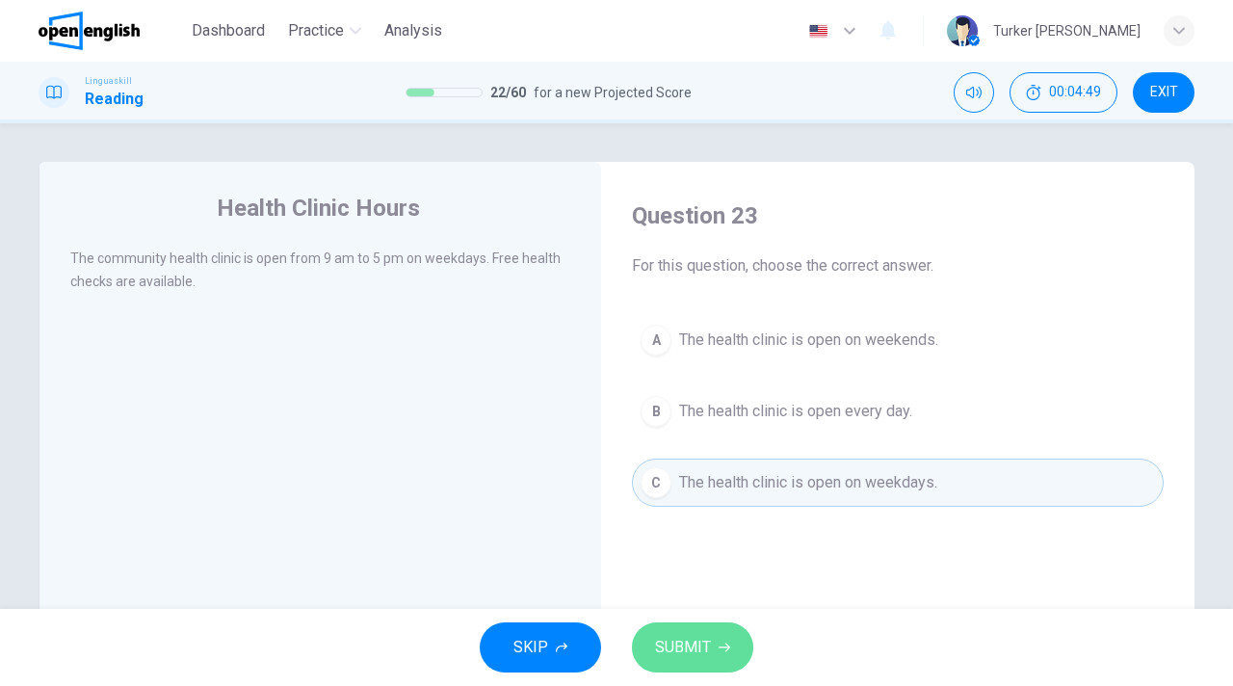
click at [690, 644] on span "SUBMIT" at bounding box center [683, 647] width 56 height 27
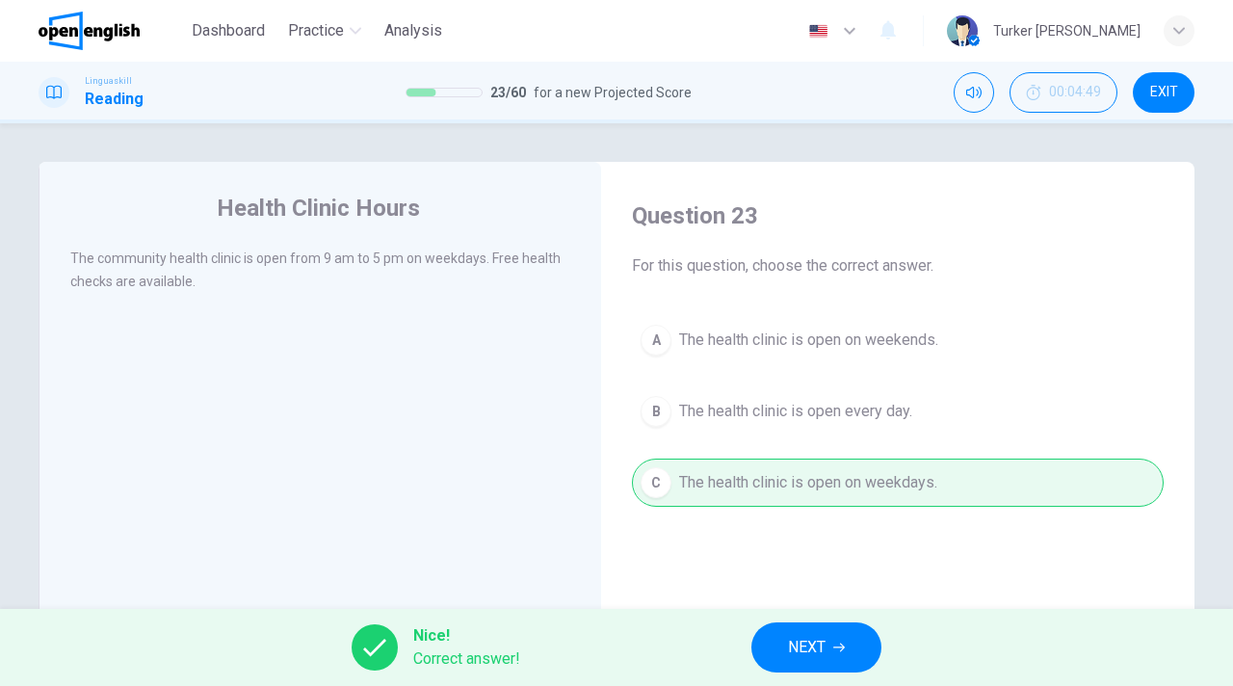
click at [778, 640] on button "NEXT" at bounding box center [816, 647] width 130 height 50
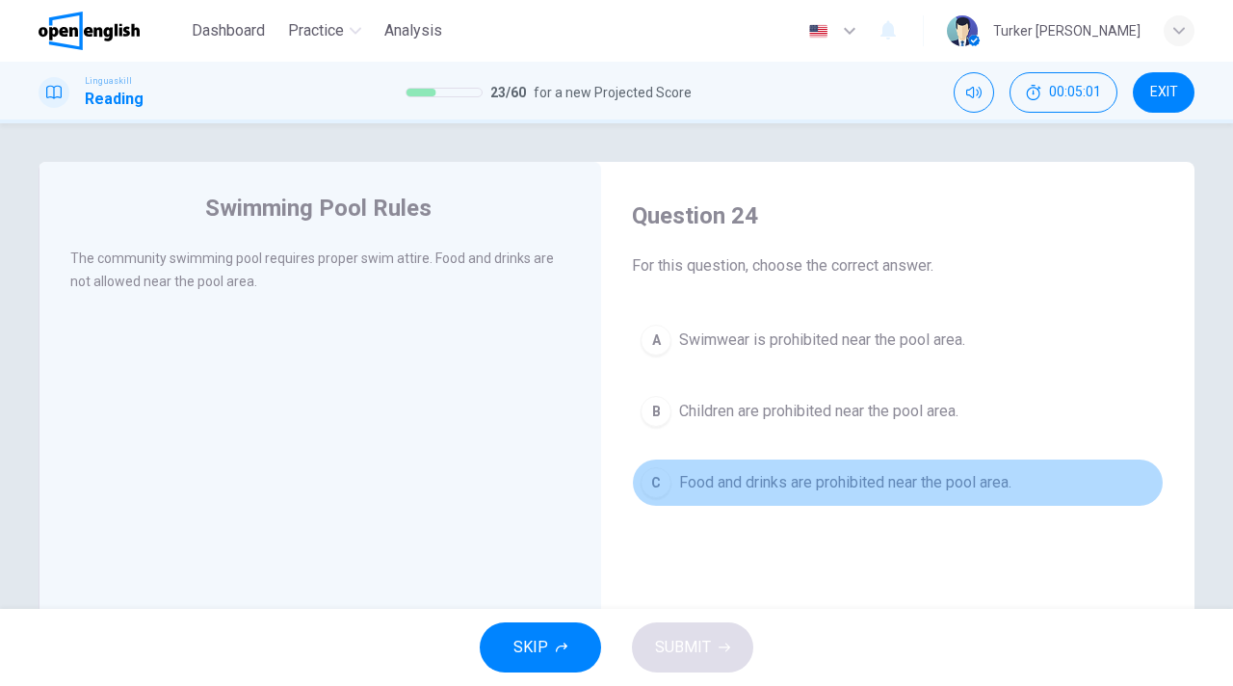
click at [811, 484] on span "Food and drinks are prohibited near the pool area." at bounding box center [845, 482] width 332 height 23
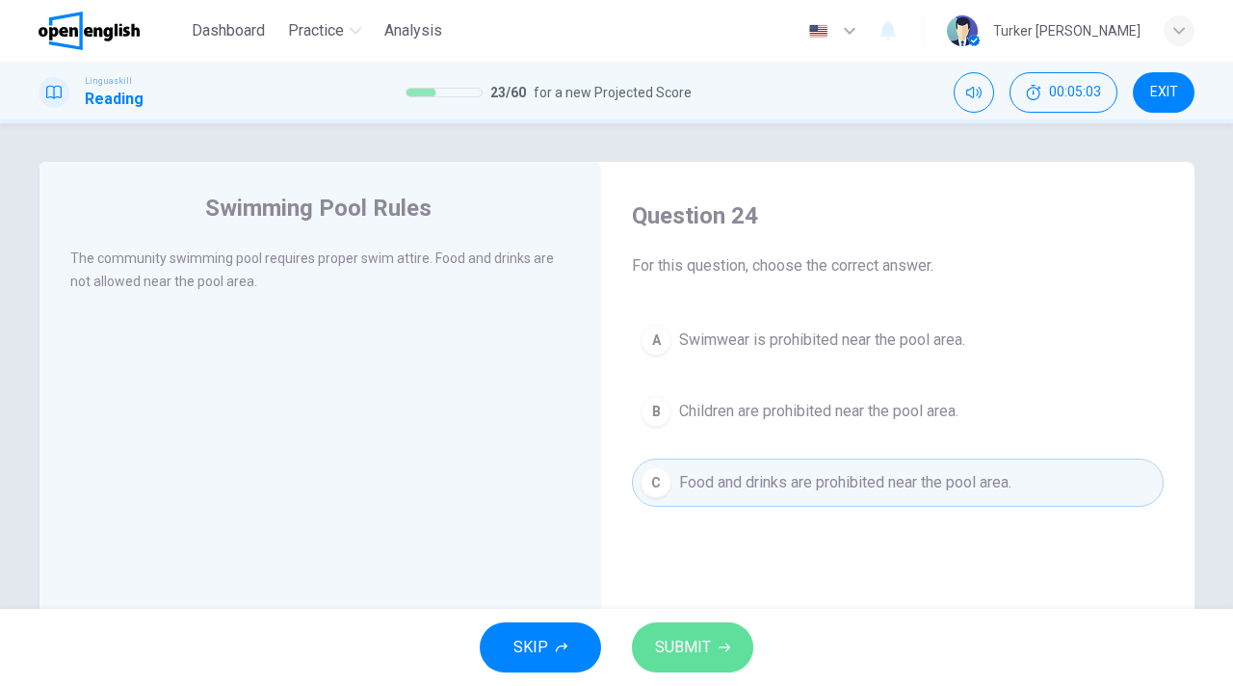
click at [709, 635] on span "SUBMIT" at bounding box center [683, 647] width 56 height 27
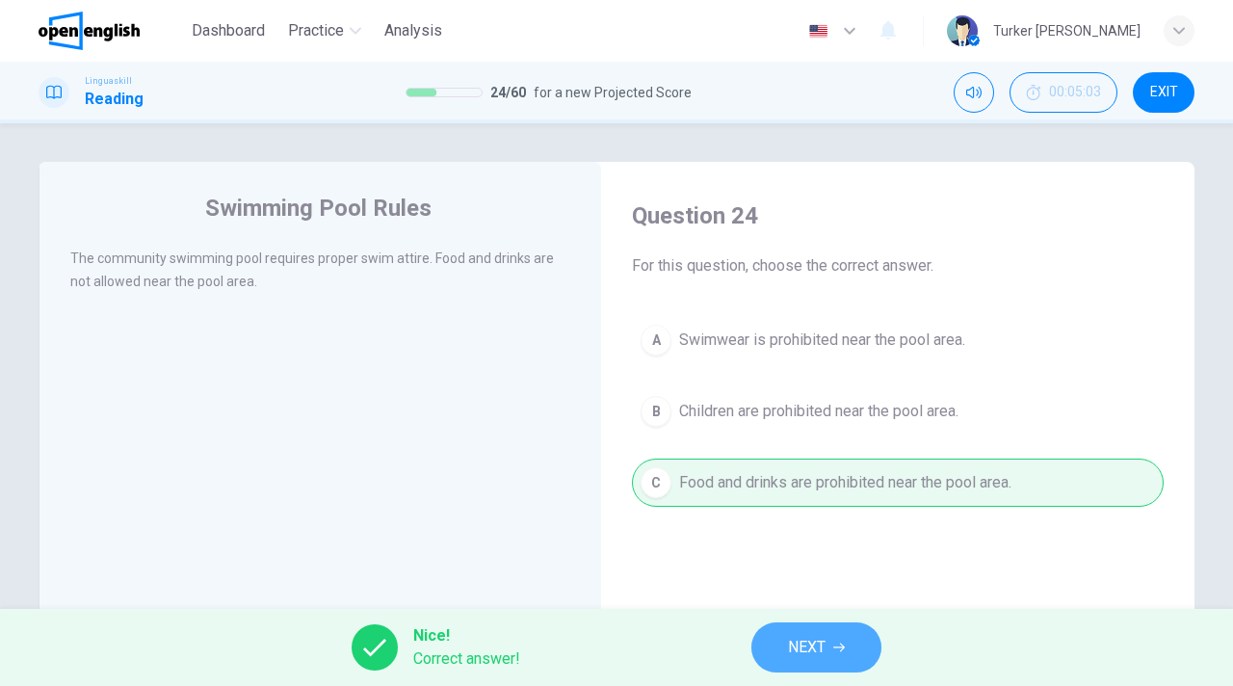
click at [815, 655] on span "NEXT" at bounding box center [807, 647] width 38 height 27
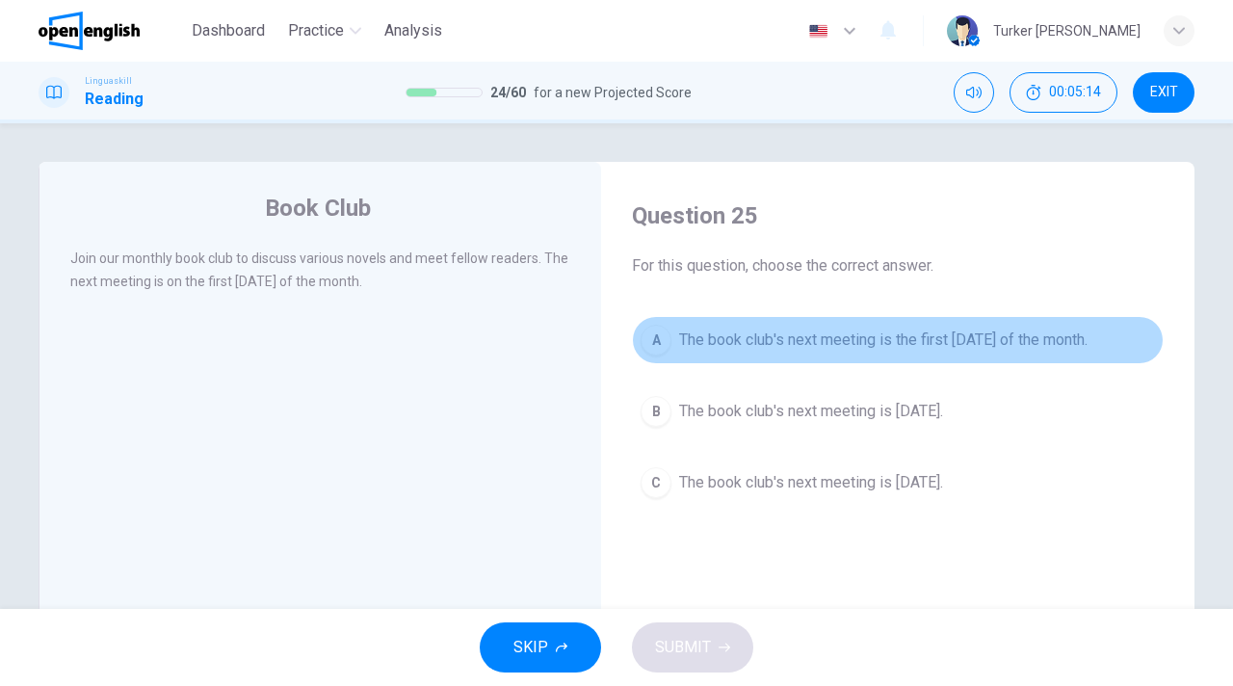
click at [874, 349] on span "The book club's next meeting is the first Monday of the month." at bounding box center [883, 339] width 408 height 23
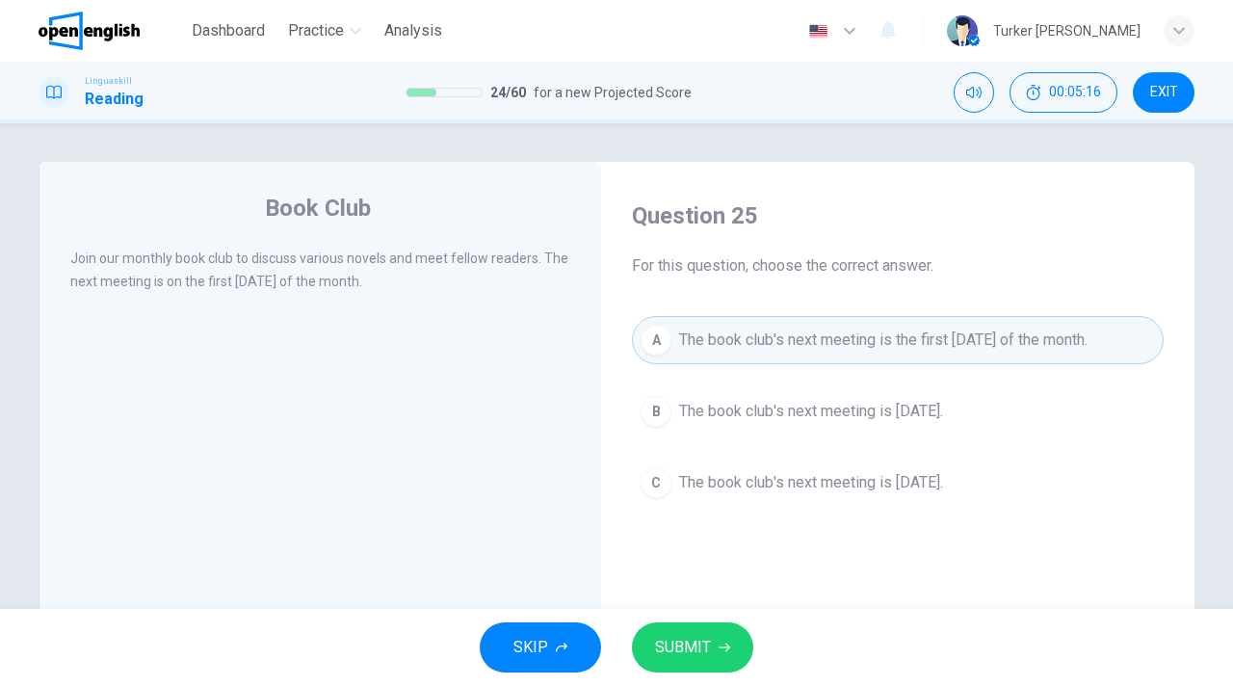
click at [692, 644] on span "SUBMIT" at bounding box center [683, 647] width 56 height 27
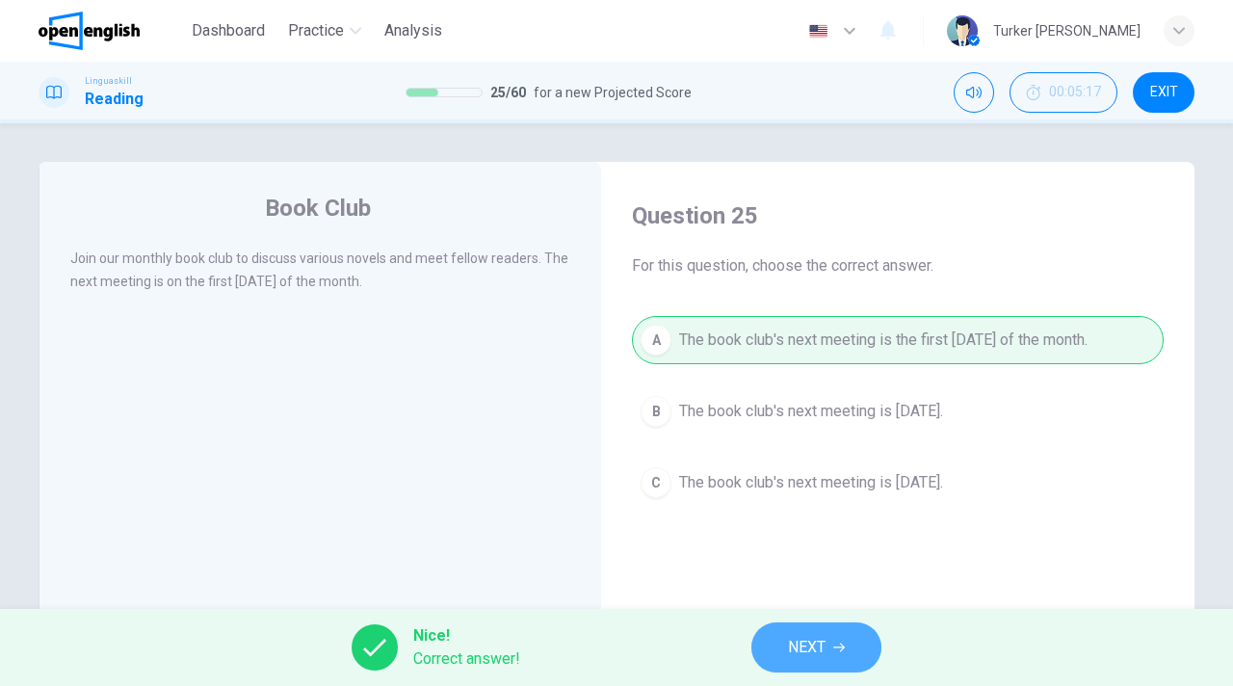
click at [854, 647] on button "NEXT" at bounding box center [816, 647] width 130 height 50
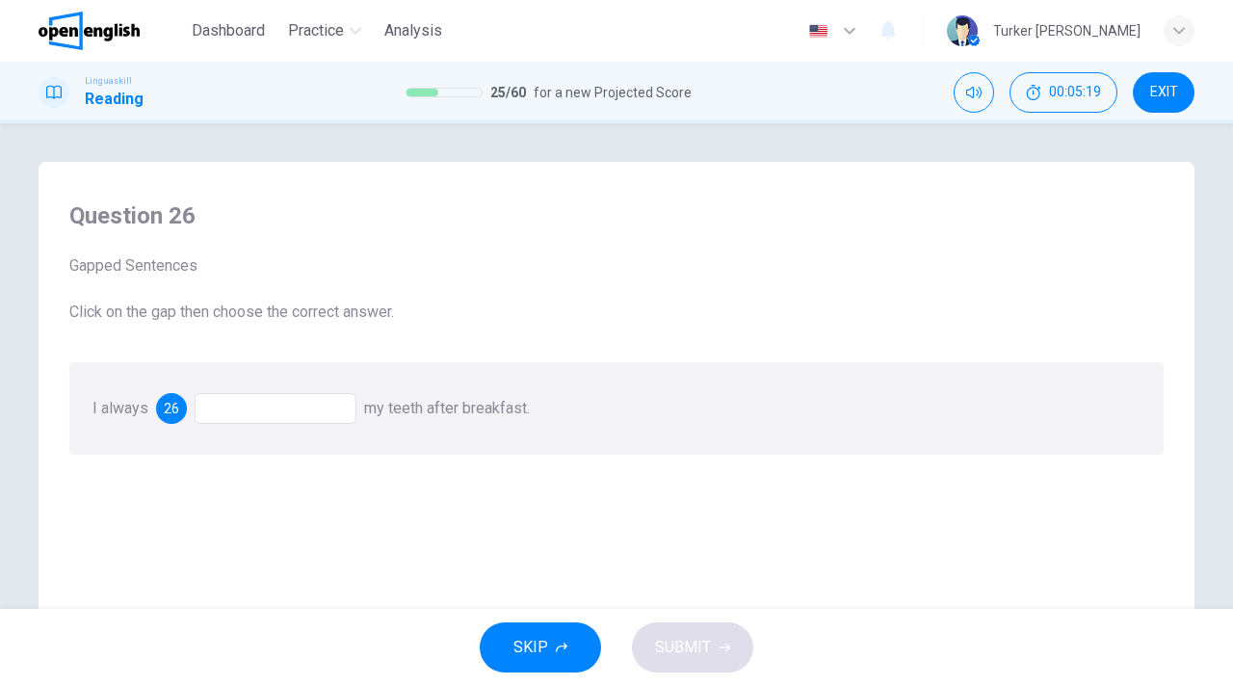
click at [241, 406] on div at bounding box center [276, 408] width 162 height 31
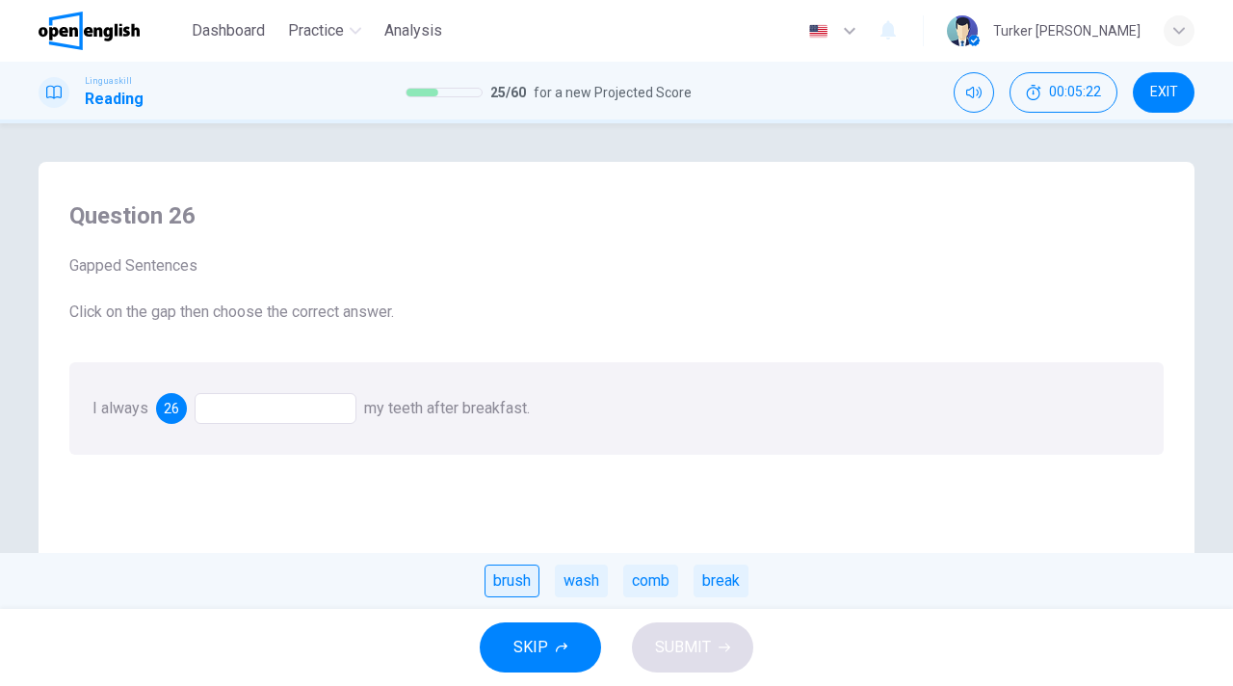
click at [504, 589] on div "brush" at bounding box center [512, 581] width 55 height 33
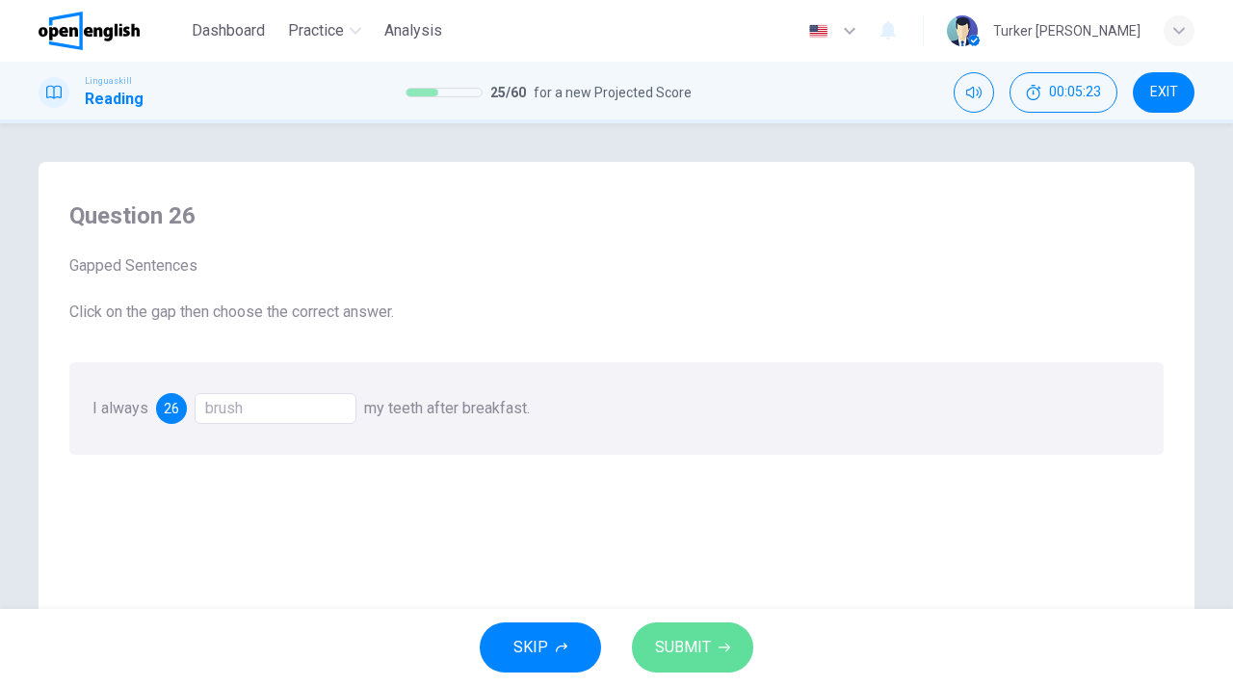
click at [701, 648] on span "SUBMIT" at bounding box center [683, 647] width 56 height 27
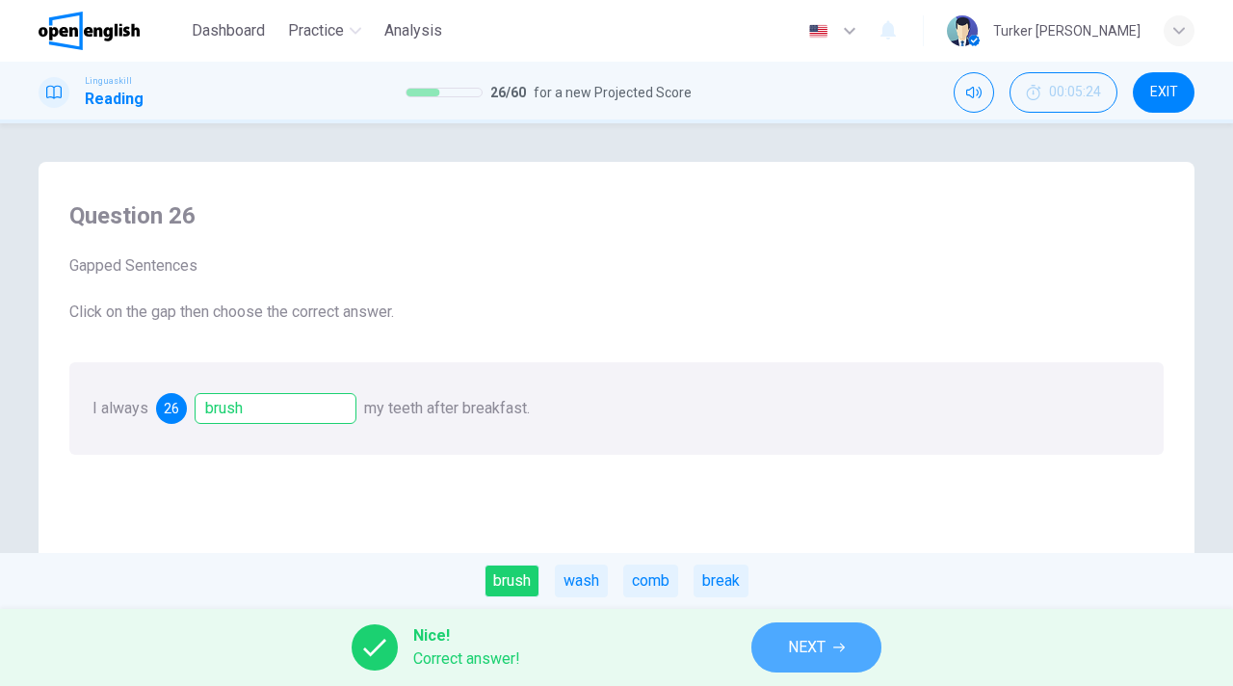
click at [818, 627] on button "NEXT" at bounding box center [816, 647] width 130 height 50
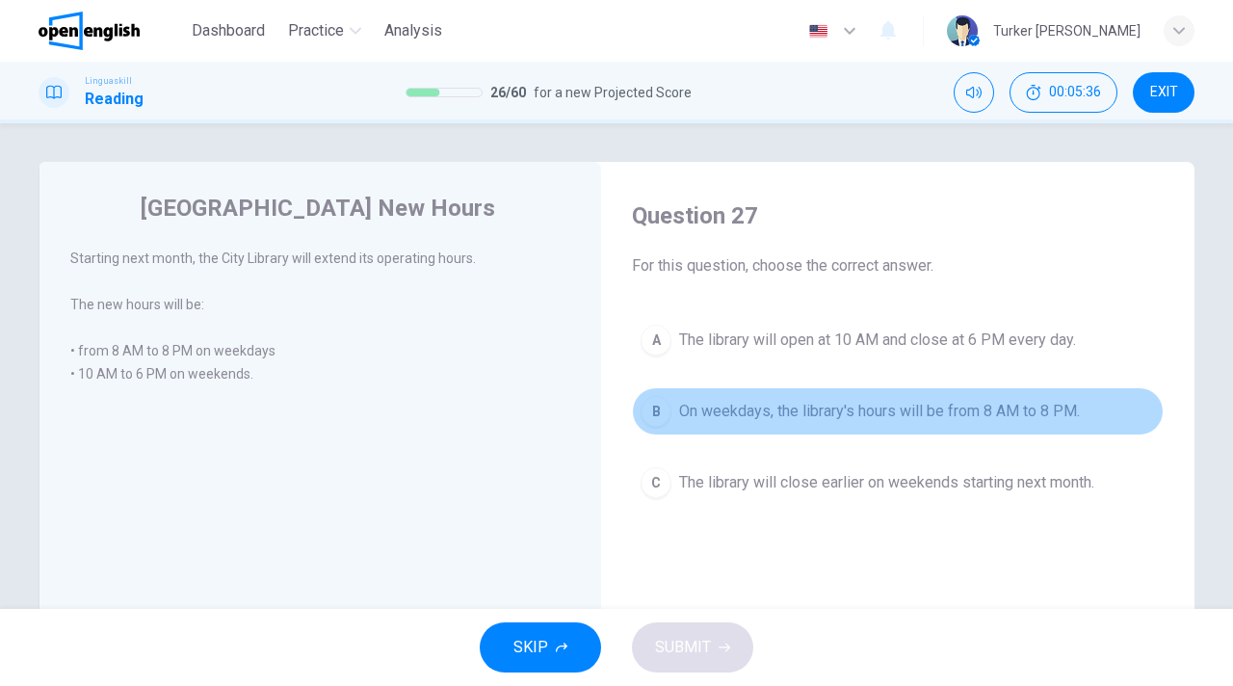
click at [893, 418] on span "On weekdays, the library's hours will be from 8 AM to 8 PM." at bounding box center [879, 411] width 401 height 23
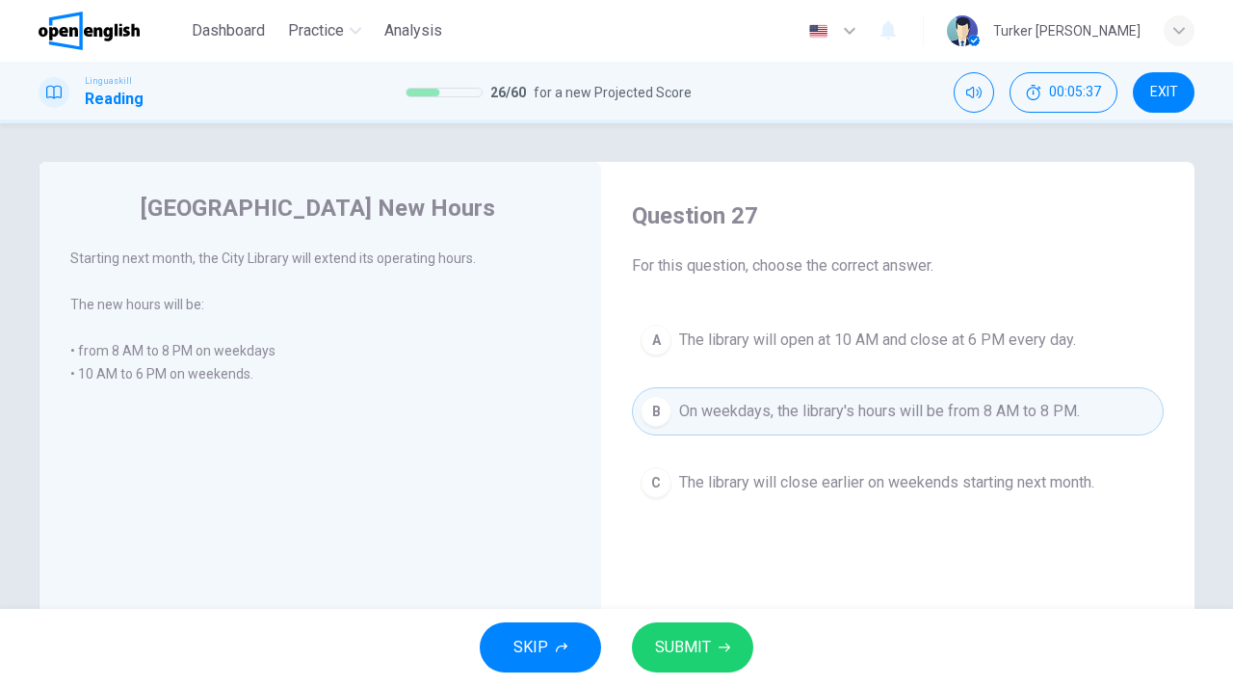
click at [690, 638] on span "SUBMIT" at bounding box center [683, 647] width 56 height 27
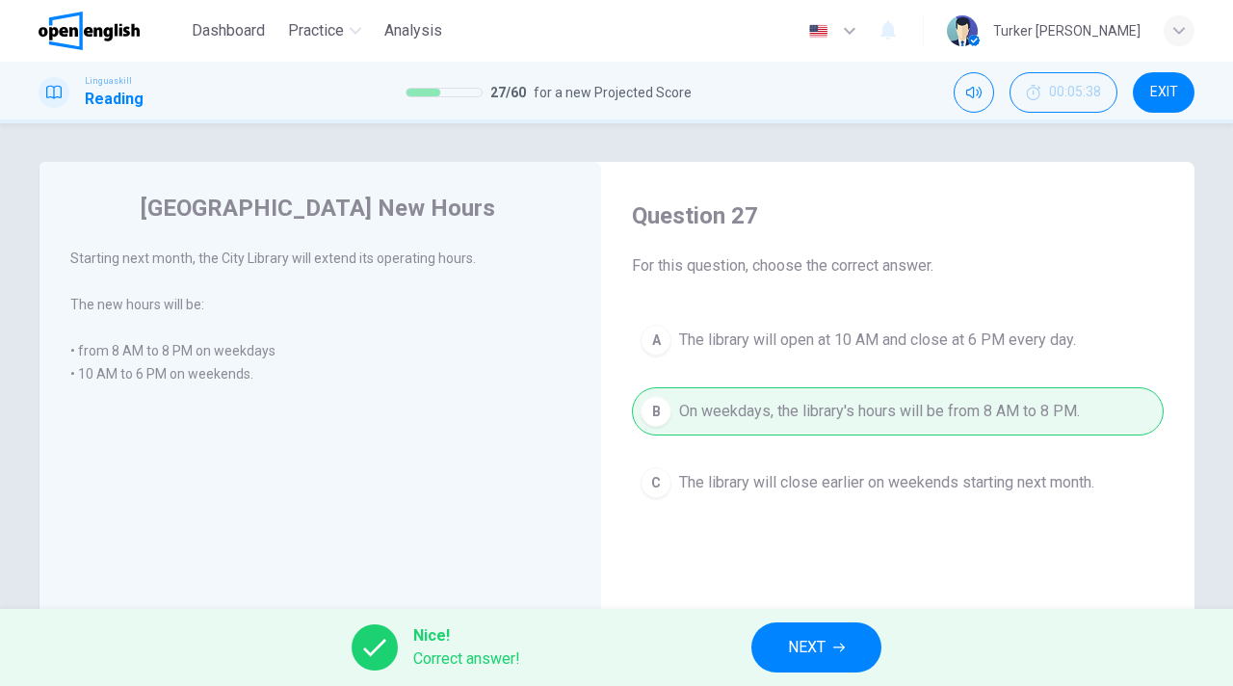
click at [815, 639] on span "NEXT" at bounding box center [807, 647] width 38 height 27
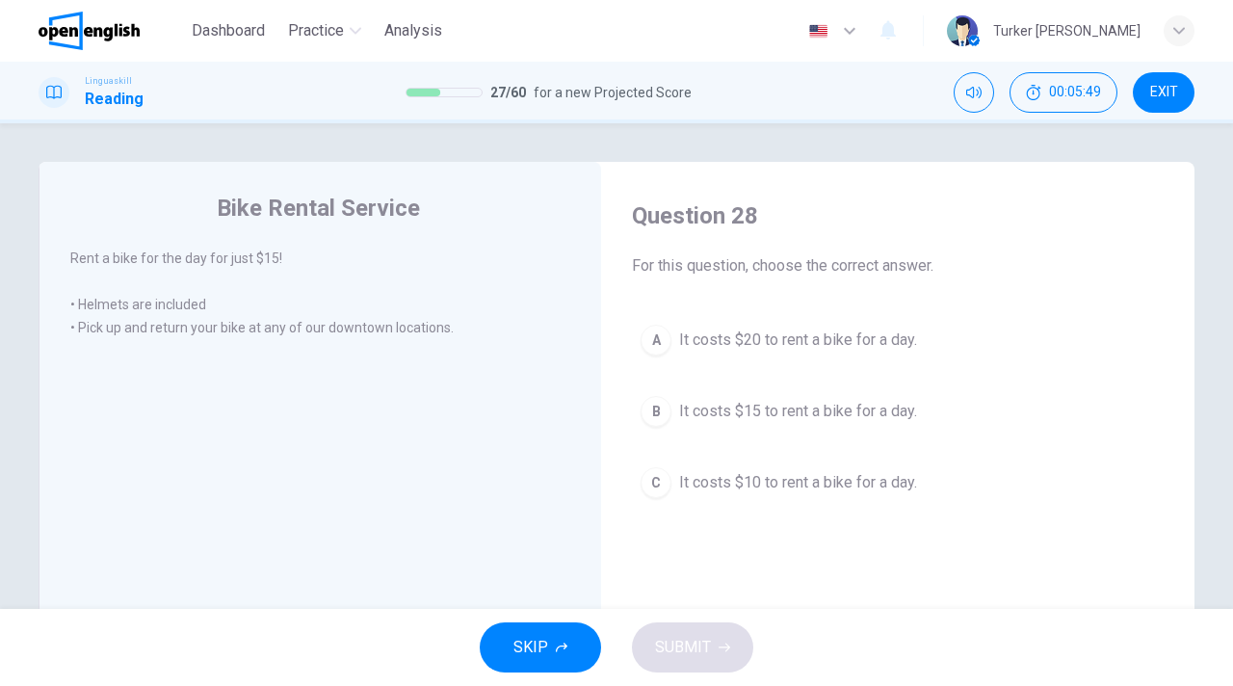
click at [751, 418] on span "It costs $15 to rent a bike for a day." at bounding box center [798, 411] width 238 height 23
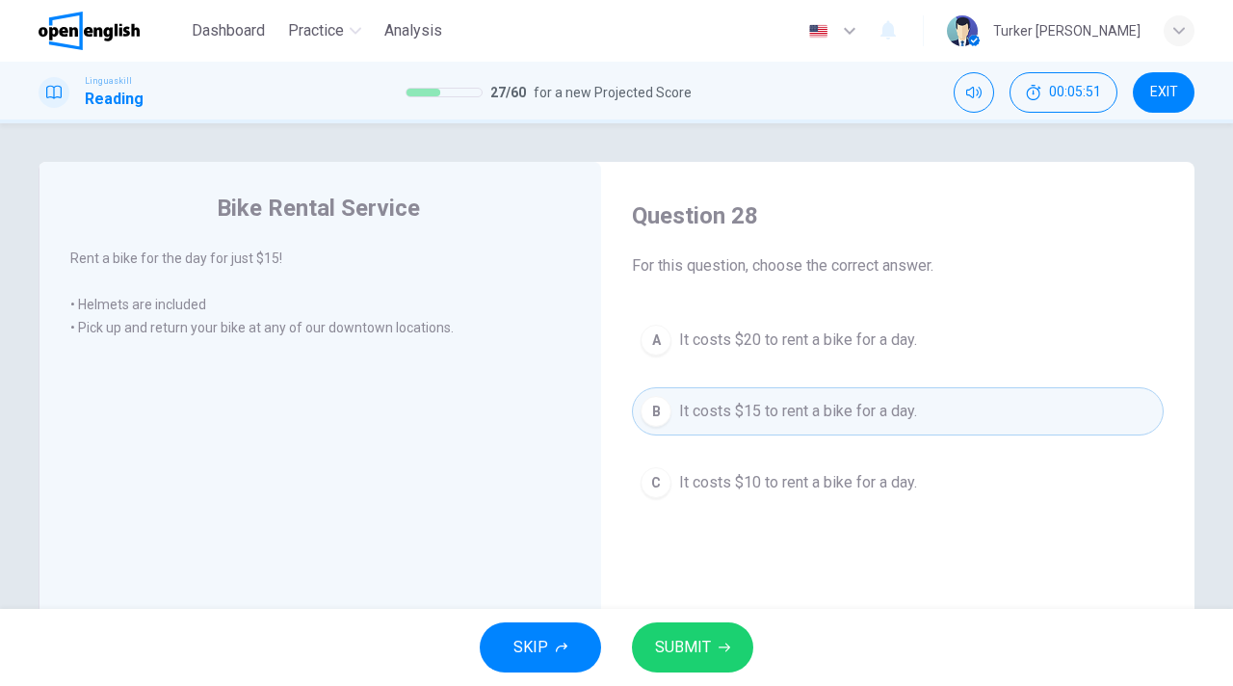
click at [691, 644] on span "SUBMIT" at bounding box center [683, 647] width 56 height 27
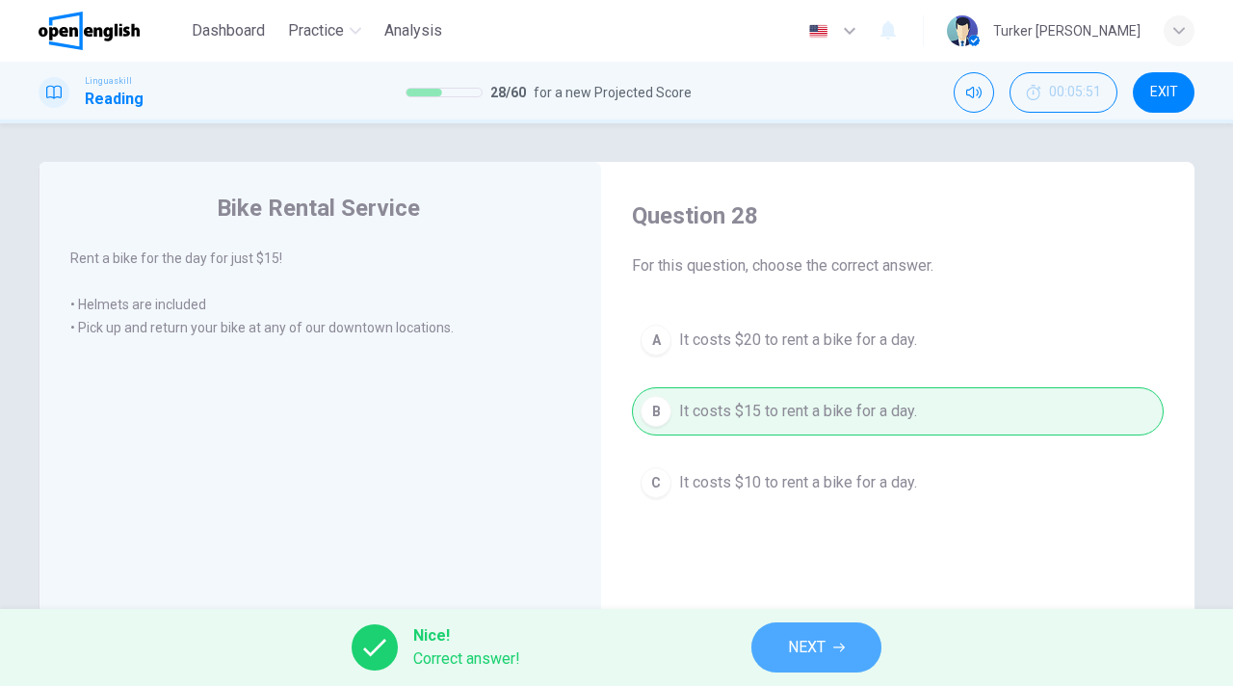
click at [802, 646] on span "NEXT" at bounding box center [807, 647] width 38 height 27
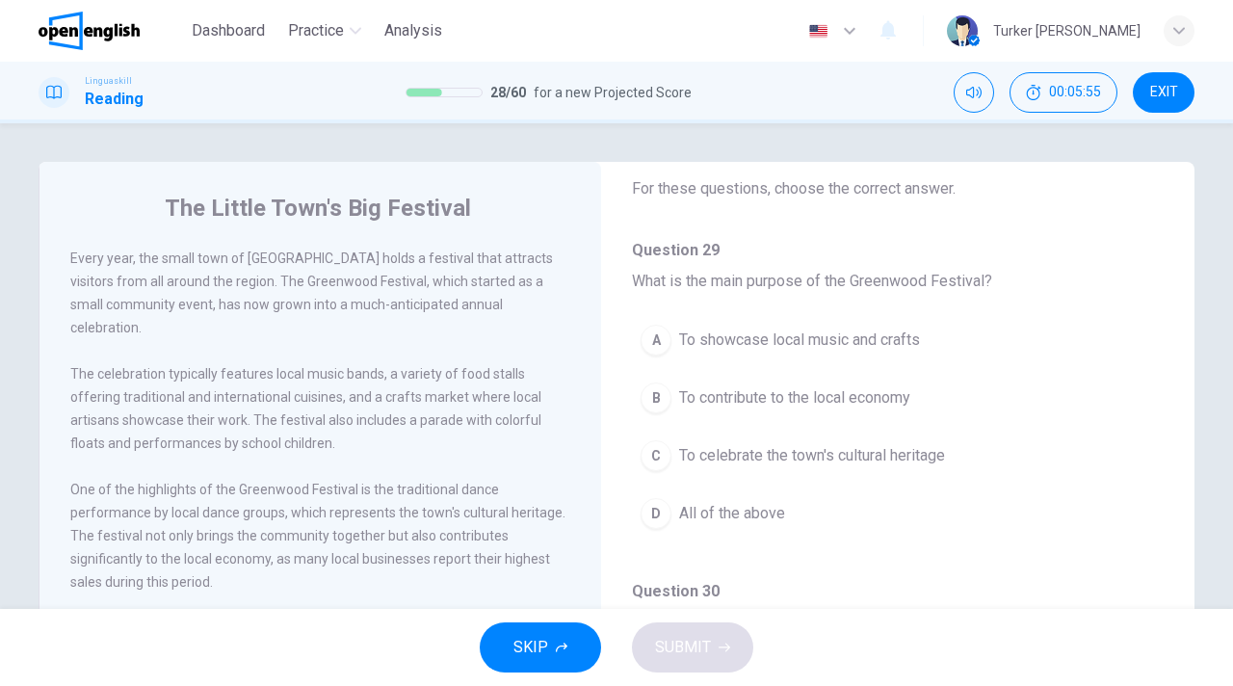
scroll to position [116, 0]
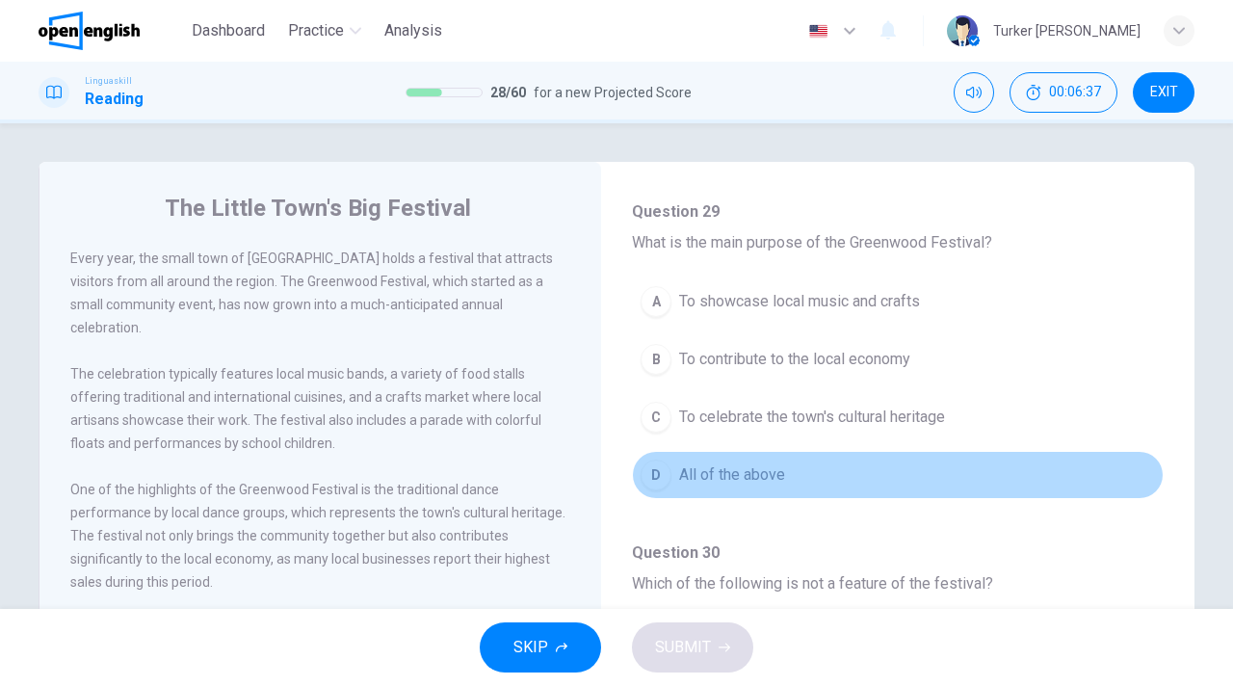
click at [730, 481] on span "All of the above" at bounding box center [732, 474] width 106 height 23
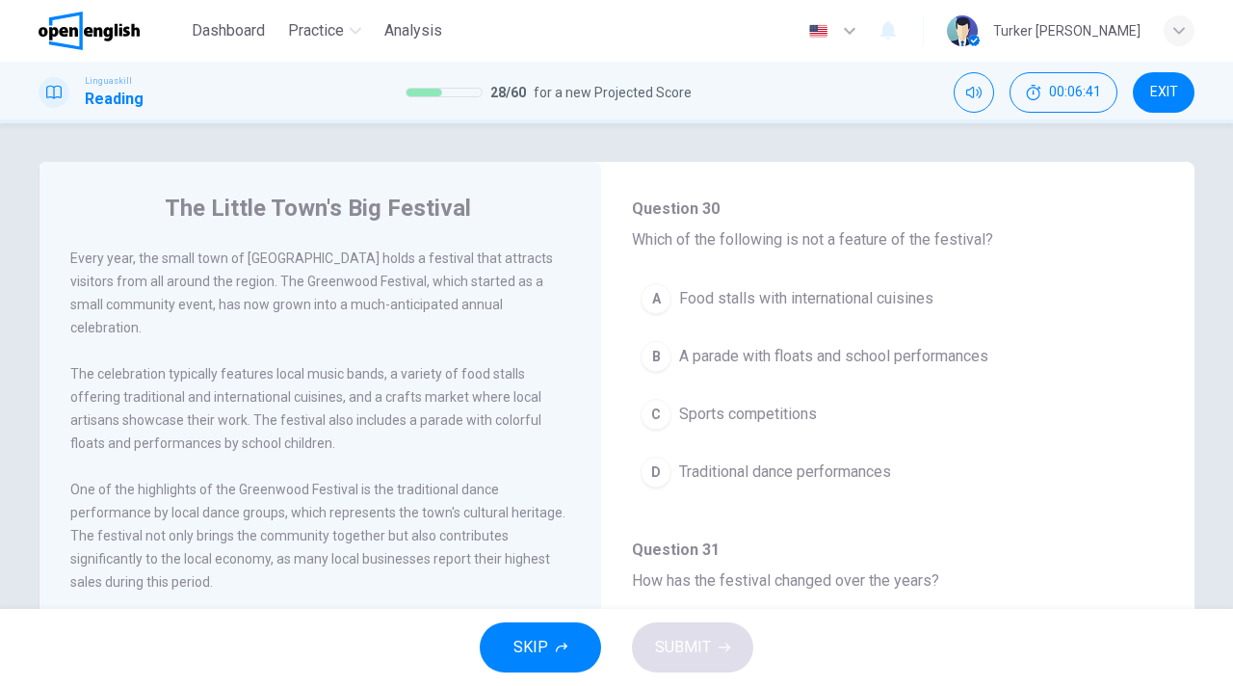
scroll to position [462, 0]
click at [304, 569] on div "One of the highlights of the Greenwood Festival is the traditional dance perfor…" at bounding box center [320, 536] width 501 height 116
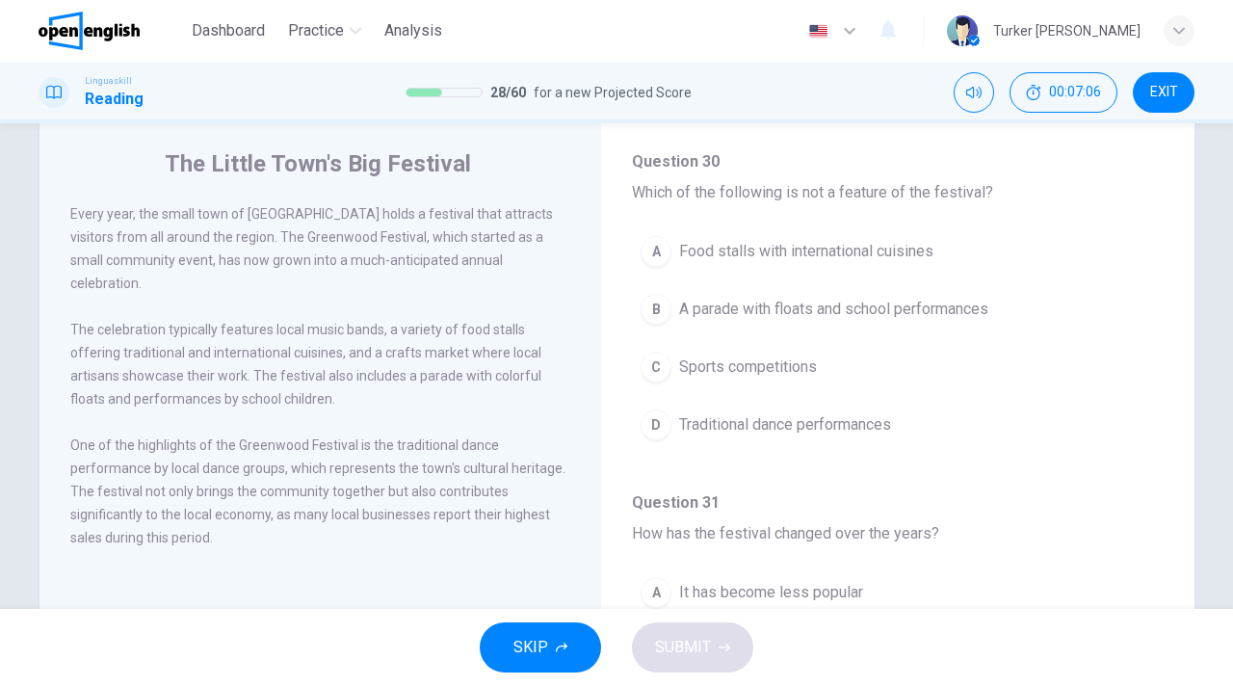
scroll to position [39, 0]
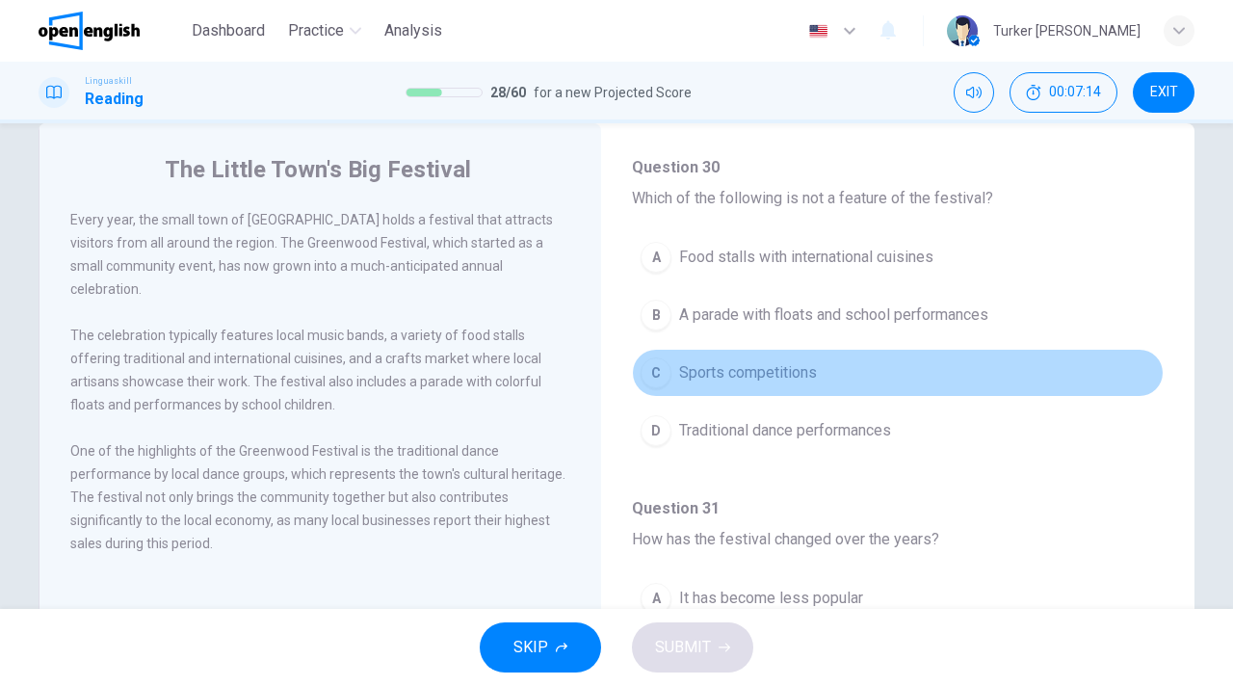
click at [770, 376] on span "Sports competitions" at bounding box center [748, 372] width 138 height 23
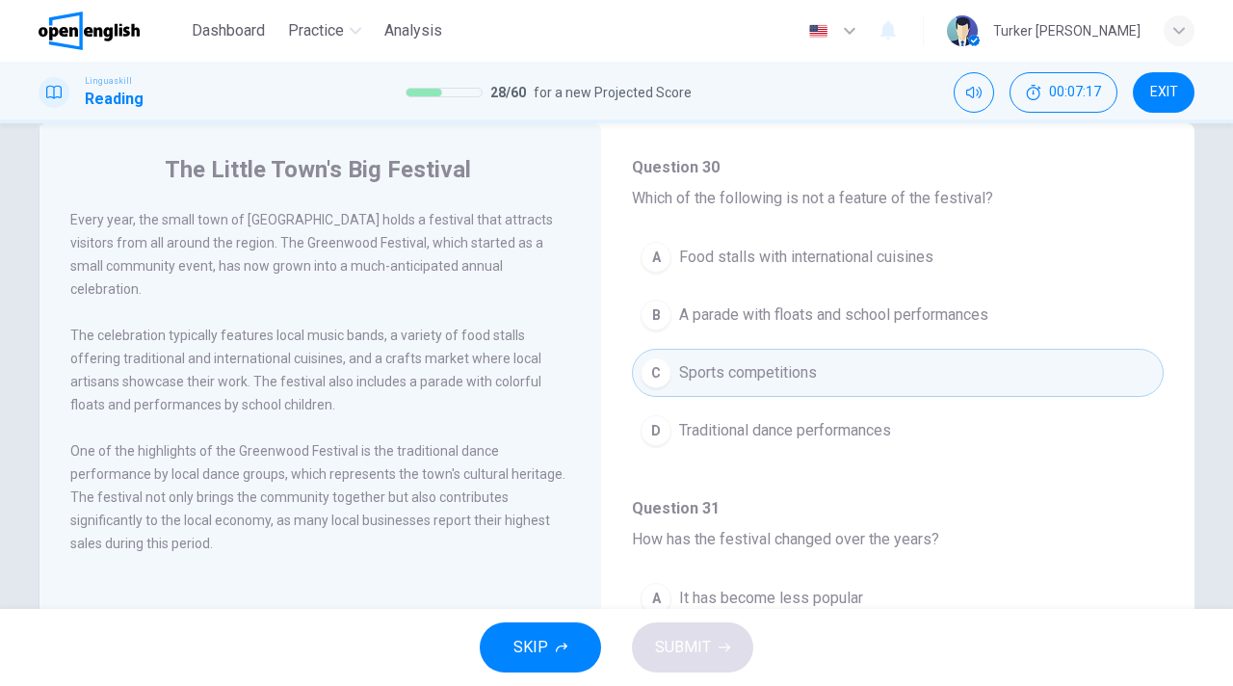
click at [750, 490] on div "Question 29 What is the main purpose of the Greenwood Festival? A To showcase l…" at bounding box center [898, 656] width 532 height 1682
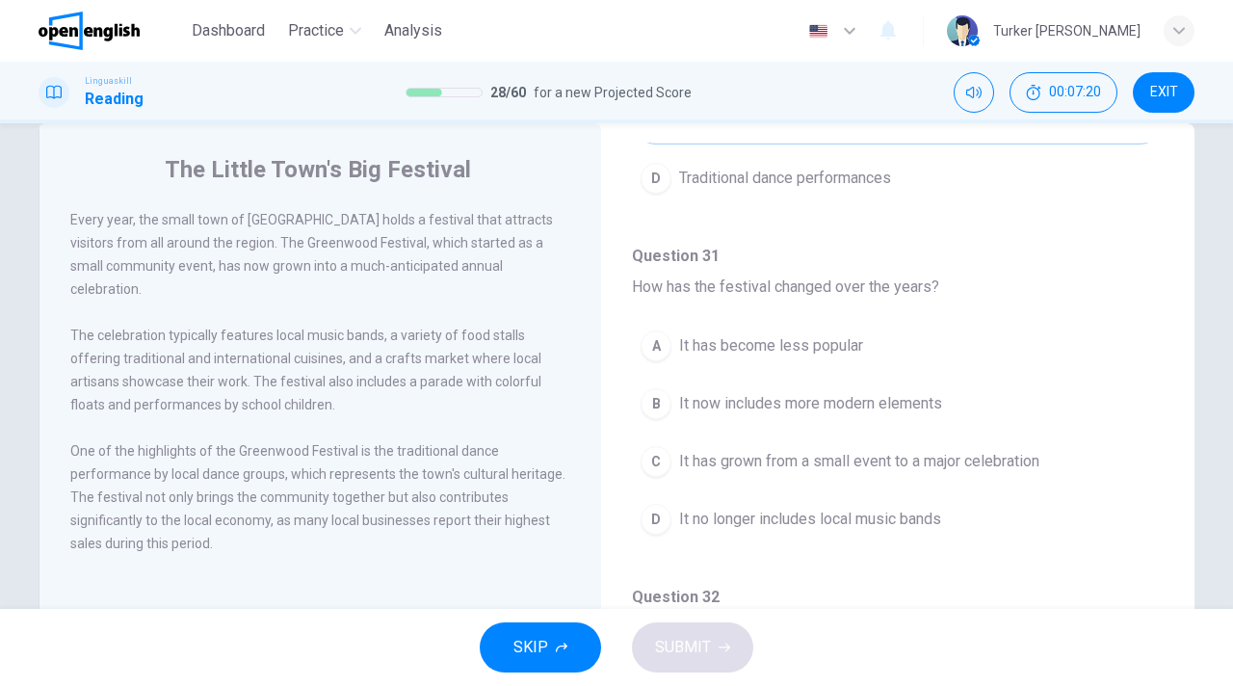
scroll to position [732, 0]
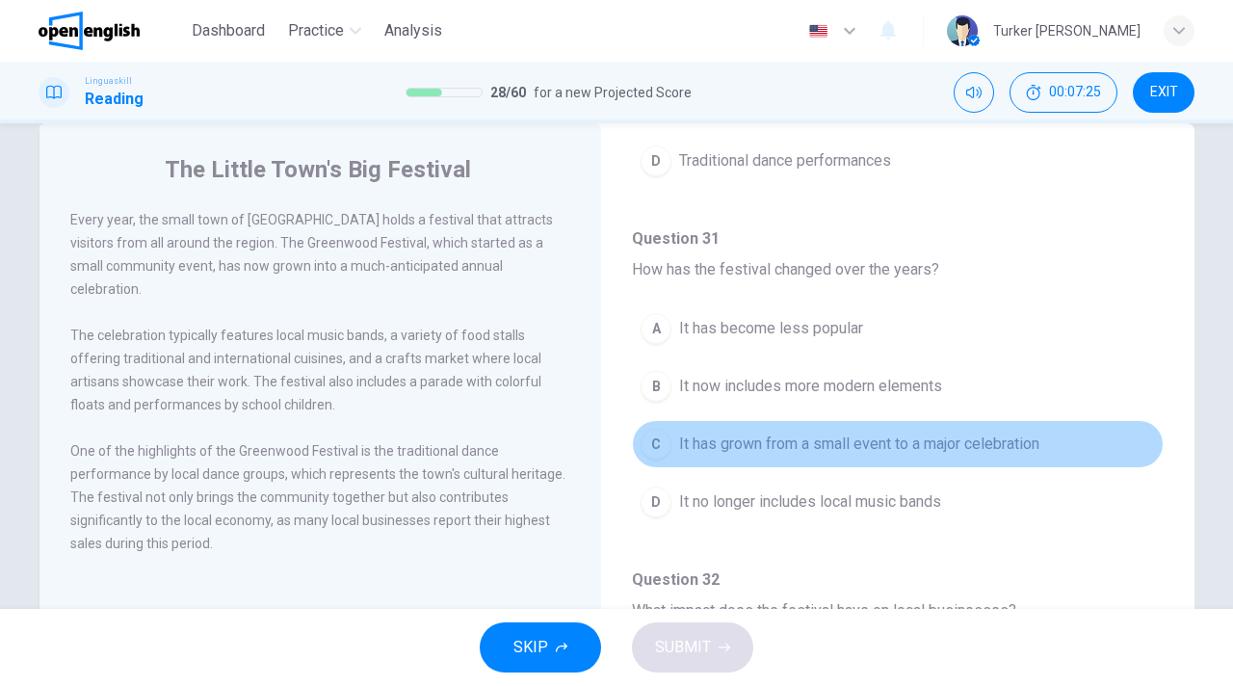
click at [779, 448] on span "It has grown from a small event to a major celebration" at bounding box center [859, 444] width 360 height 23
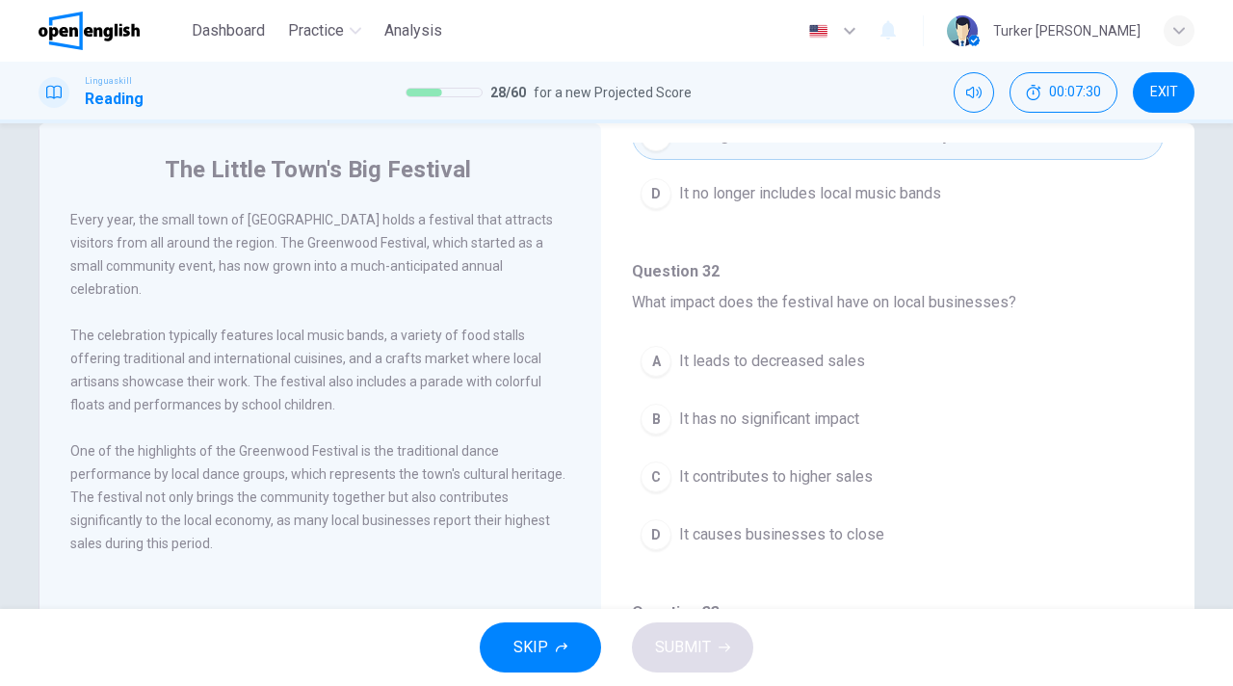
scroll to position [1079, 0]
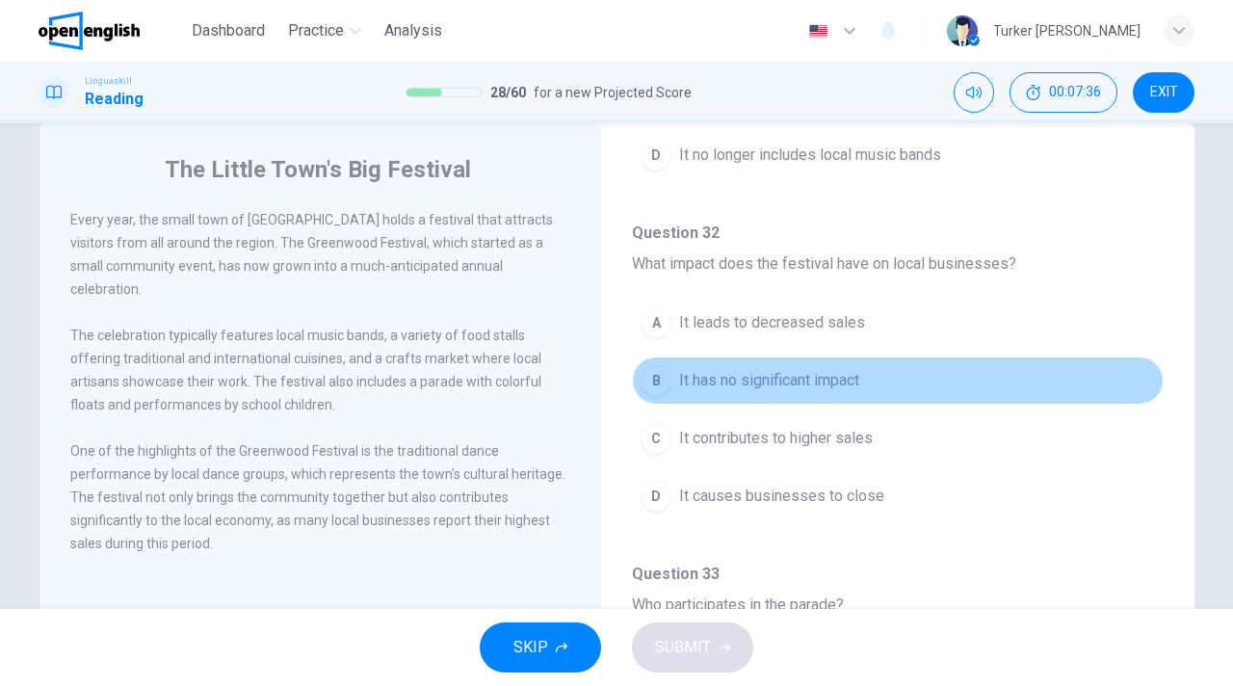
click at [733, 376] on span "It has no significant impact" at bounding box center [769, 380] width 180 height 23
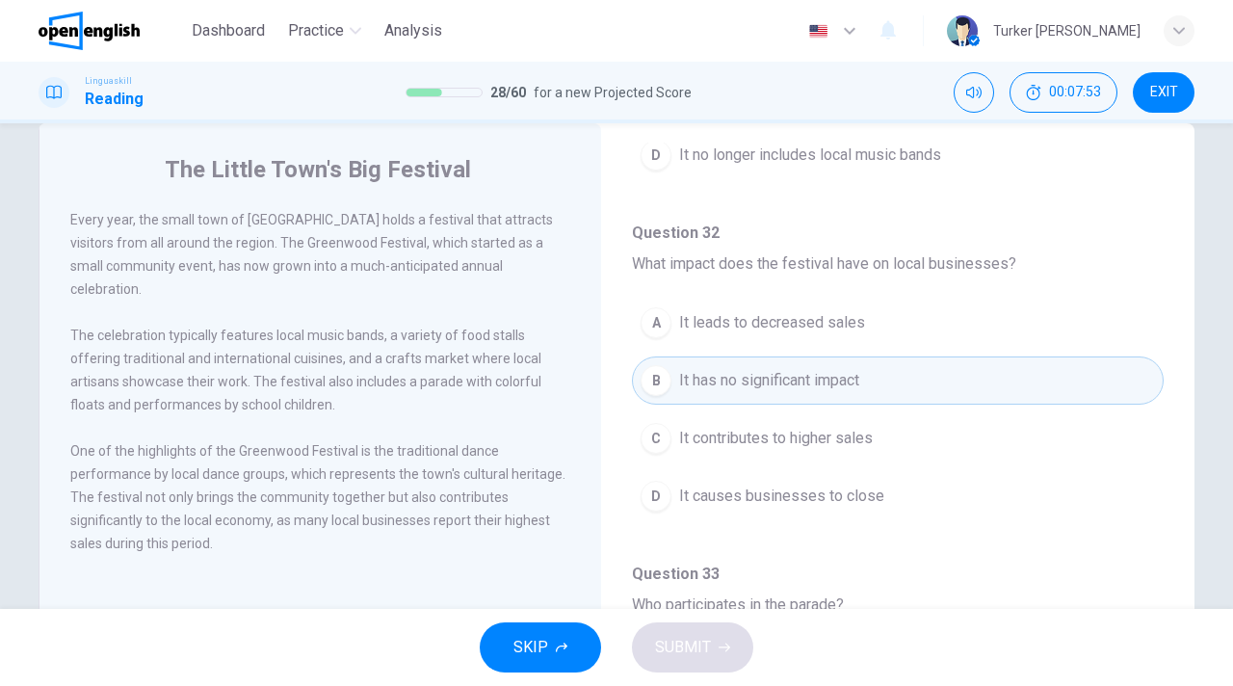
click at [722, 440] on span "It contributes to higher sales" at bounding box center [776, 438] width 194 height 23
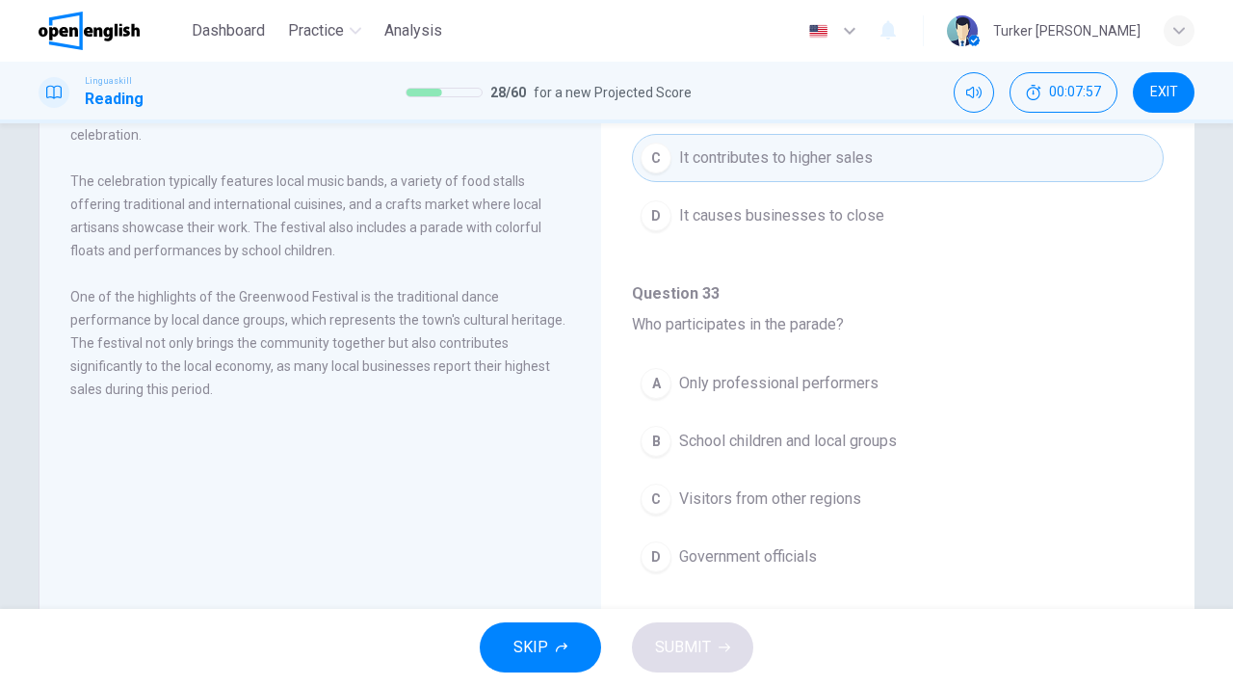
scroll to position [231, 0]
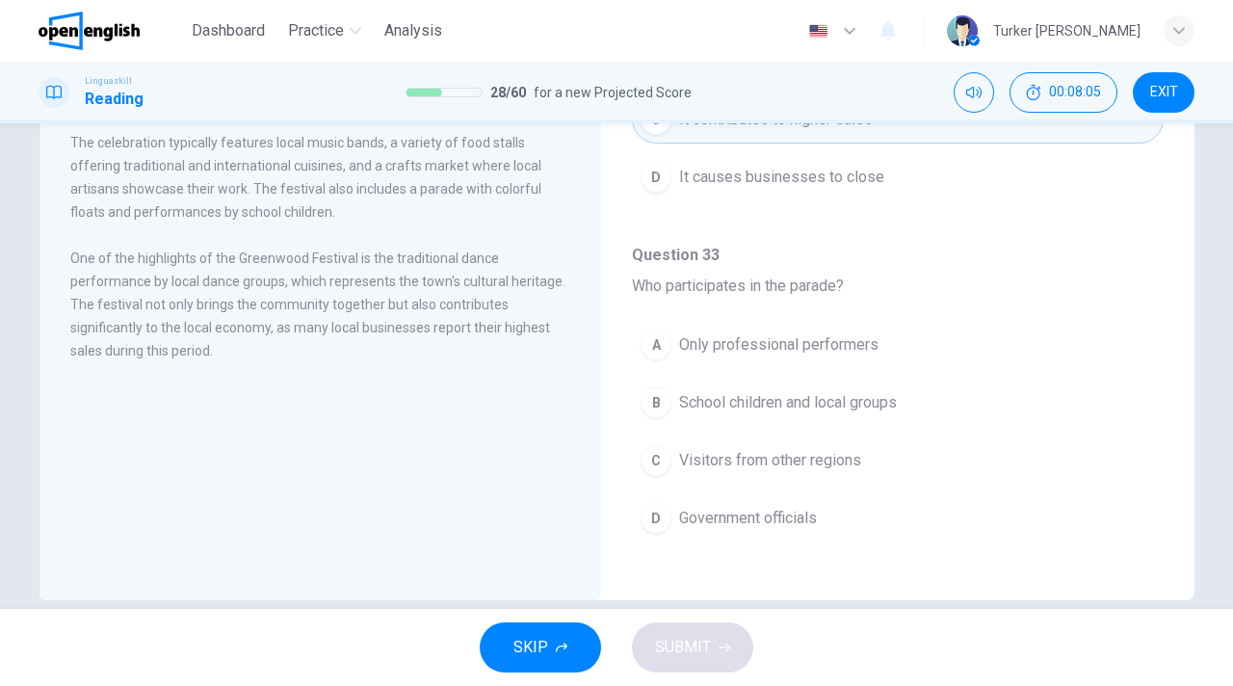
click at [733, 461] on span "Visitors from other regions" at bounding box center [770, 460] width 182 height 23
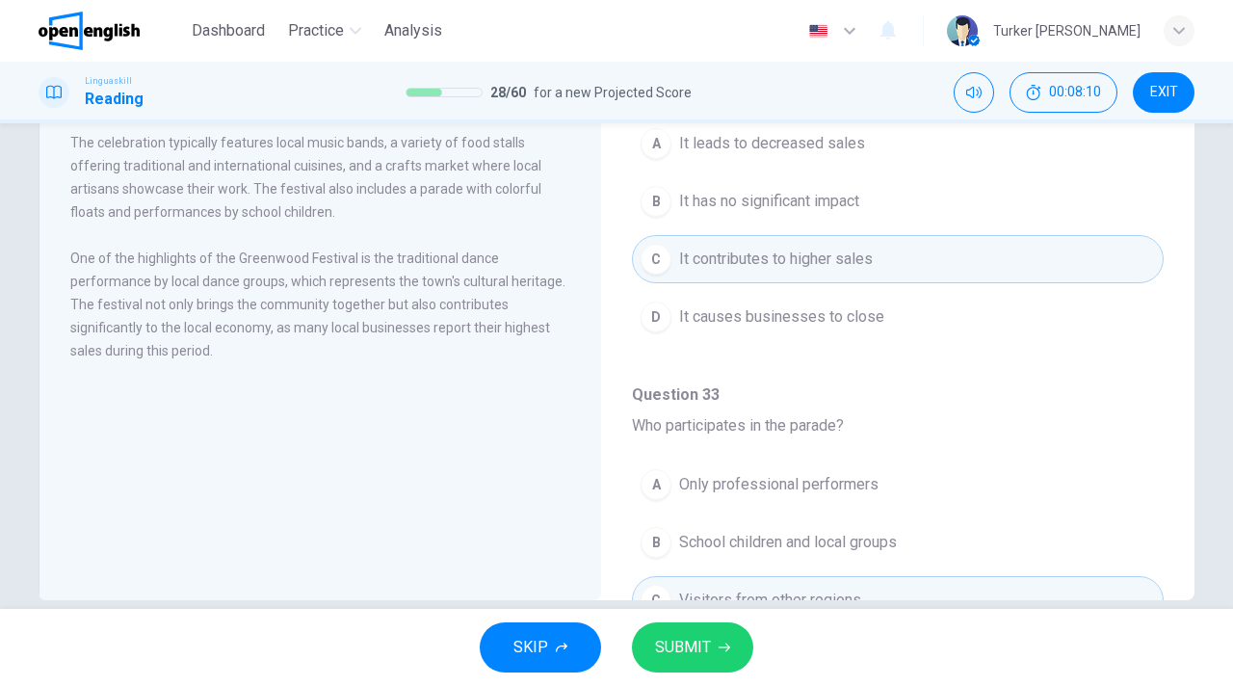
scroll to position [1051, 0]
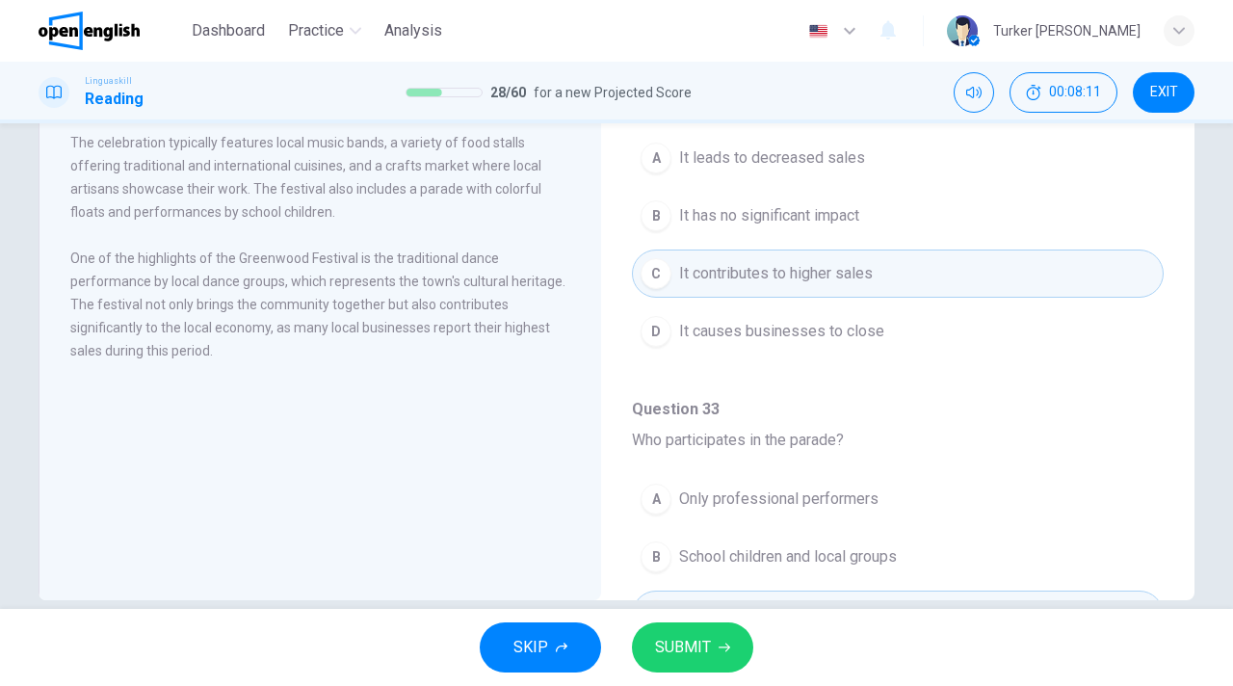
click at [406, 444] on div "The Little Town's Big Festival Every year, the small town of Greenwood holds a …" at bounding box center [320, 266] width 563 height 670
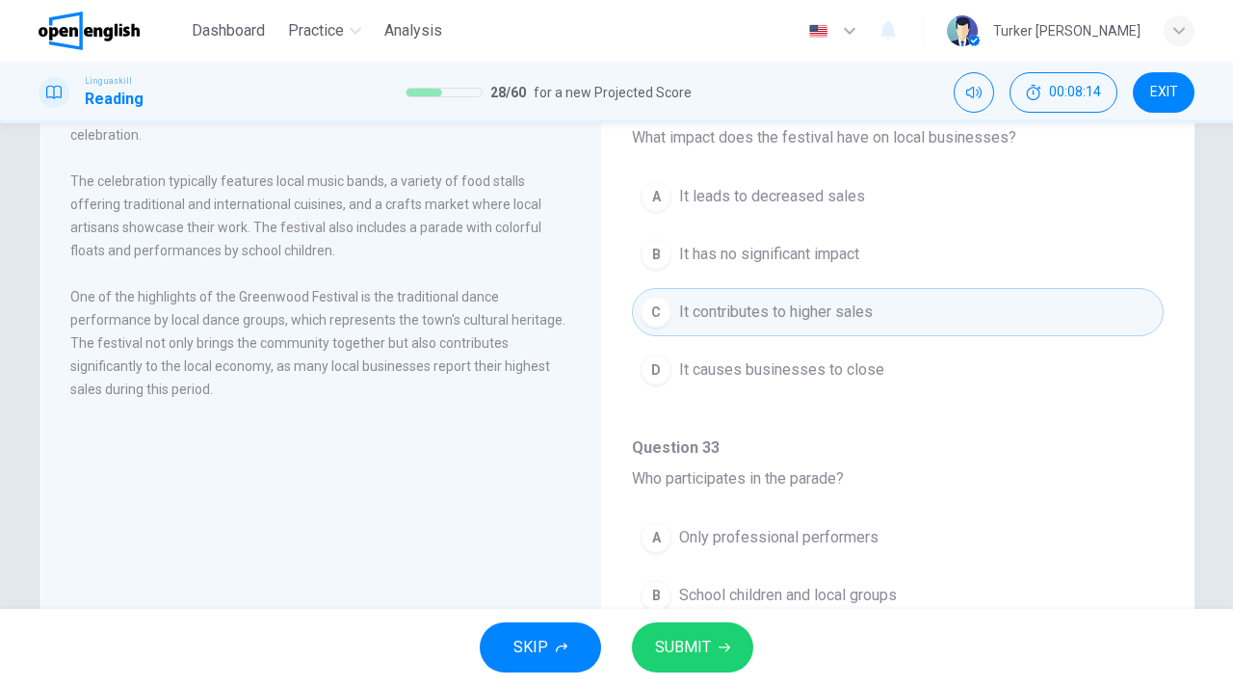
scroll to position [154, 0]
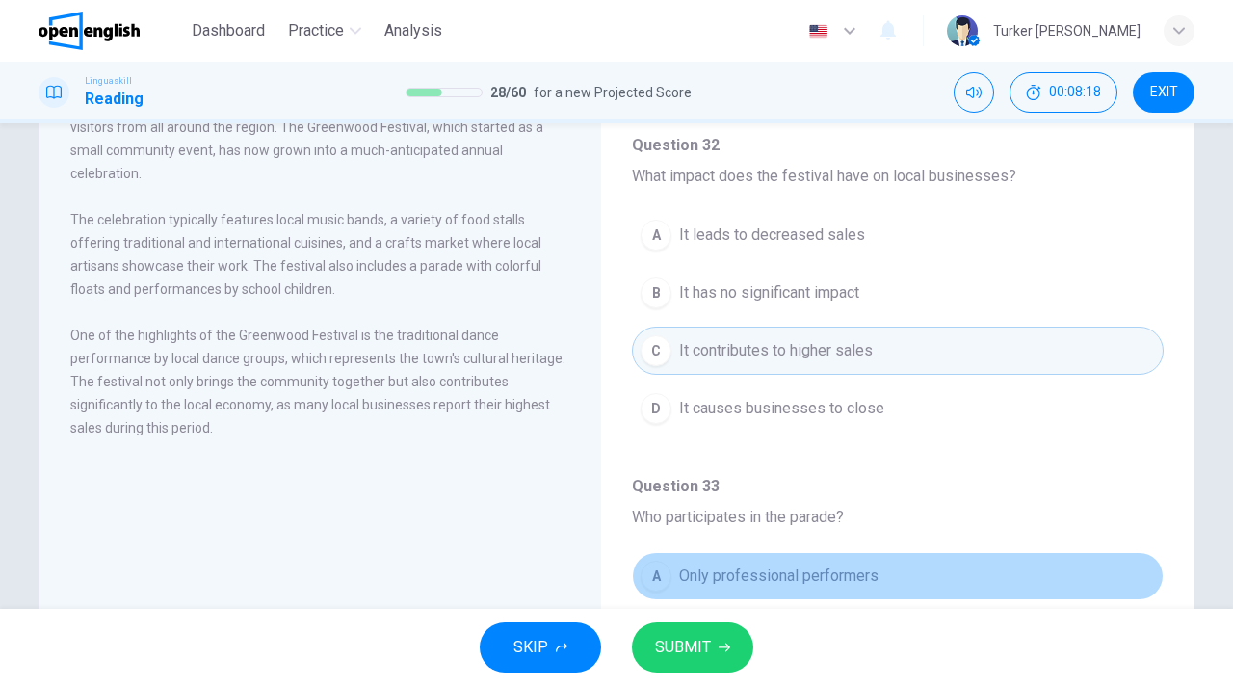
click at [907, 553] on button "A Only professional performers" at bounding box center [898, 576] width 532 height 48
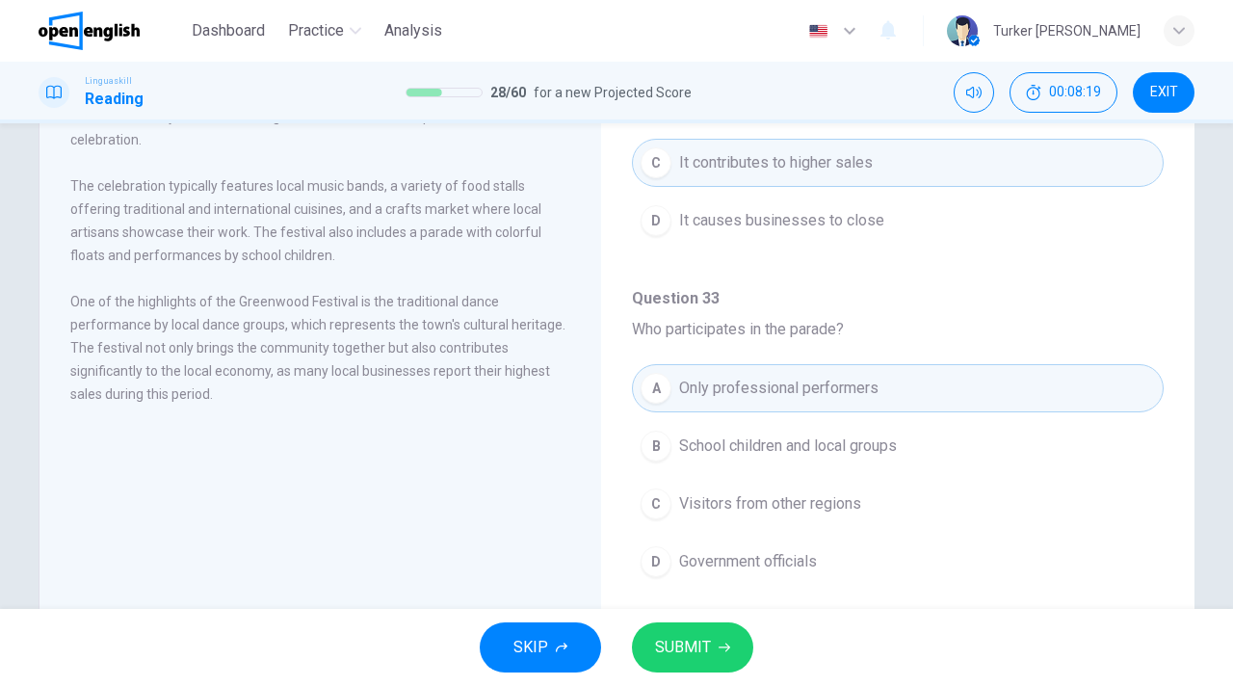
scroll to position [193, 0]
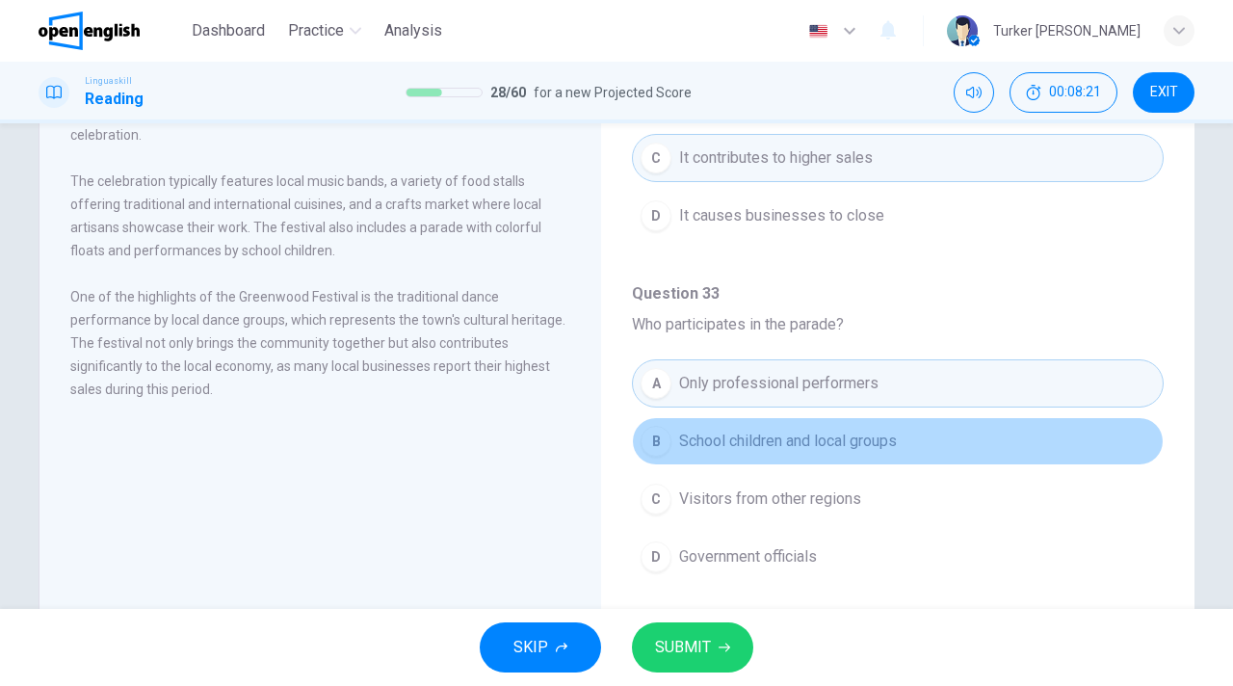
click at [832, 460] on button "B School children and local groups" at bounding box center [898, 441] width 532 height 48
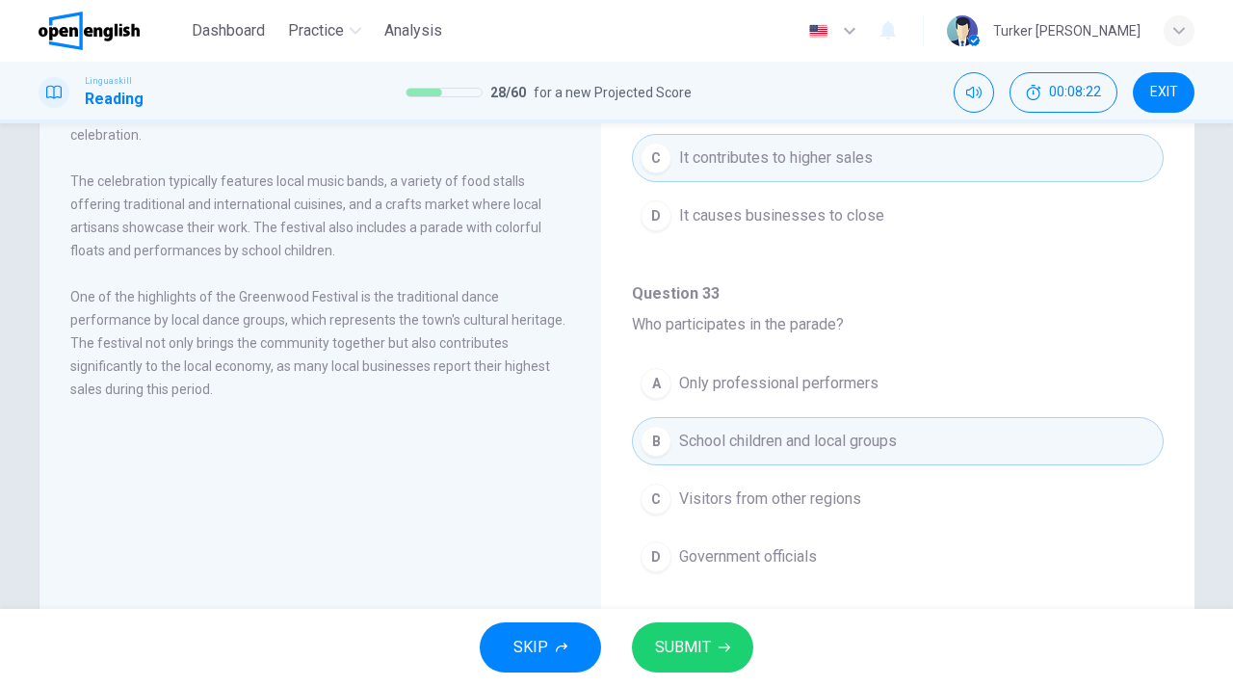
click at [719, 644] on icon "button" at bounding box center [725, 648] width 12 height 12
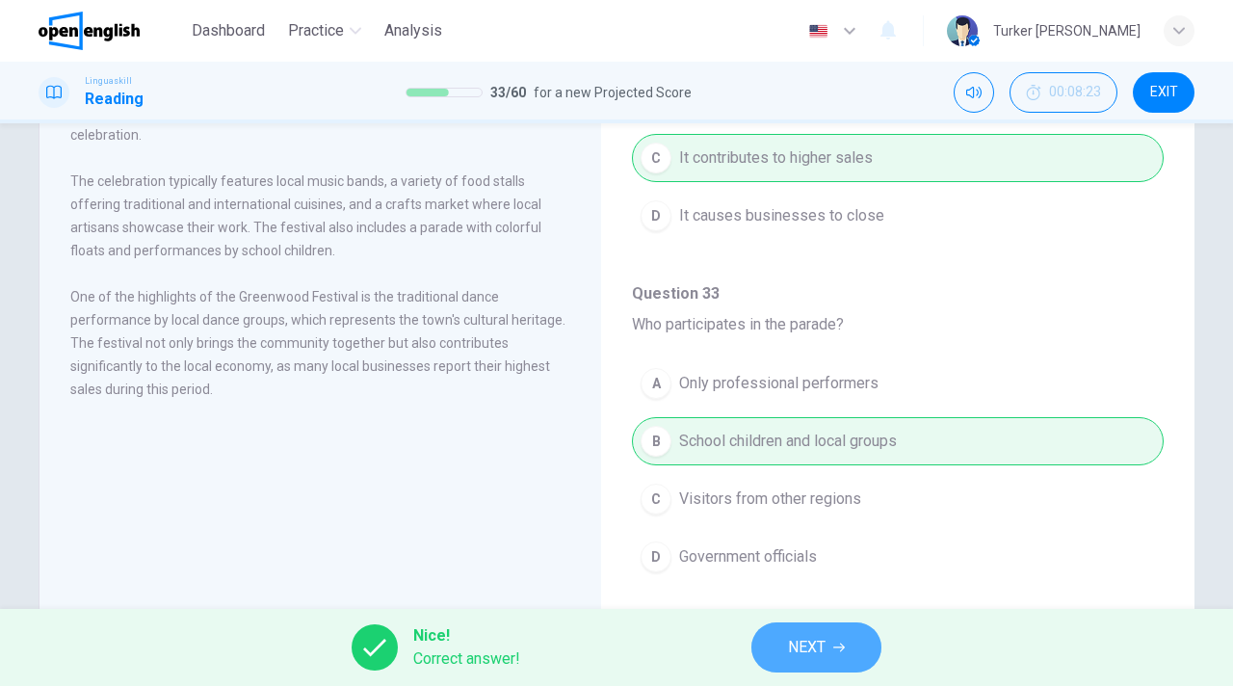
click at [802, 640] on span "NEXT" at bounding box center [807, 647] width 38 height 27
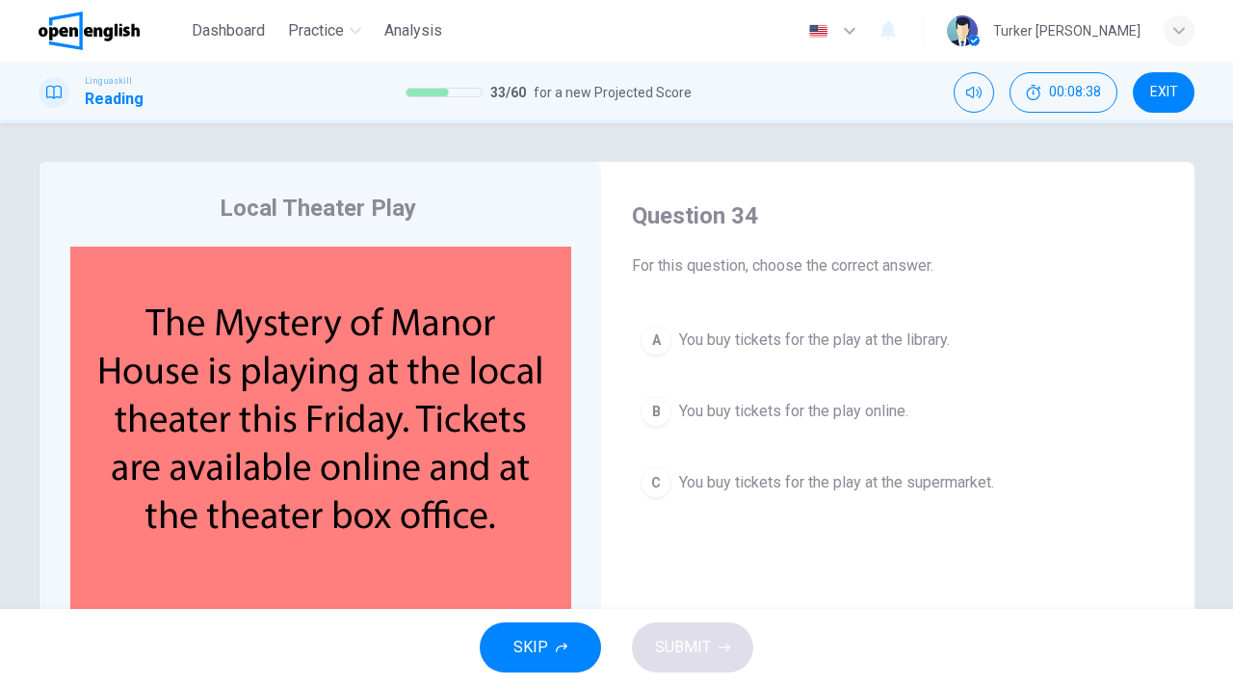
click at [804, 417] on span "You buy tickets for the play online." at bounding box center [793, 411] width 229 height 23
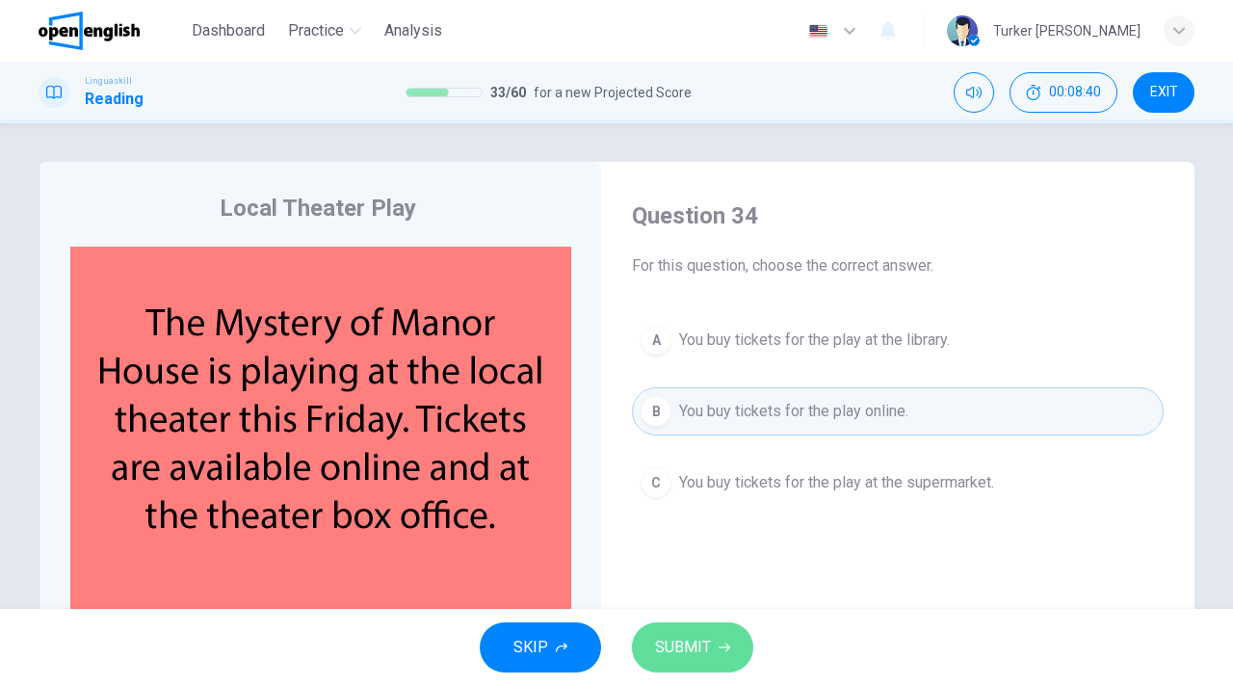
click at [724, 644] on icon "button" at bounding box center [725, 648] width 12 height 12
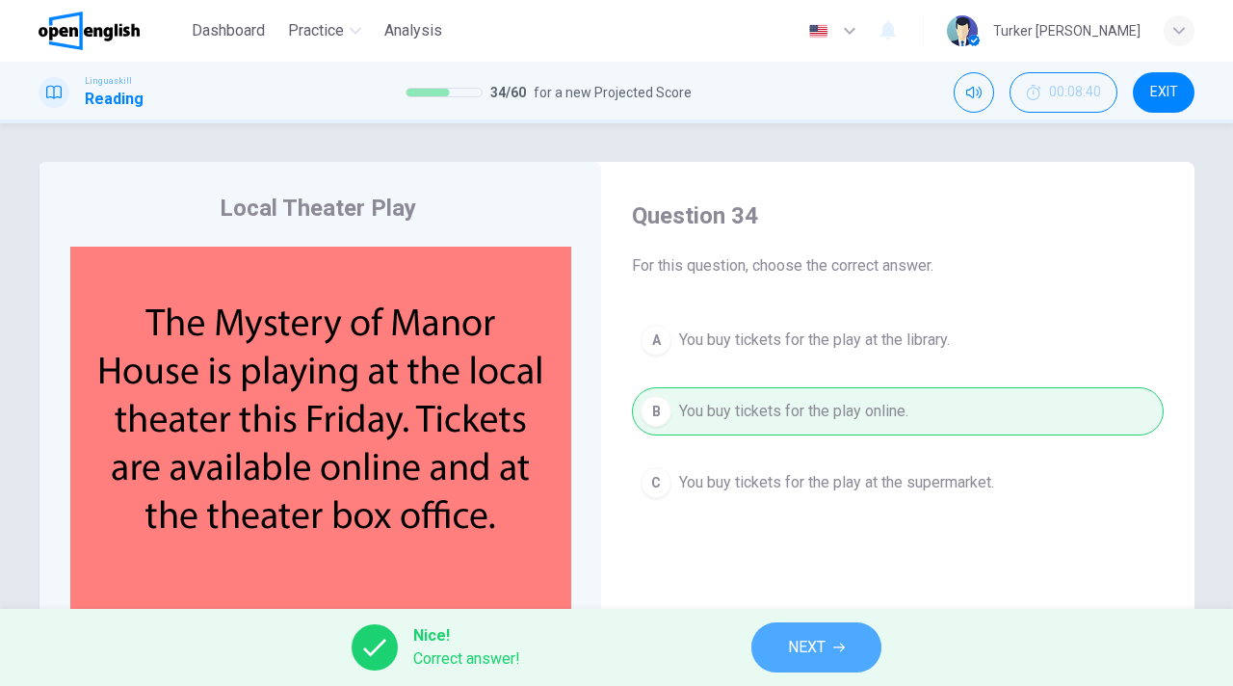
click at [788, 644] on span "NEXT" at bounding box center [807, 647] width 38 height 27
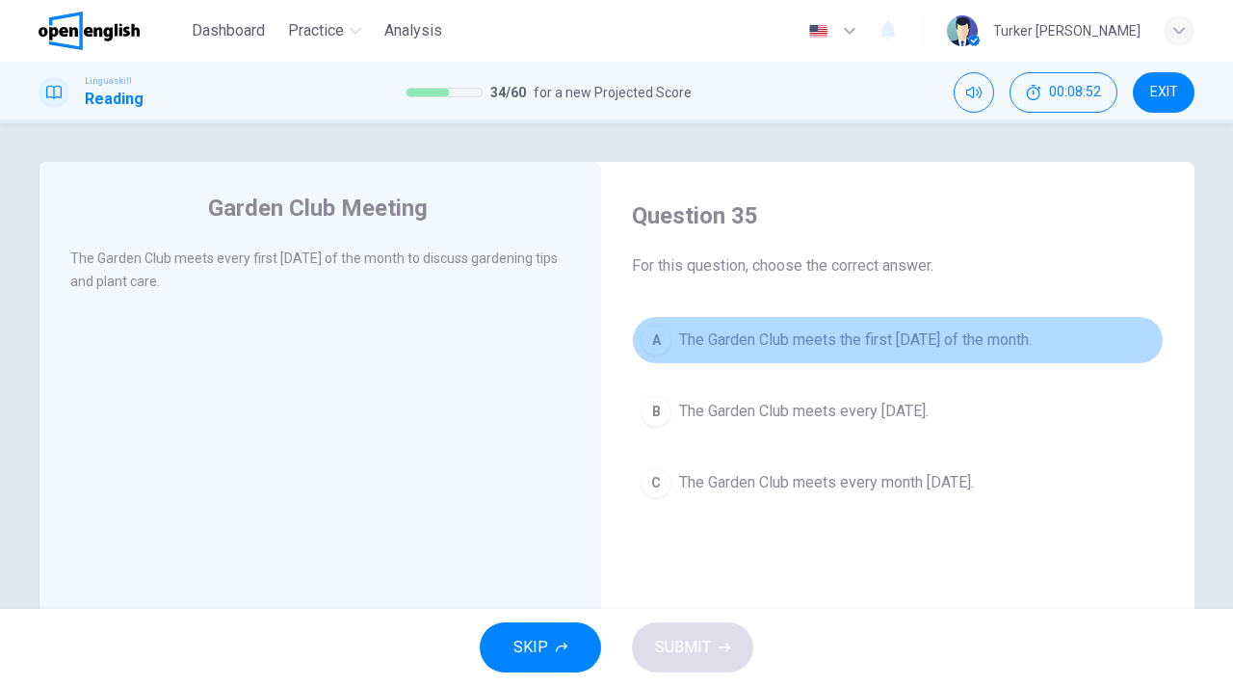
click at [905, 337] on span "The Garden Club meets the first Thursday of the month." at bounding box center [855, 339] width 353 height 23
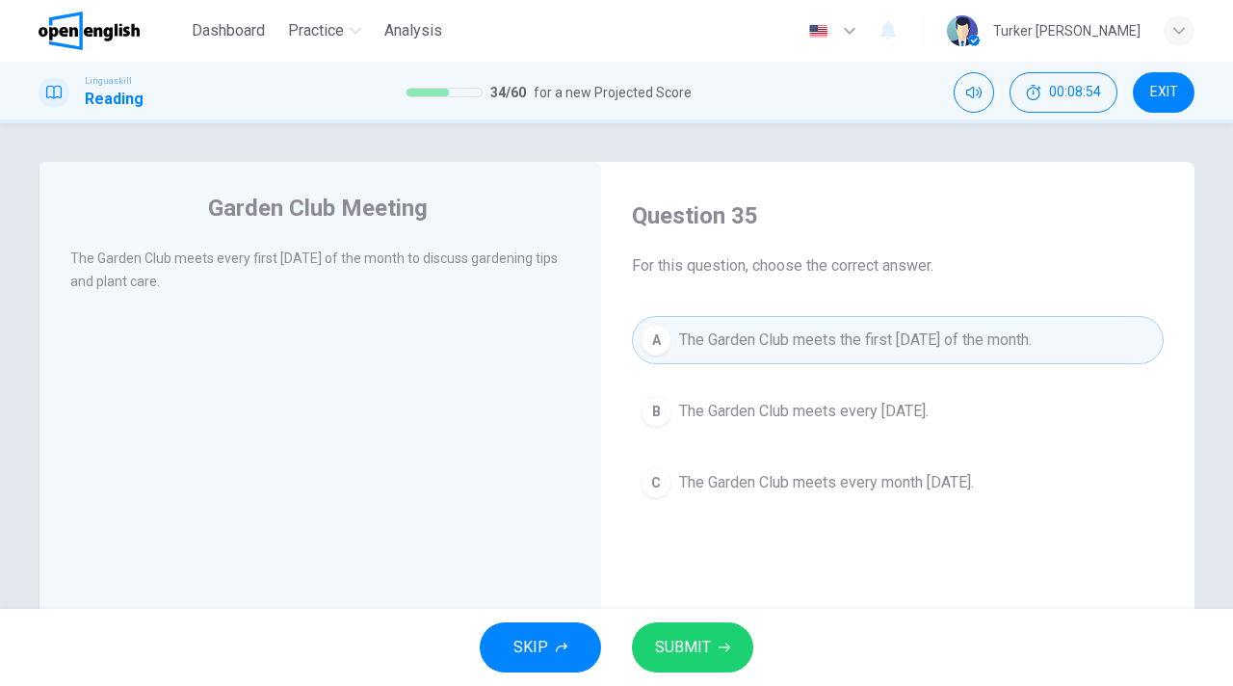
click at [695, 641] on span "SUBMIT" at bounding box center [683, 647] width 56 height 27
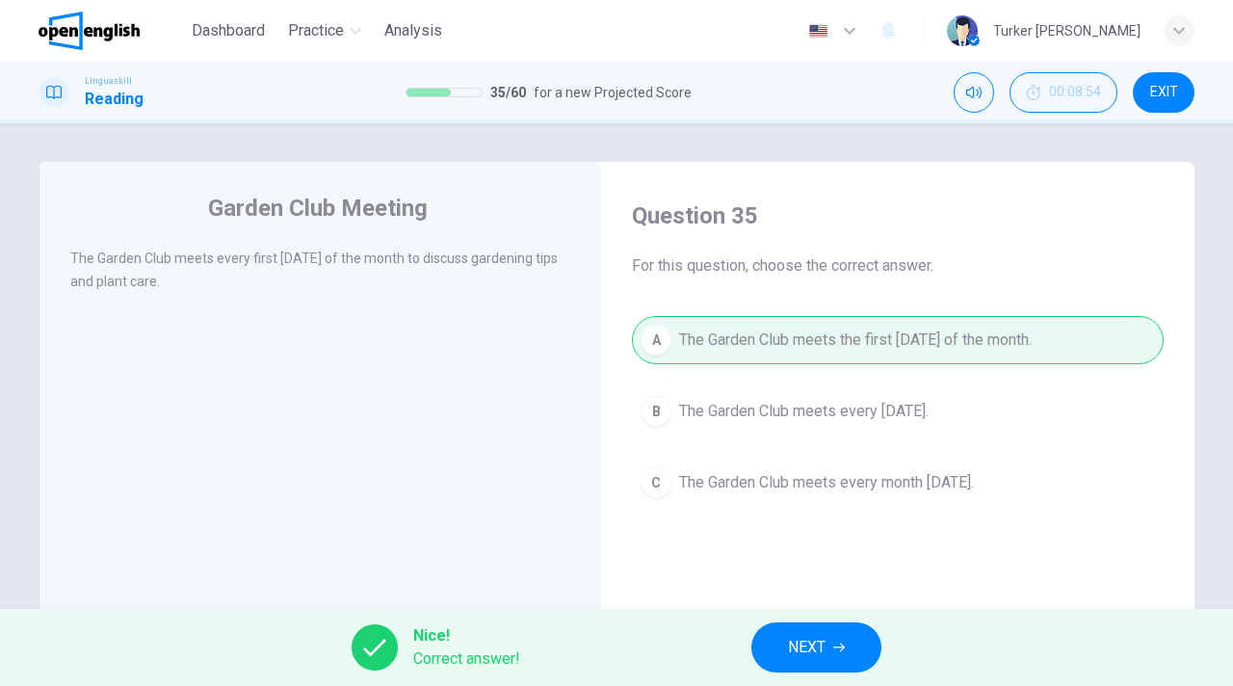
click at [812, 649] on span "NEXT" at bounding box center [807, 647] width 38 height 27
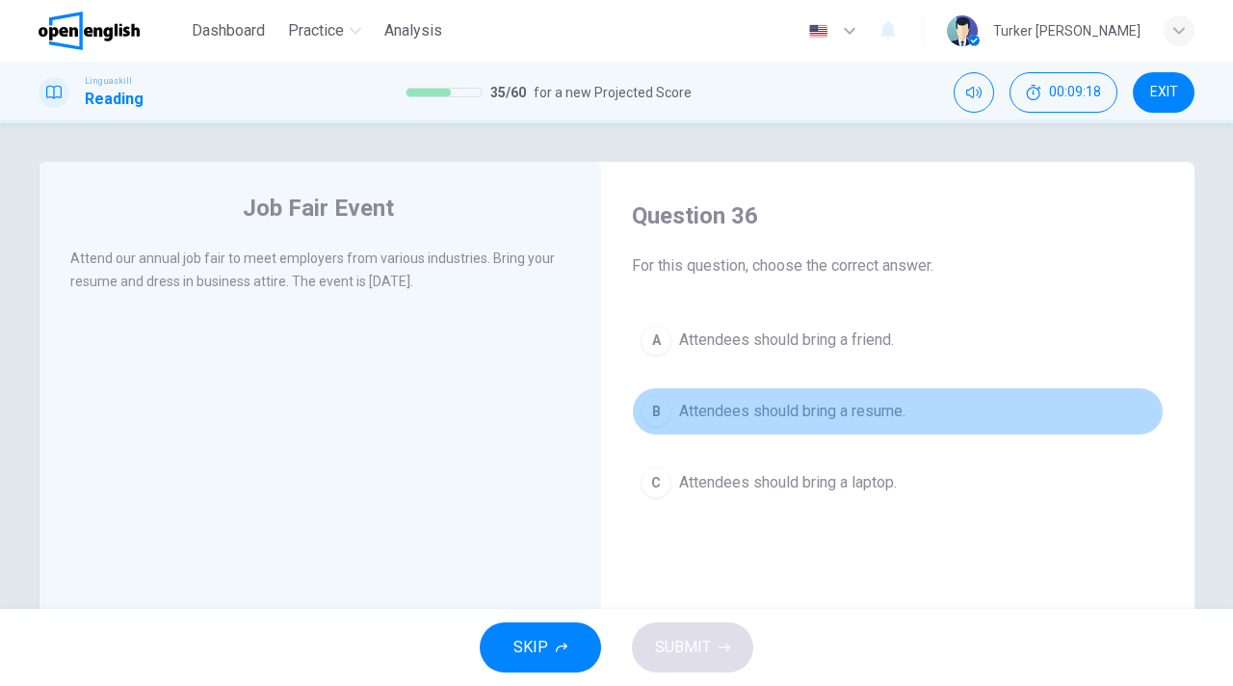
click at [785, 414] on span "Attendees should bring a resume." at bounding box center [792, 411] width 226 height 23
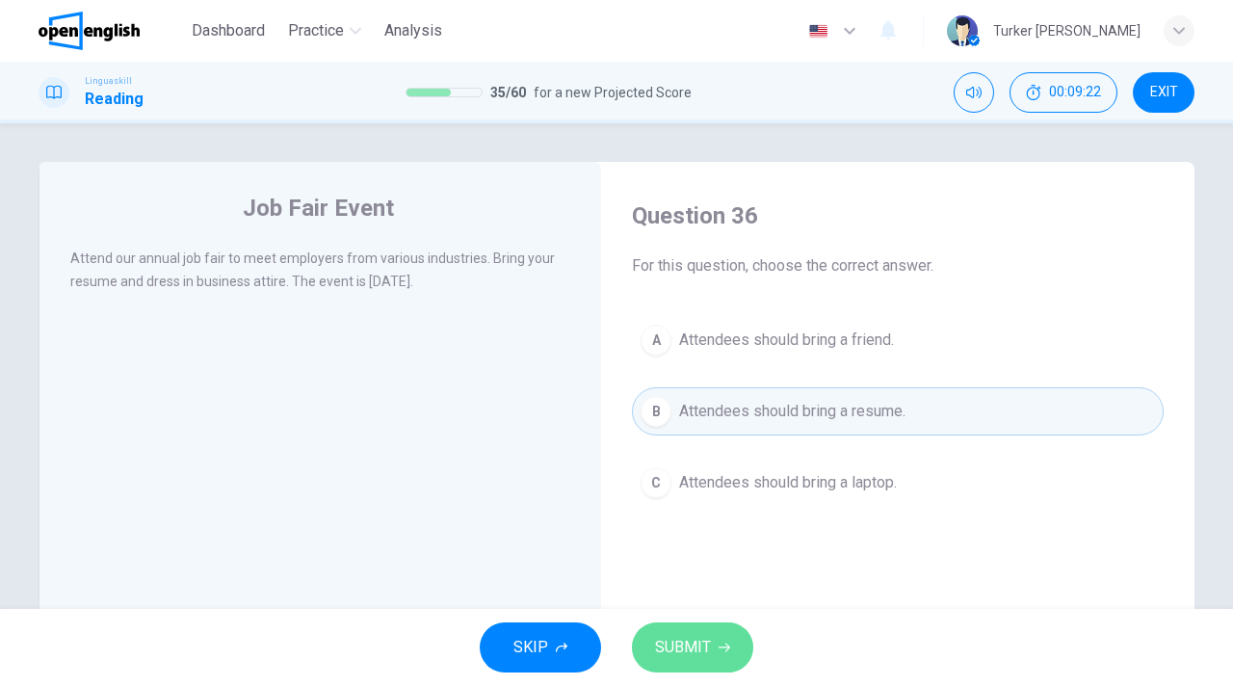
click at [693, 637] on span "SUBMIT" at bounding box center [683, 647] width 56 height 27
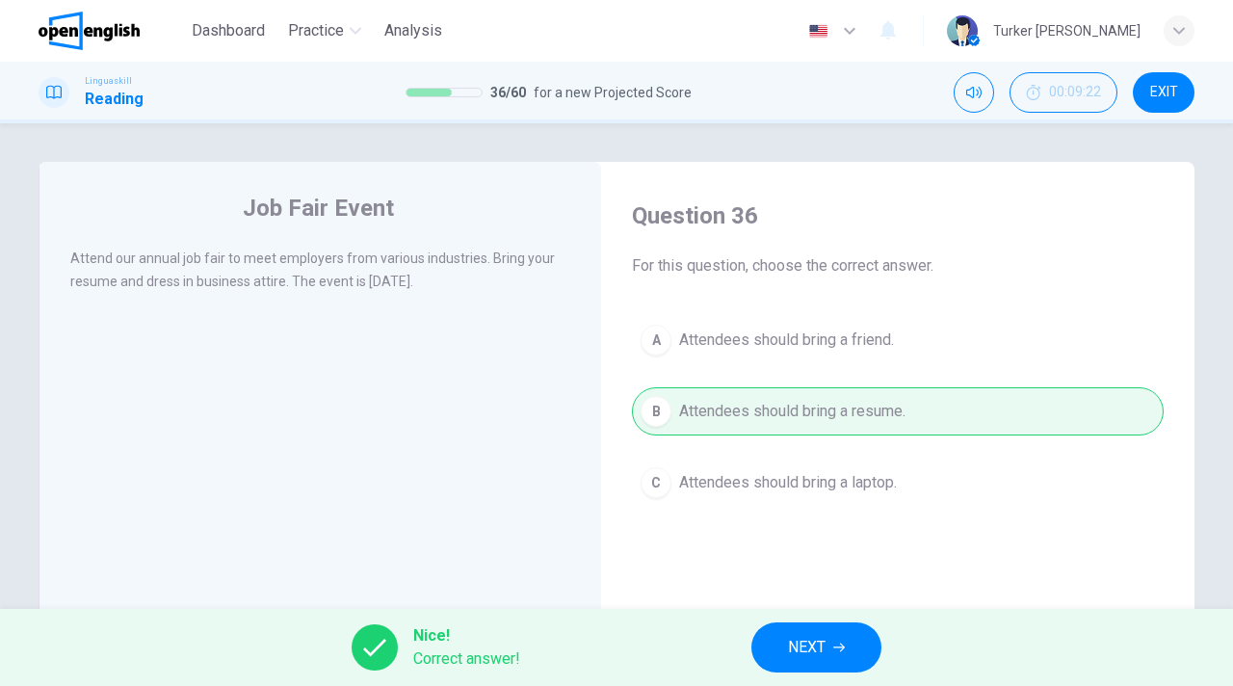
click at [808, 639] on span "NEXT" at bounding box center [807, 647] width 38 height 27
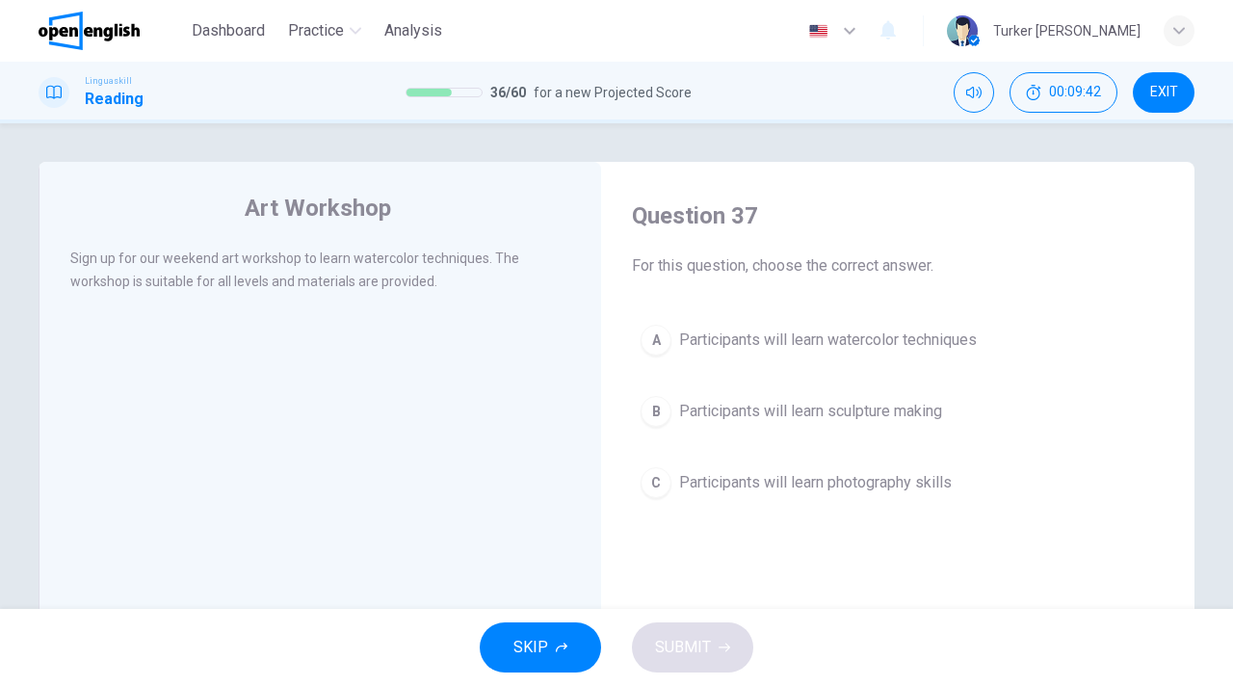
click at [801, 335] on span "Participants will learn watercolor techniques" at bounding box center [828, 339] width 298 height 23
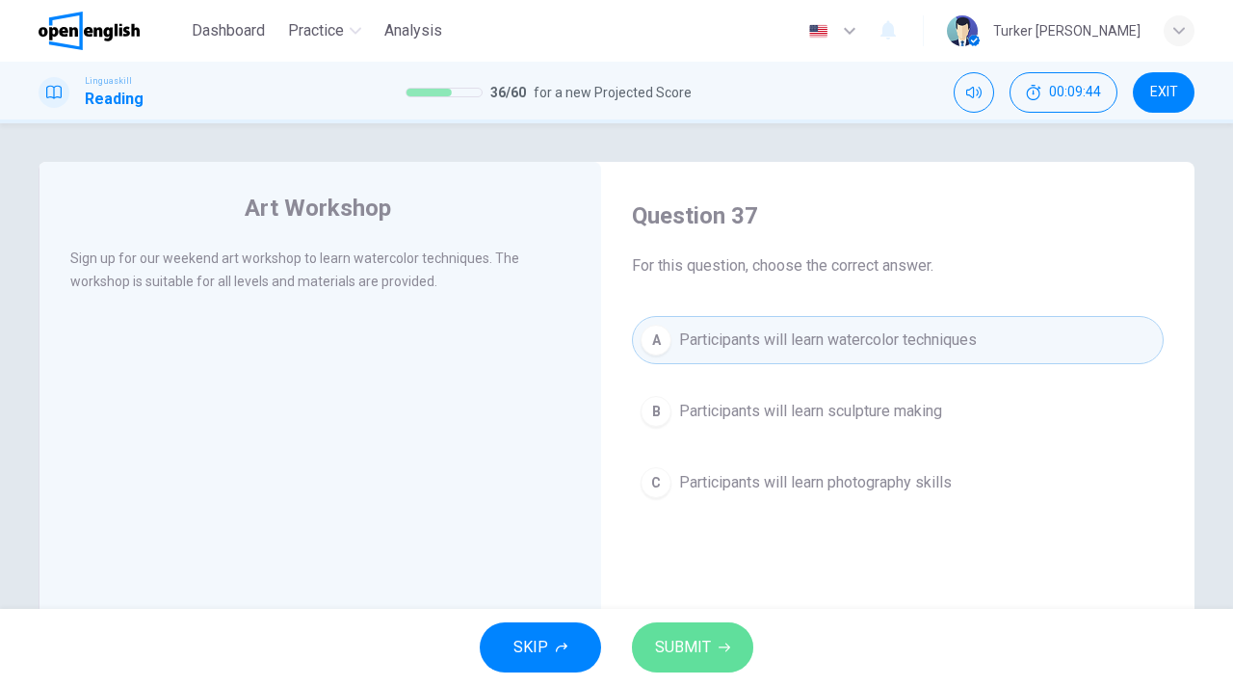
click at [689, 645] on span "SUBMIT" at bounding box center [683, 647] width 56 height 27
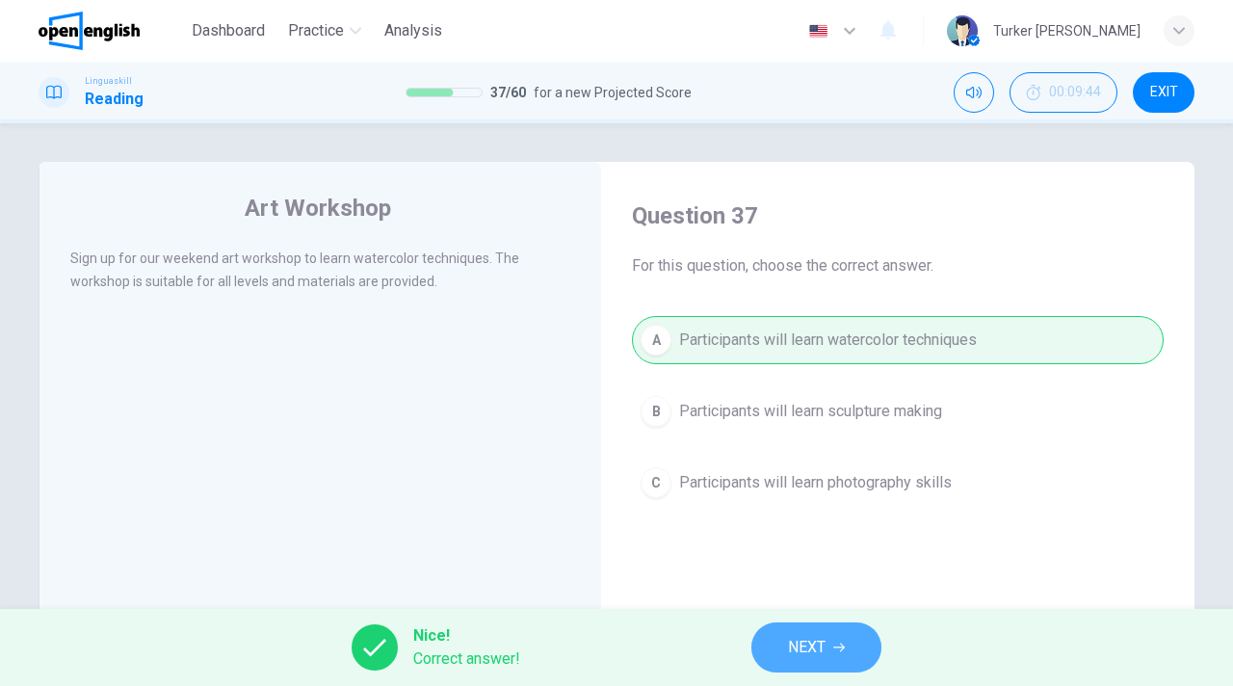
click at [833, 640] on button "NEXT" at bounding box center [816, 647] width 130 height 50
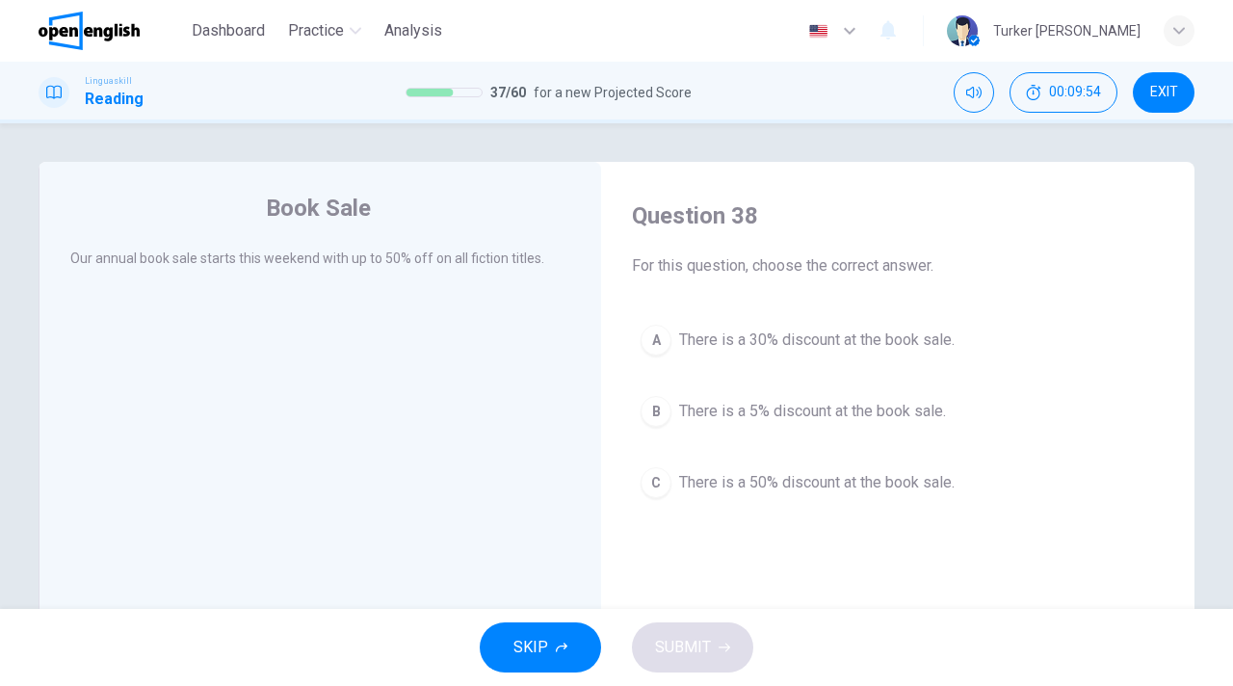
click at [729, 492] on span "There is a 50% discount at the book sale." at bounding box center [817, 482] width 276 height 23
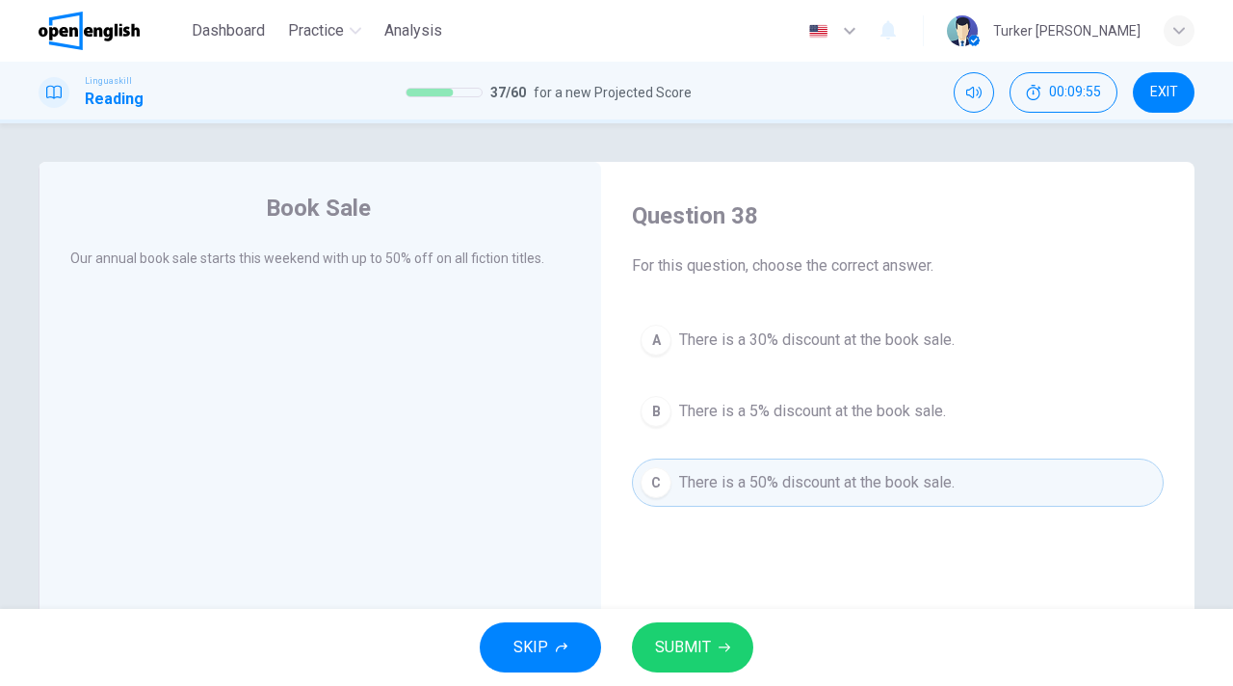
click at [695, 640] on span "SUBMIT" at bounding box center [683, 647] width 56 height 27
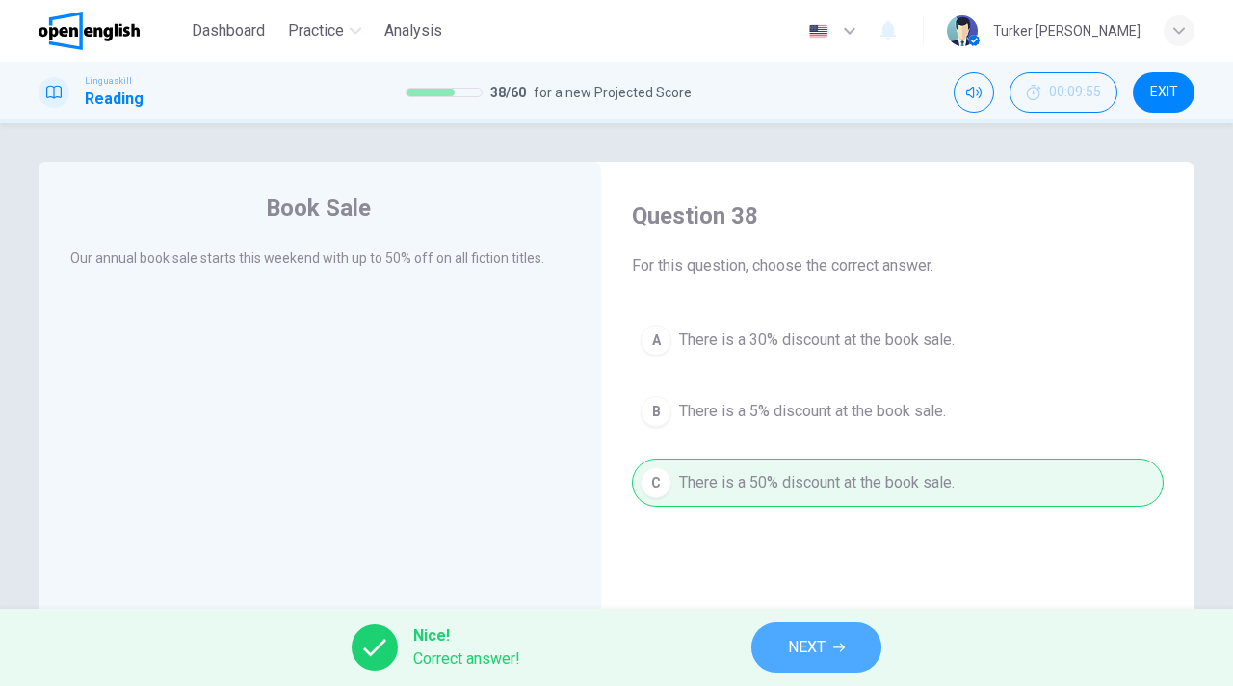
click at [844, 656] on button "NEXT" at bounding box center [816, 647] width 130 height 50
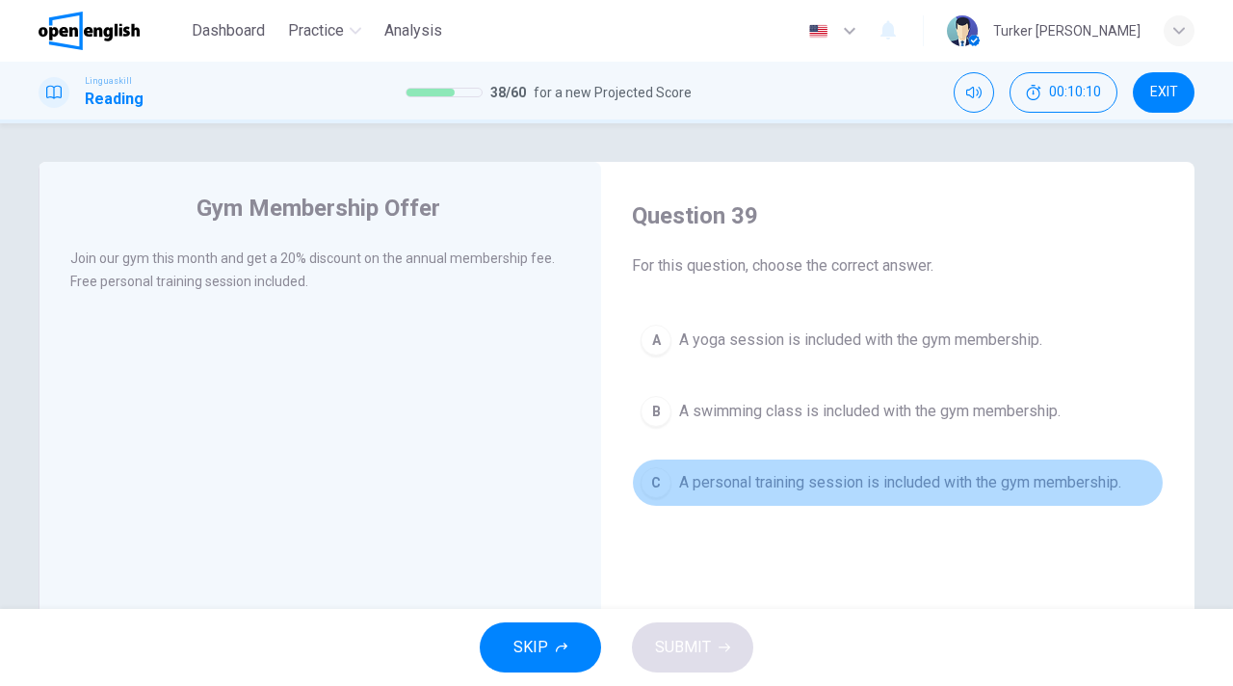
click at [855, 486] on span "A personal training session is included with the gym membership." at bounding box center [900, 482] width 442 height 23
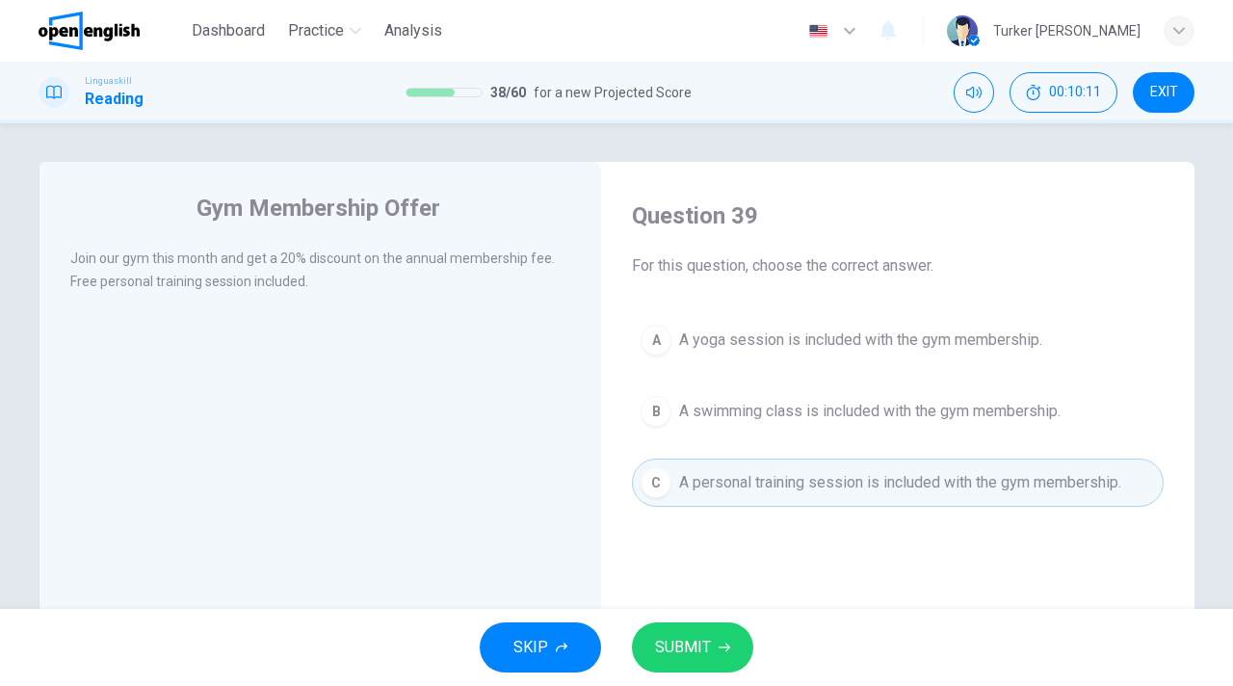
click at [712, 638] on button "SUBMIT" at bounding box center [692, 647] width 121 height 50
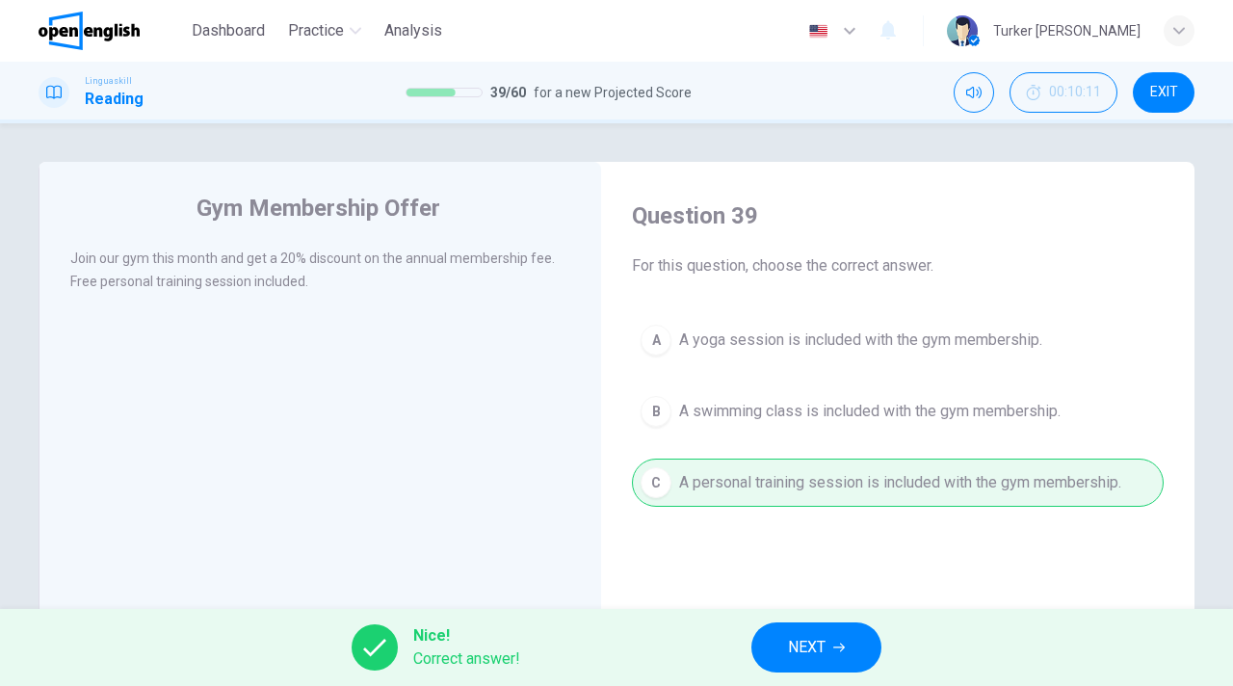
click at [795, 648] on span "NEXT" at bounding box center [807, 647] width 38 height 27
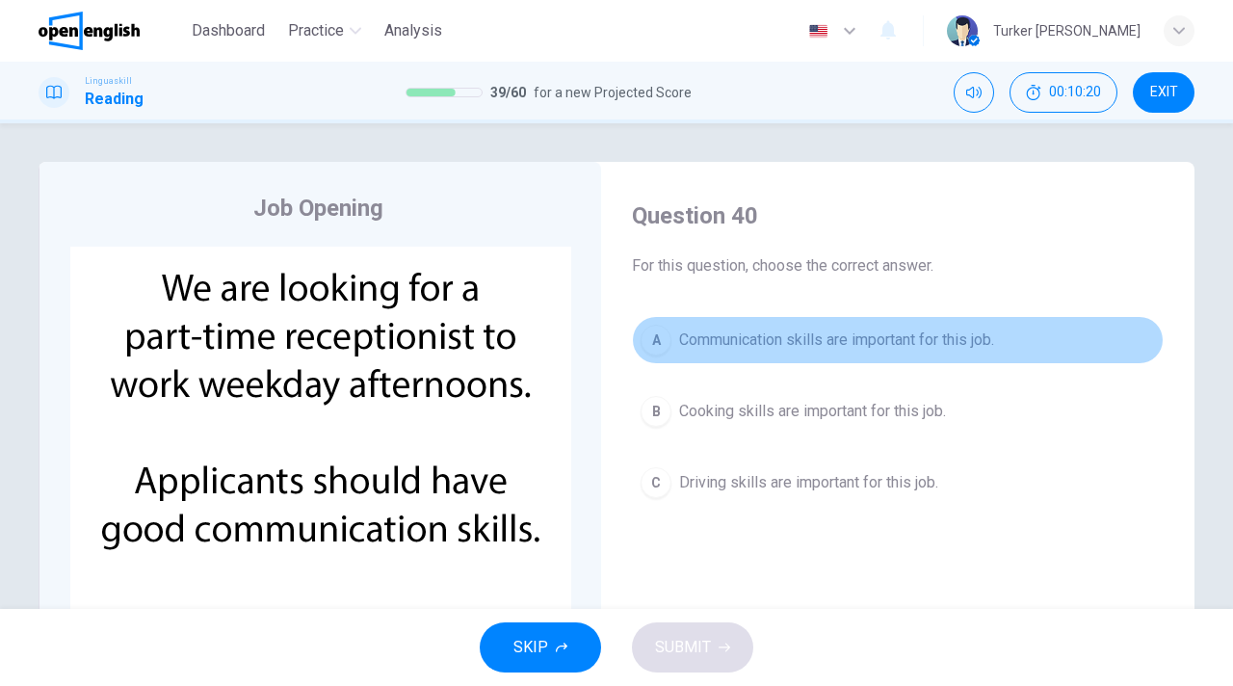
click at [758, 347] on span "Communication skills are important for this job." at bounding box center [836, 339] width 315 height 23
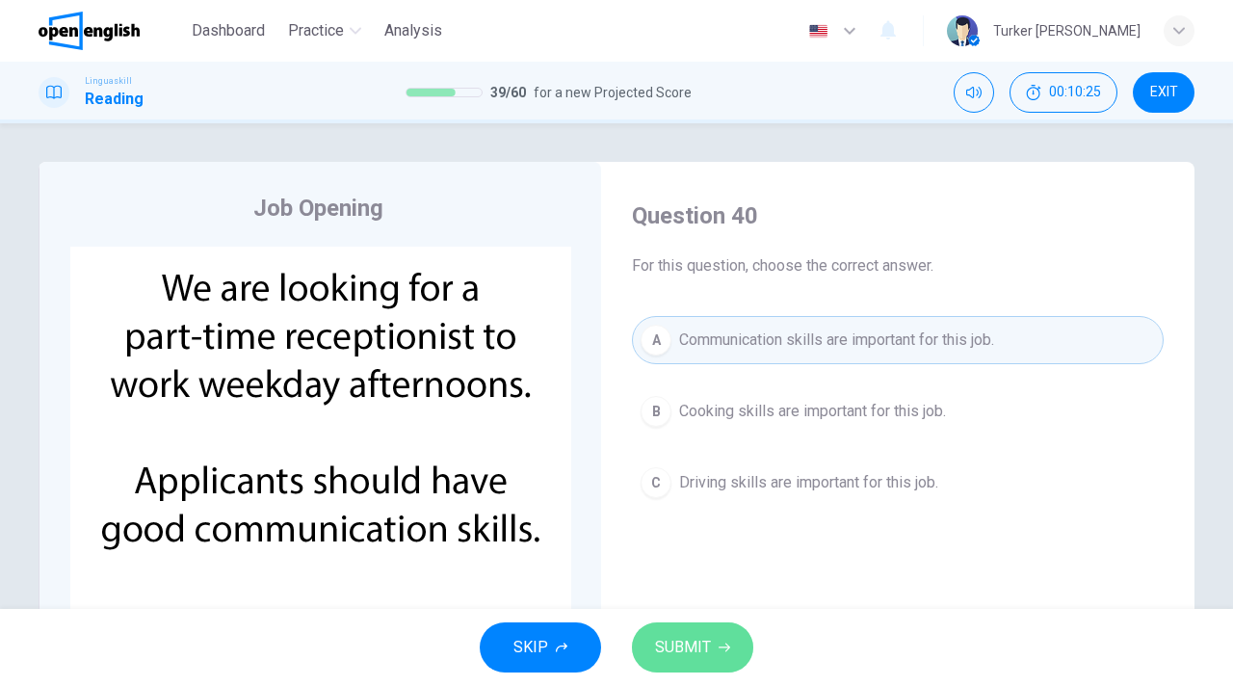
click at [704, 648] on span "SUBMIT" at bounding box center [683, 647] width 56 height 27
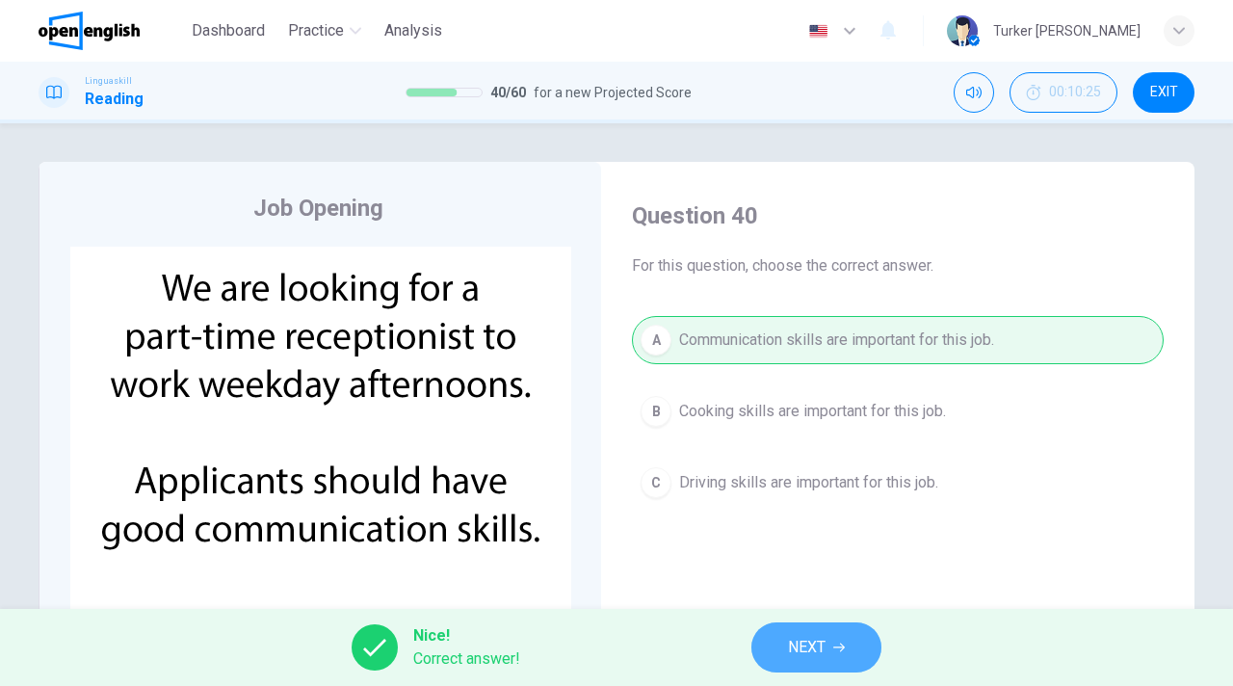
click at [792, 638] on span "NEXT" at bounding box center [807, 647] width 38 height 27
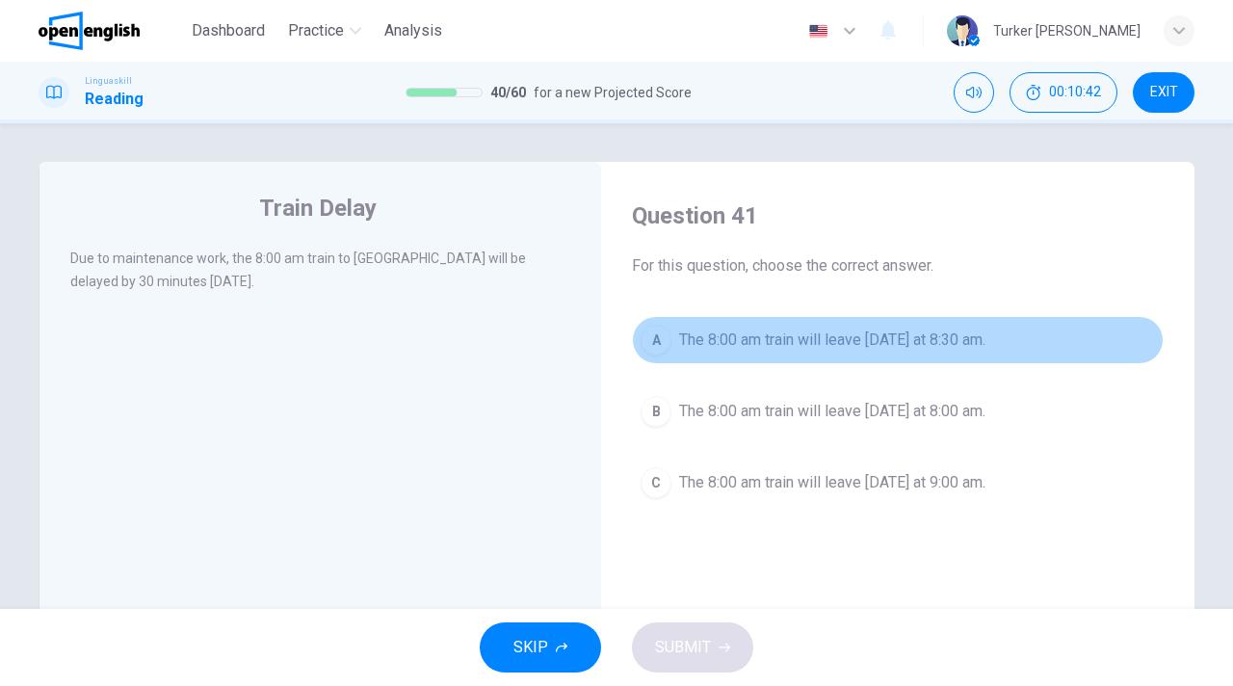
click at [820, 341] on span "The 8:00 am train will leave tomorrow at 8:30 am." at bounding box center [832, 339] width 306 height 23
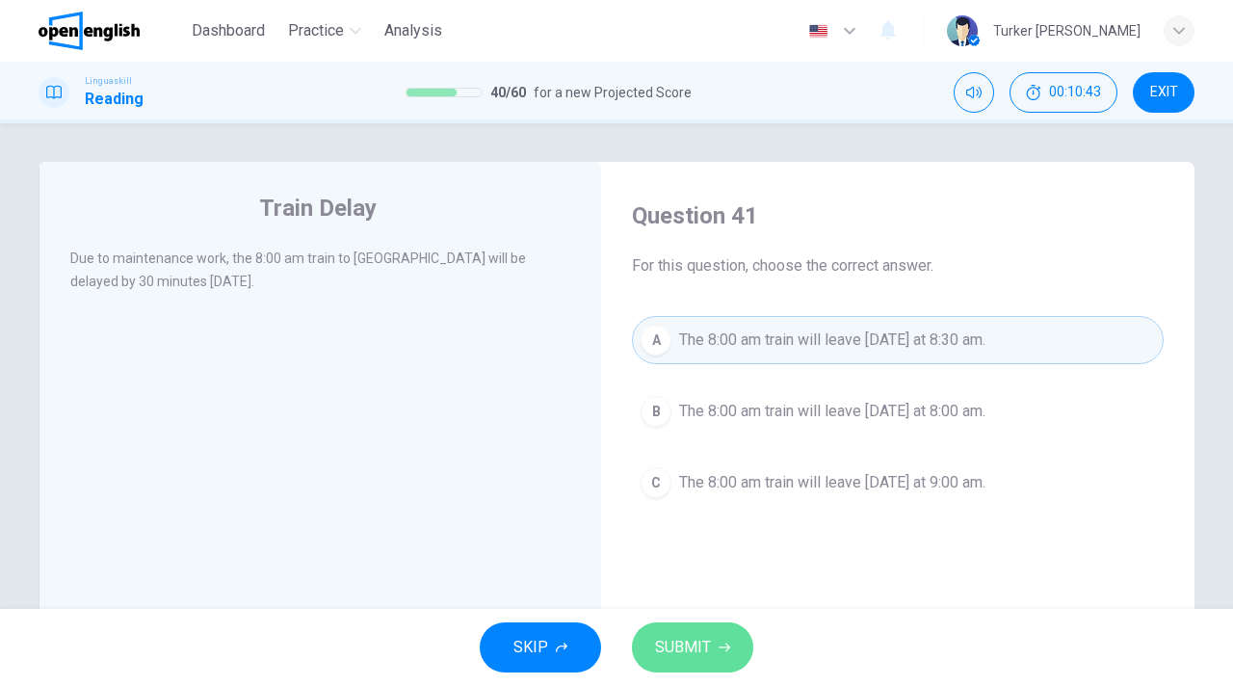
click at [701, 637] on span "SUBMIT" at bounding box center [683, 647] width 56 height 27
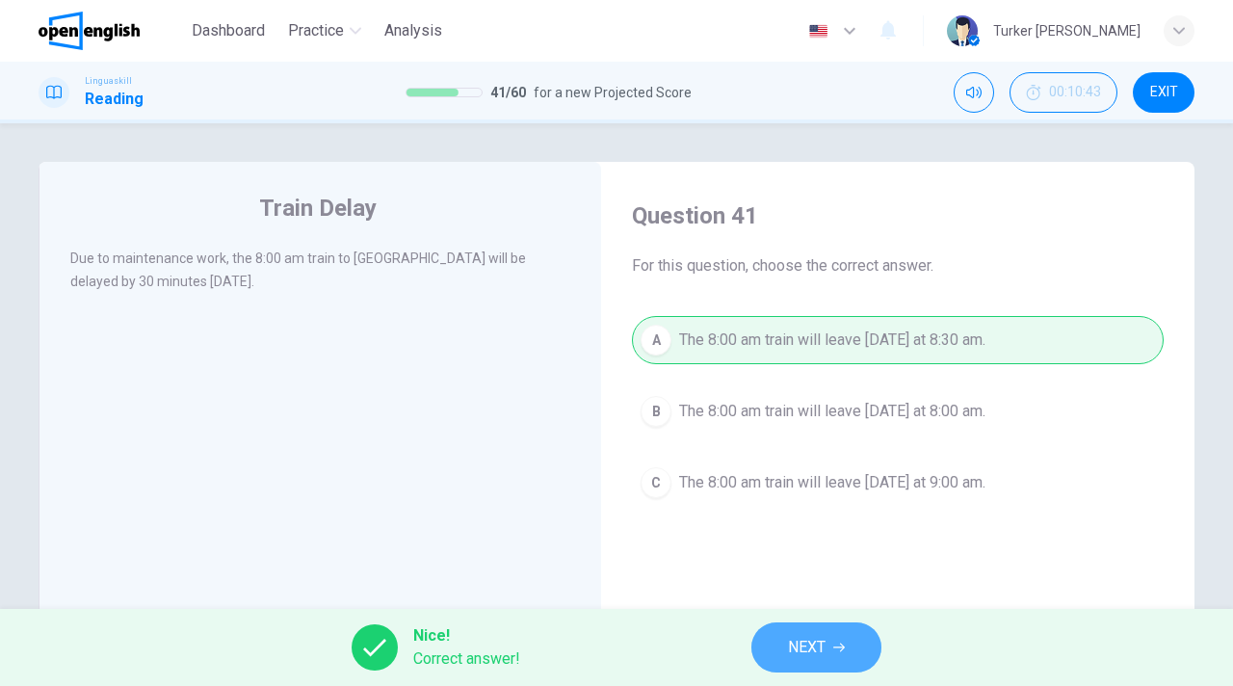
click at [788, 639] on span "NEXT" at bounding box center [807, 647] width 38 height 27
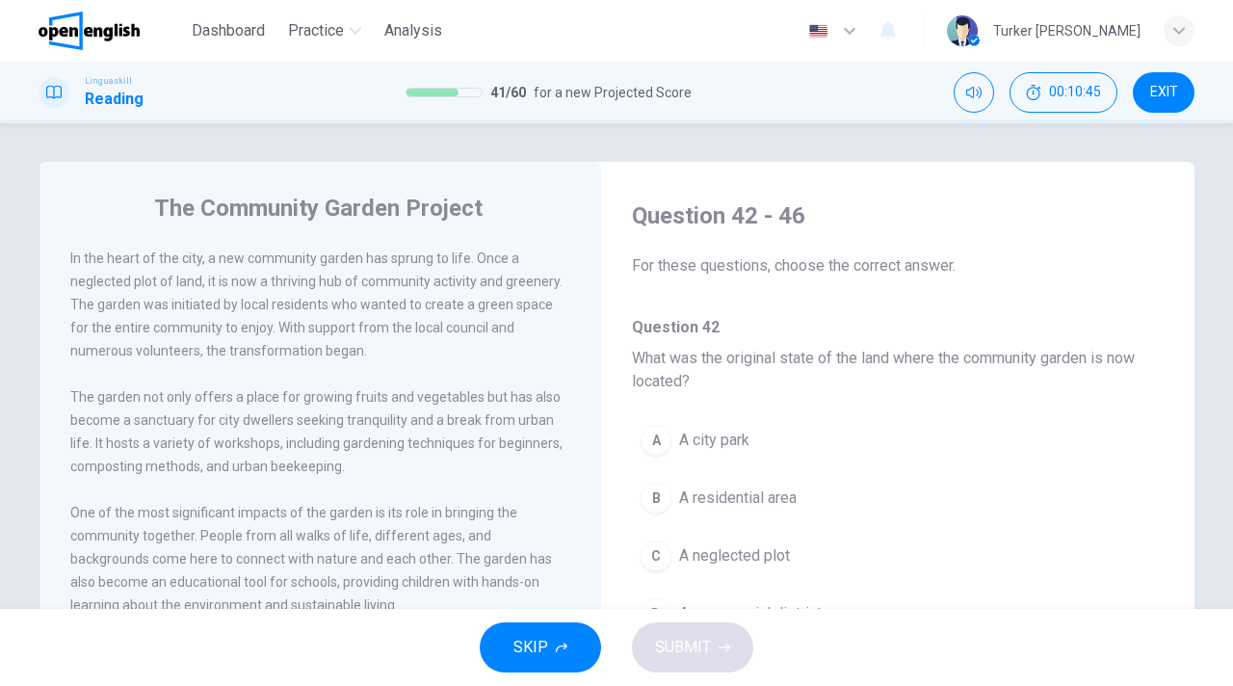
click at [996, 464] on div "A A city park B A residential area C A neglected plot D A commercial district" at bounding box center [898, 536] width 532 height 241
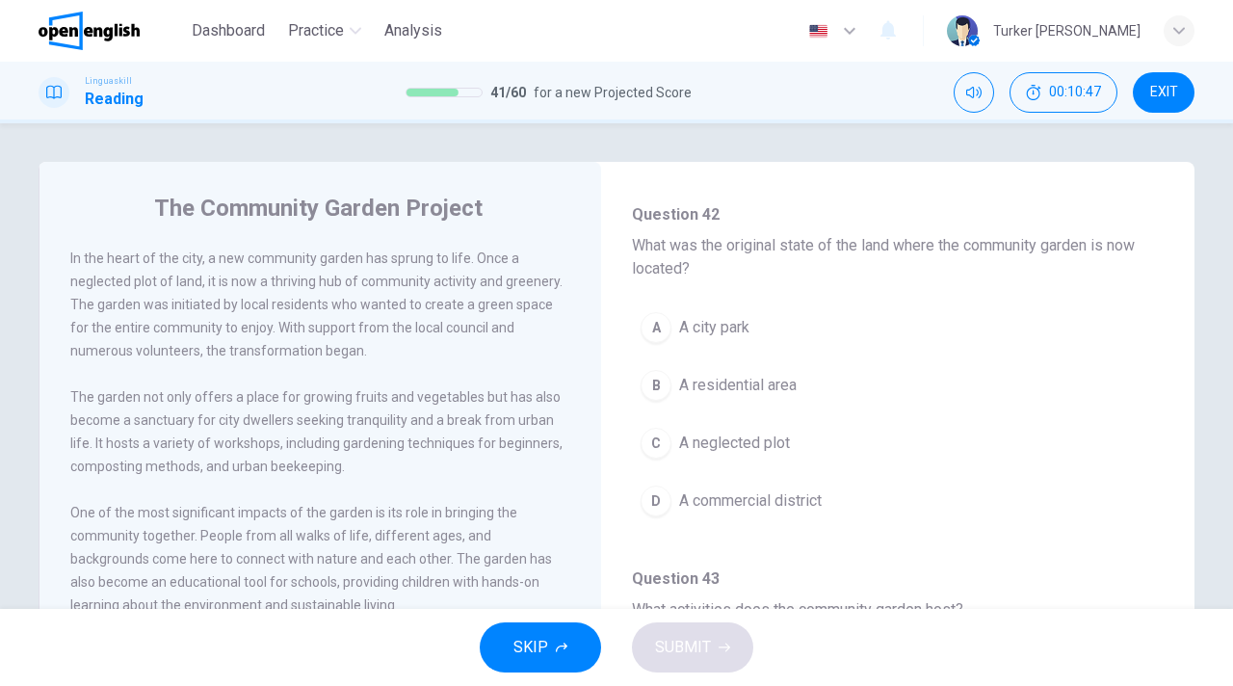
scroll to position [116, 0]
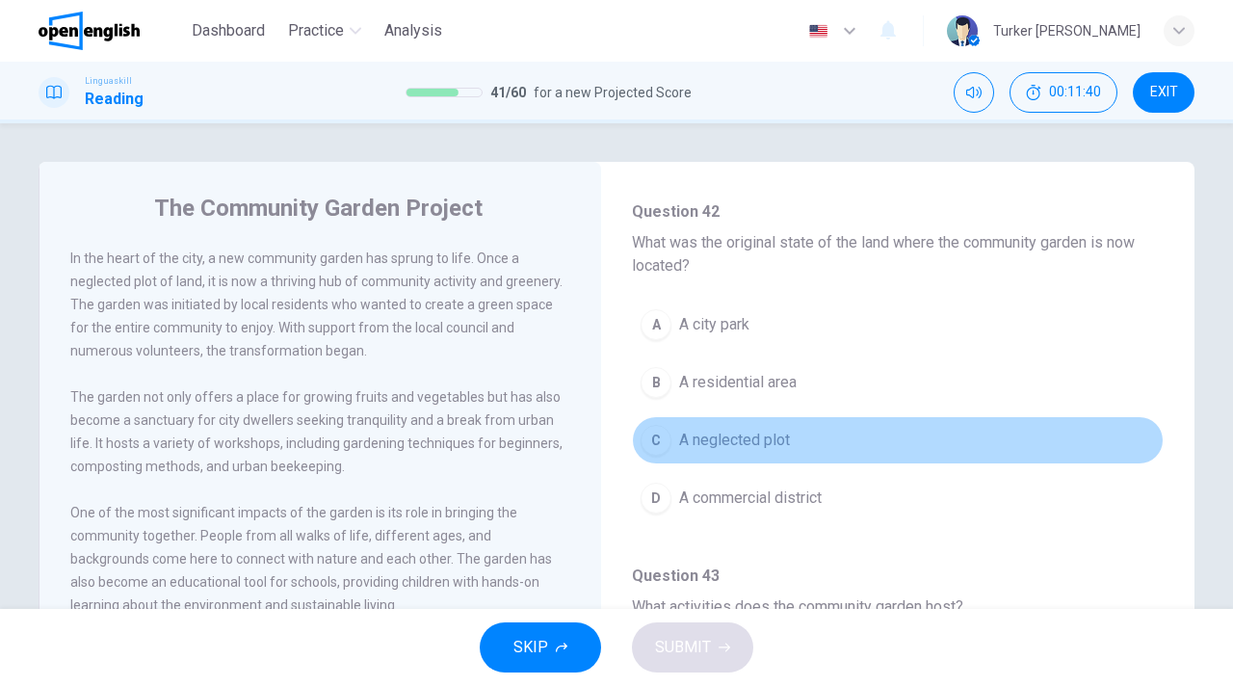
click at [712, 434] on span "A neglected plot" at bounding box center [734, 440] width 111 height 23
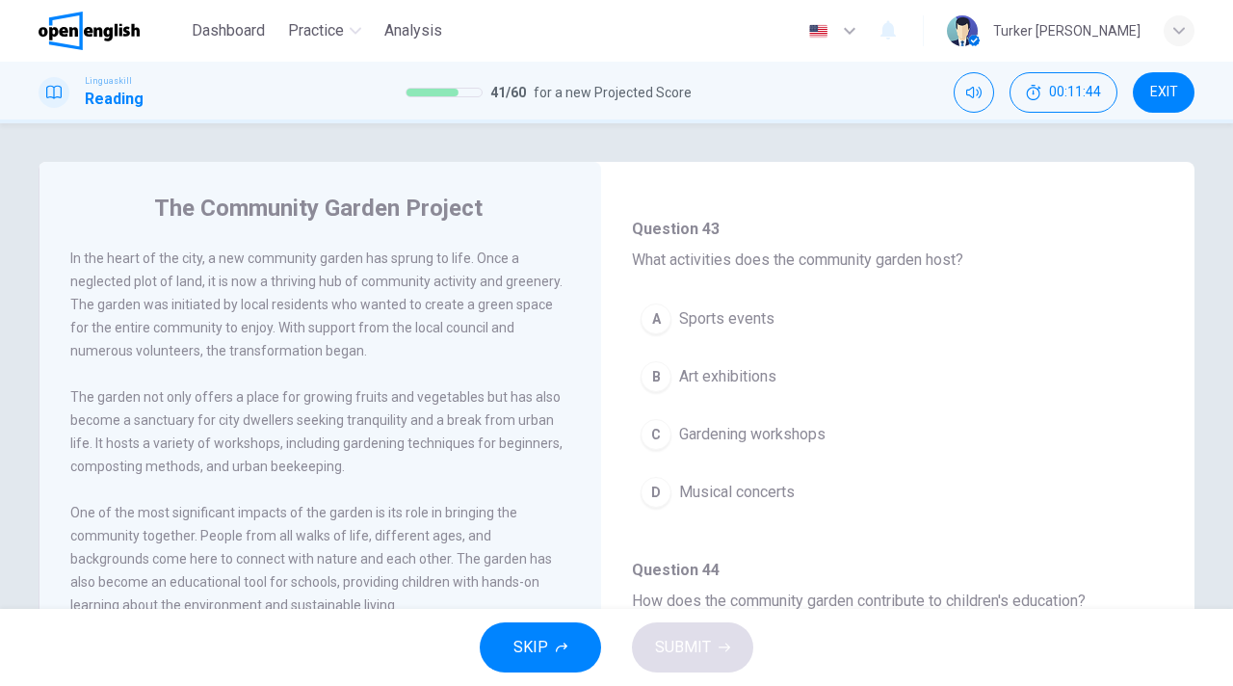
scroll to position [501, 0]
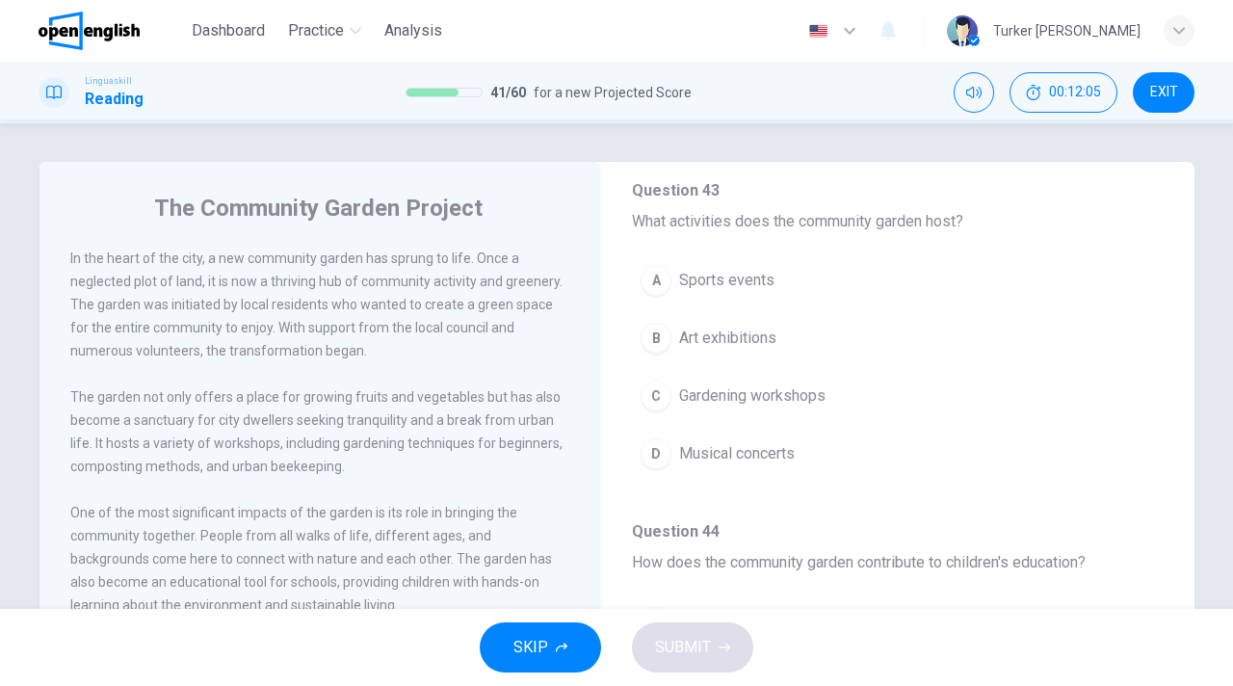
click at [721, 394] on span "Gardening workshops" at bounding box center [752, 395] width 146 height 23
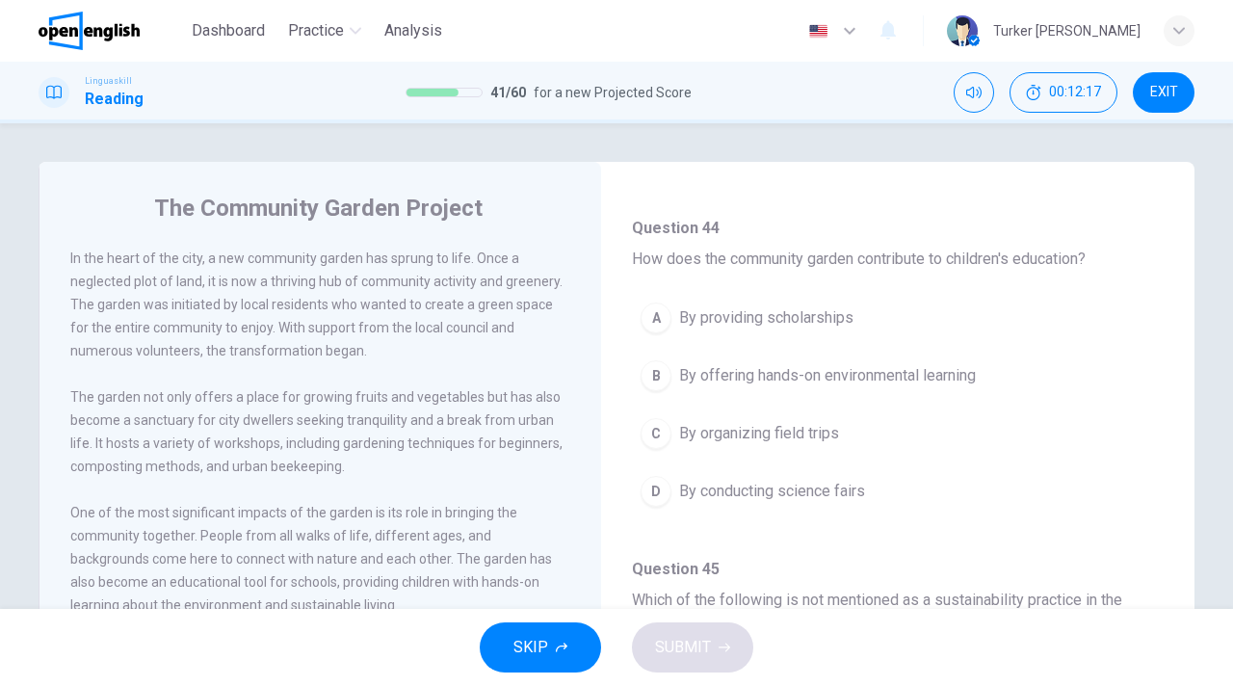
scroll to position [809, 0]
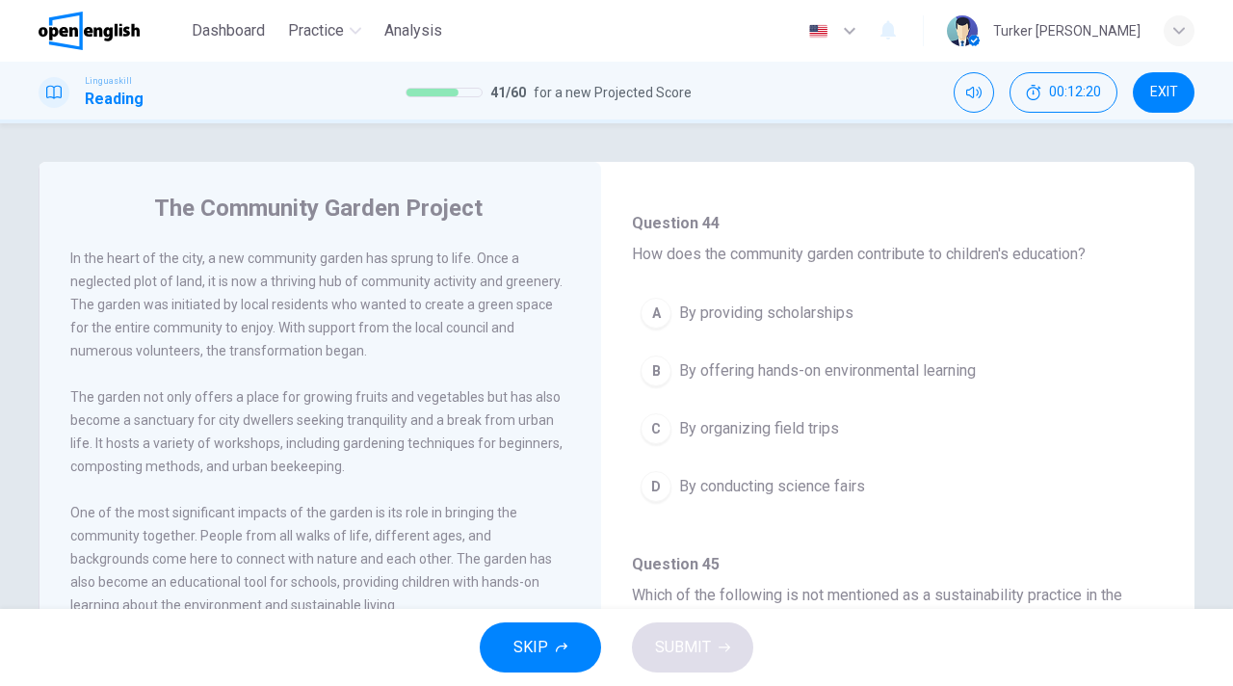
click at [195, 515] on span "One of the most significant impacts of the garden is its role in bringing the c…" at bounding box center [311, 559] width 482 height 108
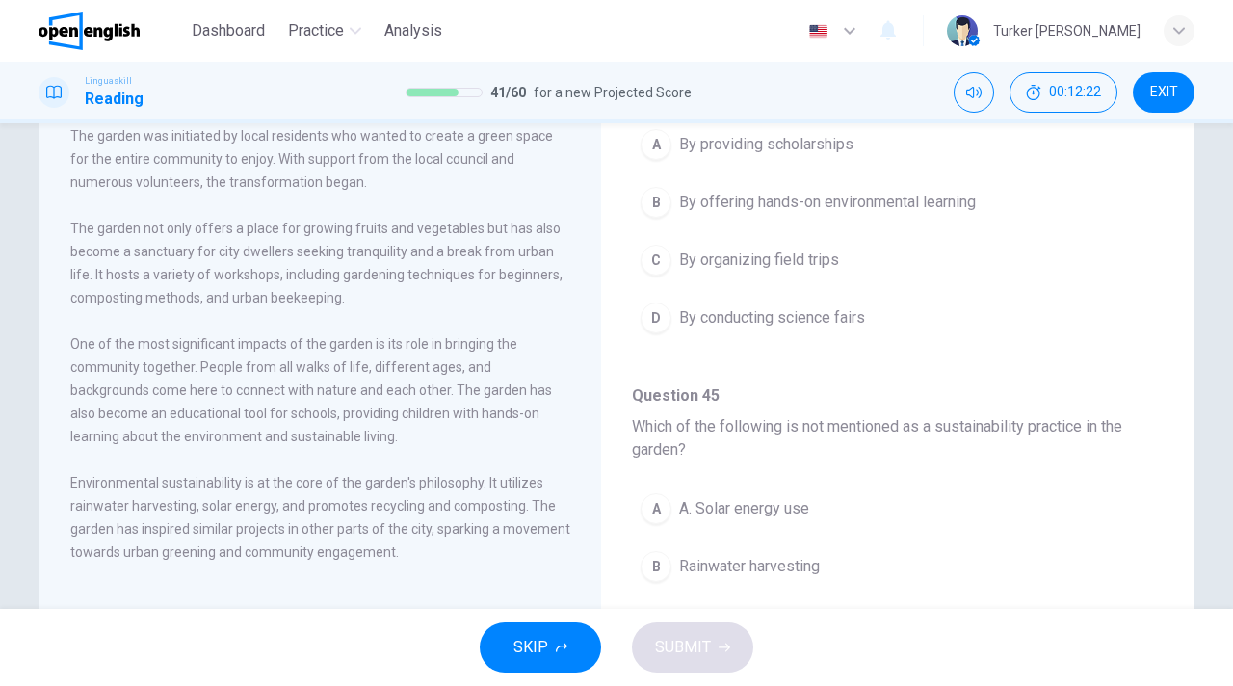
scroll to position [193, 0]
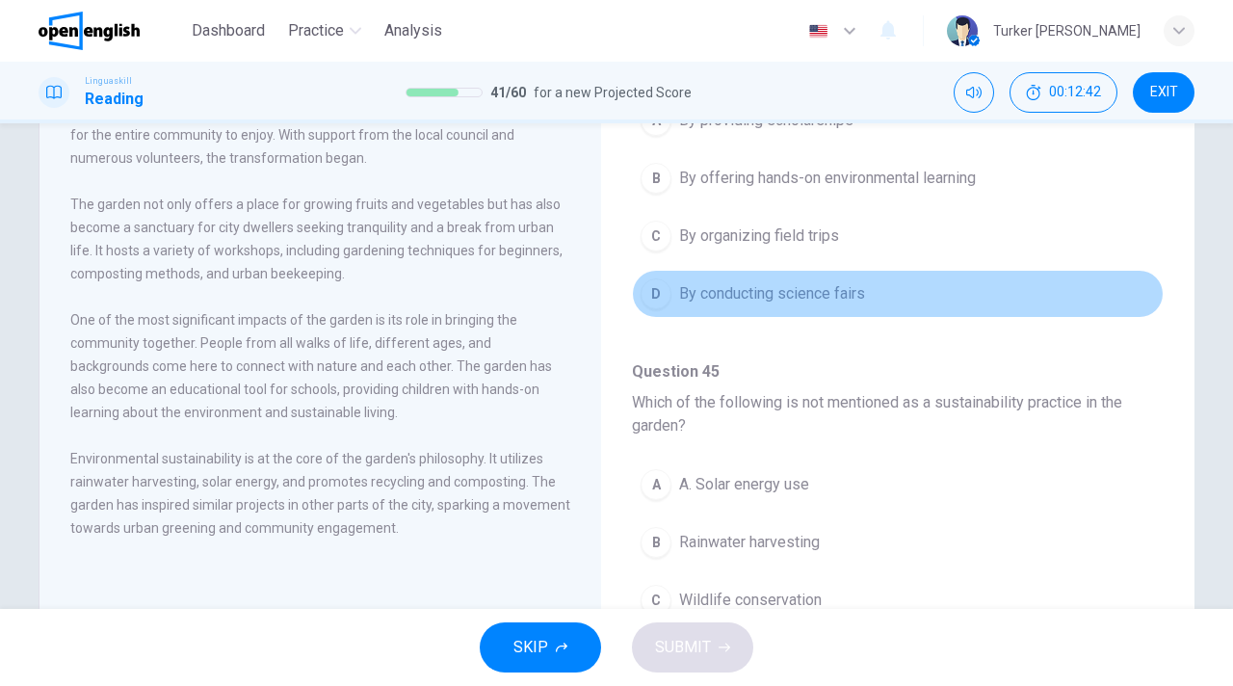
click at [941, 295] on button "D By conducting science fairs" at bounding box center [898, 294] width 532 height 48
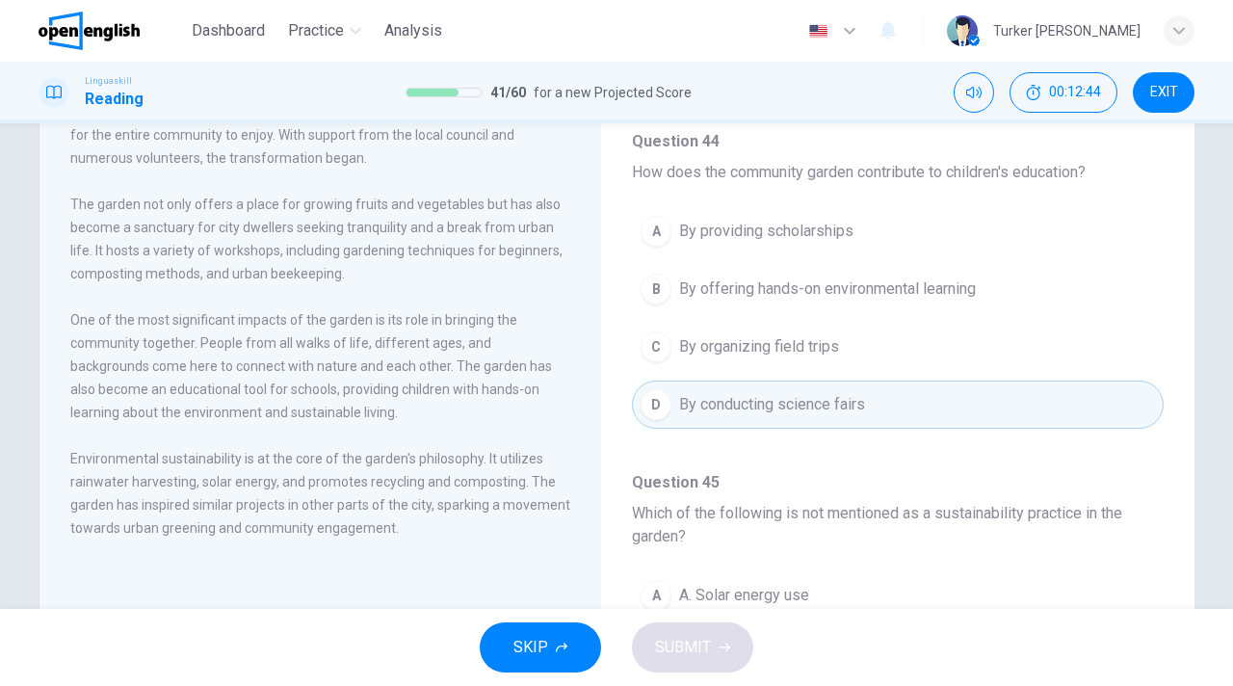
scroll to position [694, 0]
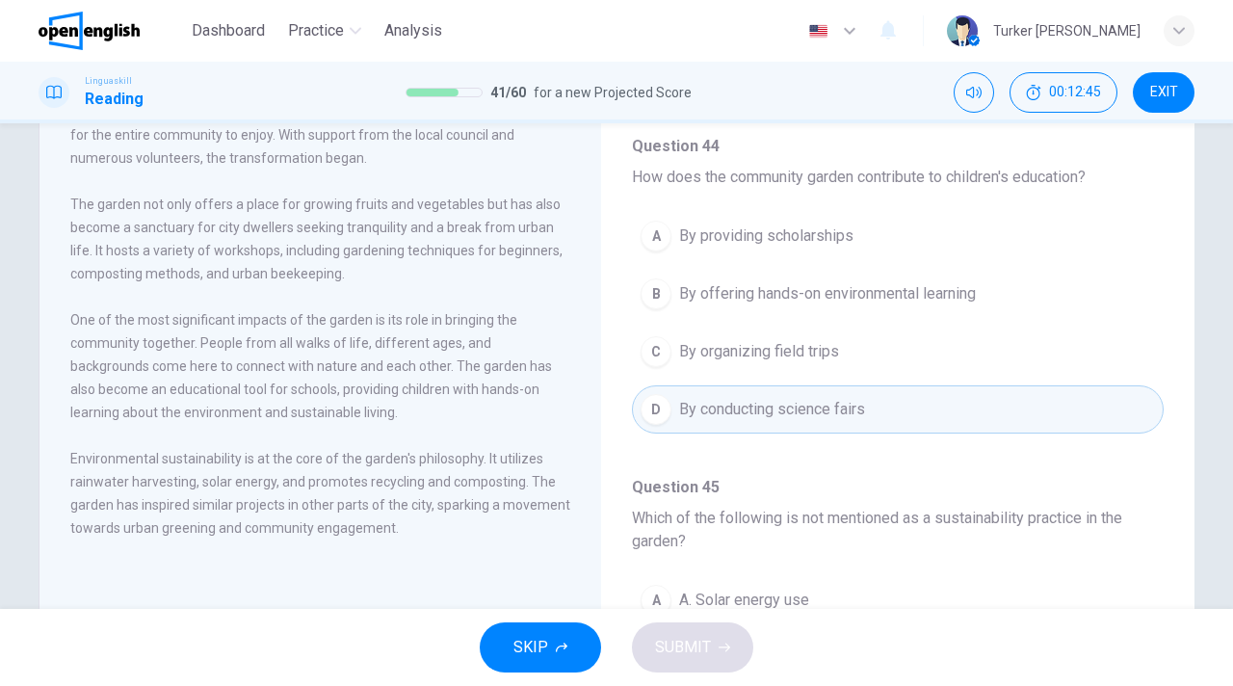
click at [866, 293] on span "By offering hands-on environmental learning" at bounding box center [827, 293] width 297 height 23
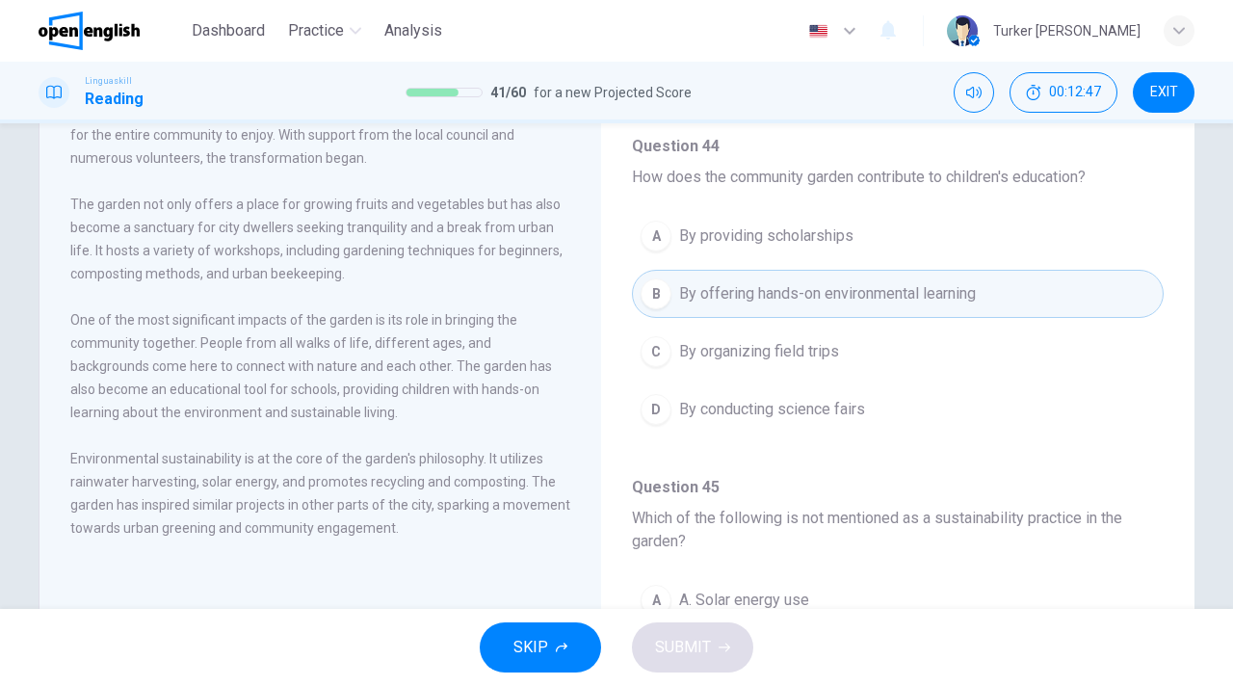
click at [918, 535] on h4 "Question 45 Which of the following is not mentioned as a sustainability practic…" at bounding box center [898, 514] width 532 height 77
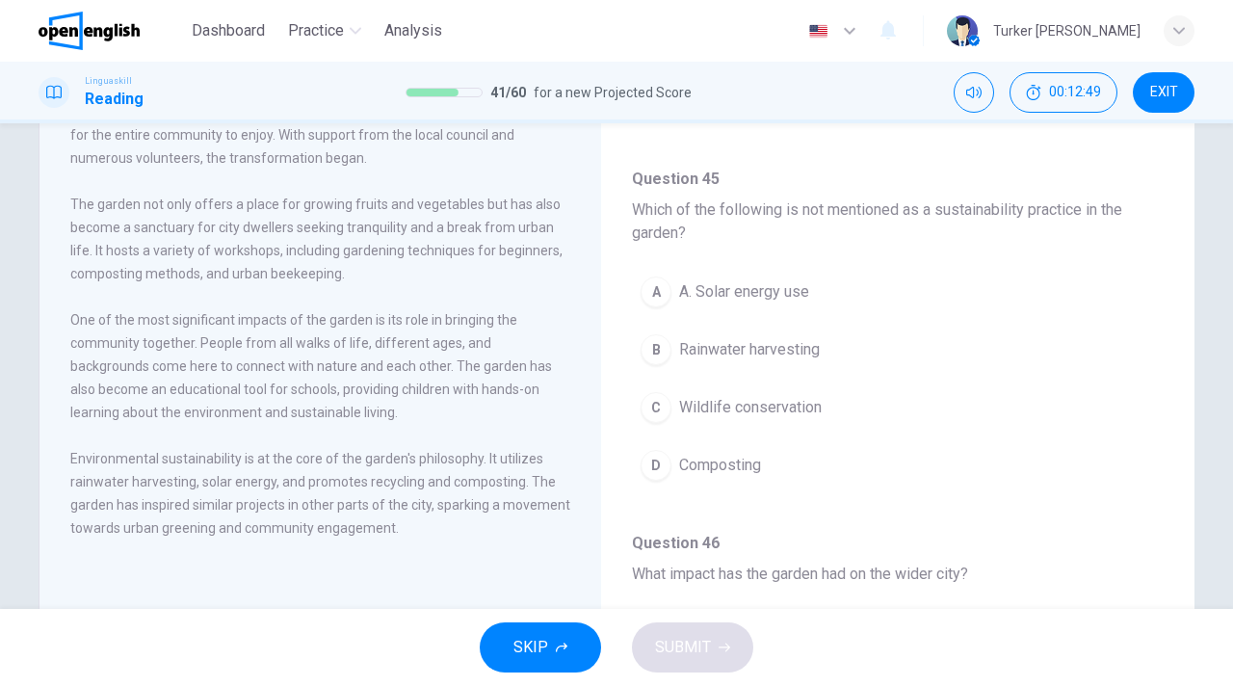
scroll to position [1040, 0]
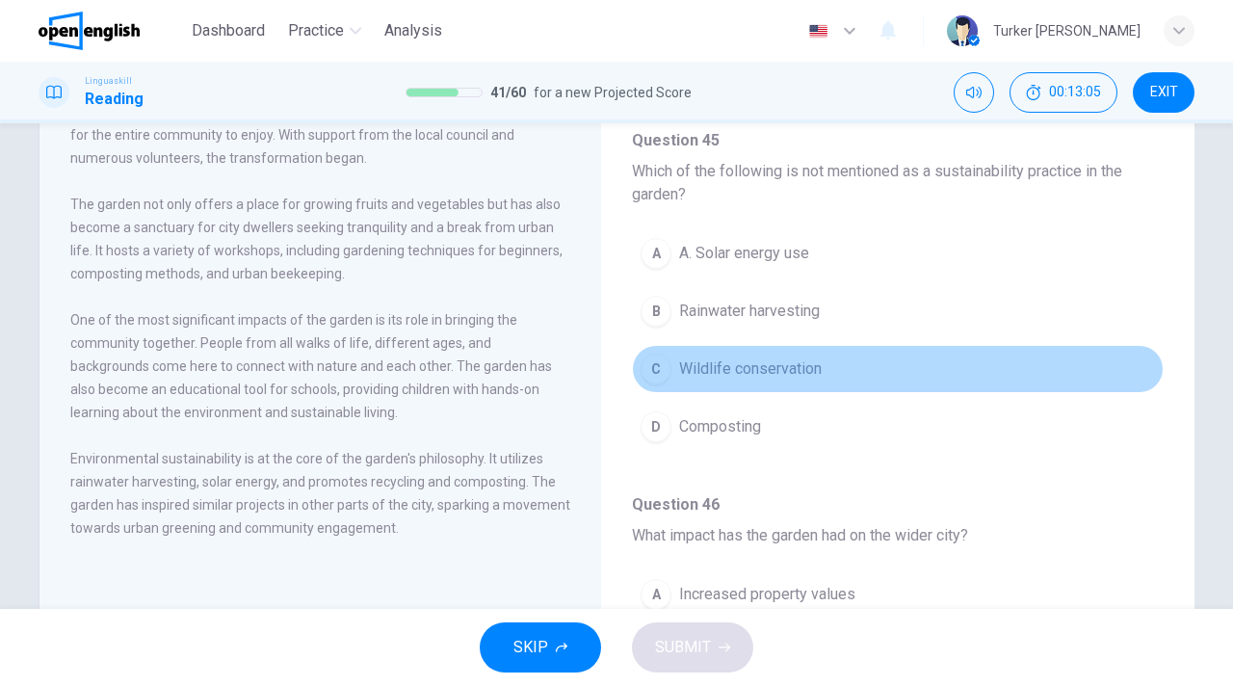
click at [727, 370] on span "Wildlife conservation" at bounding box center [750, 368] width 143 height 23
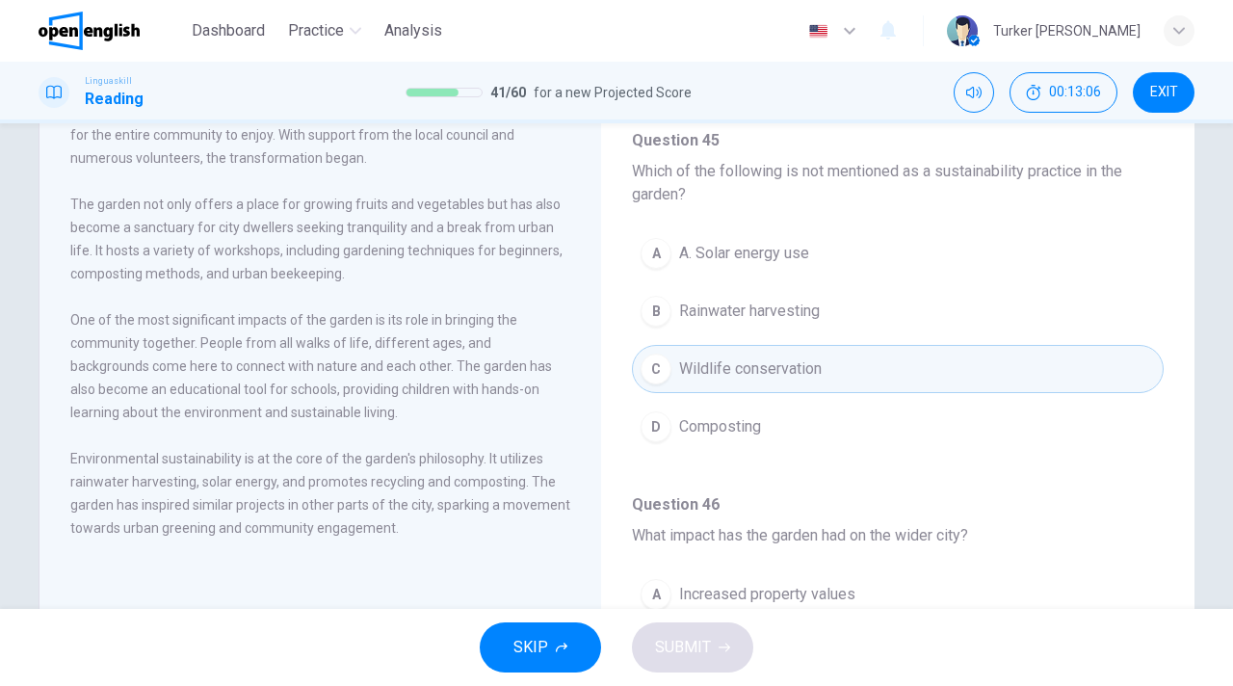
click at [1136, 546] on h4 "Question 46 What impact has the garden had on the wider city?" at bounding box center [898, 520] width 532 height 54
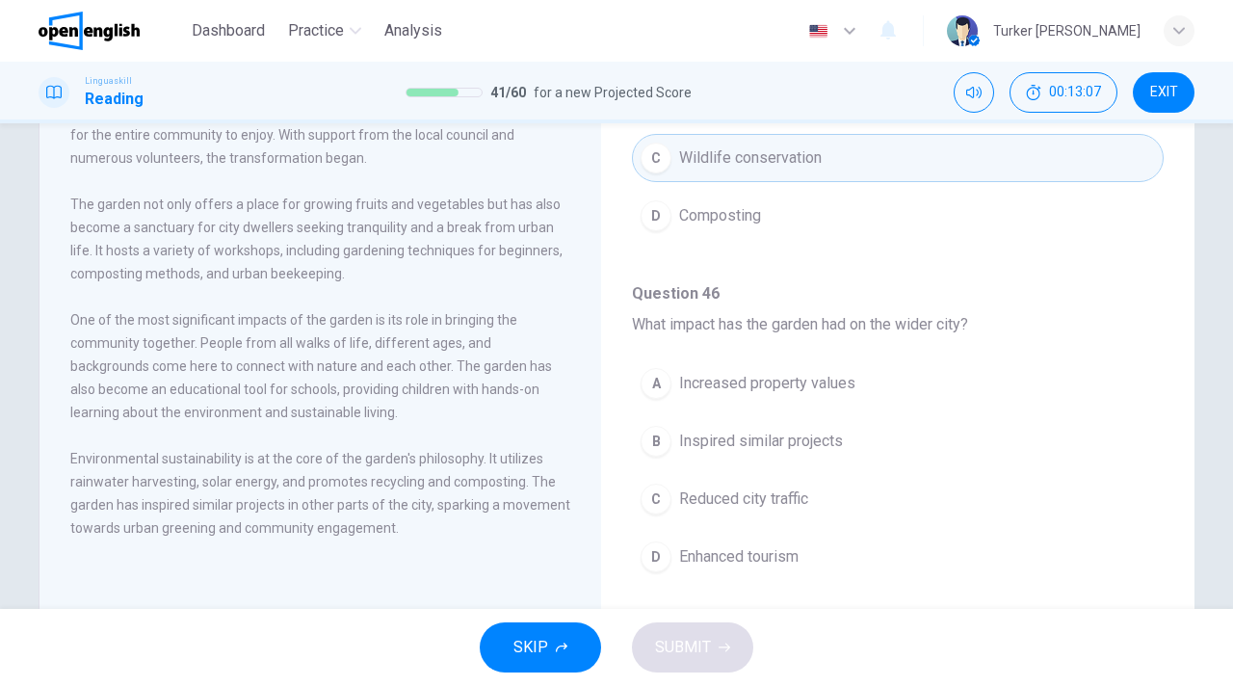
scroll to position [231, 0]
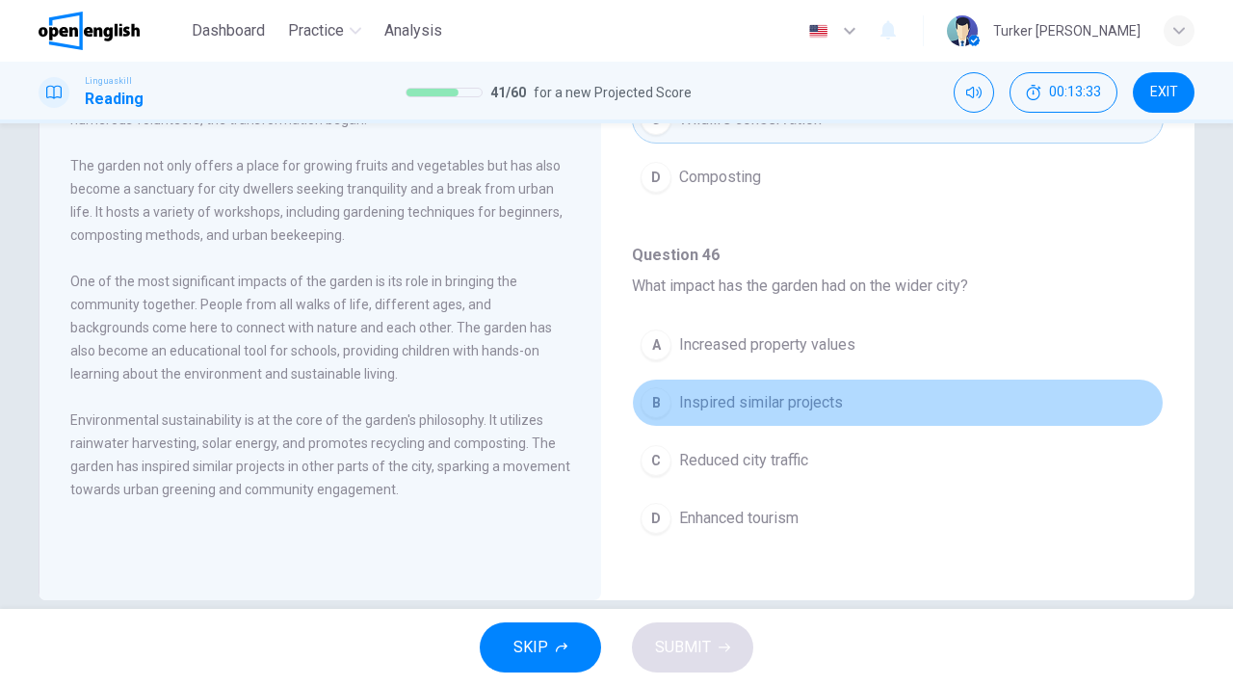
click at [762, 402] on span "Inspired similar projects" at bounding box center [761, 402] width 164 height 23
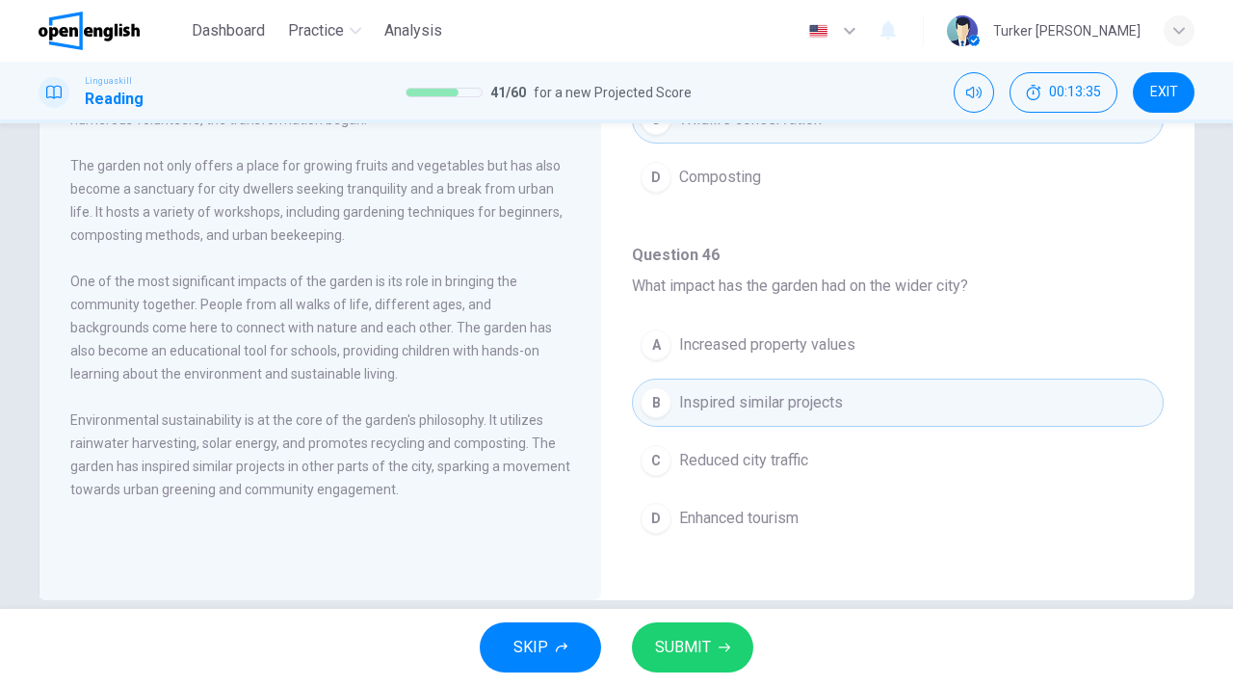
click at [703, 647] on span "SUBMIT" at bounding box center [683, 647] width 56 height 27
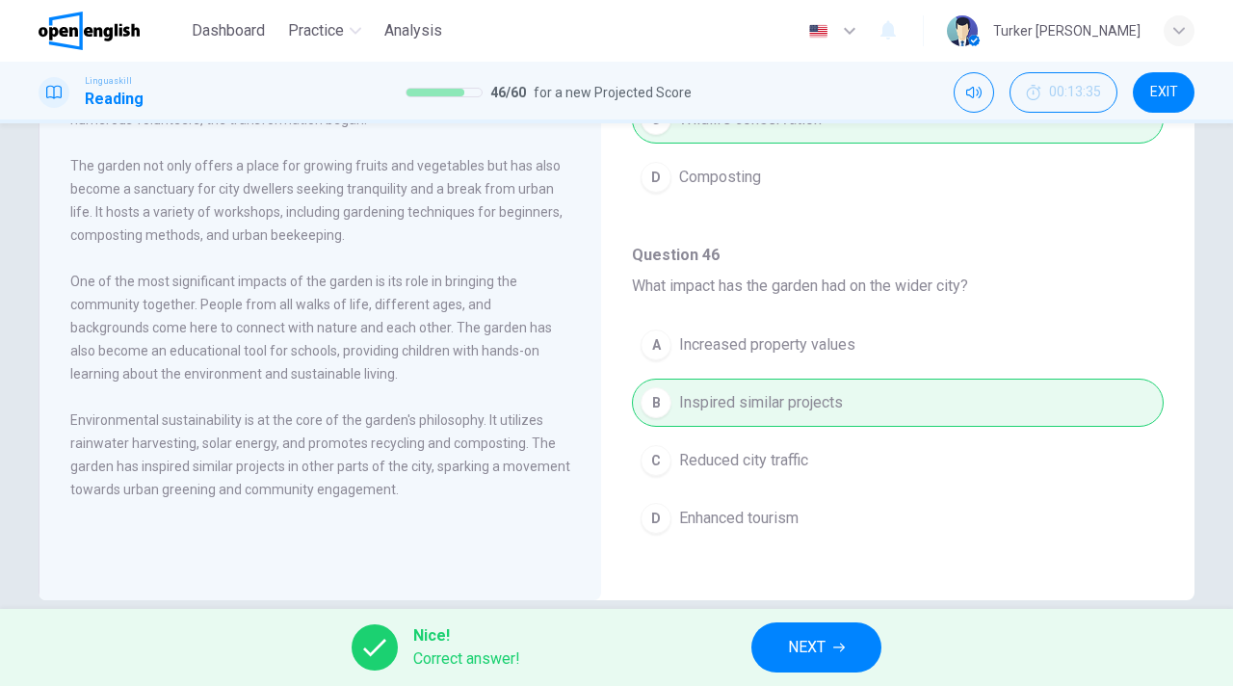
click at [781, 648] on button "NEXT" at bounding box center [816, 647] width 130 height 50
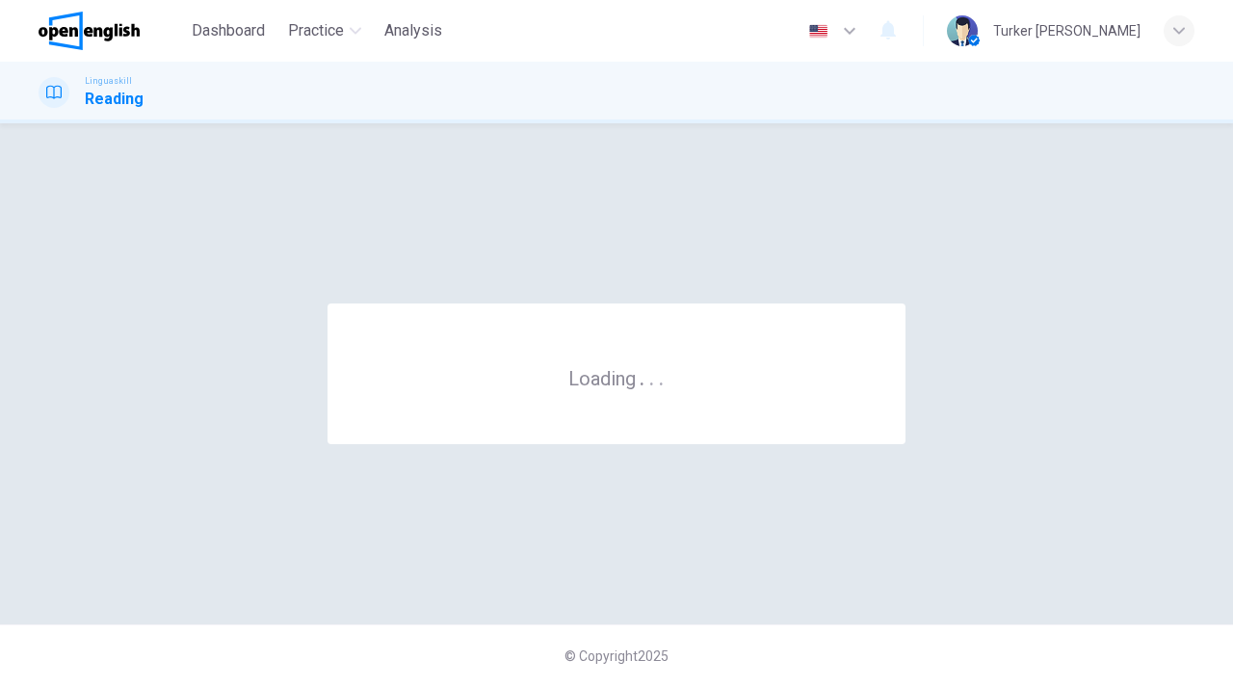
scroll to position [0, 0]
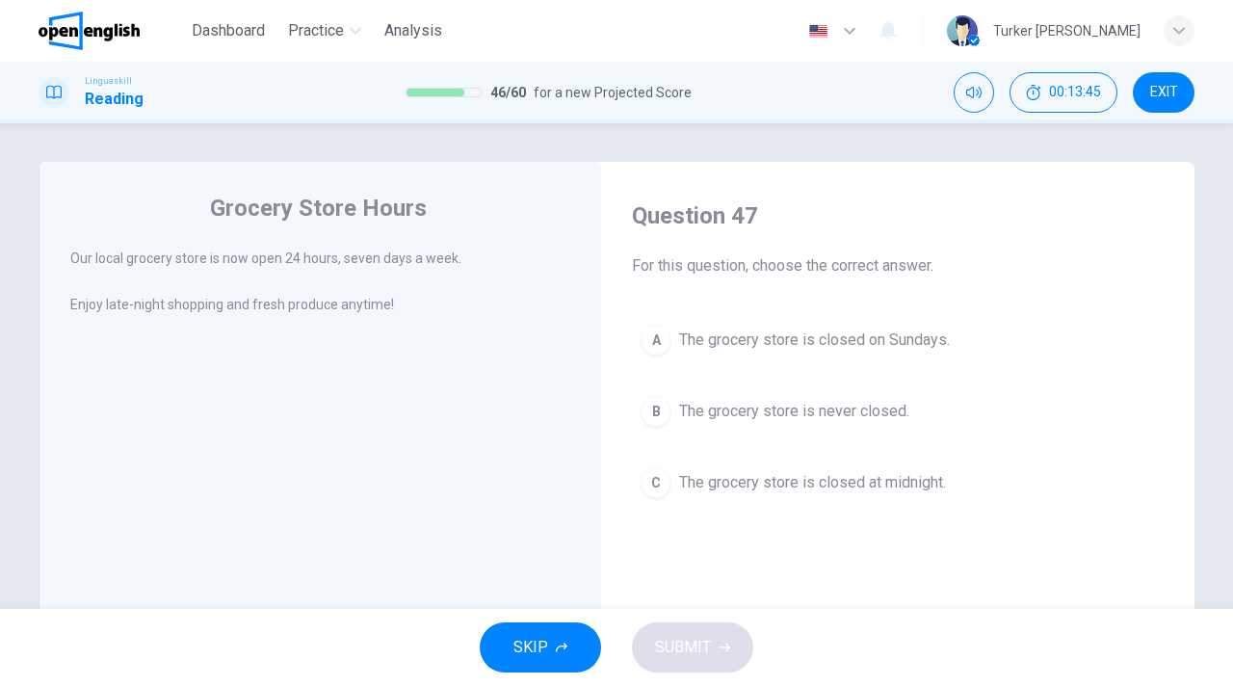
click at [776, 411] on span "The grocery store is never closed." at bounding box center [794, 411] width 230 height 23
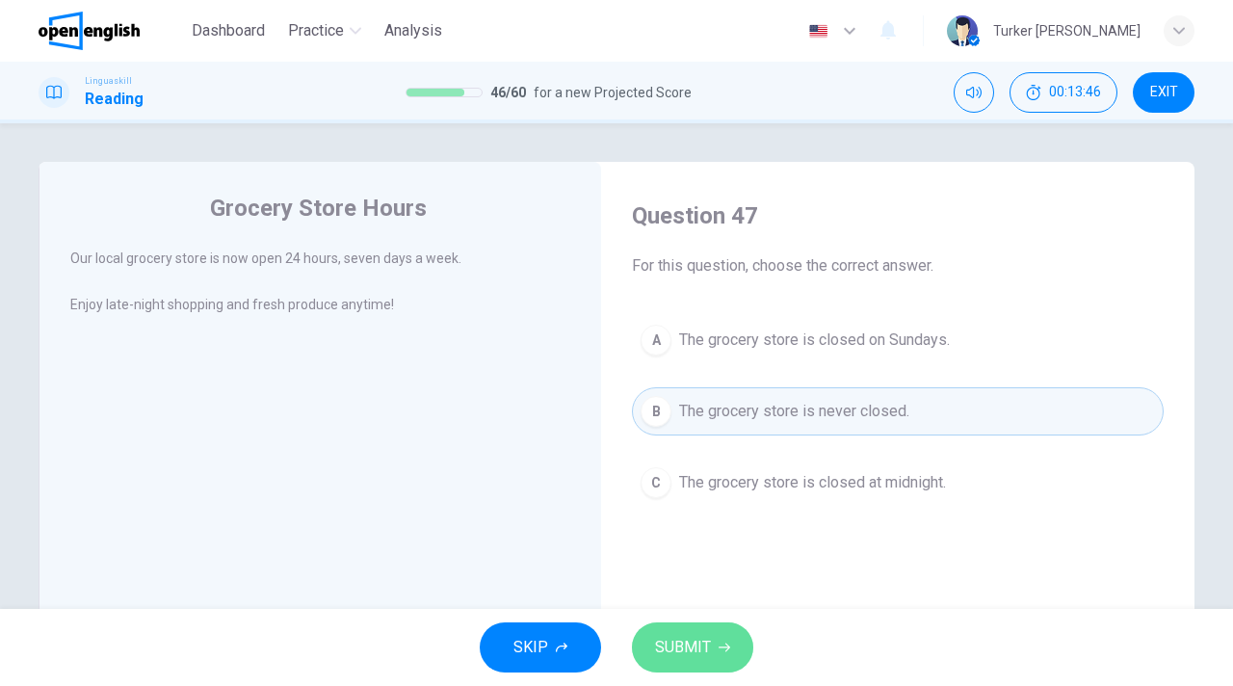
click at [700, 636] on span "SUBMIT" at bounding box center [683, 647] width 56 height 27
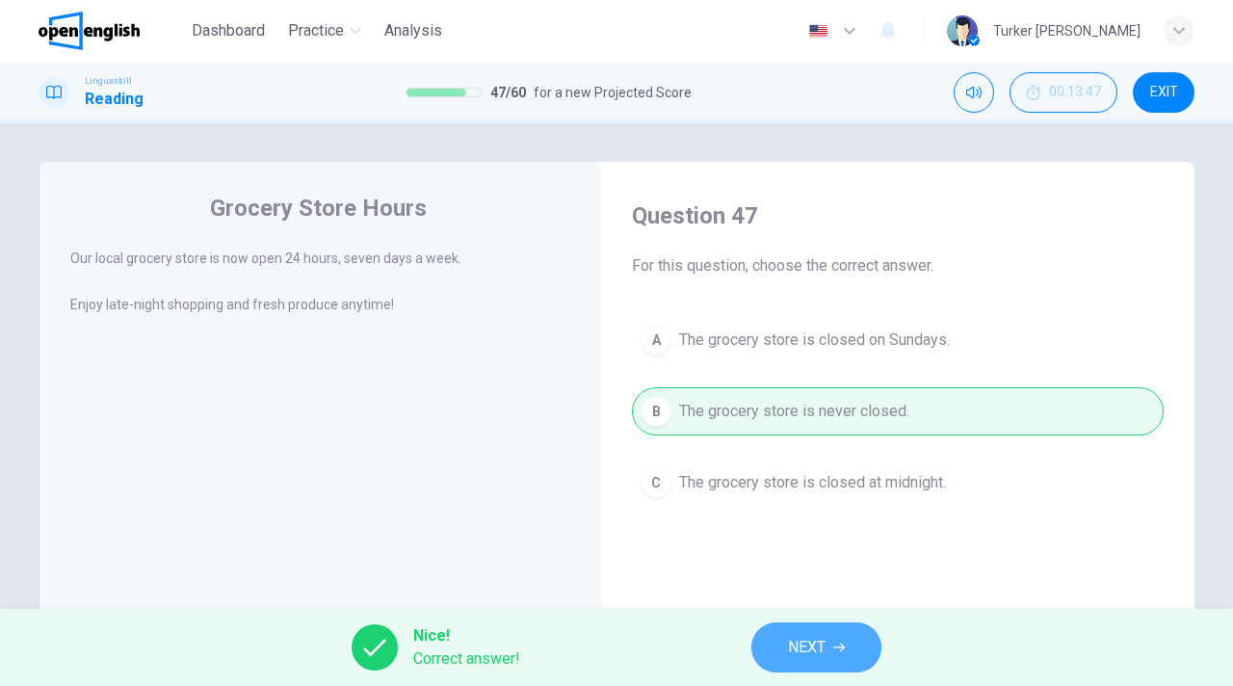
click at [817, 635] on span "NEXT" at bounding box center [807, 647] width 38 height 27
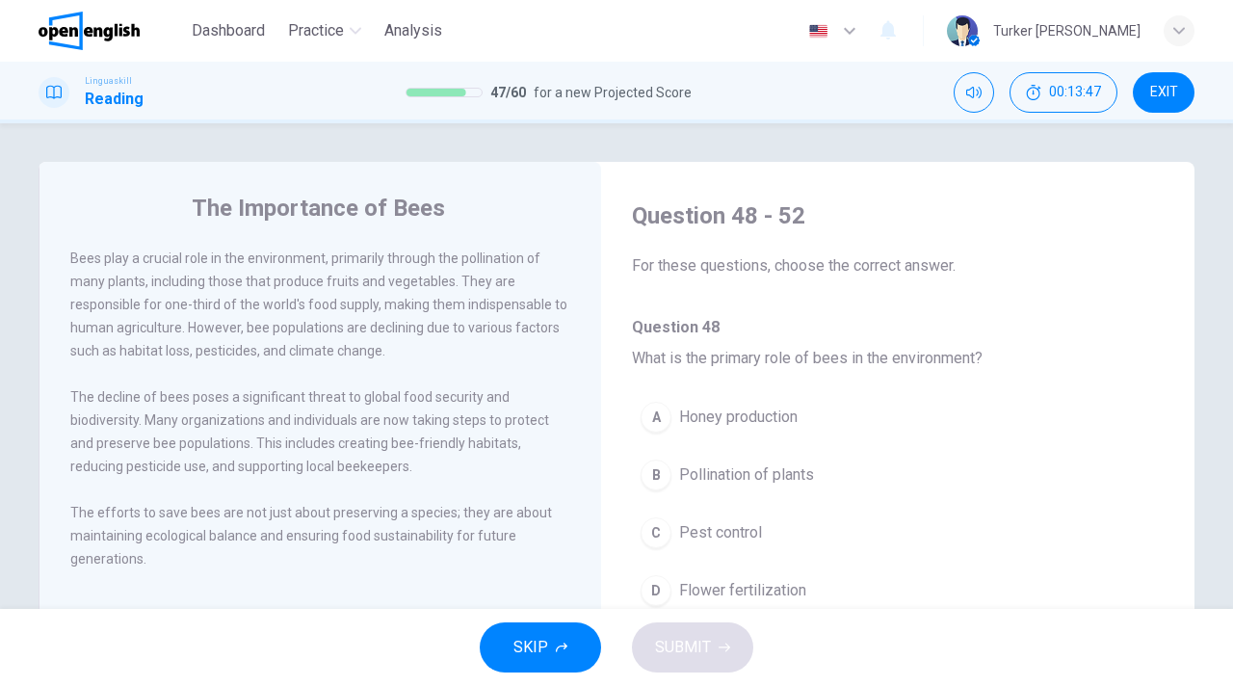
click at [954, 462] on button "B Pollination of plants" at bounding box center [898, 475] width 532 height 48
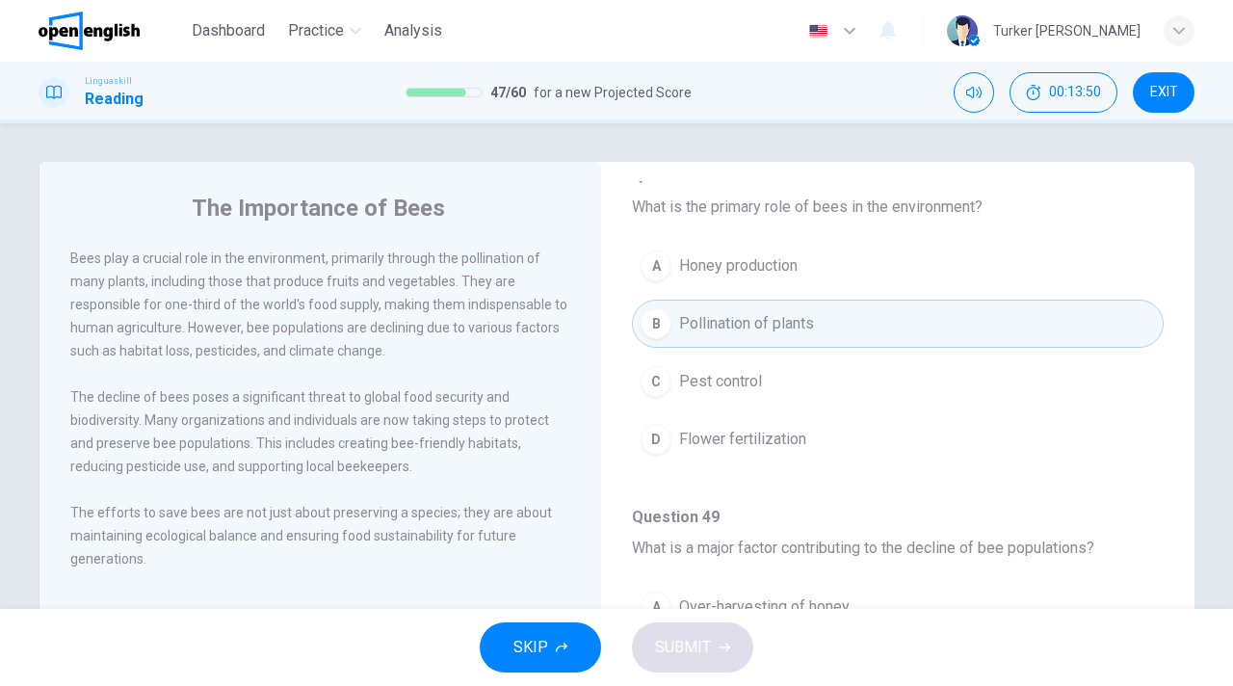
scroll to position [154, 0]
click at [1042, 516] on h4 "Question 49" at bounding box center [898, 514] width 532 height 23
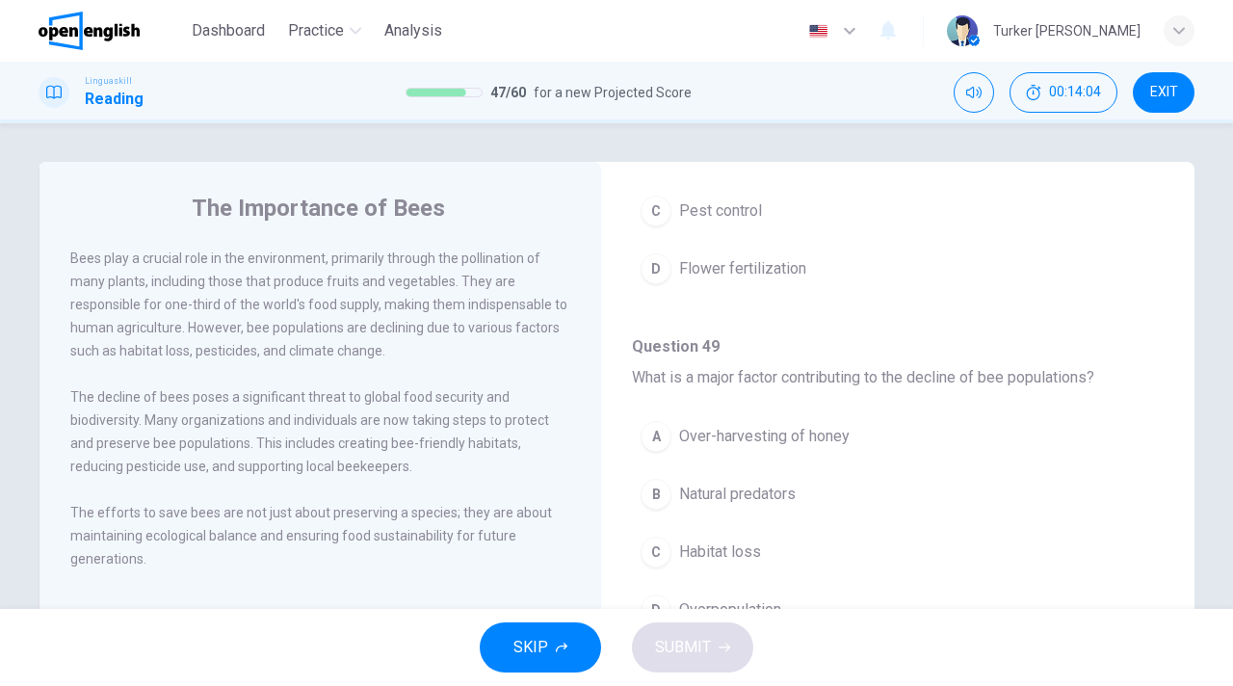
scroll to position [385, 0]
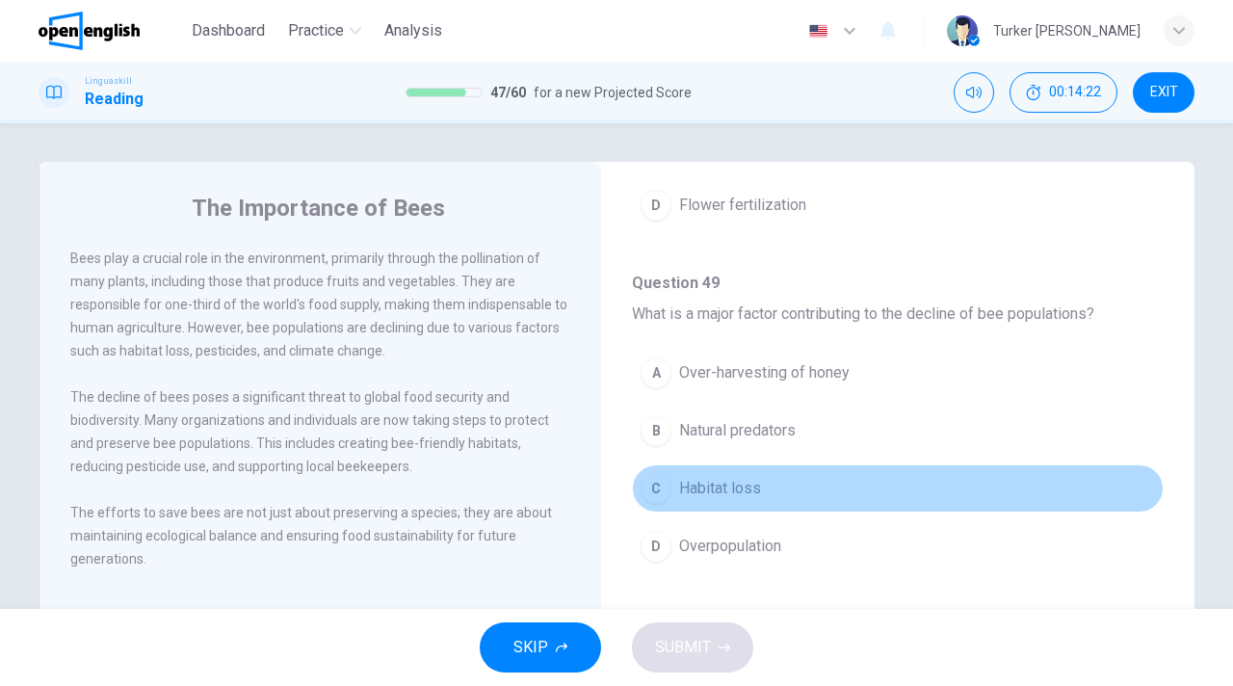
click at [720, 491] on span "Habitat loss" at bounding box center [720, 488] width 82 height 23
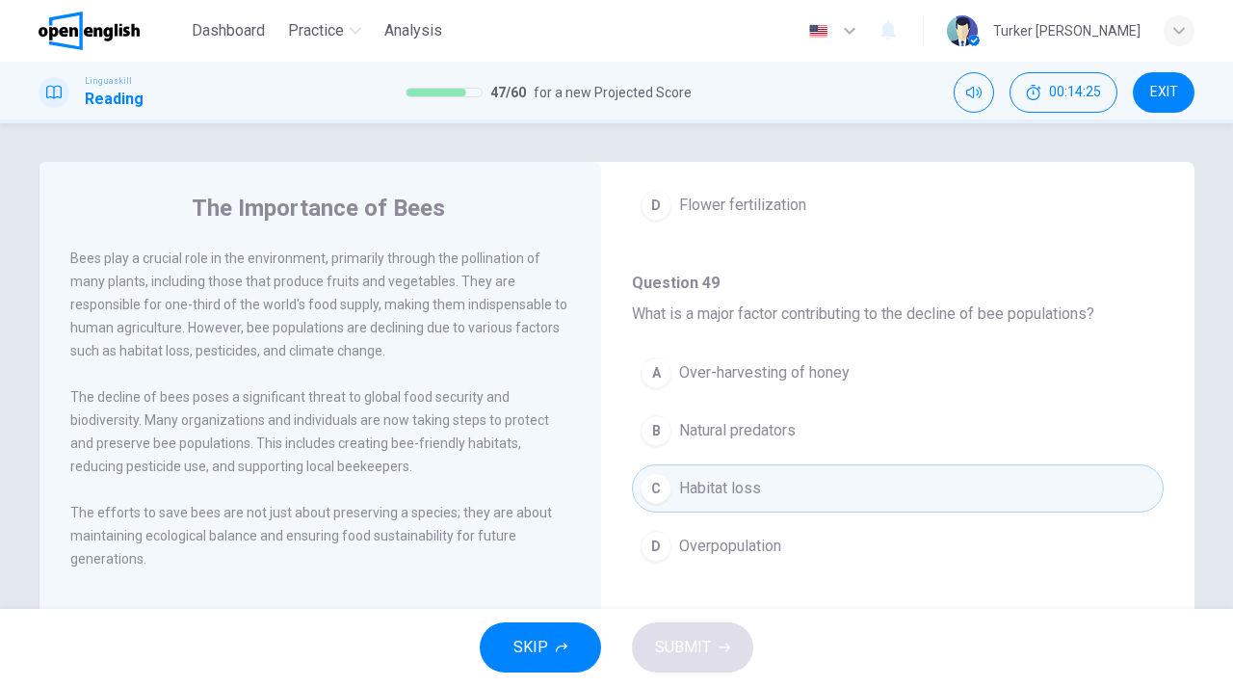
click at [1002, 569] on button "D Overpopulation" at bounding box center [898, 546] width 532 height 48
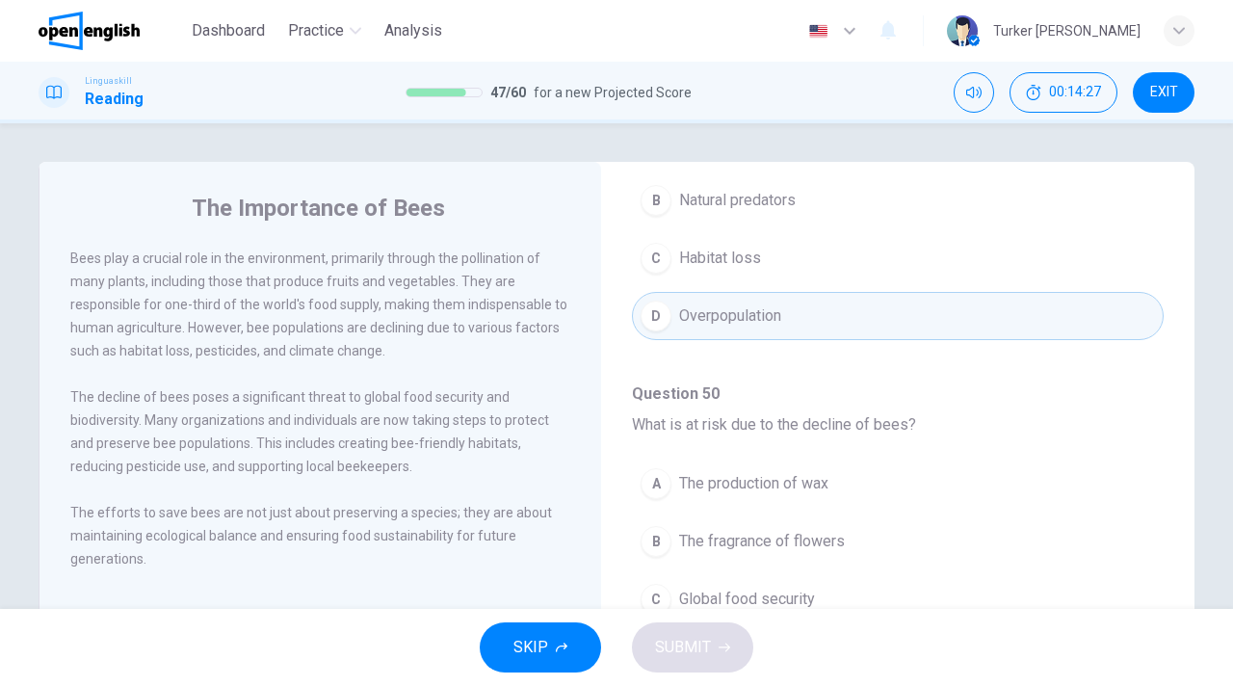
scroll to position [617, 0]
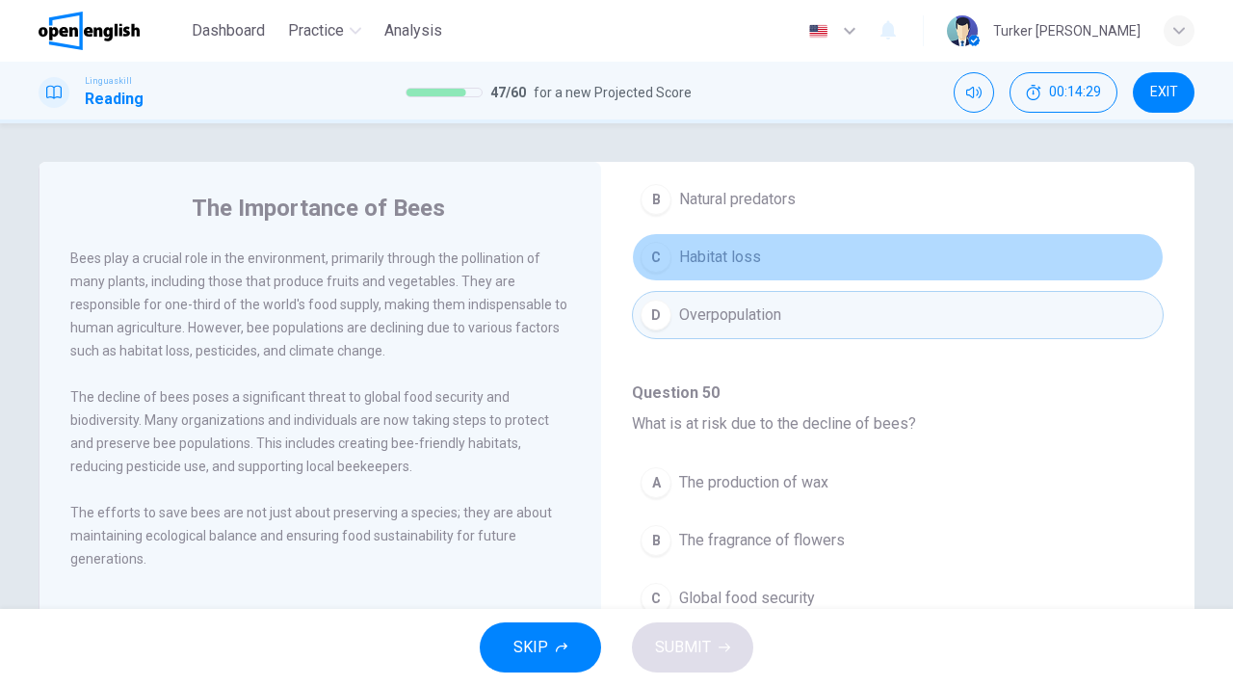
click at [863, 272] on button "C Habitat loss" at bounding box center [898, 257] width 532 height 48
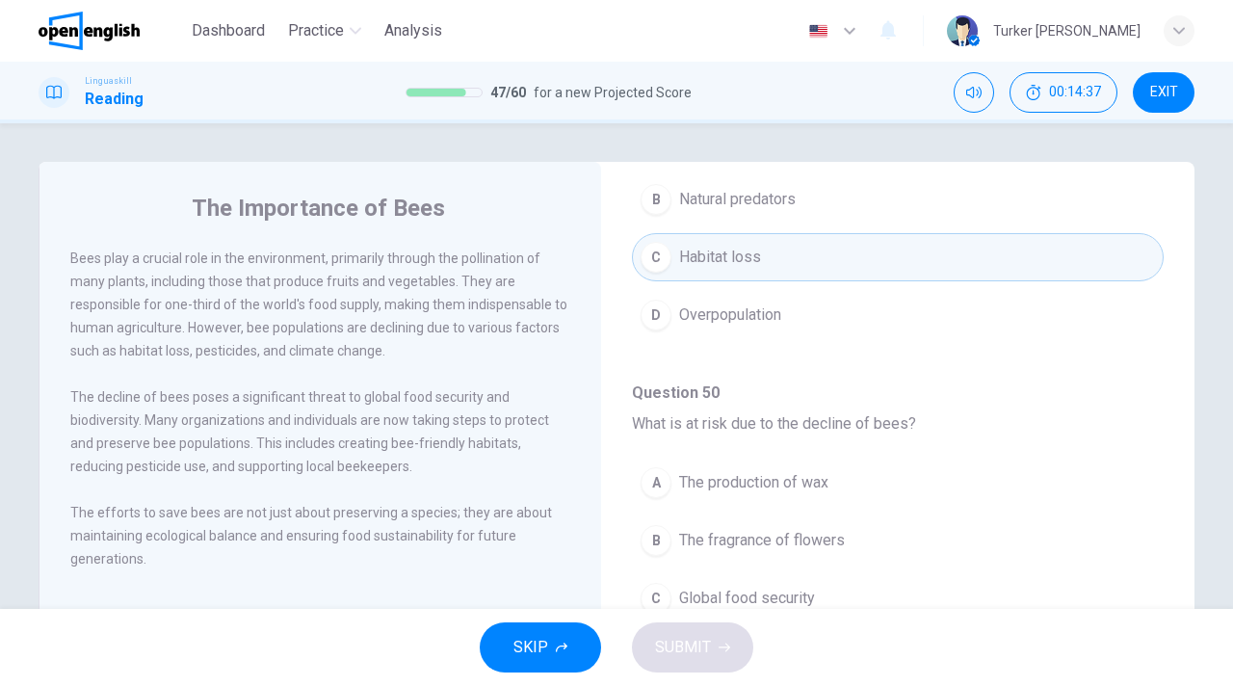
click at [1064, 525] on button "B The fragrance of flowers" at bounding box center [898, 540] width 532 height 48
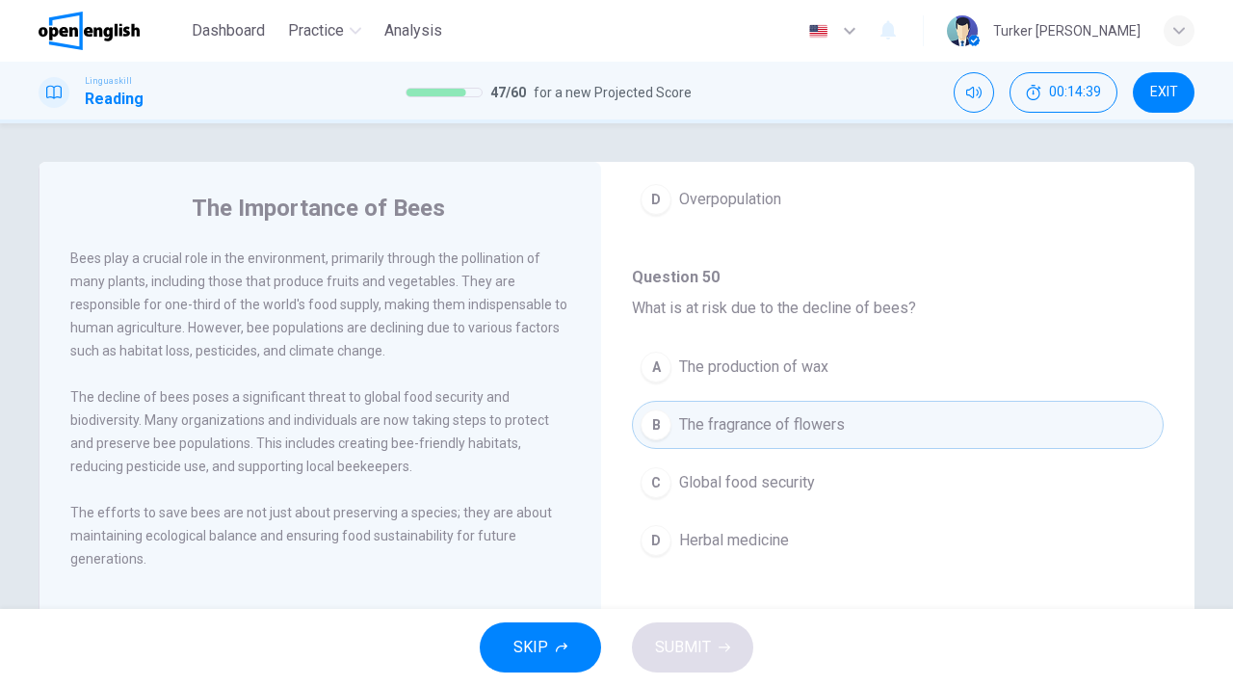
scroll to position [771, 0]
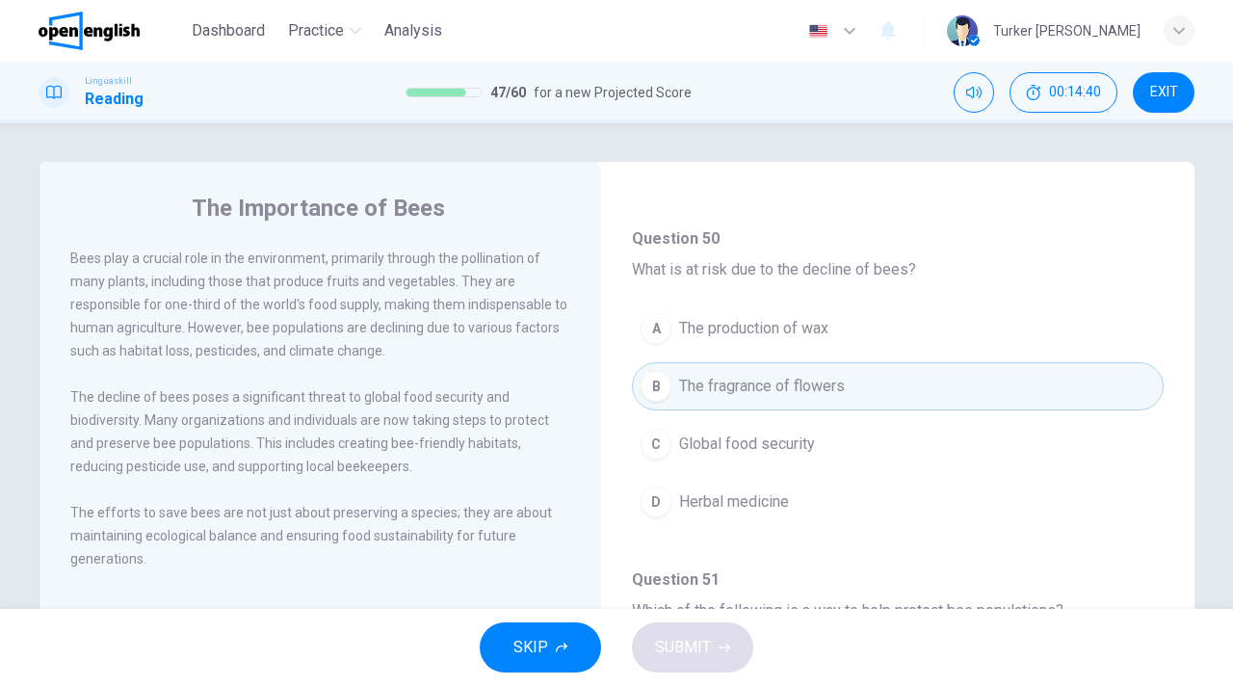
click at [821, 451] on button "C Global food security" at bounding box center [898, 444] width 532 height 48
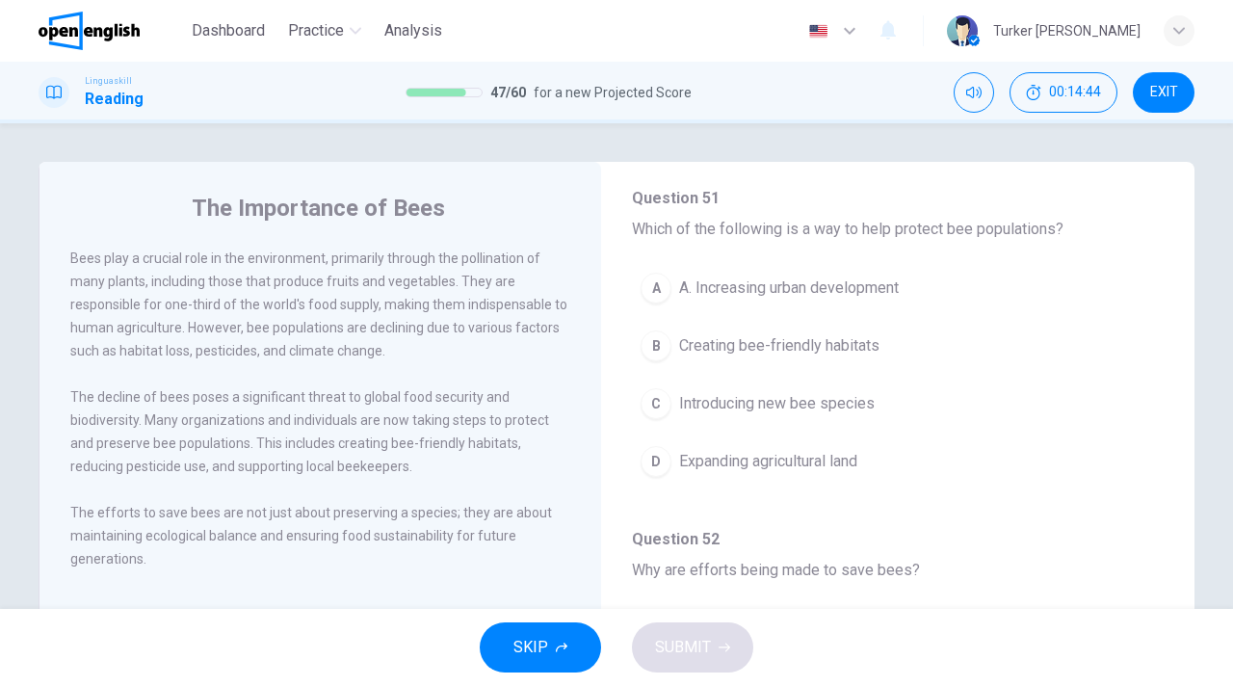
scroll to position [1156, 0]
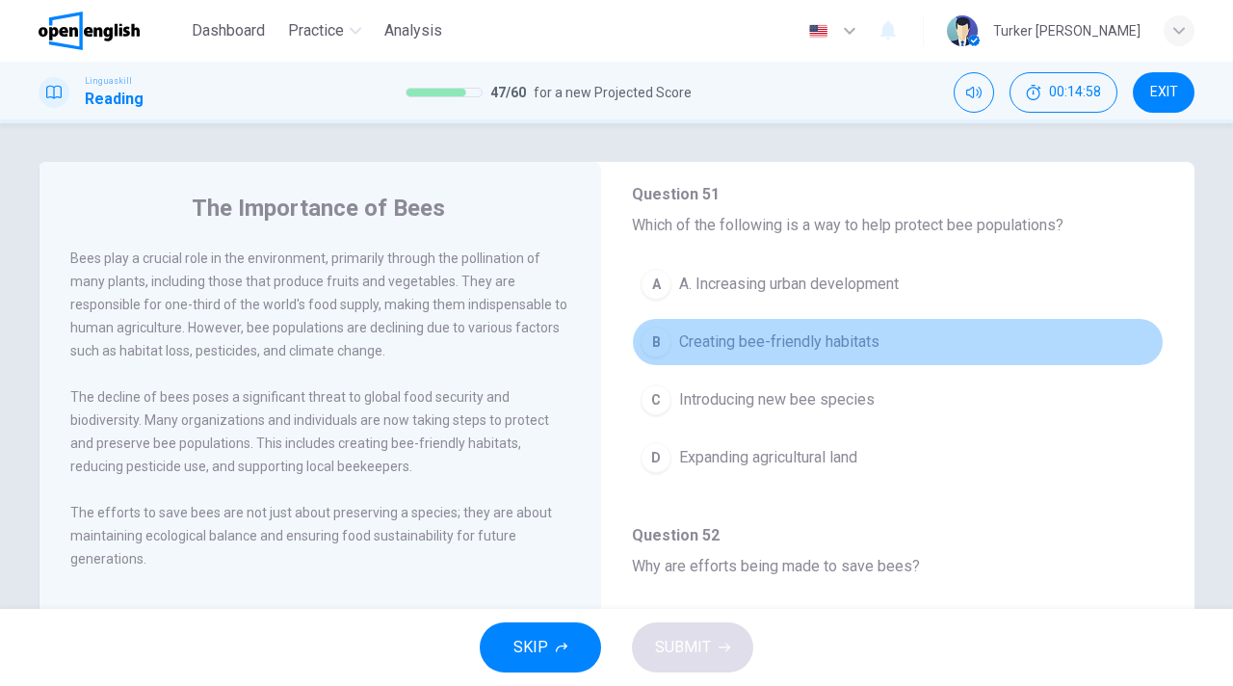
click at [784, 339] on span "Creating bee-friendly habitats" at bounding box center [779, 341] width 200 height 23
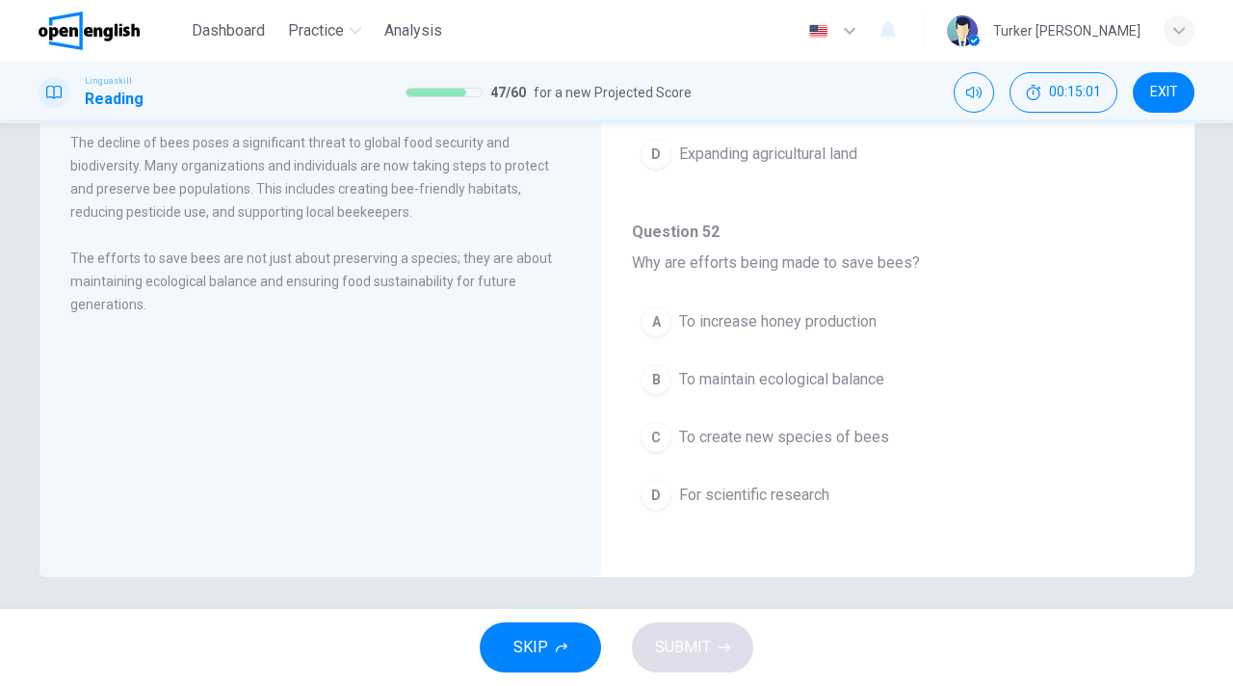
scroll to position [261, 0]
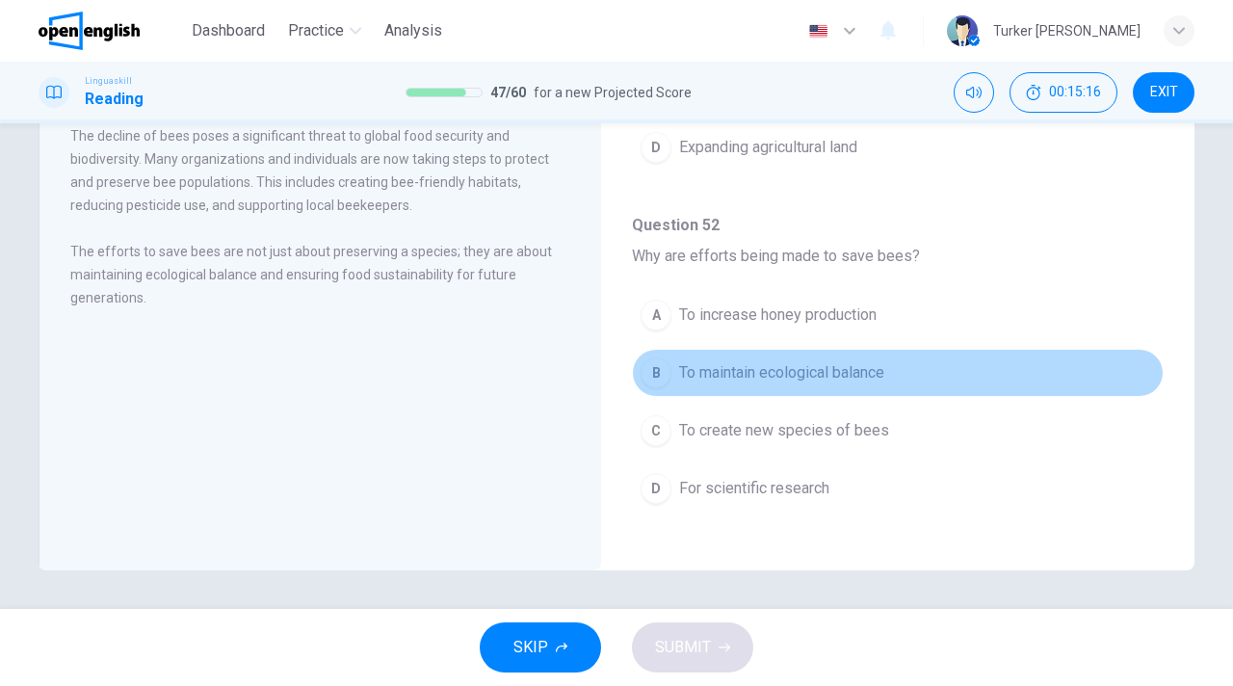
click at [738, 377] on span "To maintain ecological balance" at bounding box center [781, 372] width 205 height 23
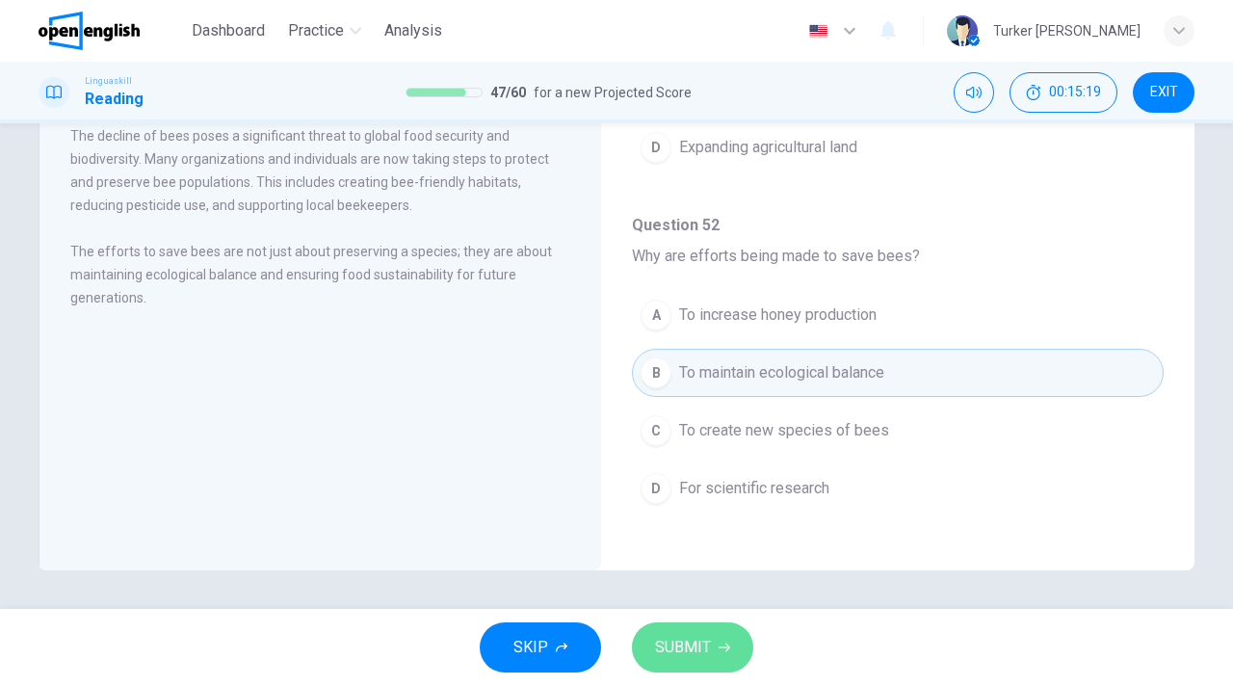
click at [683, 641] on span "SUBMIT" at bounding box center [683, 647] width 56 height 27
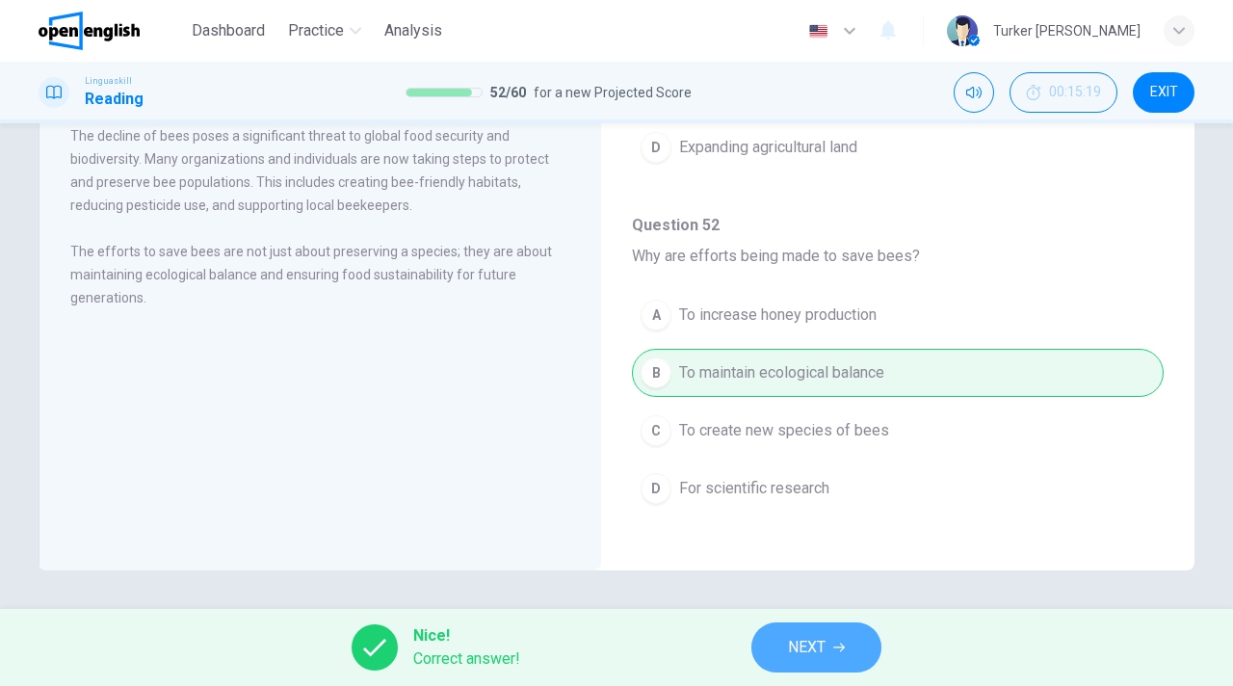
click at [833, 650] on icon "button" at bounding box center [839, 648] width 12 height 12
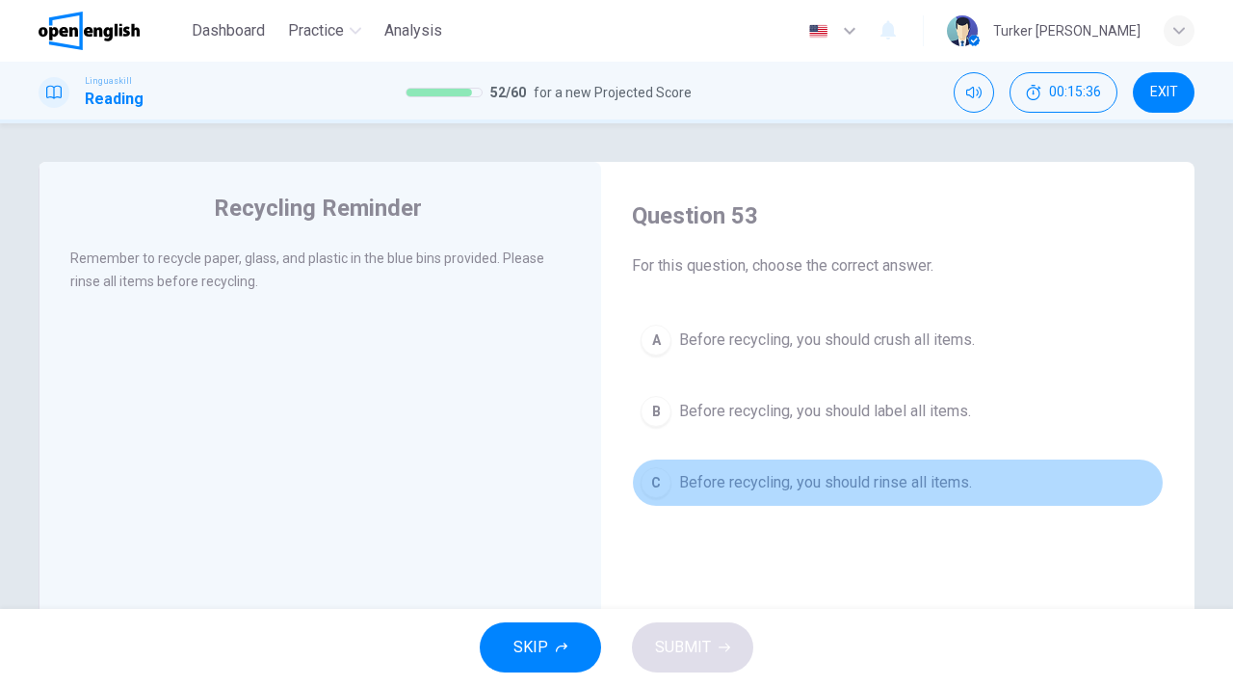
click at [795, 495] on button "C Before recycling, you should rinse all items." at bounding box center [898, 483] width 532 height 48
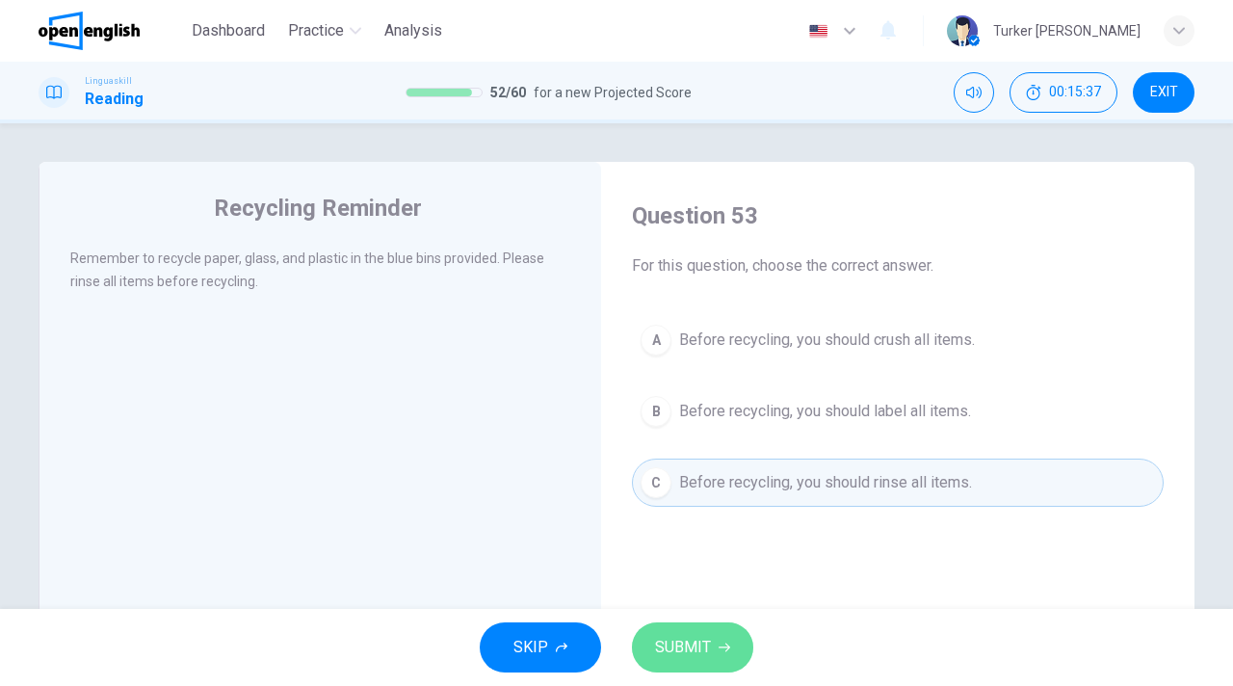
click at [716, 637] on button "SUBMIT" at bounding box center [692, 647] width 121 height 50
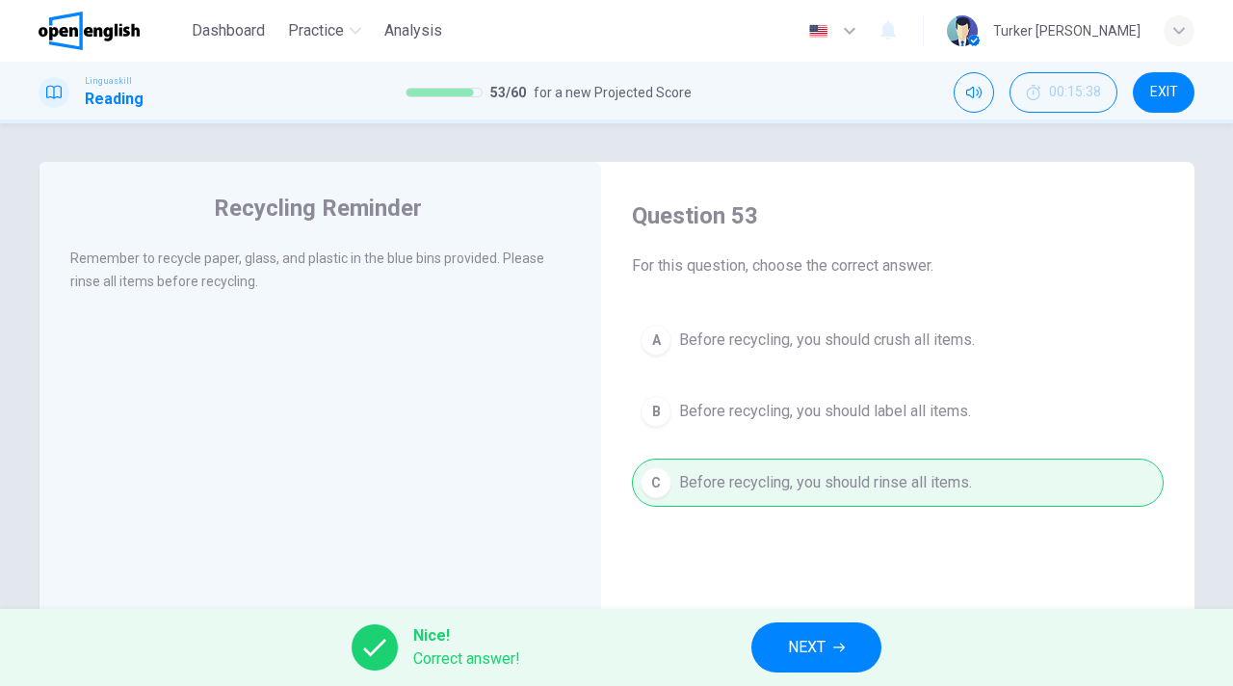
click at [822, 637] on span "NEXT" at bounding box center [807, 647] width 38 height 27
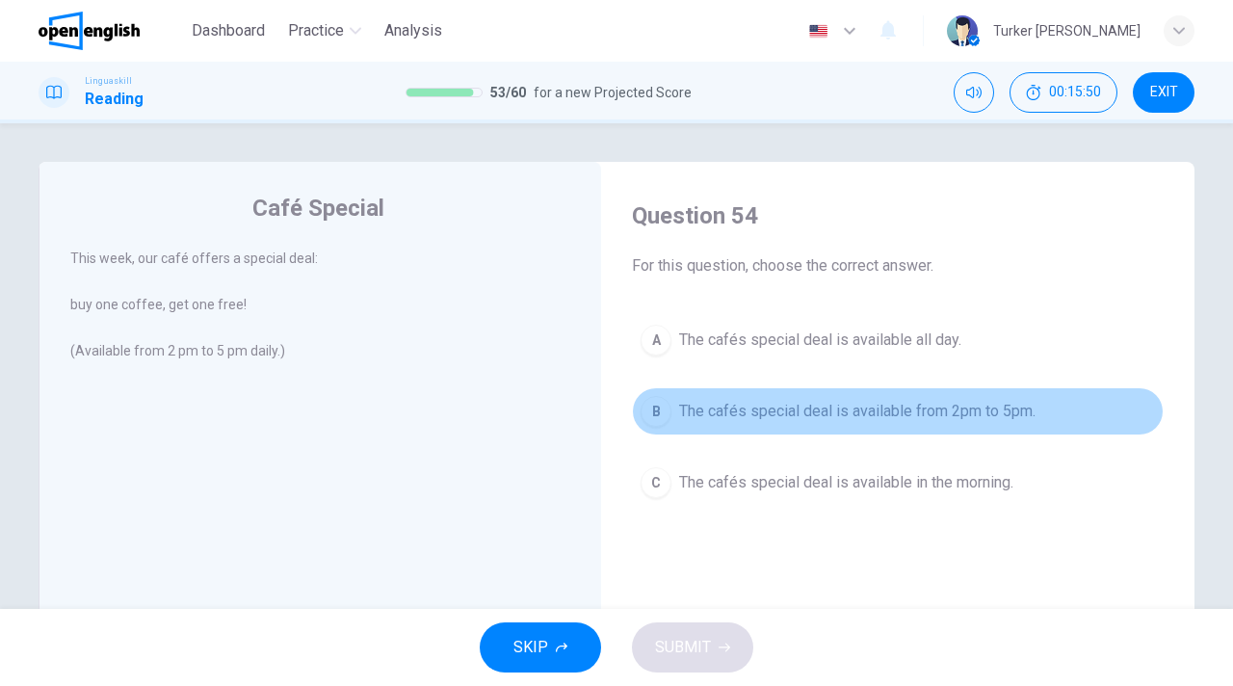
click at [800, 414] on span "The cafés special deal is available from 2pm to 5pm." at bounding box center [857, 411] width 356 height 23
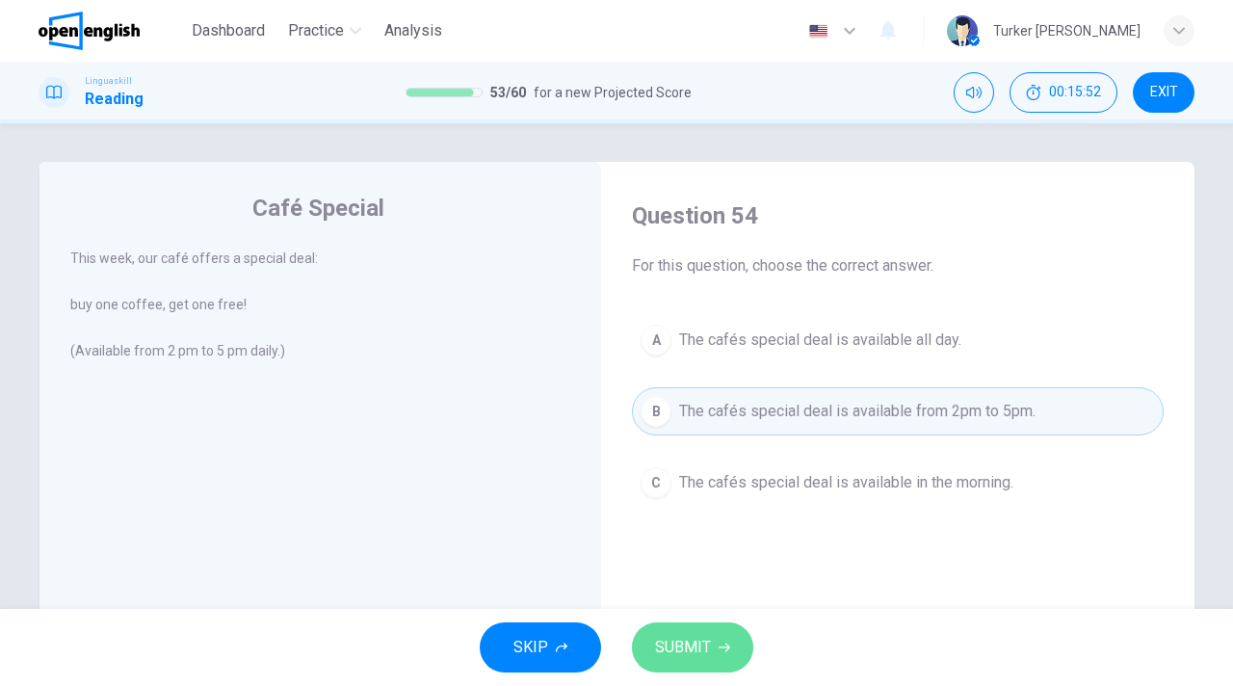
click at [696, 634] on span "SUBMIT" at bounding box center [683, 647] width 56 height 27
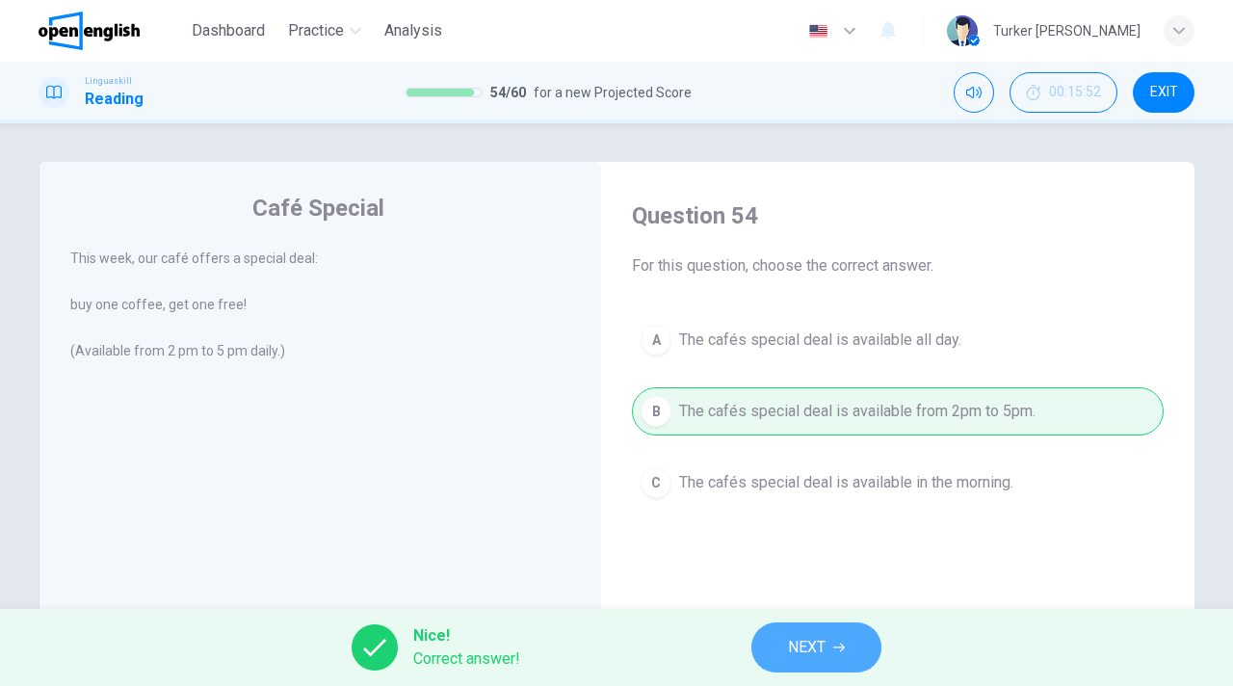
click at [792, 653] on span "NEXT" at bounding box center [807, 647] width 38 height 27
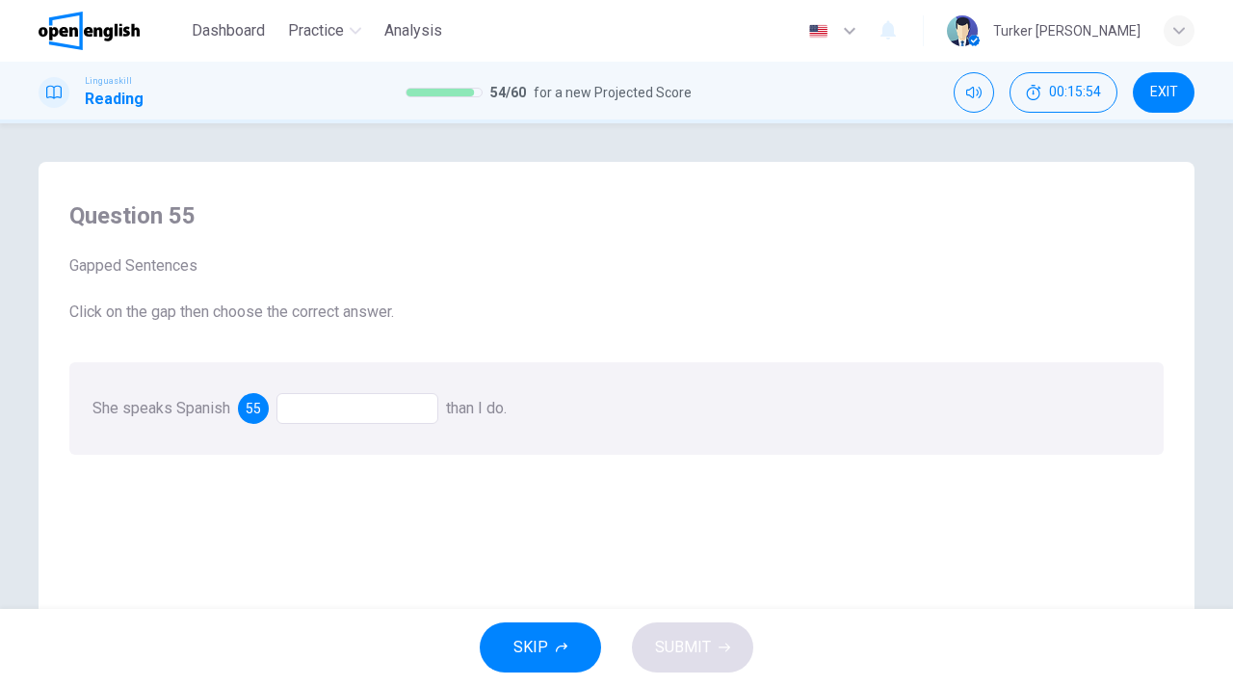
click at [342, 408] on div at bounding box center [357, 408] width 162 height 31
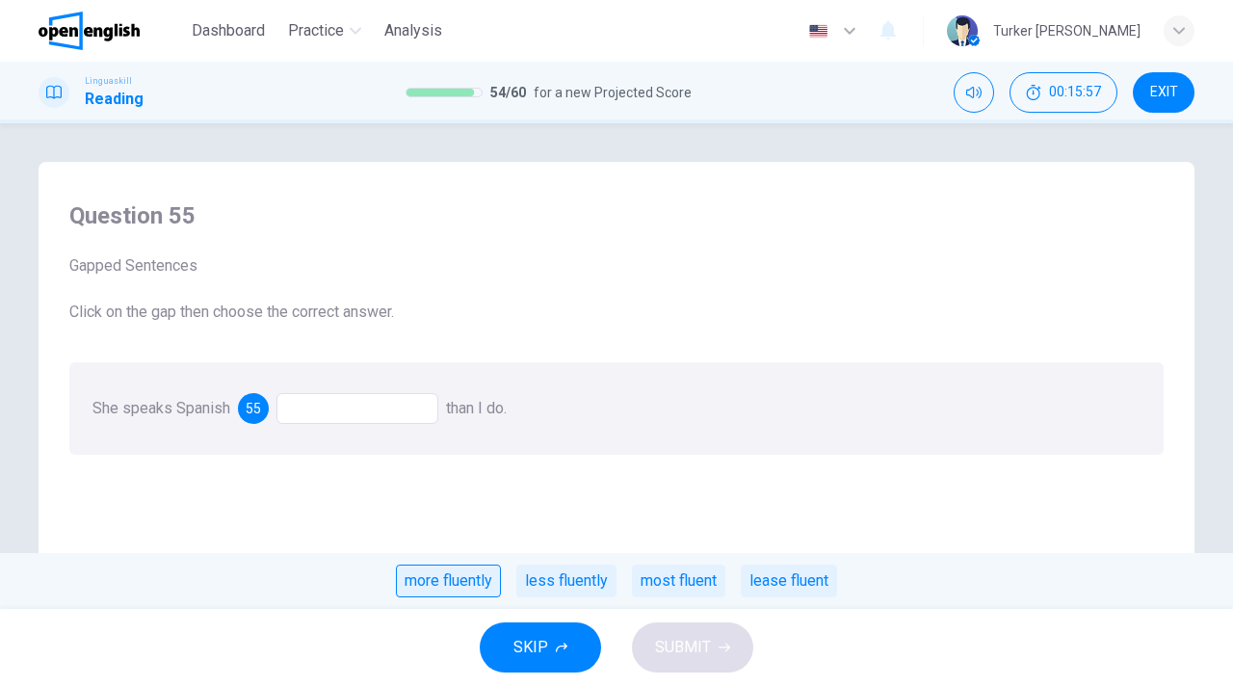
click at [470, 589] on div "more fluently" at bounding box center [448, 581] width 105 height 33
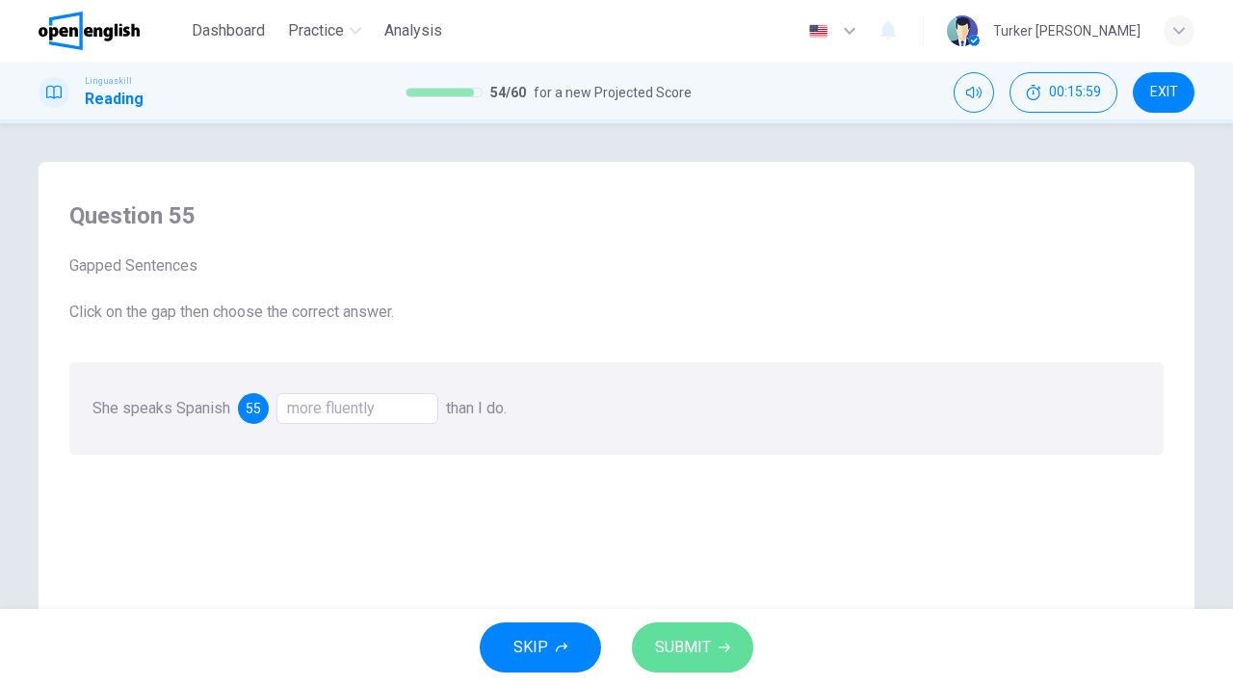
click at [670, 646] on span "SUBMIT" at bounding box center [683, 647] width 56 height 27
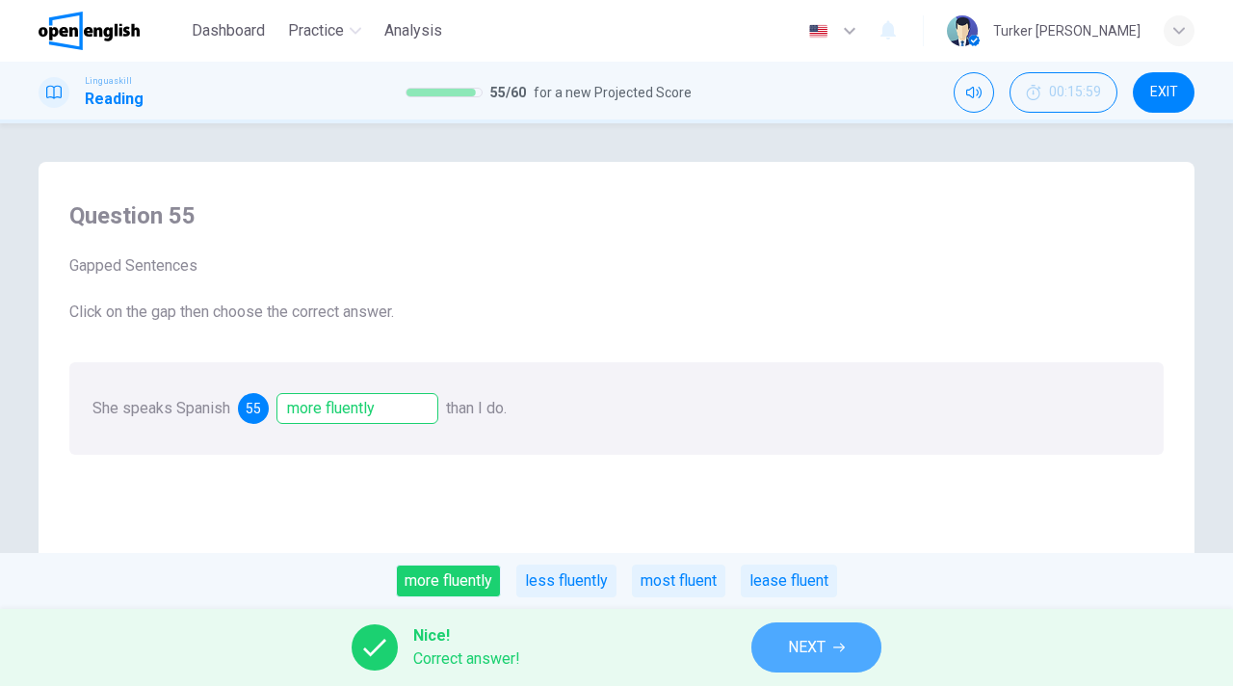
click at [796, 646] on span "NEXT" at bounding box center [807, 647] width 38 height 27
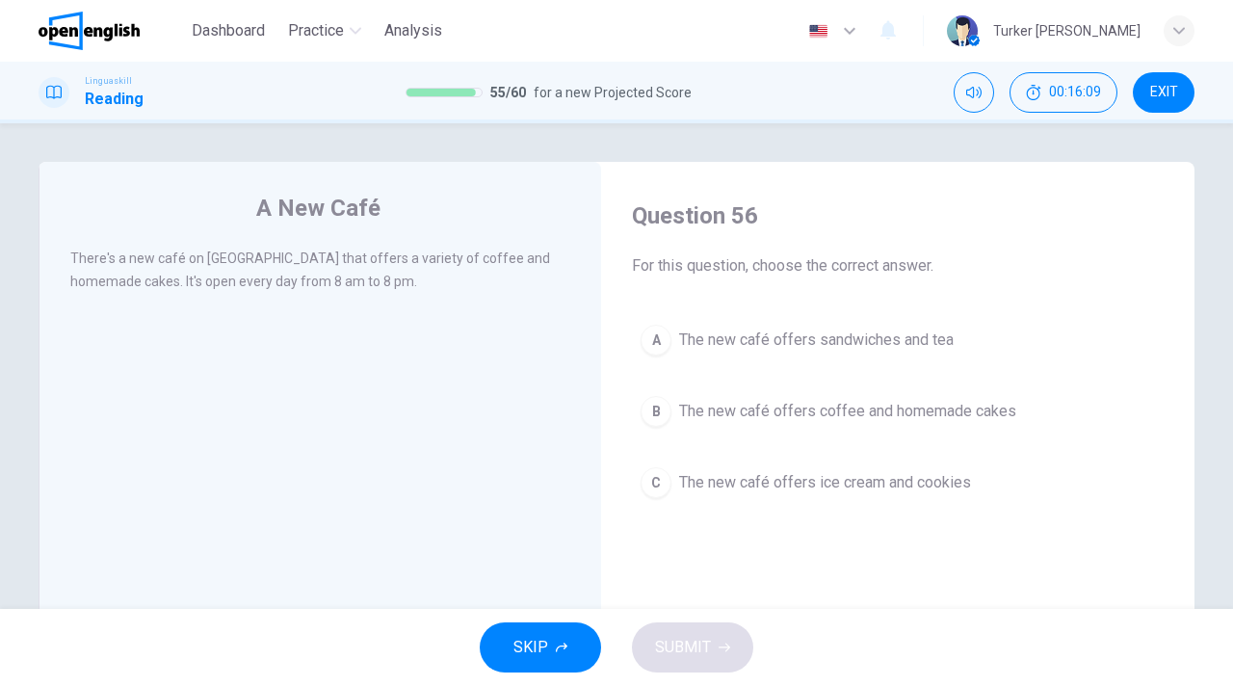
click at [894, 414] on span "The new café offers coffee and homemade cakes" at bounding box center [847, 411] width 337 height 23
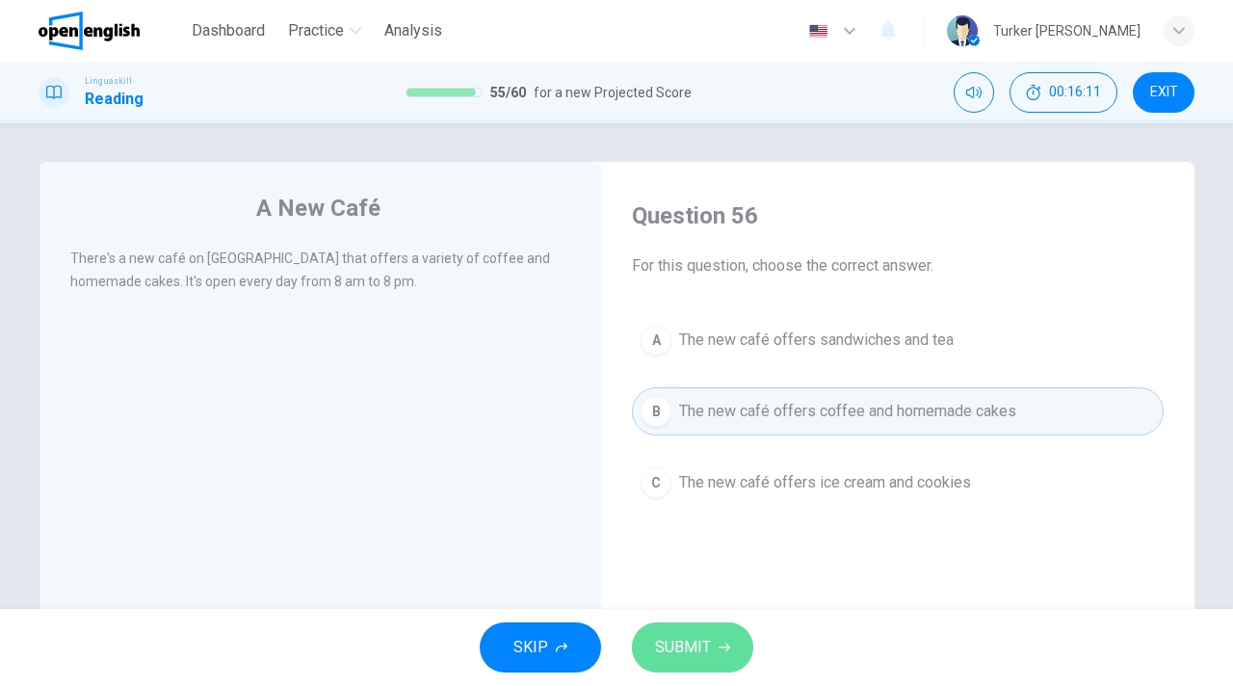
click at [702, 634] on span "SUBMIT" at bounding box center [683, 647] width 56 height 27
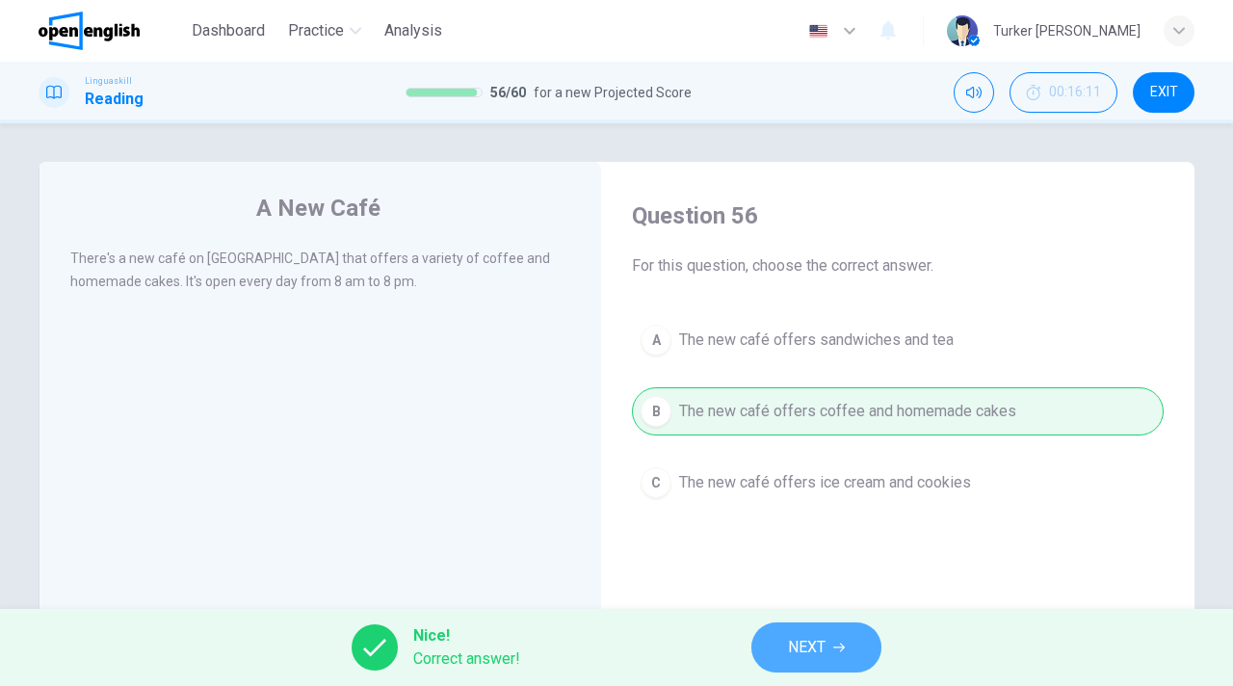
click at [842, 643] on icon "button" at bounding box center [839, 648] width 12 height 12
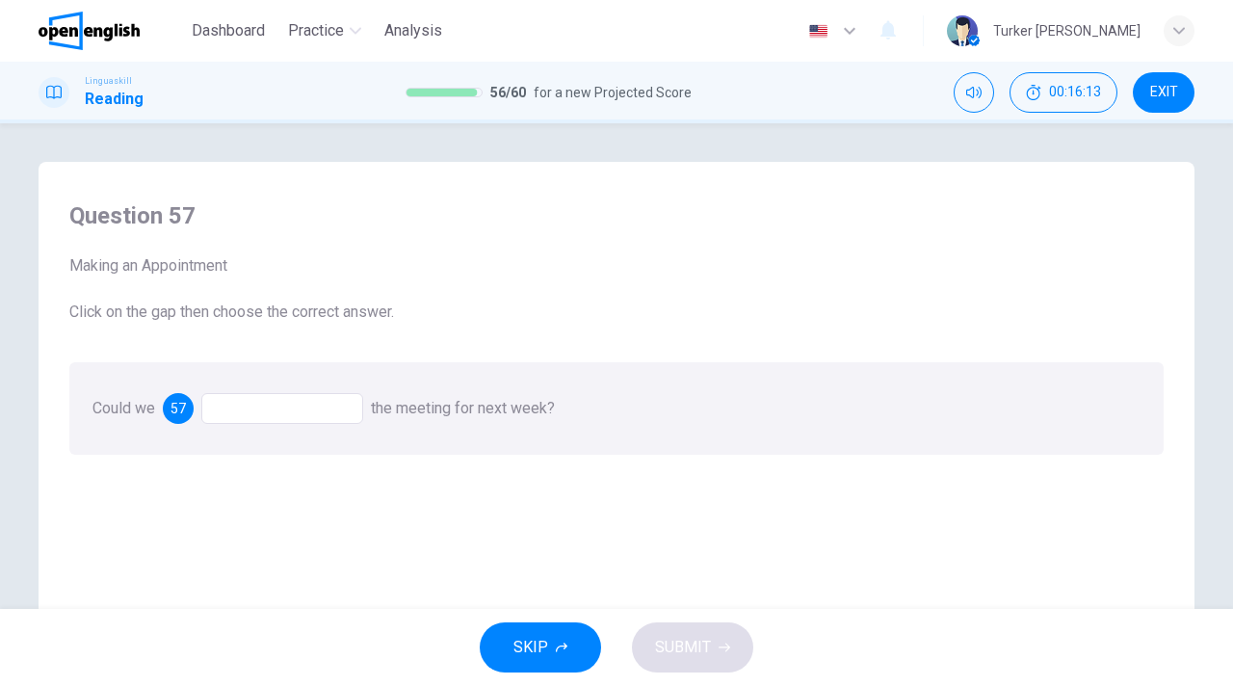
click at [272, 405] on div at bounding box center [282, 408] width 162 height 31
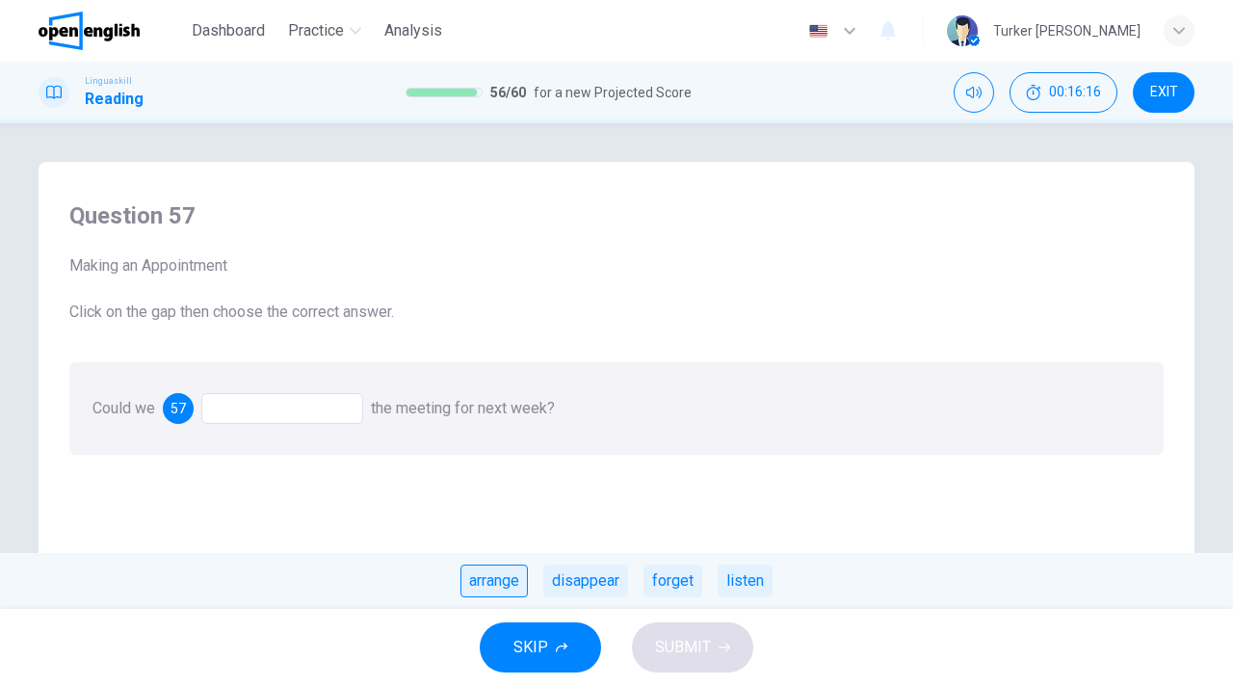
click at [514, 593] on div "arrange" at bounding box center [493, 581] width 67 height 33
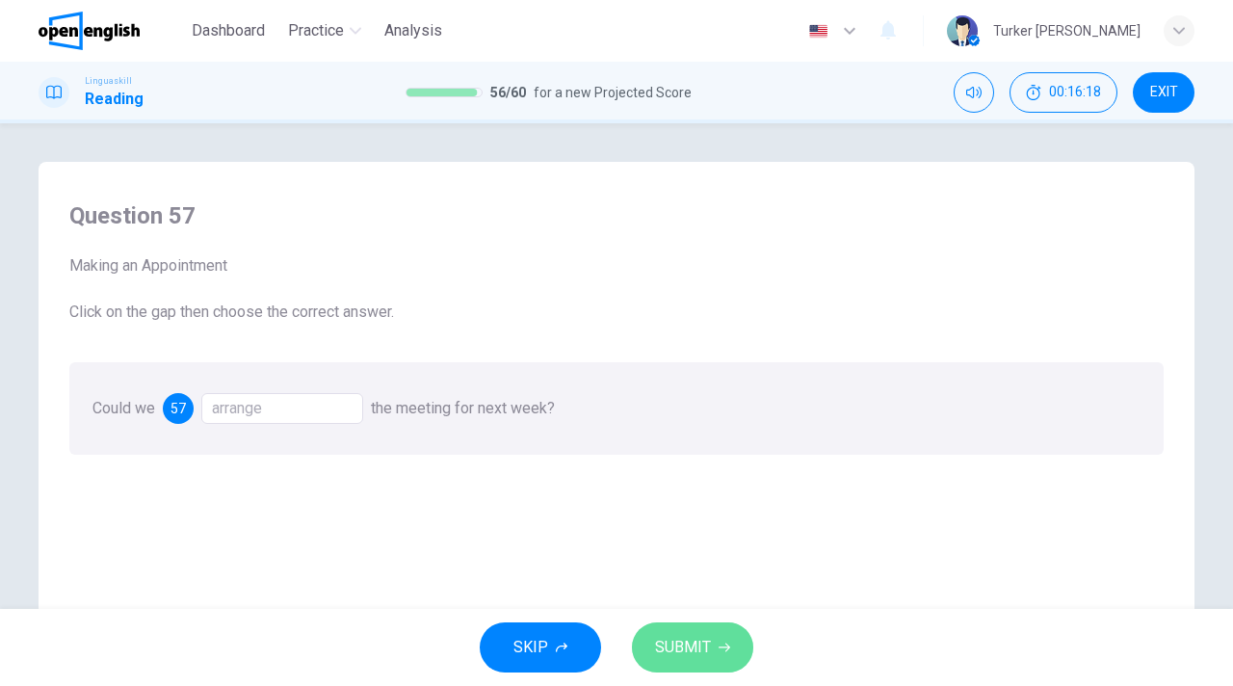
click at [675, 650] on span "SUBMIT" at bounding box center [683, 647] width 56 height 27
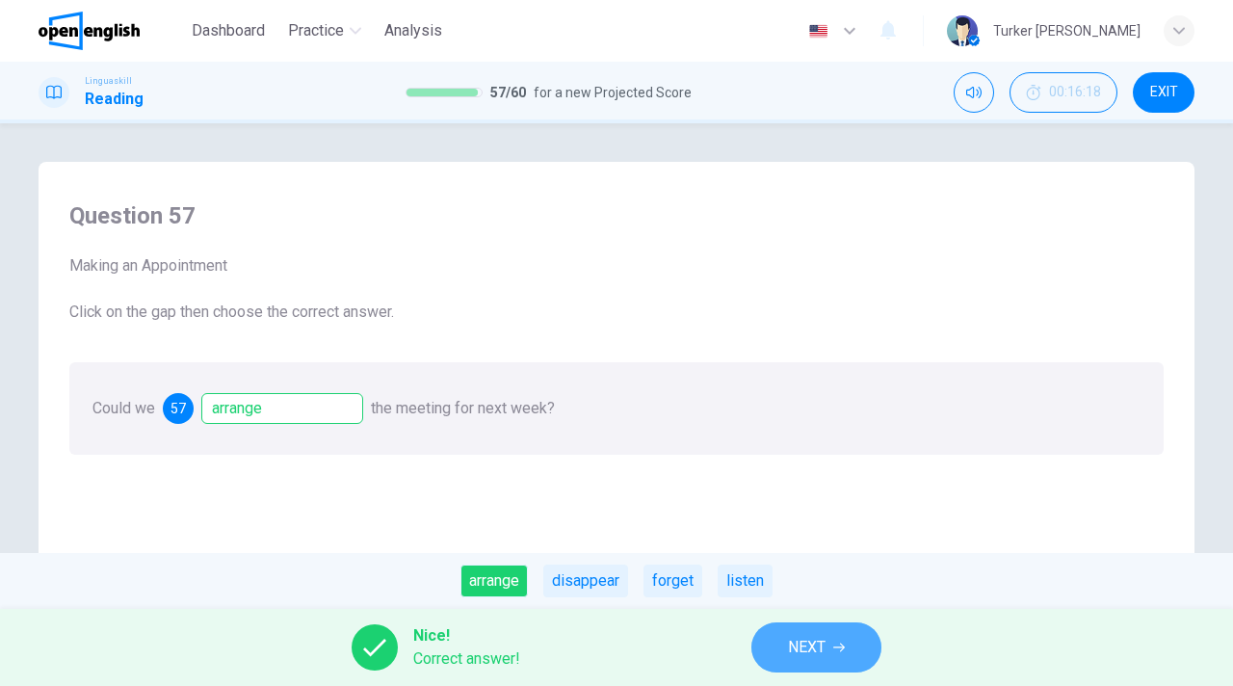
click at [816, 643] on span "NEXT" at bounding box center [807, 647] width 38 height 27
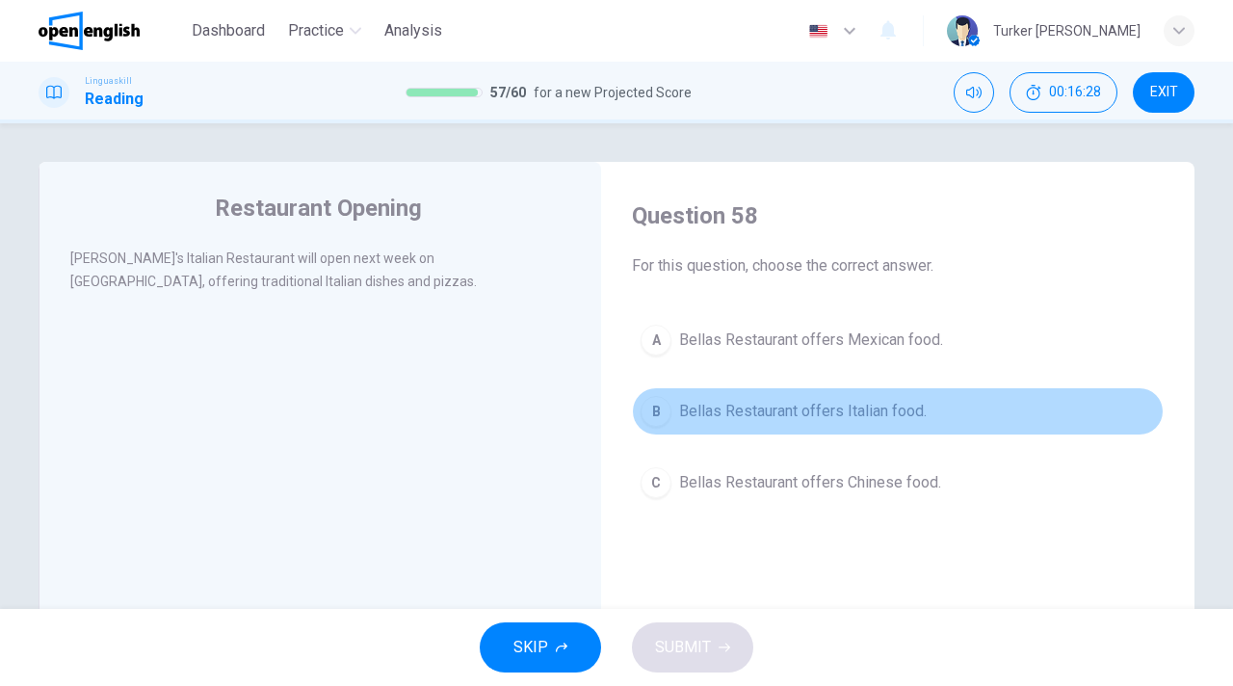
click at [716, 414] on span "Bellas Restaurant offers Italian food." at bounding box center [803, 411] width 248 height 23
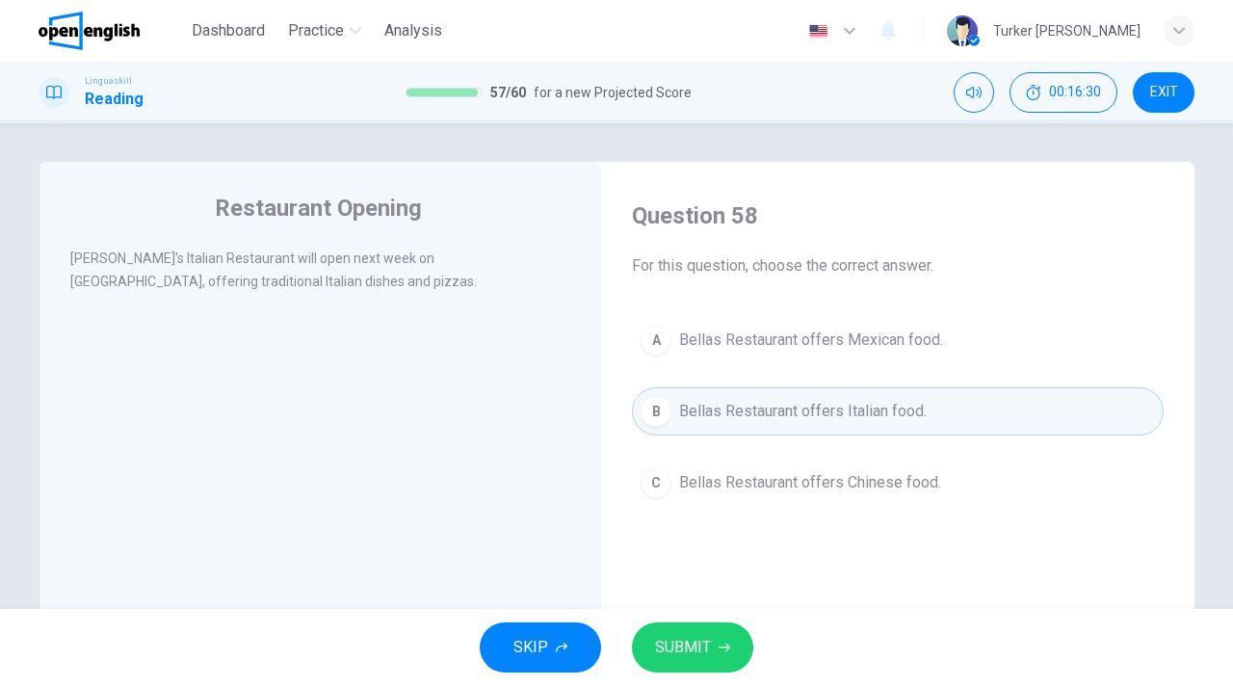
click at [697, 646] on span "SUBMIT" at bounding box center [683, 647] width 56 height 27
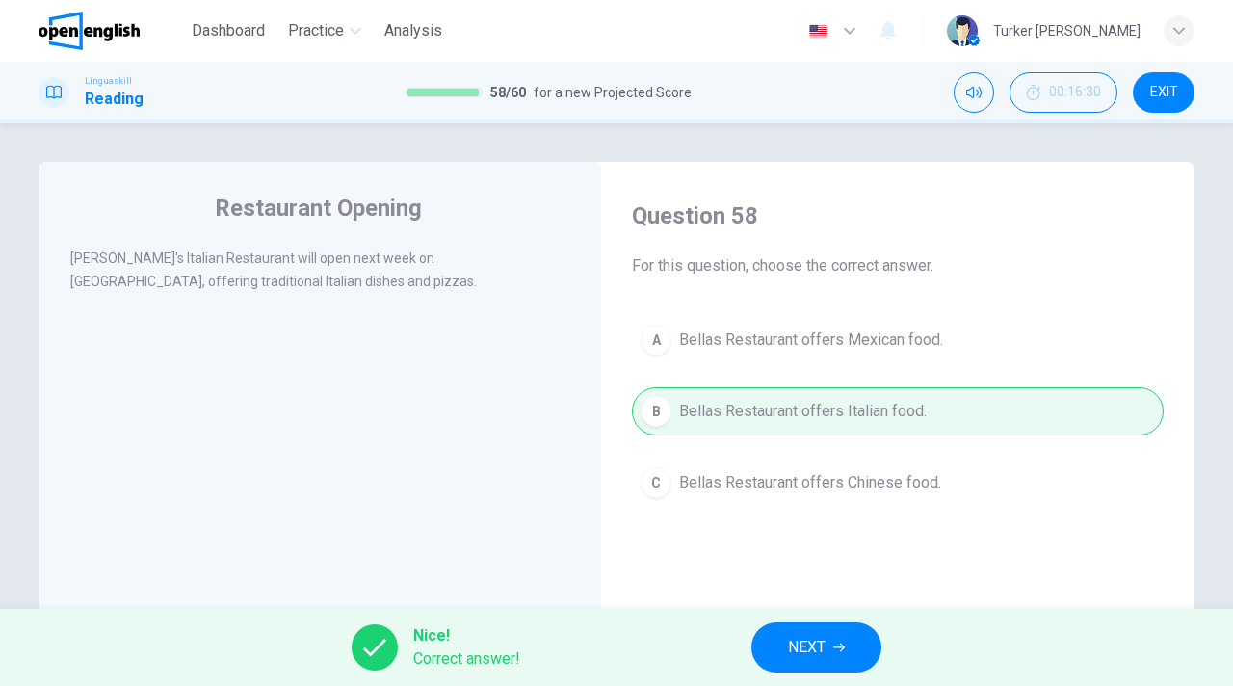
click at [816, 643] on span "NEXT" at bounding box center [807, 647] width 38 height 27
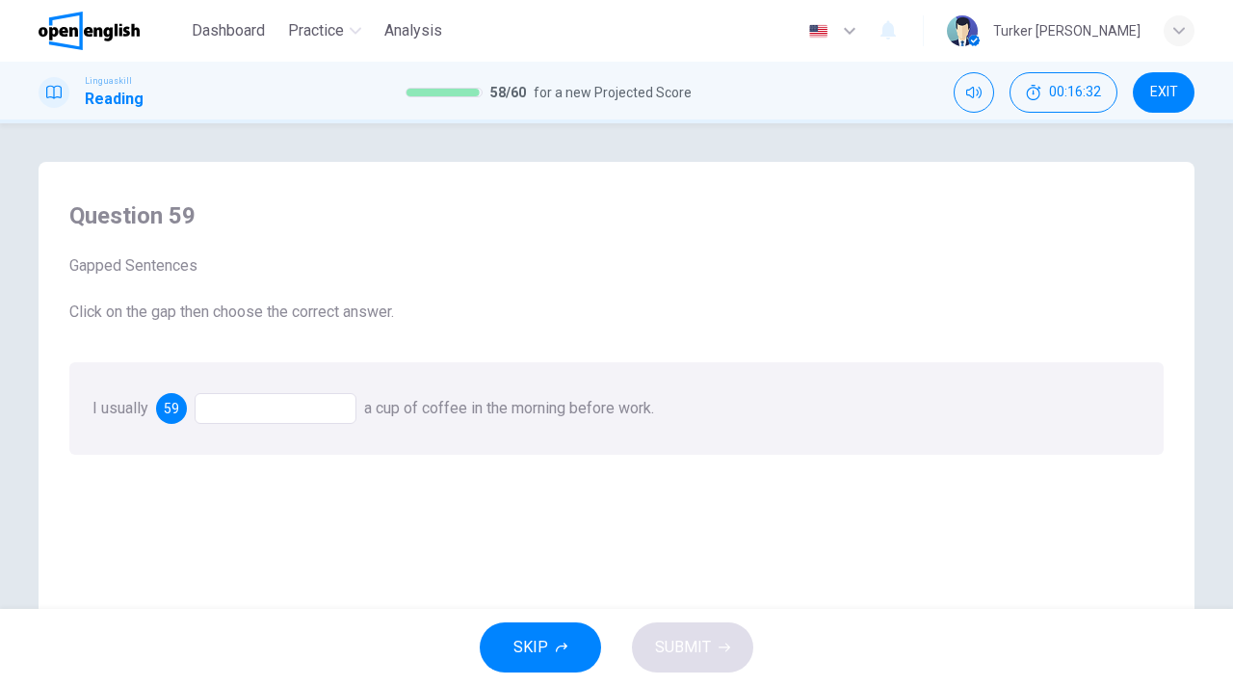
click at [246, 407] on div at bounding box center [276, 408] width 162 height 31
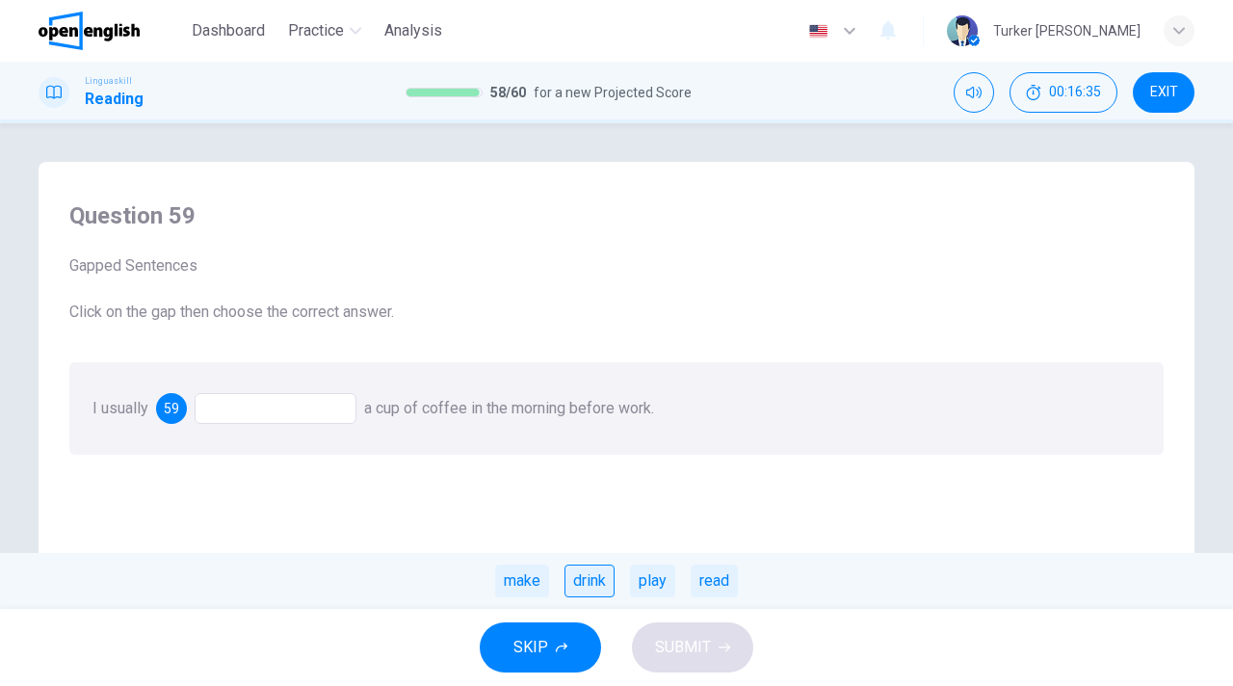
click at [592, 584] on div "drink" at bounding box center [590, 581] width 50 height 33
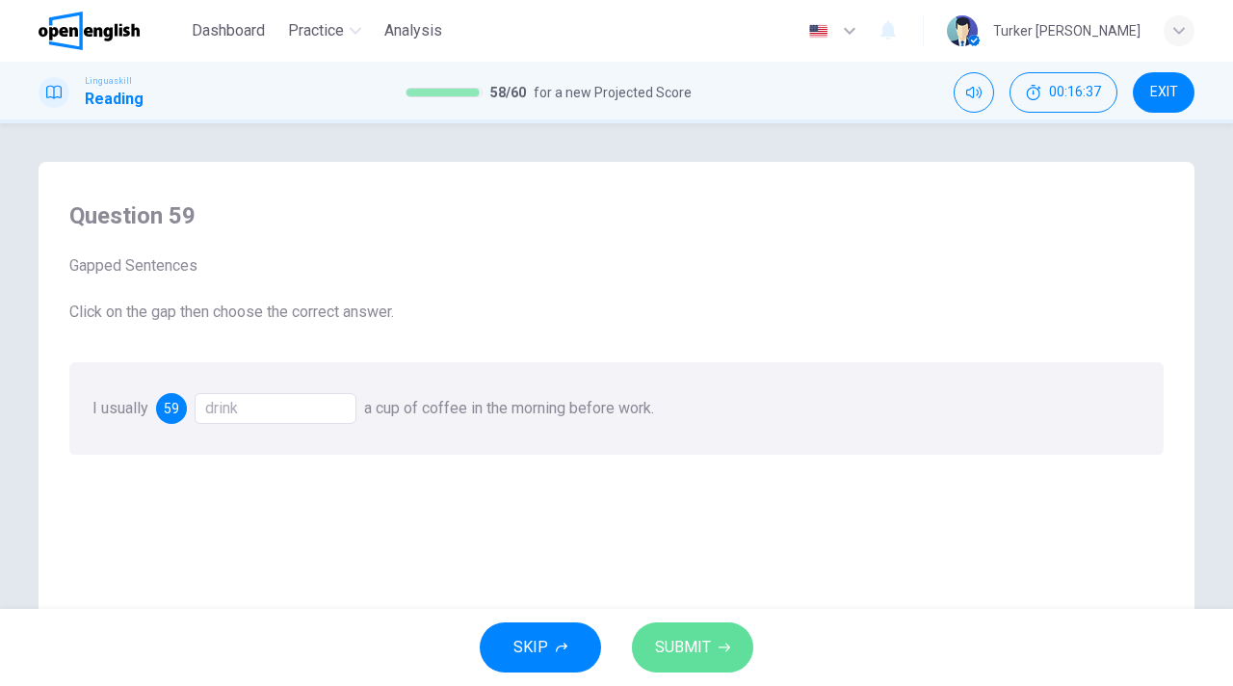
click at [687, 648] on span "SUBMIT" at bounding box center [683, 647] width 56 height 27
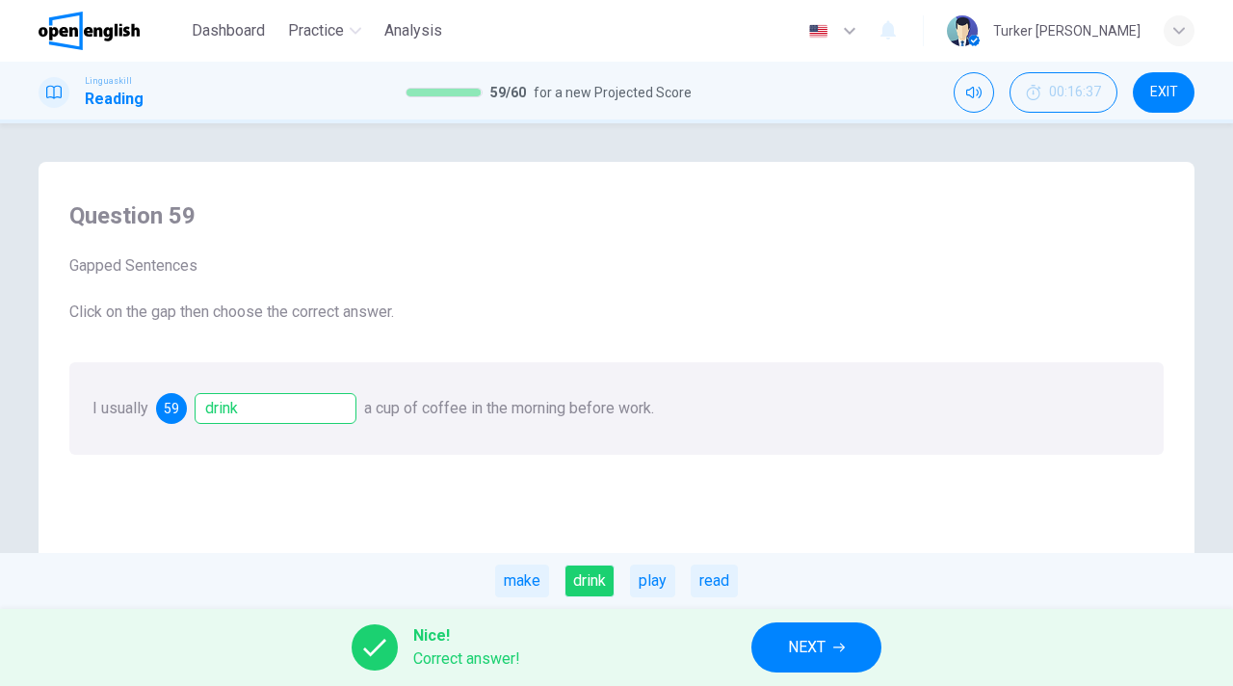
click at [801, 645] on span "NEXT" at bounding box center [807, 647] width 38 height 27
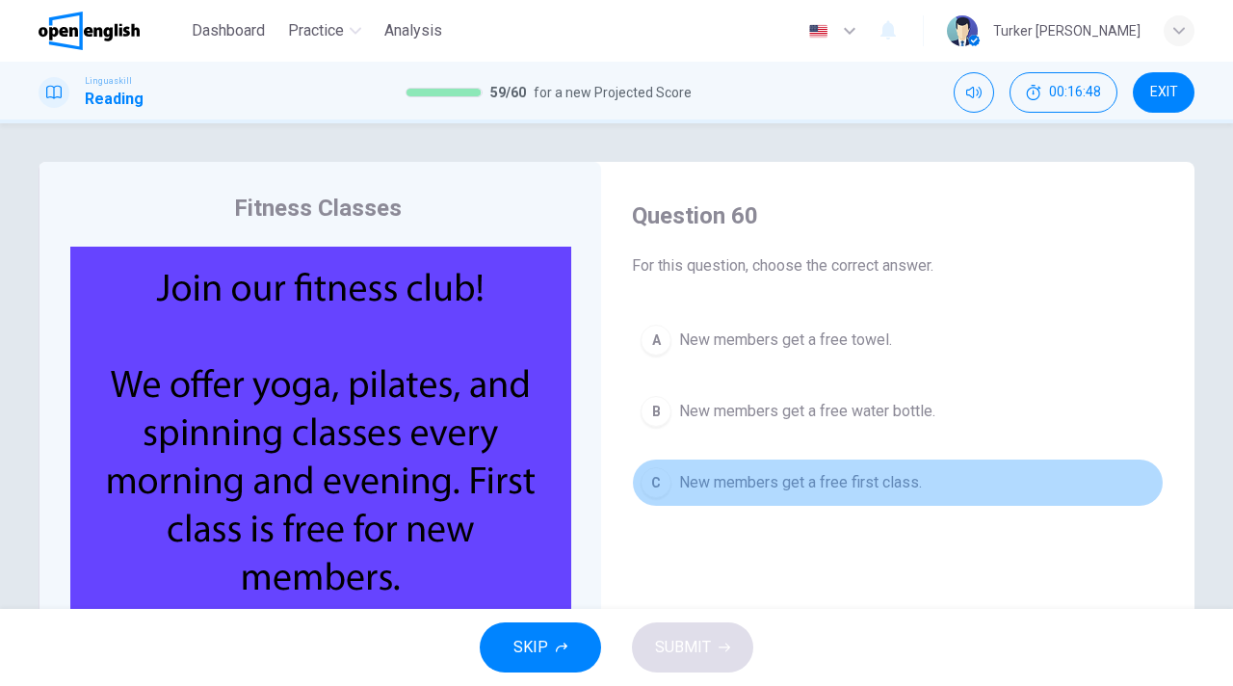
click at [774, 483] on span "New members get a free first class." at bounding box center [800, 482] width 243 height 23
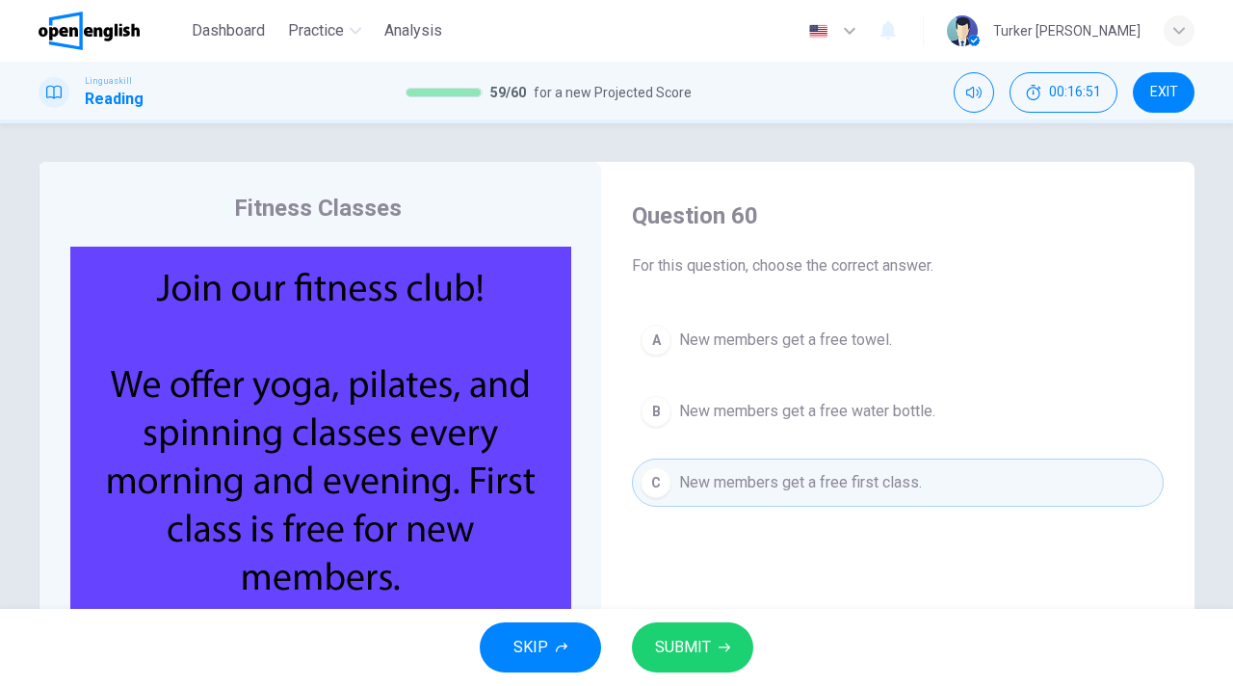
click at [700, 654] on span "SUBMIT" at bounding box center [683, 647] width 56 height 27
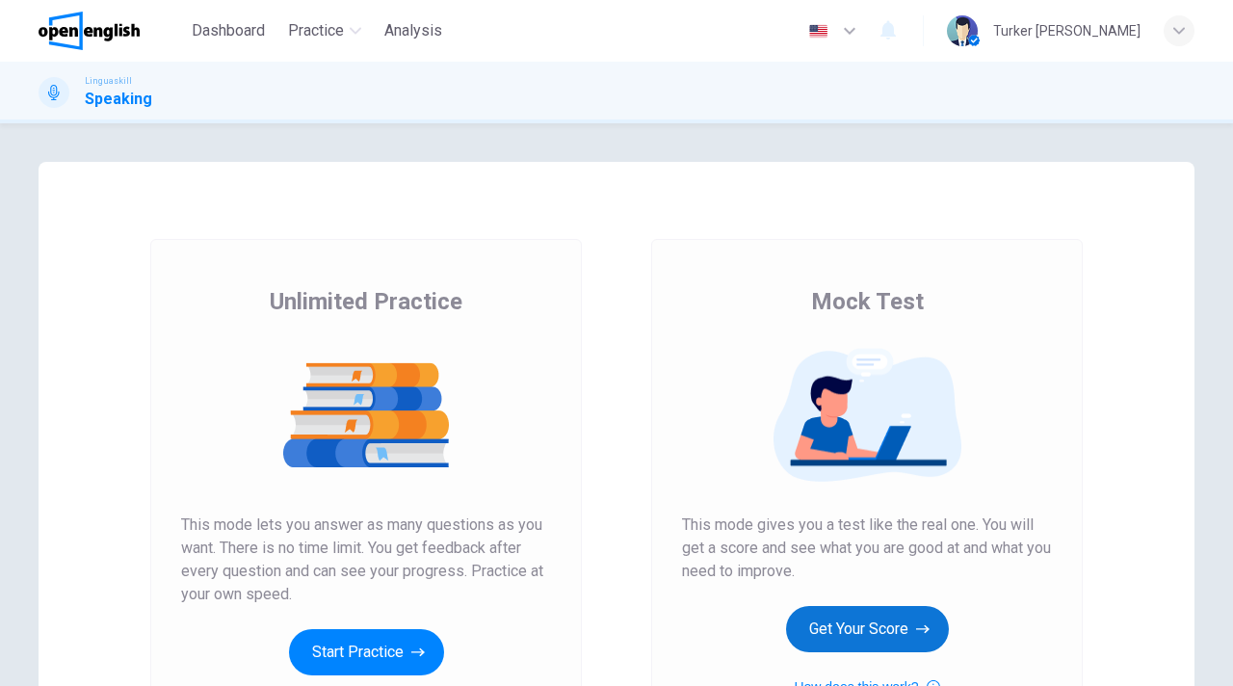
click at [854, 632] on button "Get Your Score" at bounding box center [867, 629] width 163 height 46
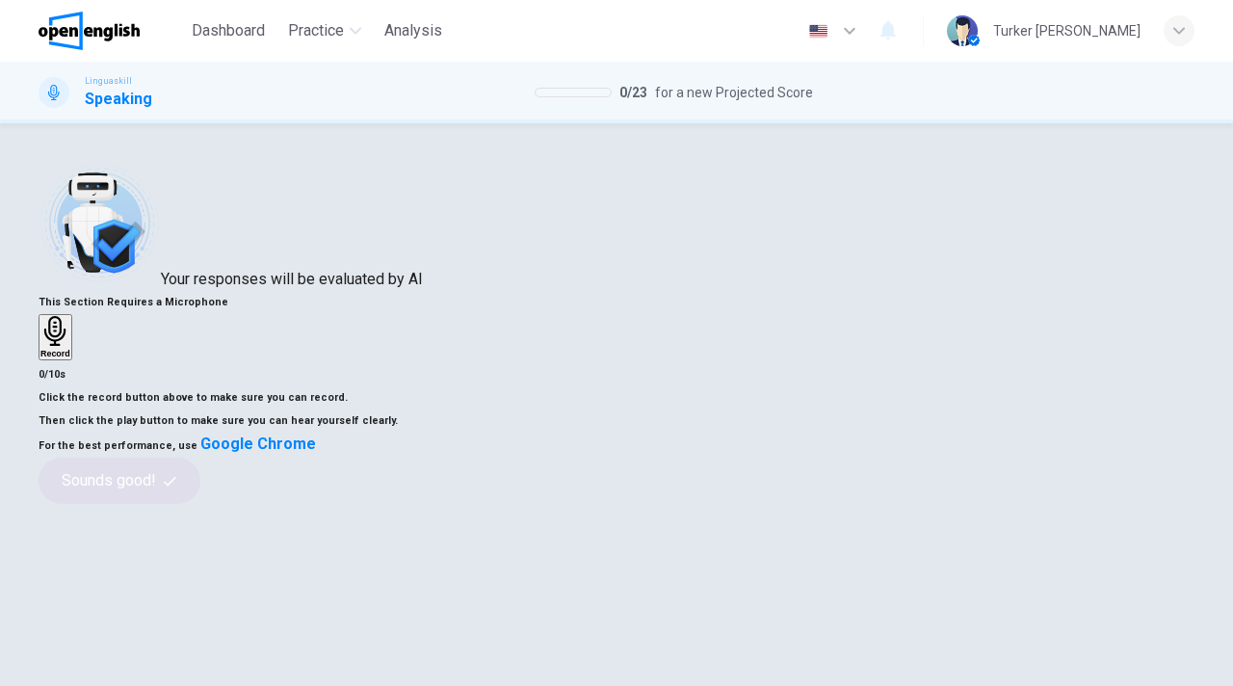
click at [775, 405] on div "This Section Requires a Microphone Record 0/10s Click the record button above t…" at bounding box center [617, 397] width 1156 height 213
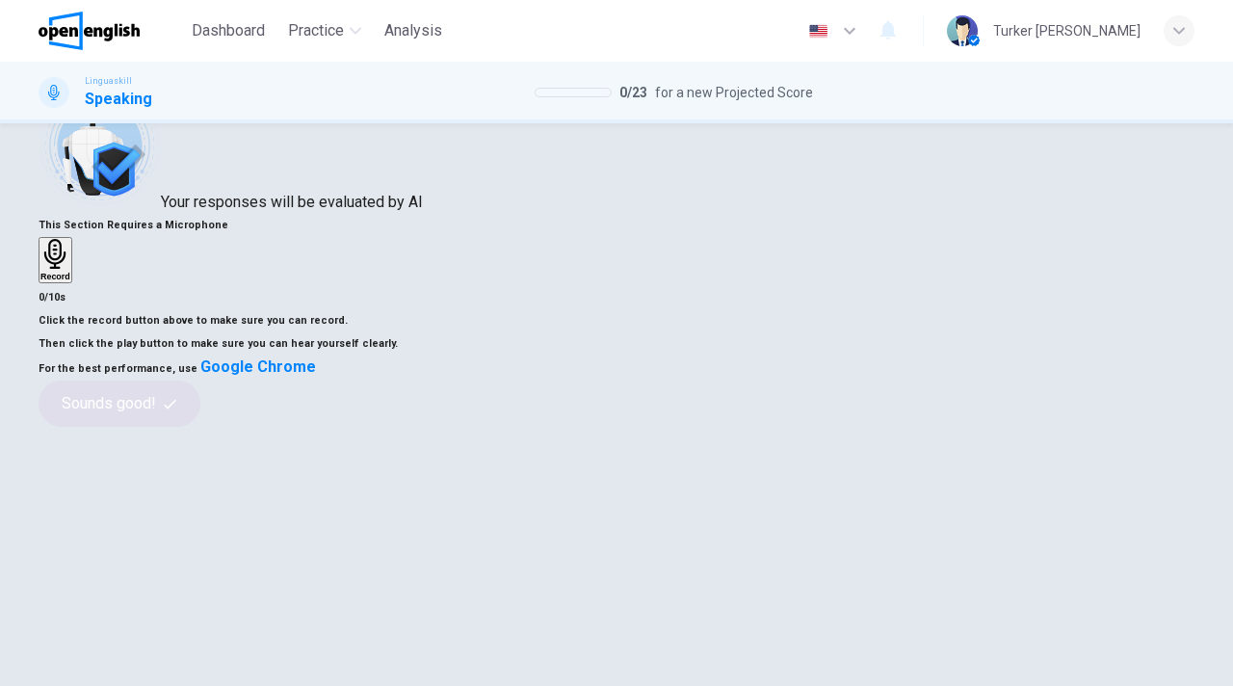
scroll to position [39, 0]
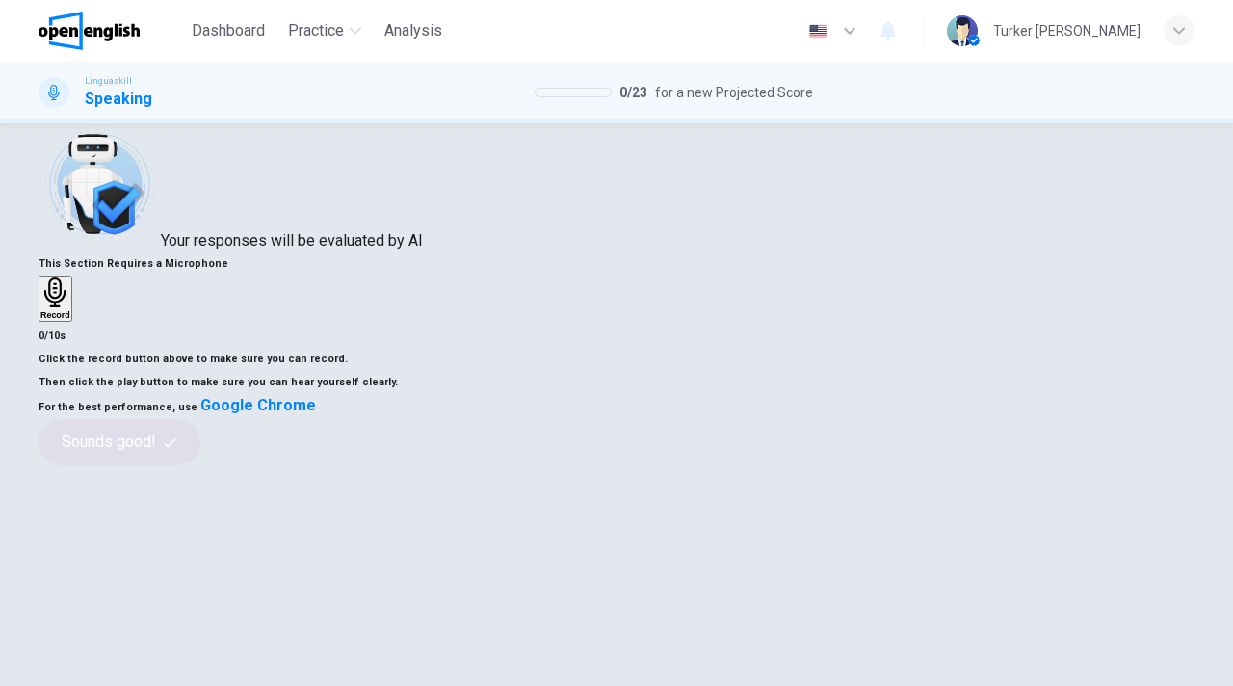
click at [70, 320] on div "Record" at bounding box center [55, 298] width 30 height 42
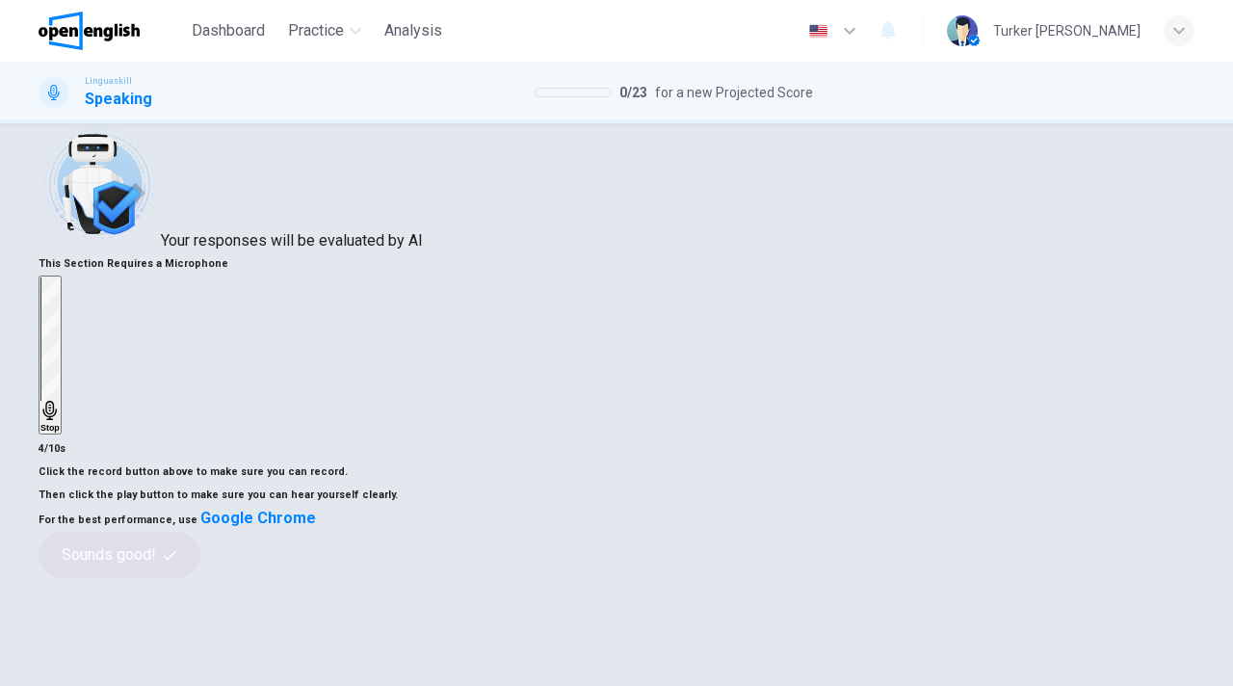
click at [786, 384] on div "This Section Requires a Microphone Stop 4/10s Click the record button above to …" at bounding box center [617, 415] width 1156 height 326
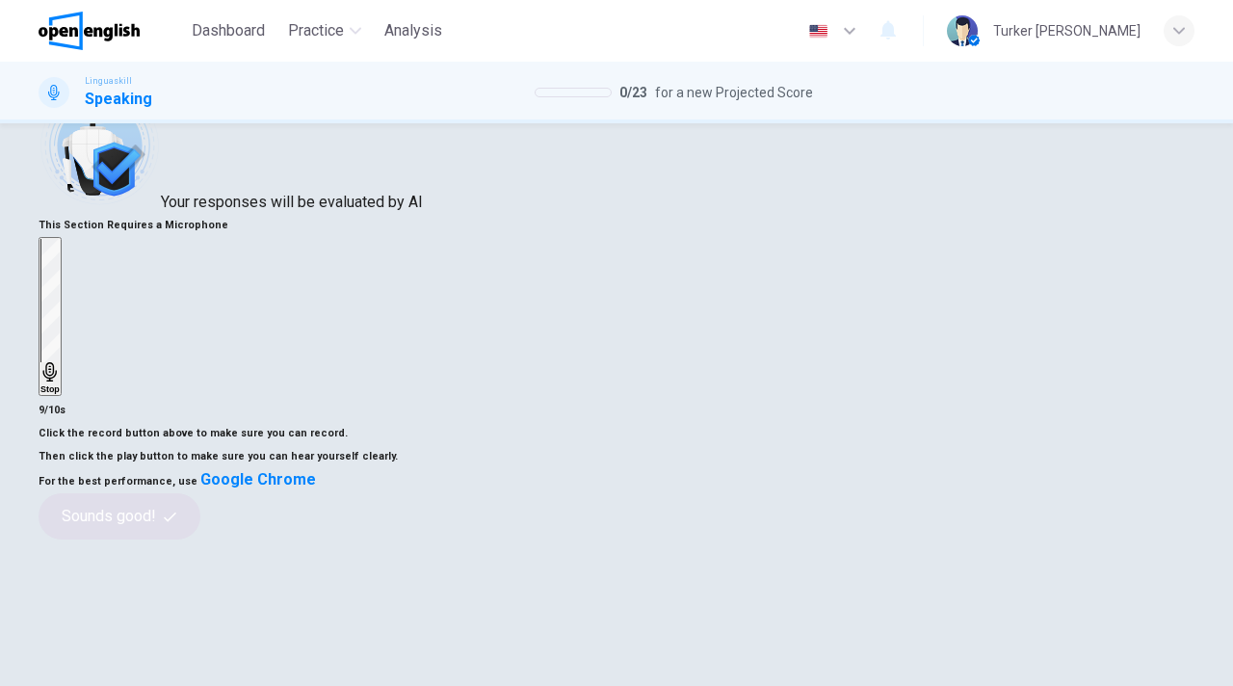
click at [60, 303] on div "Stop" at bounding box center [49, 316] width 19 height 155
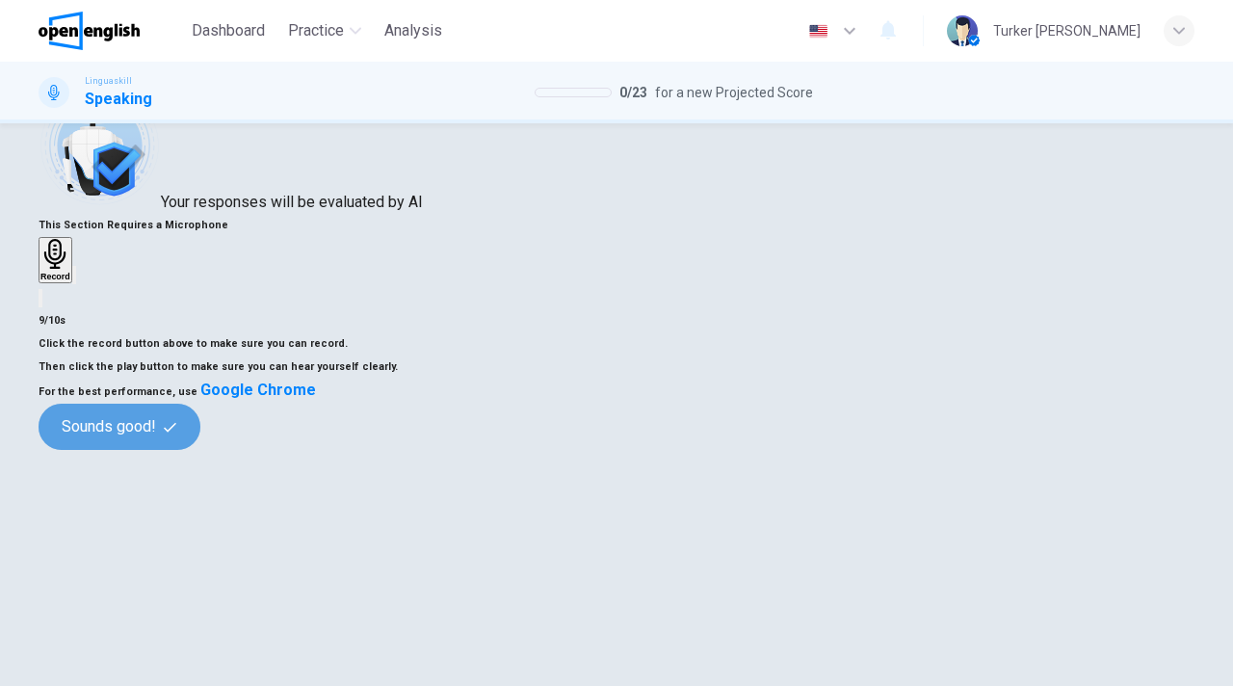
click at [200, 450] on button "Sounds good!" at bounding box center [120, 427] width 162 height 46
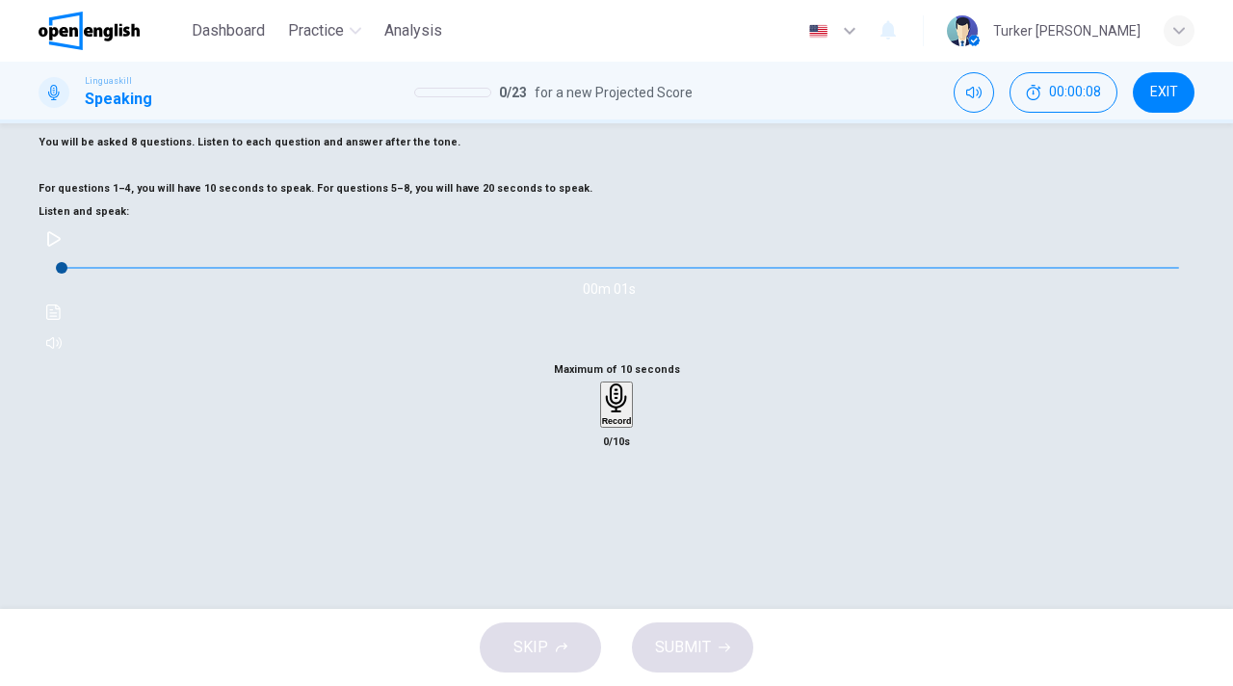
scroll to position [116, 0]
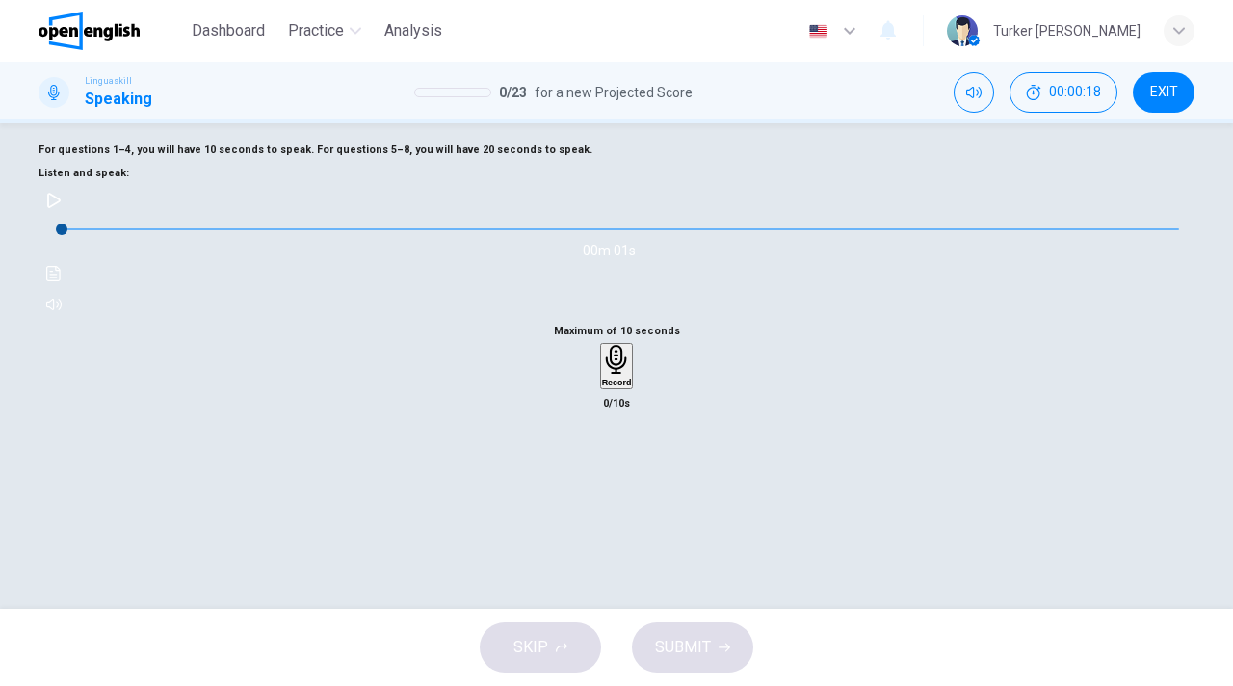
click at [62, 208] on icon "button" at bounding box center [53, 200] width 15 height 15
click at [622, 375] on icon "button" at bounding box center [617, 360] width 30 height 30
click at [622, 487] on icon "button" at bounding box center [616, 477] width 19 height 19
click at [687, 653] on span "SUBMIT" at bounding box center [683, 647] width 56 height 27
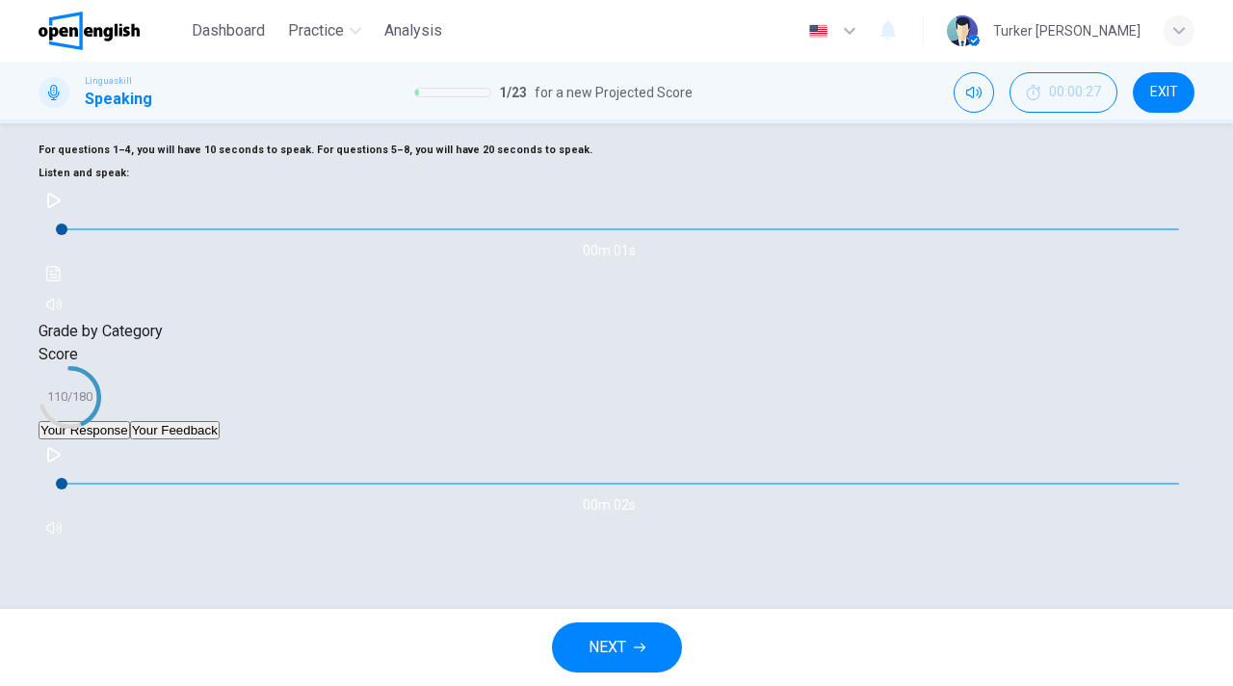
click at [638, 651] on icon "button" at bounding box center [640, 648] width 12 height 12
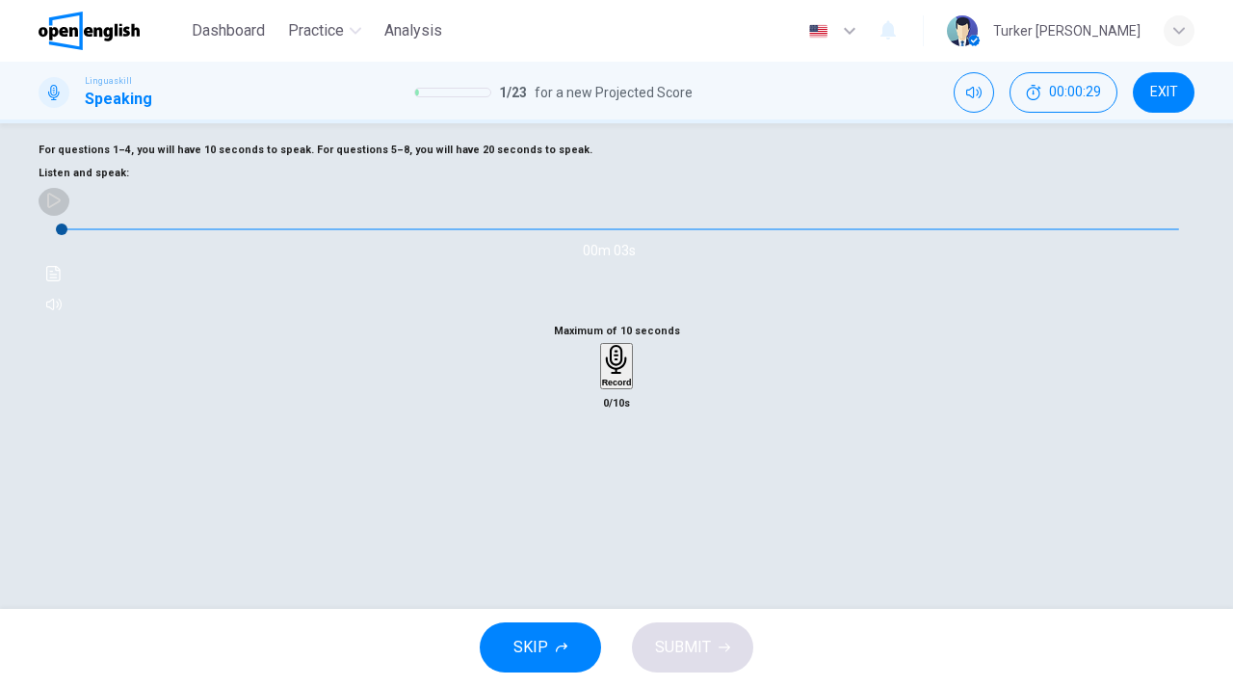
click at [62, 208] on icon "button" at bounding box center [53, 200] width 15 height 15
click at [611, 387] on div "Record" at bounding box center [617, 366] width 30 height 42
click at [611, 500] on div "Stop" at bounding box center [616, 422] width 19 height 155
click at [696, 646] on span "SUBMIT" at bounding box center [683, 647] width 56 height 27
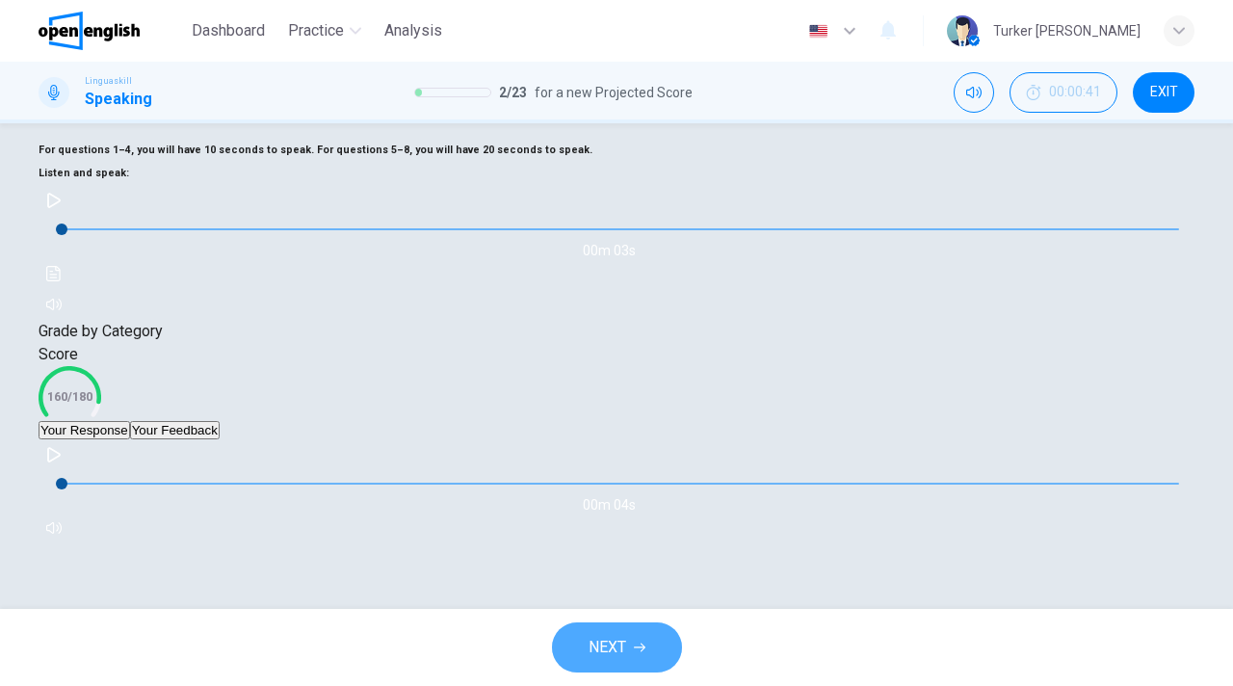
click at [639, 653] on button "NEXT" at bounding box center [617, 647] width 130 height 50
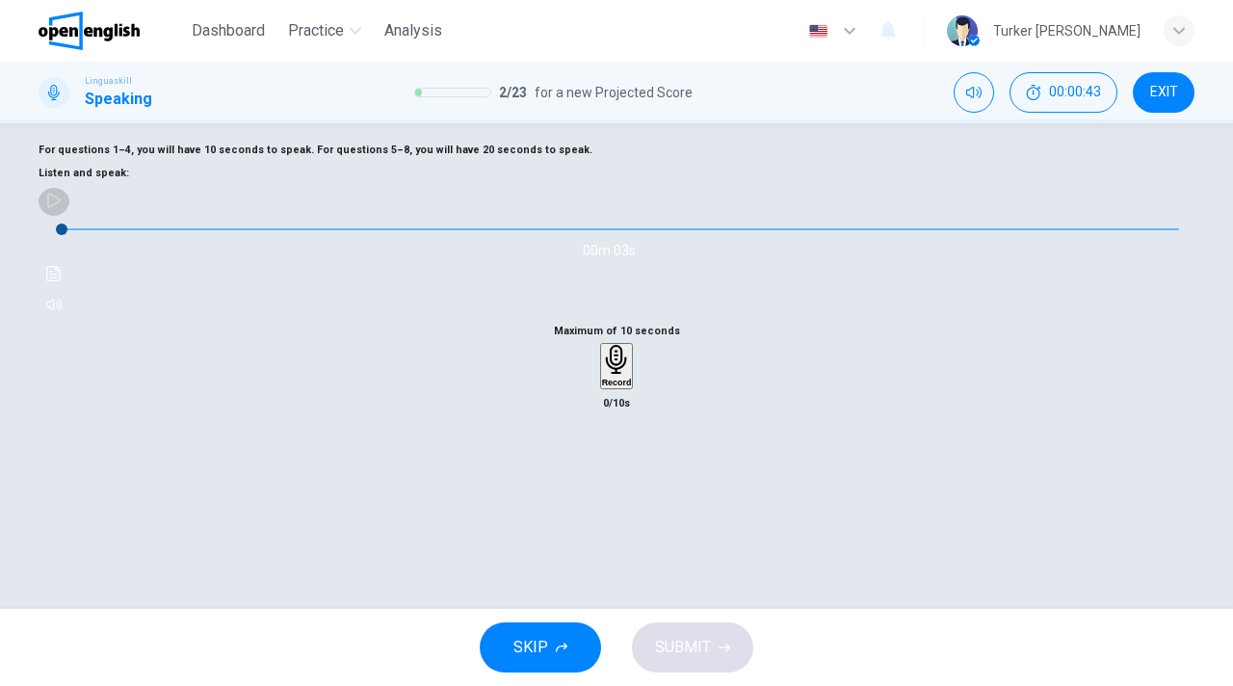
click at [62, 208] on icon "button" at bounding box center [53, 200] width 15 height 15
click at [602, 387] on h6 "Record" at bounding box center [617, 383] width 30 height 10
click at [607, 500] on div "Stop" at bounding box center [616, 422] width 19 height 155
click at [668, 650] on span "SUBMIT" at bounding box center [683, 647] width 56 height 27
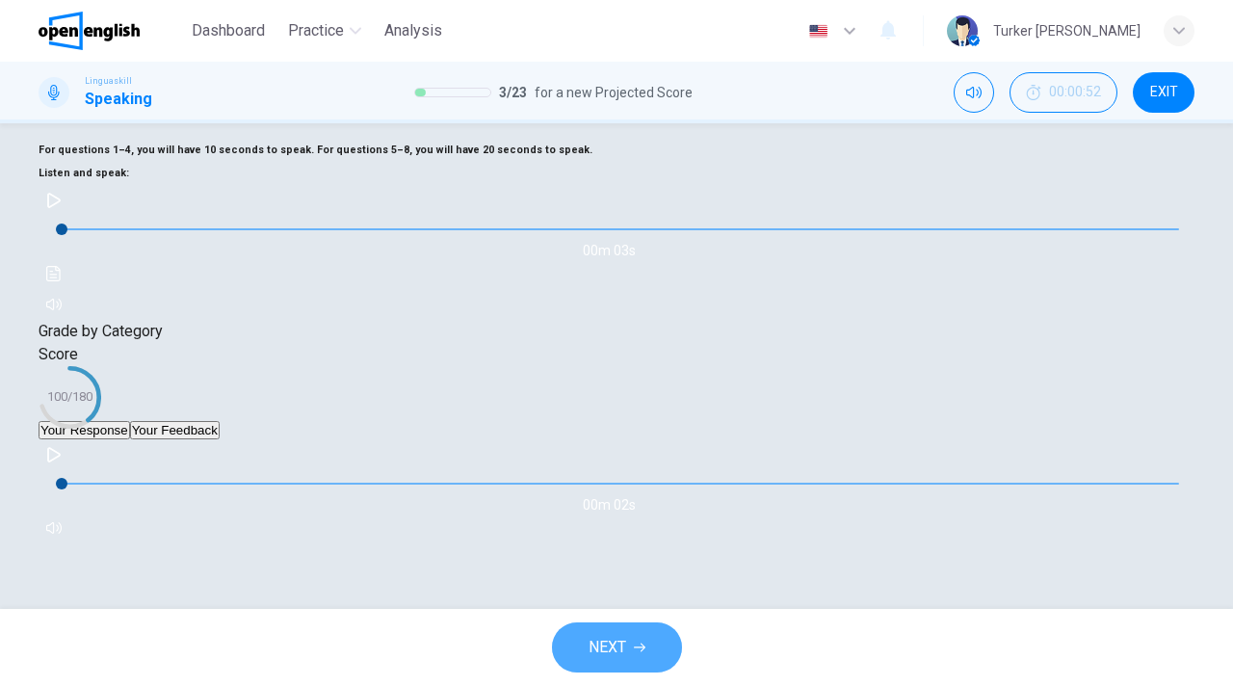
click at [662, 647] on button "NEXT" at bounding box center [617, 647] width 130 height 50
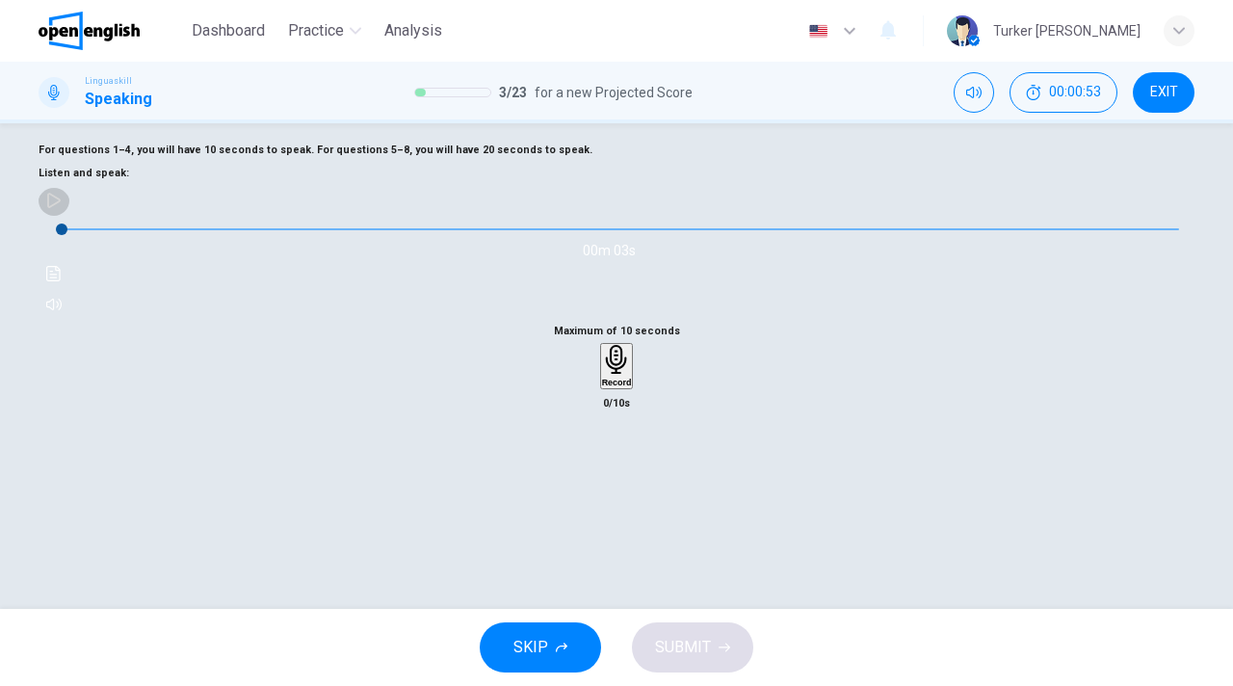
click at [62, 208] on icon "button" at bounding box center [53, 200] width 15 height 15
click at [616, 387] on h6 "Record" at bounding box center [617, 383] width 30 height 10
click at [616, 500] on h6 "Stop" at bounding box center [616, 495] width 19 height 10
click at [710, 646] on button "SUBMIT" at bounding box center [692, 647] width 121 height 50
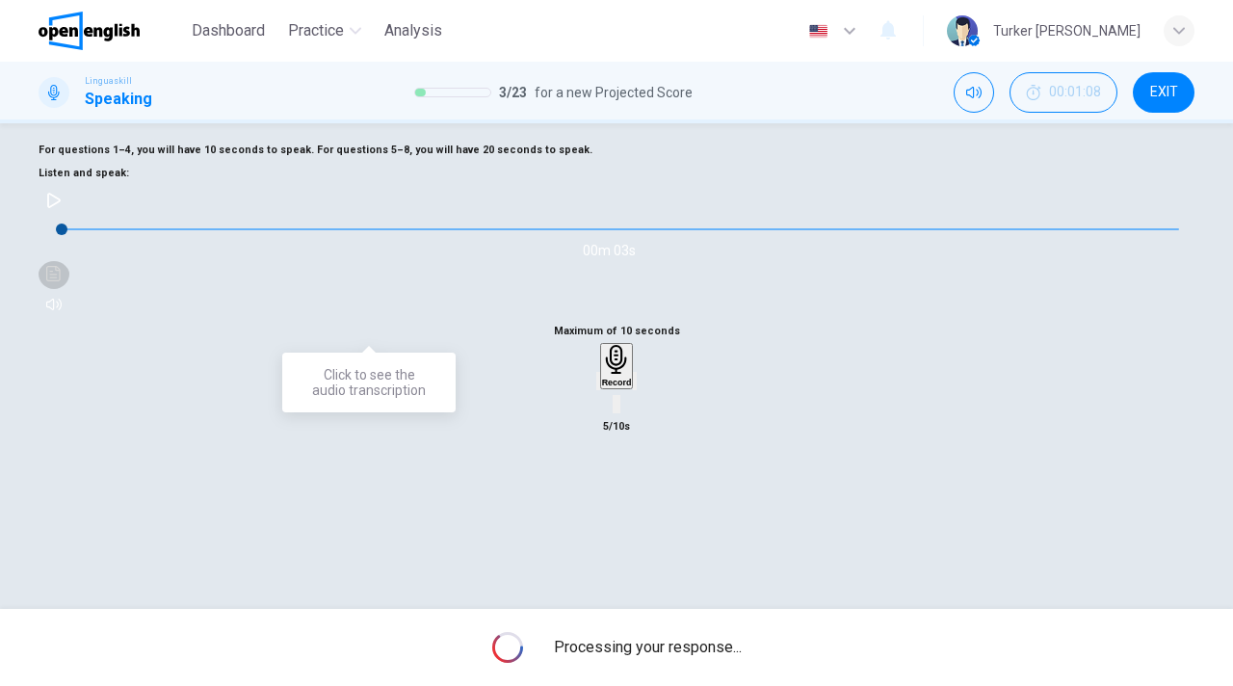
click at [61, 281] on icon "Click to see the audio transcription" at bounding box center [53, 273] width 14 height 15
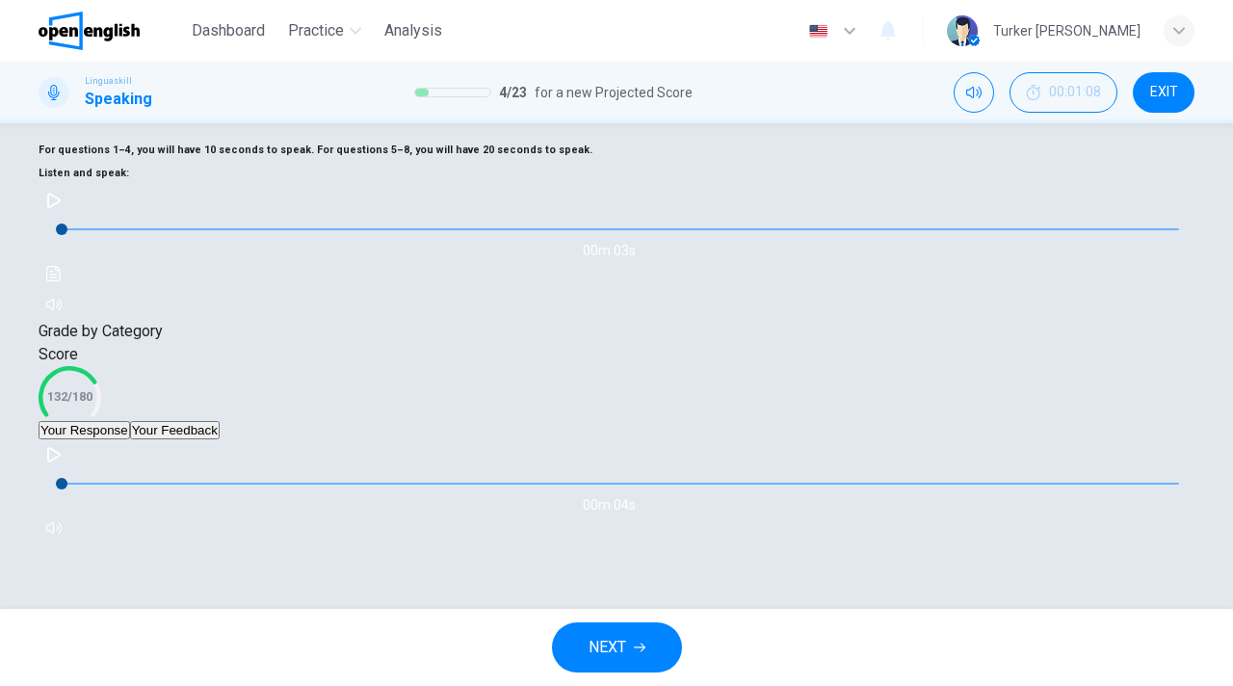
click at [611, 647] on span "NEXT" at bounding box center [608, 647] width 38 height 27
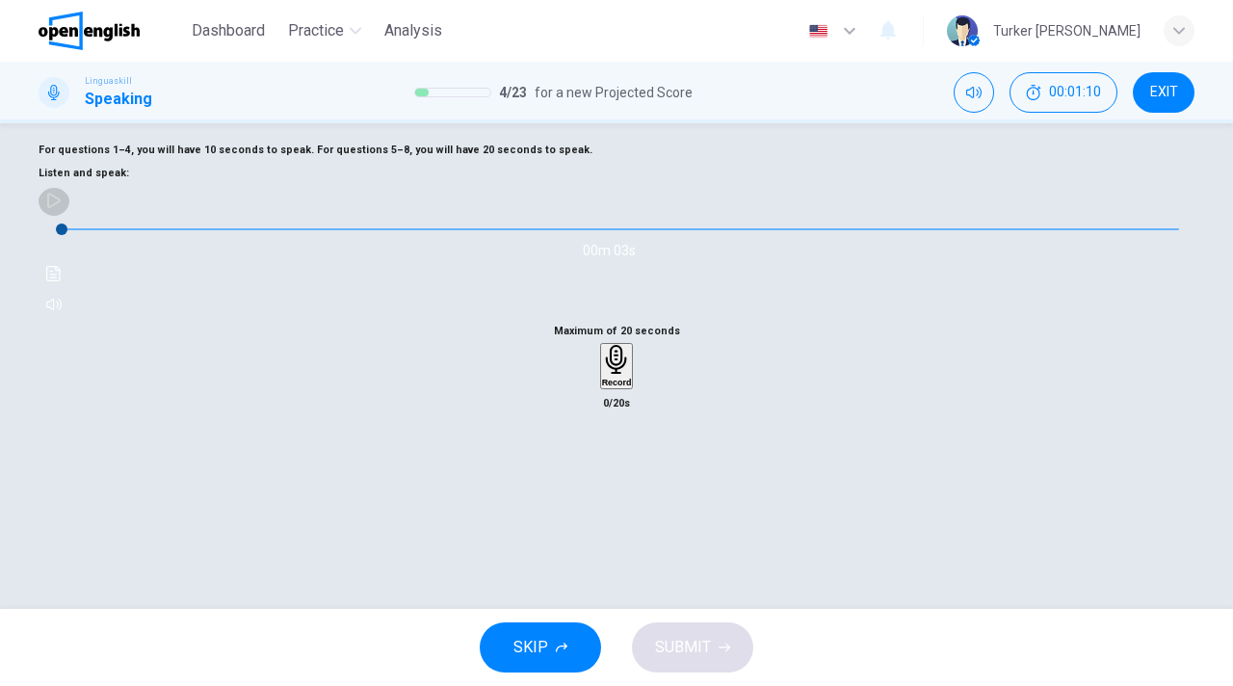
click at [62, 208] on icon "button" at bounding box center [53, 200] width 15 height 15
click at [606, 375] on icon "button" at bounding box center [617, 360] width 30 height 30
click at [607, 487] on icon "button" at bounding box center [616, 477] width 19 height 19
click at [678, 654] on span "SUBMIT" at bounding box center [683, 647] width 56 height 27
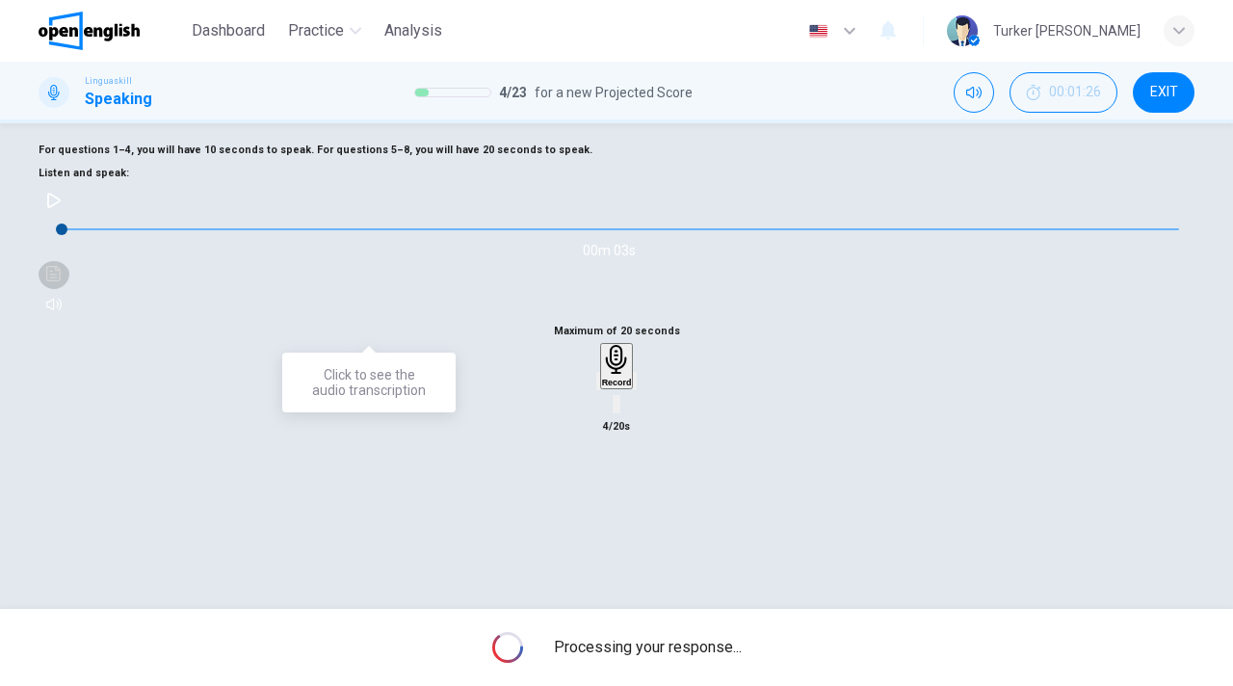
click at [62, 281] on icon "Click to see the audio transcription" at bounding box center [53, 273] width 15 height 15
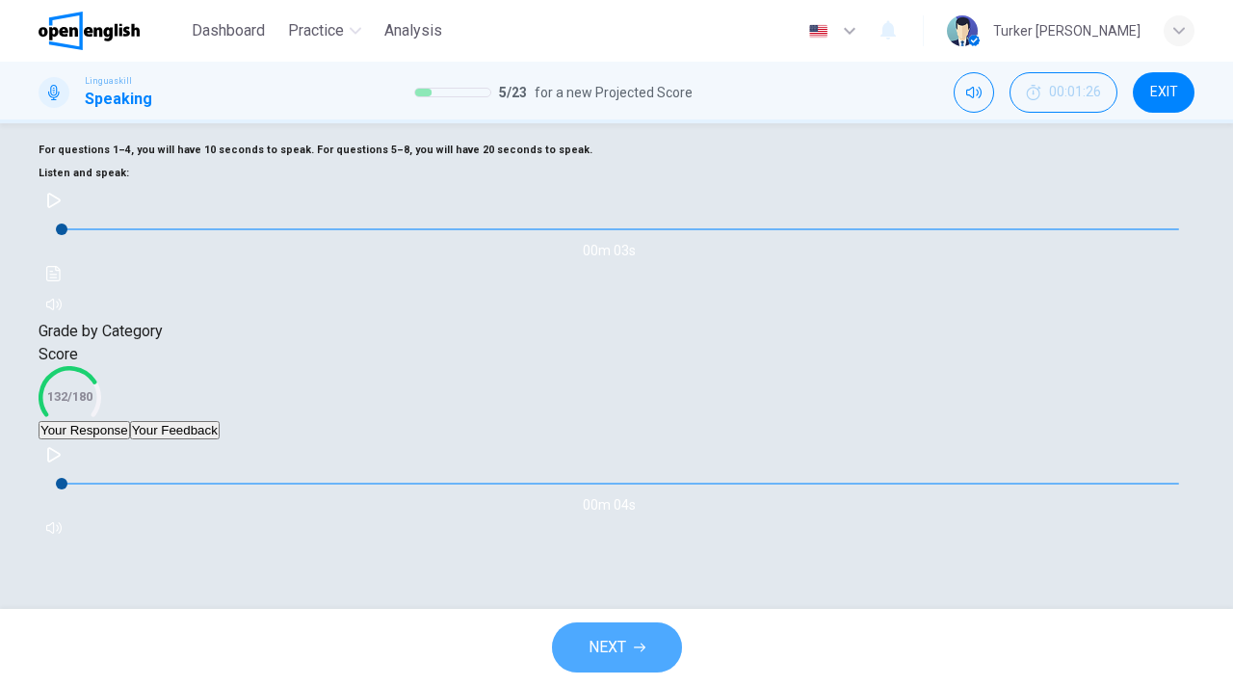
click at [623, 641] on span "NEXT" at bounding box center [608, 647] width 38 height 27
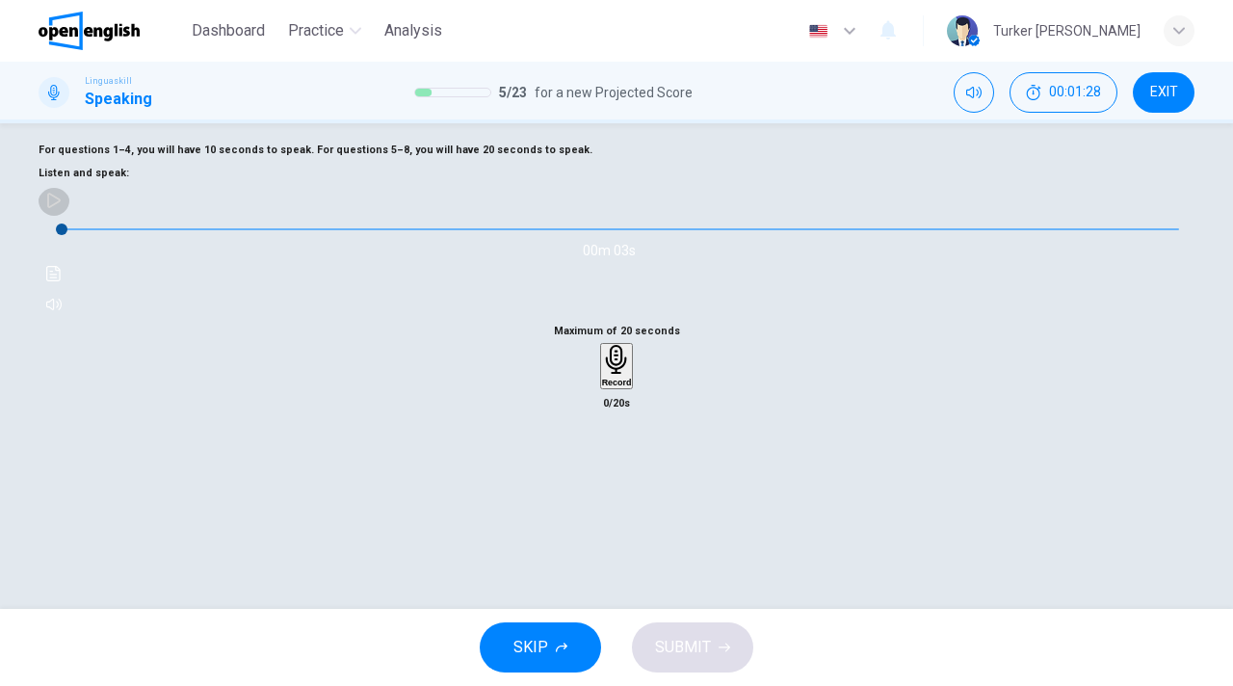
click at [62, 208] on icon "button" at bounding box center [53, 200] width 15 height 15
click at [607, 387] on h6 "Record" at bounding box center [617, 383] width 30 height 10
click at [607, 500] on h6 "Stop" at bounding box center [616, 495] width 19 height 10
click at [686, 646] on span "SUBMIT" at bounding box center [683, 647] width 56 height 27
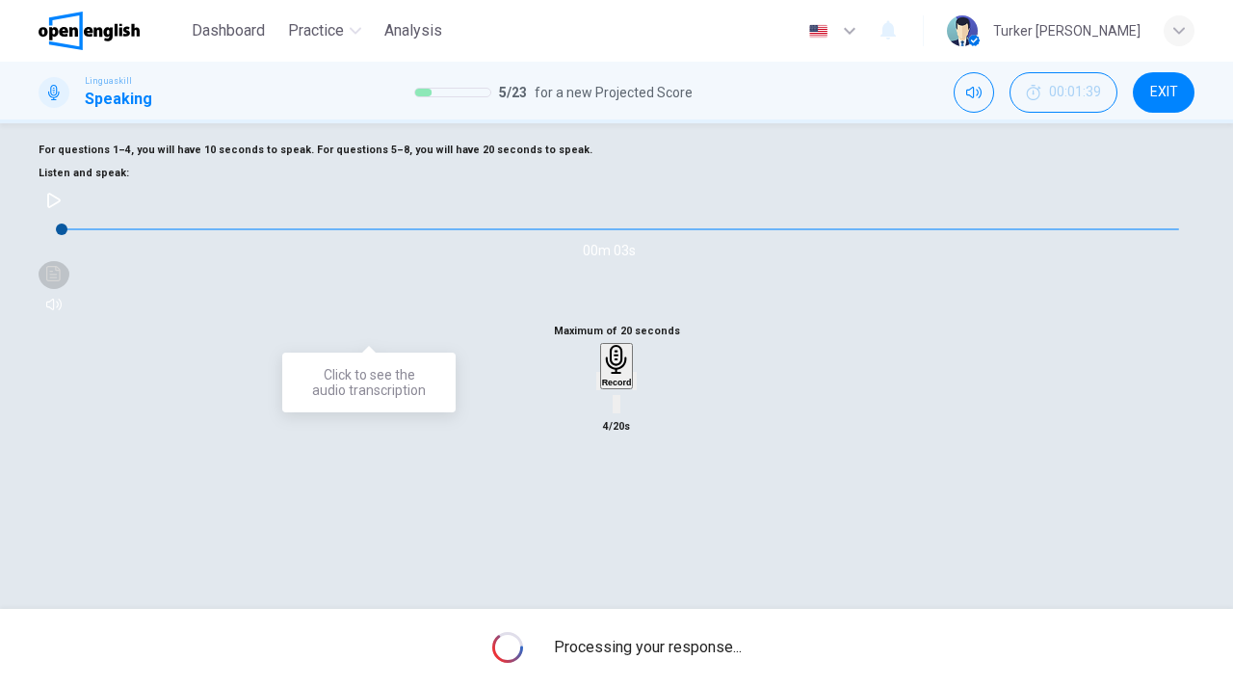
click at [69, 289] on button "Click to see the audio transcription" at bounding box center [54, 273] width 31 height 31
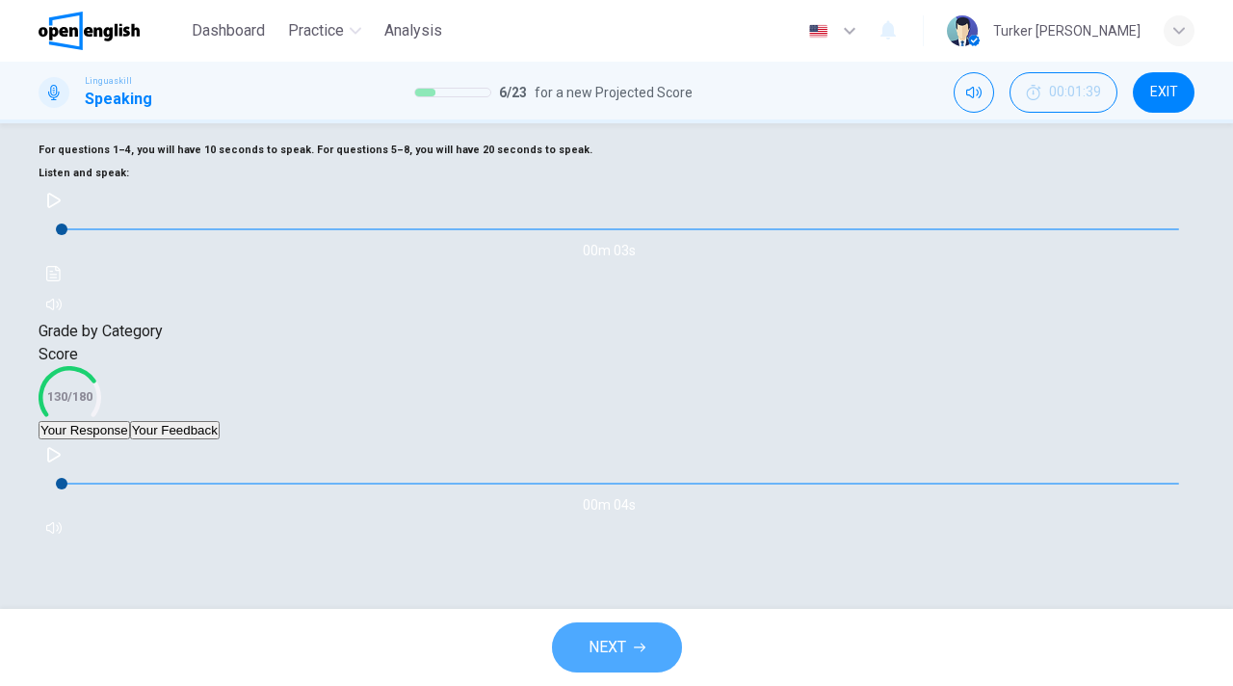
click at [641, 640] on button "NEXT" at bounding box center [617, 647] width 130 height 50
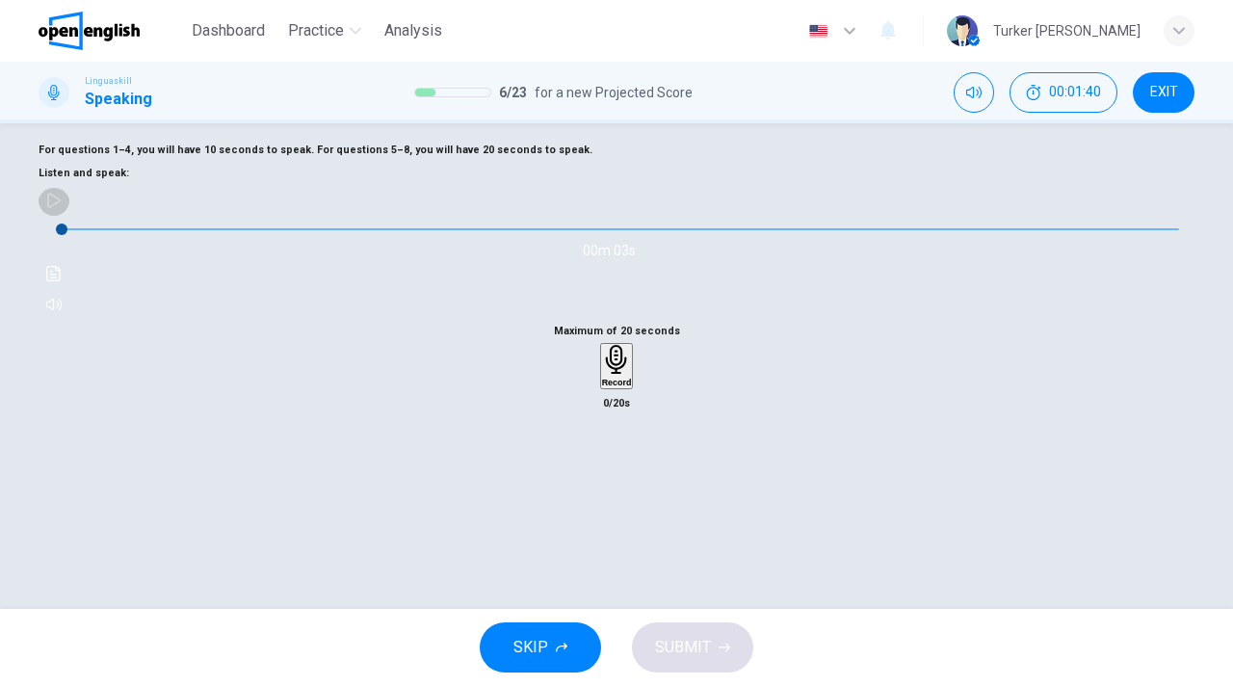
click at [69, 216] on button "button" at bounding box center [54, 200] width 31 height 31
click at [615, 375] on icon "button" at bounding box center [617, 360] width 30 height 30
click at [615, 487] on icon "button" at bounding box center [616, 477] width 19 height 19
click at [698, 645] on span "SUBMIT" at bounding box center [683, 647] width 56 height 27
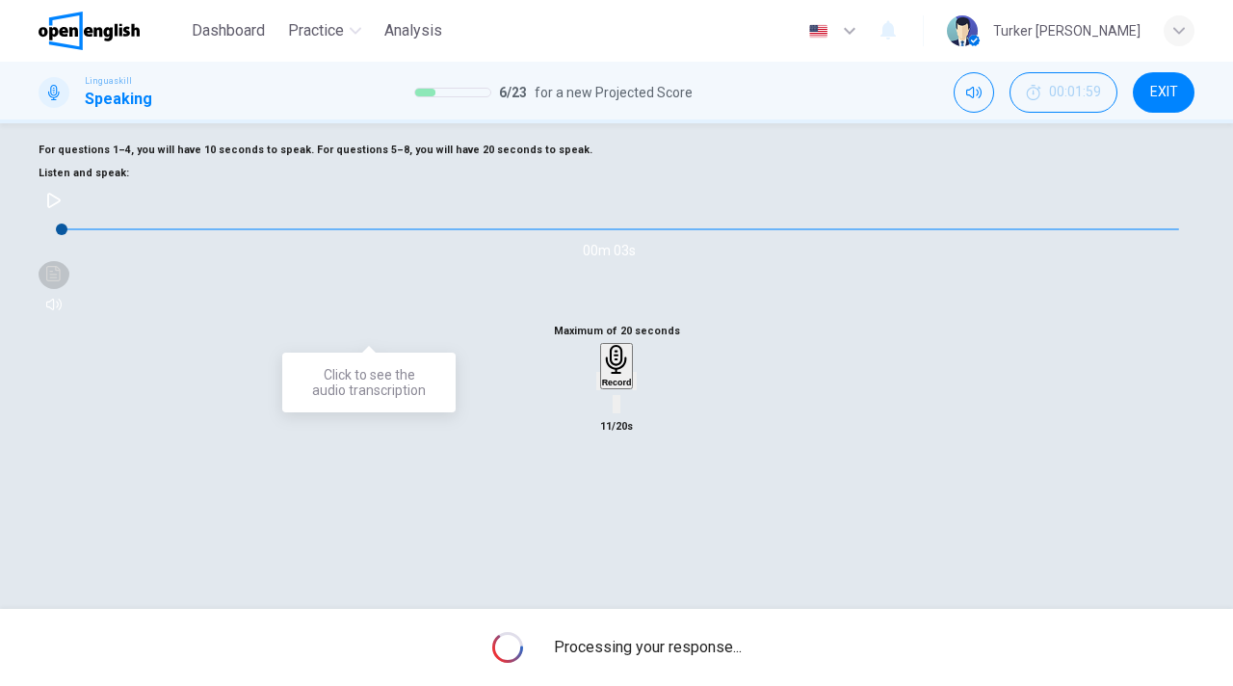
click at [61, 281] on icon "Click to see the audio transcription" at bounding box center [53, 273] width 14 height 15
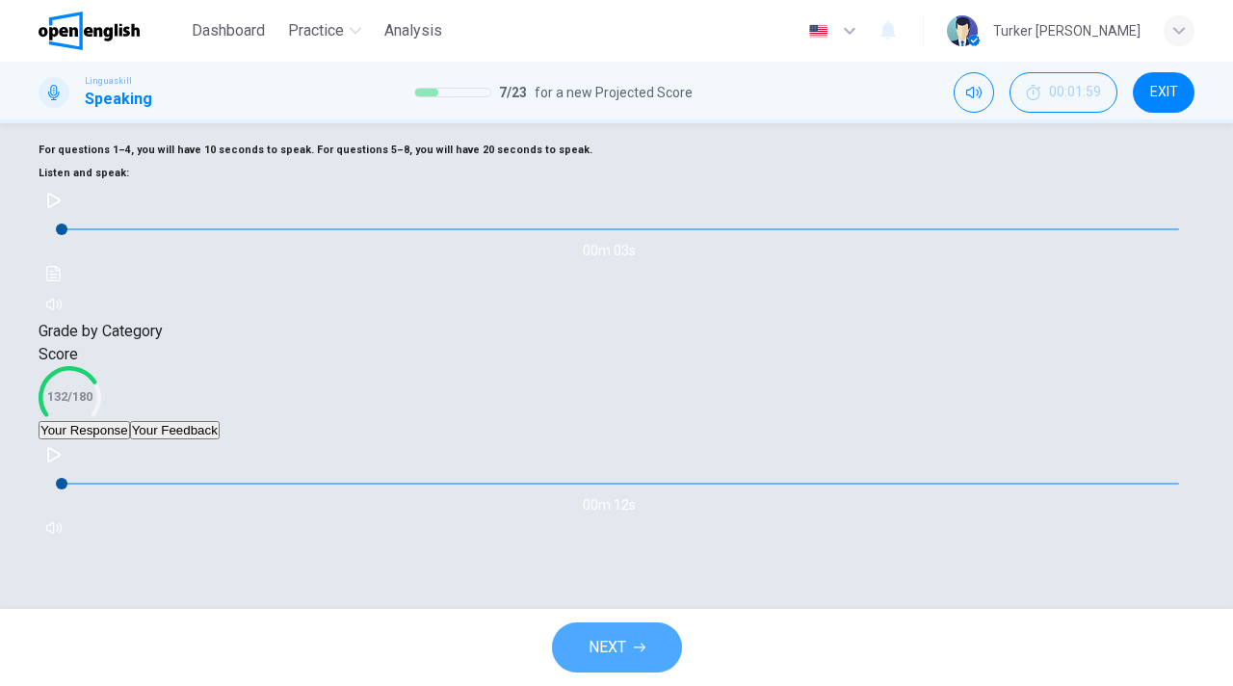
click at [656, 643] on button "NEXT" at bounding box center [617, 647] width 130 height 50
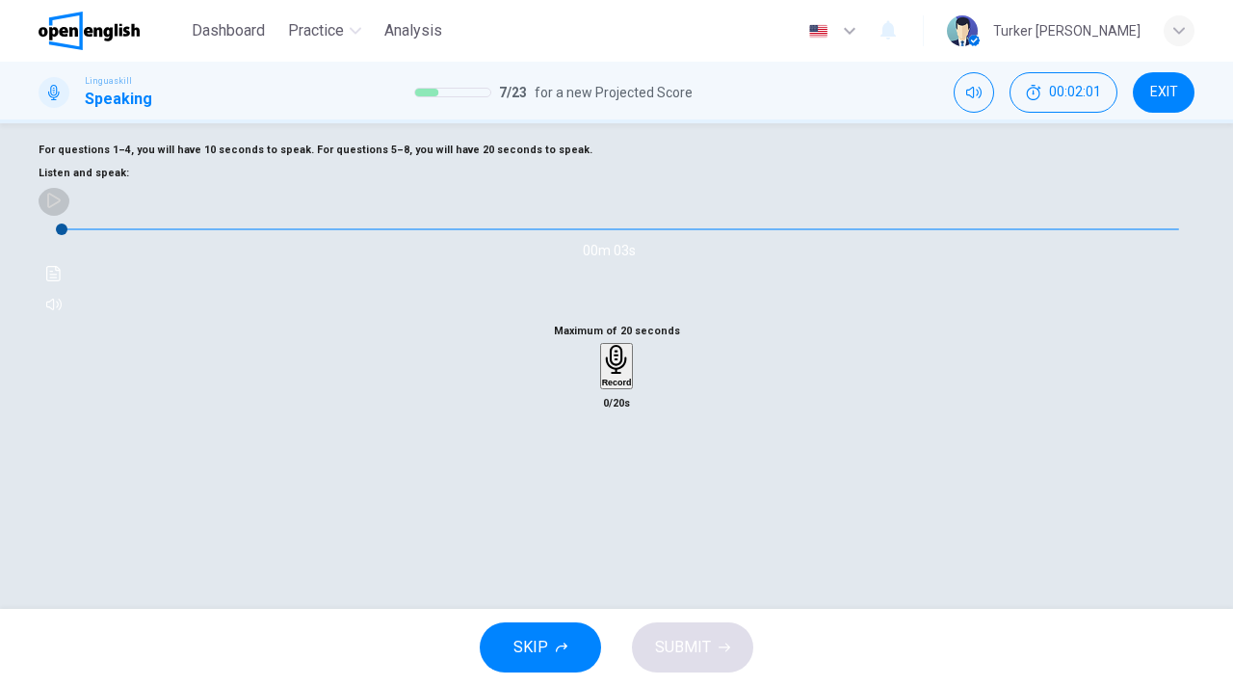
click at [62, 208] on icon "button" at bounding box center [53, 200] width 15 height 15
type input "*"
click at [626, 375] on icon "button" at bounding box center [615, 360] width 21 height 30
click at [623, 487] on icon "button" at bounding box center [616, 477] width 13 height 19
click at [686, 646] on span "SUBMIT" at bounding box center [683, 647] width 56 height 27
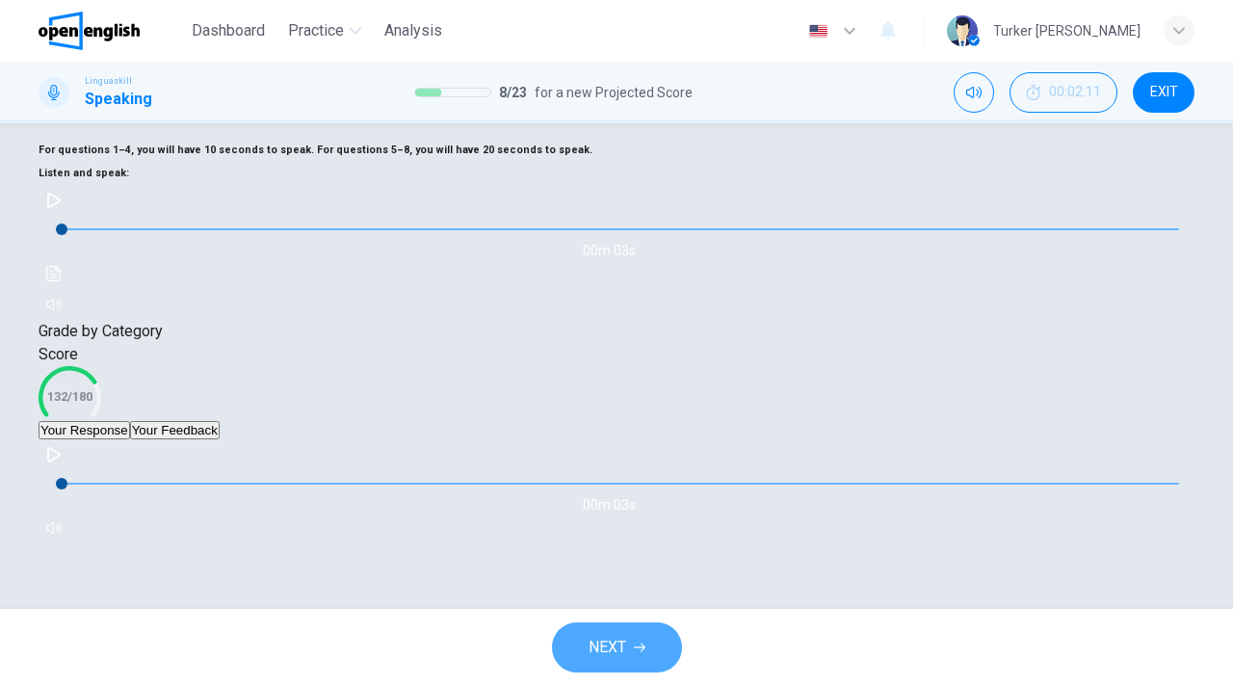
click at [636, 658] on button "NEXT" at bounding box center [617, 647] width 130 height 50
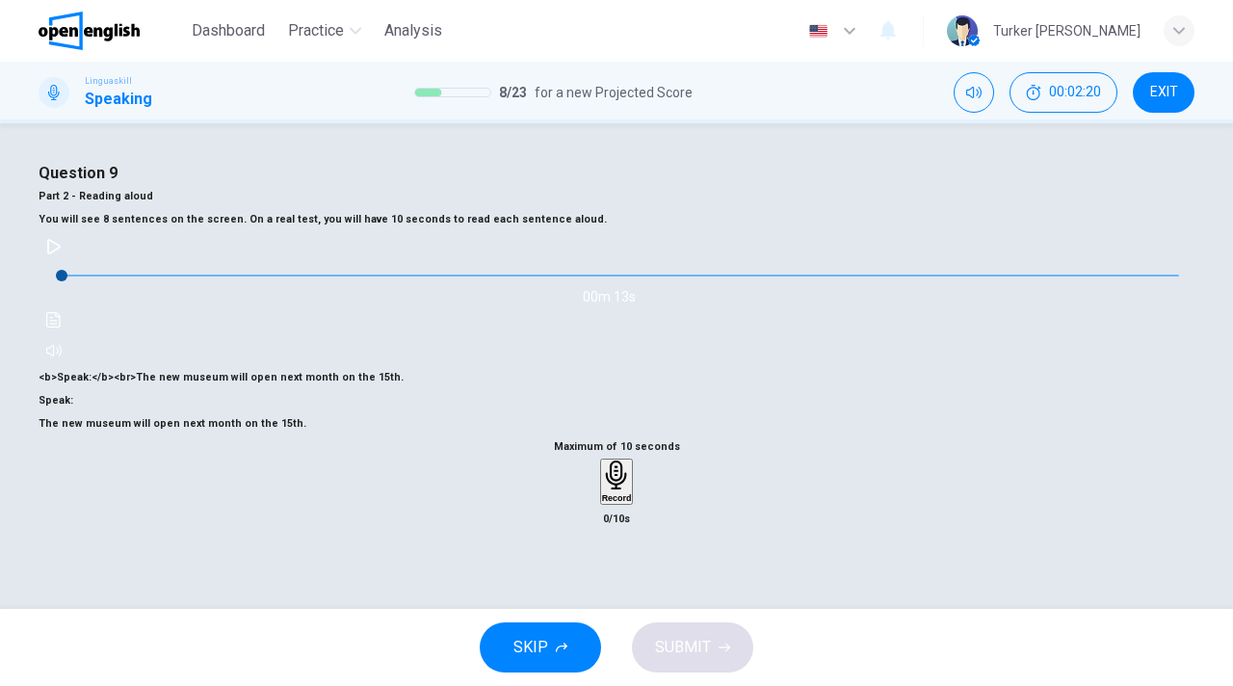
click at [62, 254] on icon "button" at bounding box center [53, 246] width 15 height 15
click at [306, 420] on span "Speak: The new museum will open next month on the 15th." at bounding box center [173, 412] width 268 height 36
click at [618, 490] on icon "button" at bounding box center [615, 475] width 21 height 30
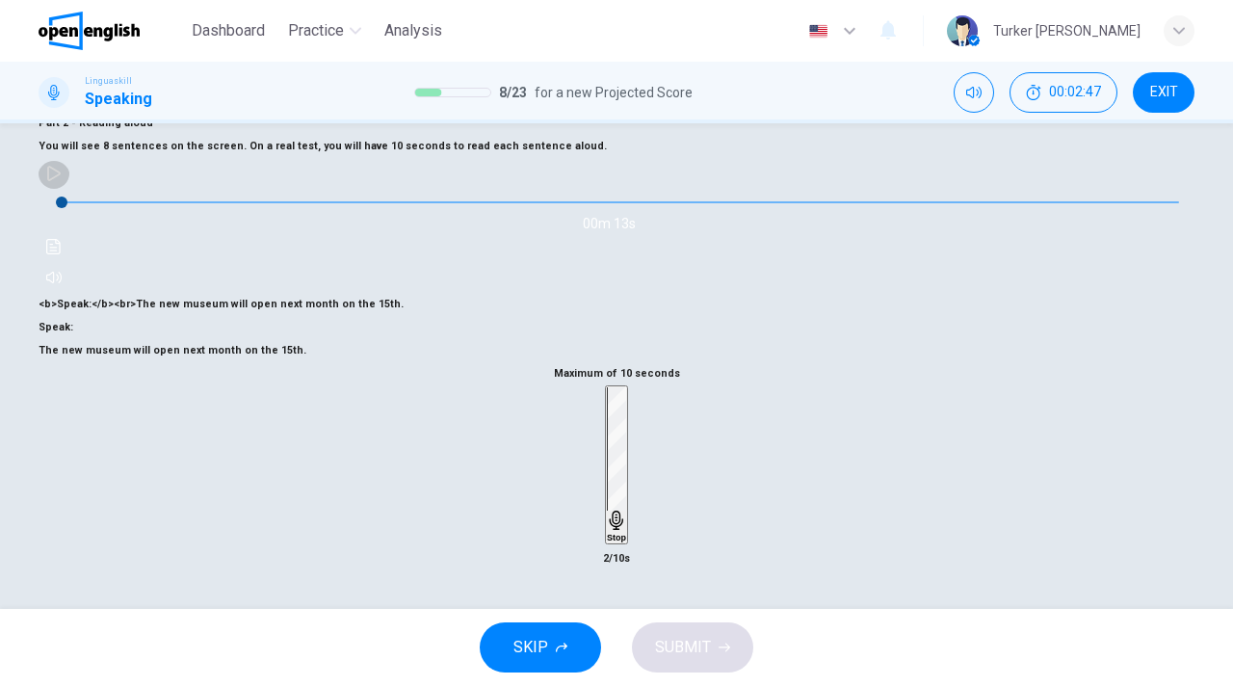
click at [62, 181] on icon "button" at bounding box center [53, 173] width 15 height 15
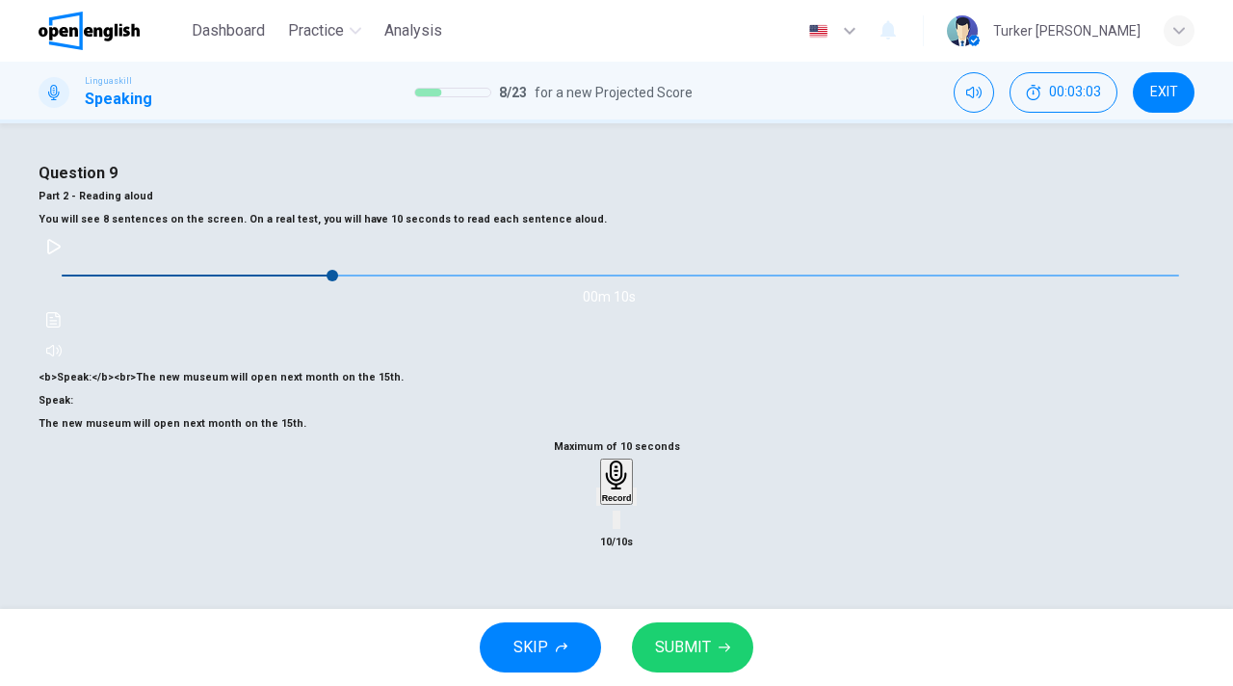
click at [610, 503] on div "Record" at bounding box center [617, 481] width 30 height 42
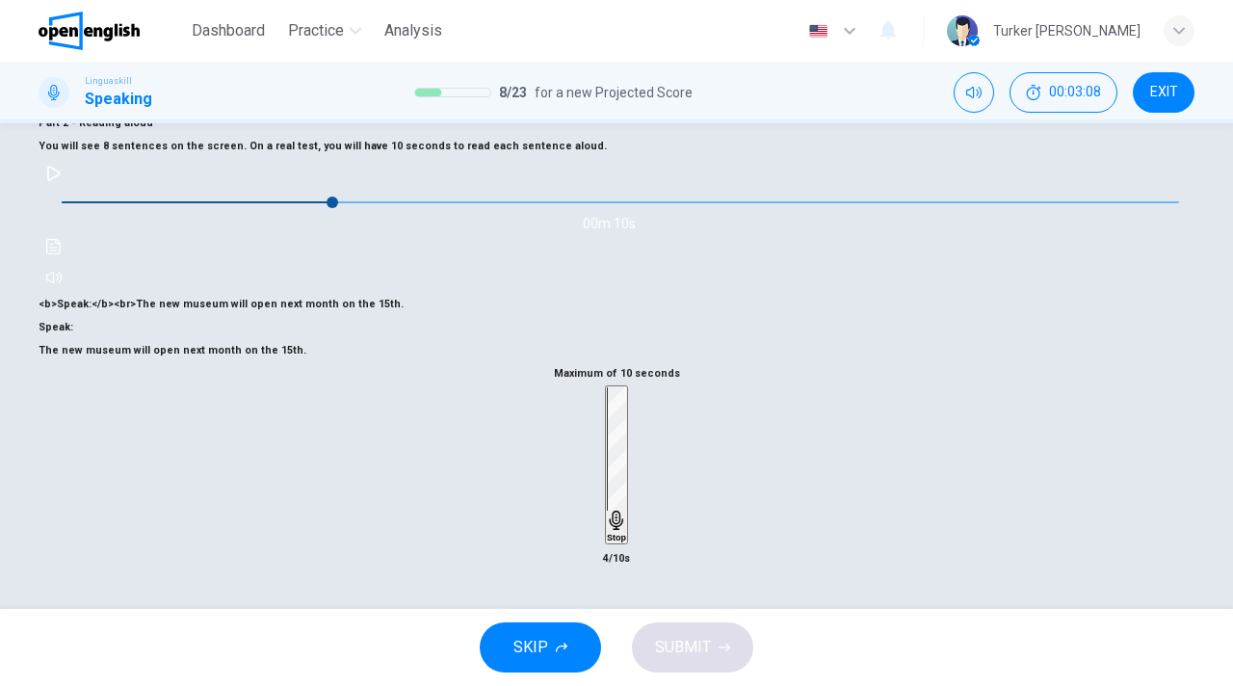
click at [610, 506] on div "Stop" at bounding box center [616, 464] width 19 height 155
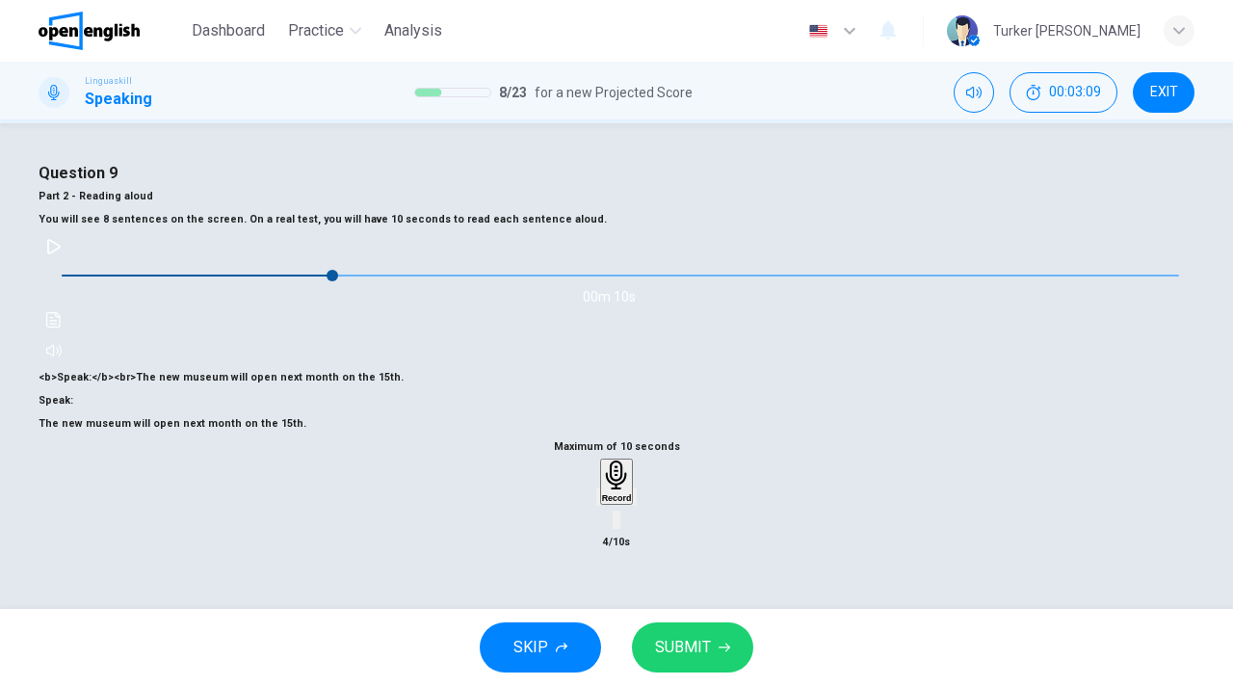
click at [698, 649] on span "SUBMIT" at bounding box center [683, 647] width 56 height 27
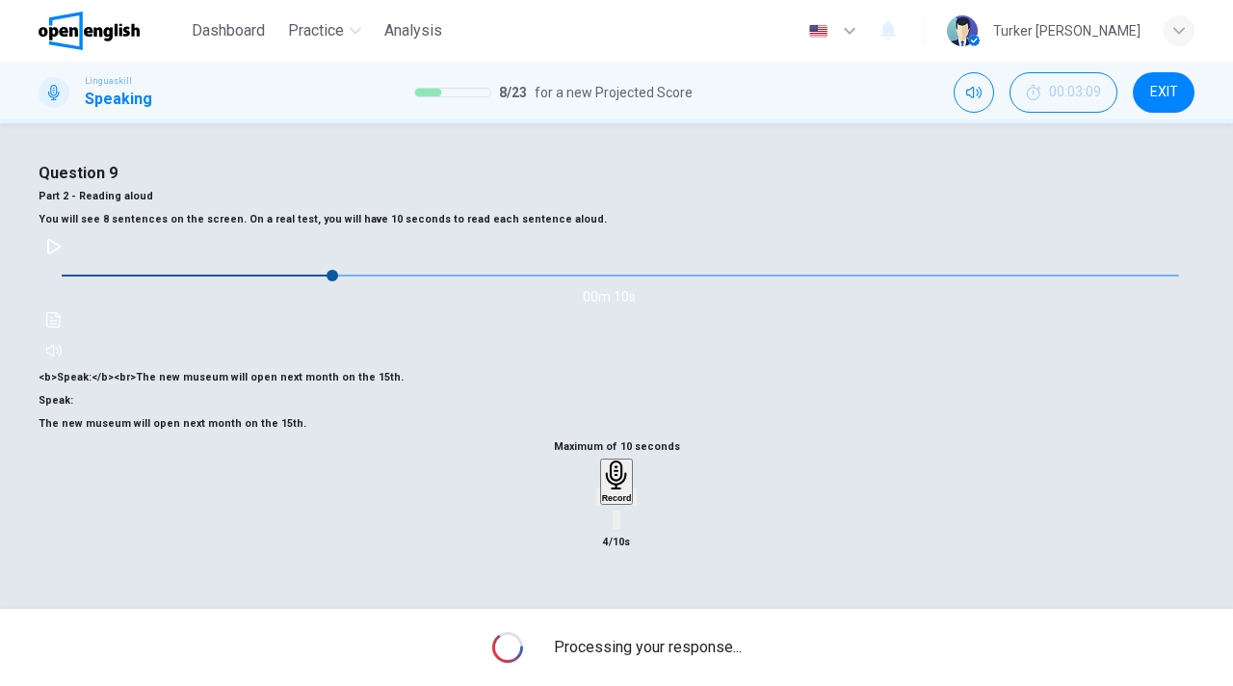
type input "*"
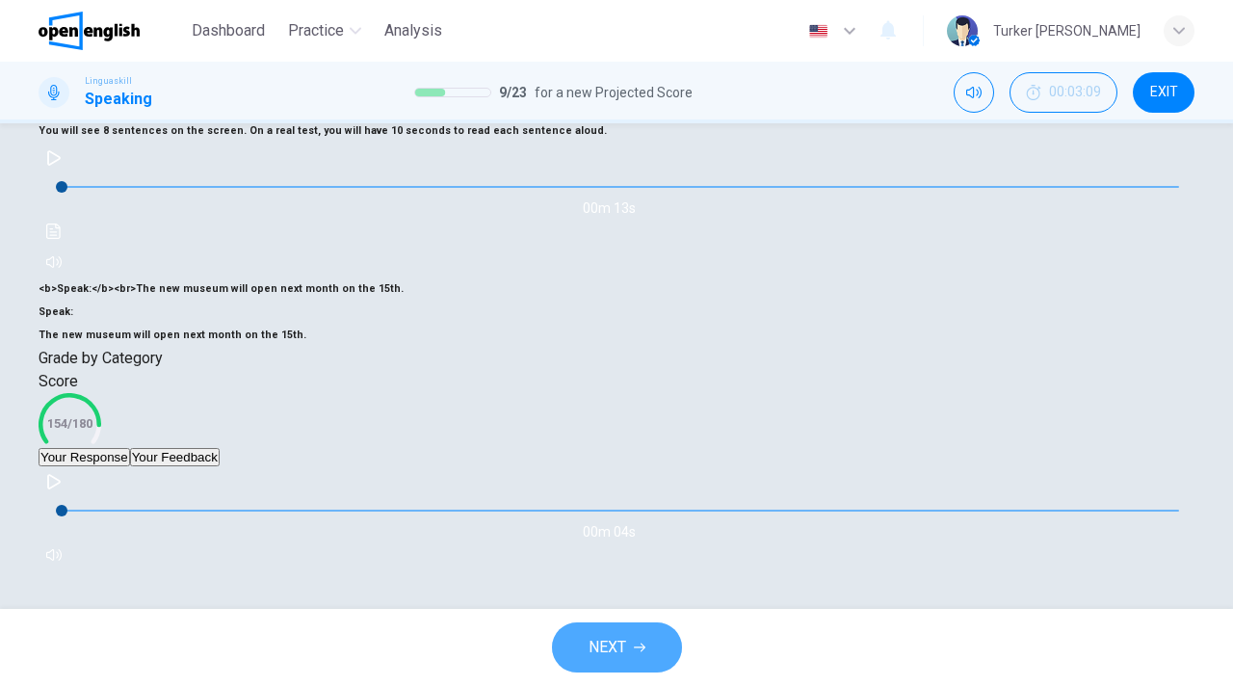
click at [630, 661] on button "NEXT" at bounding box center [617, 647] width 130 height 50
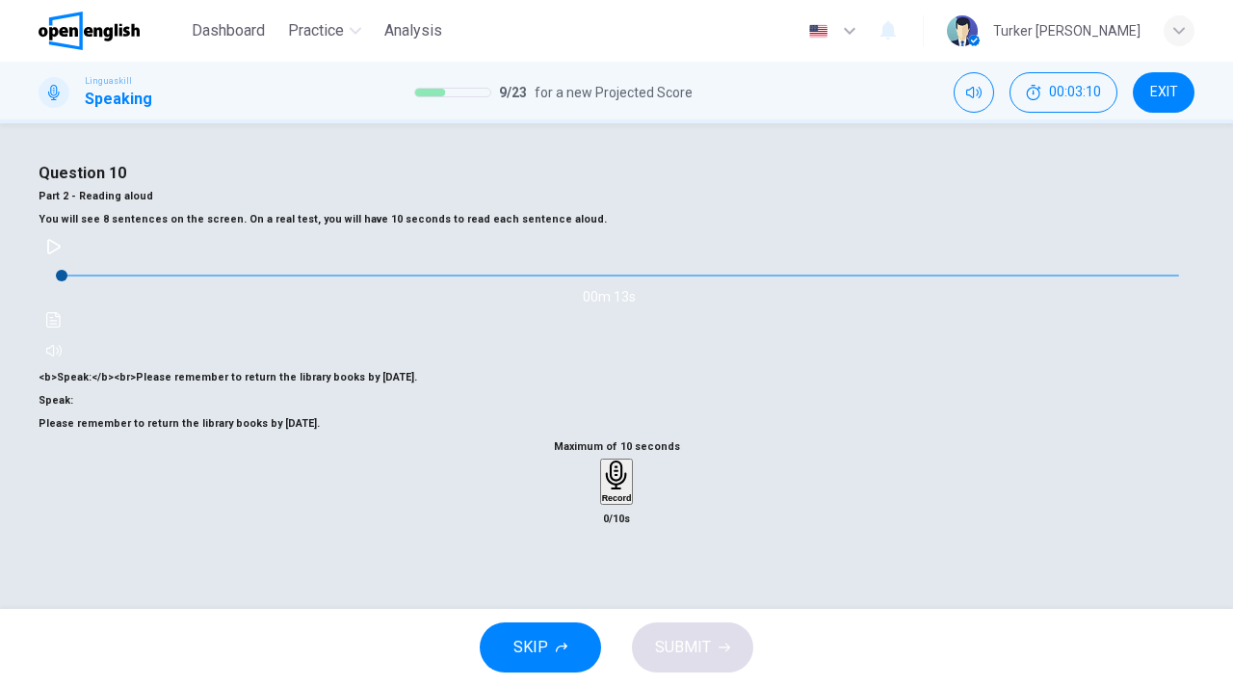
click at [617, 503] on h6 "Record" at bounding box center [617, 498] width 30 height 10
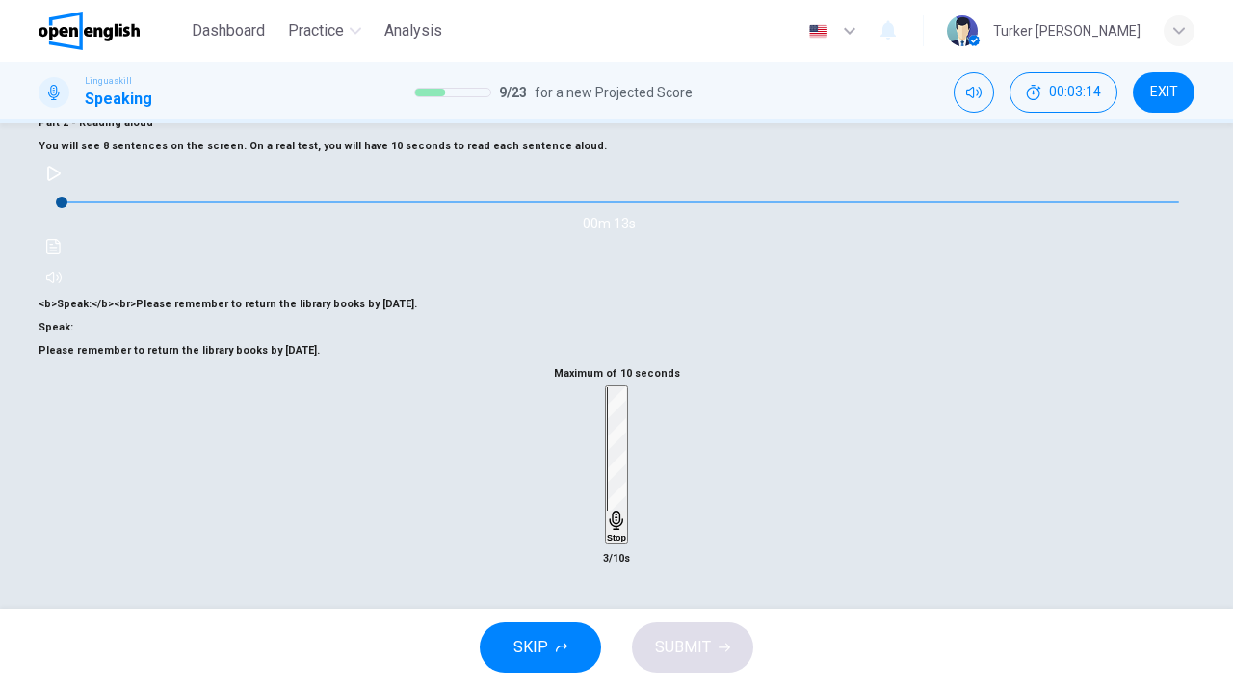
click at [617, 533] on h6 "Stop" at bounding box center [616, 538] width 19 height 10
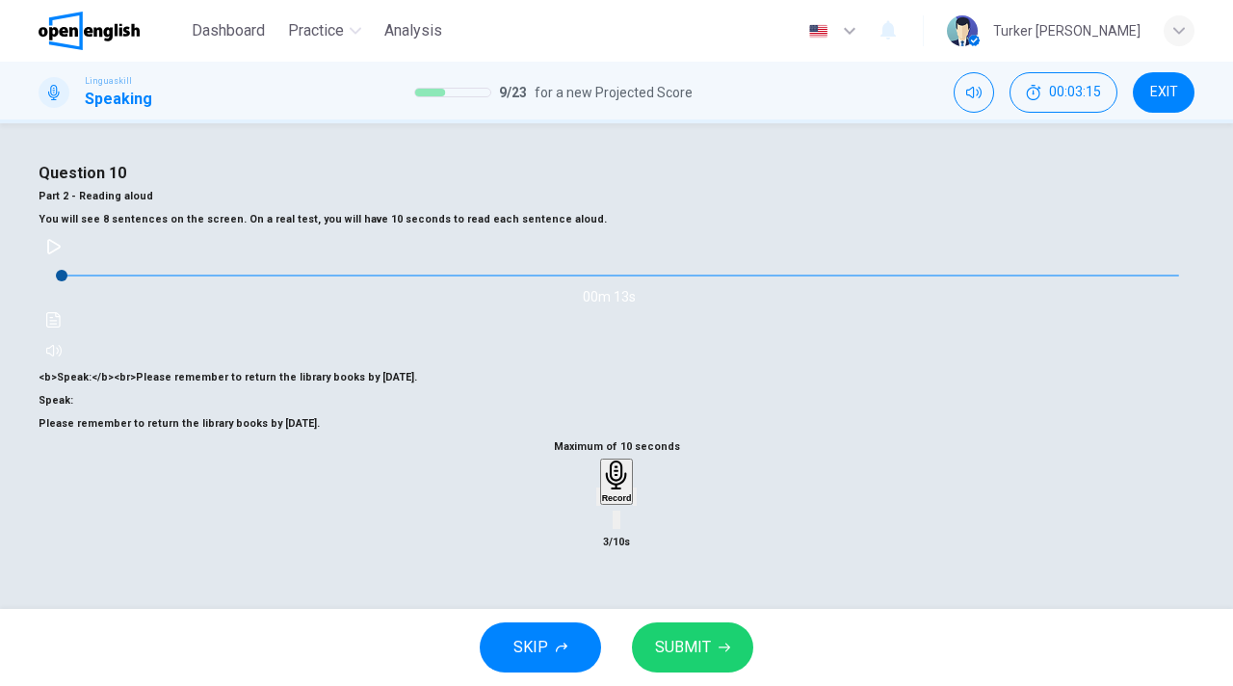
click at [684, 647] on span "SUBMIT" at bounding box center [683, 647] width 56 height 27
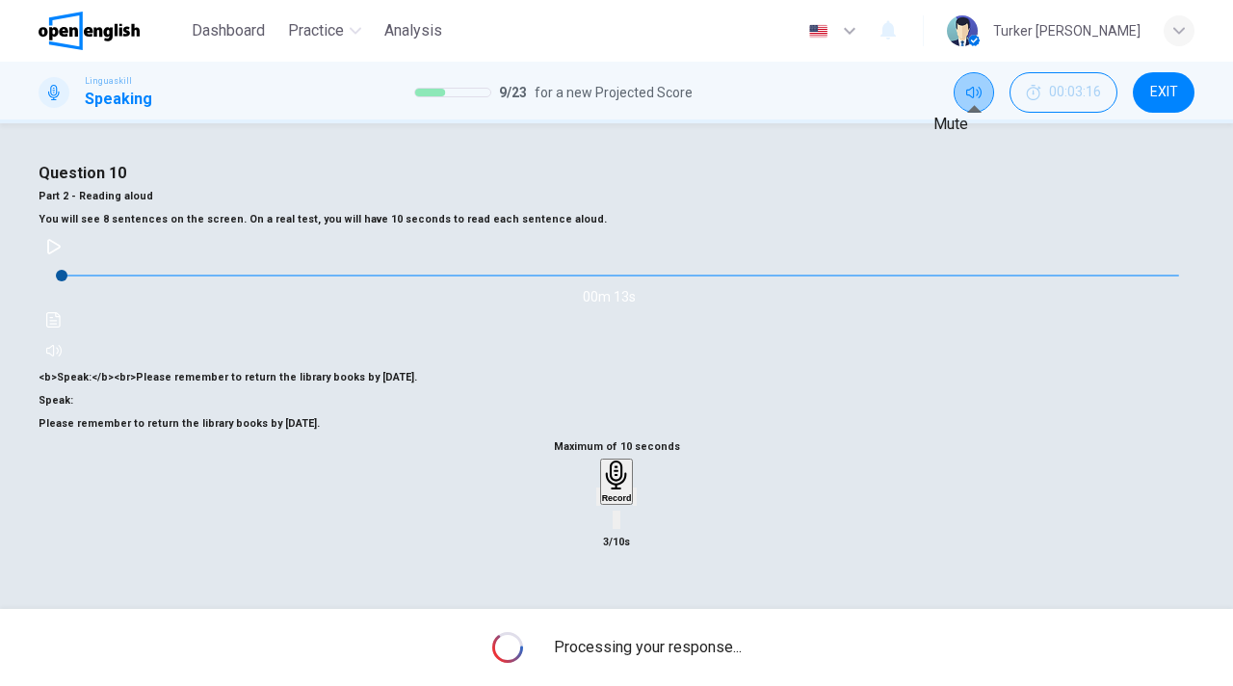
click at [972, 96] on icon "Mute" at bounding box center [973, 93] width 15 height 12
click at [972, 99] on icon "Unmute" at bounding box center [973, 92] width 15 height 15
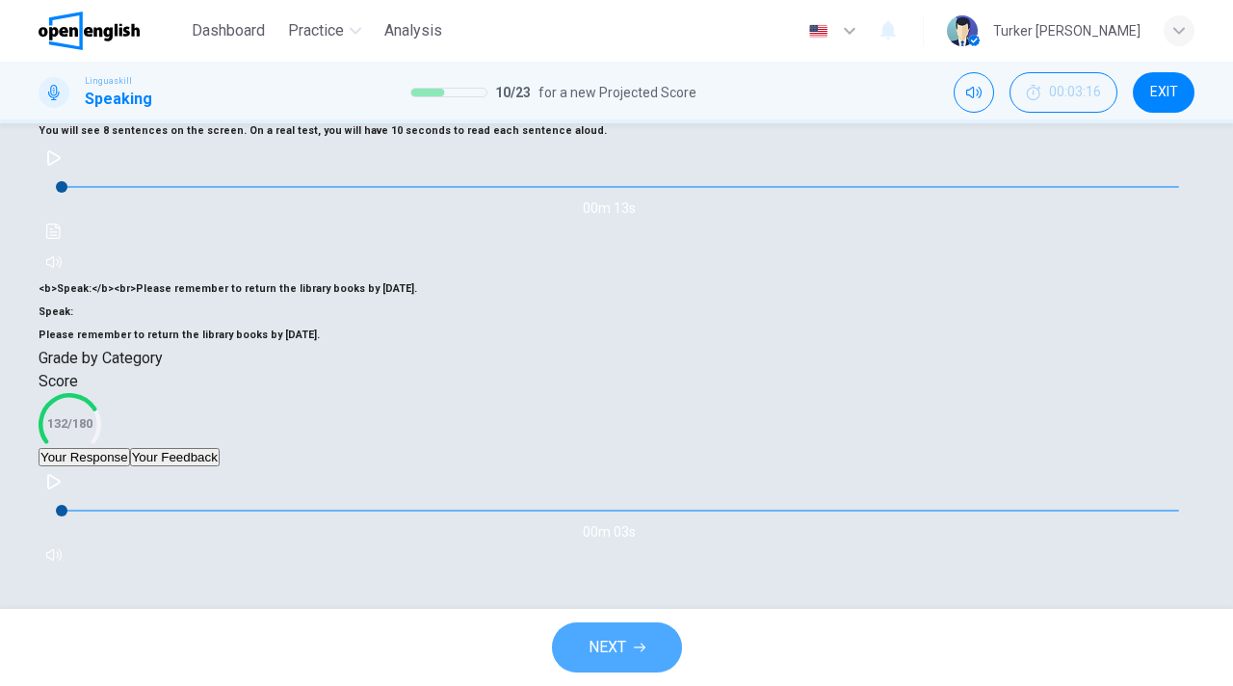
click at [617, 640] on span "NEXT" at bounding box center [608, 647] width 38 height 27
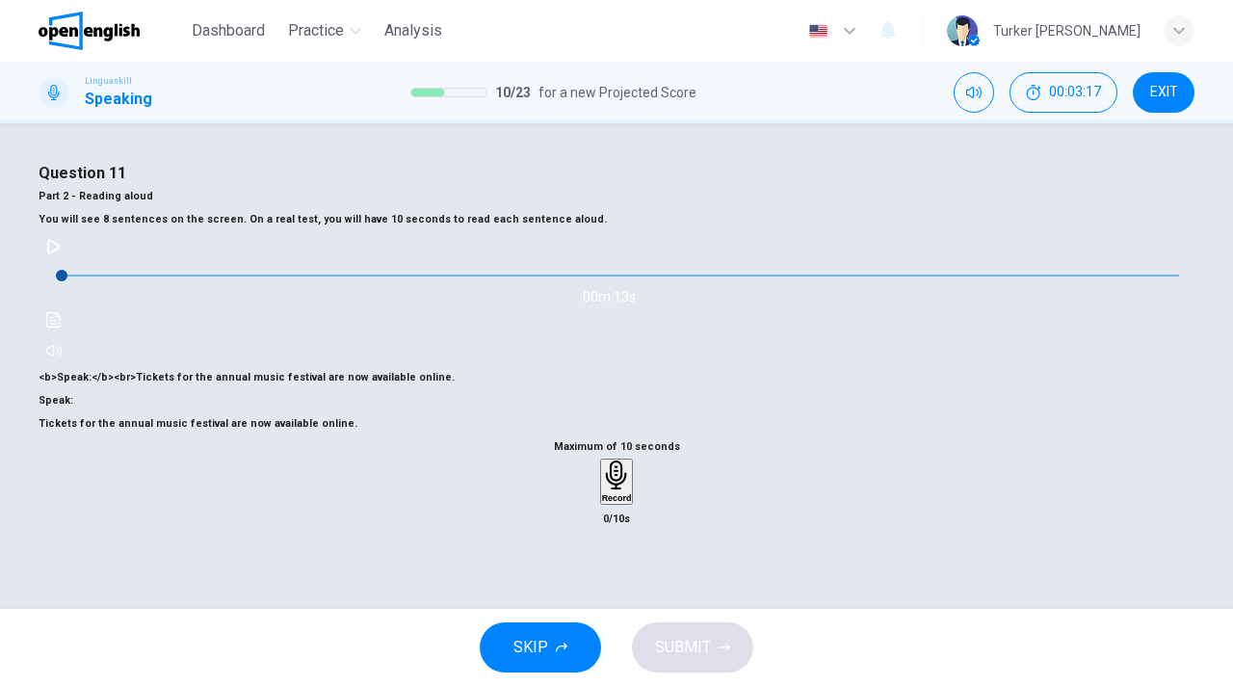
click at [613, 503] on h6 "Record" at bounding box center [617, 498] width 30 height 10
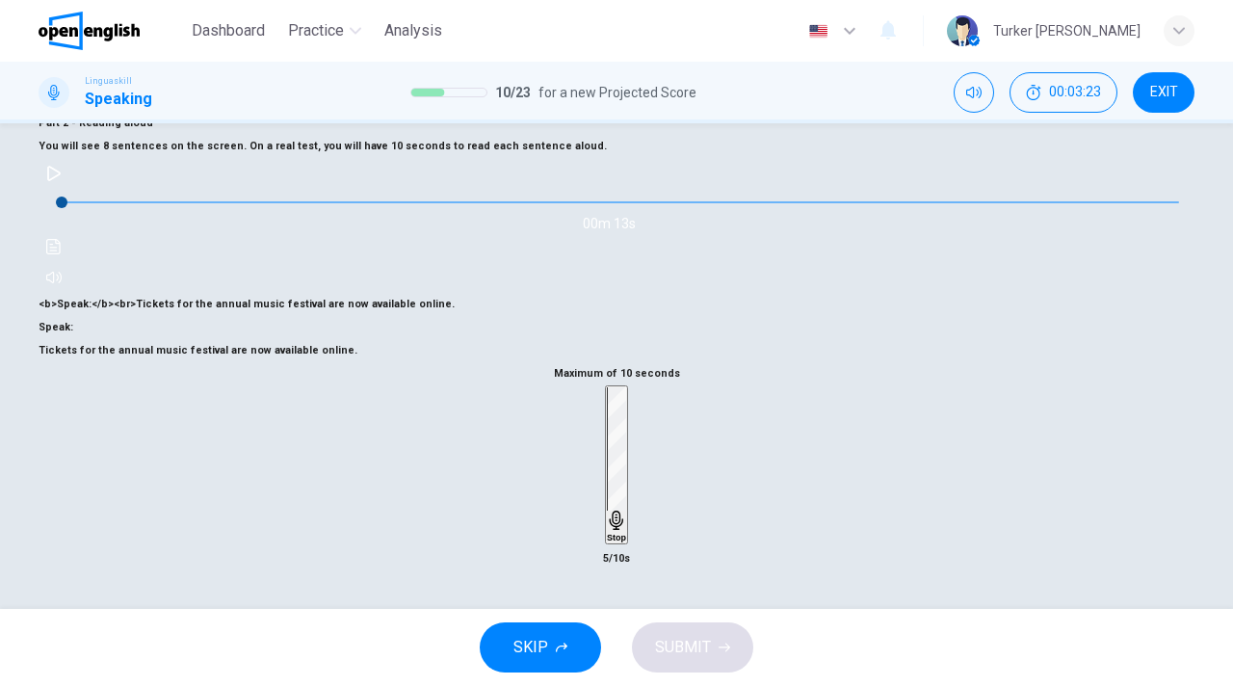
click at [613, 533] on h6 "Stop" at bounding box center [616, 538] width 19 height 10
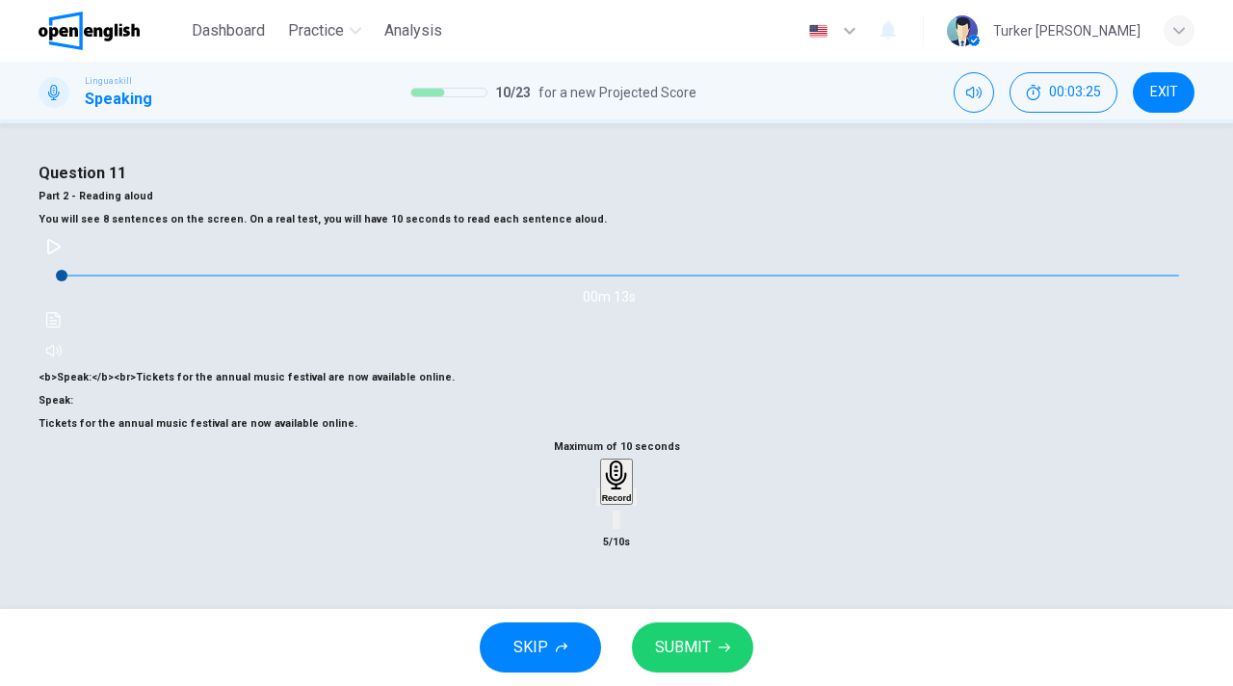
click at [677, 655] on span "SUBMIT" at bounding box center [683, 647] width 56 height 27
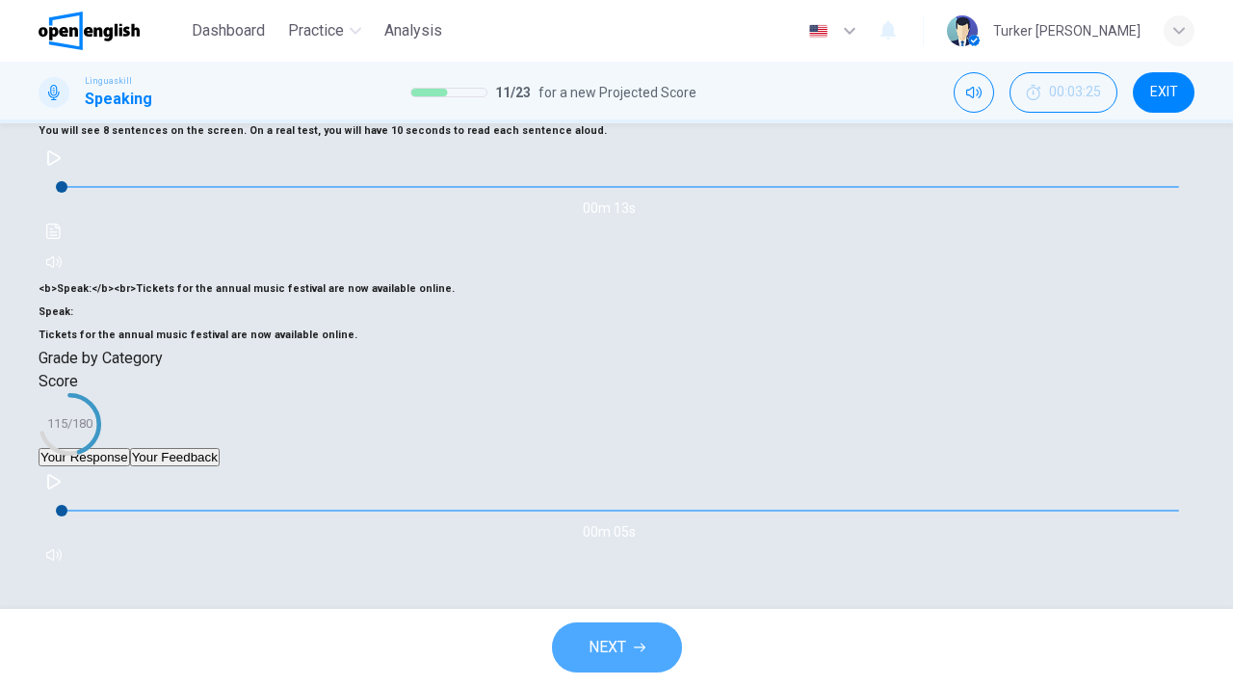
click at [636, 653] on button "NEXT" at bounding box center [617, 647] width 130 height 50
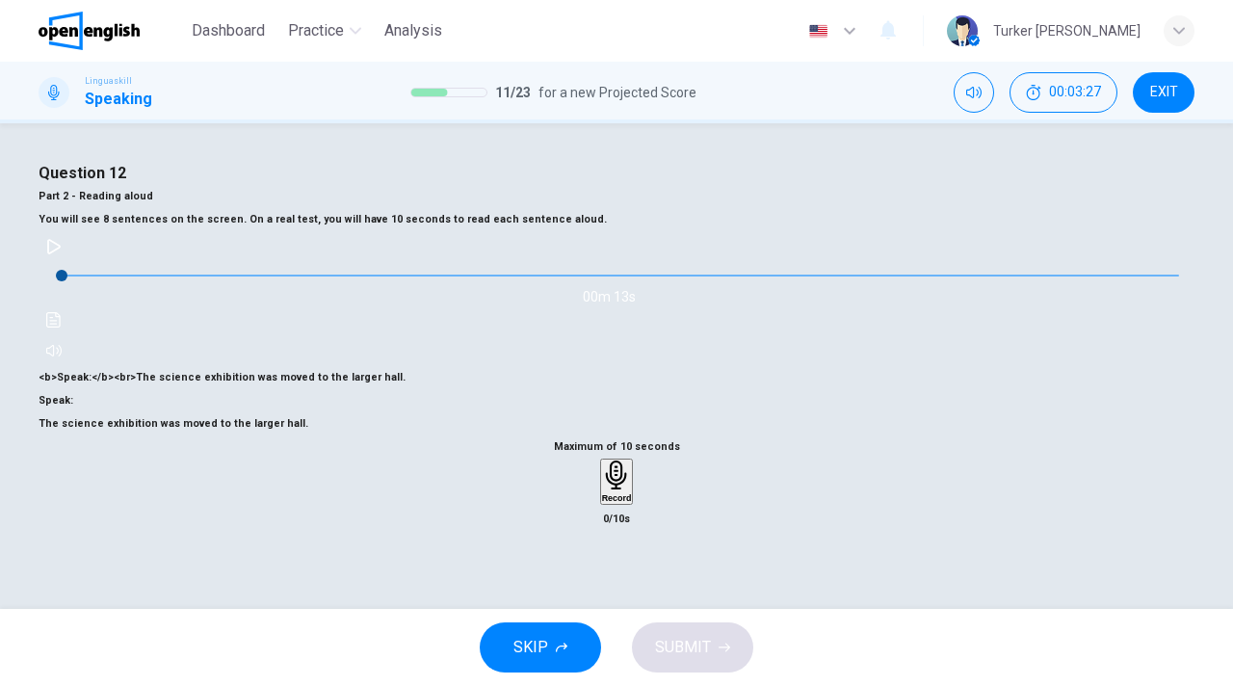
click at [612, 503] on h6 "Record" at bounding box center [617, 498] width 30 height 10
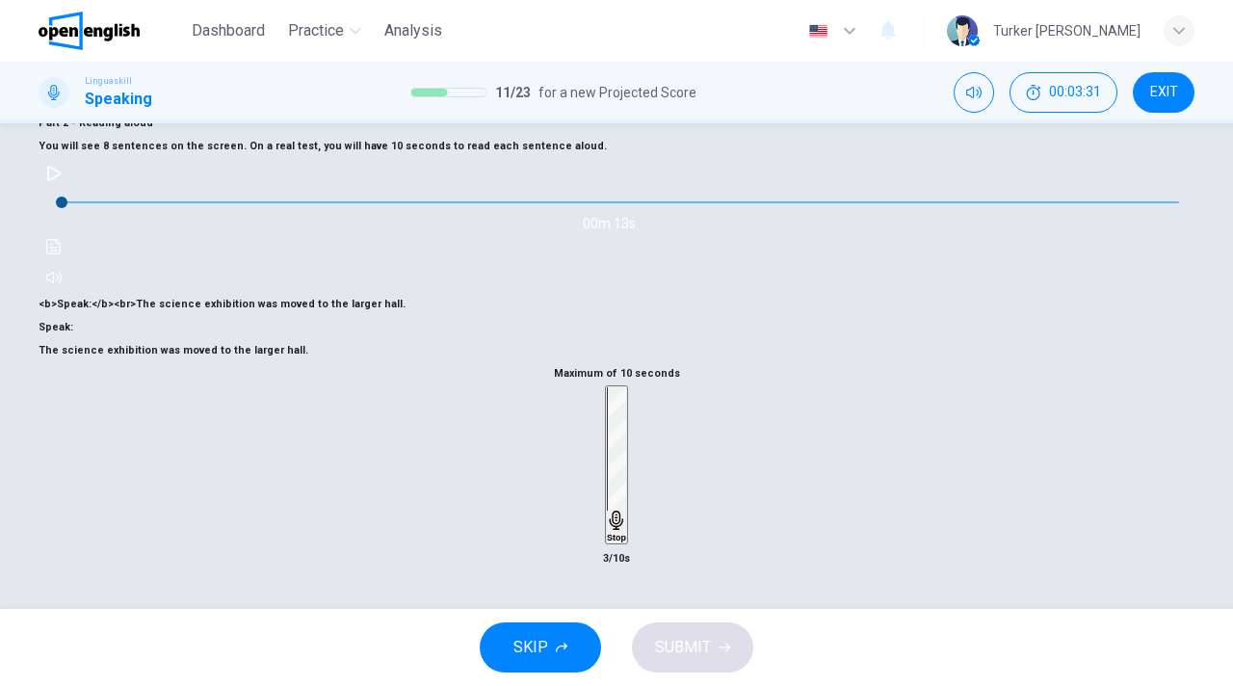
click at [612, 533] on h6 "Stop" at bounding box center [616, 538] width 19 height 10
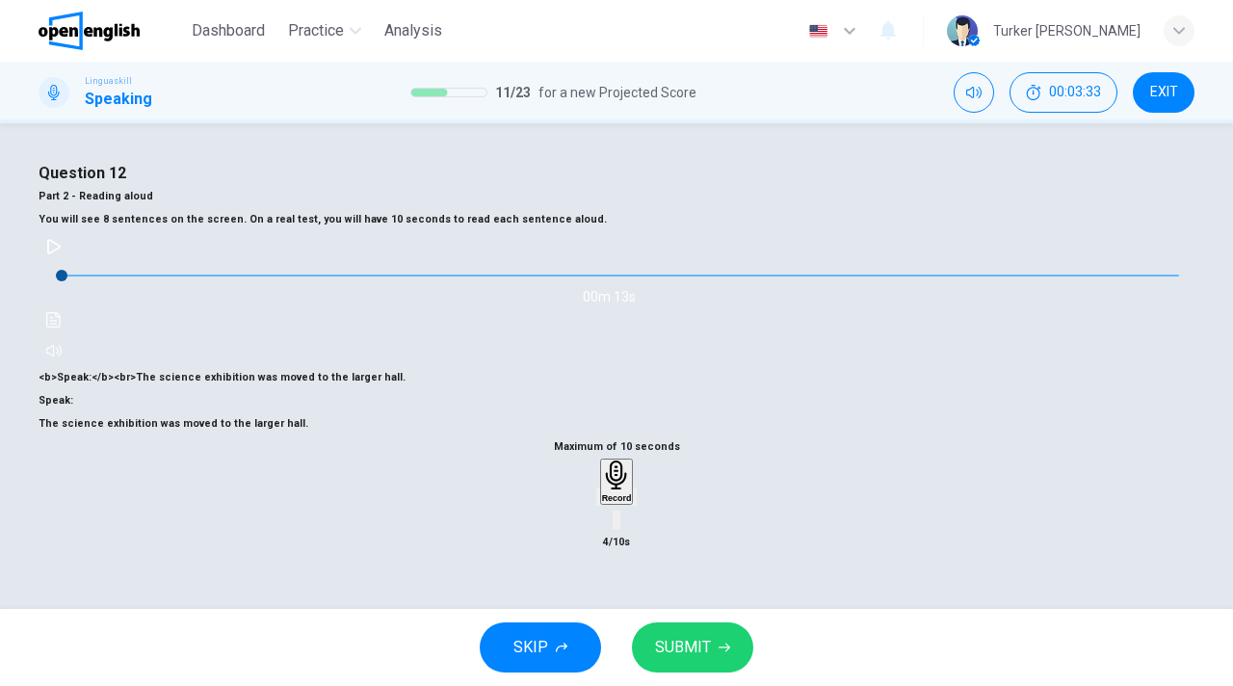
click at [679, 649] on span "SUBMIT" at bounding box center [683, 647] width 56 height 27
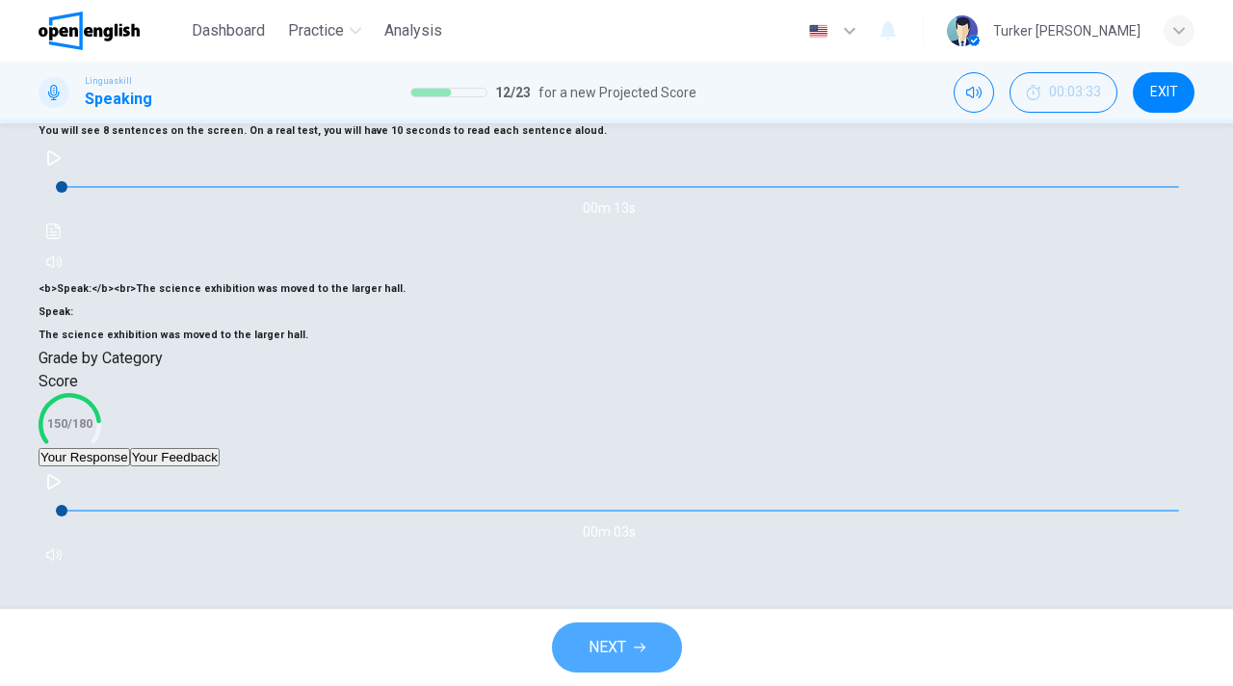
click at [624, 650] on span "NEXT" at bounding box center [608, 647] width 38 height 27
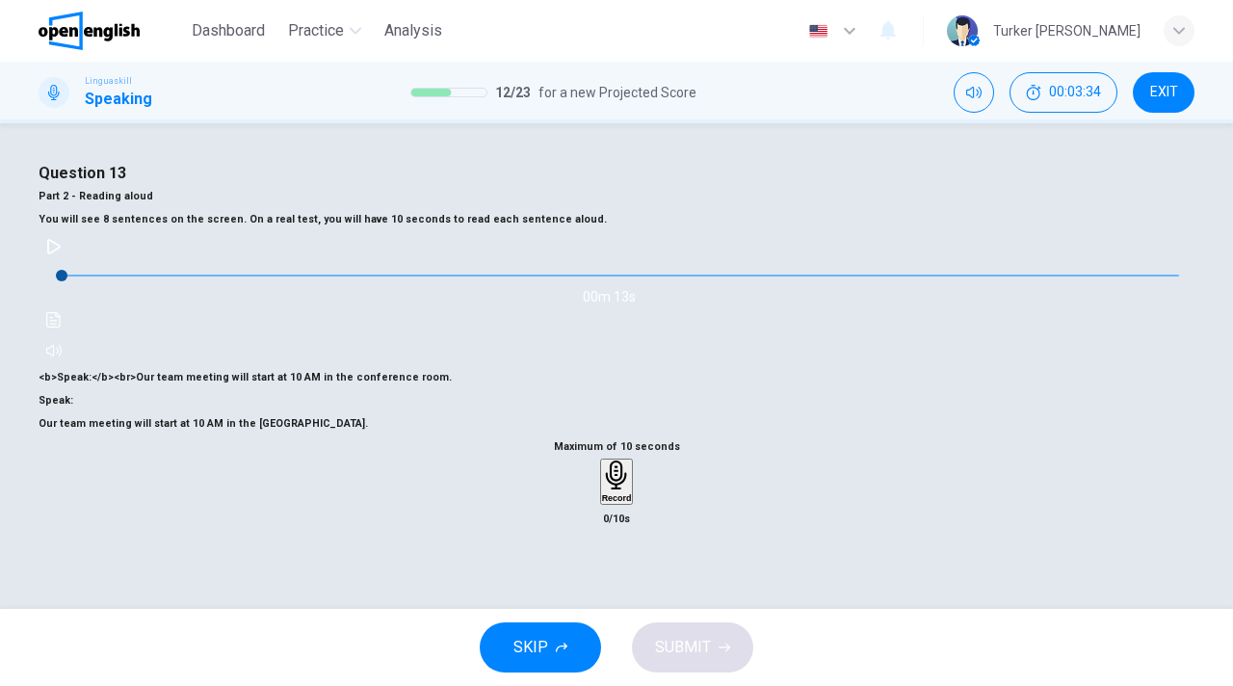
click at [602, 503] on div "Record" at bounding box center [617, 481] width 30 height 42
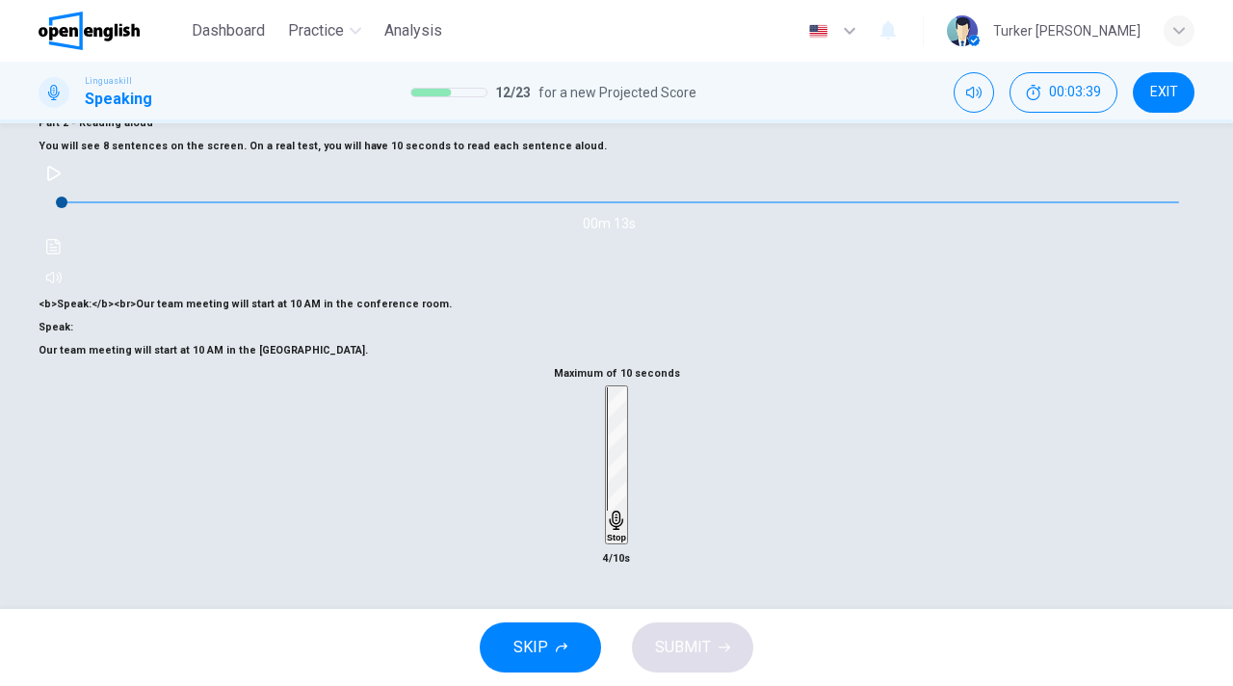
click at [607, 522] on div "Stop" at bounding box center [616, 464] width 19 height 155
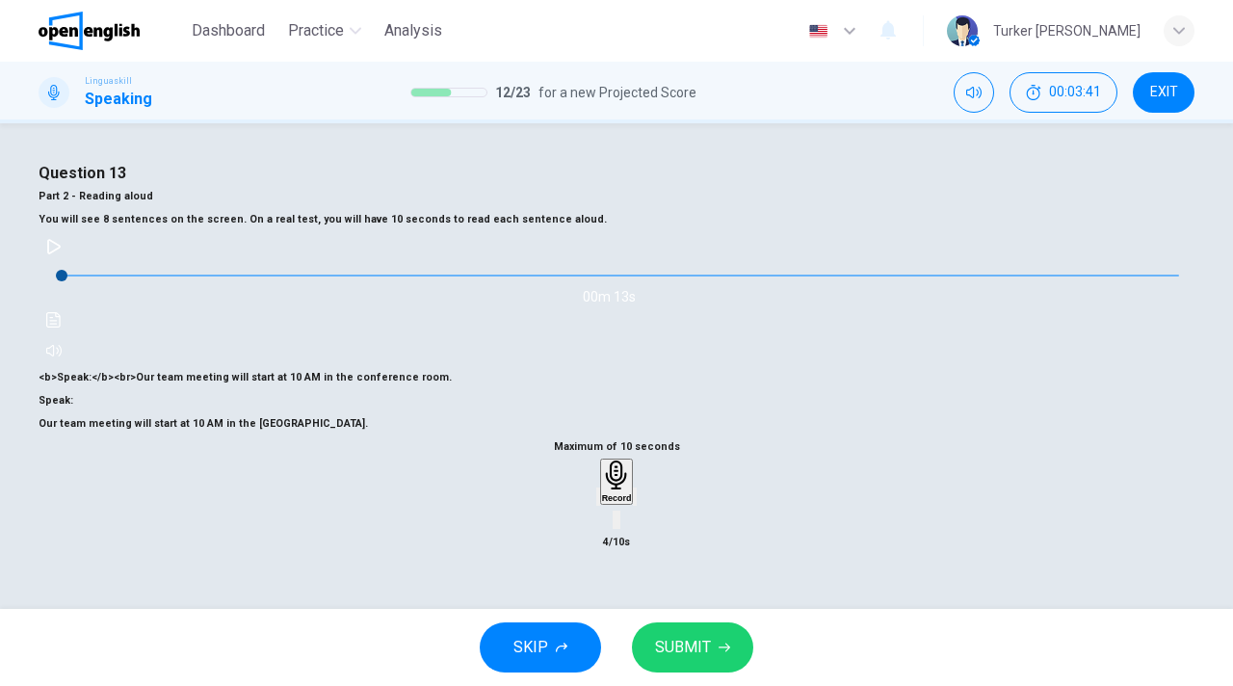
click at [676, 645] on span "SUBMIT" at bounding box center [683, 647] width 56 height 27
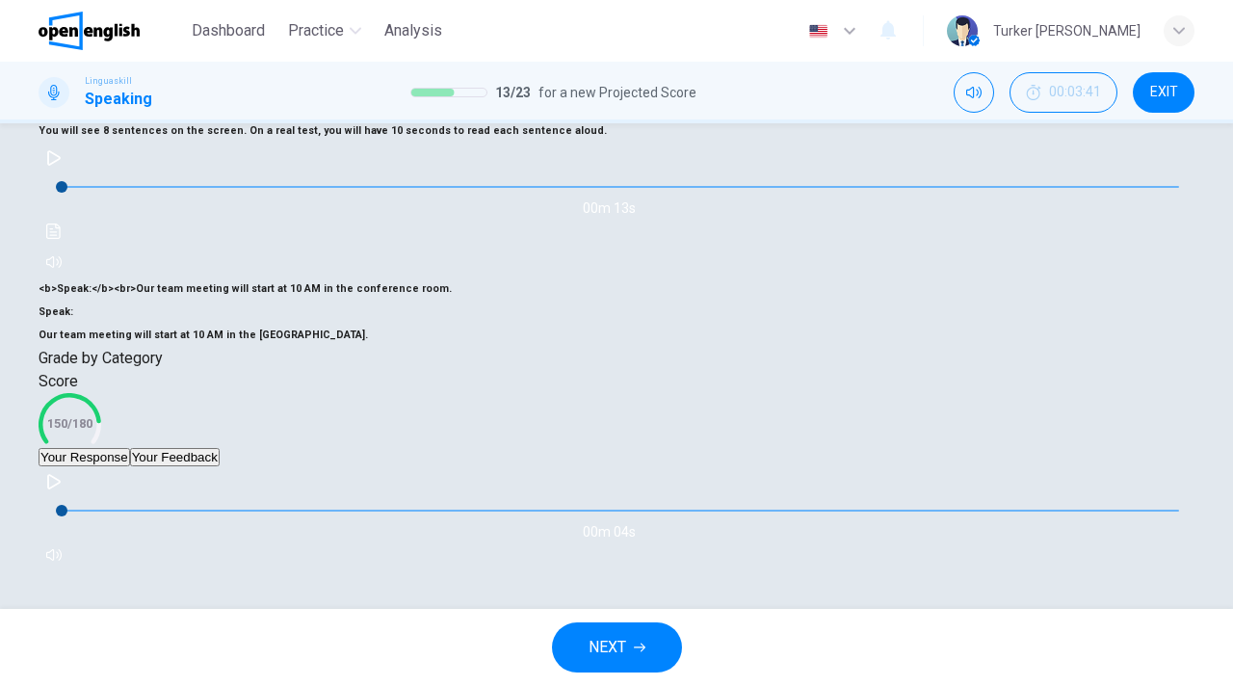
click at [626, 654] on button "NEXT" at bounding box center [617, 647] width 130 height 50
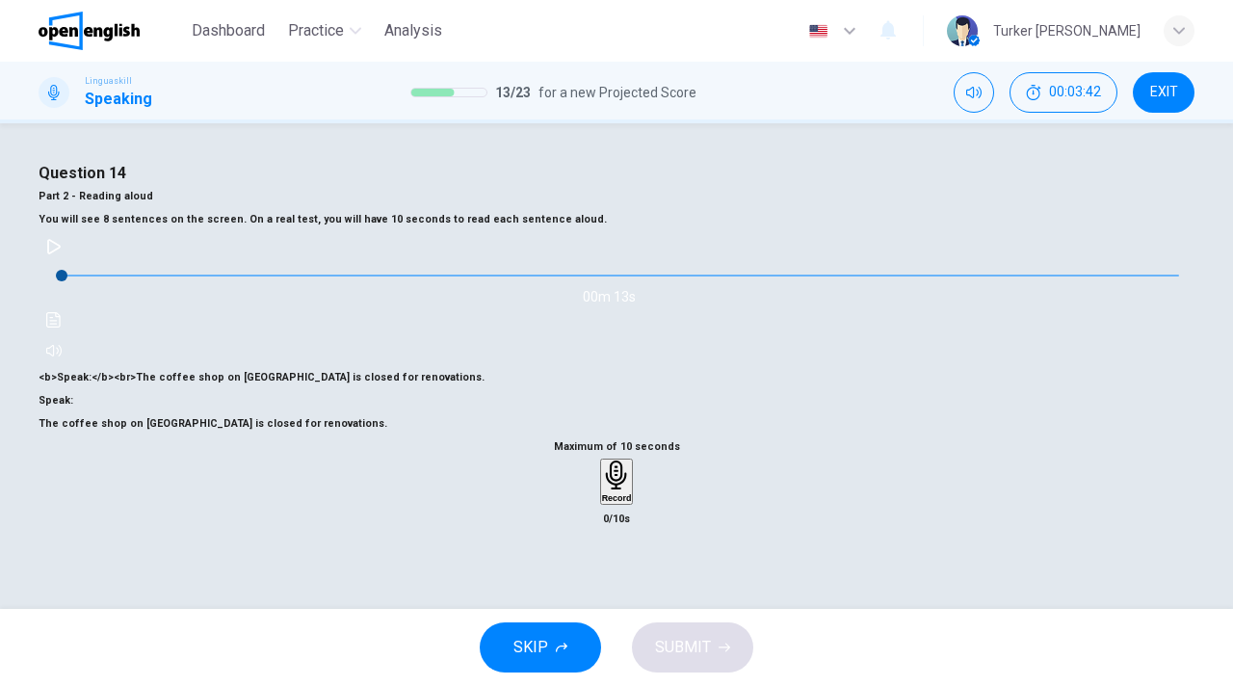
click at [618, 503] on h6 "Record" at bounding box center [617, 498] width 30 height 10
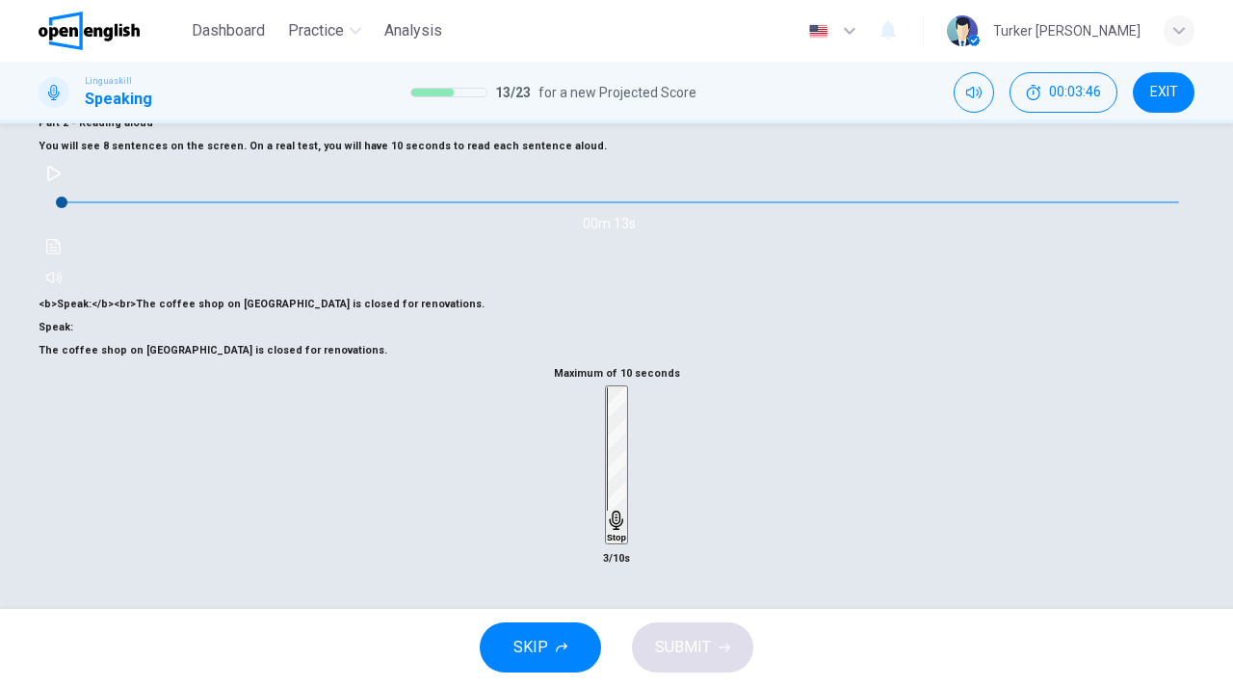
click at [618, 533] on h6 "Stop" at bounding box center [616, 538] width 19 height 10
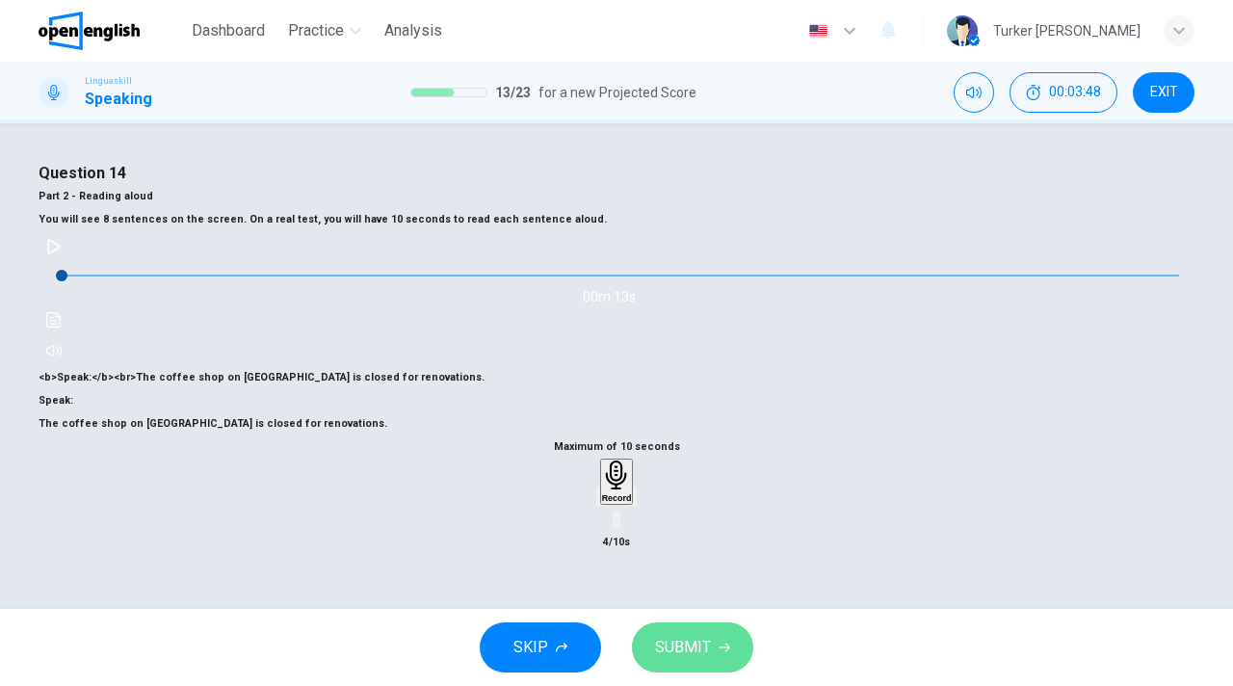
click at [712, 639] on button "SUBMIT" at bounding box center [692, 647] width 121 height 50
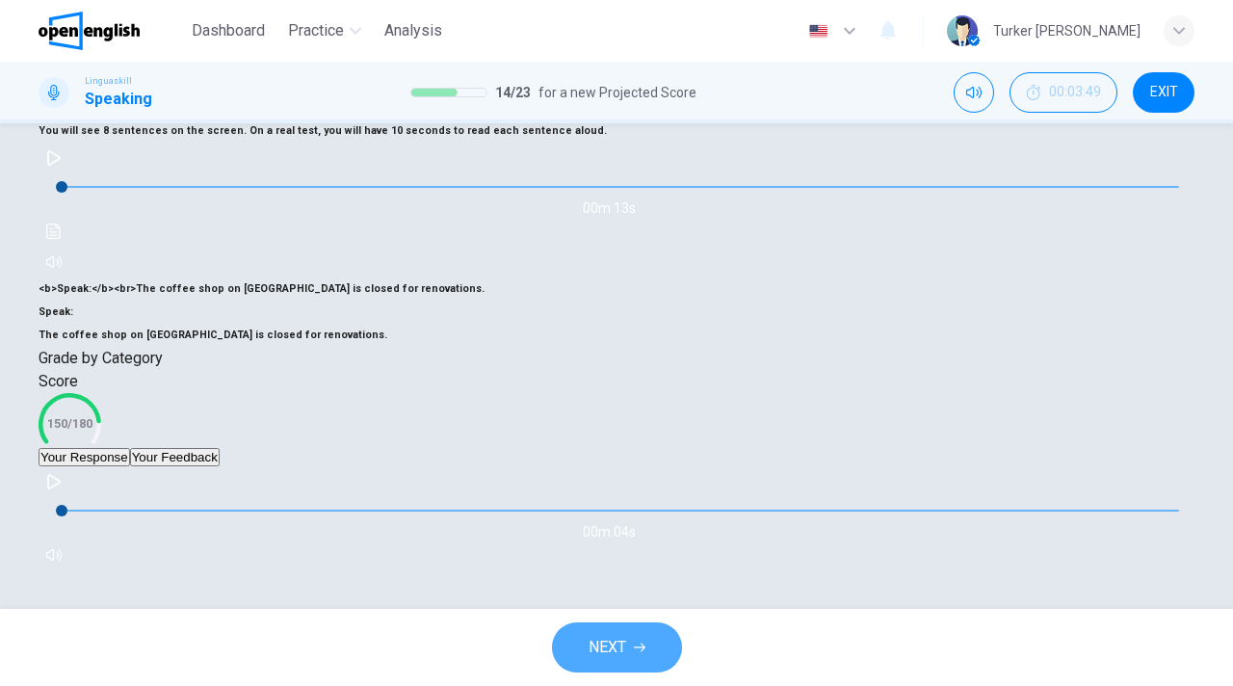
click at [597, 632] on button "NEXT" at bounding box center [617, 647] width 130 height 50
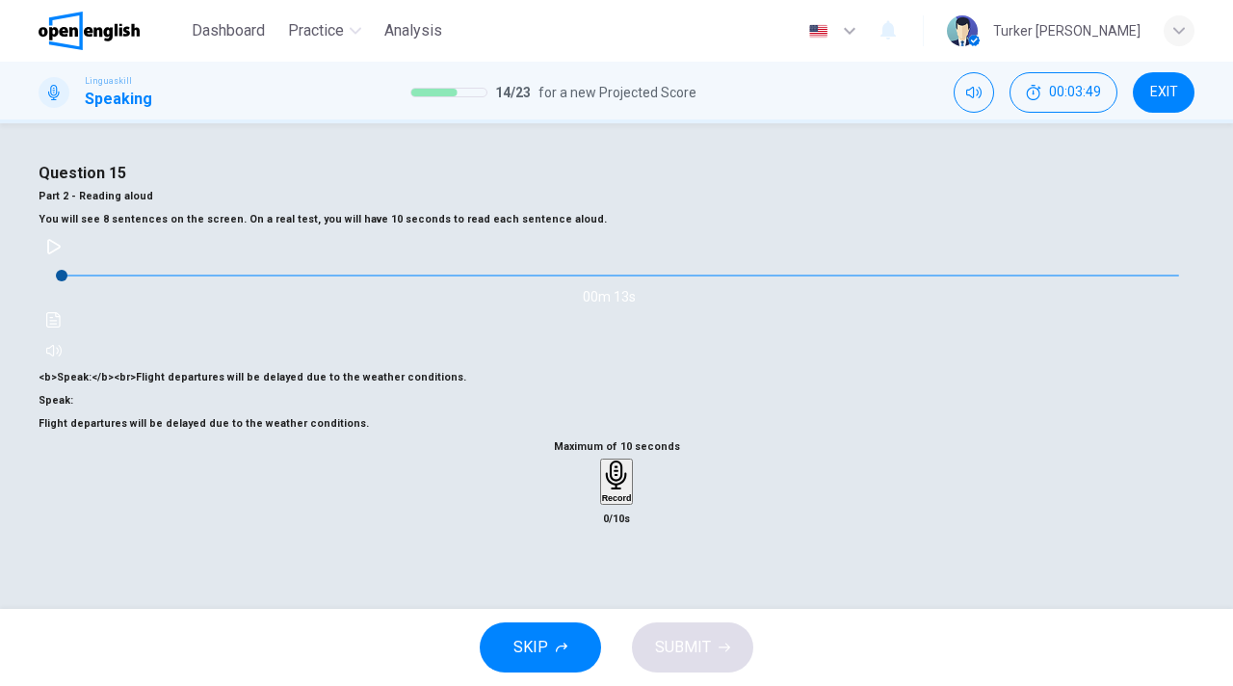
click at [620, 503] on h6 "Record" at bounding box center [617, 498] width 30 height 10
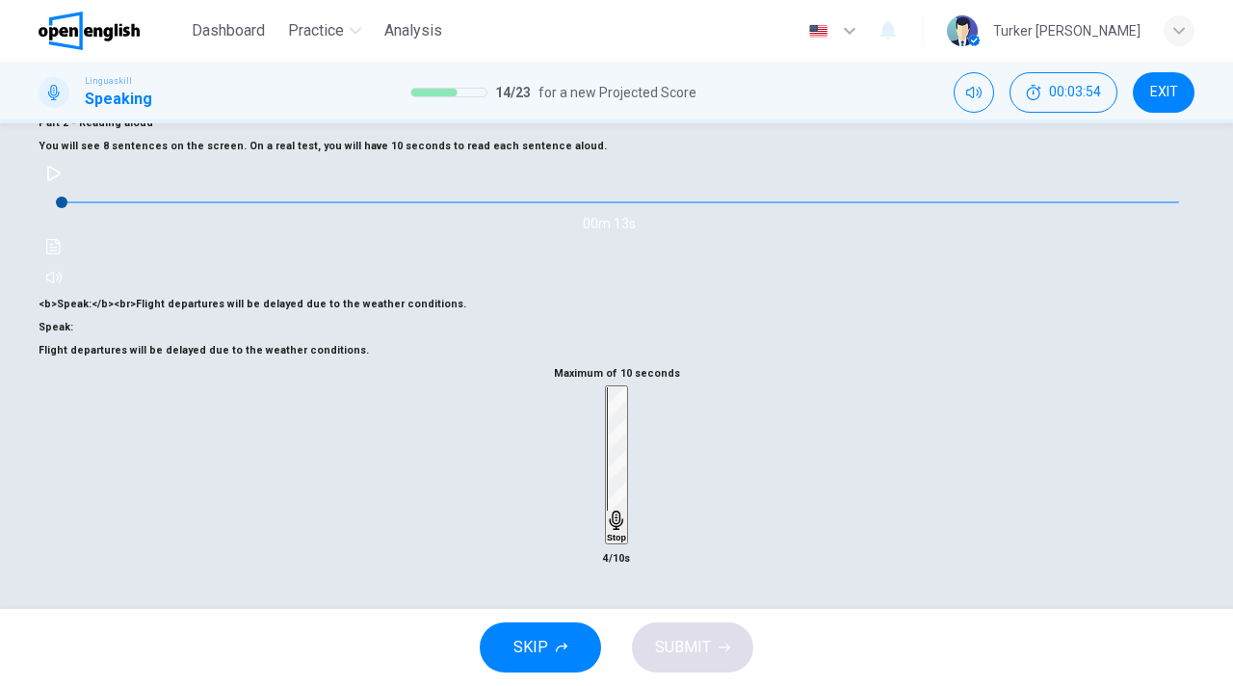
click at [620, 533] on h6 "Stop" at bounding box center [616, 538] width 19 height 10
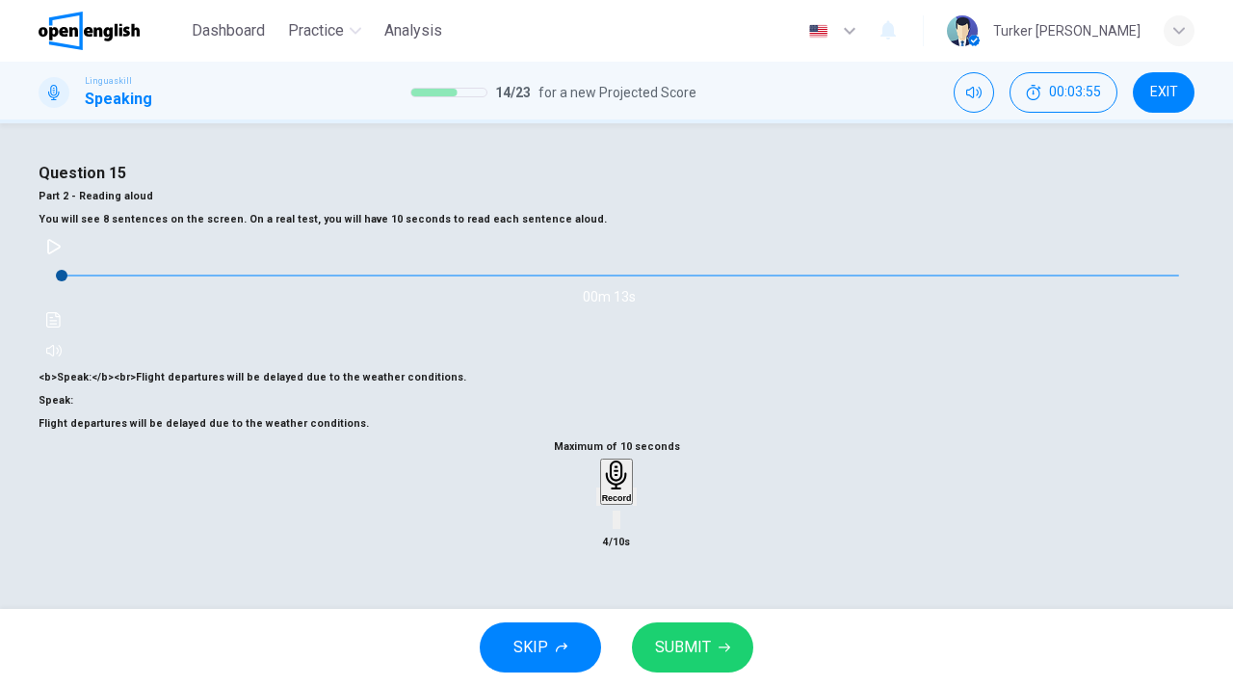
click at [721, 642] on icon "button" at bounding box center [725, 648] width 12 height 12
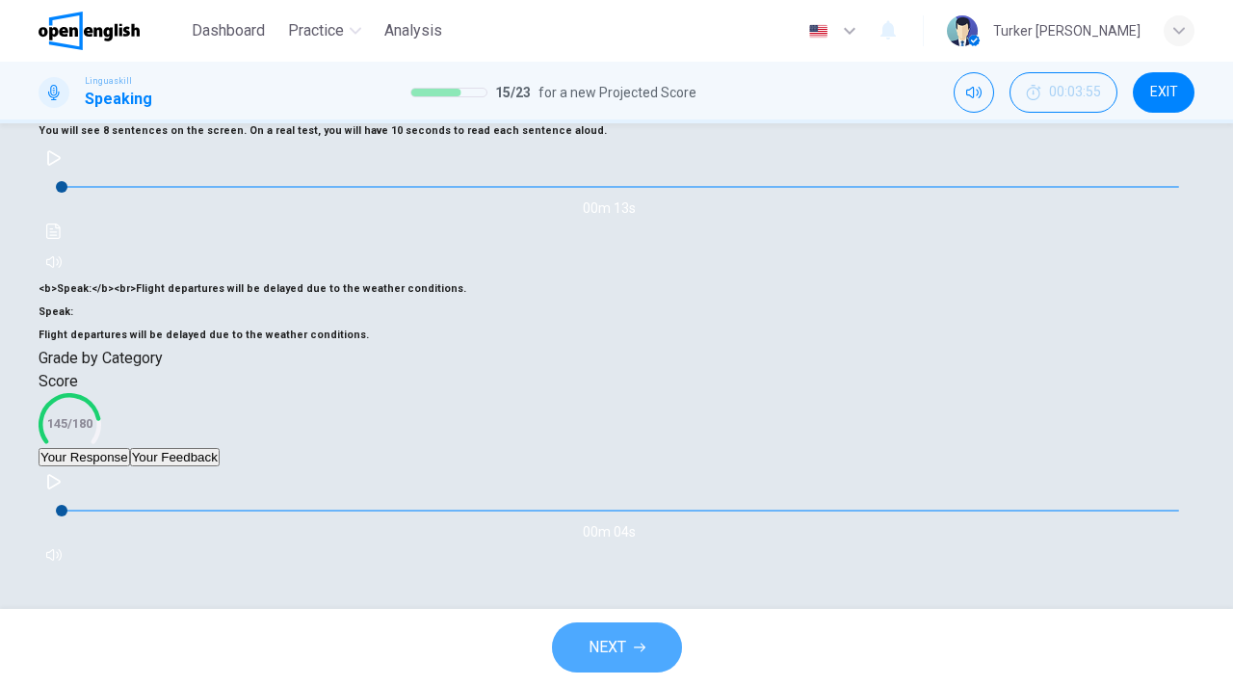
click at [638, 633] on button "NEXT" at bounding box center [617, 647] width 130 height 50
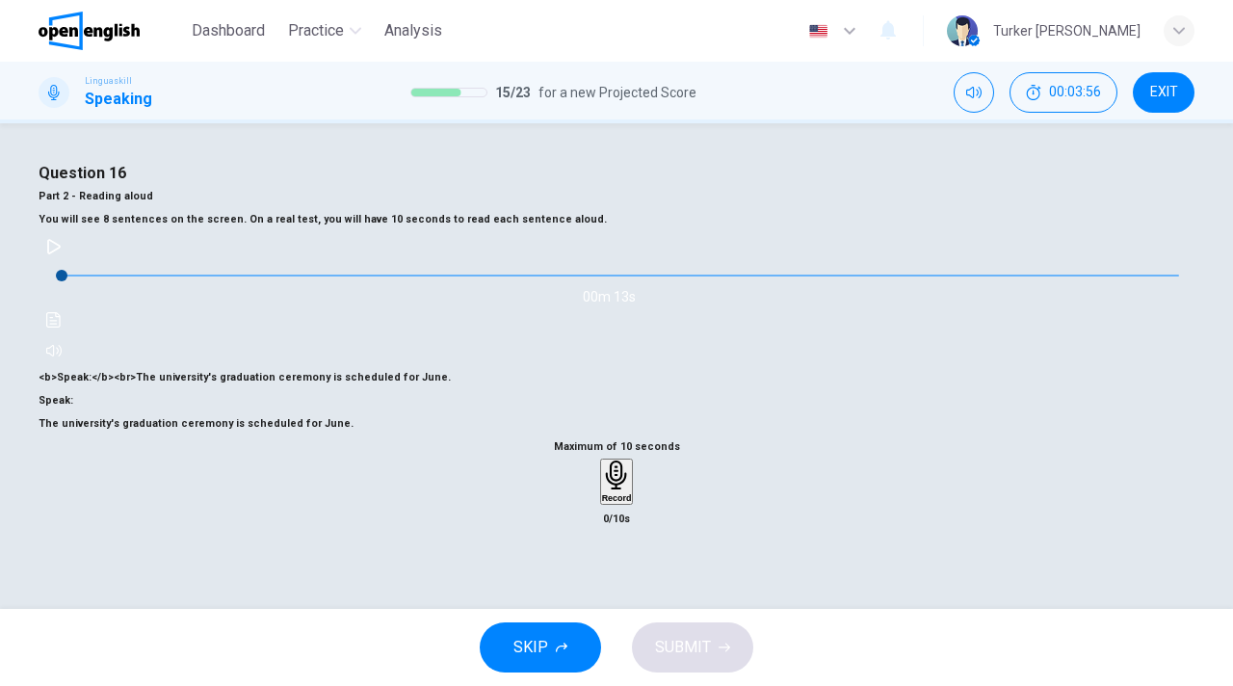
click at [614, 503] on h6 "Record" at bounding box center [617, 498] width 30 height 10
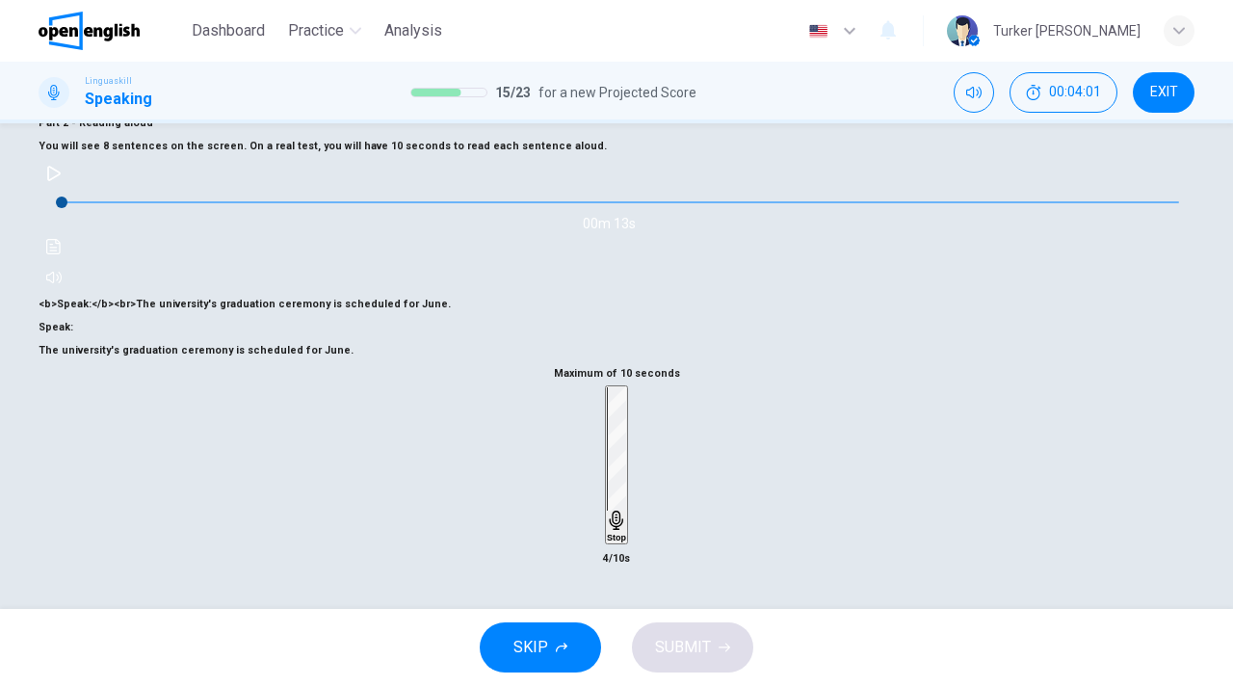
click at [614, 533] on h6 "Stop" at bounding box center [616, 538] width 19 height 10
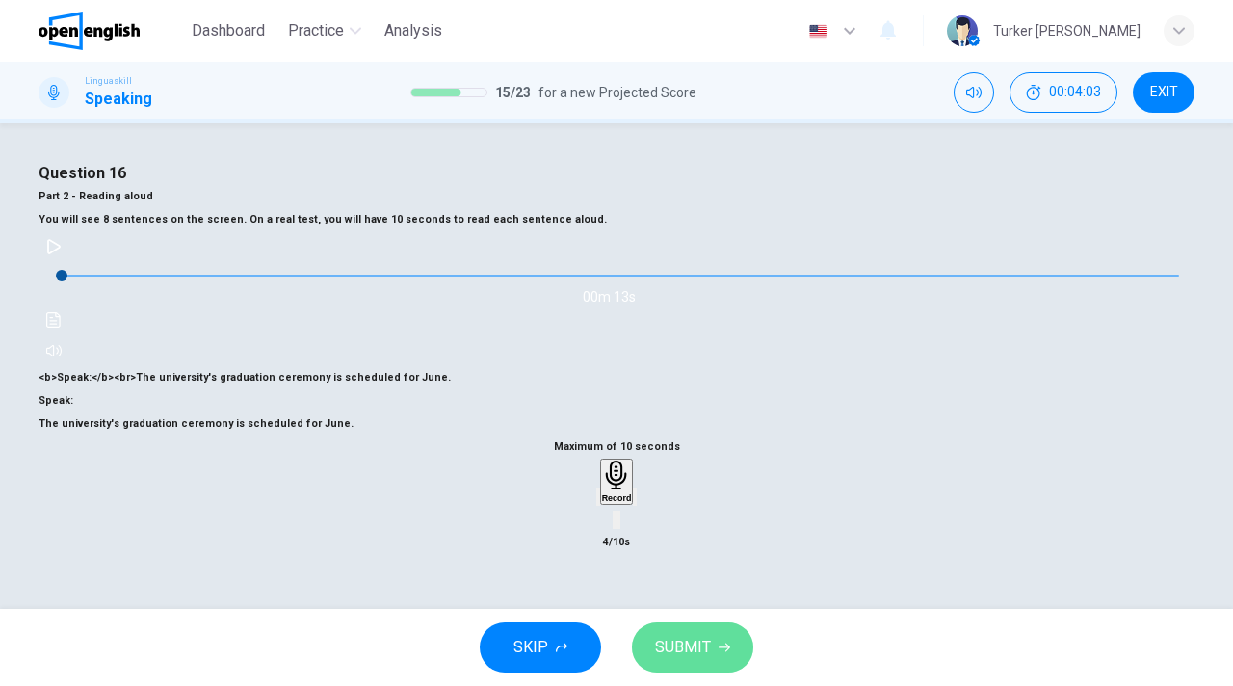
click at [690, 660] on span "SUBMIT" at bounding box center [683, 647] width 56 height 27
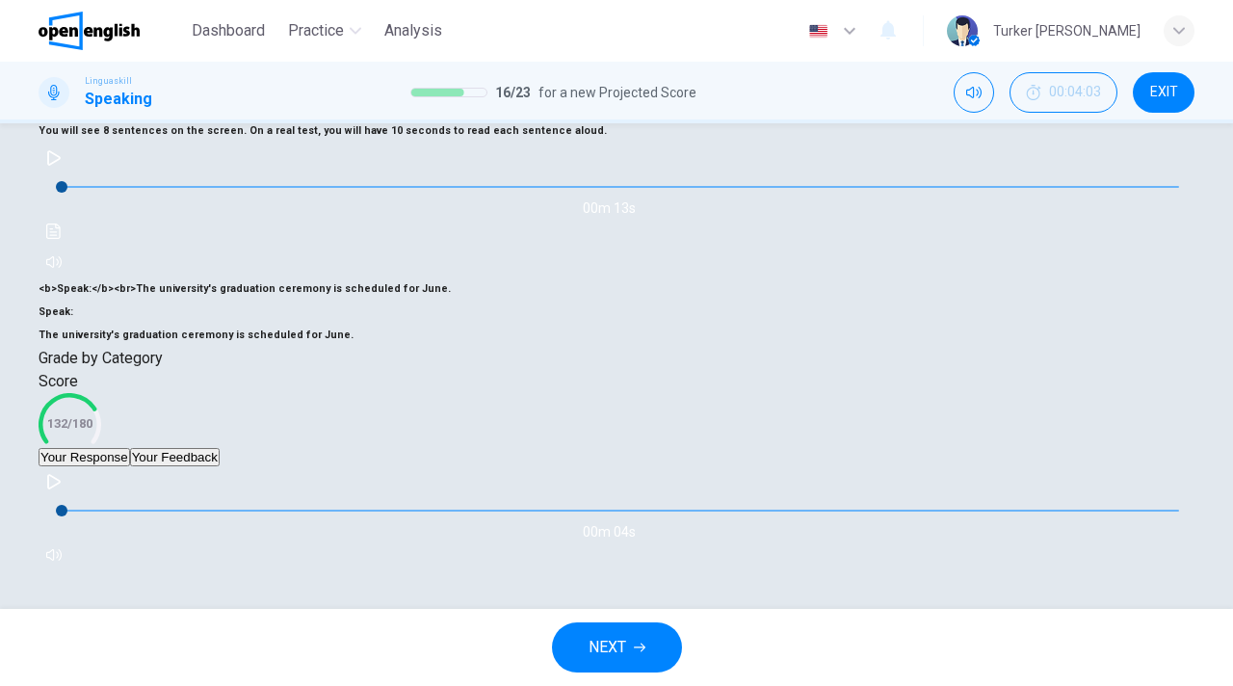
click at [623, 647] on span "NEXT" at bounding box center [608, 647] width 38 height 27
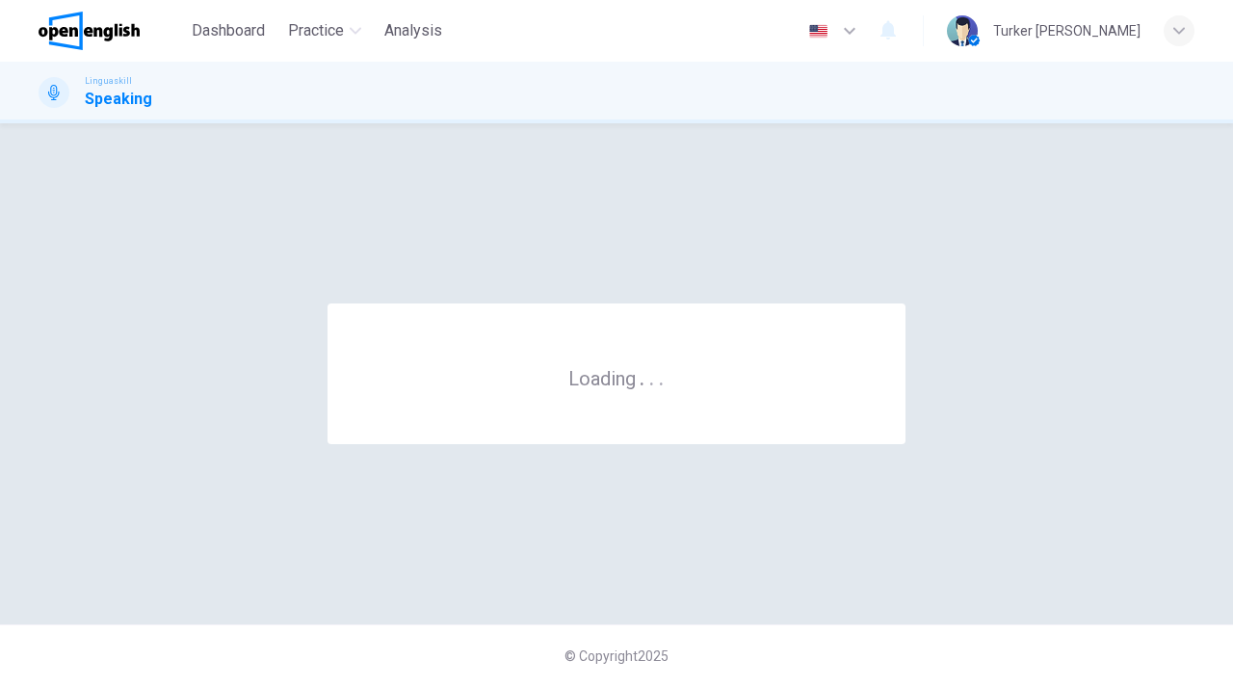
scroll to position [0, 0]
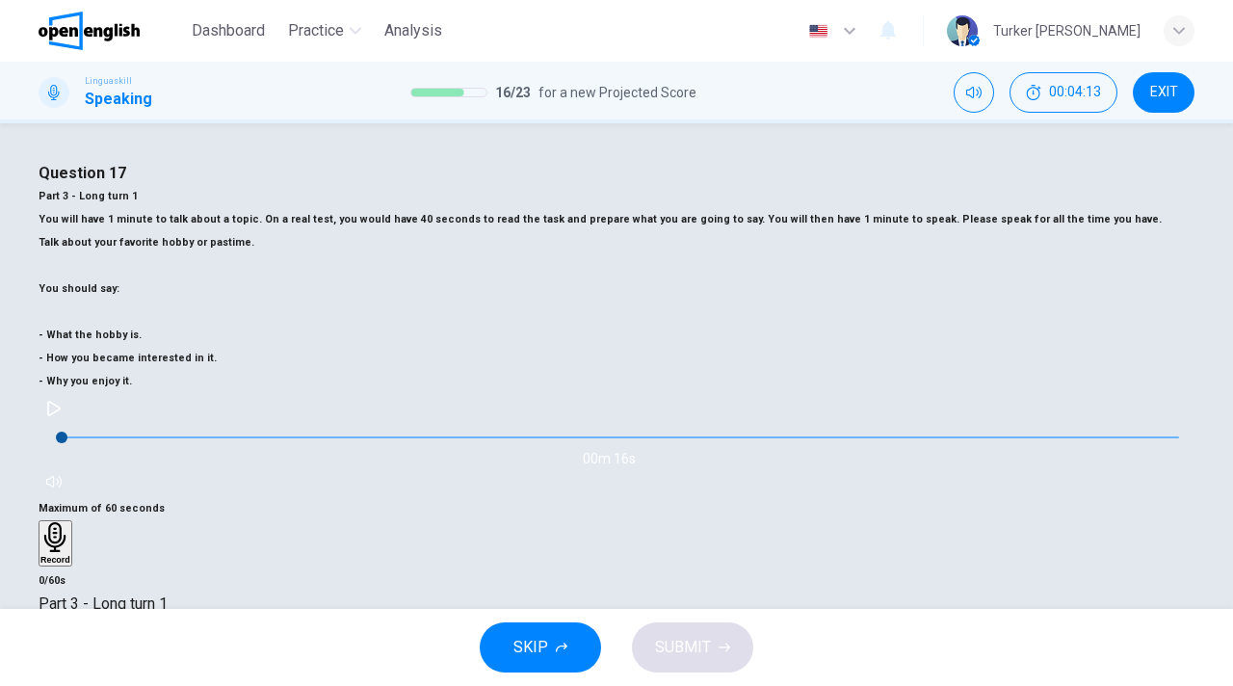
click at [496, 639] on h6 at bounding box center [617, 650] width 1156 height 23
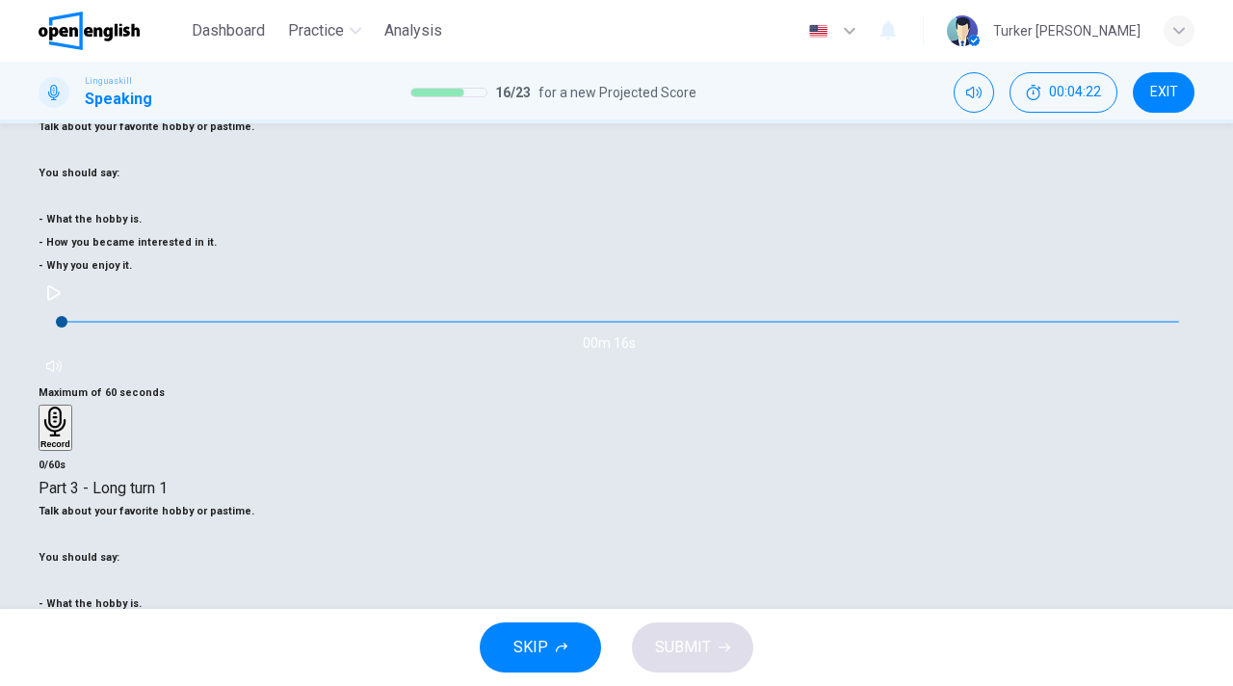
scroll to position [154, 0]
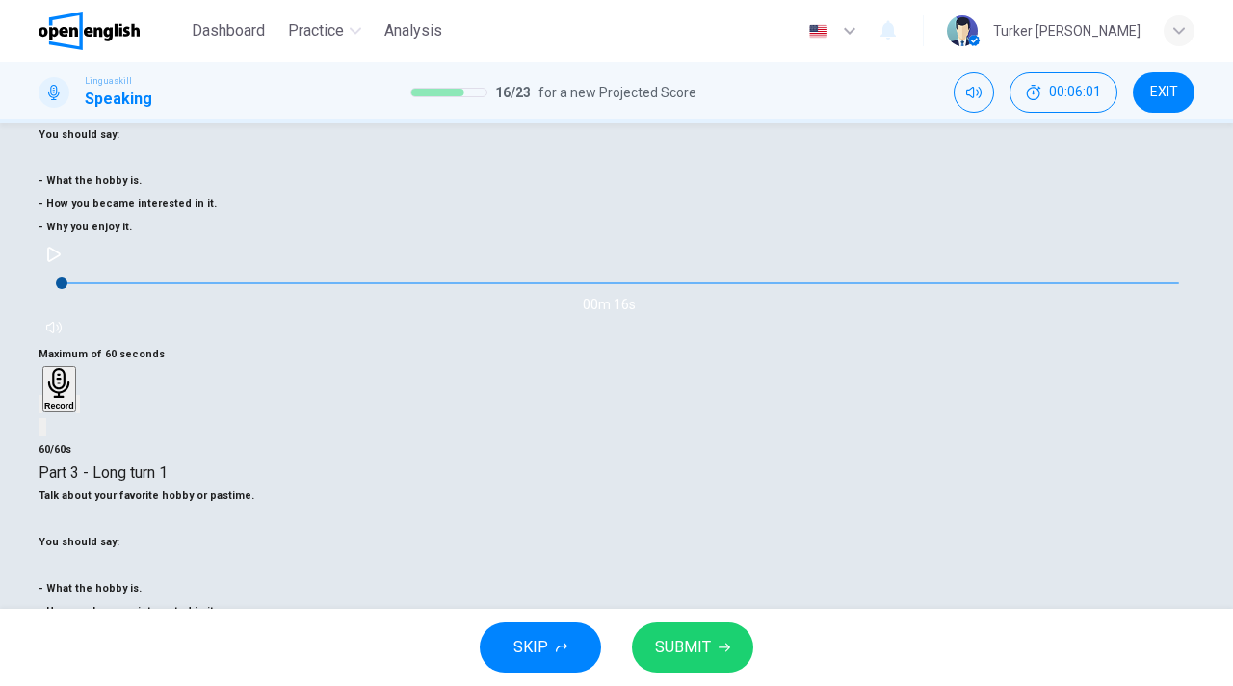
click at [705, 657] on span "SUBMIT" at bounding box center [683, 647] width 56 height 27
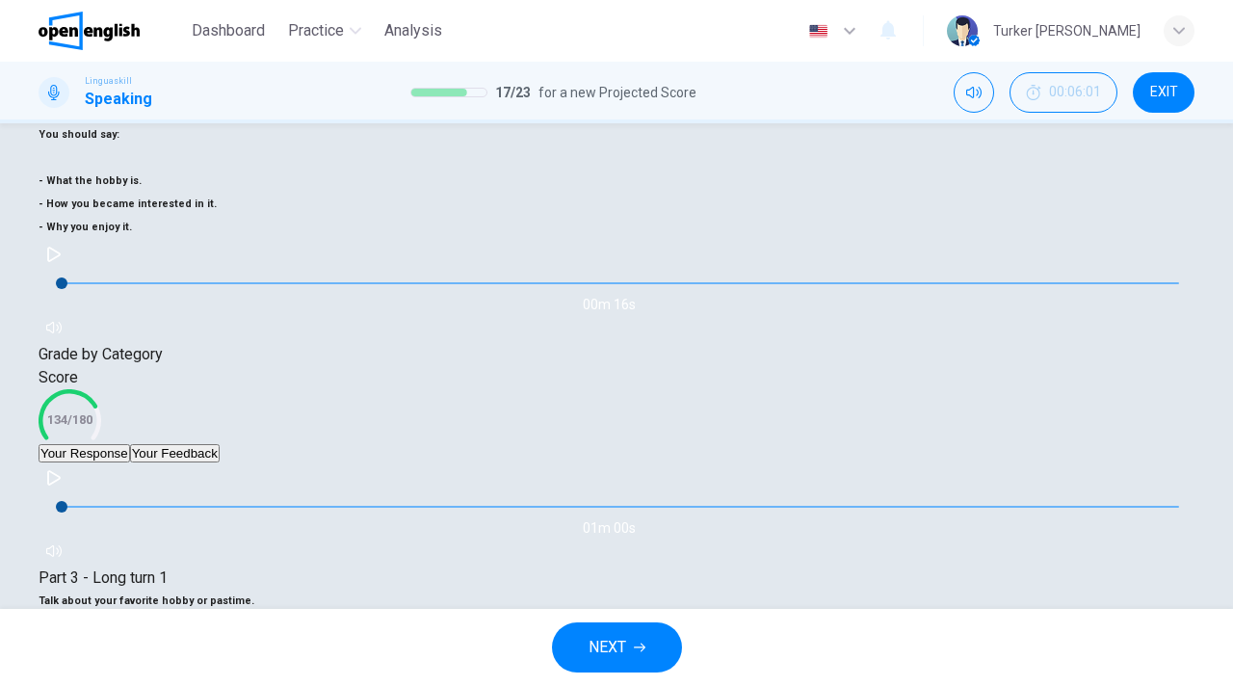
click at [632, 648] on button "NEXT" at bounding box center [617, 647] width 130 height 50
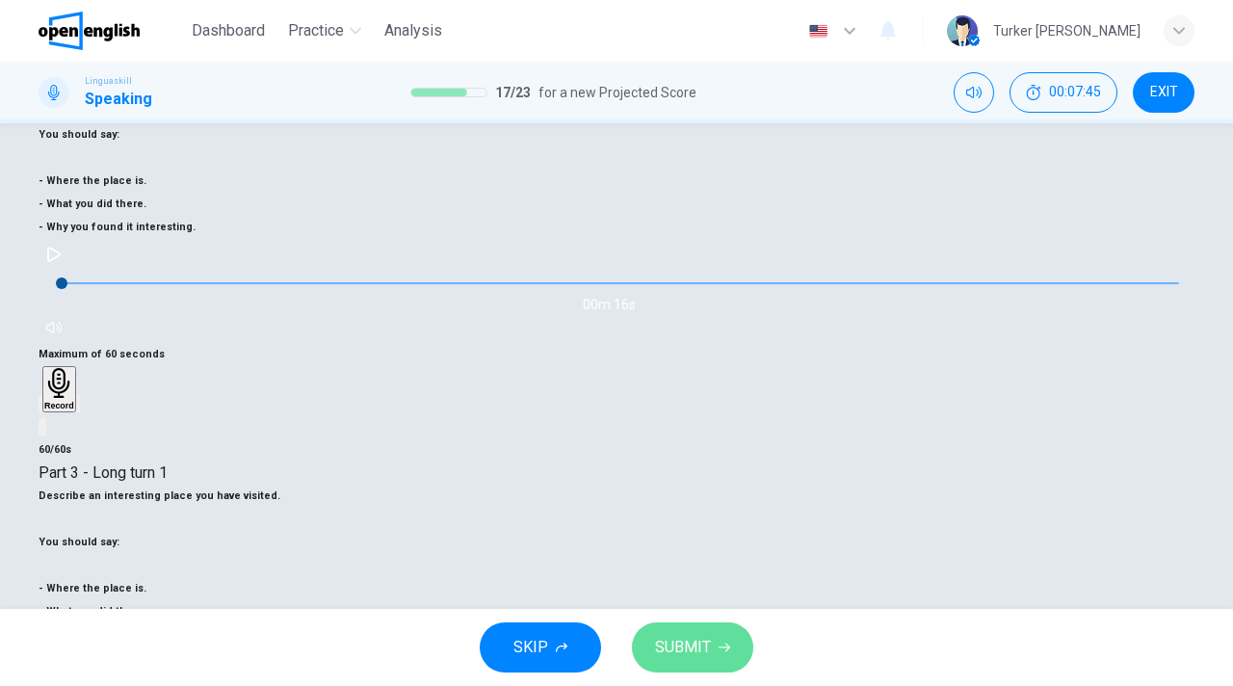
click at [715, 645] on button "SUBMIT" at bounding box center [692, 647] width 121 height 50
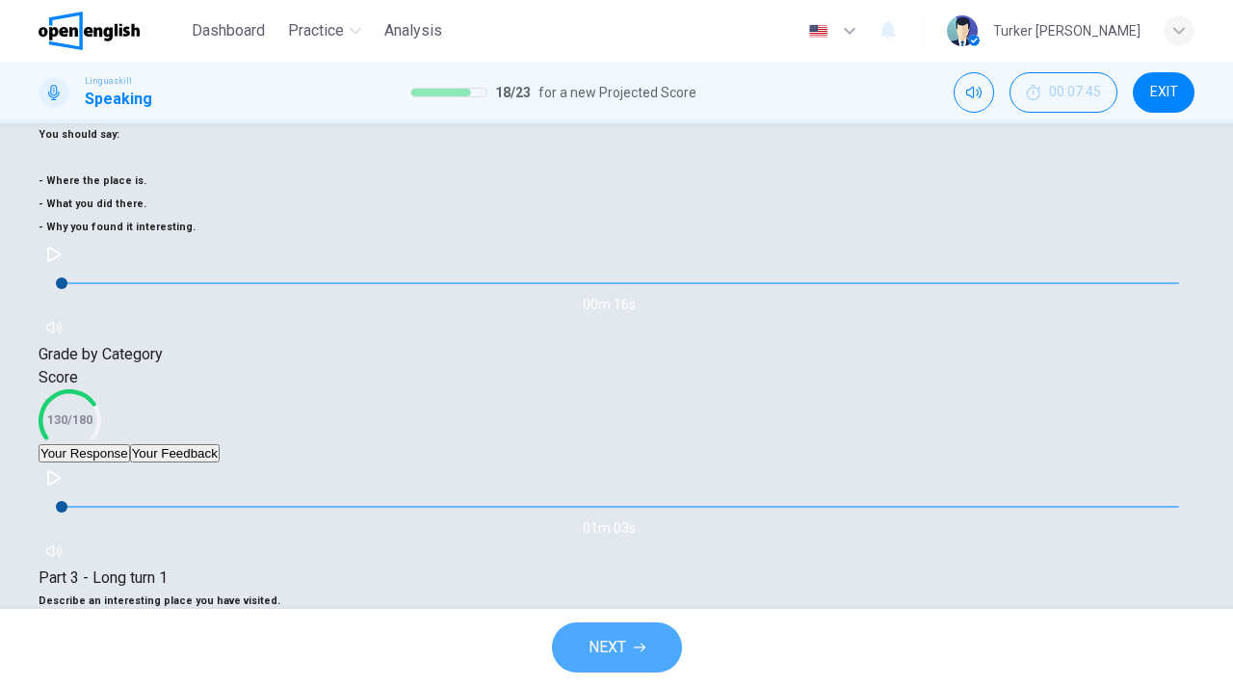
click at [622, 648] on span "NEXT" at bounding box center [608, 647] width 38 height 27
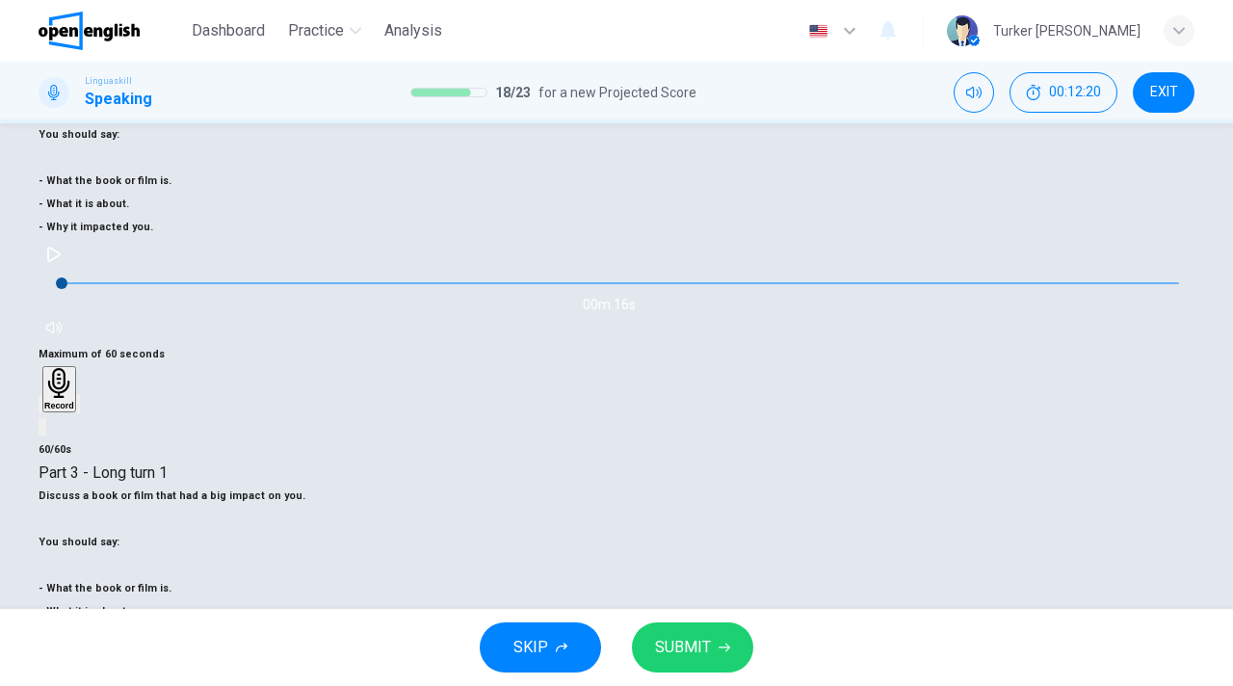
click at [696, 641] on span "SUBMIT" at bounding box center [683, 647] width 56 height 27
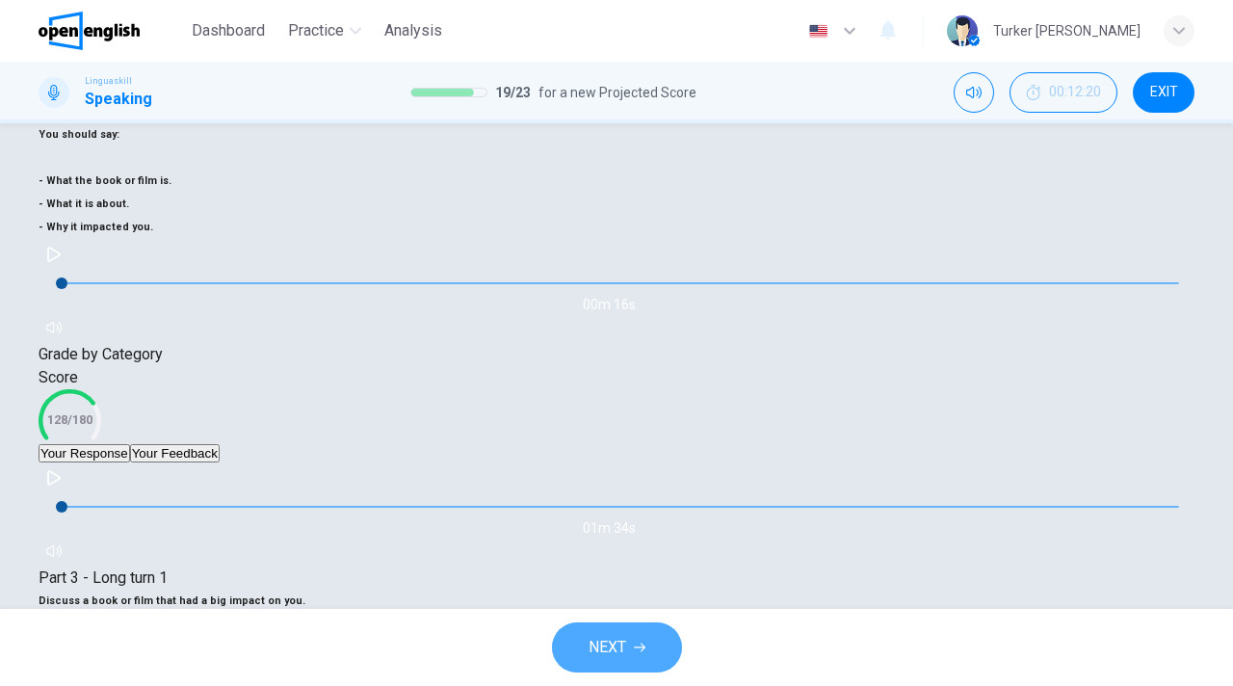
click at [636, 648] on icon "button" at bounding box center [640, 648] width 12 height 12
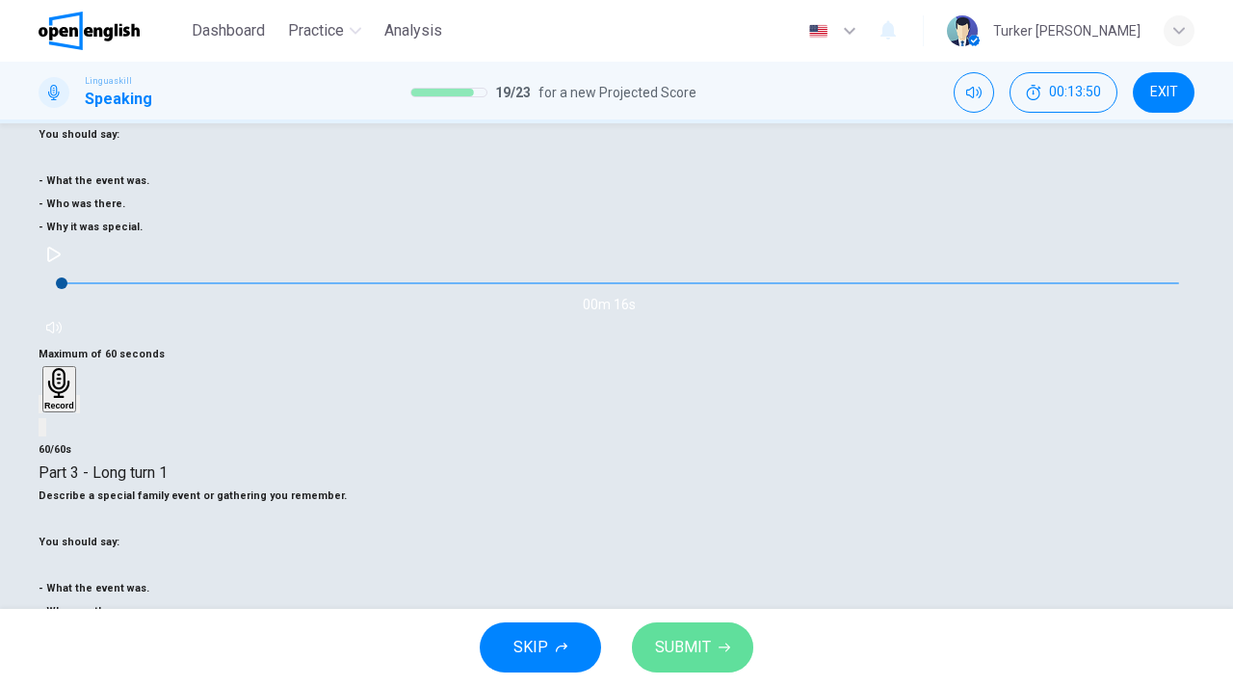
click at [696, 652] on span "SUBMIT" at bounding box center [683, 647] width 56 height 27
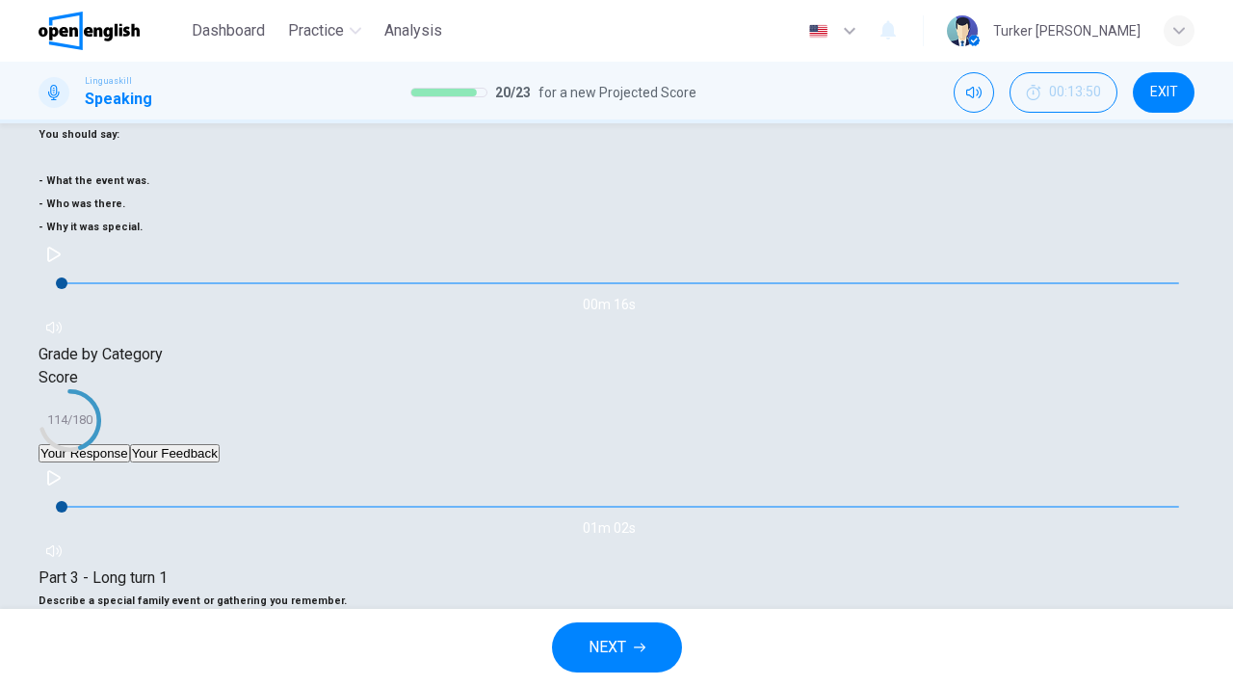
click at [608, 653] on span "NEXT" at bounding box center [608, 647] width 38 height 27
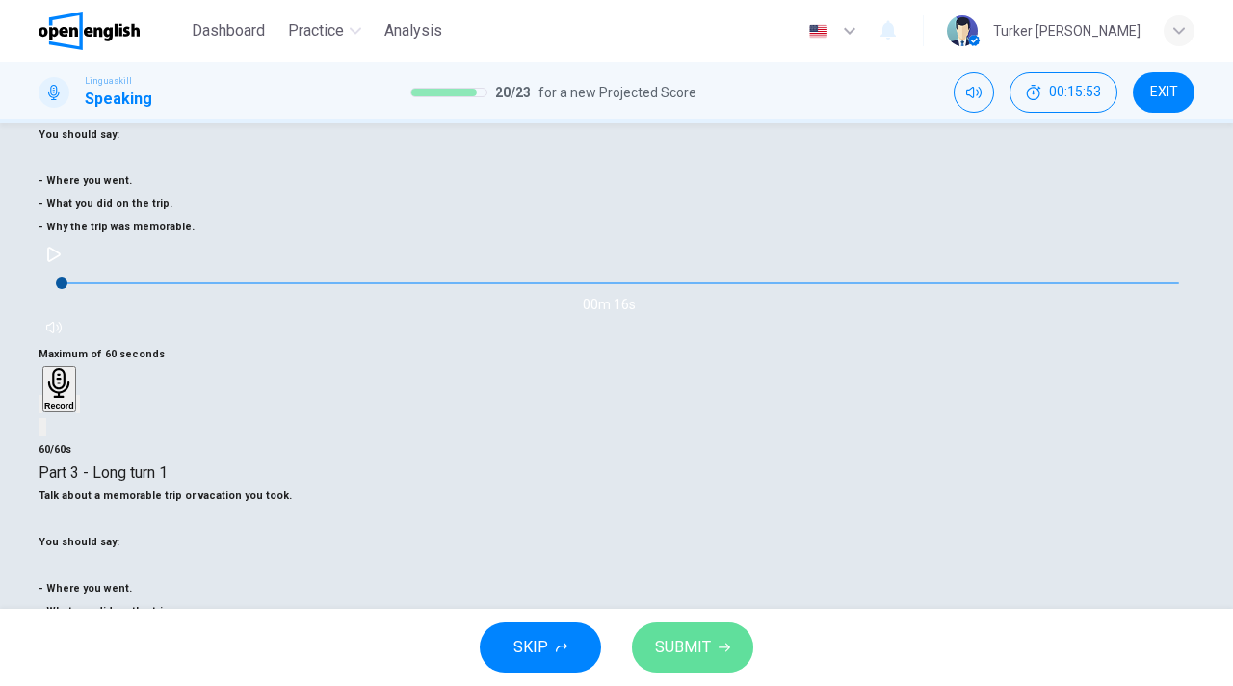
click at [697, 637] on span "SUBMIT" at bounding box center [683, 647] width 56 height 27
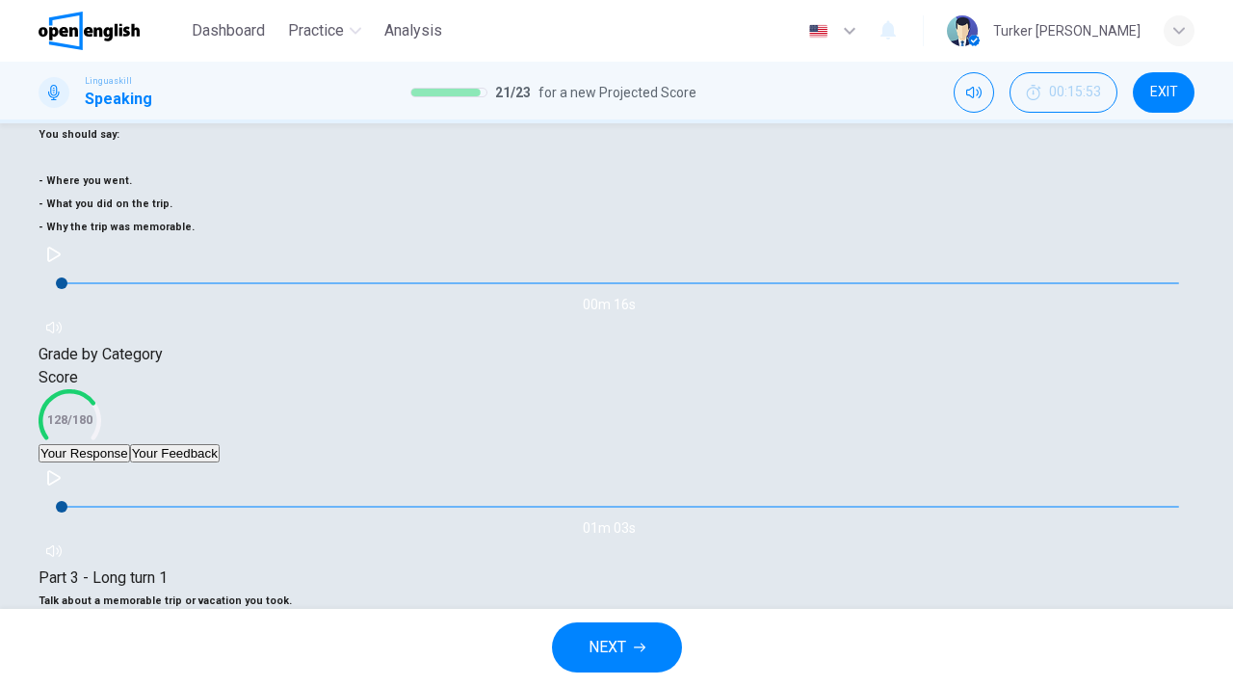
click at [632, 644] on button "NEXT" at bounding box center [617, 647] width 130 height 50
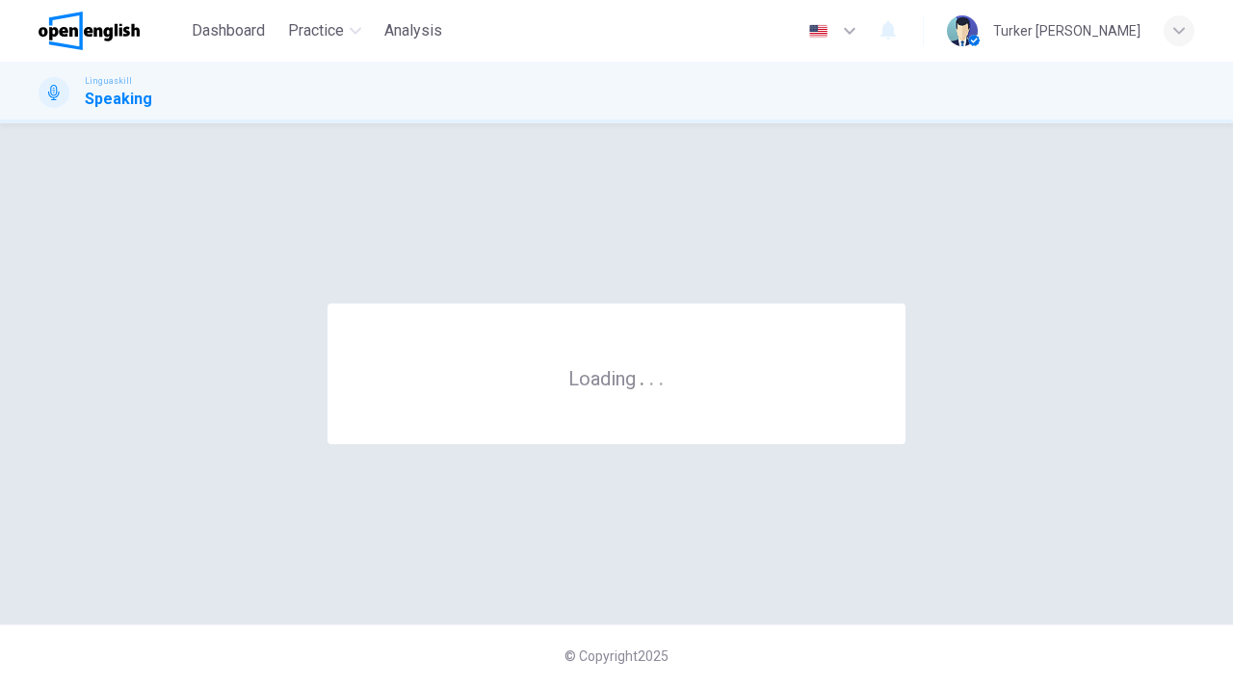
scroll to position [0, 0]
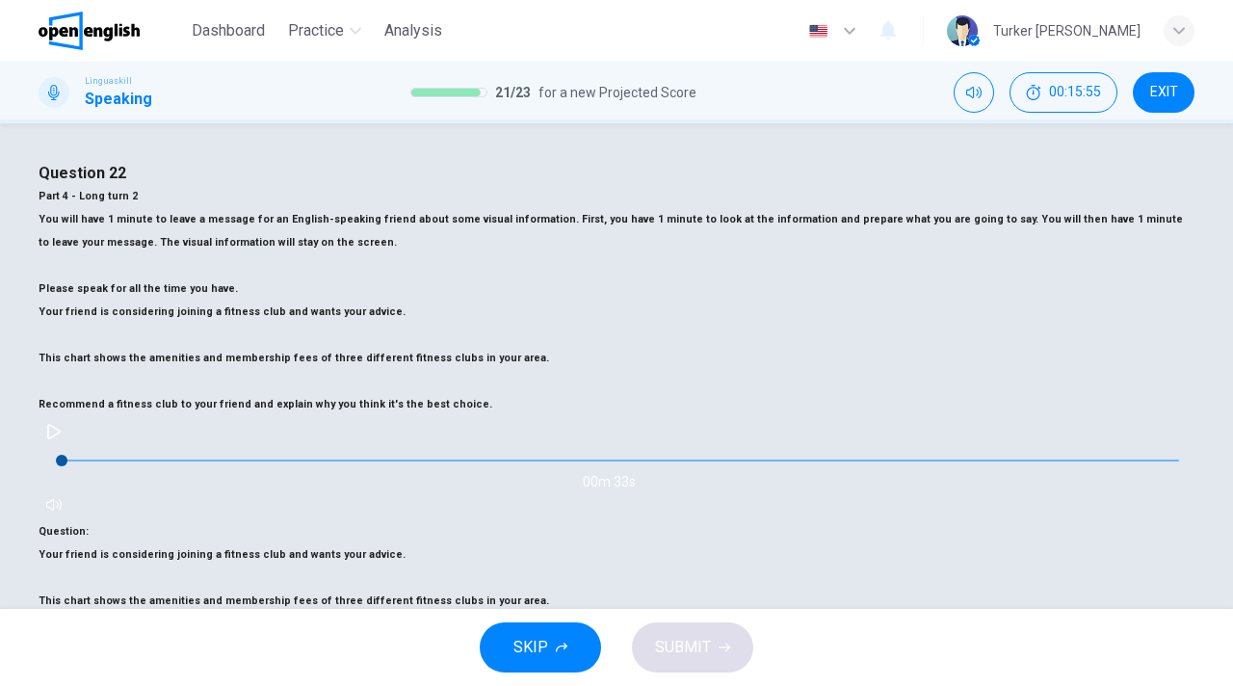
click at [747, 416] on div "00m 33s" at bounding box center [617, 468] width 1156 height 104
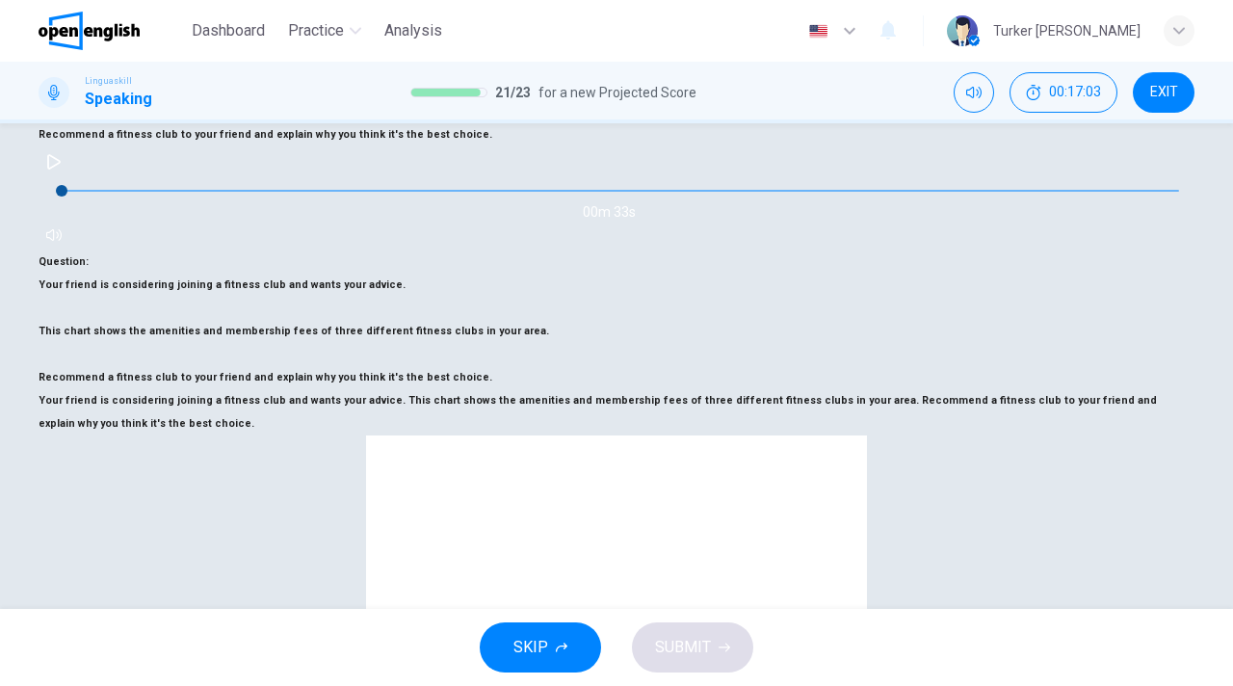
scroll to position [231, 0]
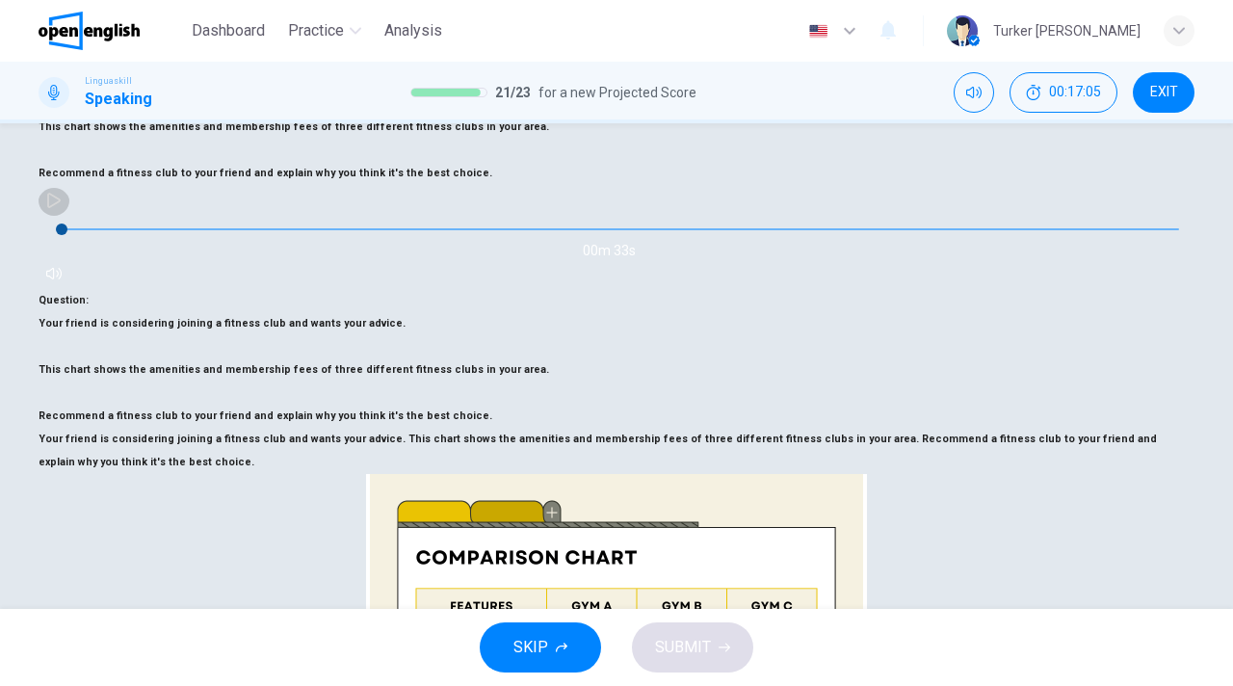
click at [69, 188] on button "button" at bounding box center [54, 200] width 31 height 31
type input "**"
click at [62, 193] on icon "button" at bounding box center [53, 200] width 15 height 15
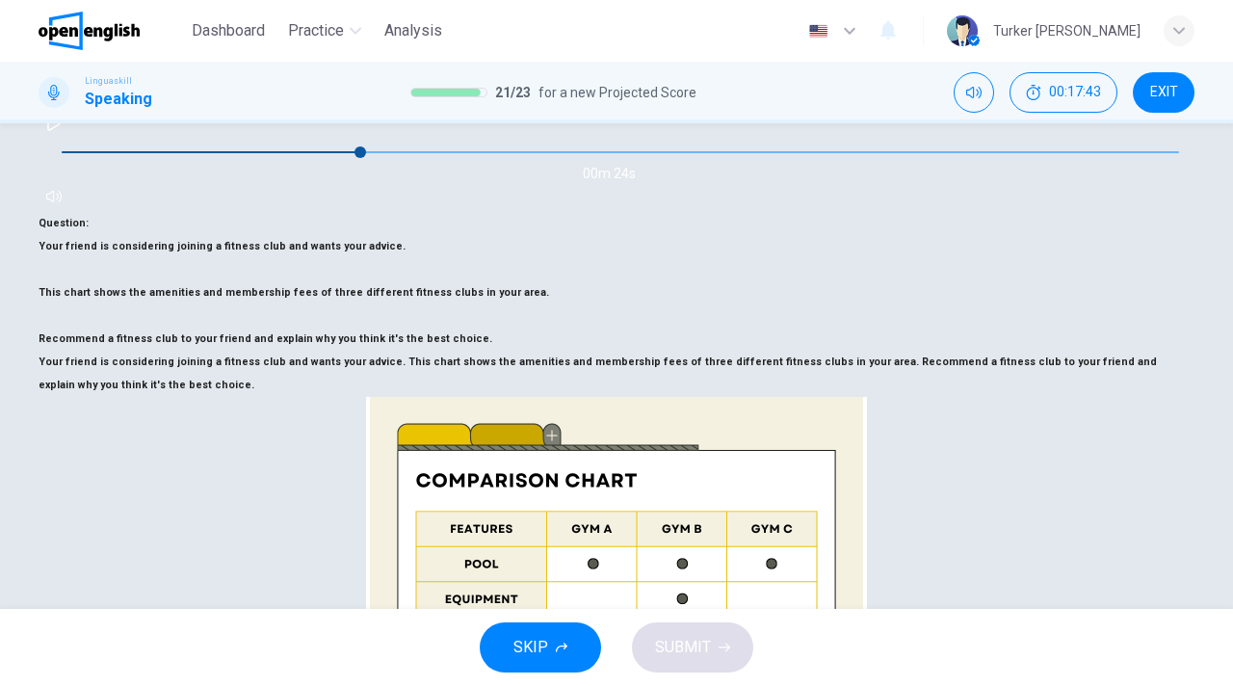
scroll to position [347, 0]
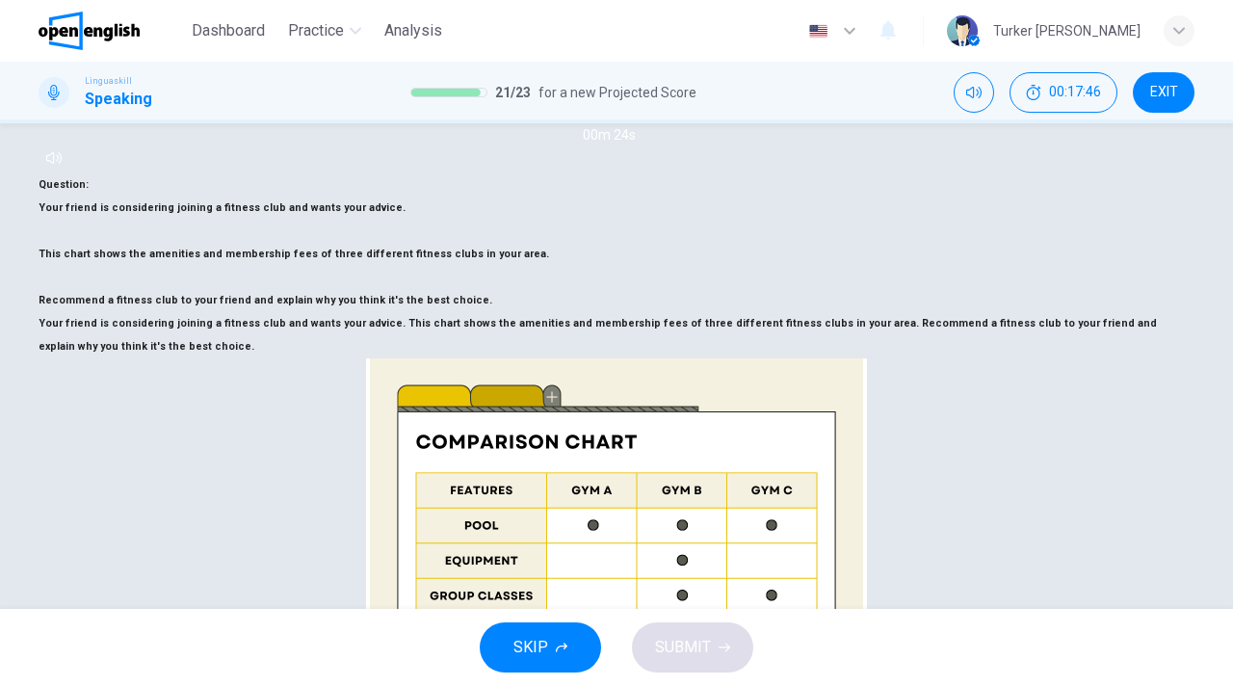
click at [698, 637] on span "SUBMIT" at bounding box center [683, 647] width 56 height 27
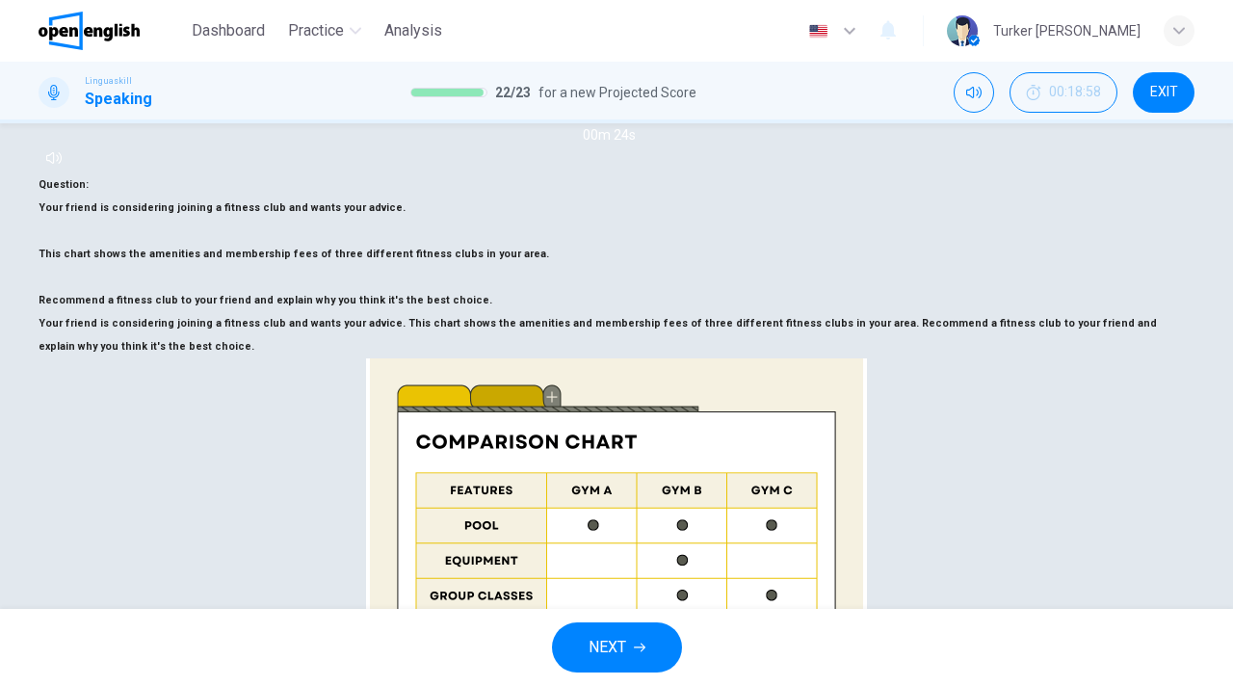
type input "*"
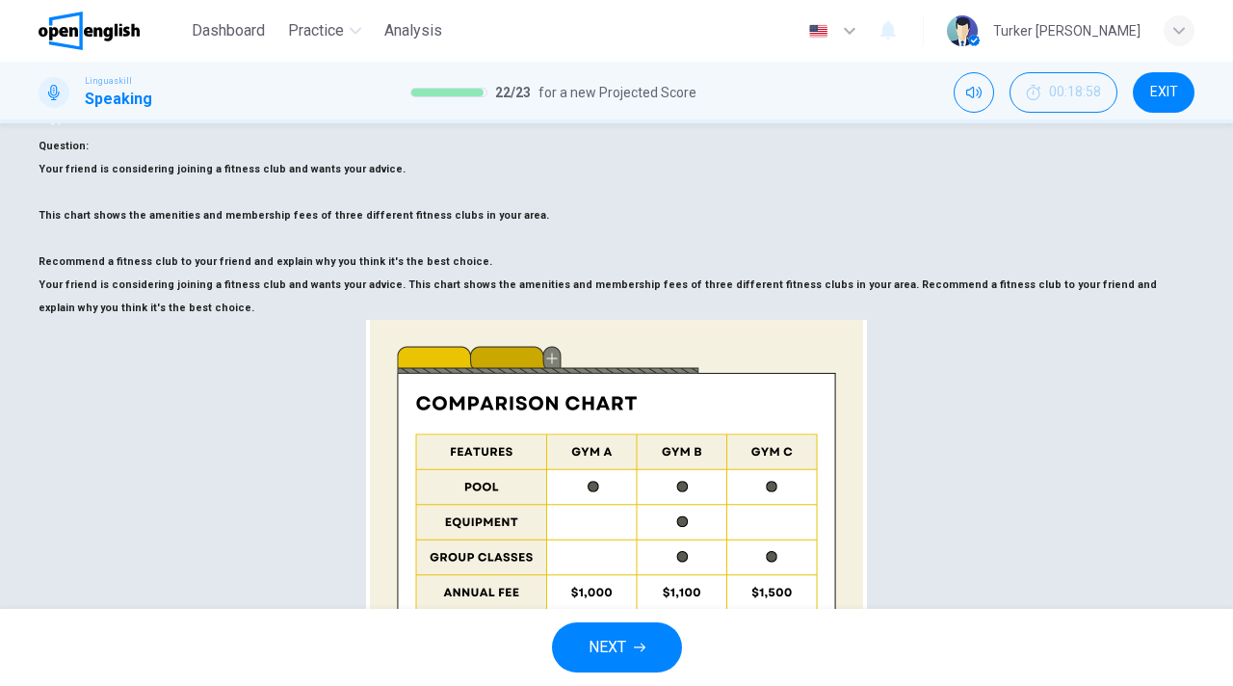
type input "*"
click at [624, 645] on span "NEXT" at bounding box center [608, 647] width 38 height 27
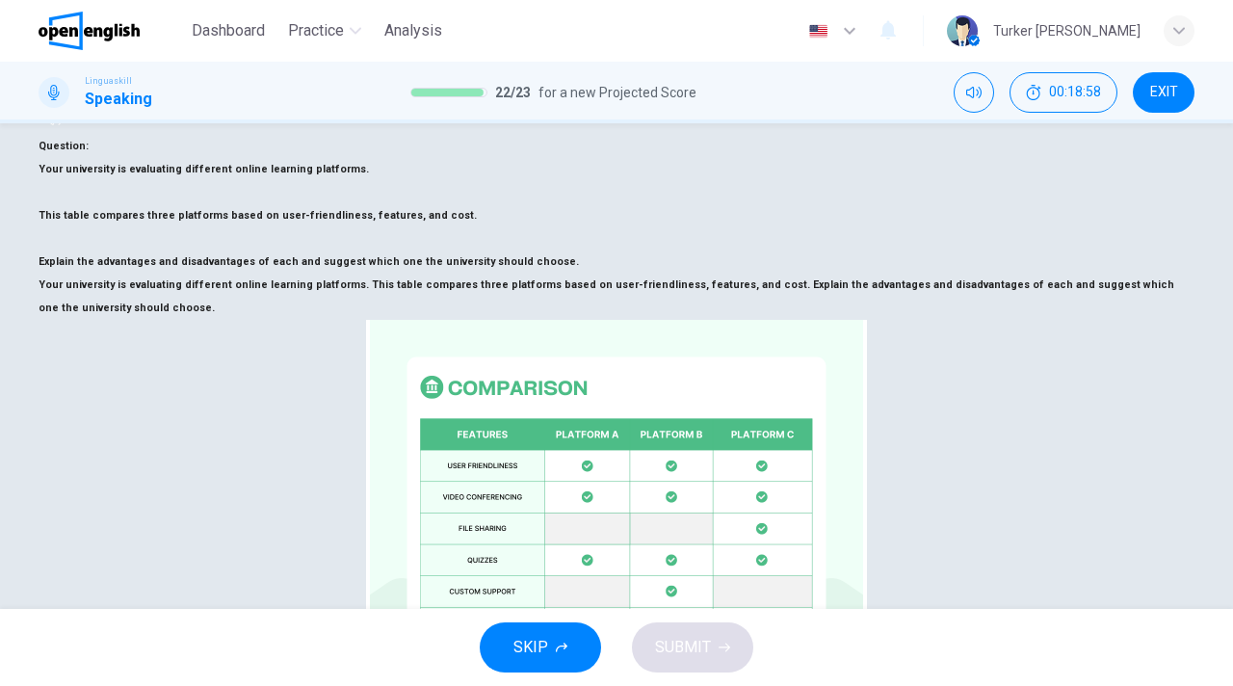
scroll to position [347, 0]
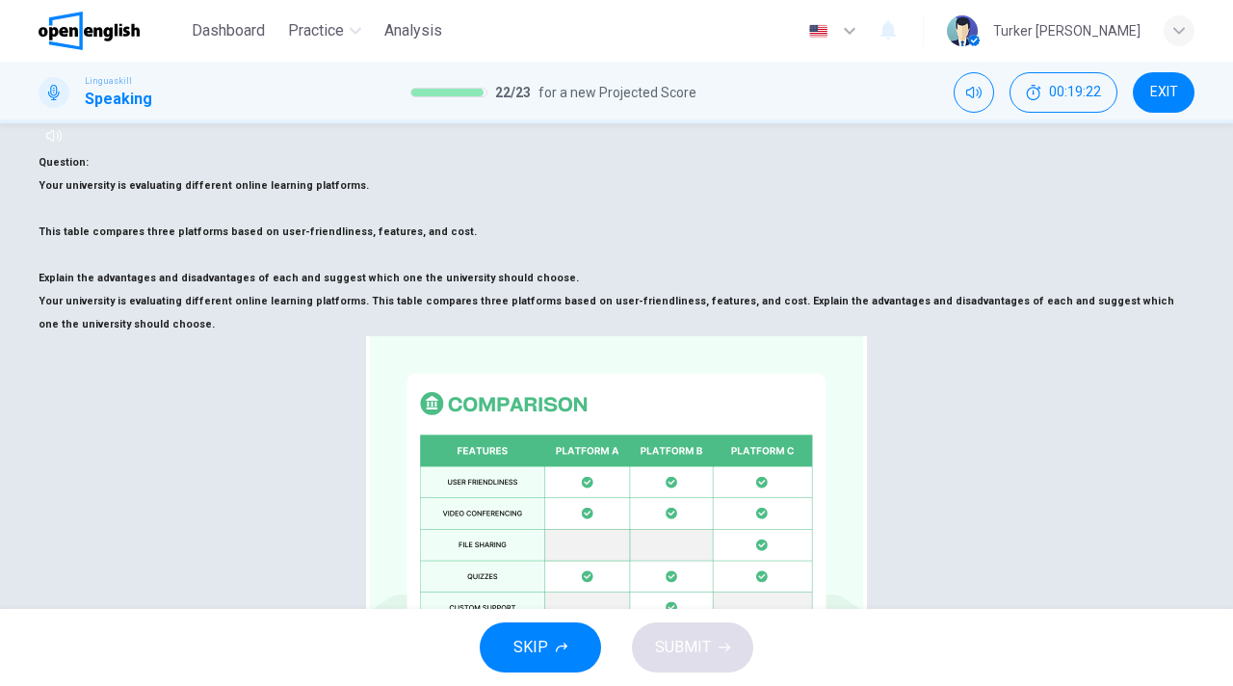
scroll to position [385, 0]
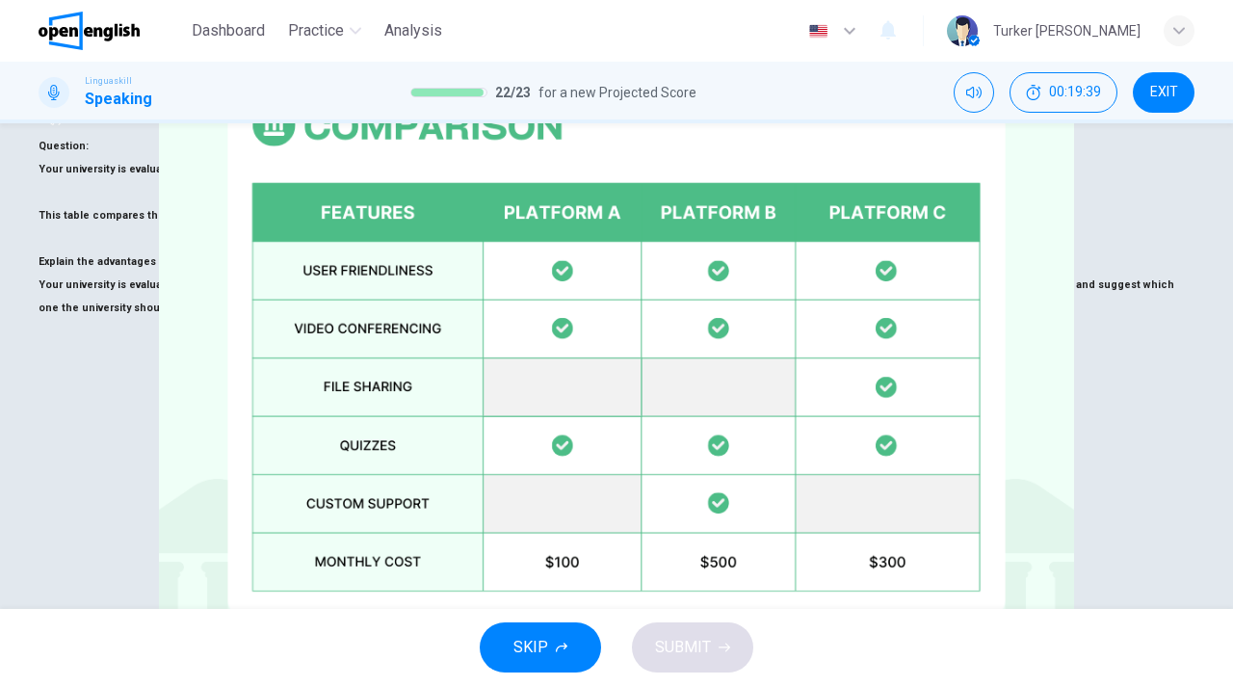
click at [446, 412] on img at bounding box center [616, 343] width 1233 height 686
click at [580, 335] on img at bounding box center [616, 343] width 1233 height 686
click at [567, 165] on img at bounding box center [616, 343] width 1233 height 686
click at [312, 685] on div at bounding box center [616, 686] width 1233 height 0
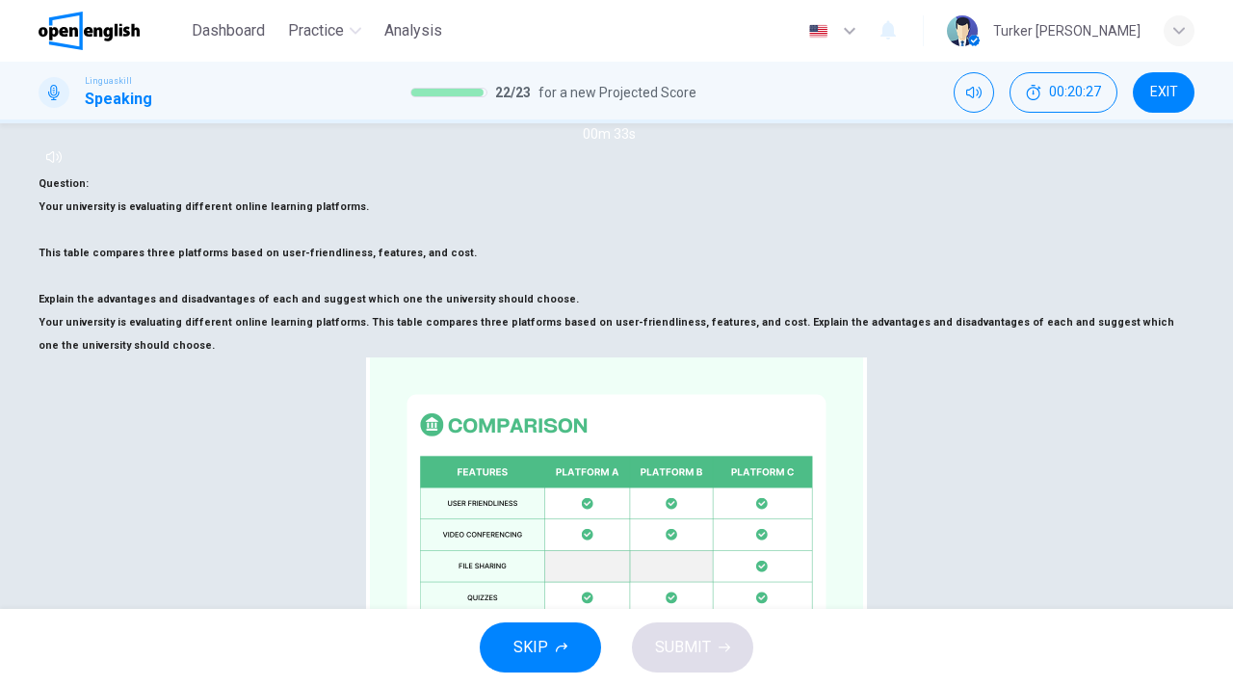
scroll to position [386, 0]
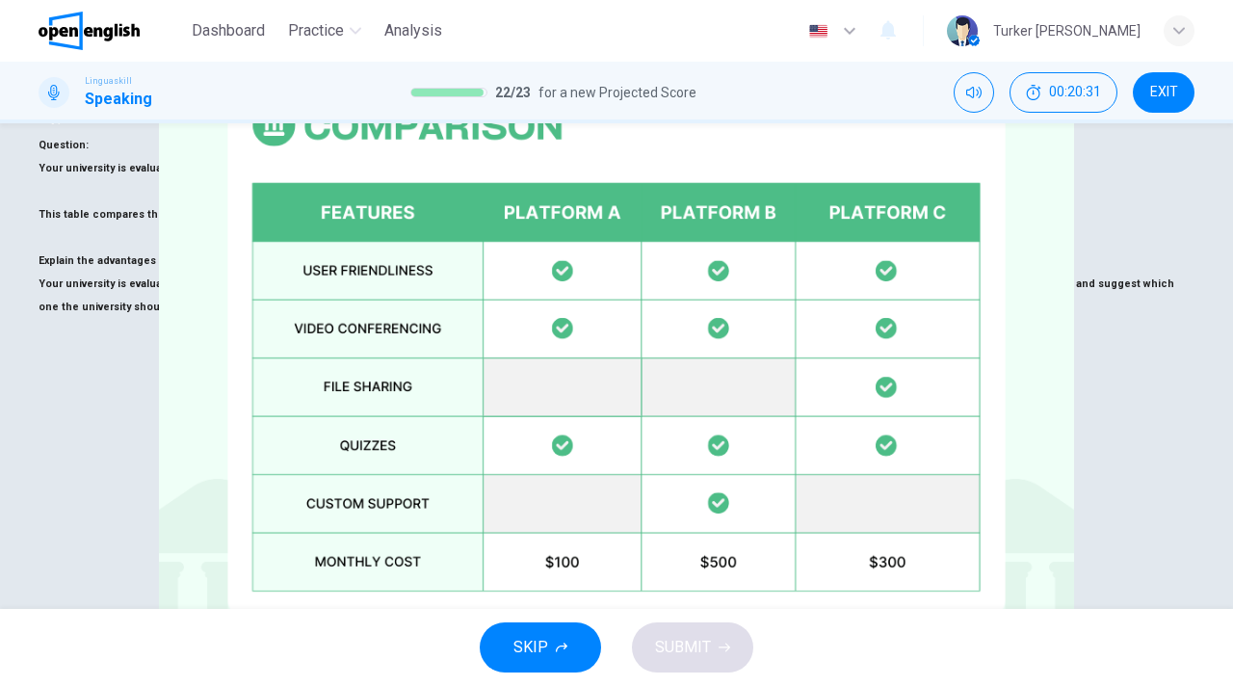
click at [280, 685] on div at bounding box center [616, 686] width 1233 height 0
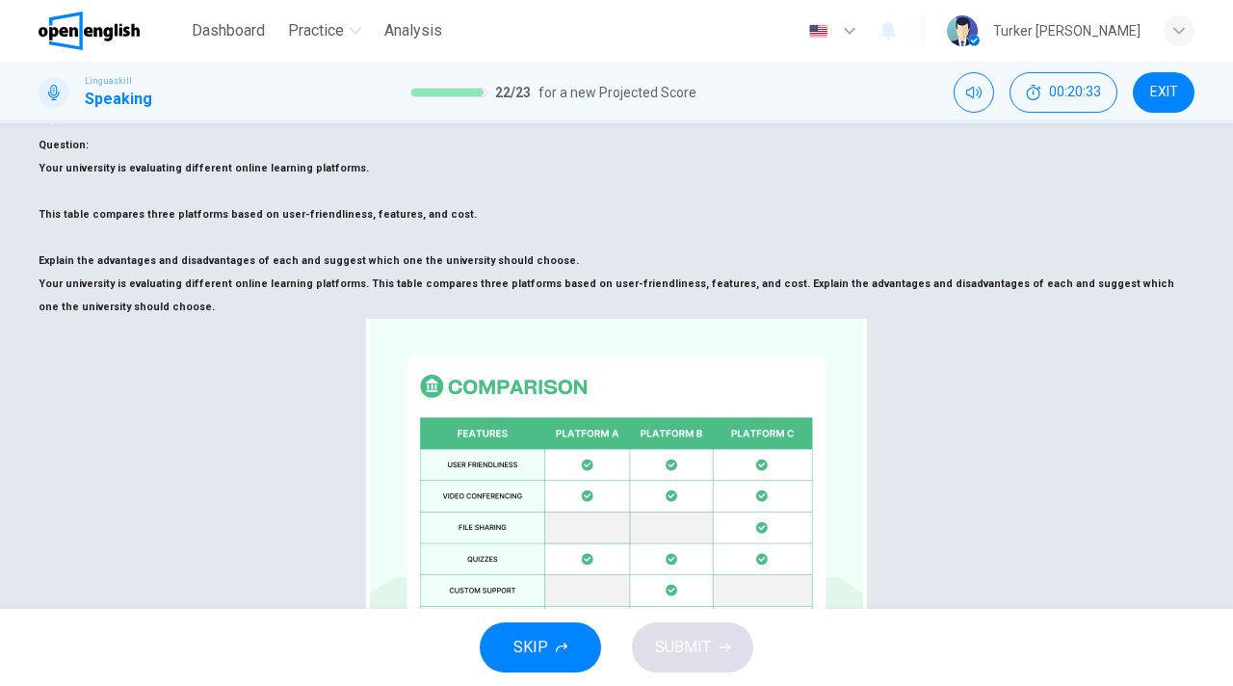
click at [686, 669] on button "SUBMIT" at bounding box center [692, 647] width 121 height 50
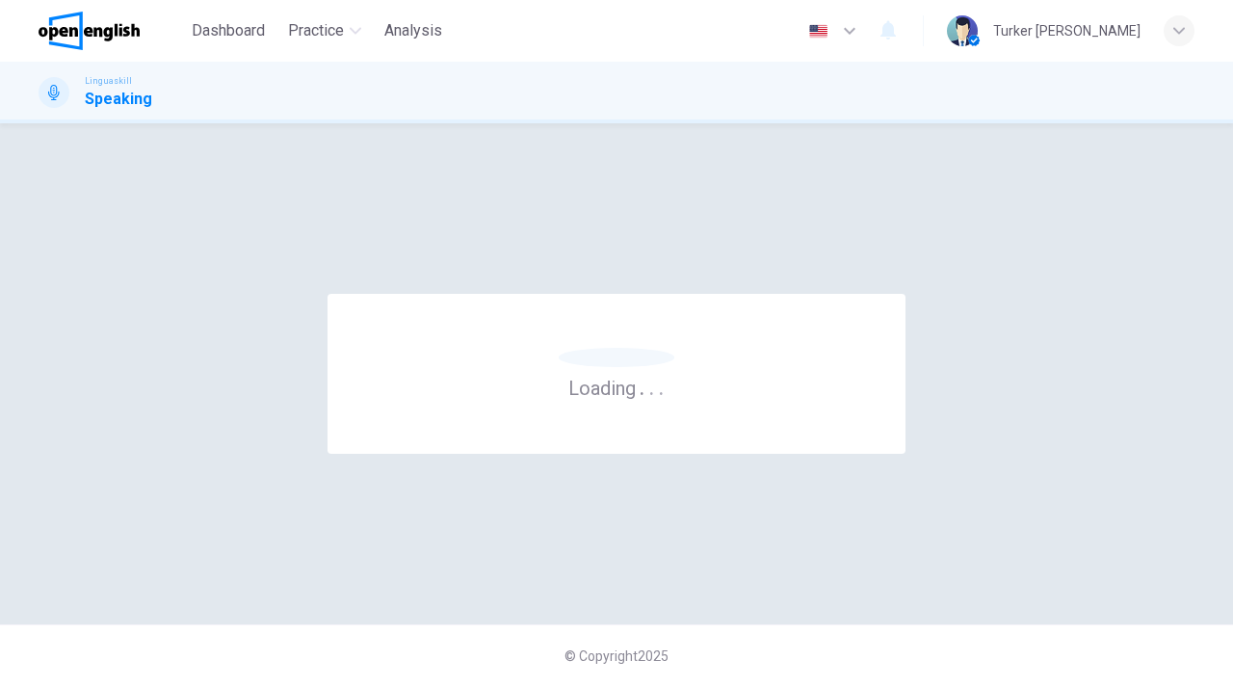
scroll to position [0, 0]
